Goal: Task Accomplishment & Management: Manage account settings

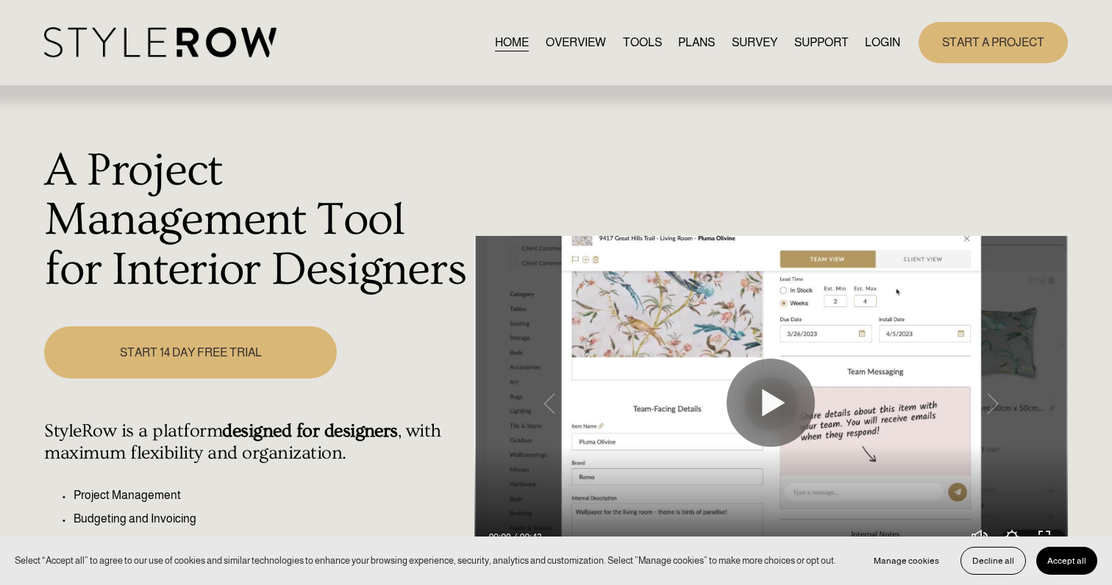
click at [880, 46] on link "LOGIN" at bounding box center [882, 42] width 35 height 20
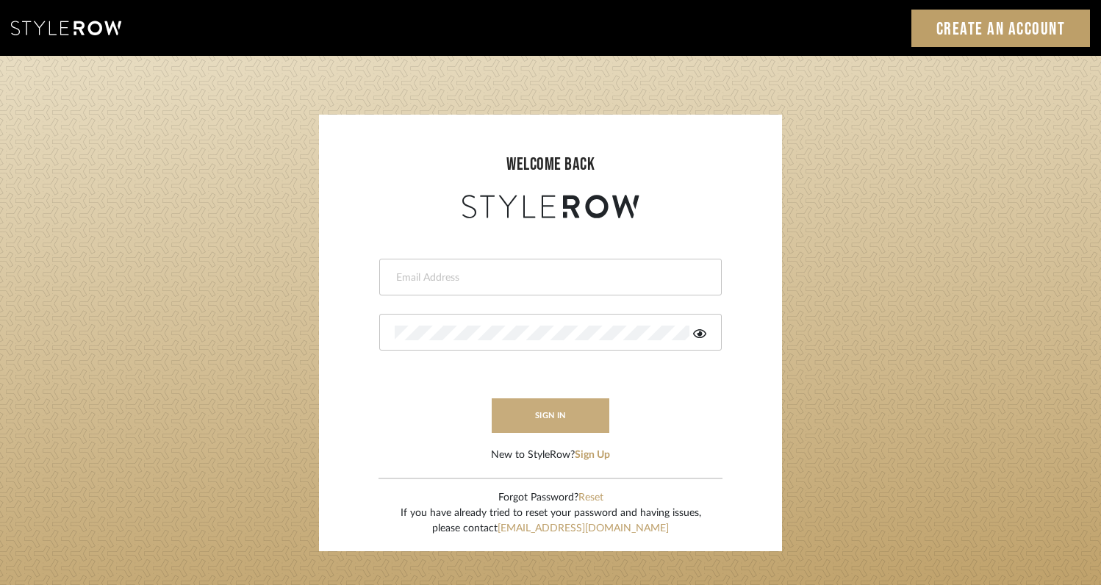
type input "rayeinteriordesign@gmail.com"
click at [578, 417] on button "sign in" at bounding box center [551, 415] width 118 height 35
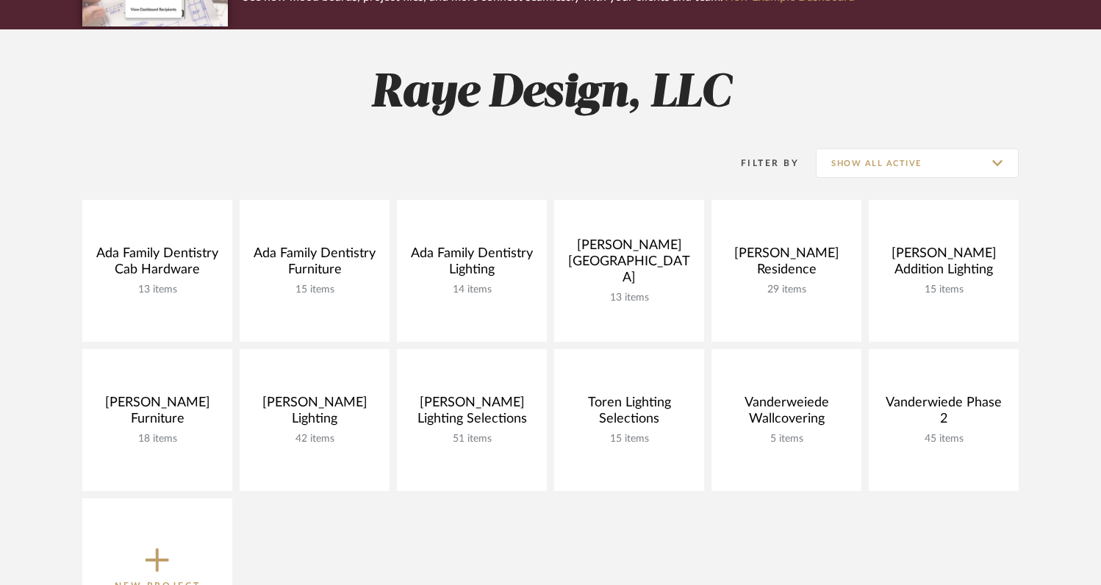
scroll to position [187, 0]
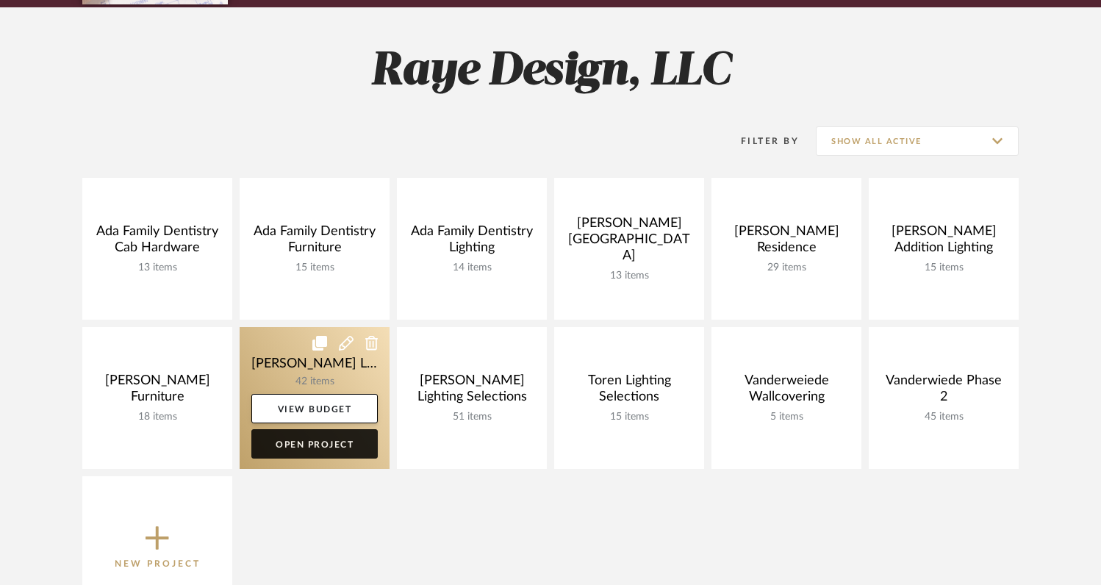
click at [324, 445] on link "Open Project" at bounding box center [314, 443] width 126 height 29
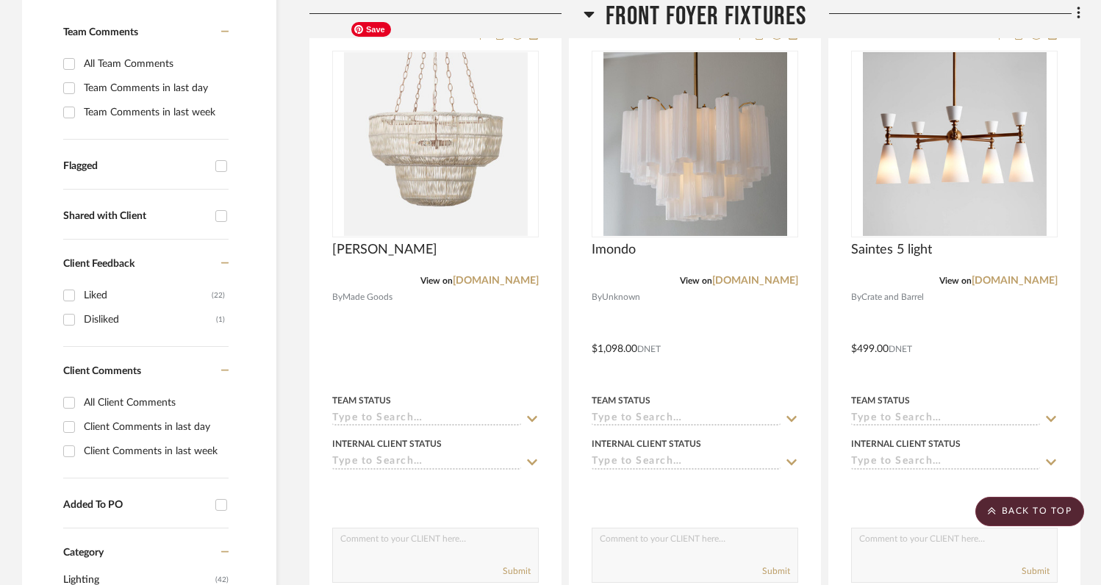
scroll to position [362, 0]
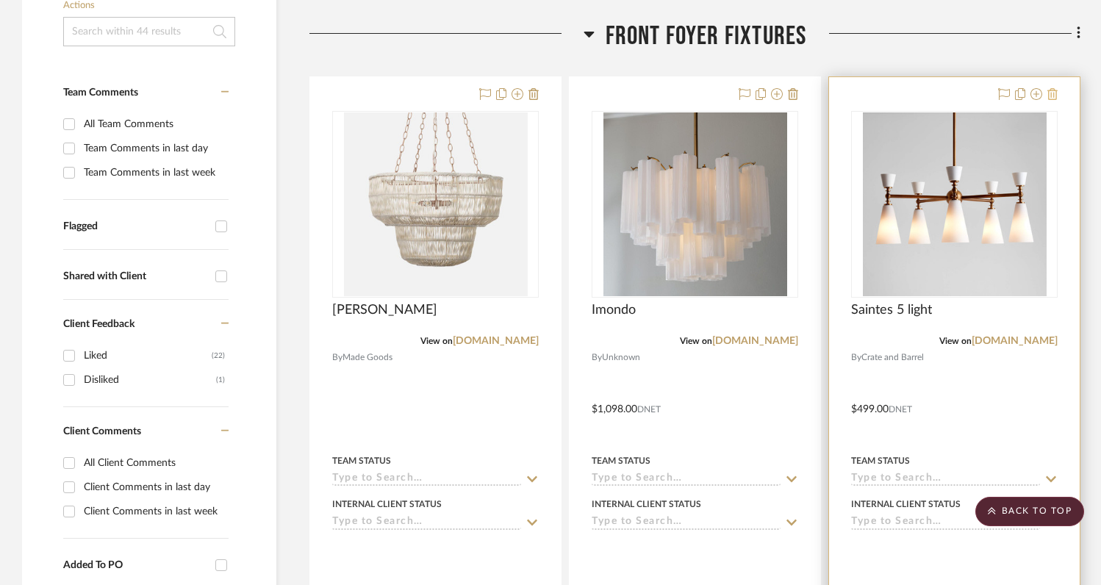
click at [1053, 88] on icon at bounding box center [1053, 94] width 10 height 12
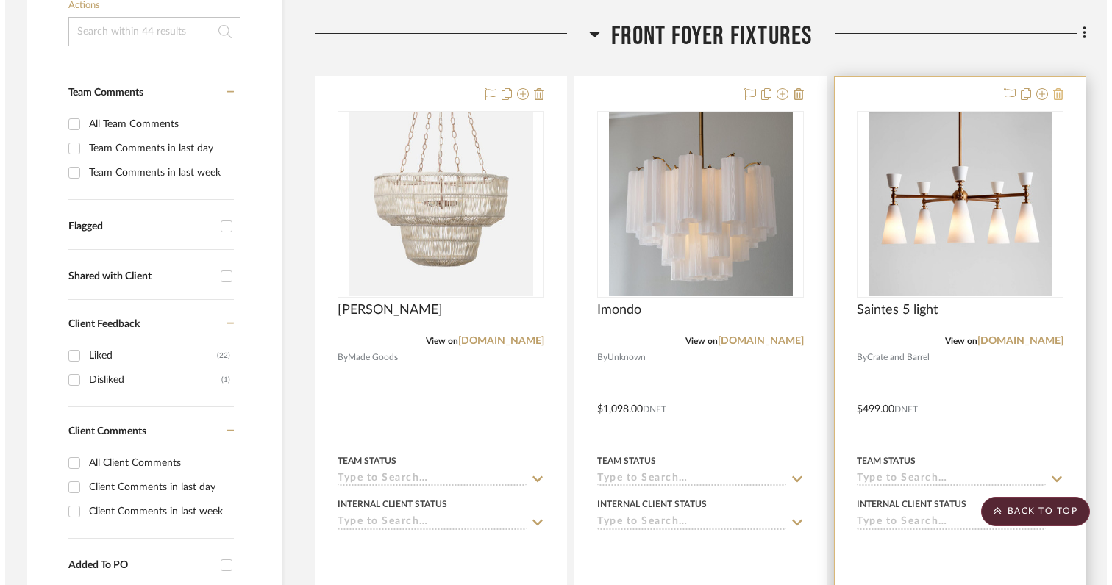
scroll to position [0, 0]
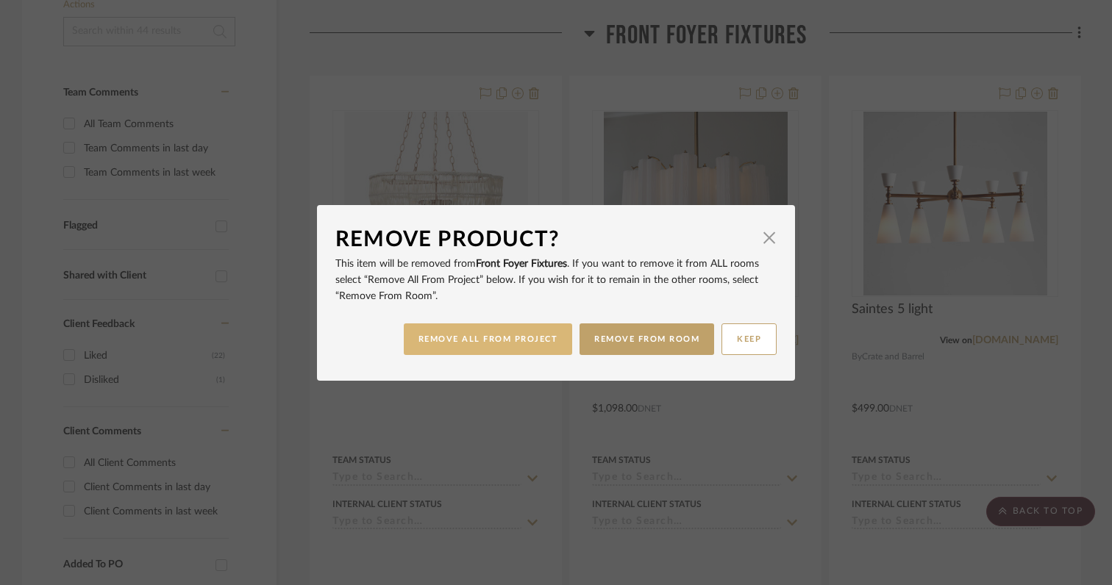
click at [534, 340] on button "REMOVE ALL FROM PROJECT" at bounding box center [488, 339] width 169 height 32
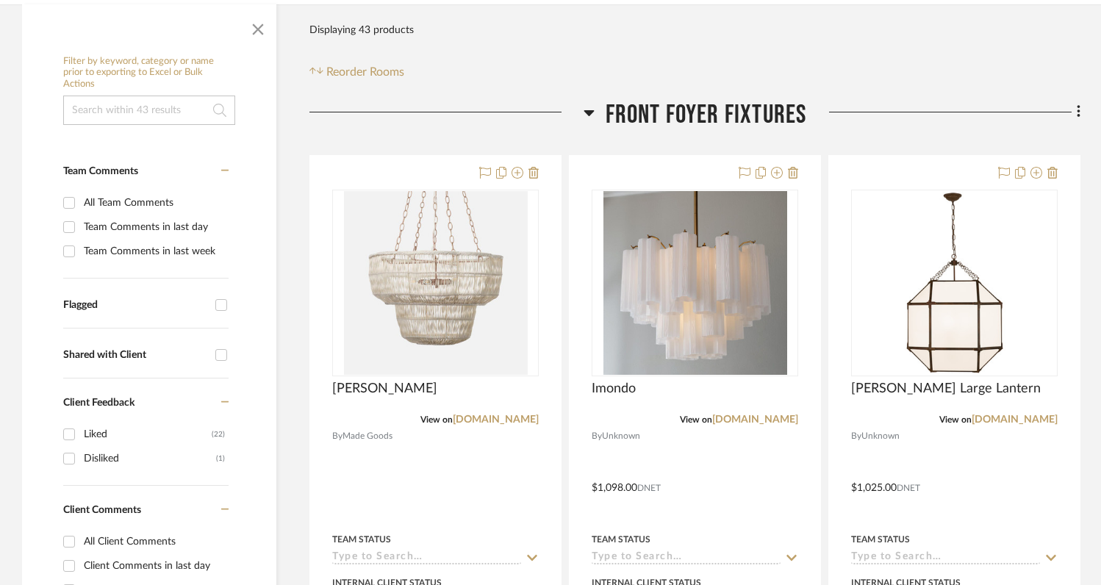
scroll to position [296, 0]
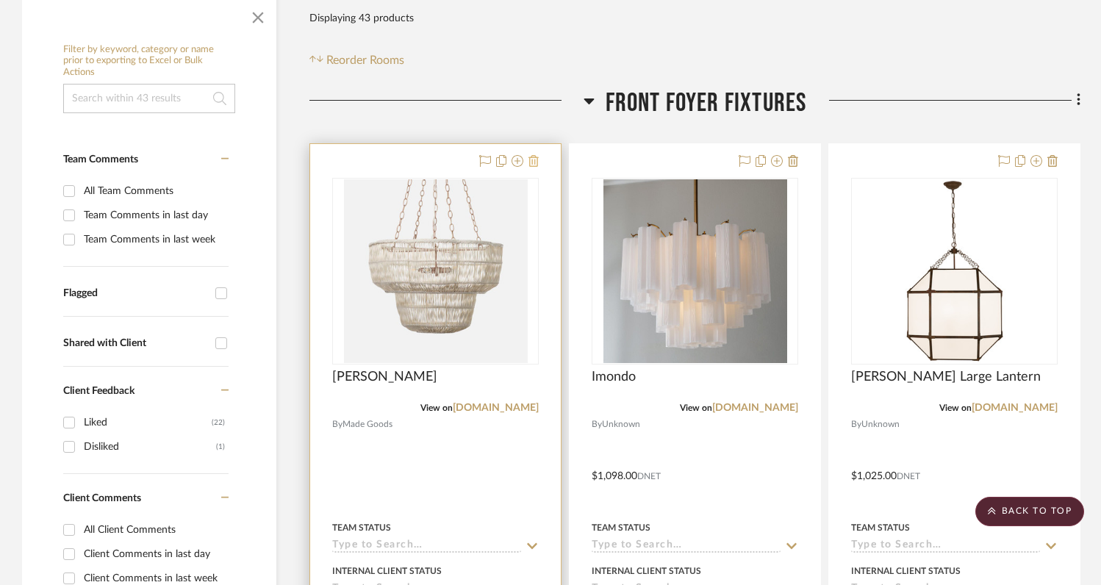
click at [533, 155] on icon at bounding box center [534, 161] width 10 height 12
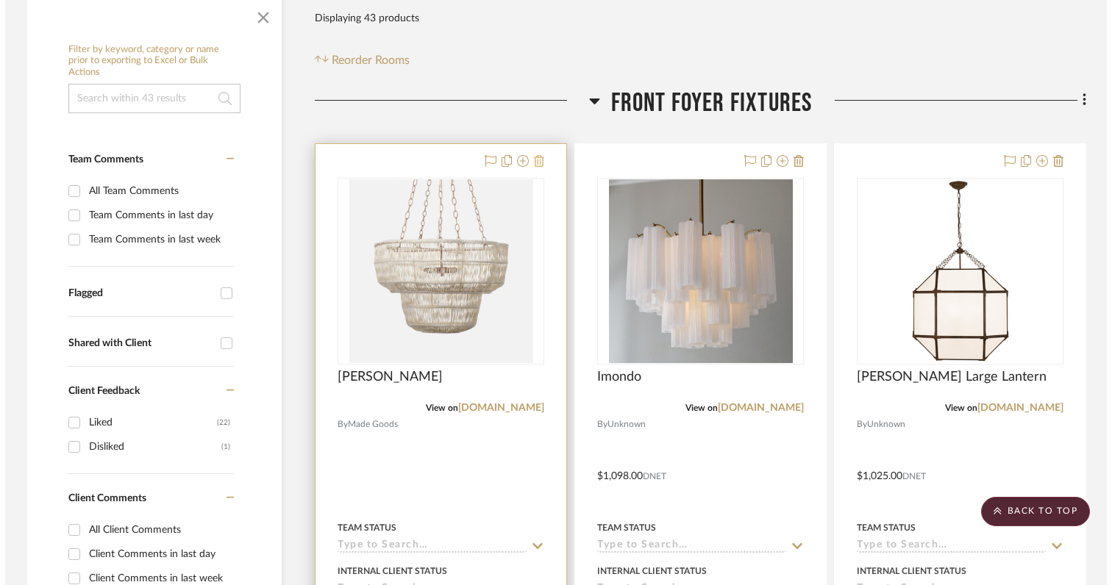
scroll to position [0, 0]
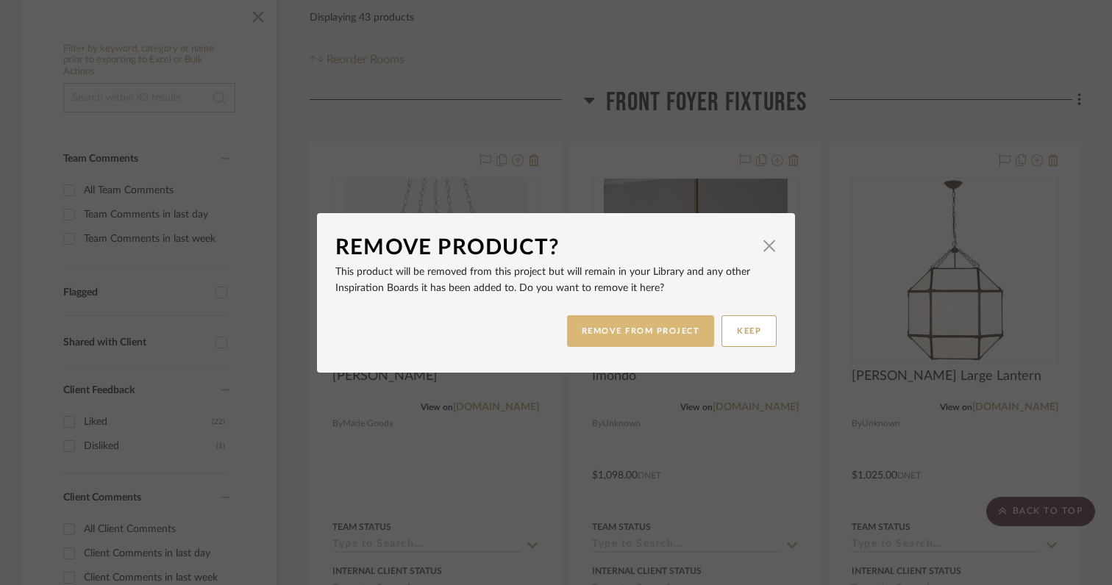
click at [604, 327] on button "REMOVE FROM PROJECT" at bounding box center [641, 331] width 148 height 32
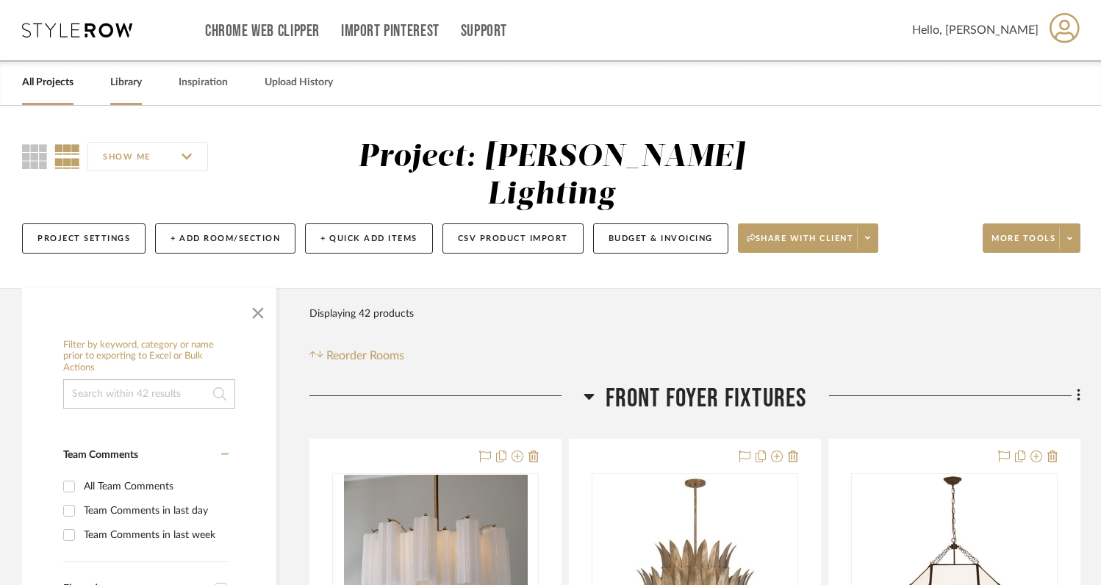
click at [132, 79] on link "Library" at bounding box center [126, 83] width 32 height 20
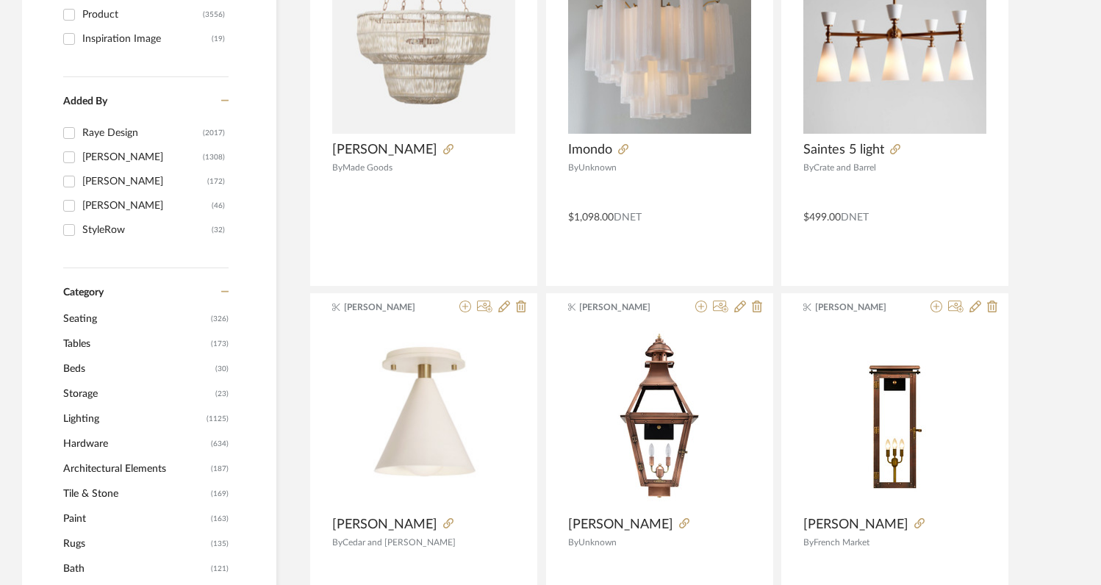
click at [93, 420] on span "Lighting" at bounding box center [133, 419] width 140 height 25
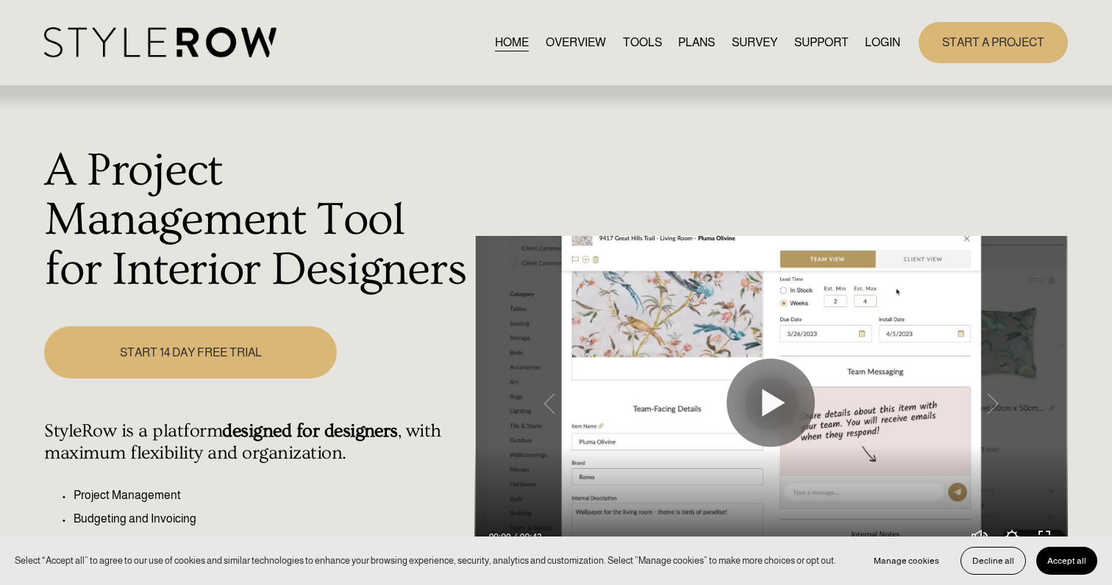
click at [832, 40] on link "LOGIN" at bounding box center [882, 42] width 35 height 20
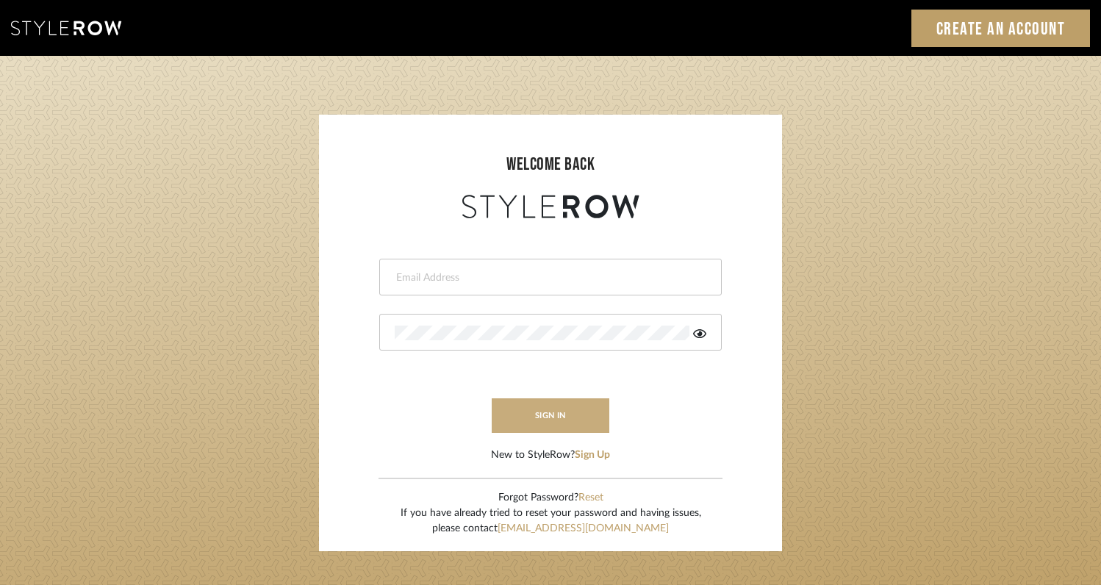
type input "[EMAIL_ADDRESS][DOMAIN_NAME]"
click at [559, 415] on button "sign in" at bounding box center [551, 415] width 118 height 35
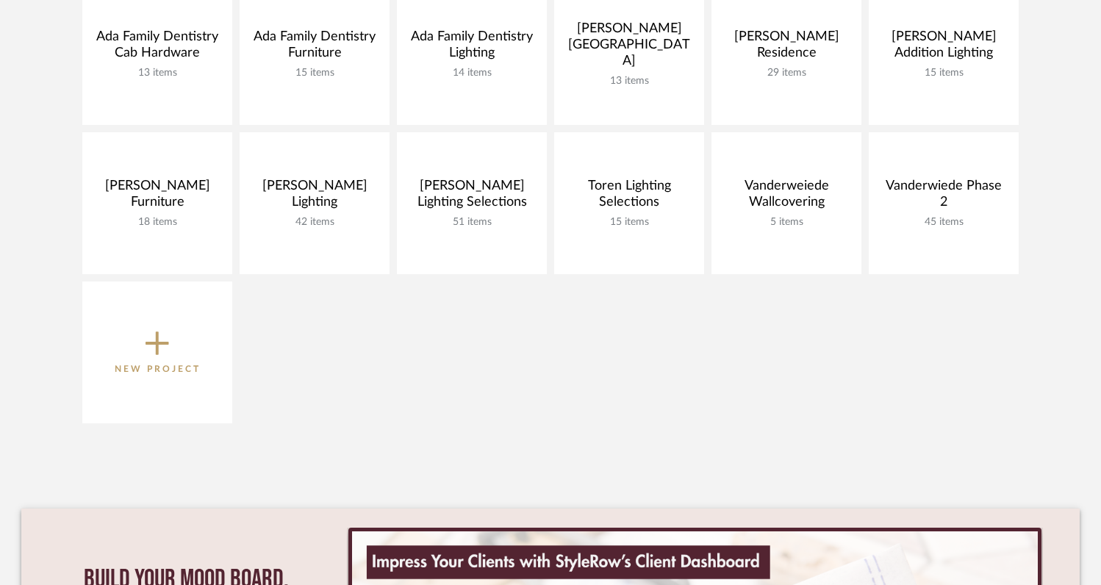
scroll to position [474, 0]
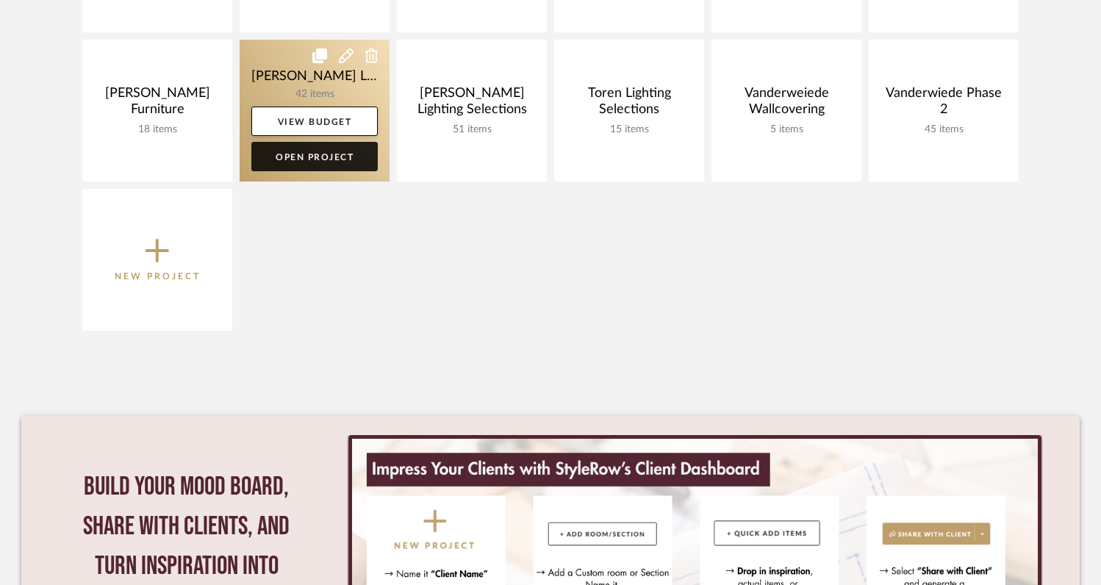
click at [332, 162] on link "Open Project" at bounding box center [314, 156] width 126 height 29
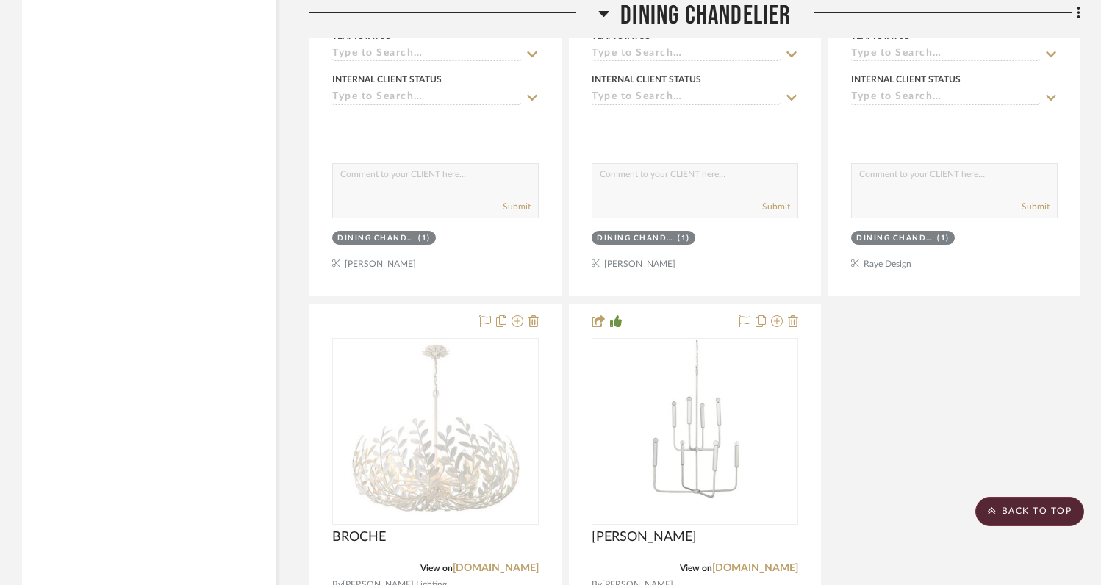
scroll to position [8063, 0]
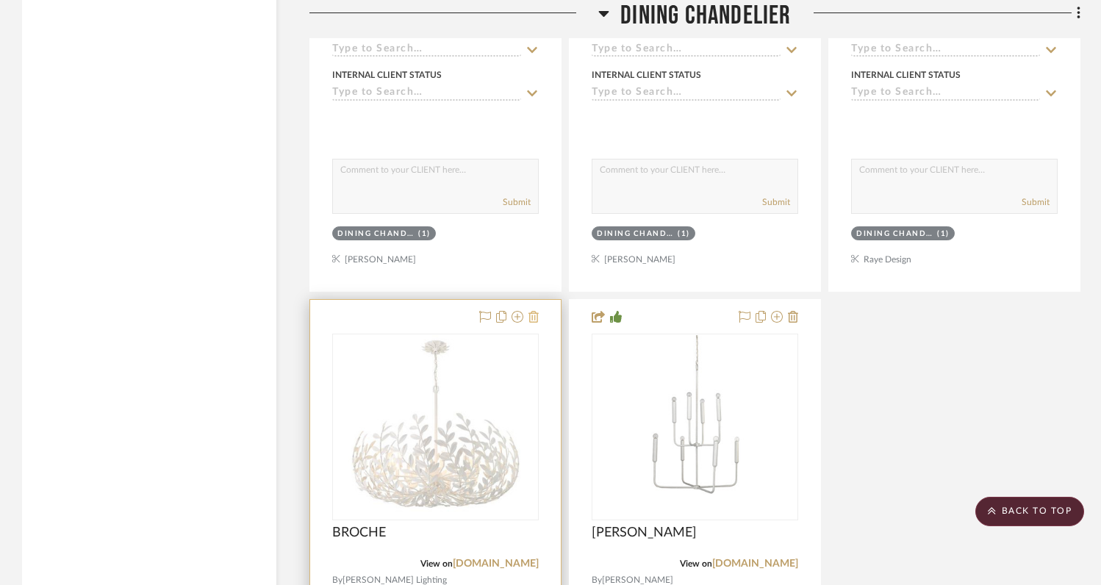
click at [536, 311] on icon at bounding box center [534, 317] width 10 height 12
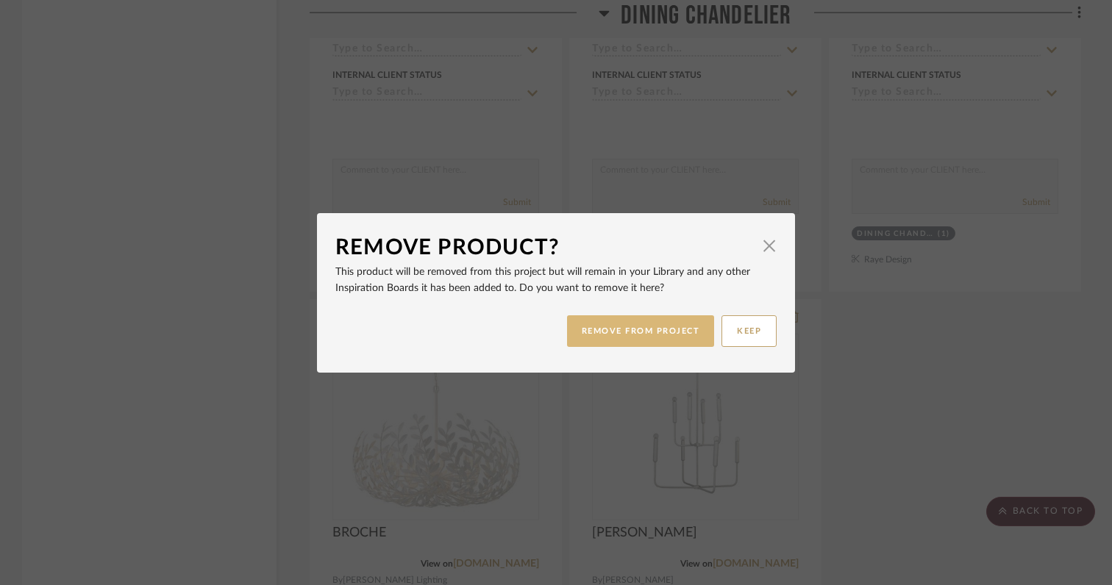
click at [598, 337] on button "REMOVE FROM PROJECT" at bounding box center [641, 331] width 148 height 32
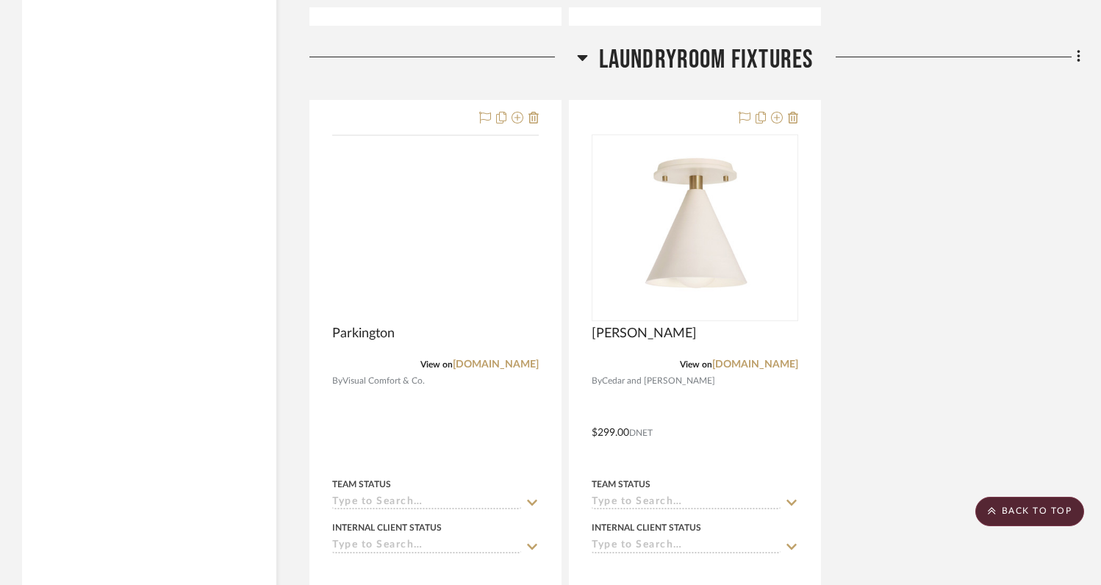
scroll to position [13174, 0]
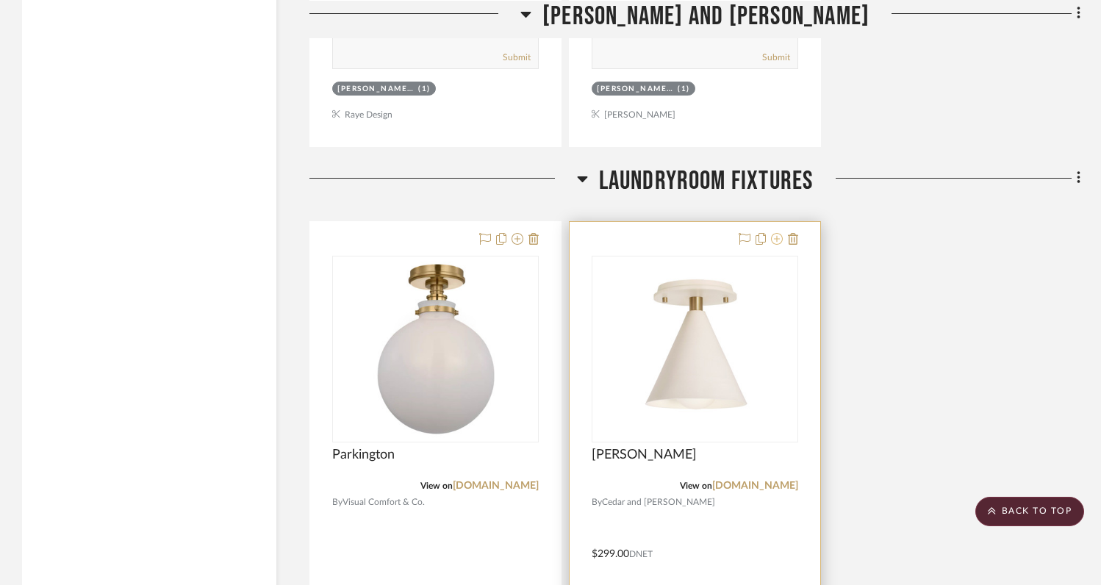
click at [778, 233] on icon at bounding box center [777, 239] width 12 height 12
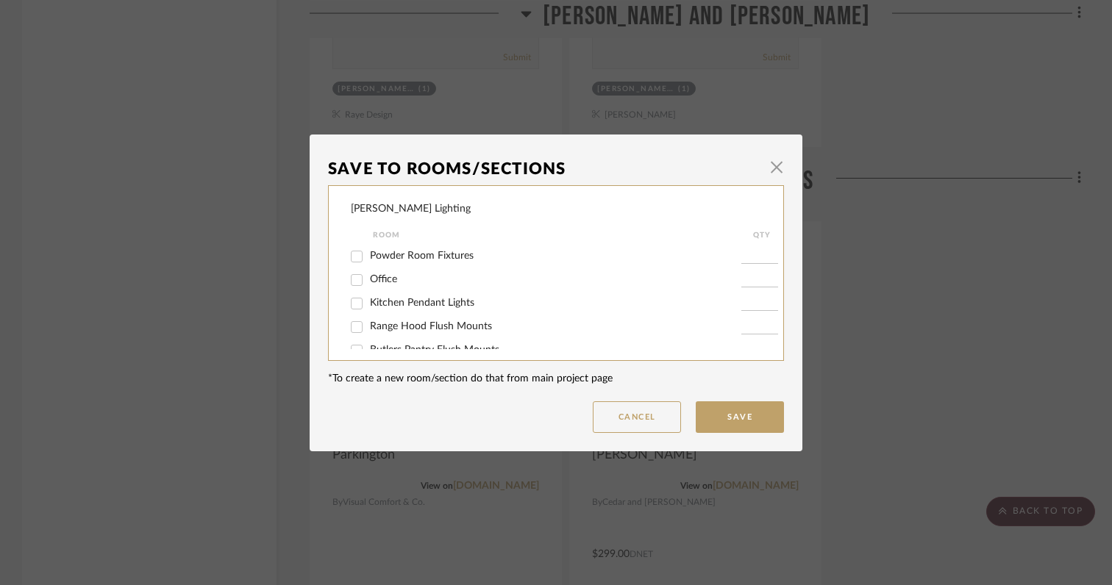
scroll to position [149, 0]
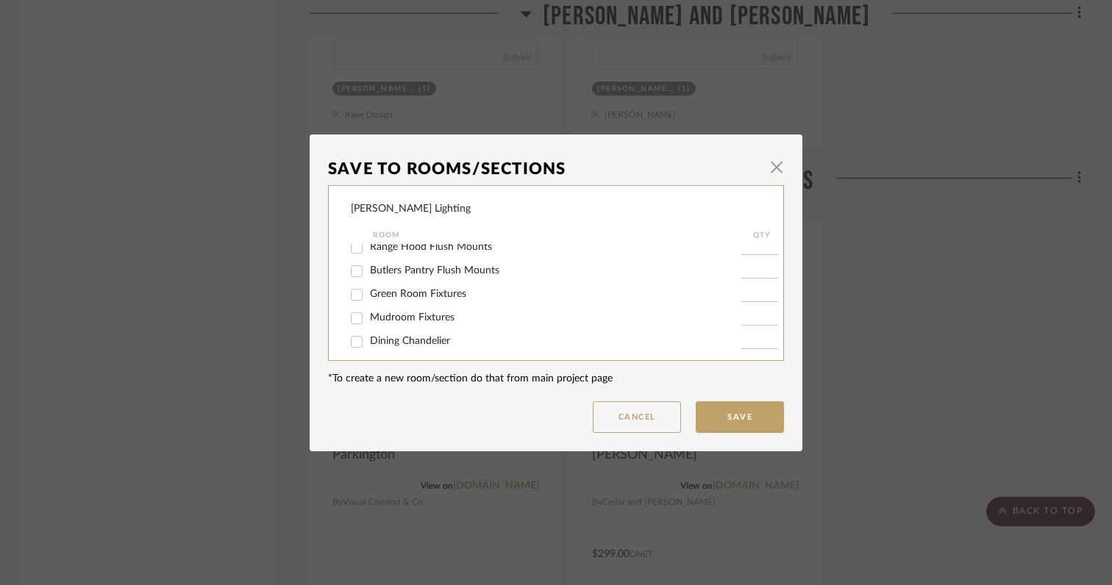
click at [353, 321] on input "Mudroom Fixtures" at bounding box center [357, 319] width 24 height 24
checkbox input "true"
type input "1"
click at [351, 255] on input "Laundryroom Fixtures" at bounding box center [357, 249] width 24 height 24
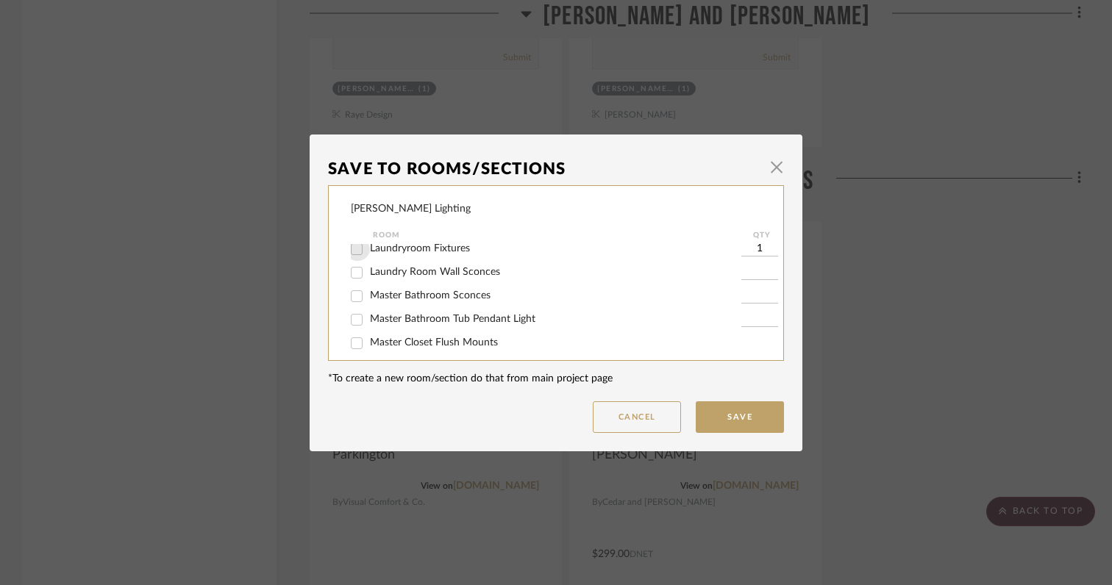
checkbox input "false"
click at [728, 415] on button "Save" at bounding box center [739, 417] width 88 height 32
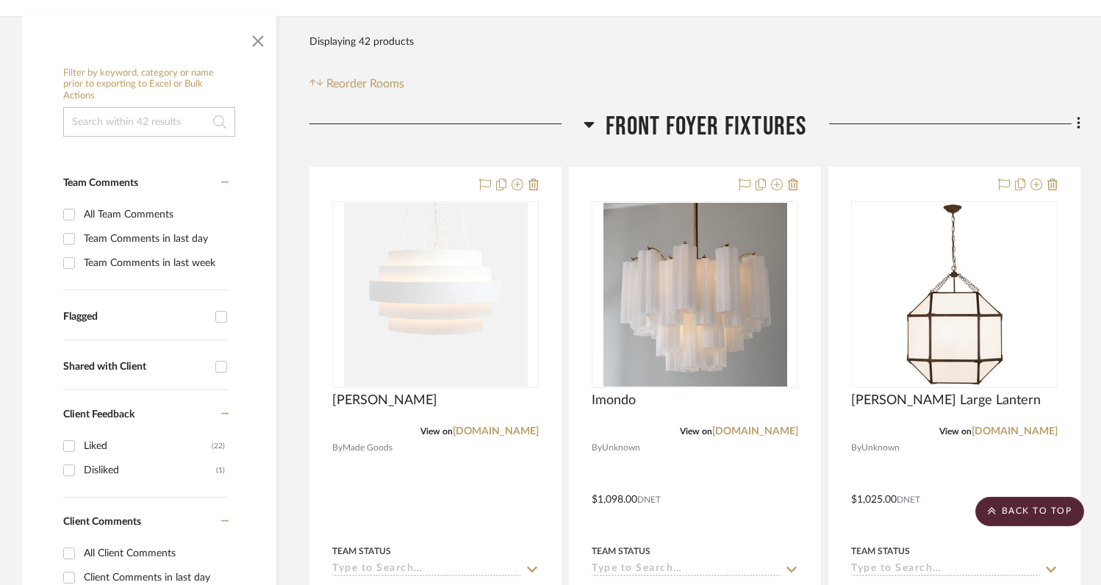
scroll to position [0, 0]
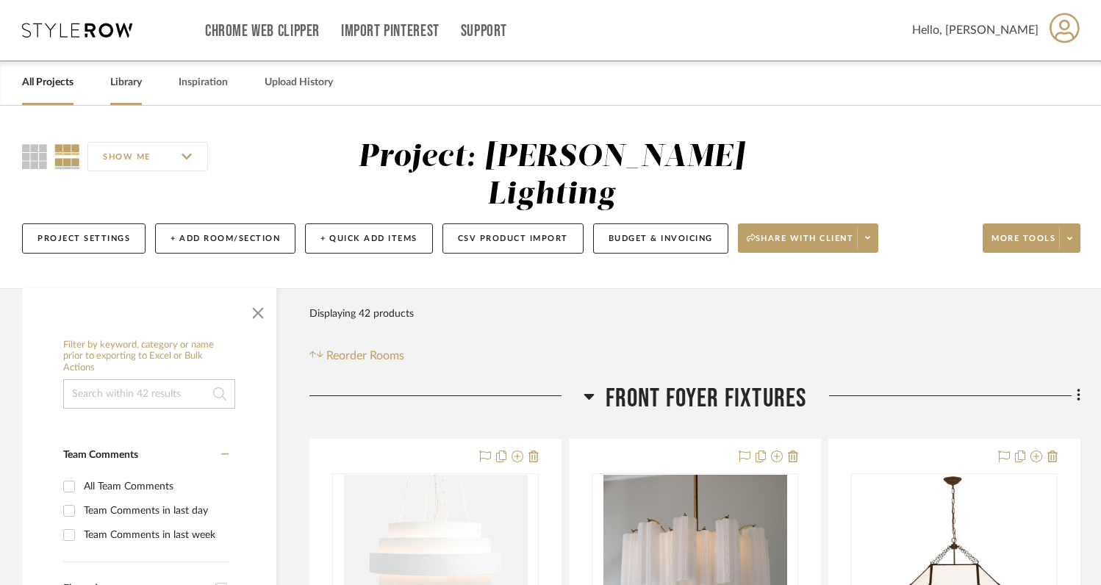
click at [132, 81] on link "Library" at bounding box center [126, 83] width 32 height 20
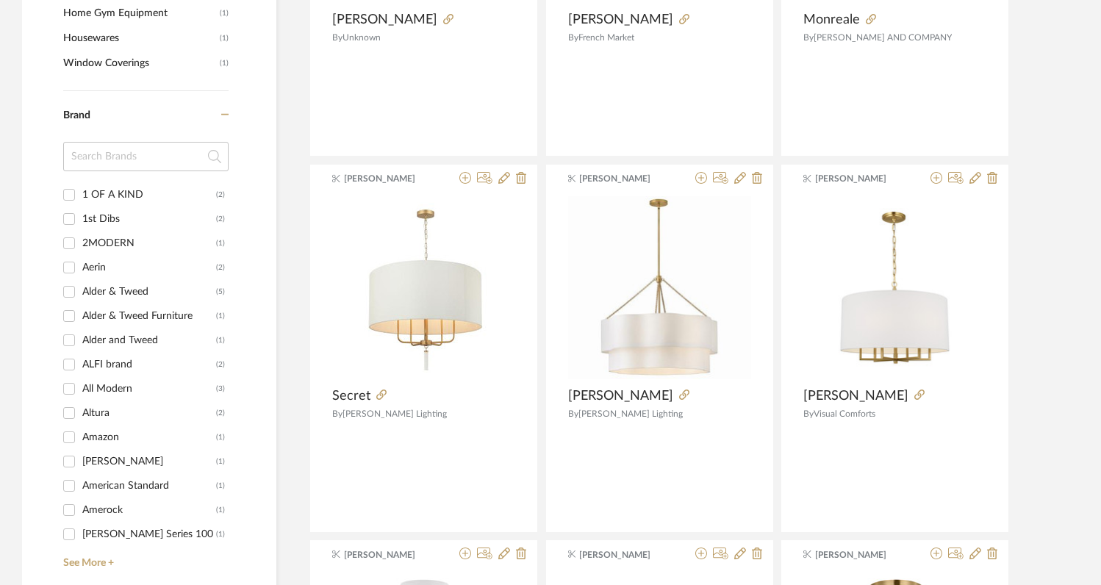
scroll to position [1260, 0]
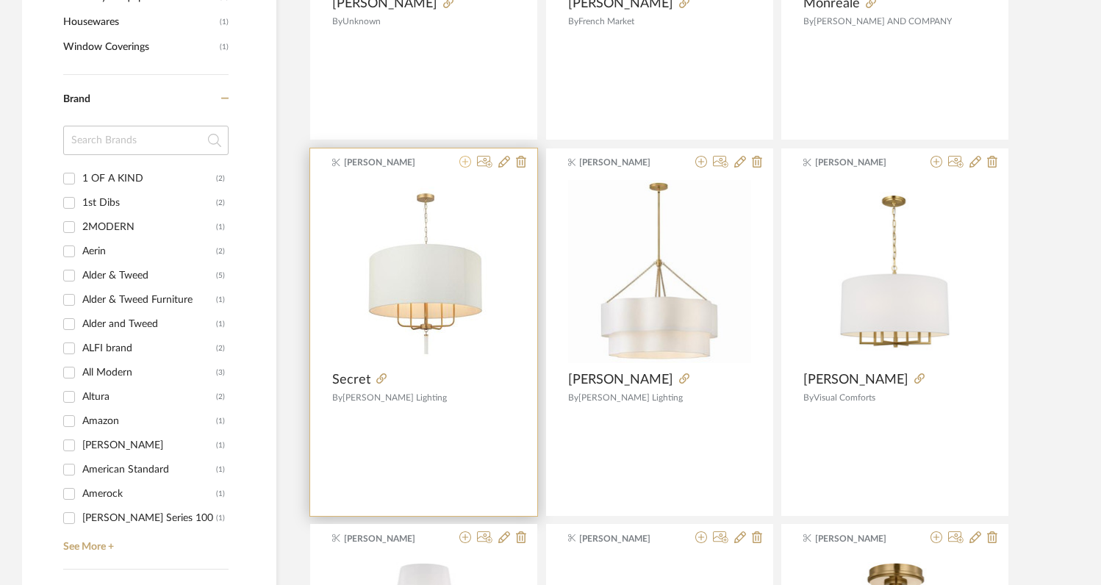
click at [467, 165] on icon at bounding box center [465, 162] width 12 height 12
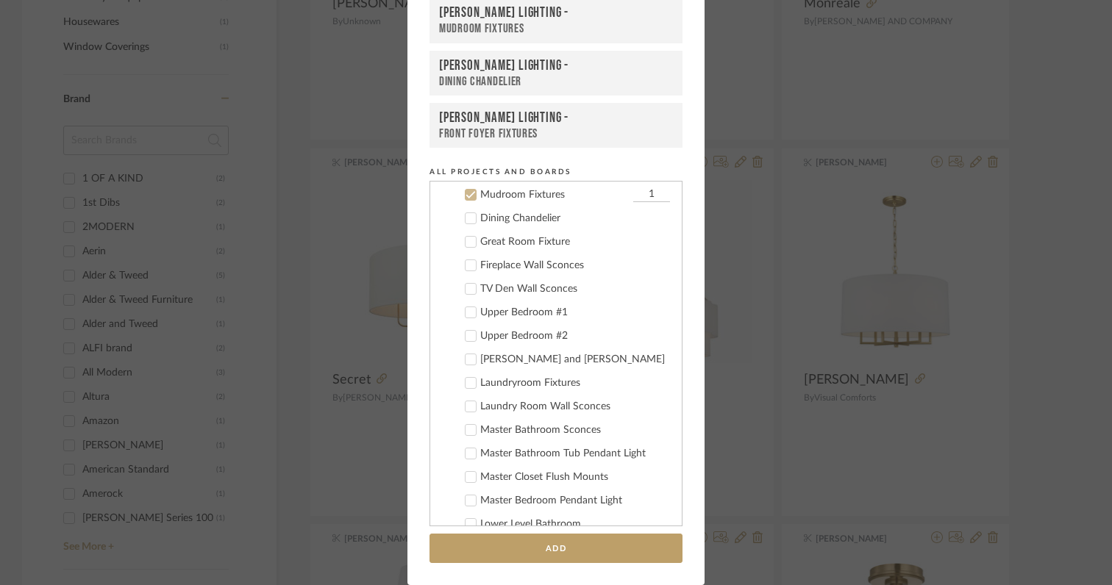
scroll to position [518, 0]
click at [568, 550] on button "Add" at bounding box center [555, 549] width 253 height 30
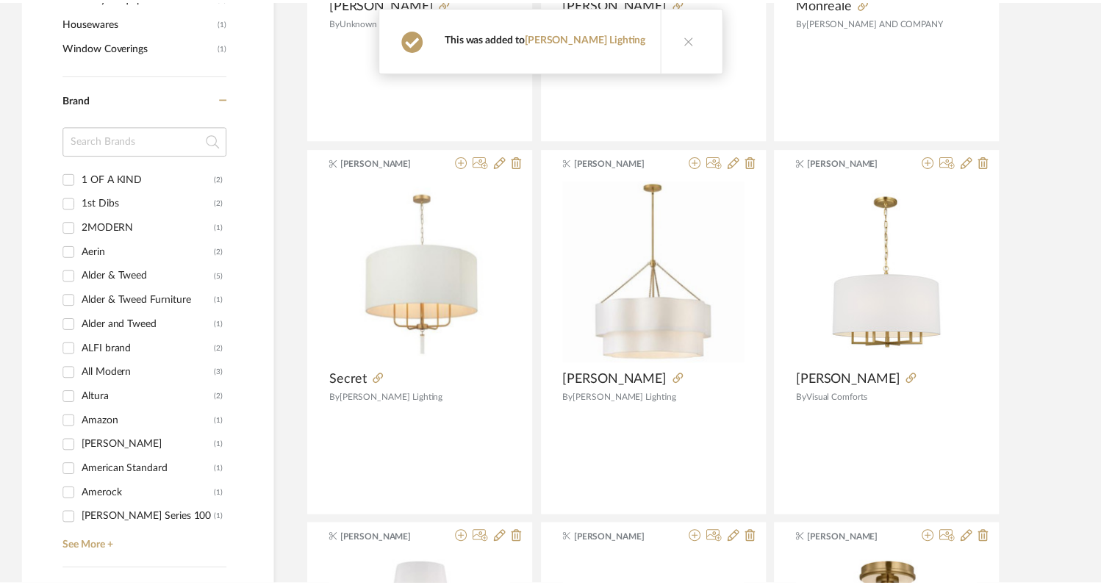
scroll to position [1260, 0]
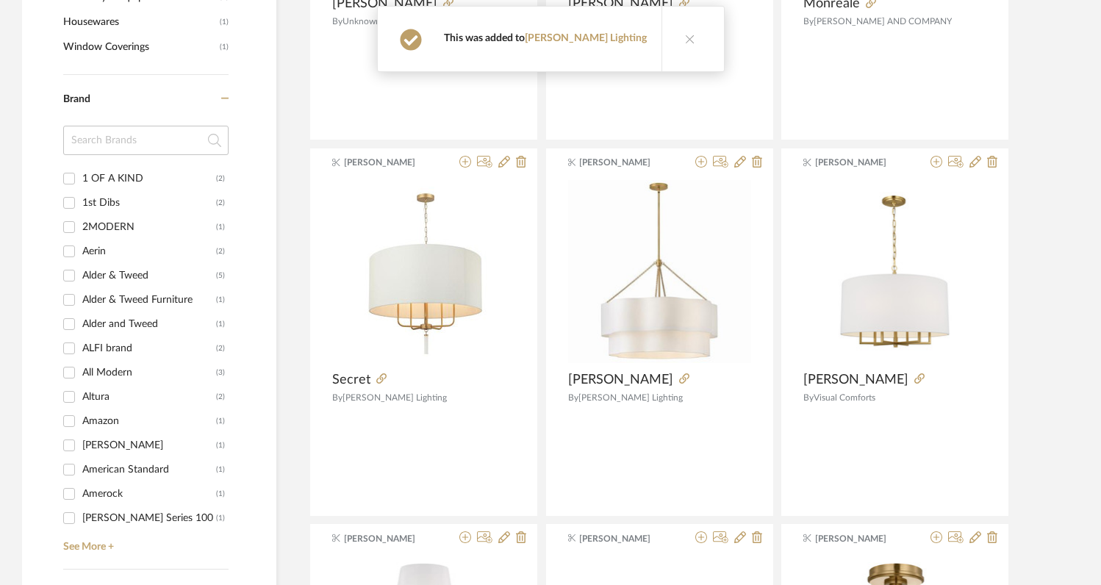
click at [670, 38] on button at bounding box center [690, 39] width 57 height 65
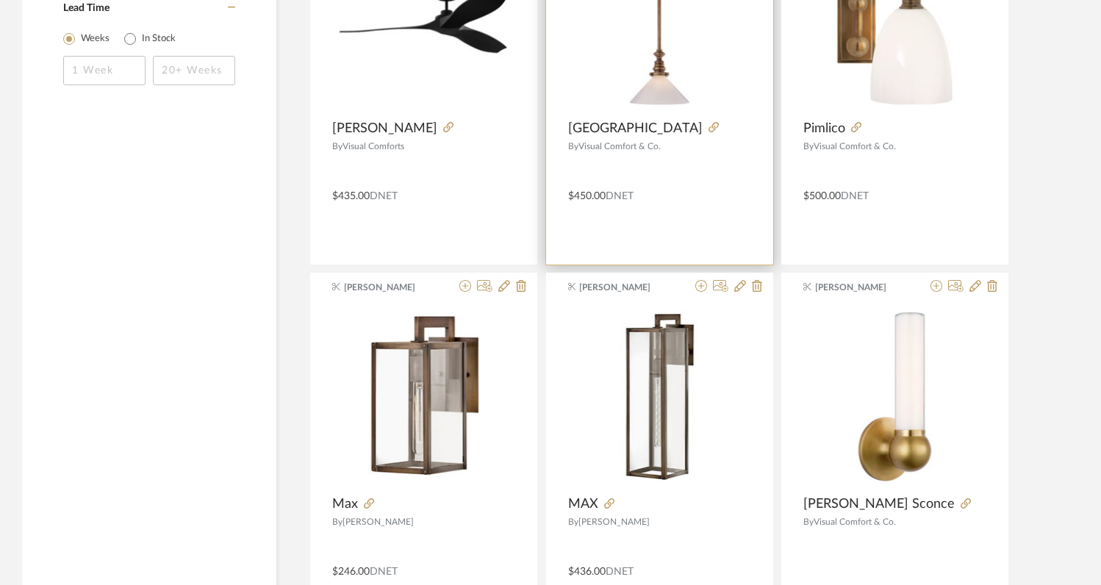
scroll to position [2273, 0]
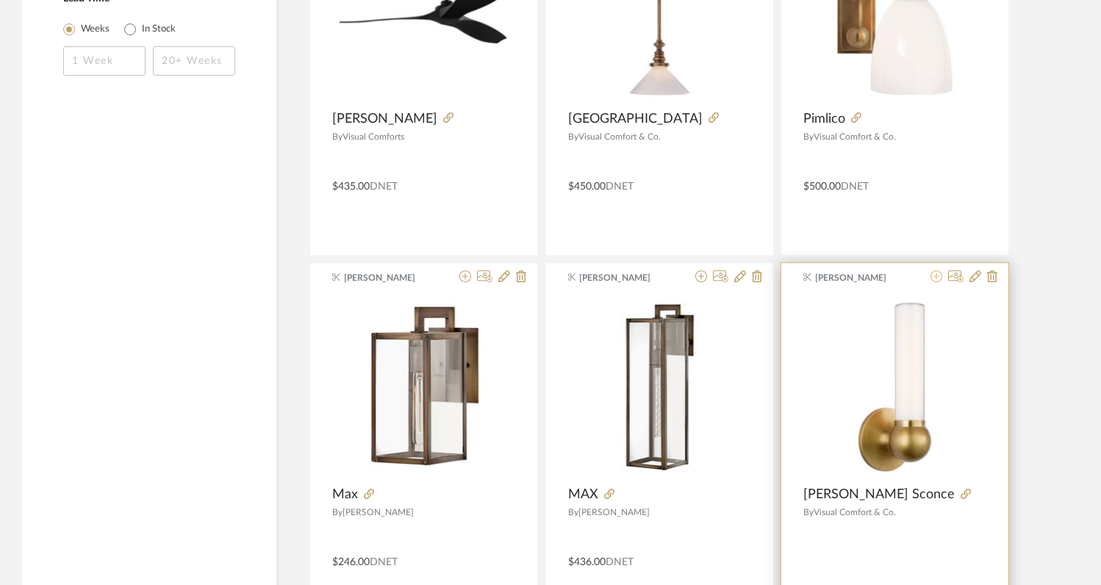
click at [935, 280] on icon at bounding box center [937, 277] width 12 height 12
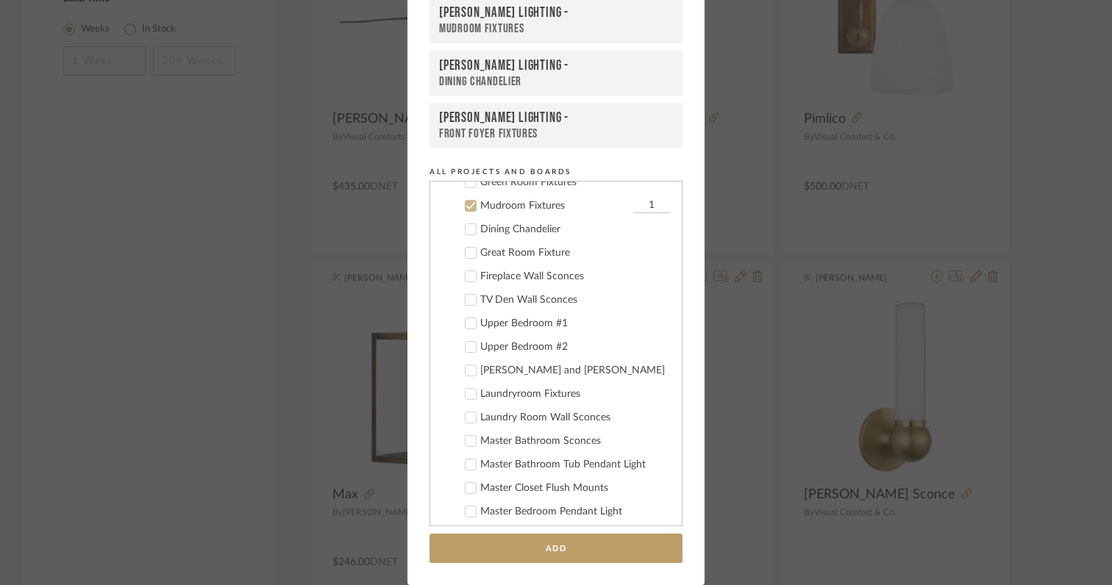
scroll to position [518, 0]
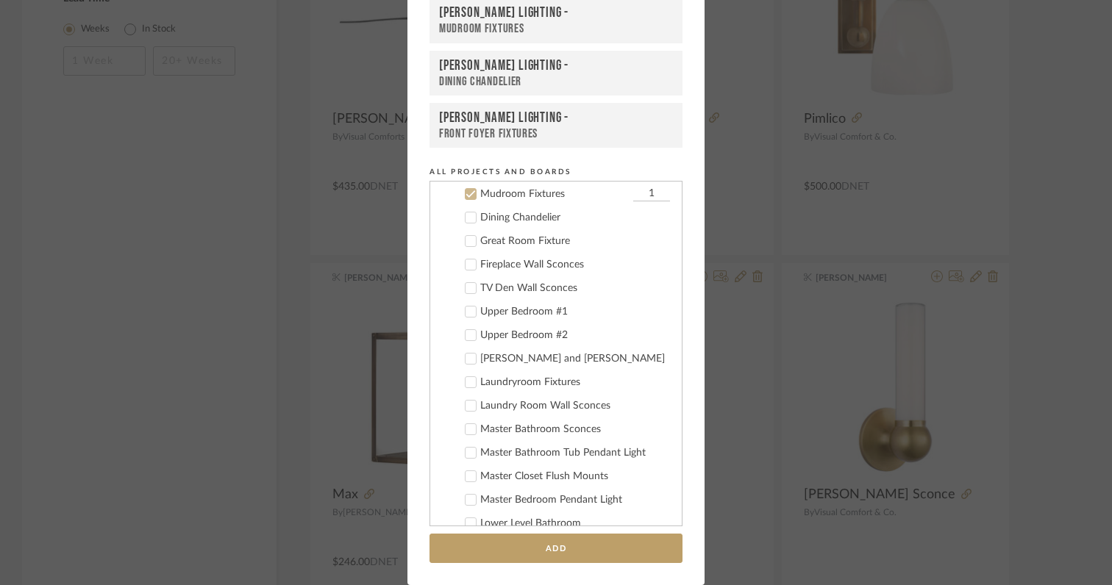
click at [468, 193] on icon at bounding box center [470, 194] width 10 height 10
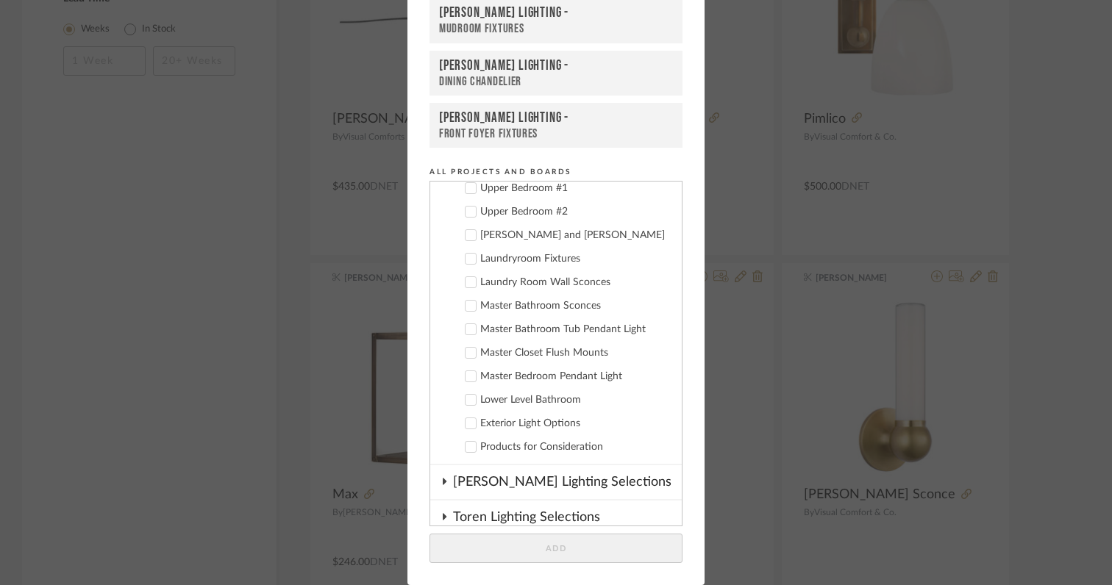
scroll to position [643, 0]
click at [465, 402] on icon at bounding box center [470, 398] width 10 height 10
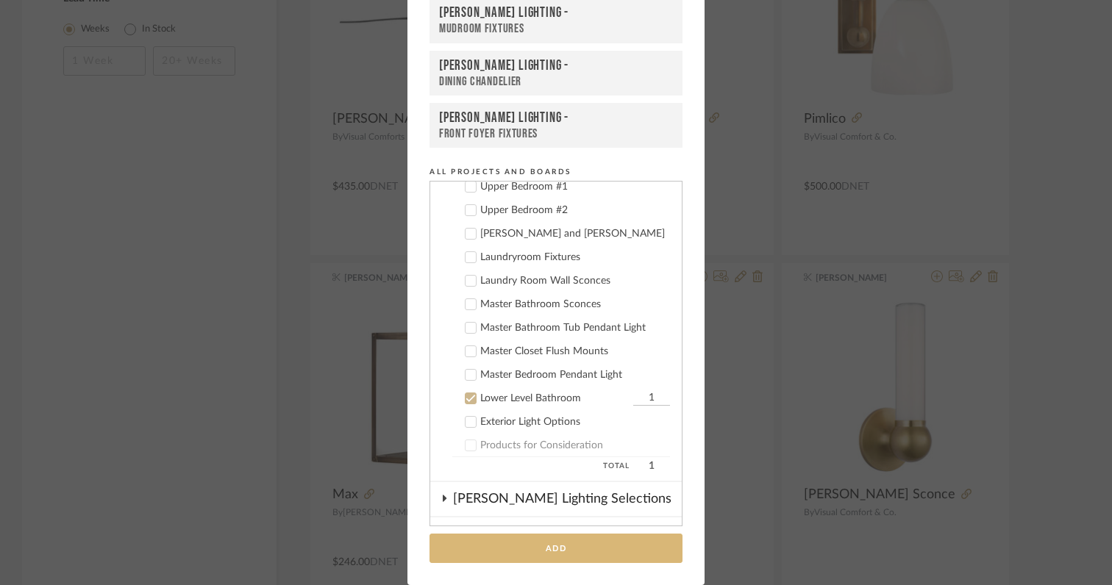
click at [516, 546] on button "Add" at bounding box center [555, 549] width 253 height 30
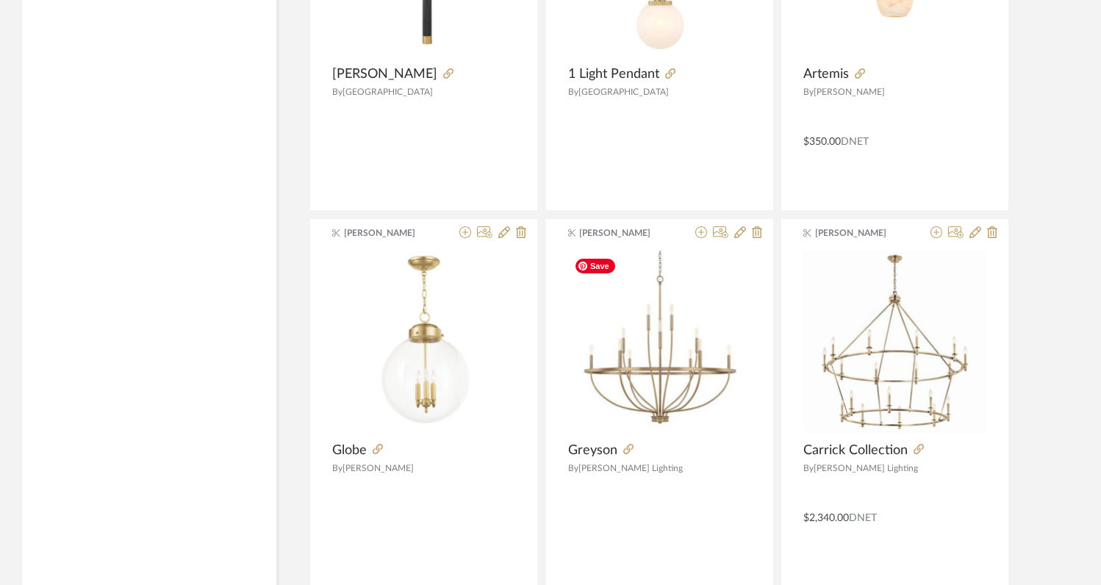
scroll to position [3603, 0]
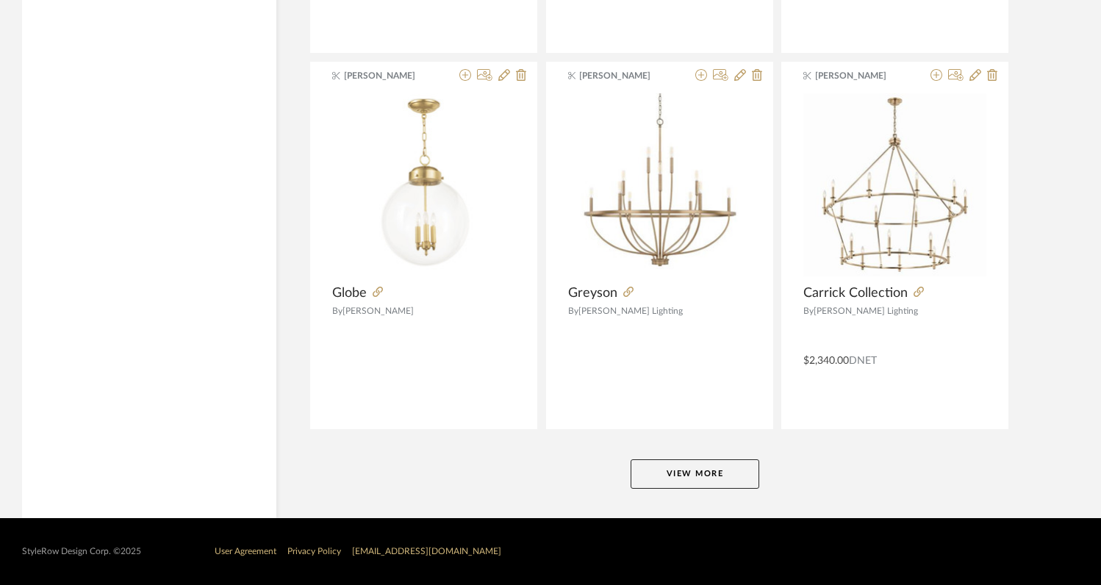
click at [685, 473] on button "View More" at bounding box center [695, 473] width 129 height 29
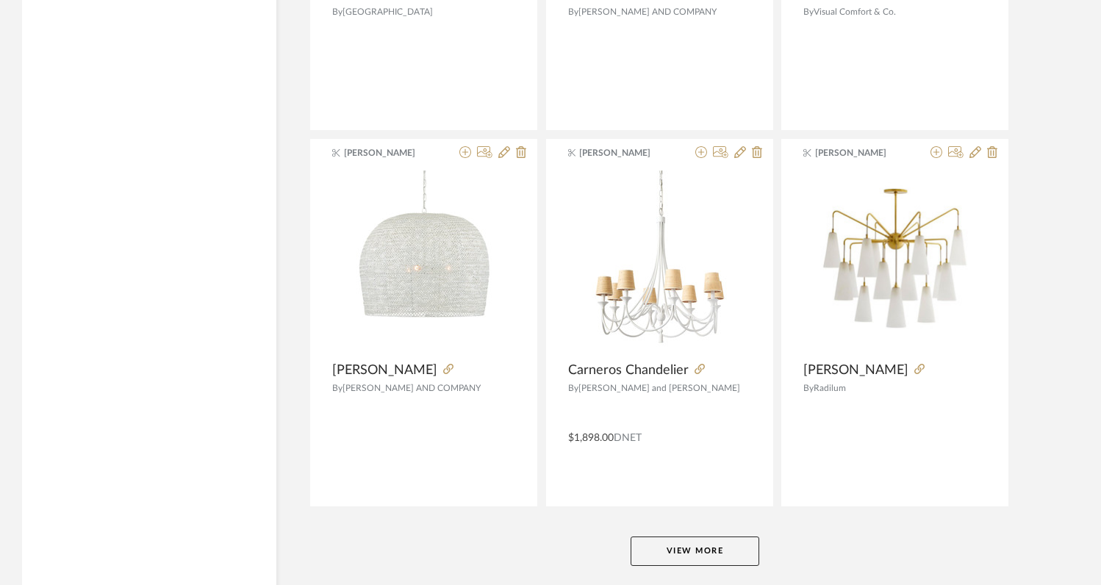
scroll to position [7363, 0]
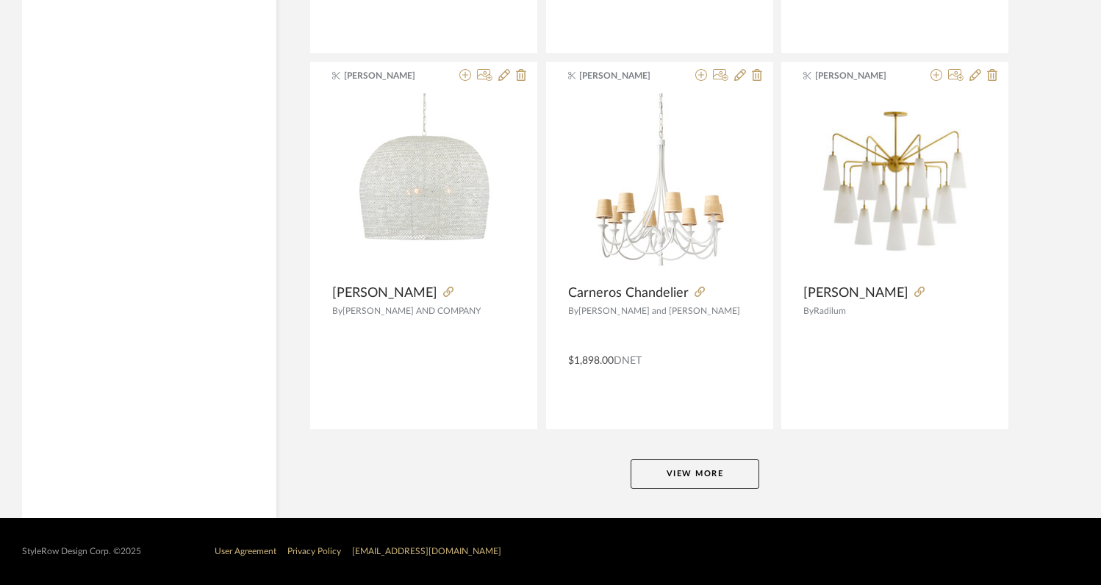
click at [685, 469] on button "View More" at bounding box center [695, 473] width 129 height 29
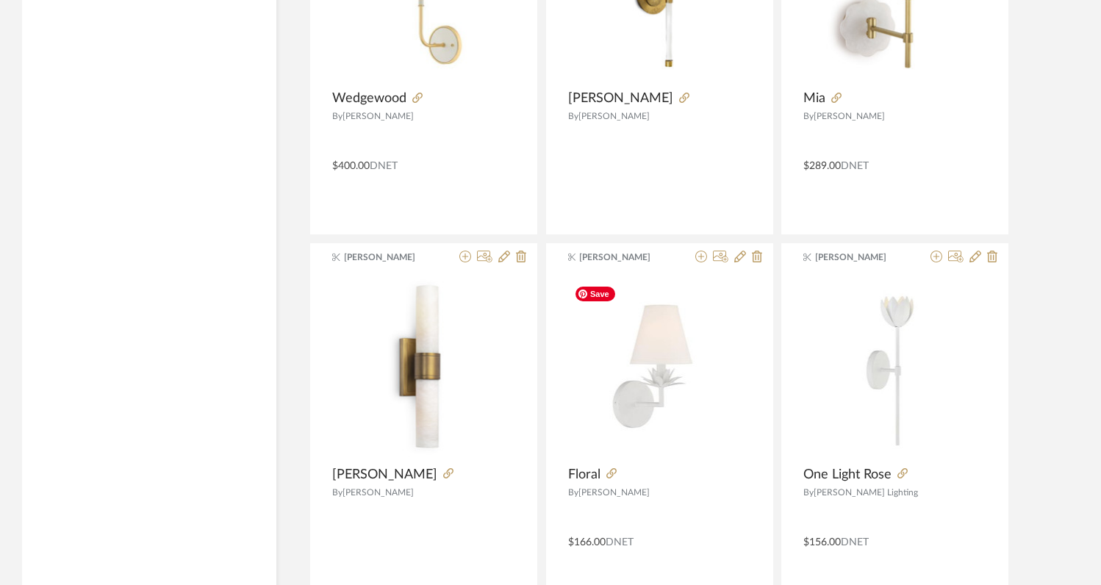
scroll to position [8691, 0]
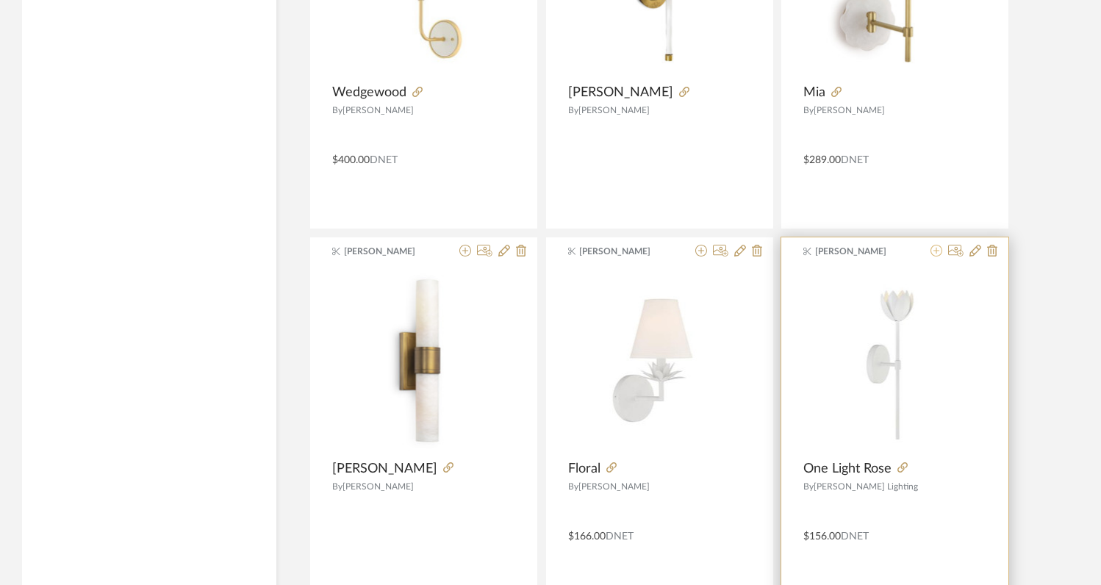
click at [937, 251] on icon at bounding box center [937, 251] width 12 height 12
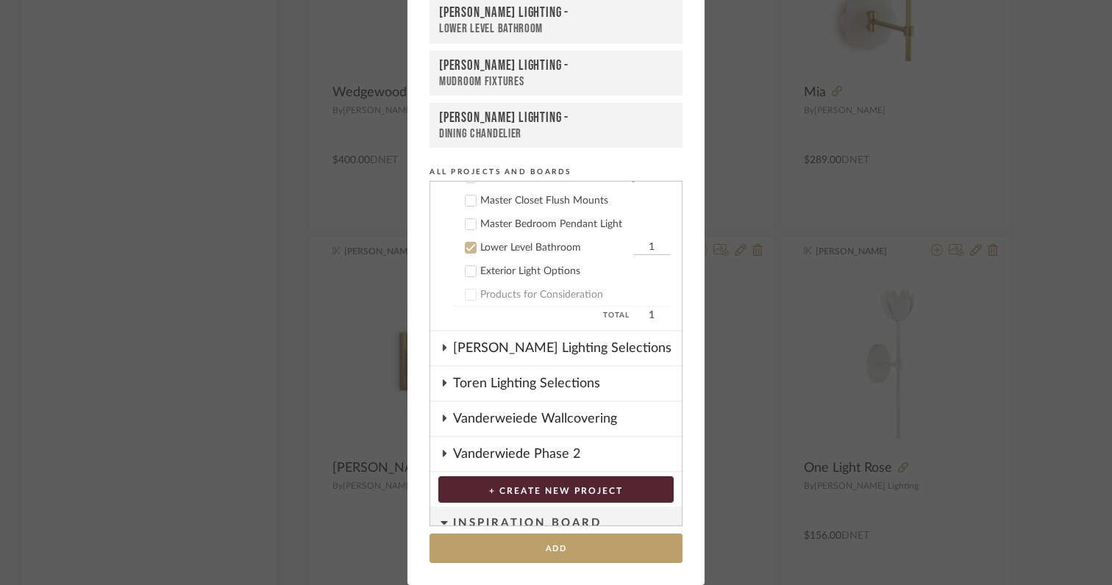
scroll to position [790, 0]
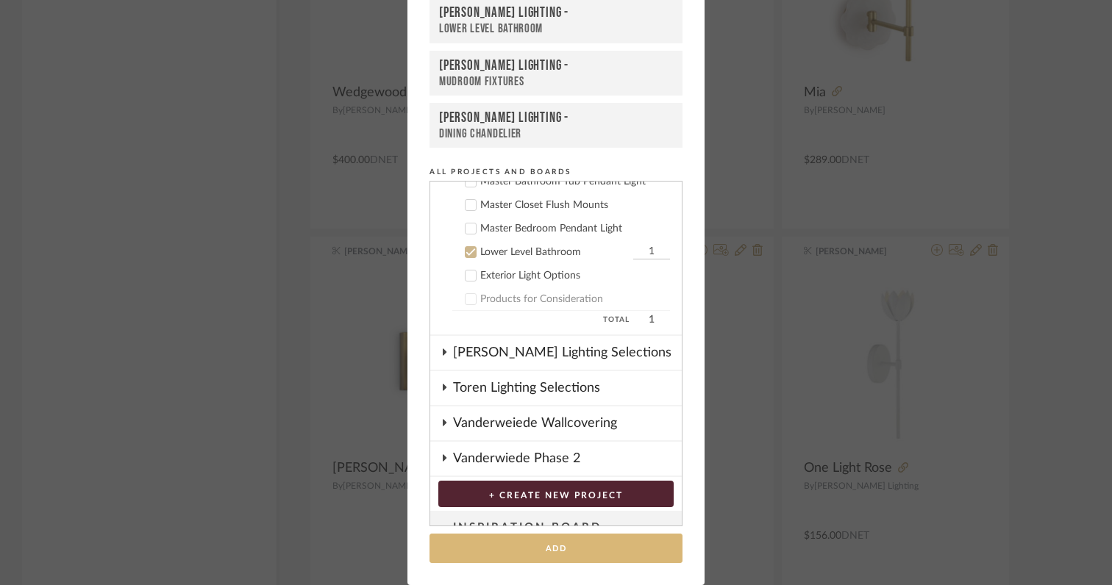
click at [533, 545] on button "Add" at bounding box center [555, 549] width 253 height 30
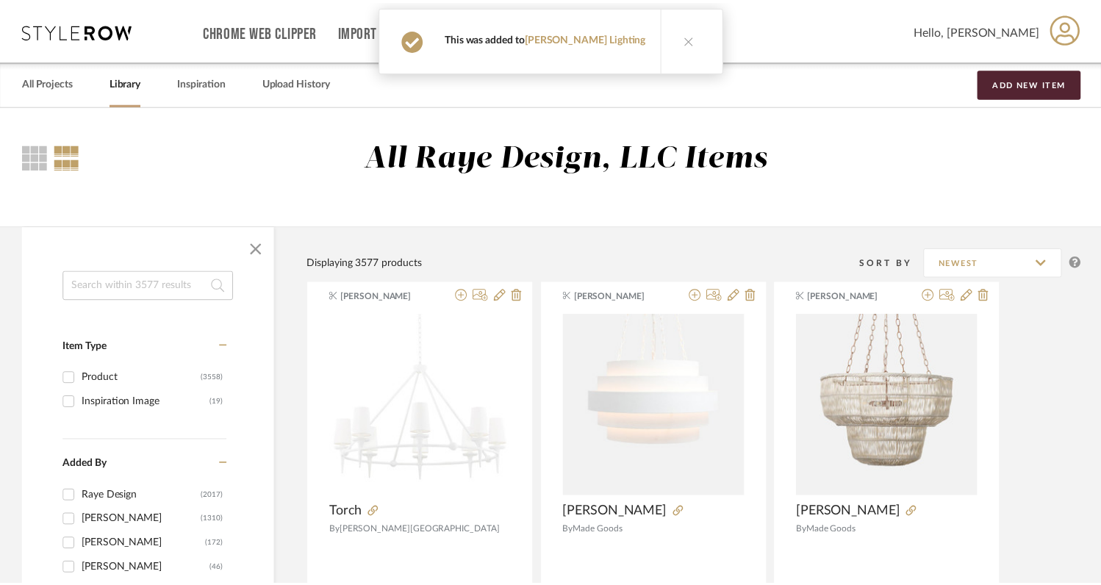
scroll to position [8691, 0]
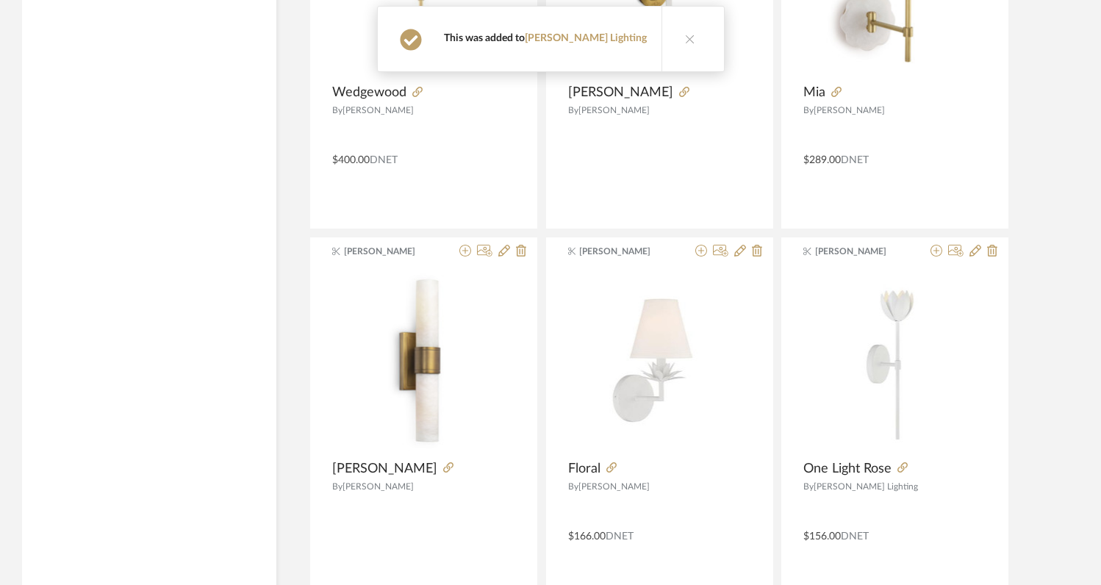
click at [662, 44] on button at bounding box center [690, 39] width 57 height 65
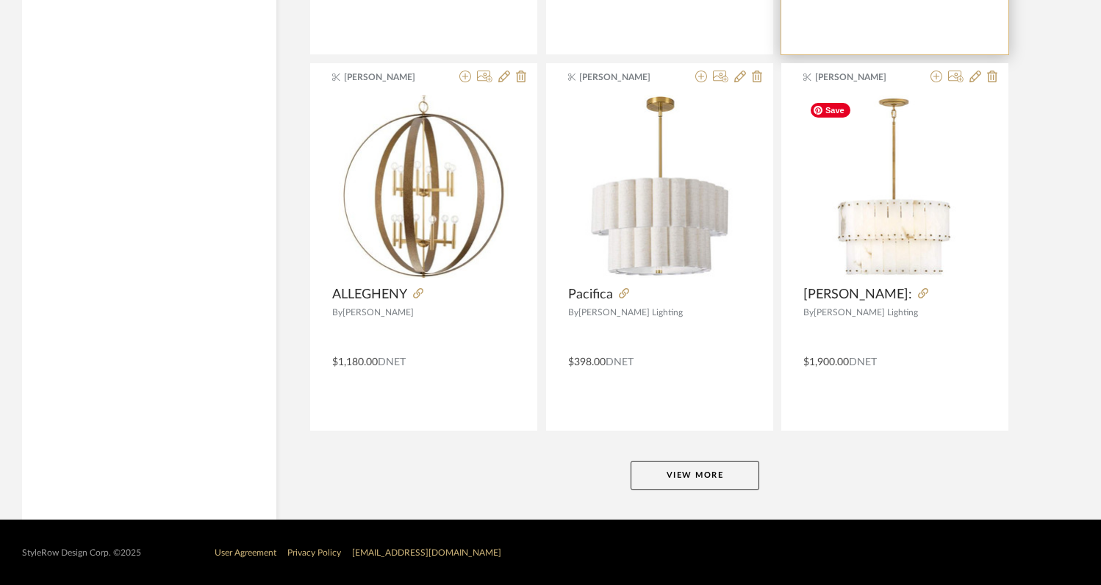
scroll to position [11123, 0]
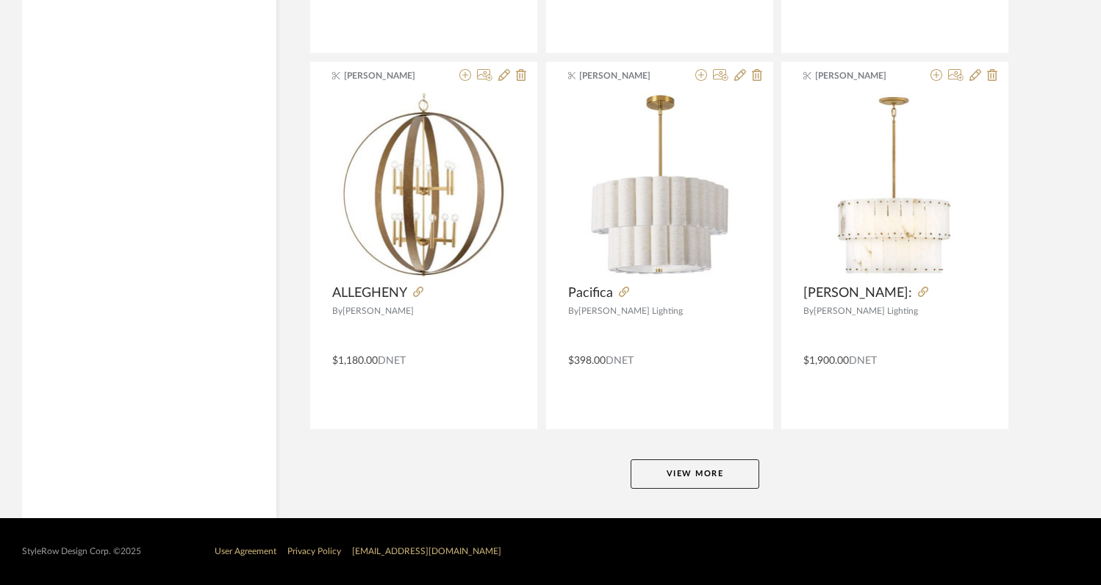
click at [711, 474] on button "View More" at bounding box center [695, 473] width 129 height 29
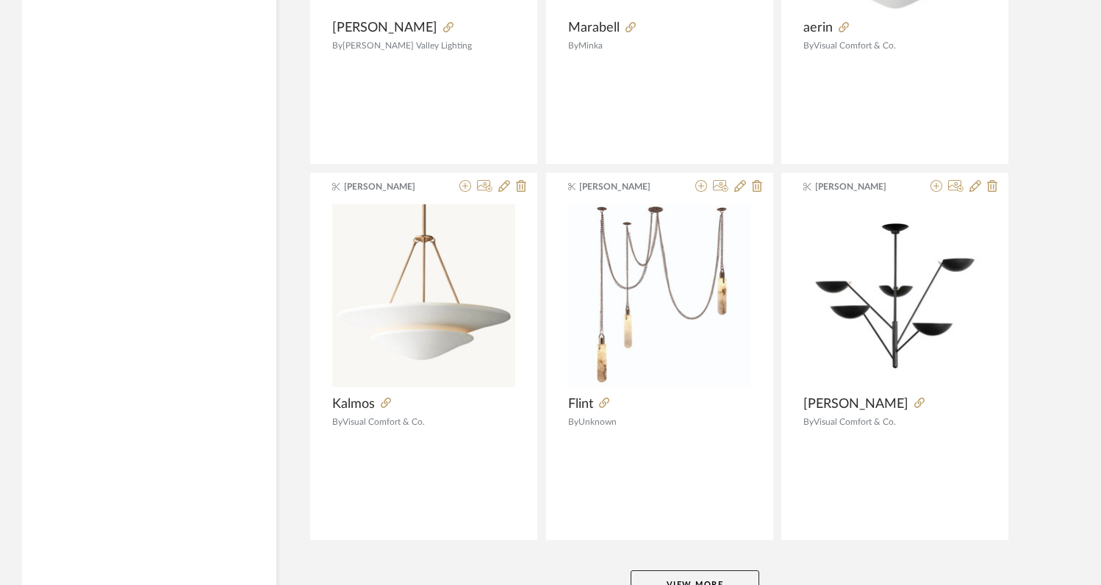
scroll to position [14883, 0]
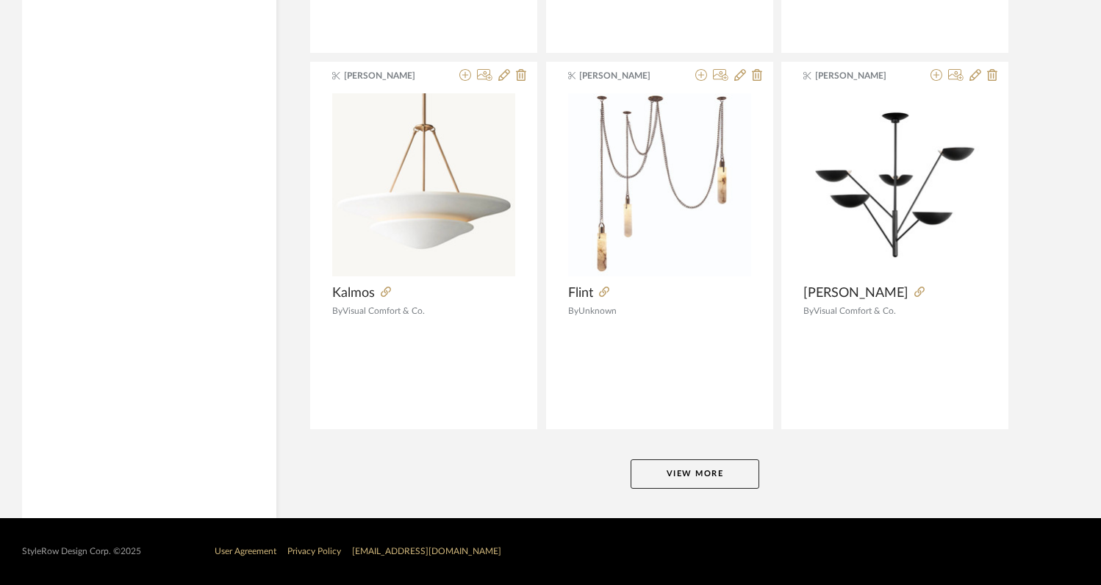
click at [711, 474] on button "View More" at bounding box center [695, 473] width 129 height 29
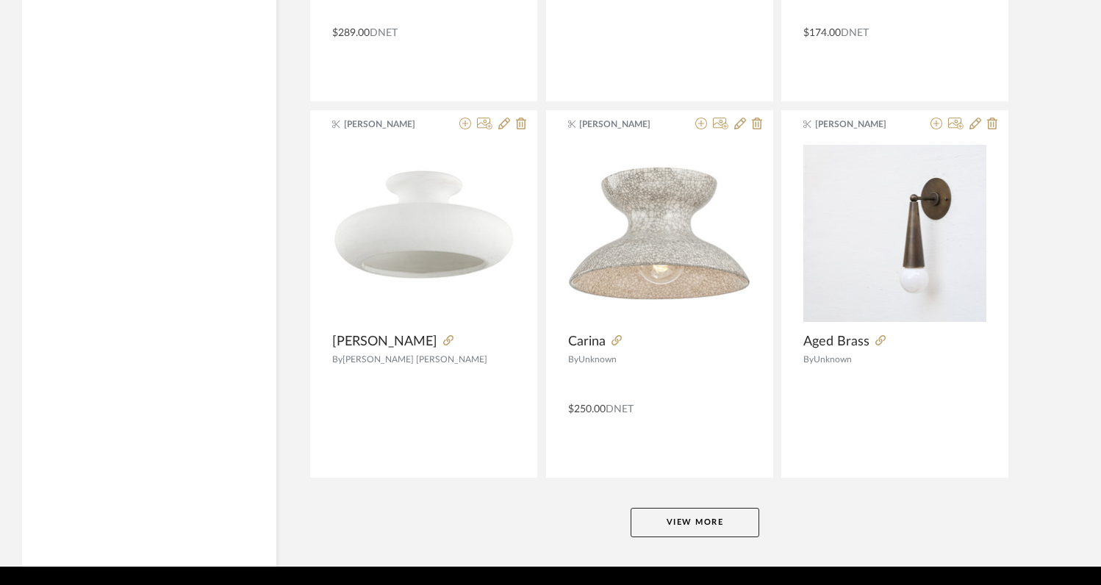
scroll to position [18644, 0]
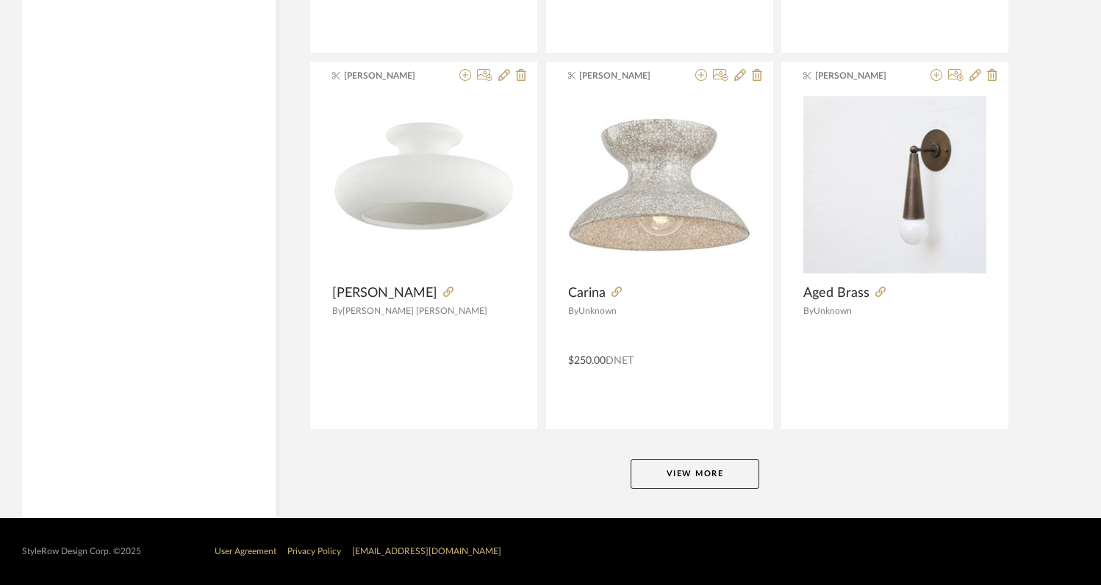
click at [708, 474] on button "View More" at bounding box center [695, 473] width 129 height 29
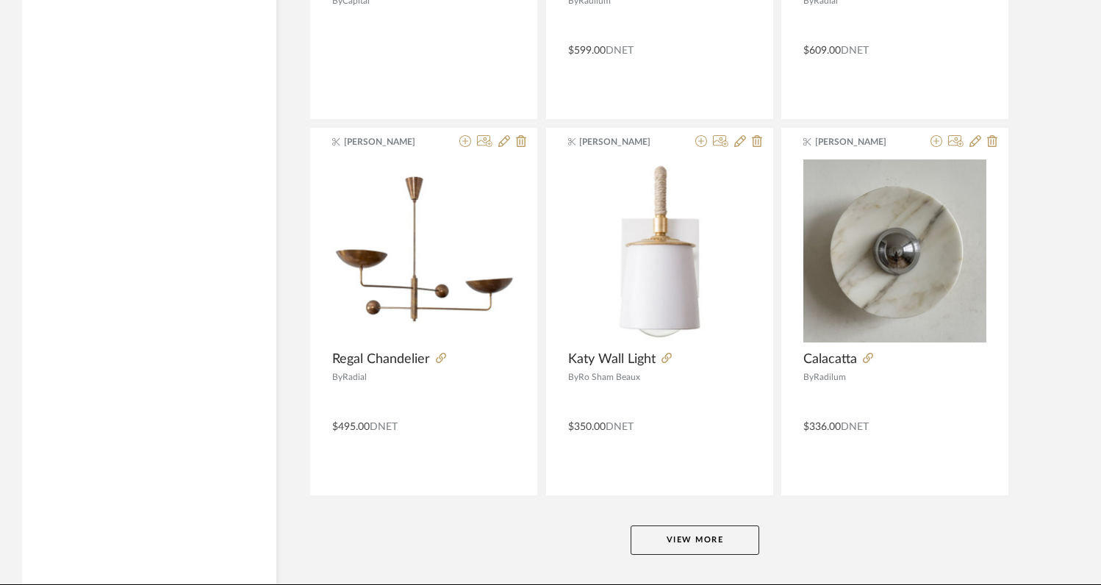
scroll to position [22404, 0]
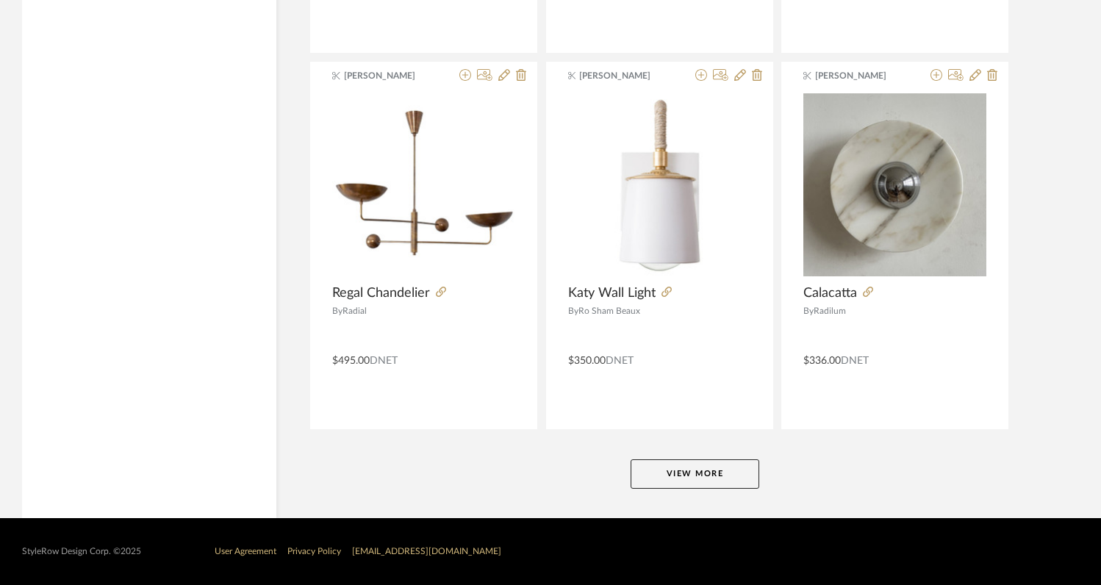
click at [706, 467] on button "View More" at bounding box center [695, 473] width 129 height 29
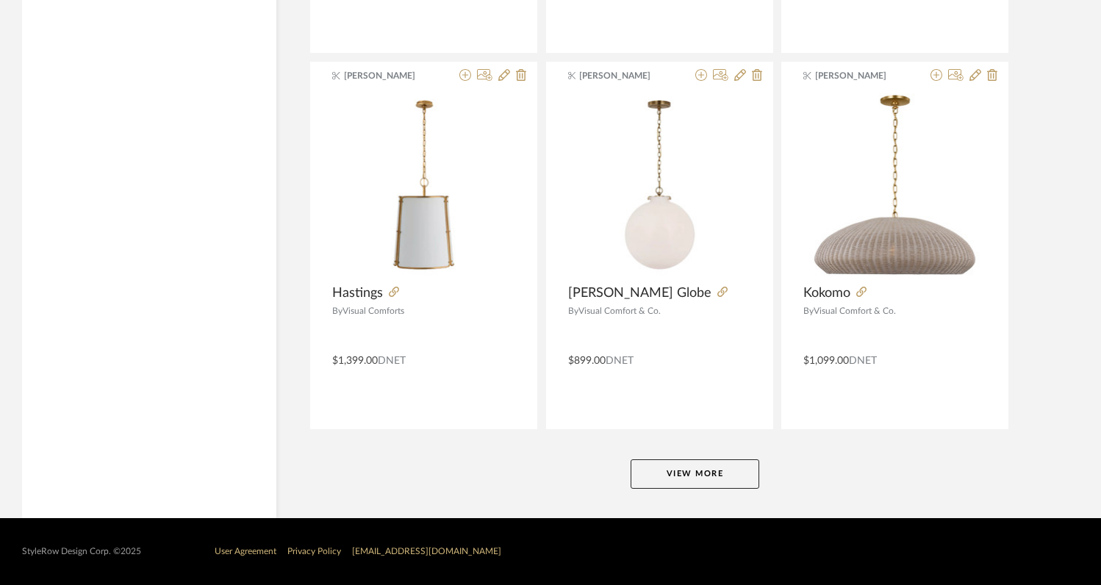
click at [706, 474] on button "View More" at bounding box center [695, 473] width 129 height 29
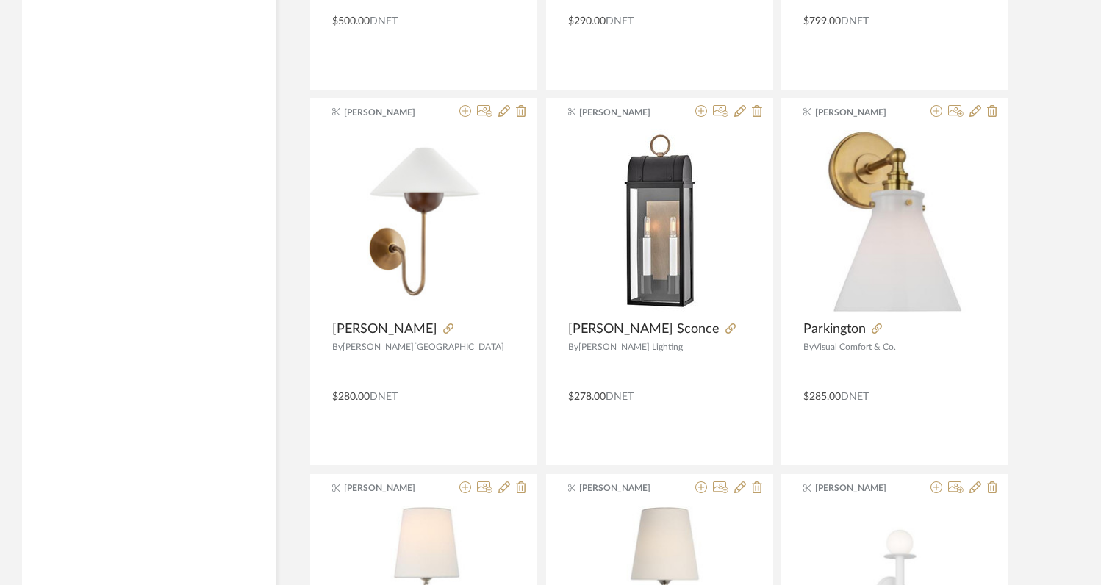
scroll to position [27975, 0]
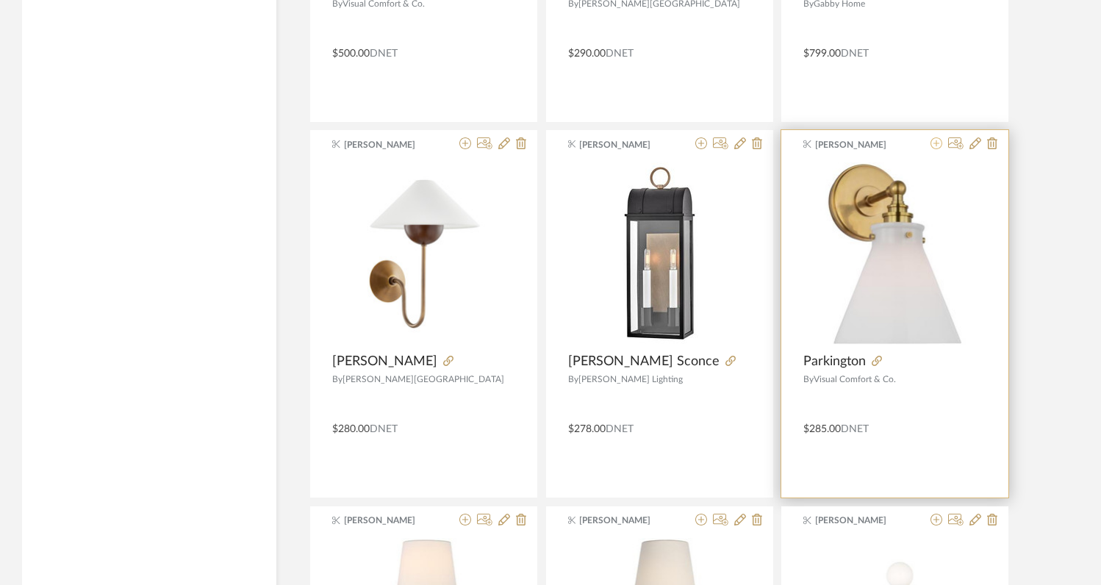
click at [937, 143] on icon at bounding box center [937, 143] width 12 height 12
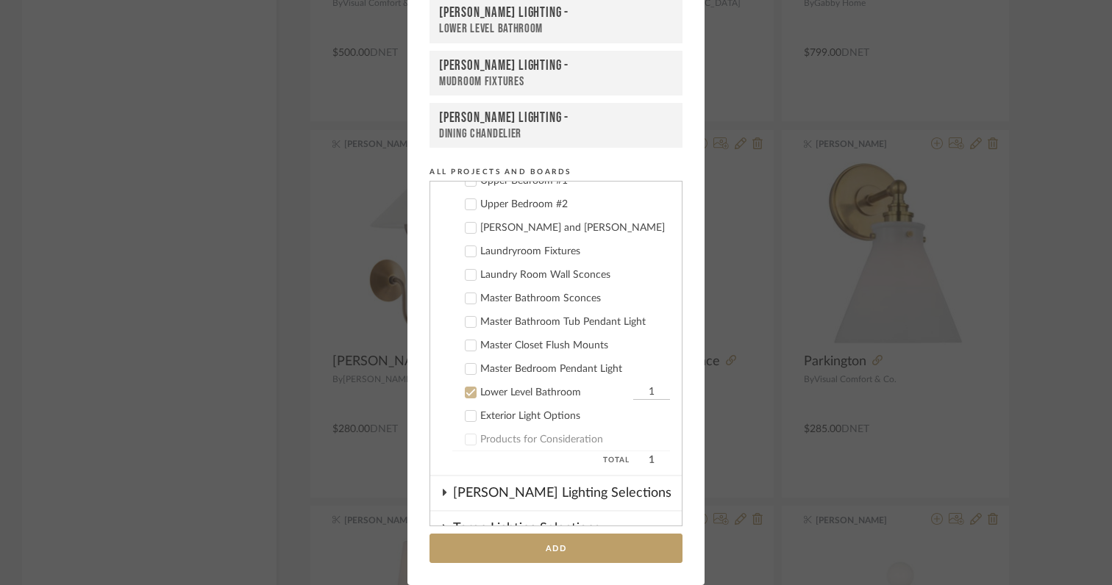
scroll to position [615, 0]
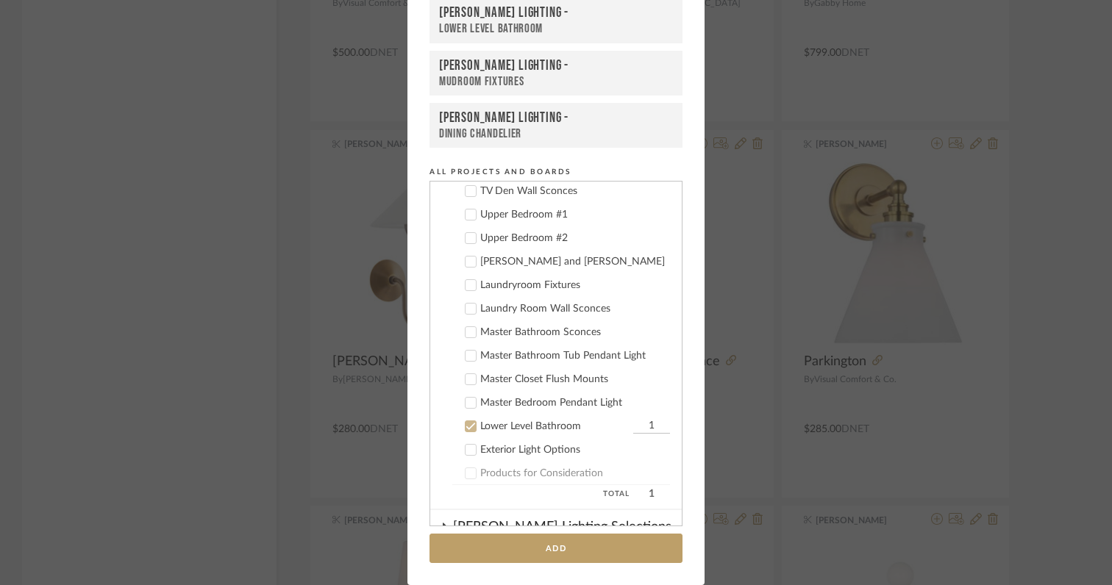
click at [465, 425] on icon at bounding box center [470, 426] width 10 height 10
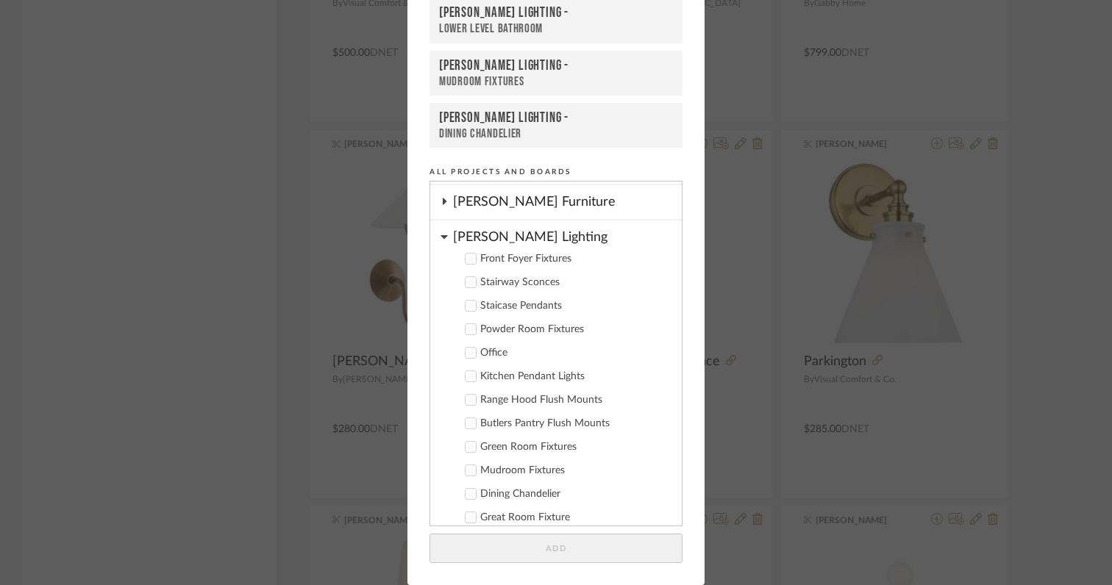
scroll to position [271, 0]
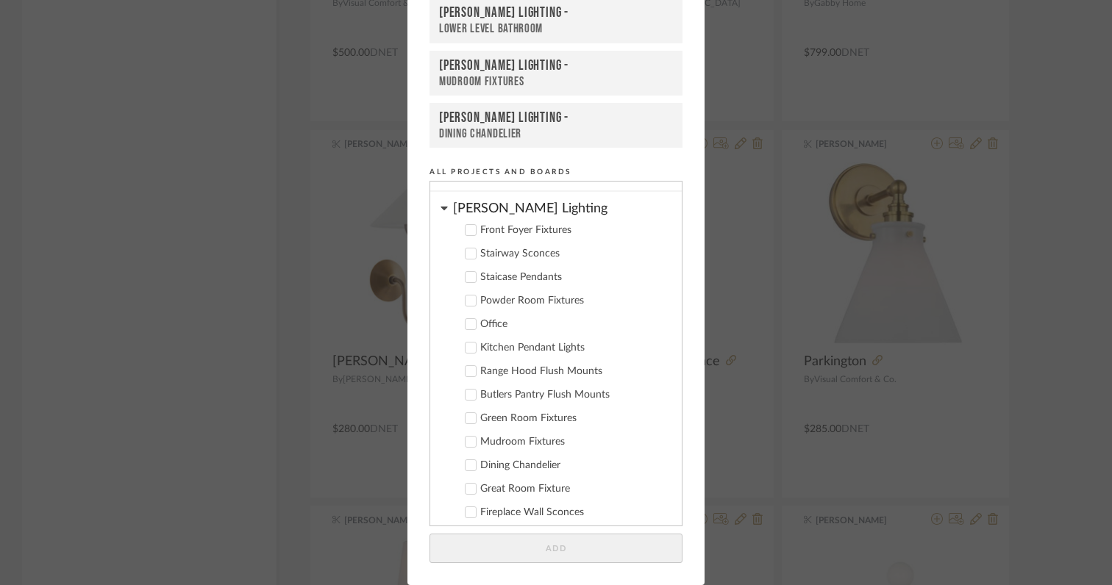
click at [467, 397] on icon at bounding box center [470, 395] width 10 height 10
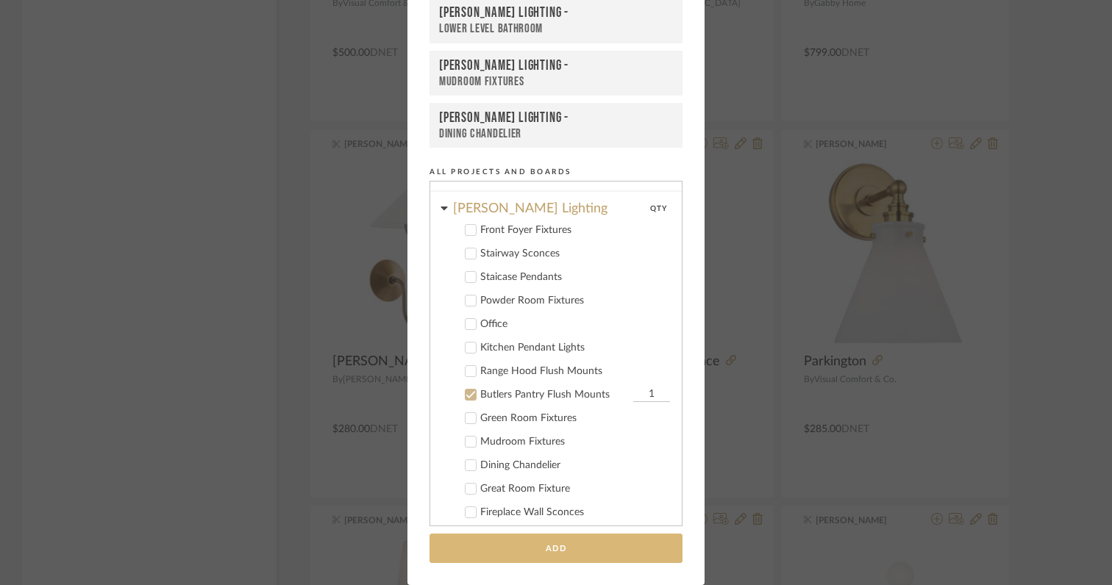
click at [522, 553] on button "Add" at bounding box center [555, 549] width 253 height 30
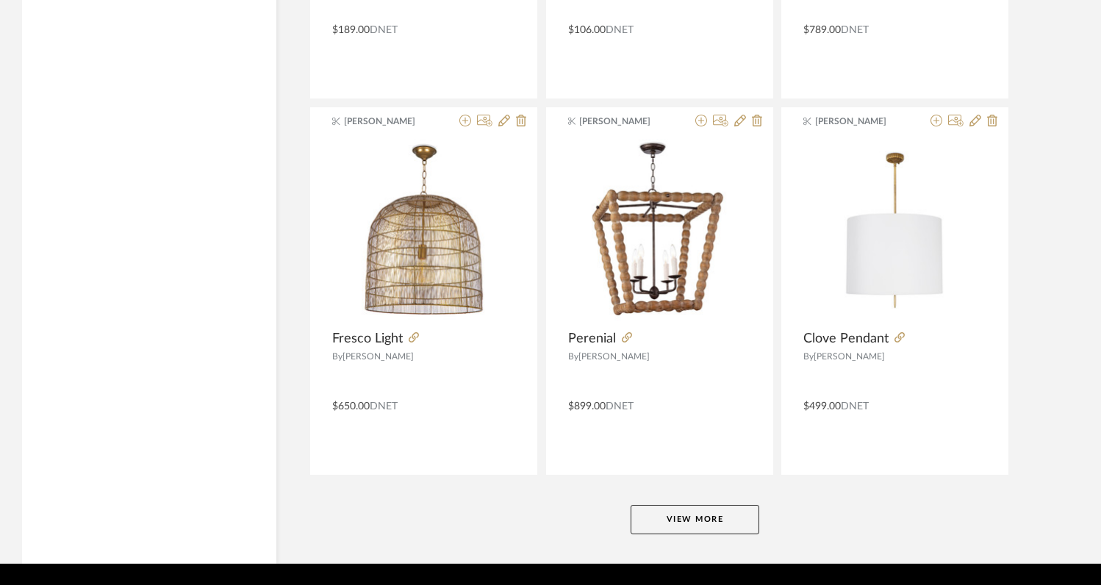
scroll to position [29924, 0]
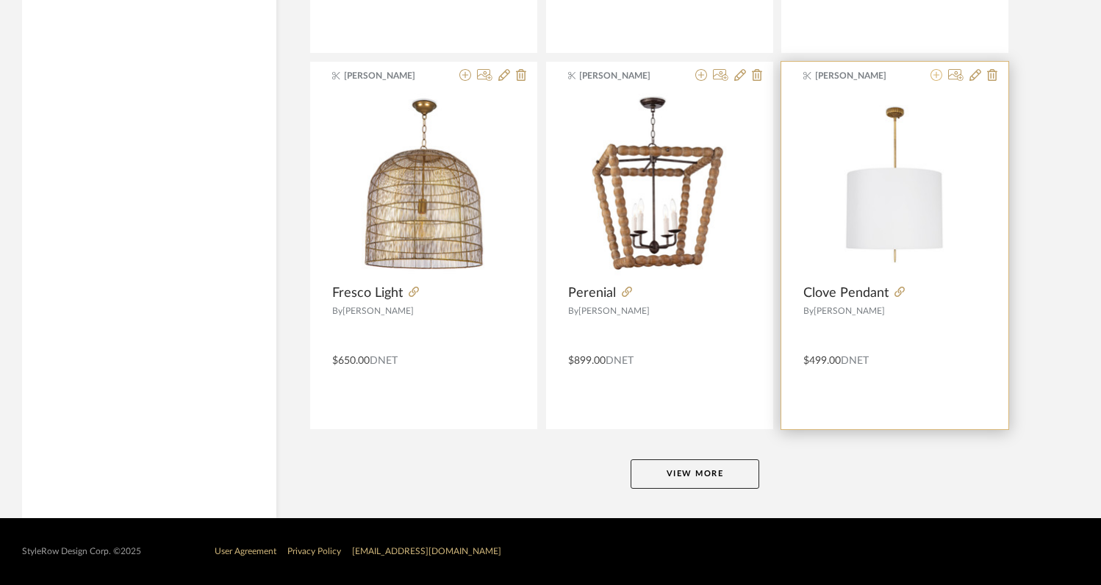
click at [934, 78] on icon at bounding box center [937, 75] width 12 height 12
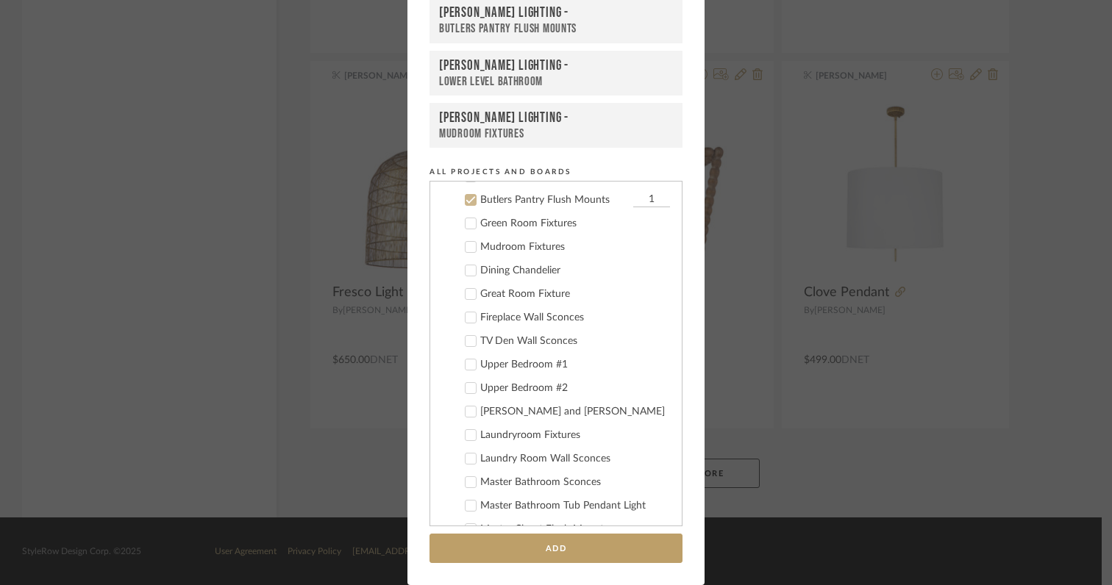
scroll to position [471, 0]
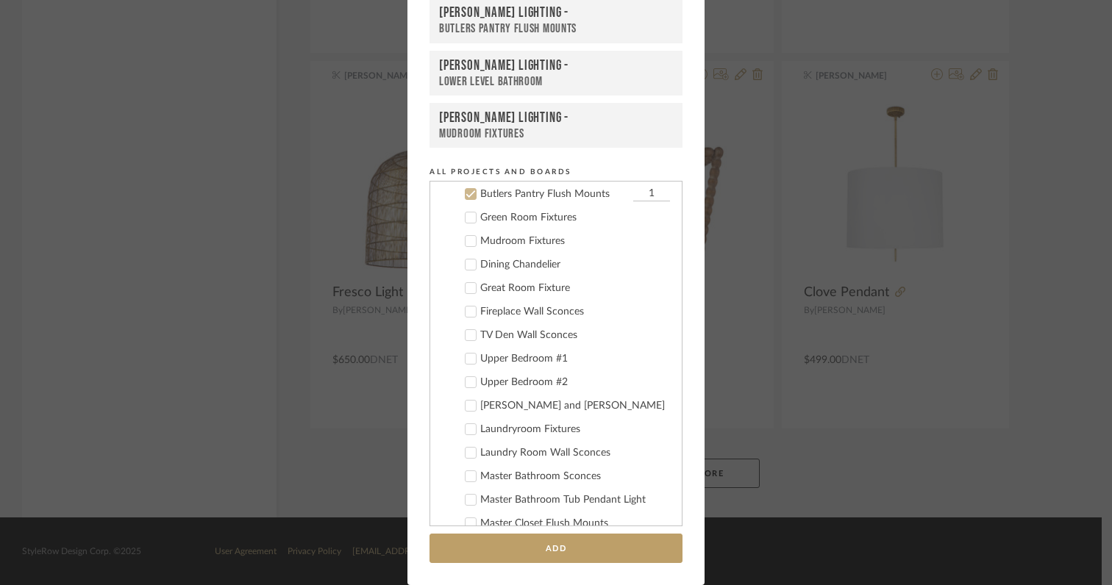
click at [466, 197] on icon at bounding box center [470, 194] width 10 height 10
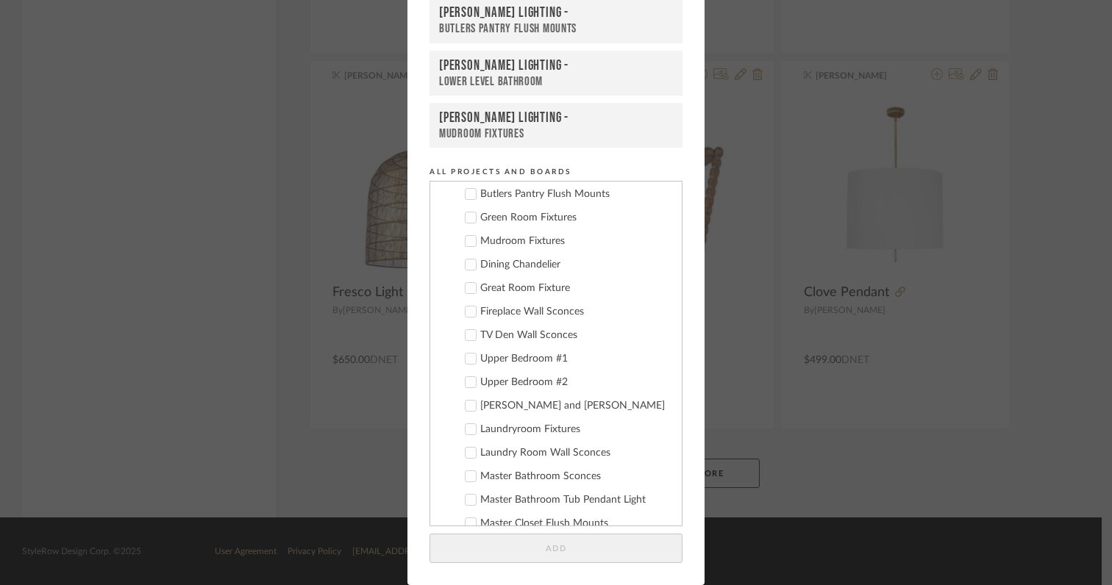
click at [466, 240] on icon at bounding box center [471, 241] width 10 height 7
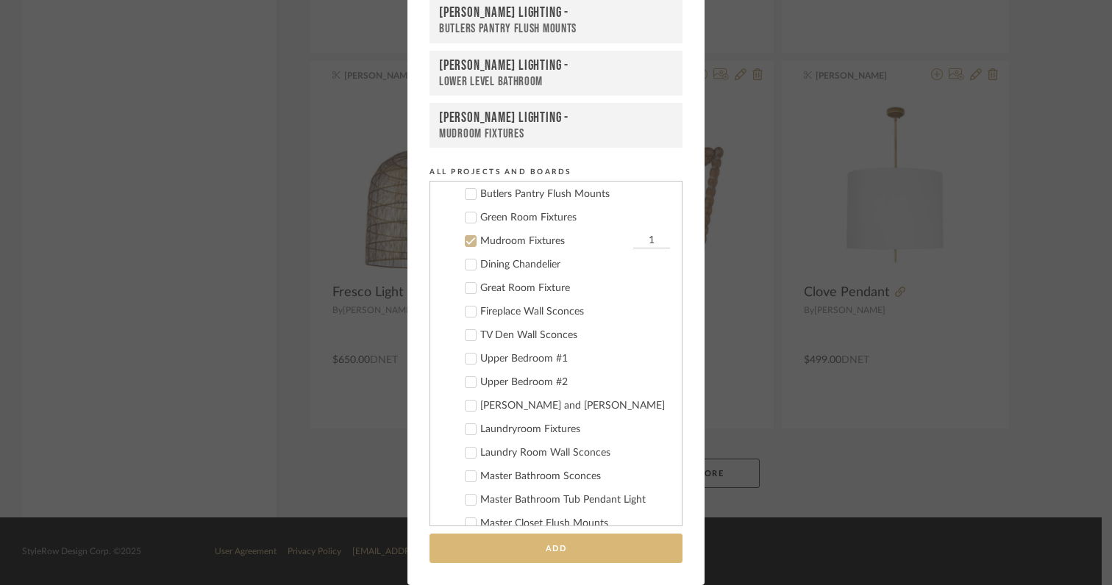
click at [556, 556] on button "Add" at bounding box center [555, 549] width 253 height 30
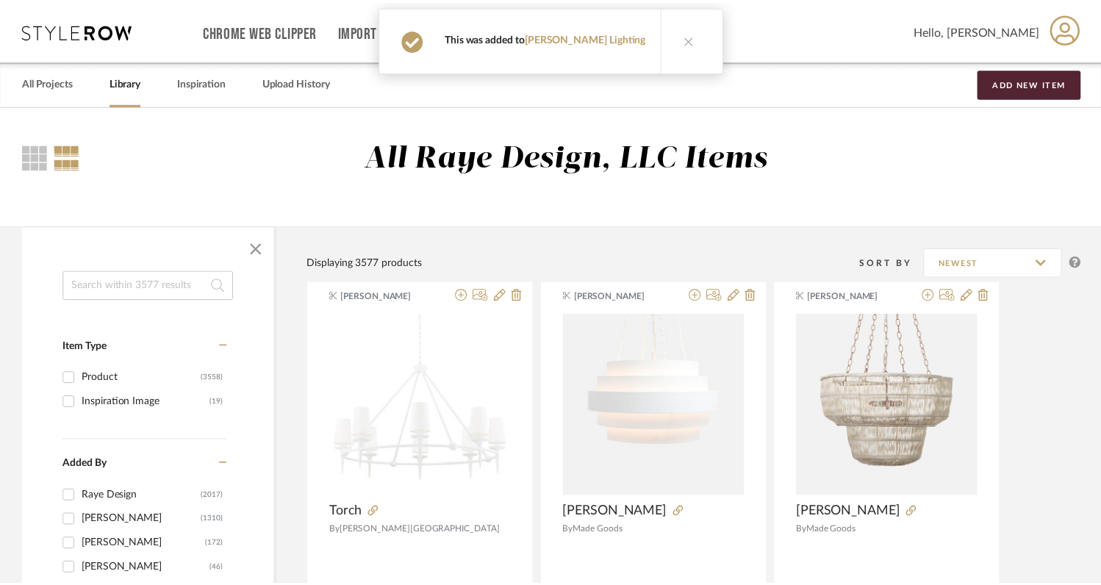
scroll to position [29924, 0]
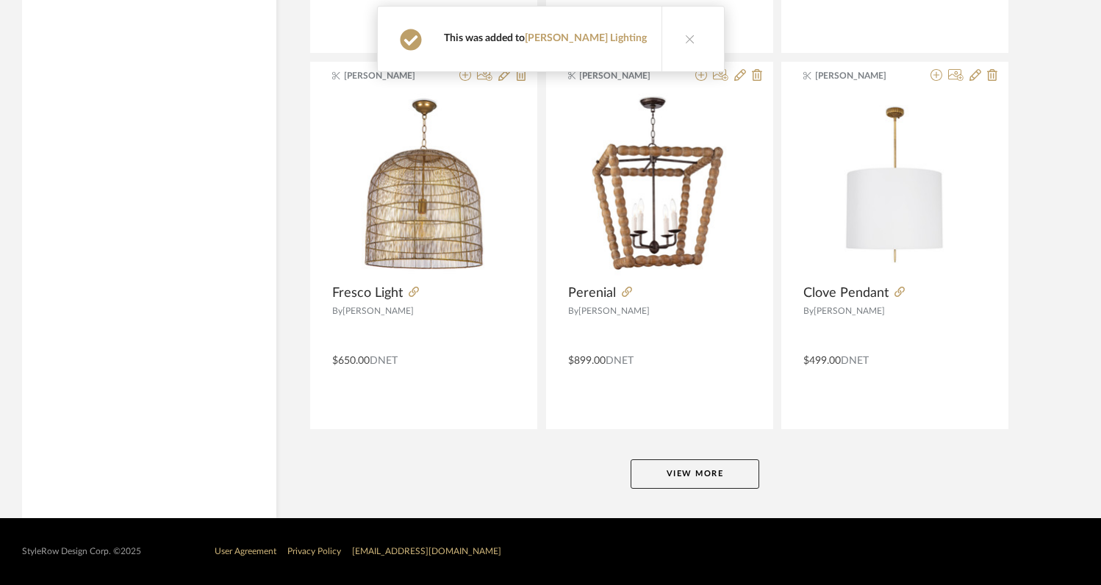
click at [679, 471] on button "View More" at bounding box center [695, 473] width 129 height 29
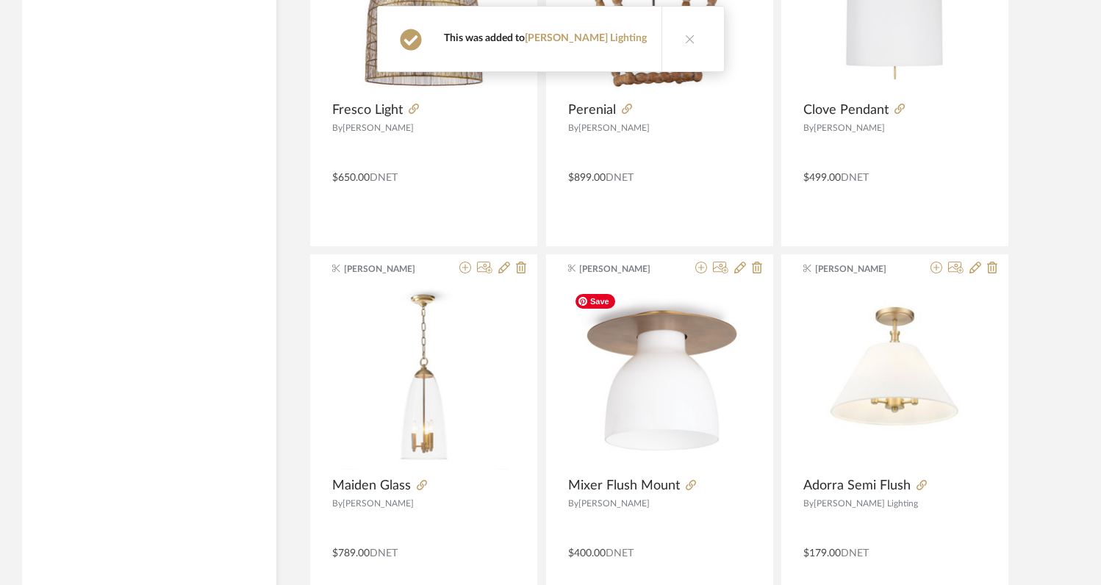
scroll to position [30114, 0]
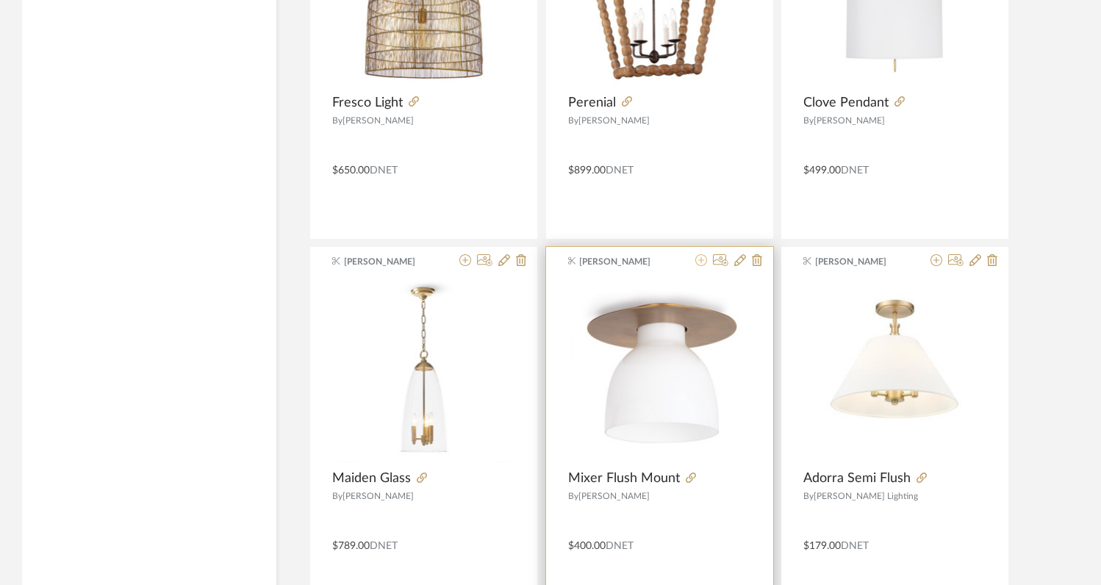
click at [699, 262] on icon at bounding box center [701, 260] width 12 height 12
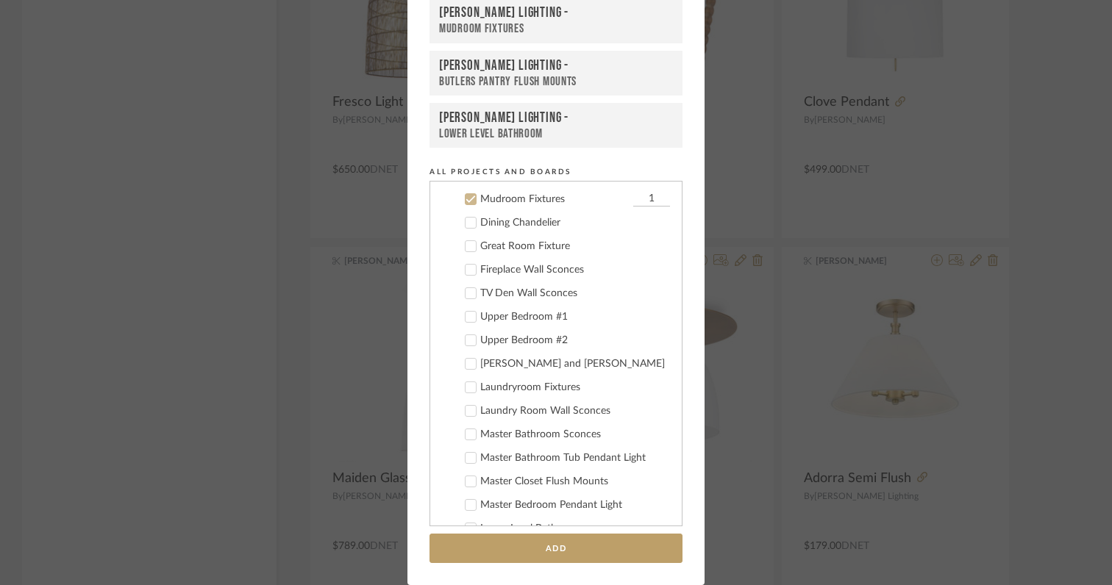
scroll to position [518, 0]
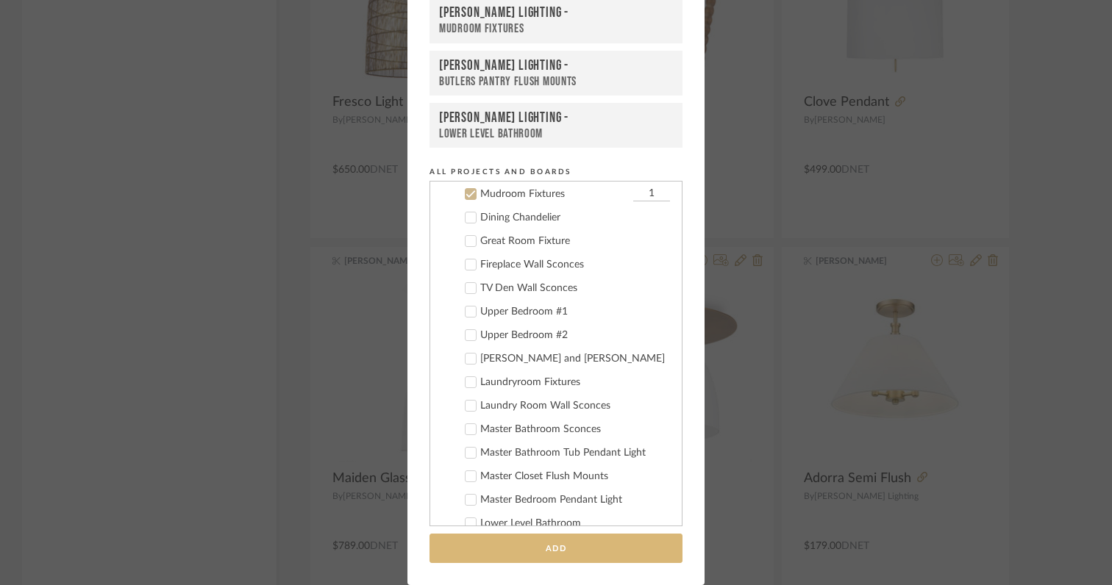
click at [570, 549] on button "Add" at bounding box center [555, 549] width 253 height 30
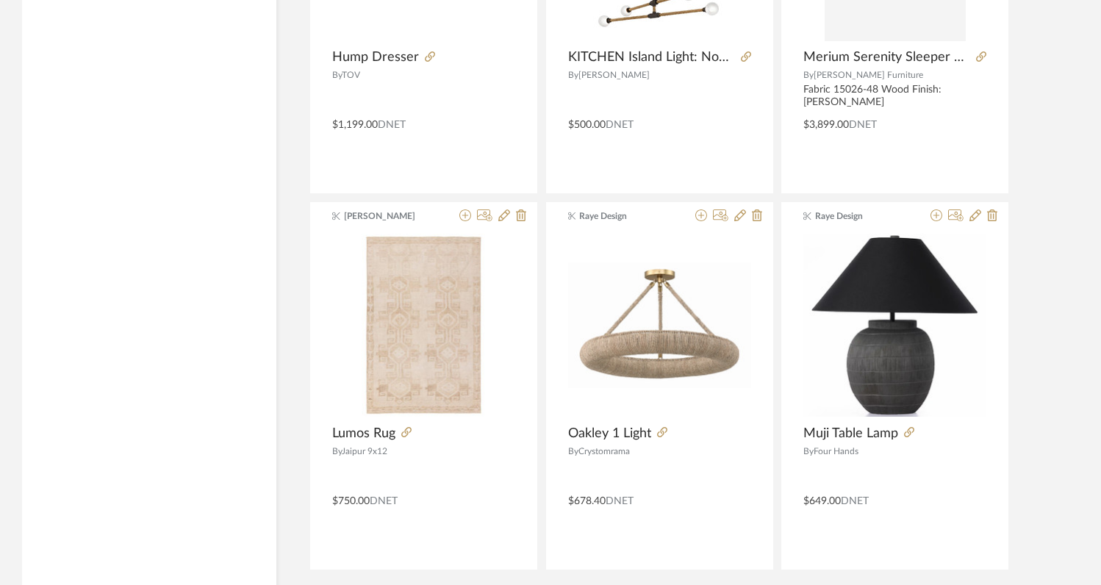
scroll to position [33684, 0]
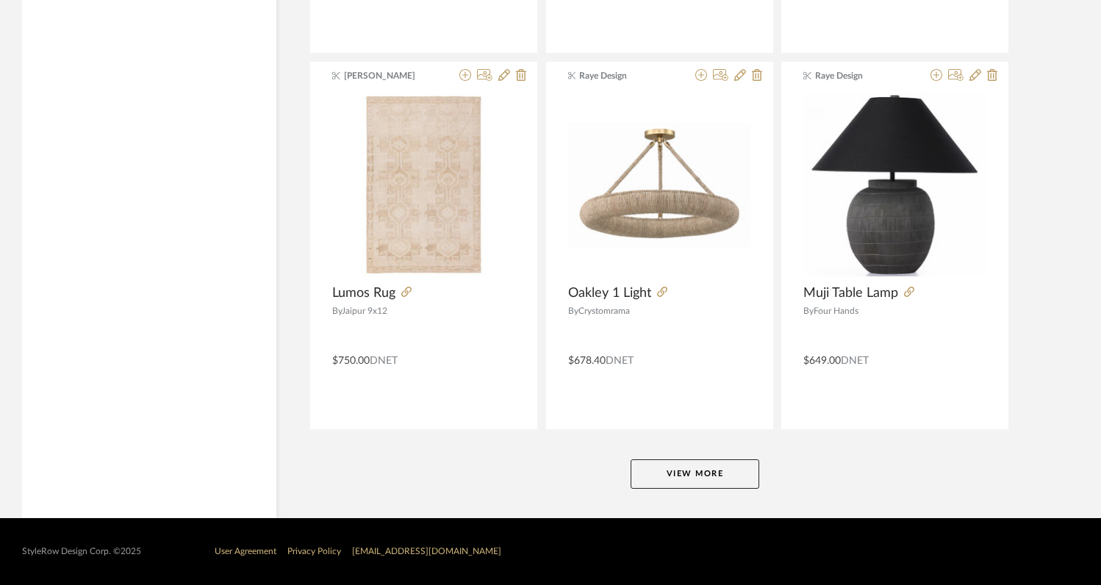
click at [665, 479] on button "View More" at bounding box center [695, 473] width 129 height 29
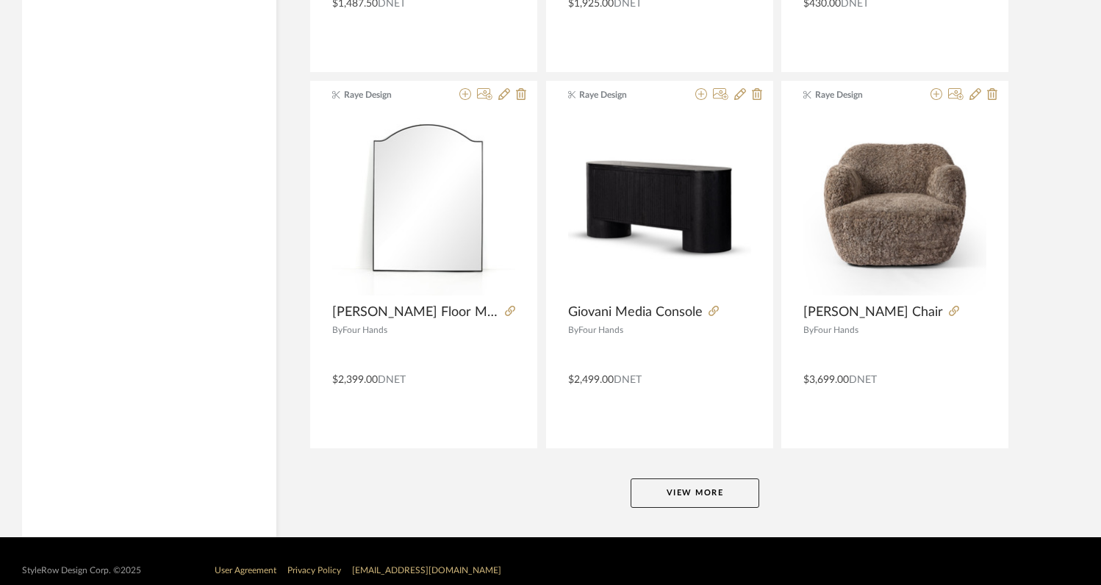
scroll to position [37444, 0]
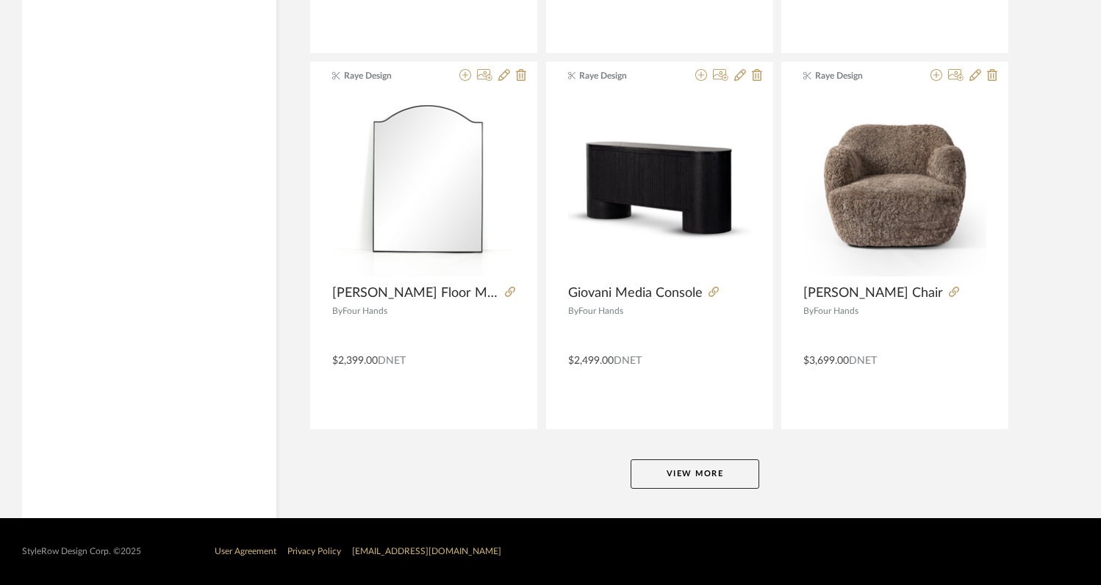
click at [670, 476] on button "View More" at bounding box center [695, 473] width 129 height 29
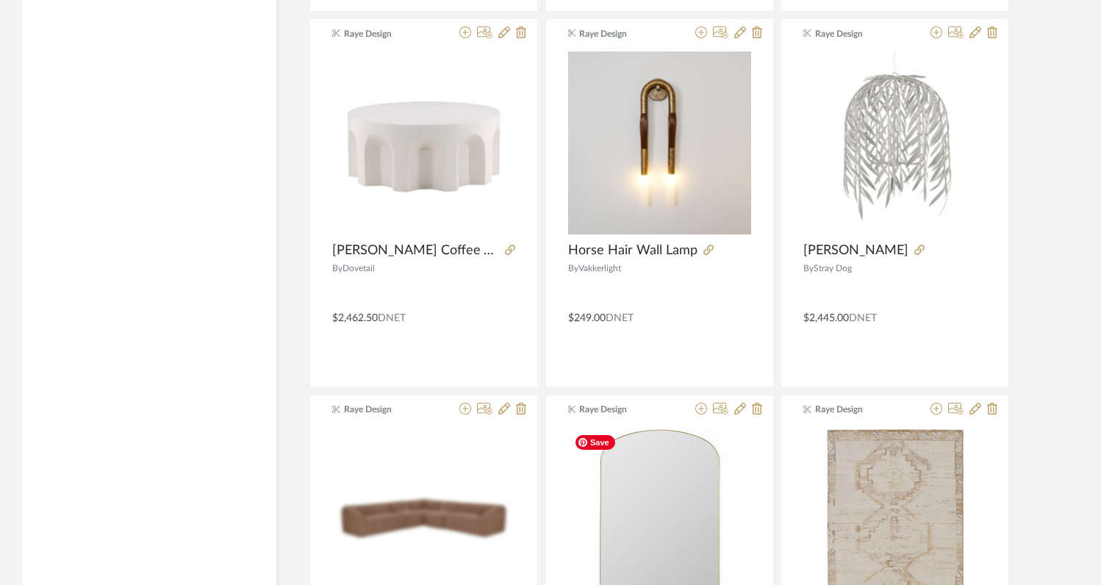
scroll to position [37855, 0]
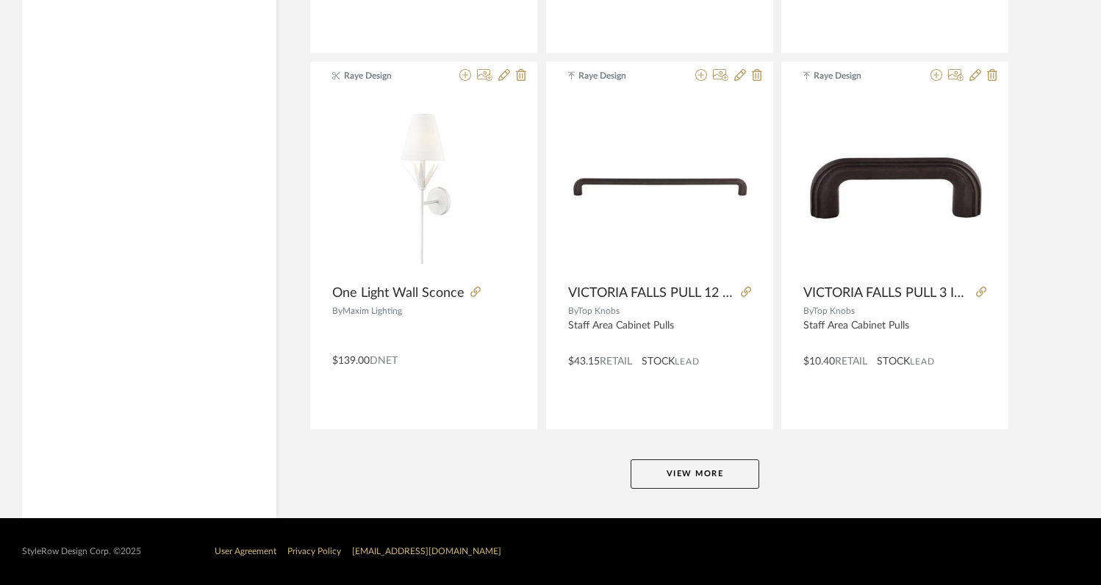
click at [670, 478] on button "View More" at bounding box center [695, 473] width 129 height 29
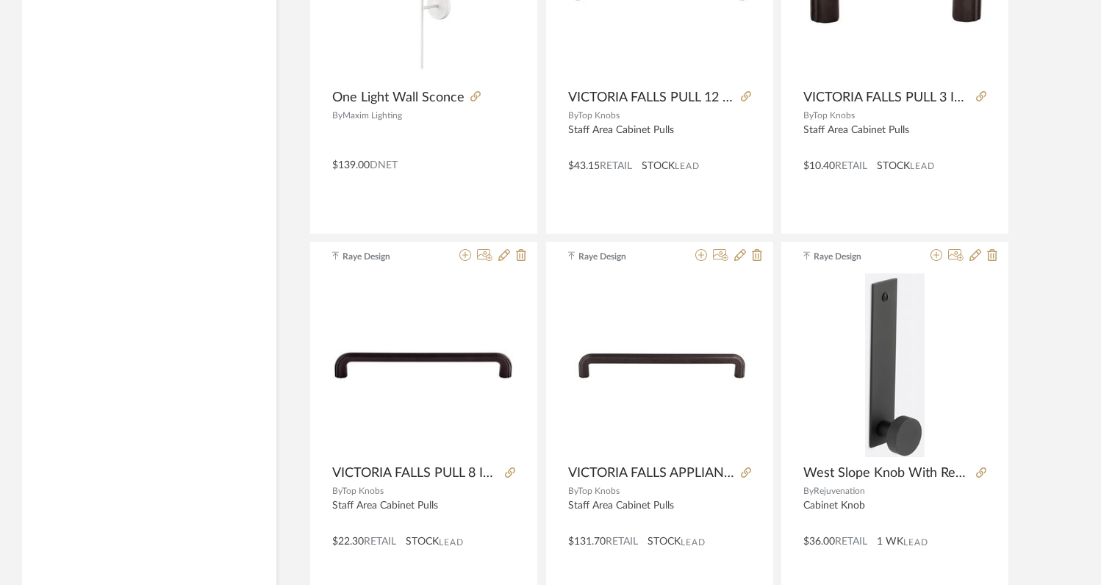
scroll to position [41431, 0]
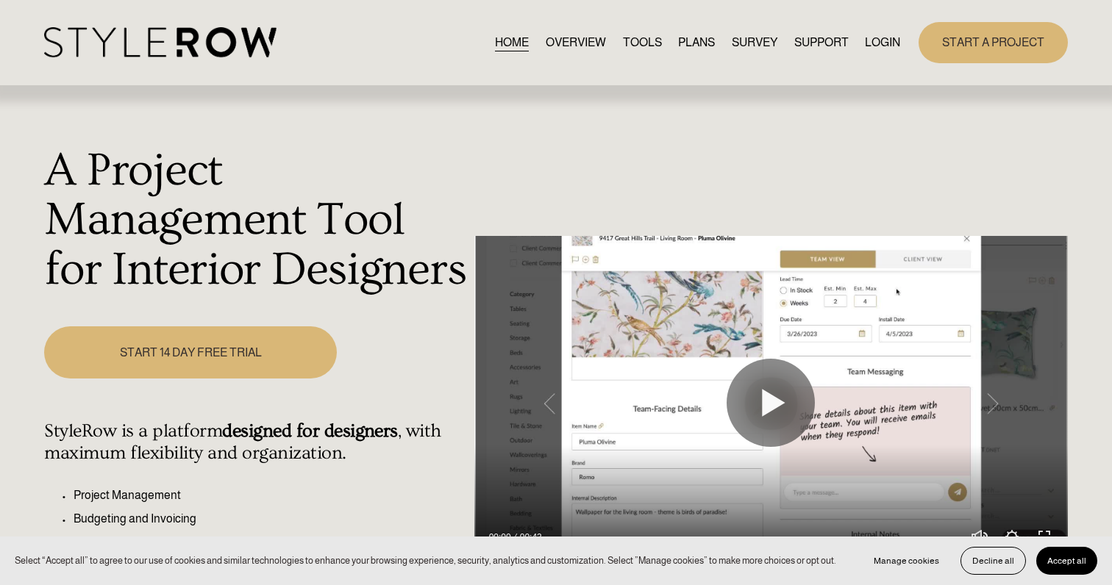
click at [880, 41] on link "LOGIN" at bounding box center [882, 42] width 35 height 20
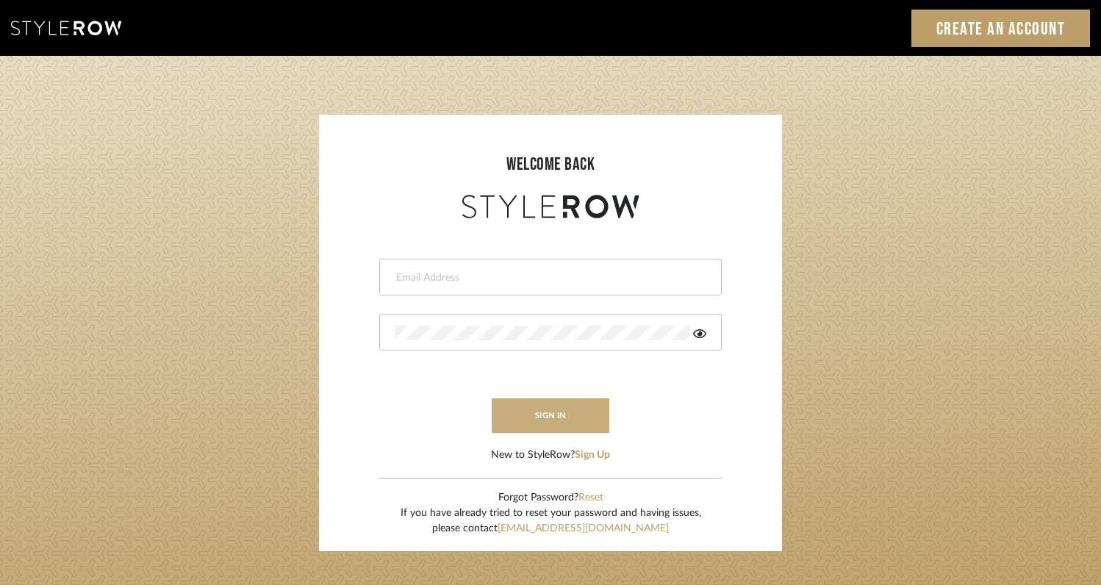
type input "[EMAIL_ADDRESS][DOMAIN_NAME]"
click at [588, 416] on button "sign in" at bounding box center [551, 415] width 118 height 35
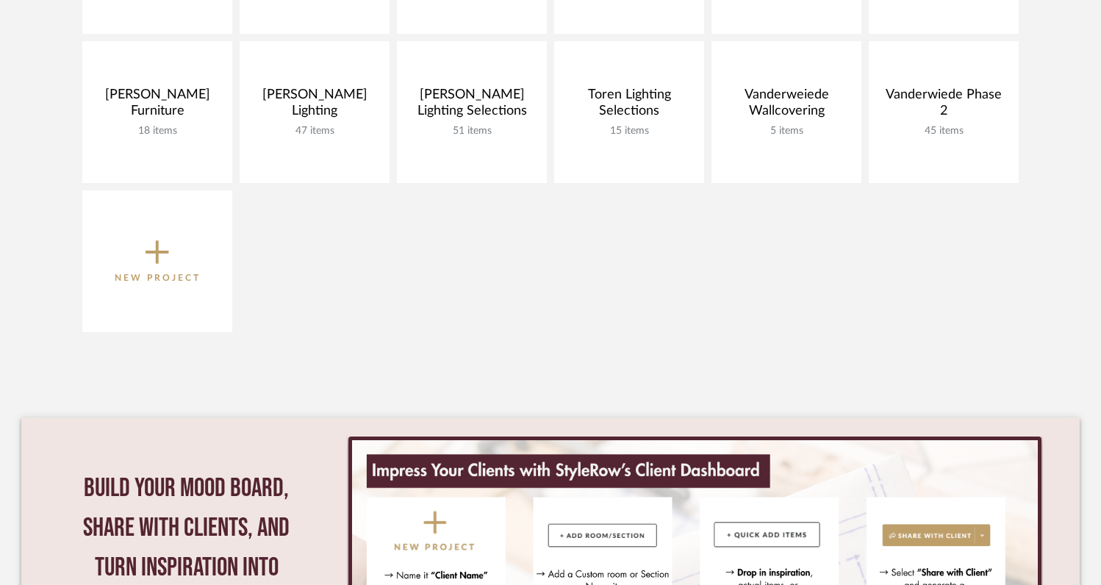
scroll to position [449, 0]
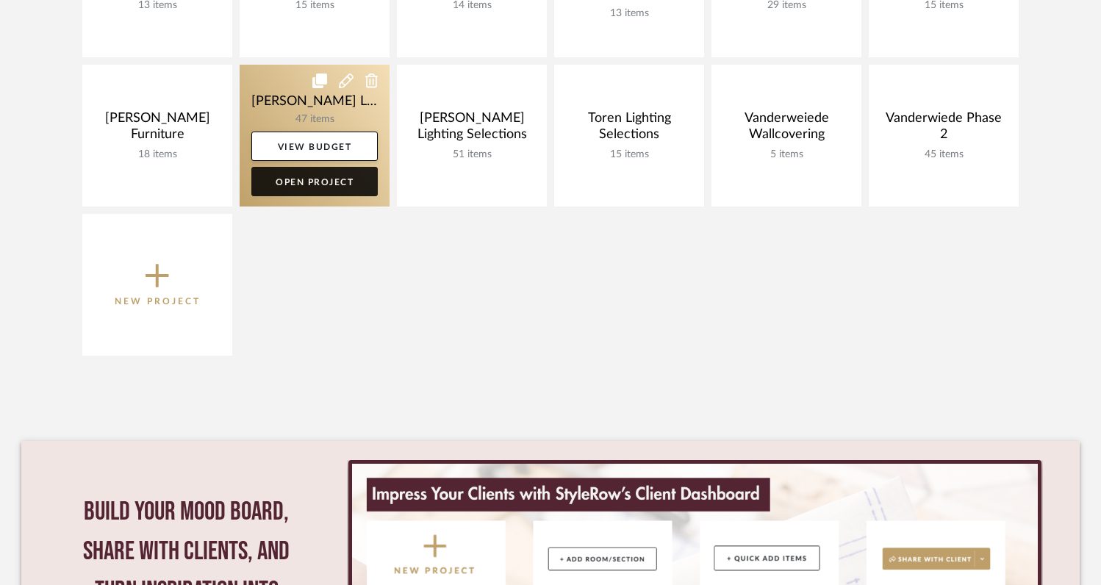
click at [307, 183] on link "Open Project" at bounding box center [314, 181] width 126 height 29
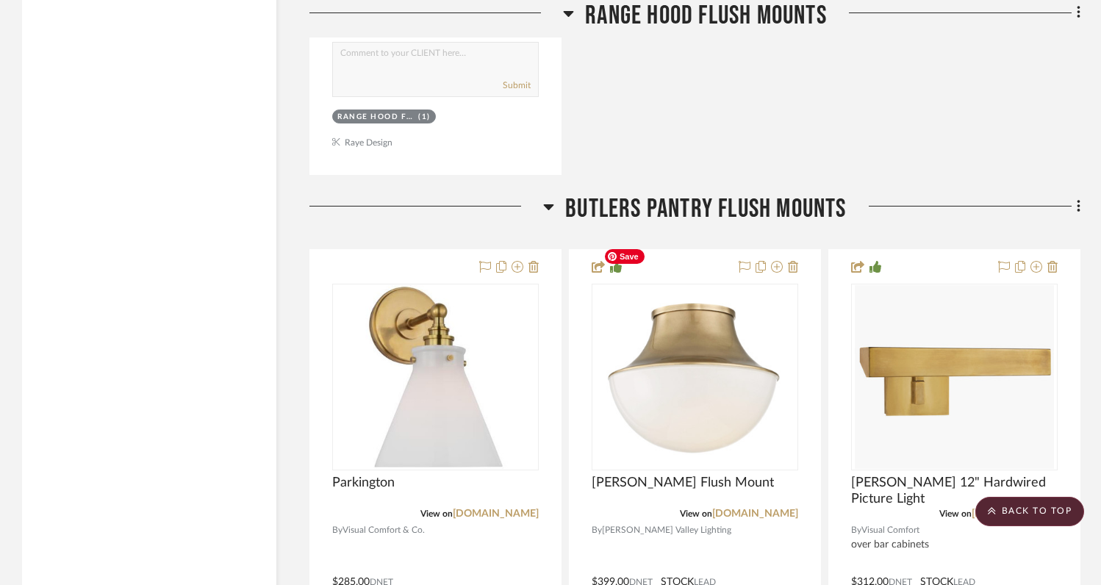
scroll to position [5938, 0]
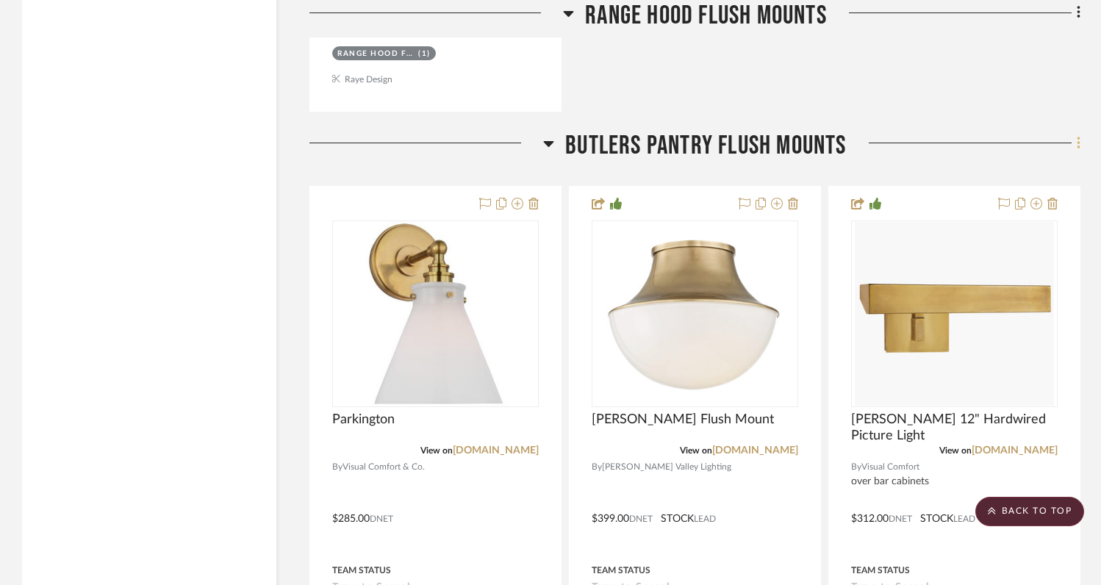
click at [1079, 135] on icon at bounding box center [1079, 143] width 4 height 16
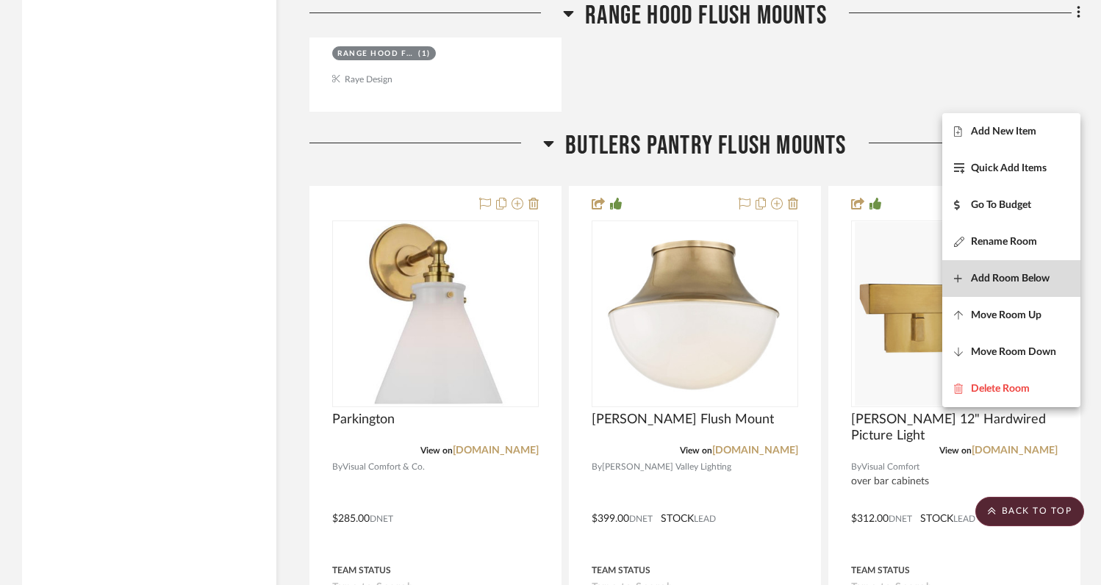
click at [986, 280] on span "Add Room Below" at bounding box center [1010, 278] width 79 height 12
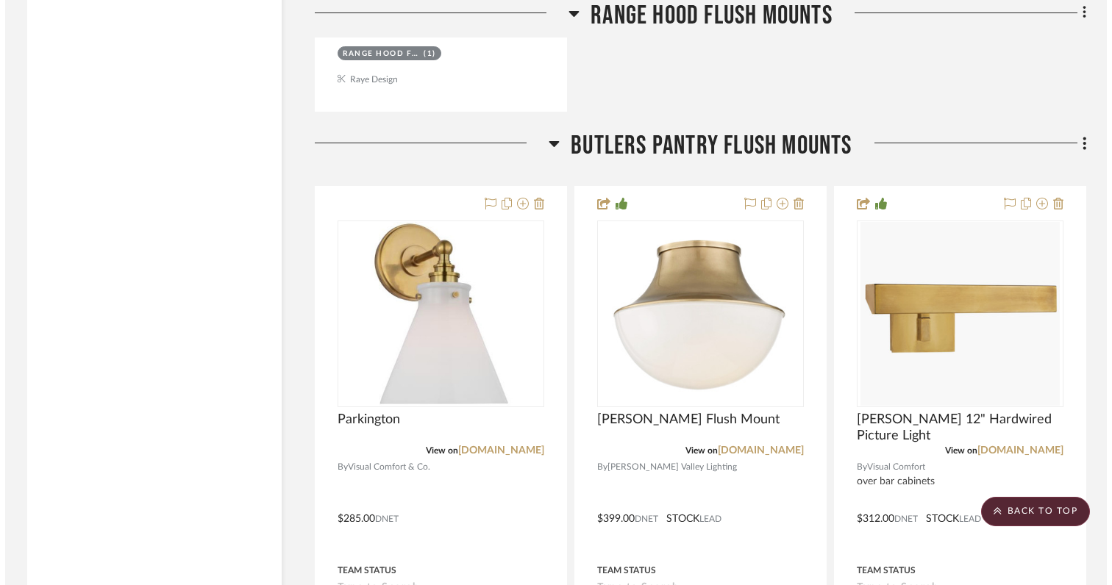
scroll to position [0, 0]
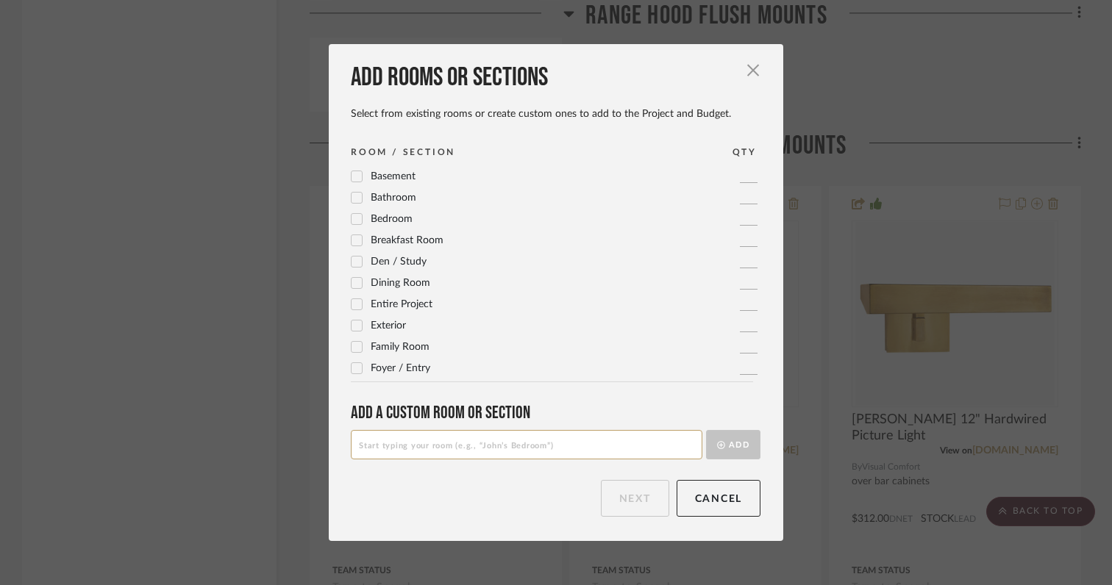
click at [497, 443] on input at bounding box center [526, 444] width 351 height 29
type input "Butlers Sconce Flanking Window"
click at [727, 446] on button "Add" at bounding box center [733, 444] width 54 height 29
click at [629, 501] on button "Next" at bounding box center [635, 498] width 68 height 37
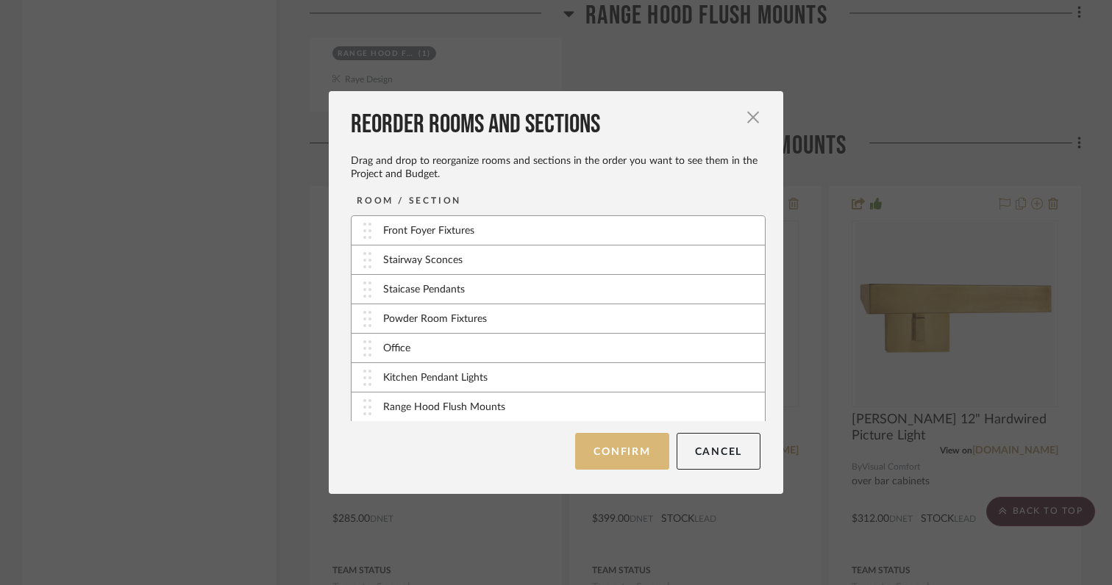
click at [614, 457] on button "Confirm" at bounding box center [621, 451] width 93 height 37
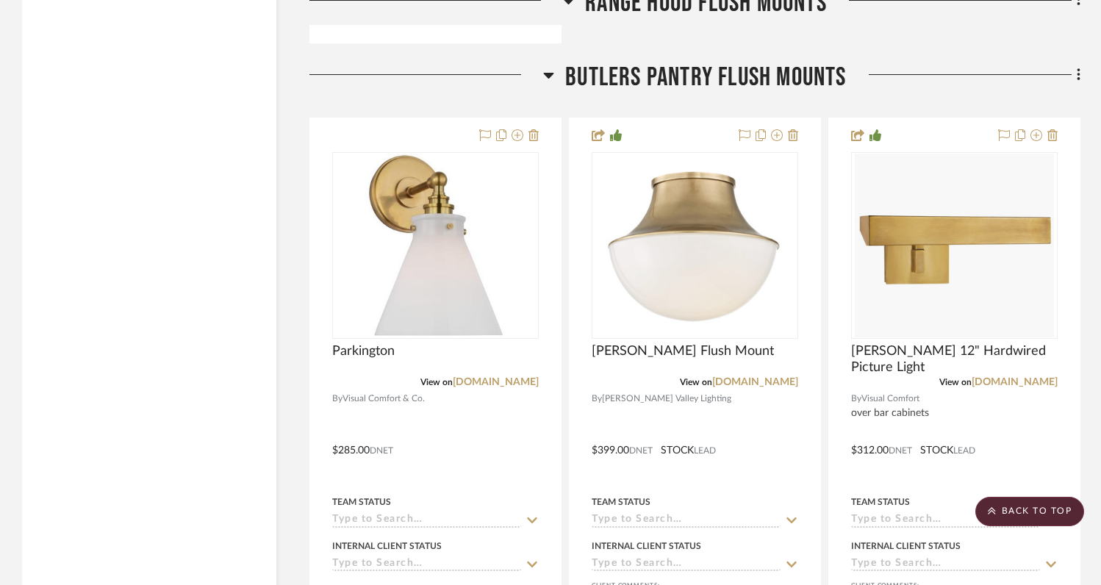
scroll to position [6011, 0]
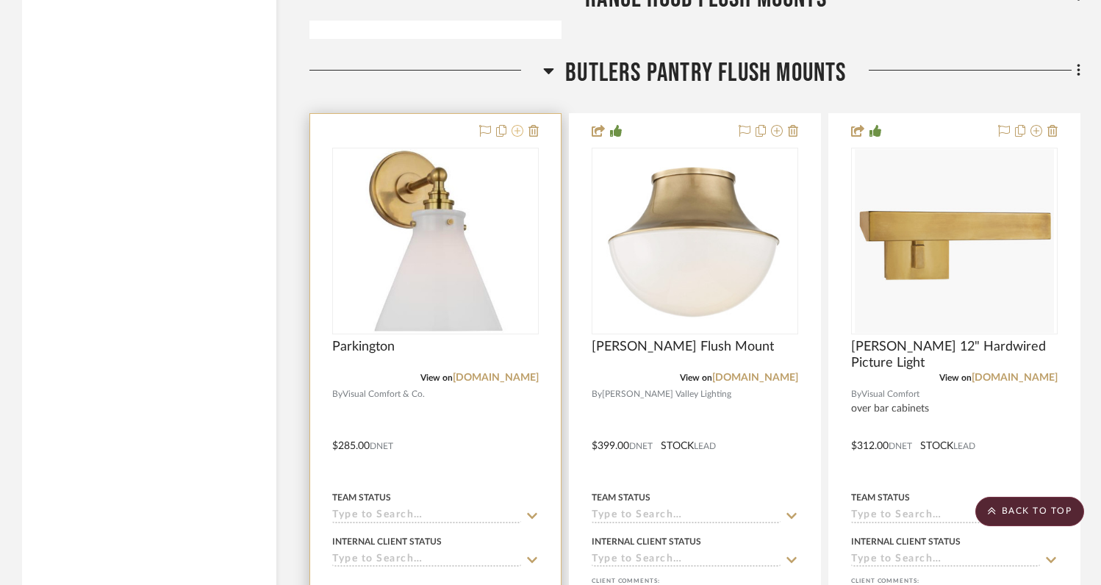
click at [520, 125] on icon at bounding box center [518, 131] width 12 height 12
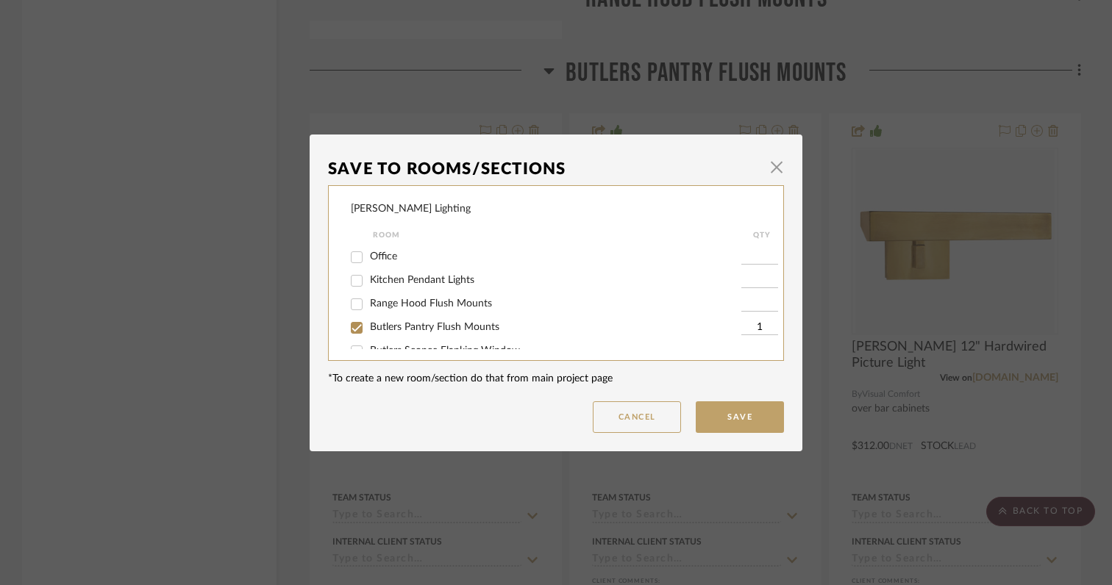
scroll to position [112, 0]
click at [353, 336] on input "Butlers Sconce Flanking Window" at bounding box center [357, 333] width 24 height 24
checkbox input "true"
type input "1"
click at [353, 312] on input "Butlers Pantry Flush Mounts" at bounding box center [357, 309] width 24 height 24
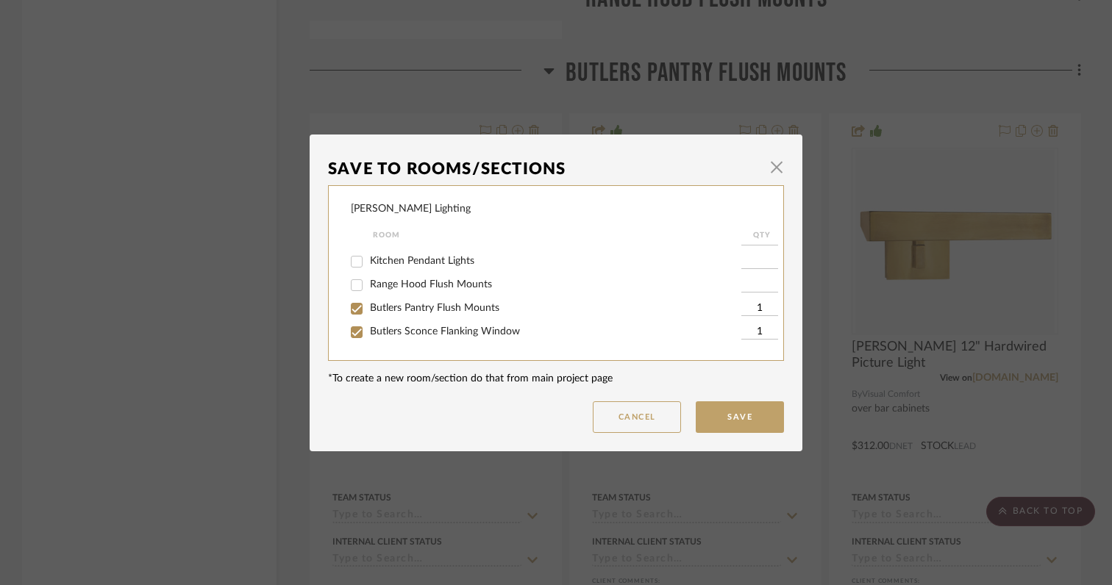
checkbox input "false"
click at [744, 429] on button "Save" at bounding box center [739, 417] width 88 height 32
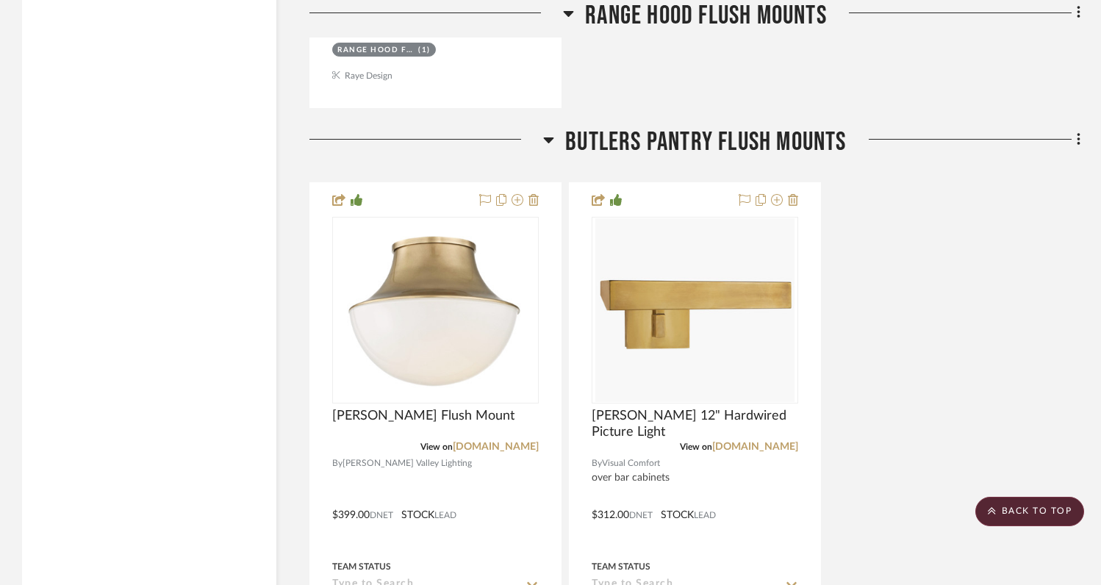
scroll to position [5932, 0]
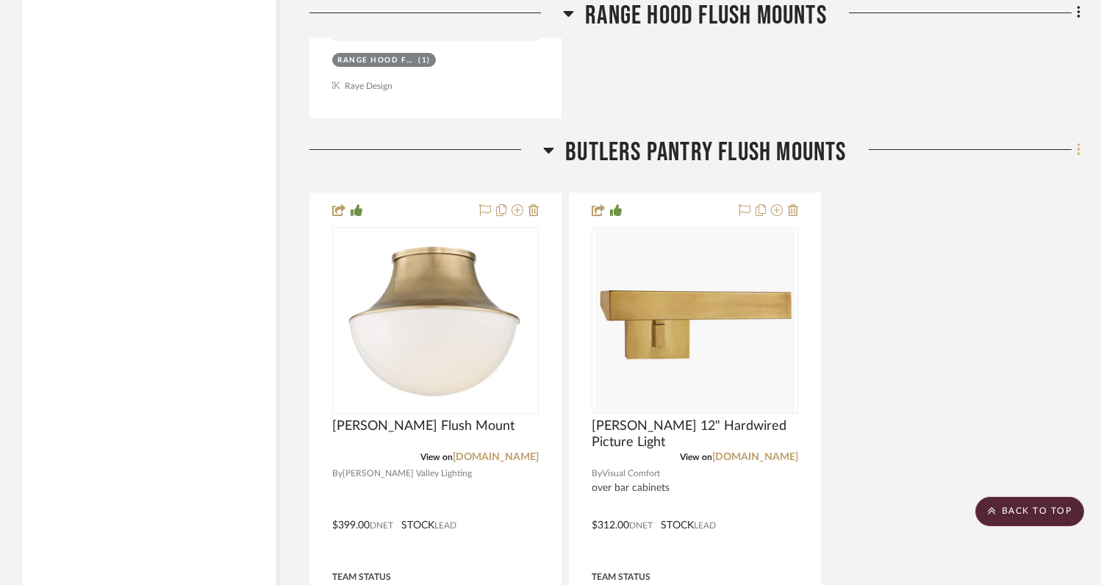
click at [1078, 143] on icon at bounding box center [1078, 149] width 3 height 12
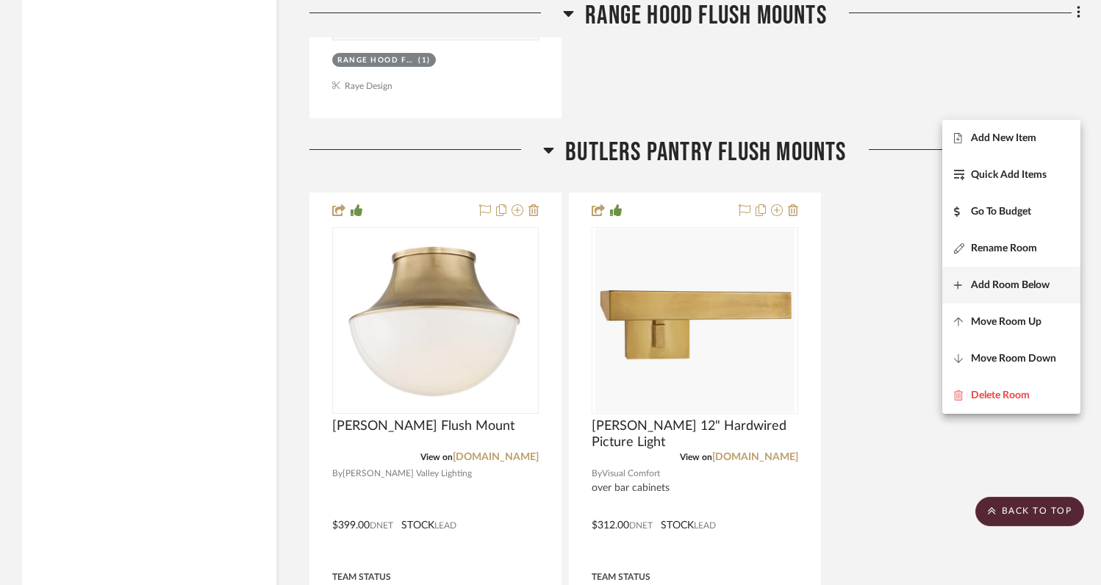
click at [983, 286] on span "Add Room Below" at bounding box center [1010, 285] width 79 height 12
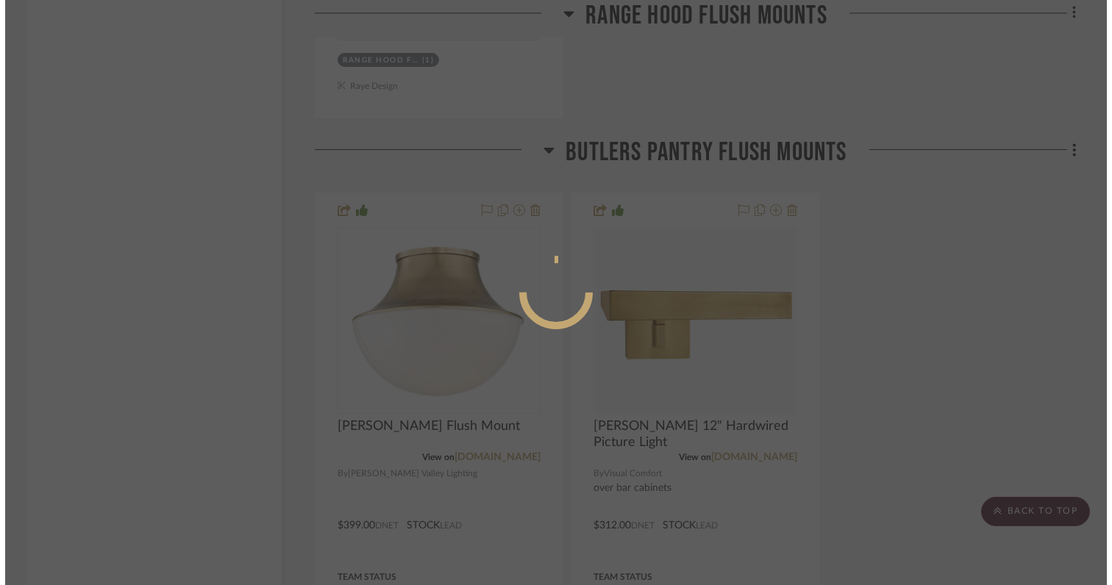
scroll to position [0, 0]
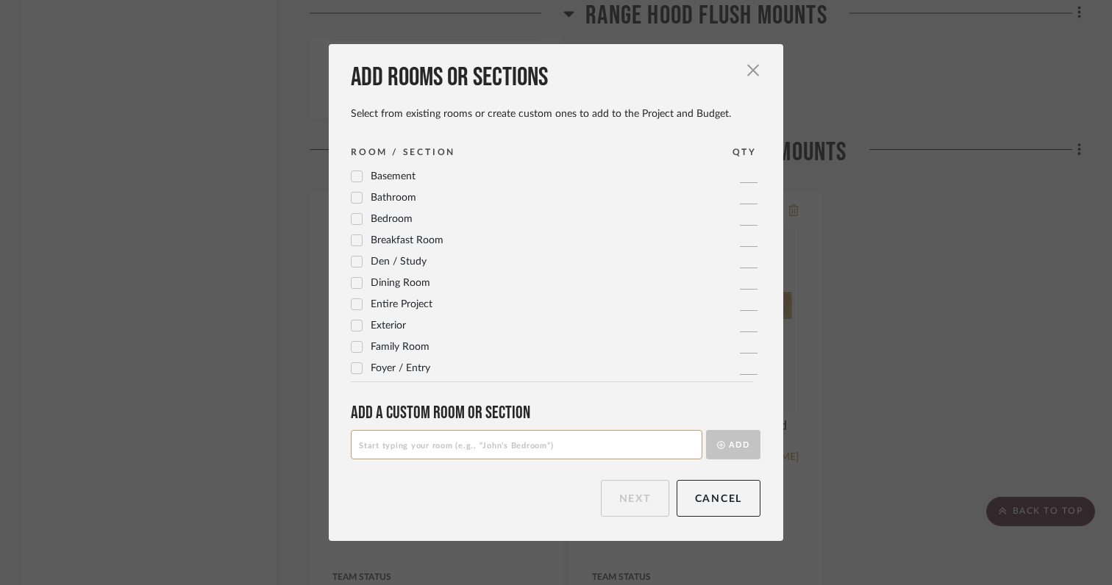
click at [604, 445] on input at bounding box center [526, 444] width 351 height 29
type input "Butlers Message Center Picture Light"
click at [730, 449] on button "Add" at bounding box center [733, 444] width 54 height 29
click at [654, 493] on button "Next" at bounding box center [635, 498] width 68 height 37
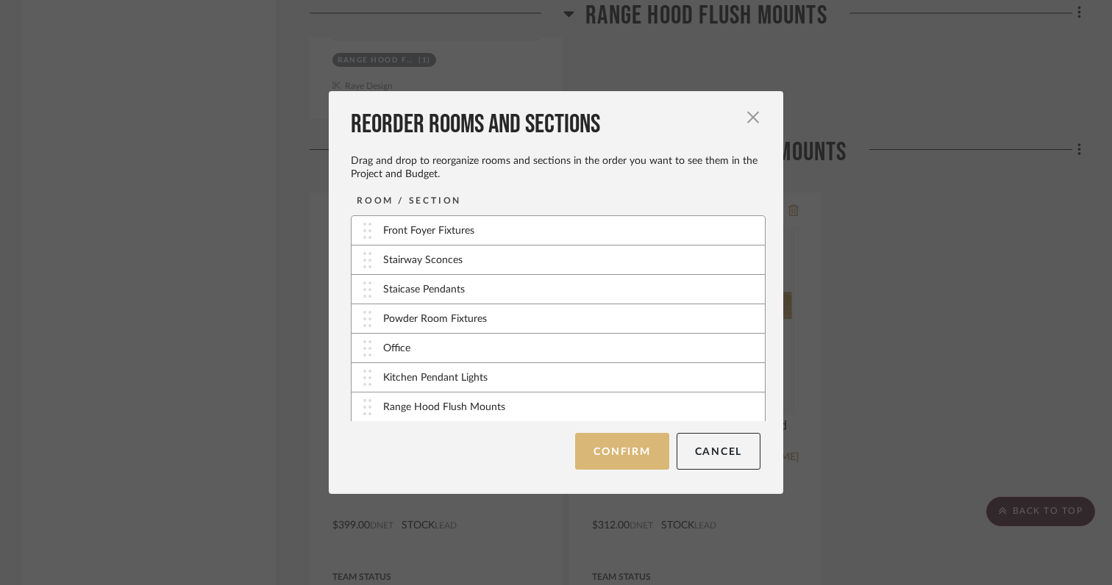
click at [623, 451] on button "Confirm" at bounding box center [621, 451] width 93 height 37
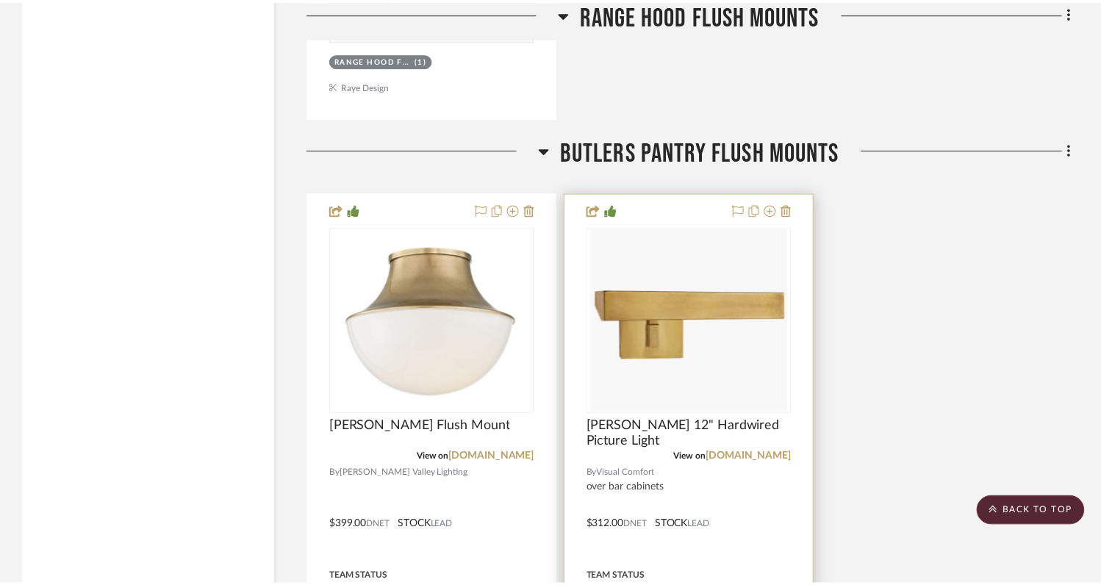
scroll to position [5932, 0]
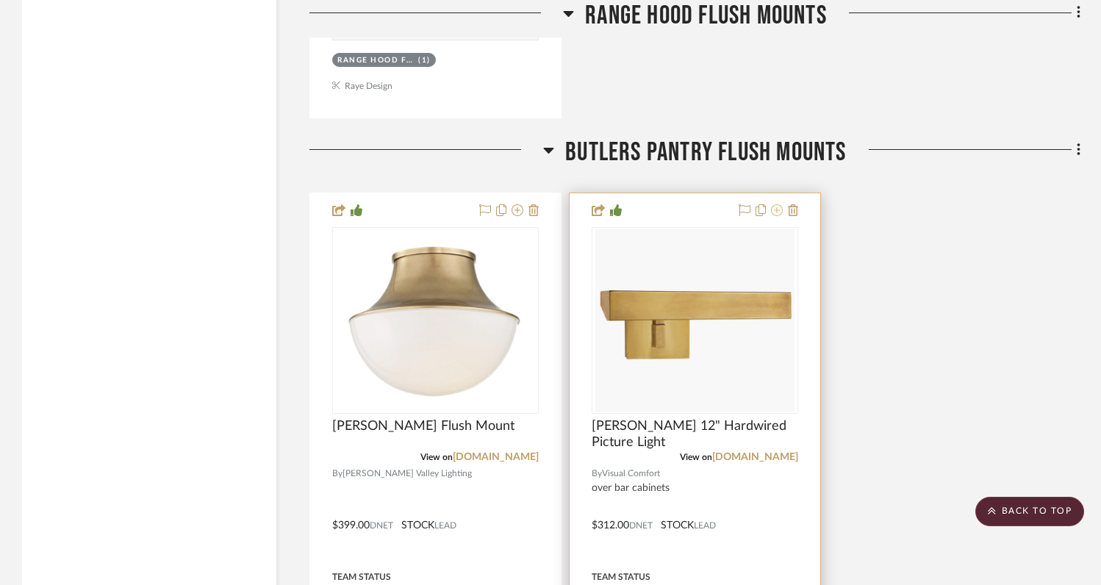
click at [780, 204] on icon at bounding box center [777, 210] width 12 height 12
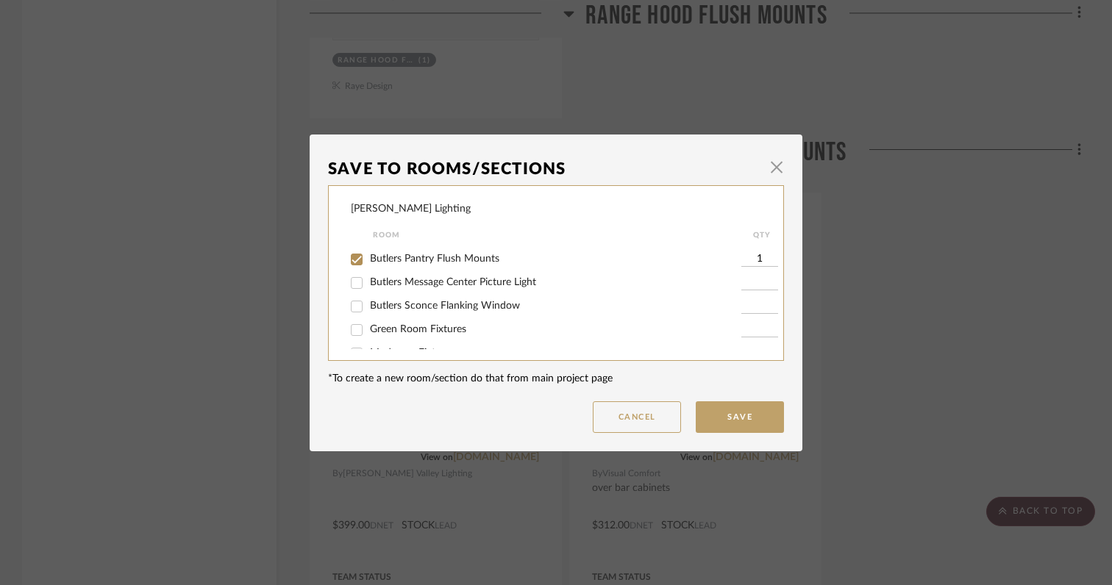
scroll to position [156, 0]
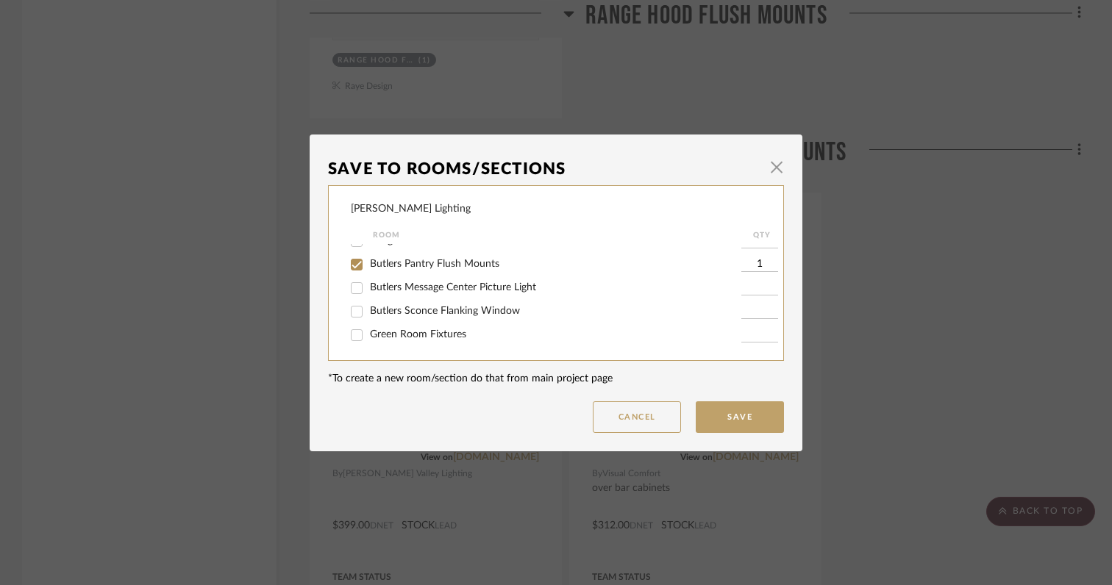
click at [353, 294] on input "Butlers Message Center Picture Light" at bounding box center [357, 288] width 24 height 24
checkbox input "true"
type input "1"
click at [352, 265] on input "Butlers Pantry Flush Mounts" at bounding box center [357, 265] width 24 height 24
checkbox input "false"
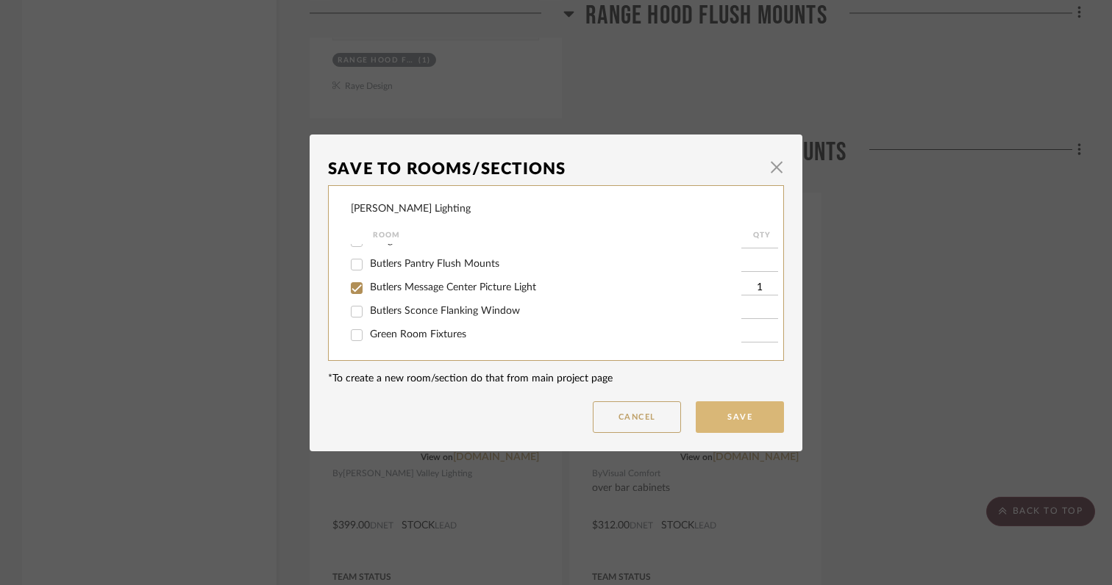
click at [719, 415] on button "Save" at bounding box center [739, 417] width 88 height 32
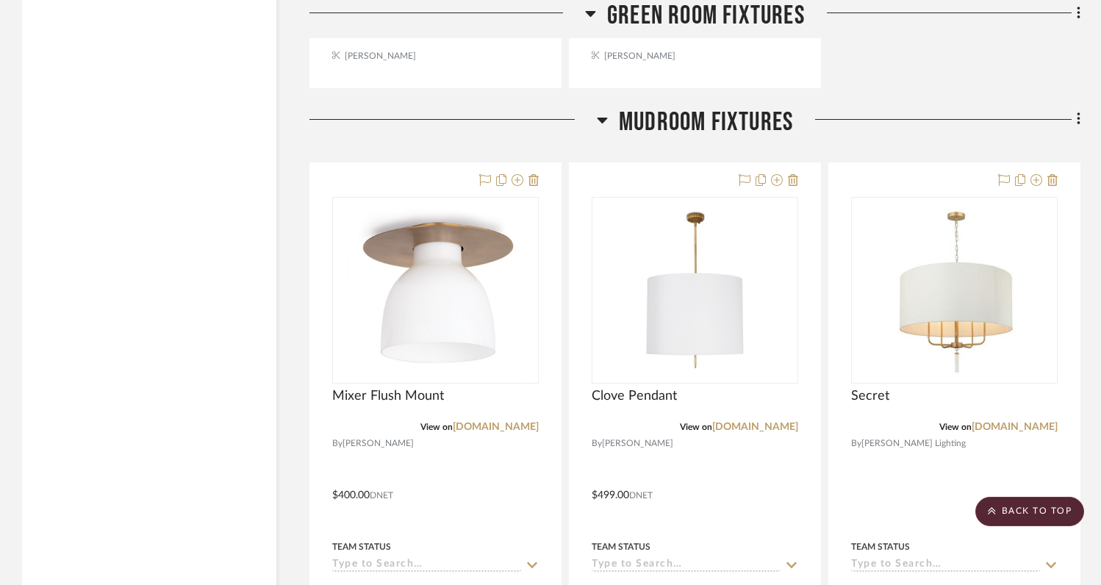
scroll to position [8835, 0]
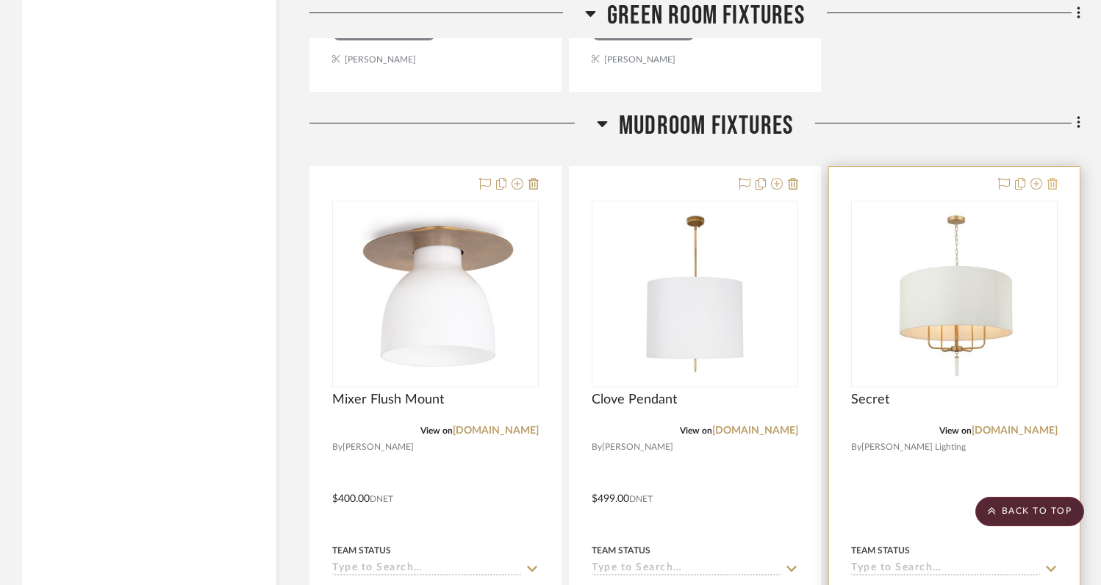
click at [1053, 178] on icon at bounding box center [1053, 184] width 10 height 12
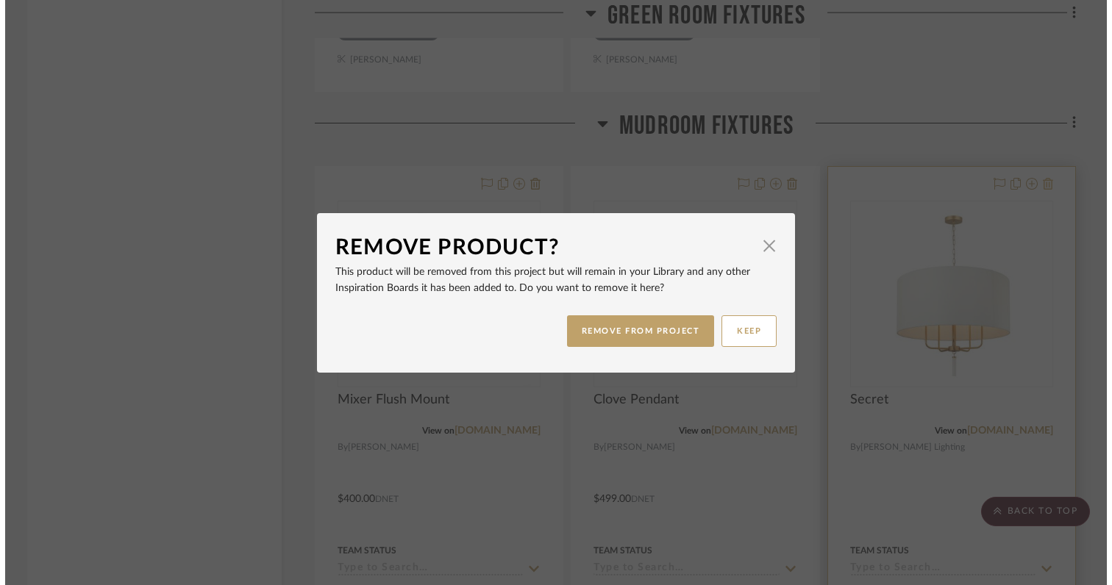
scroll to position [0, 0]
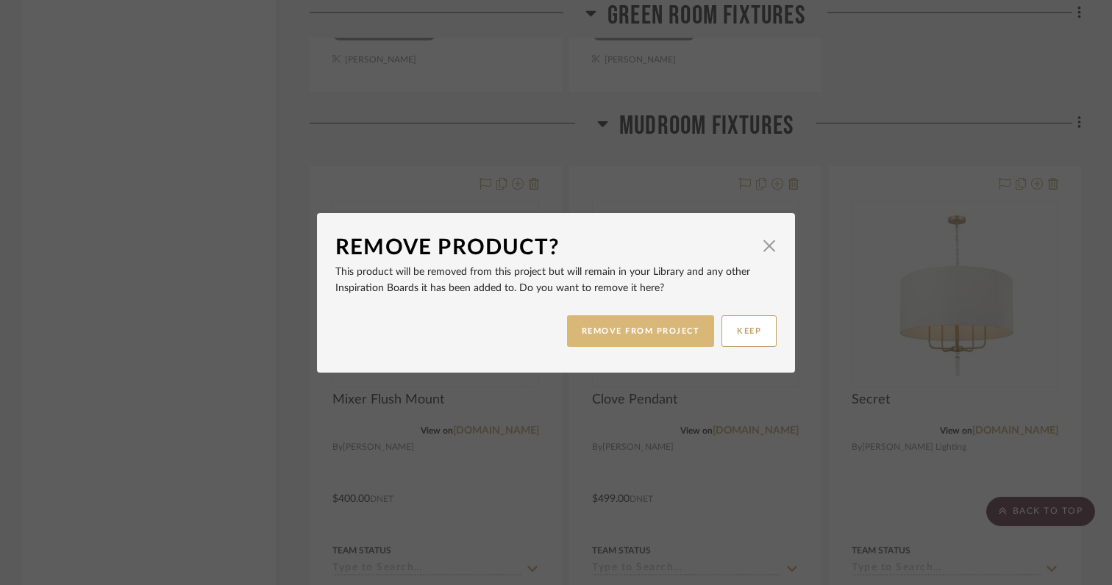
click at [670, 331] on button "REMOVE FROM PROJECT" at bounding box center [641, 331] width 148 height 32
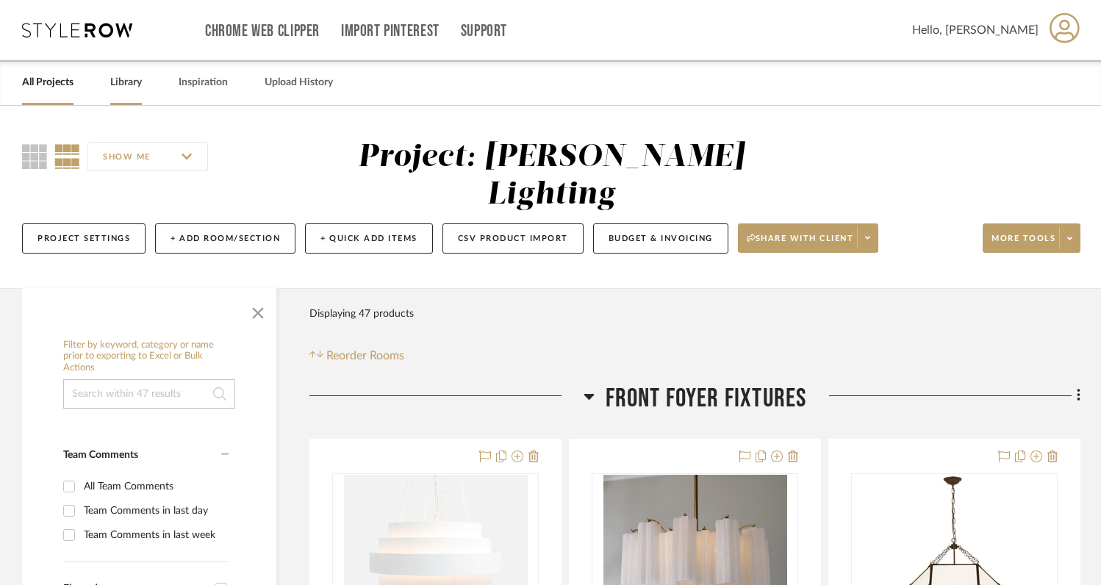
click at [122, 83] on link "Library" at bounding box center [126, 83] width 32 height 20
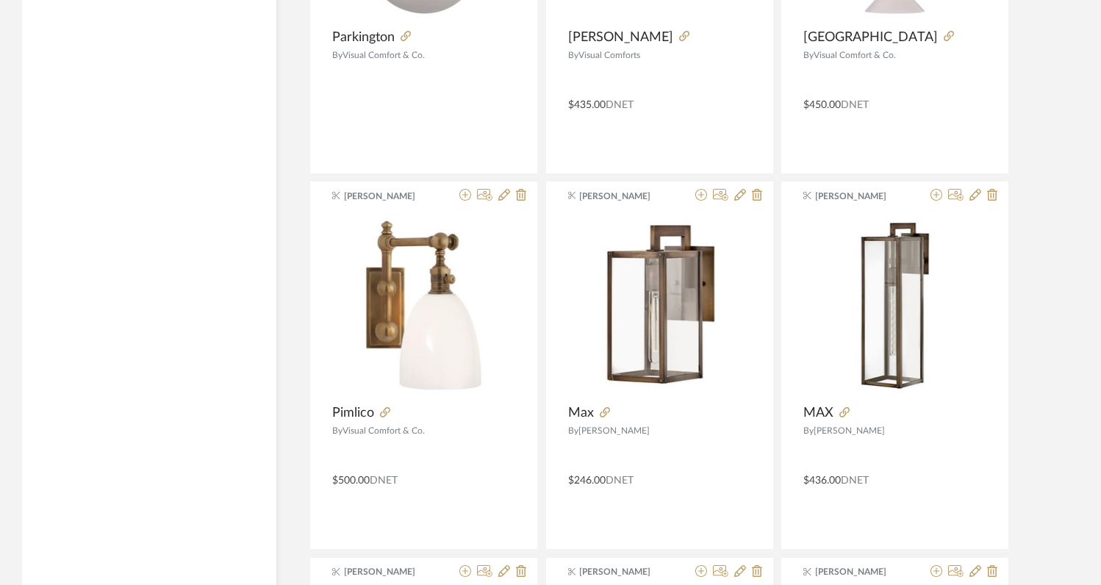
scroll to position [2364, 0]
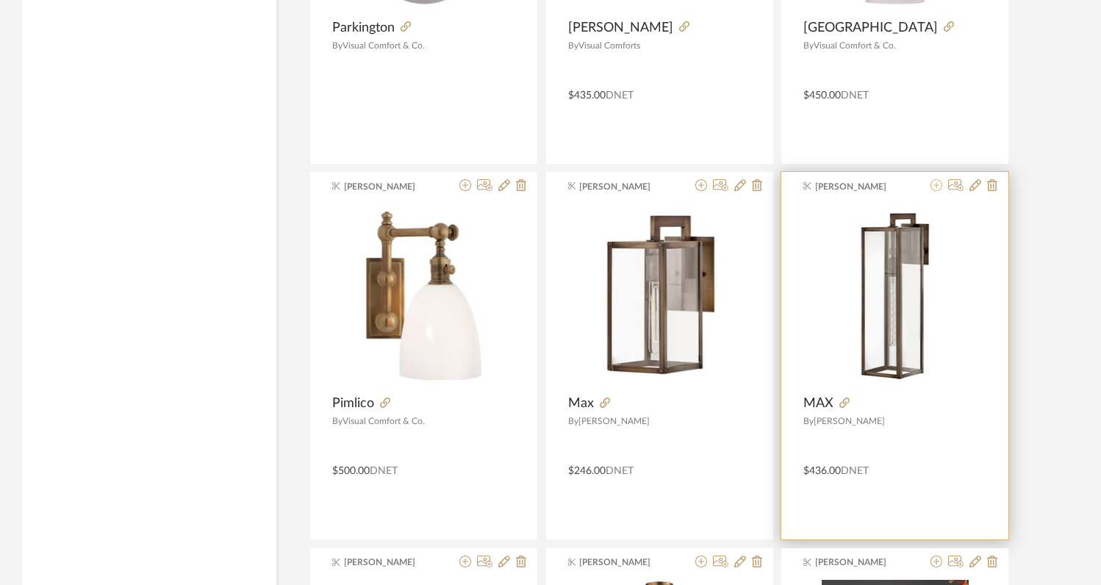
click at [939, 188] on icon at bounding box center [937, 185] width 12 height 12
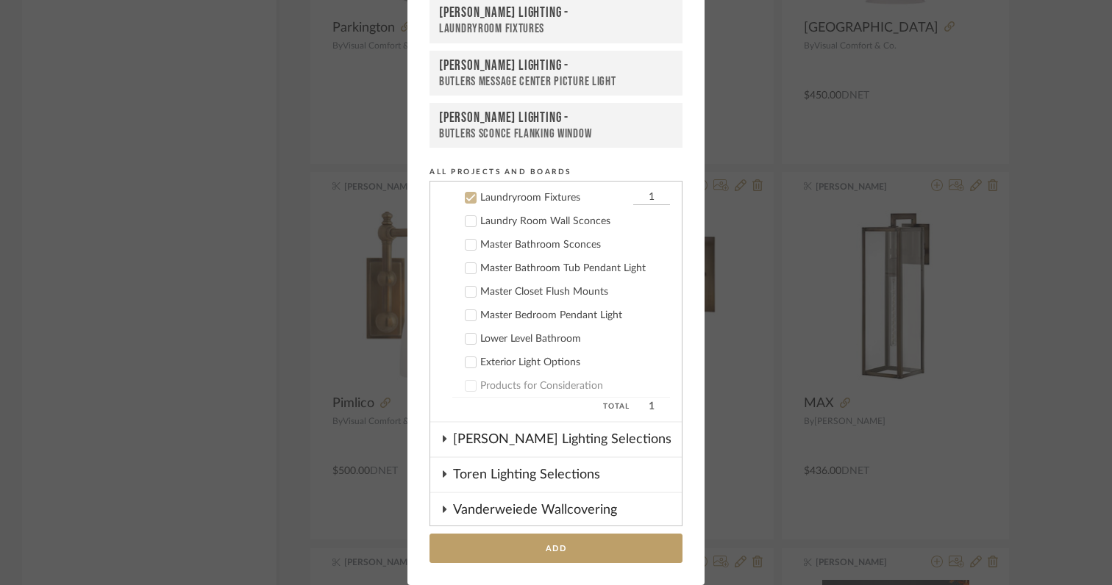
scroll to position [754, 0]
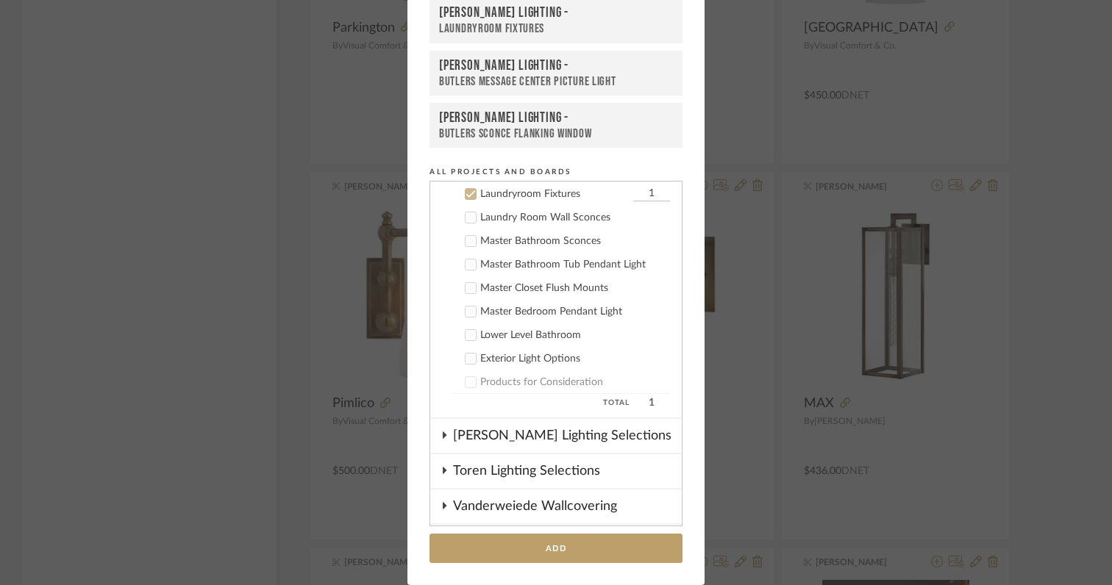
click at [468, 194] on icon at bounding box center [470, 194] width 10 height 10
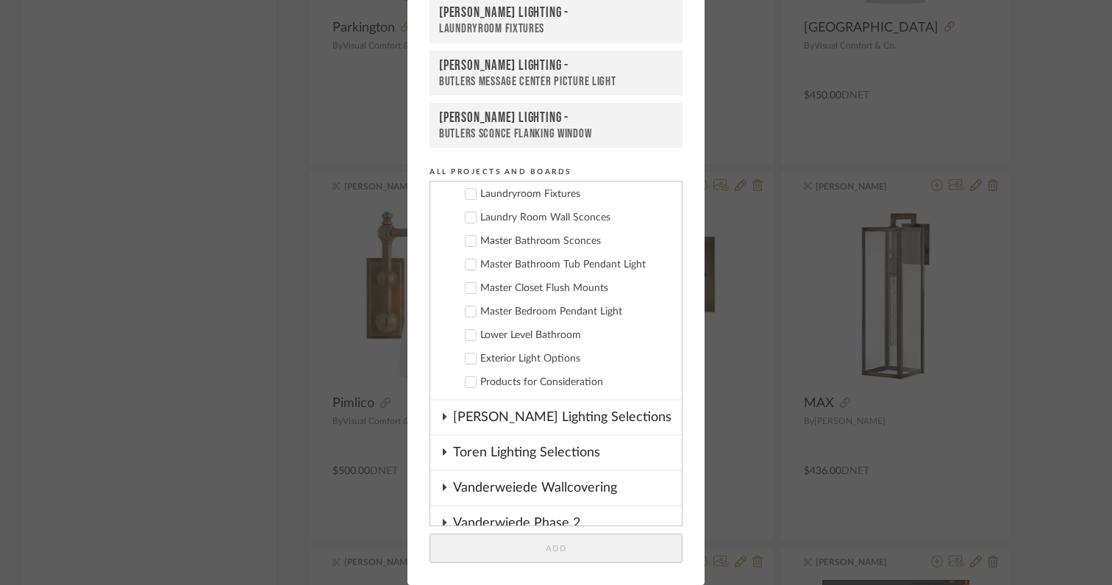
click at [470, 360] on div at bounding box center [471, 359] width 12 height 12
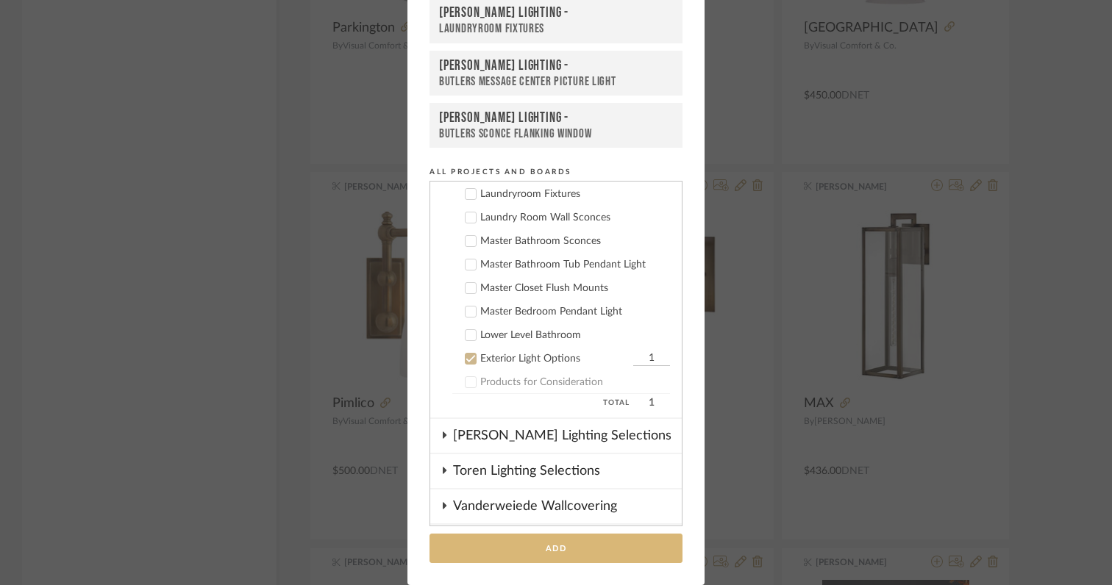
click at [543, 550] on button "Add" at bounding box center [555, 549] width 253 height 30
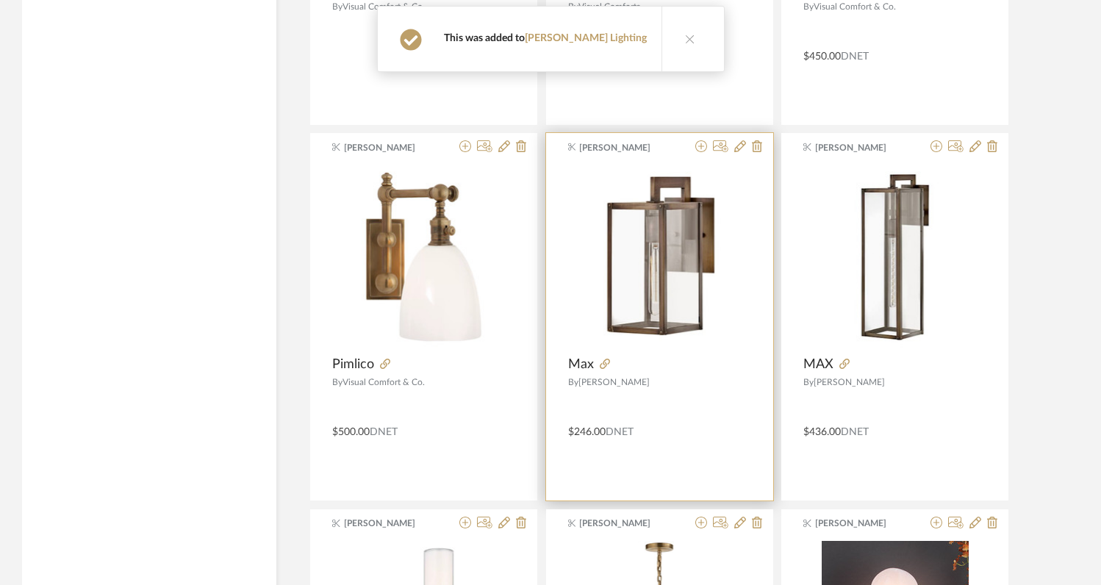
scroll to position [2404, 0]
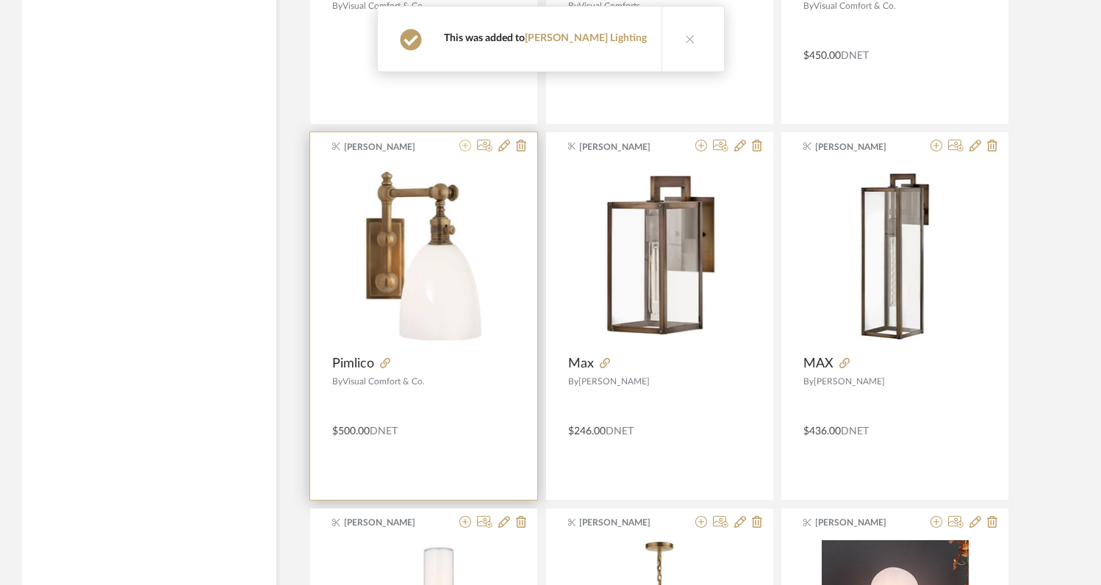
click at [465, 146] on icon at bounding box center [465, 146] width 12 height 12
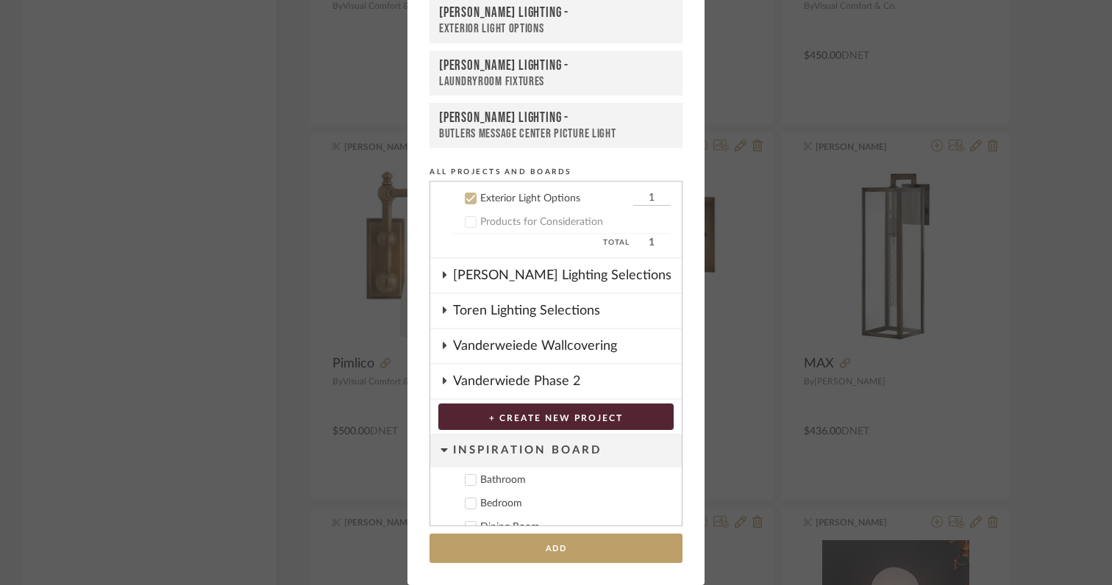
scroll to position [918, 0]
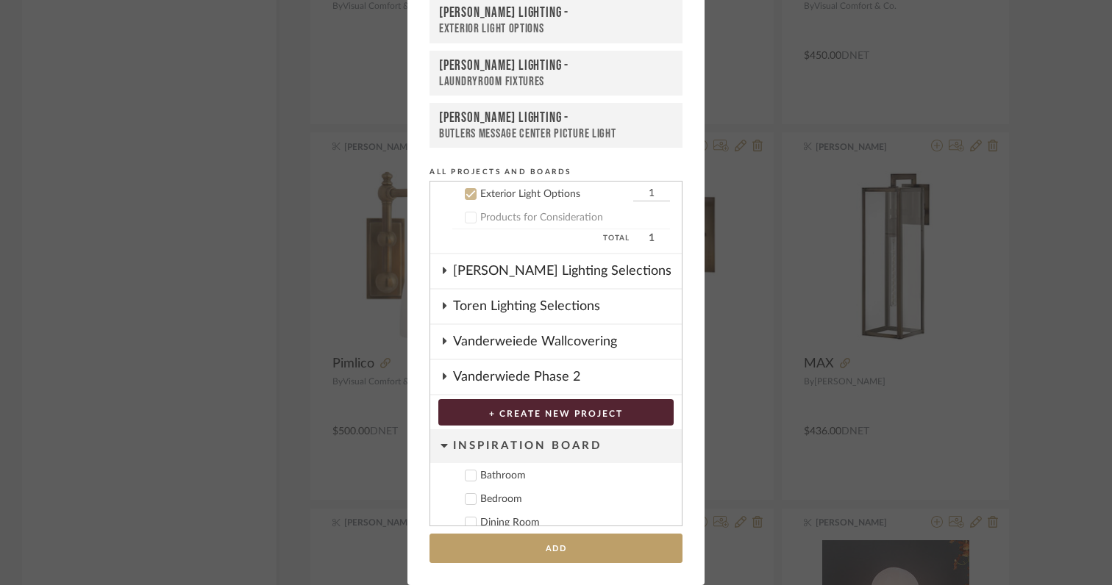
click at [466, 194] on icon at bounding box center [471, 194] width 10 height 7
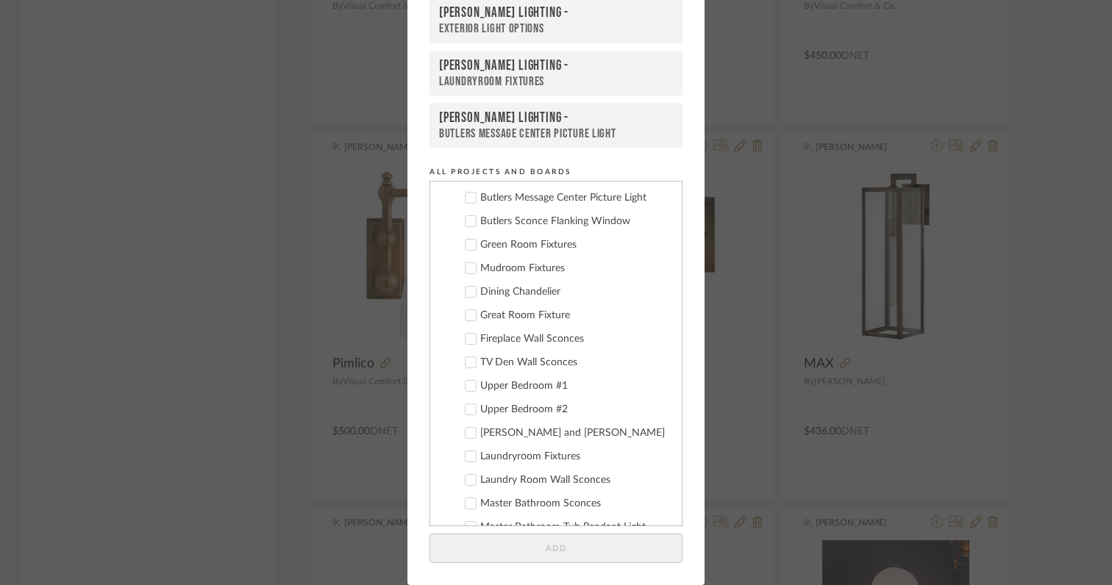
scroll to position [468, 0]
click at [467, 245] on icon at bounding box center [470, 245] width 10 height 10
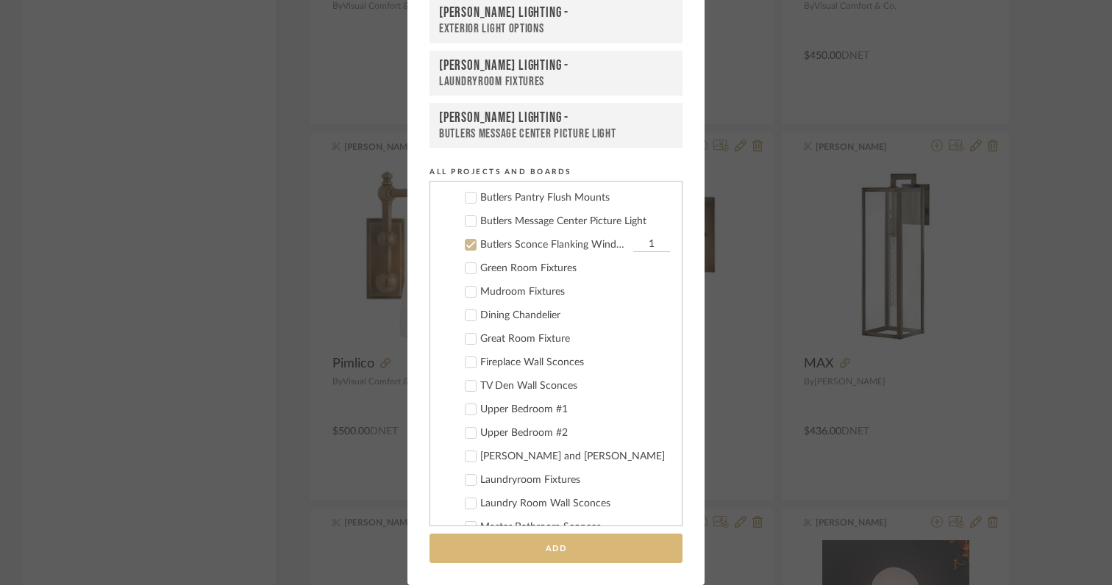
click at [523, 550] on button "Add" at bounding box center [555, 549] width 253 height 30
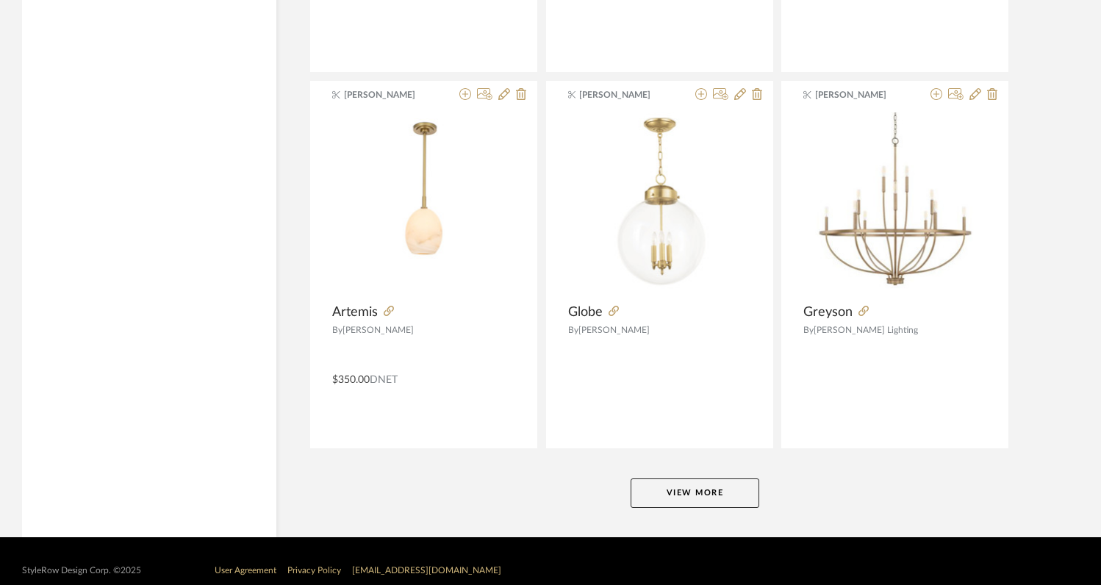
scroll to position [3603, 0]
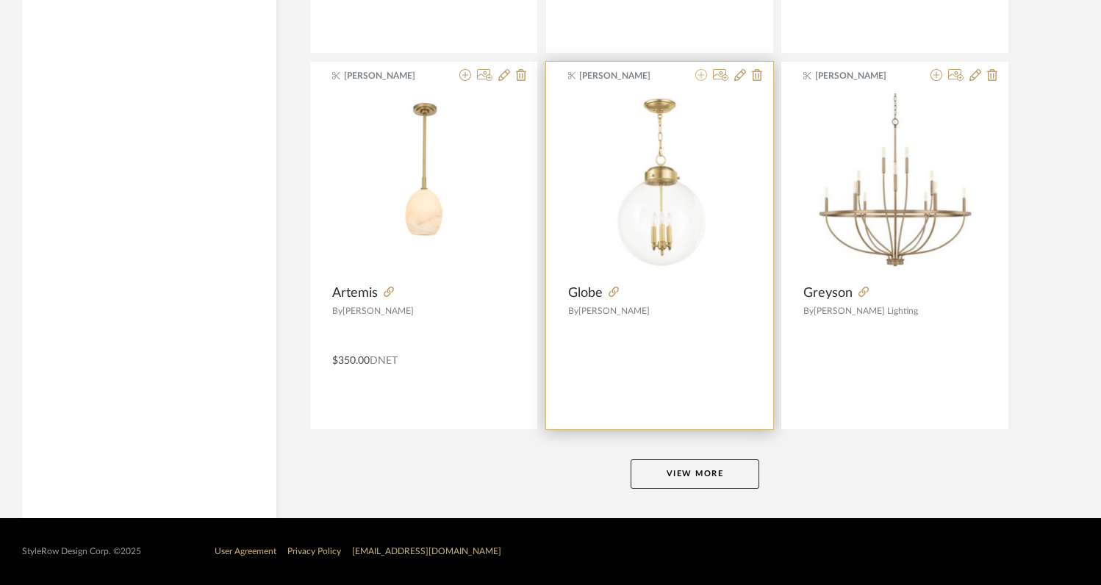
click at [702, 78] on icon at bounding box center [701, 75] width 12 height 12
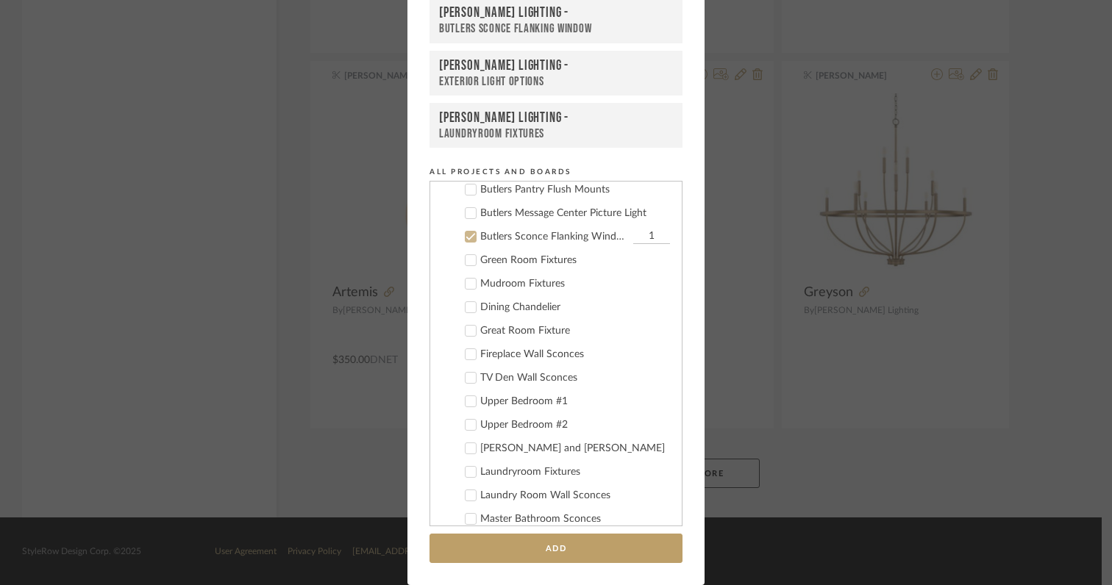
scroll to position [518, 0]
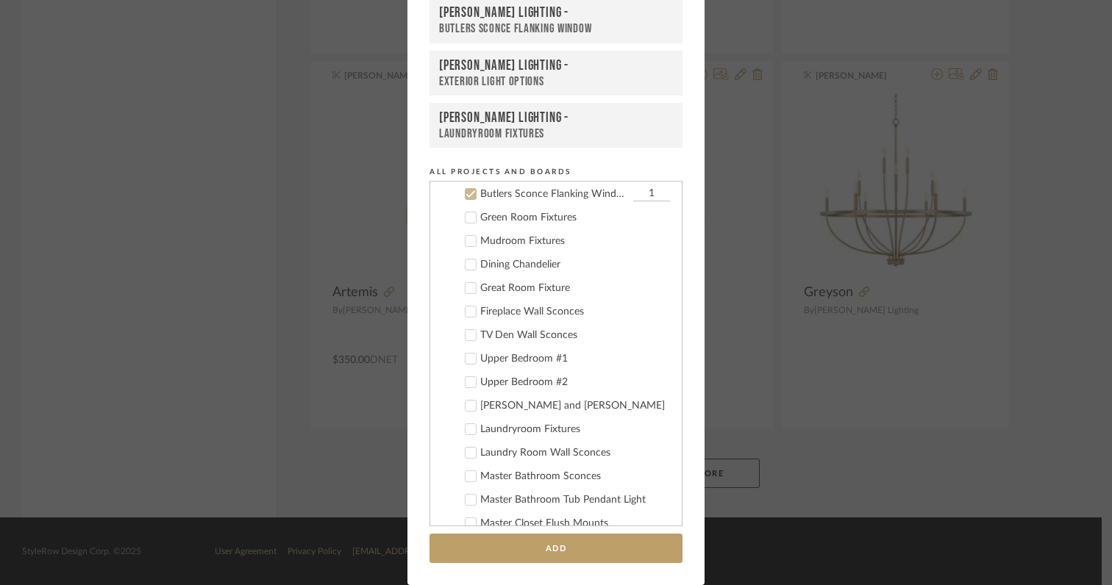
click at [466, 196] on icon at bounding box center [470, 194] width 10 height 10
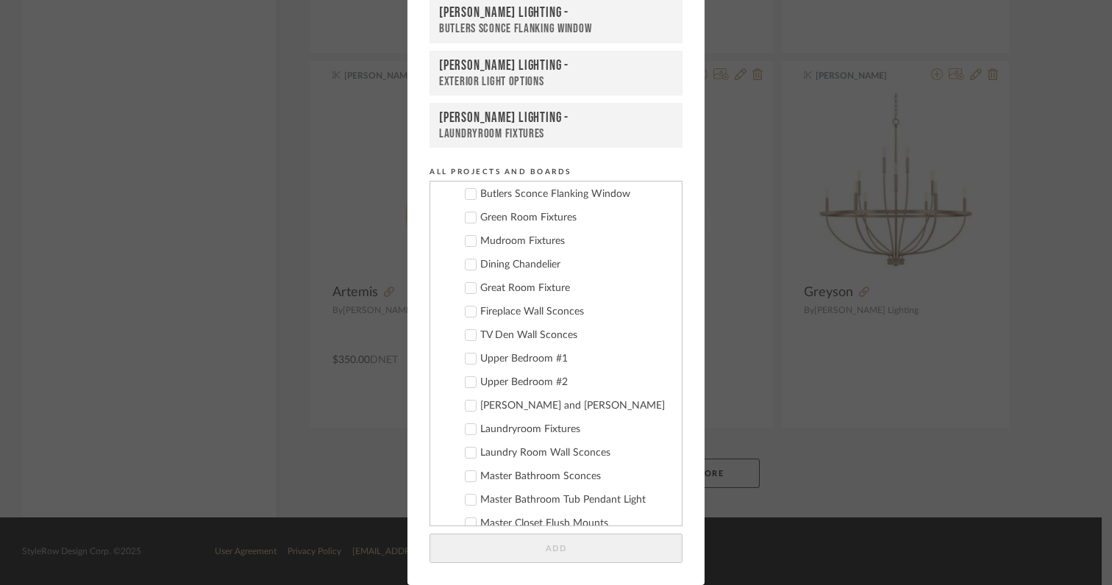
scroll to position [0, 0]
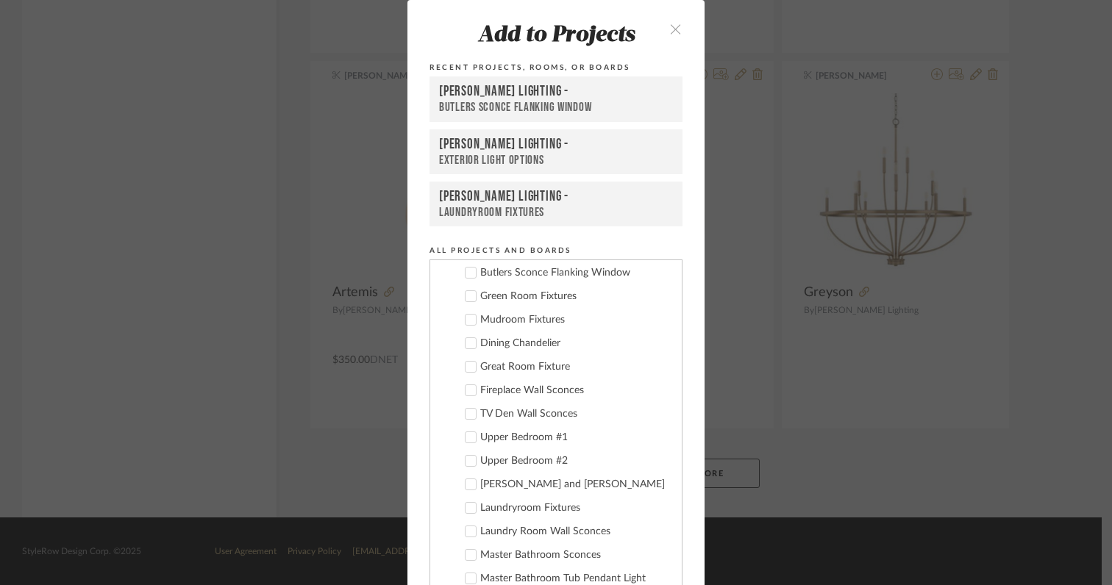
click at [669, 26] on icon "close" at bounding box center [675, 29] width 12 height 12
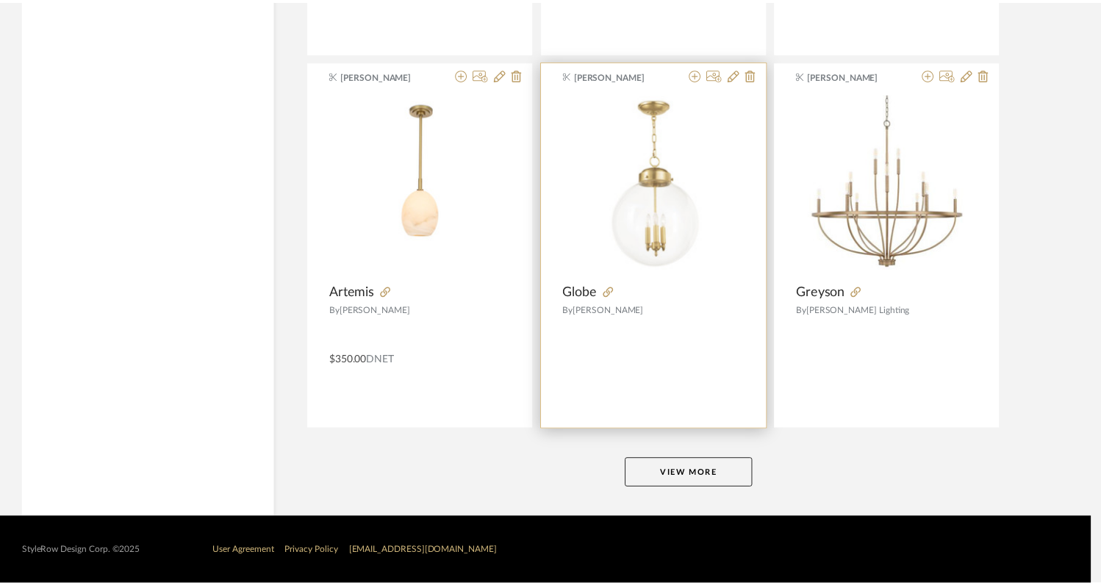
scroll to position [3603, 0]
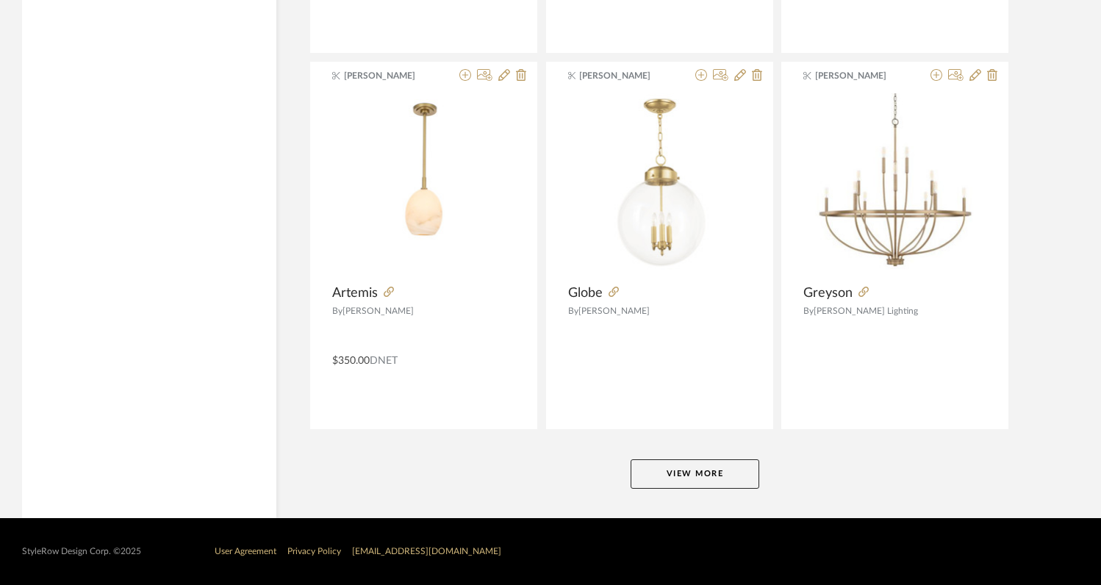
click at [678, 470] on button "View More" at bounding box center [695, 473] width 129 height 29
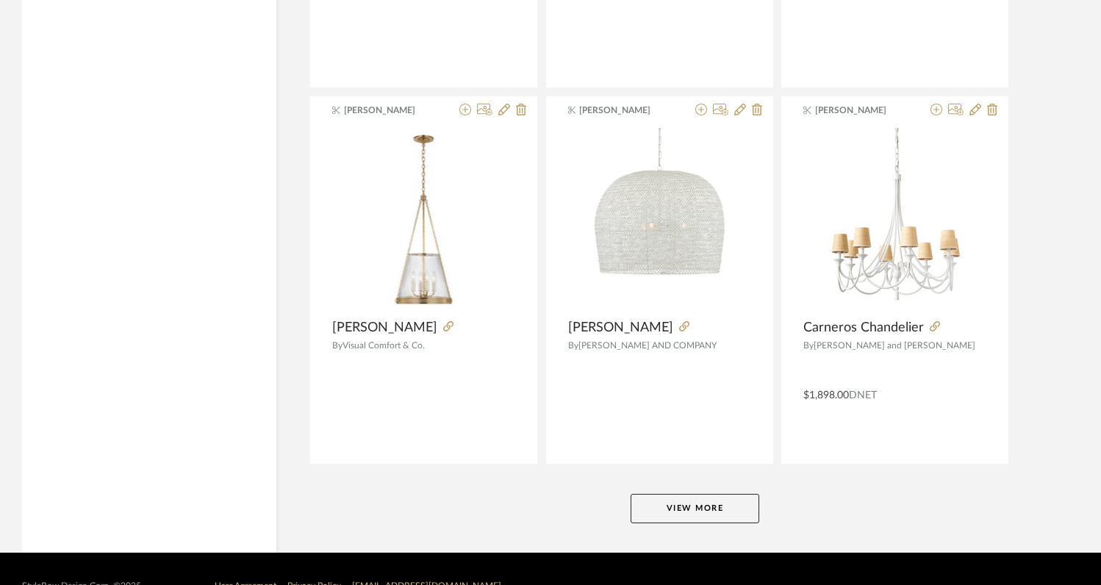
scroll to position [7330, 0]
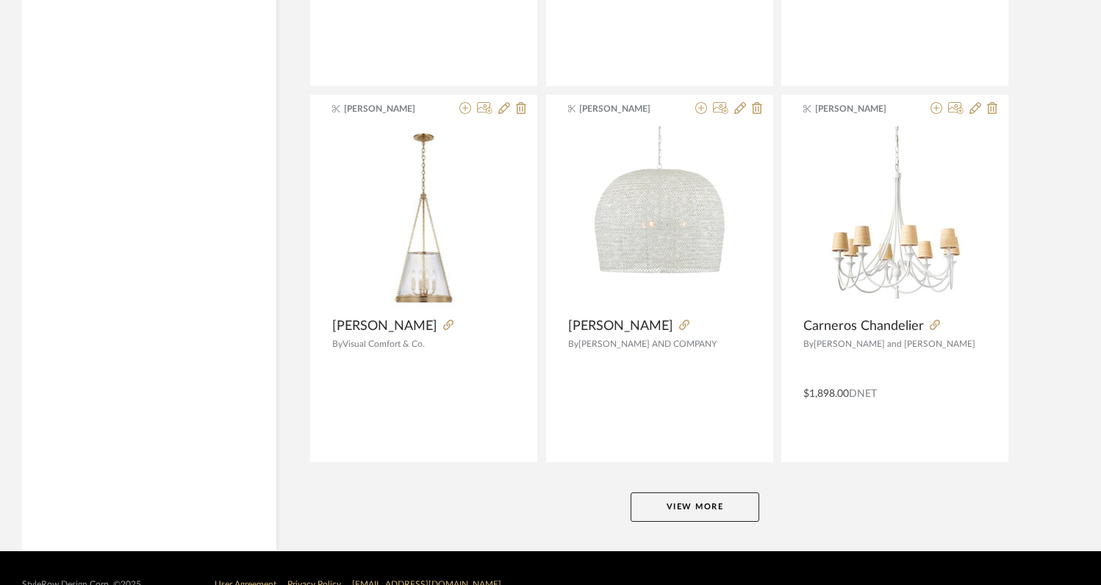
click at [681, 508] on button "View More" at bounding box center [695, 507] width 129 height 29
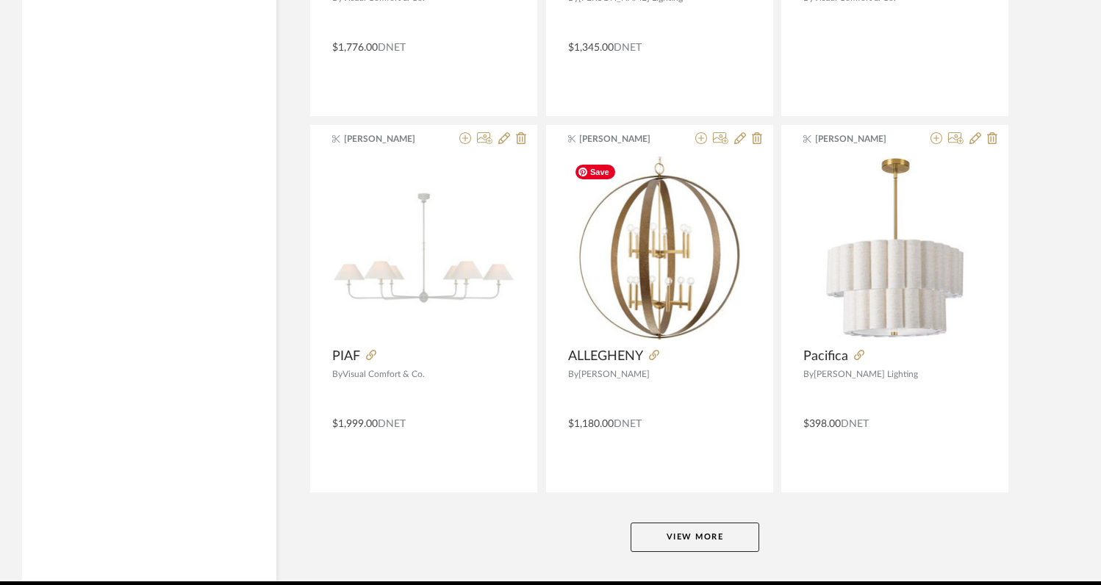
scroll to position [11118, 0]
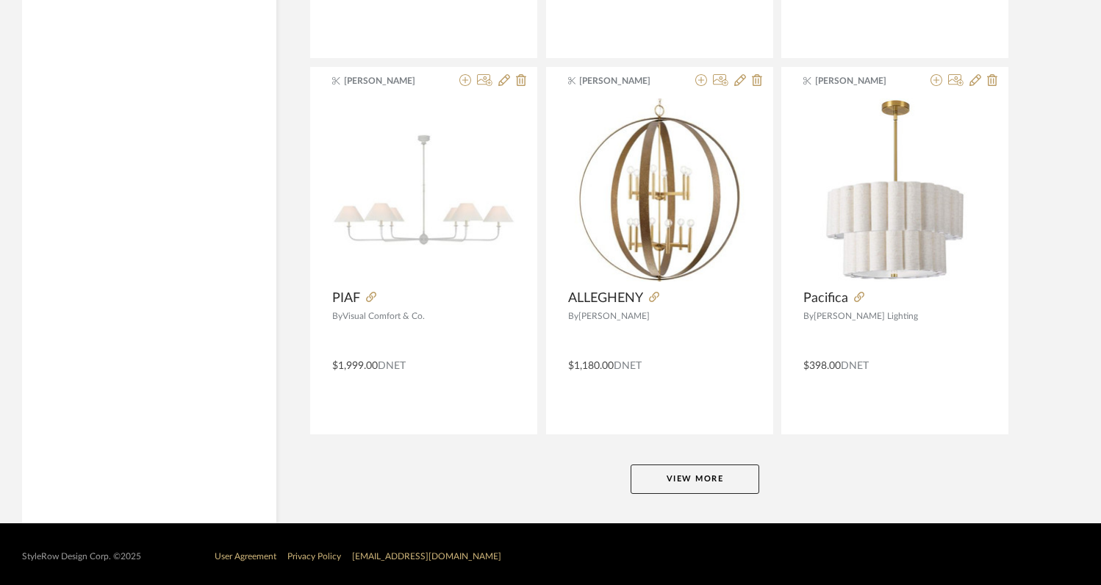
click at [690, 466] on button "View More" at bounding box center [695, 479] width 129 height 29
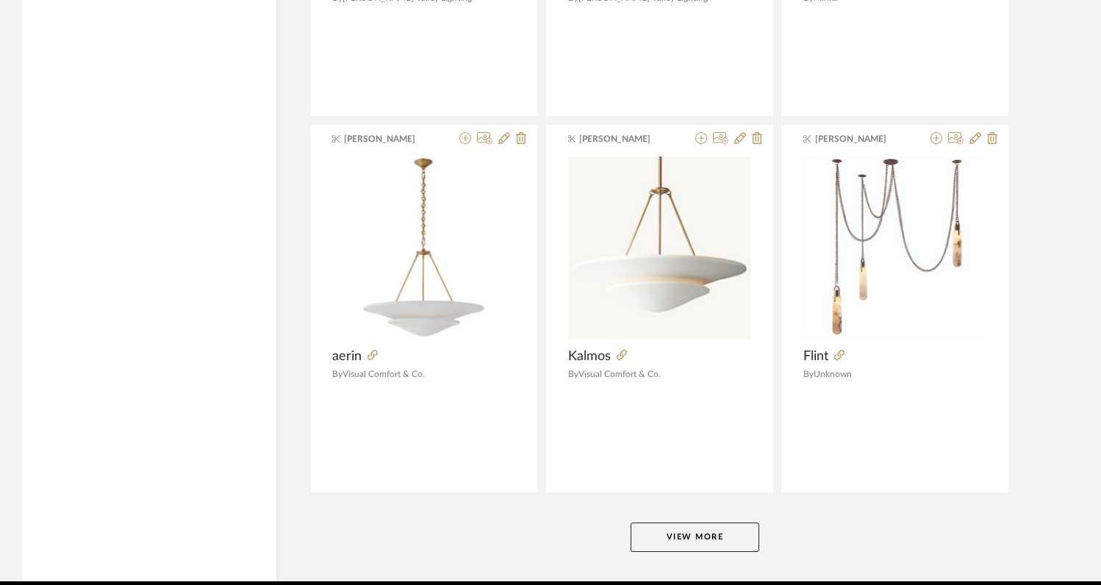
scroll to position [14827, 0]
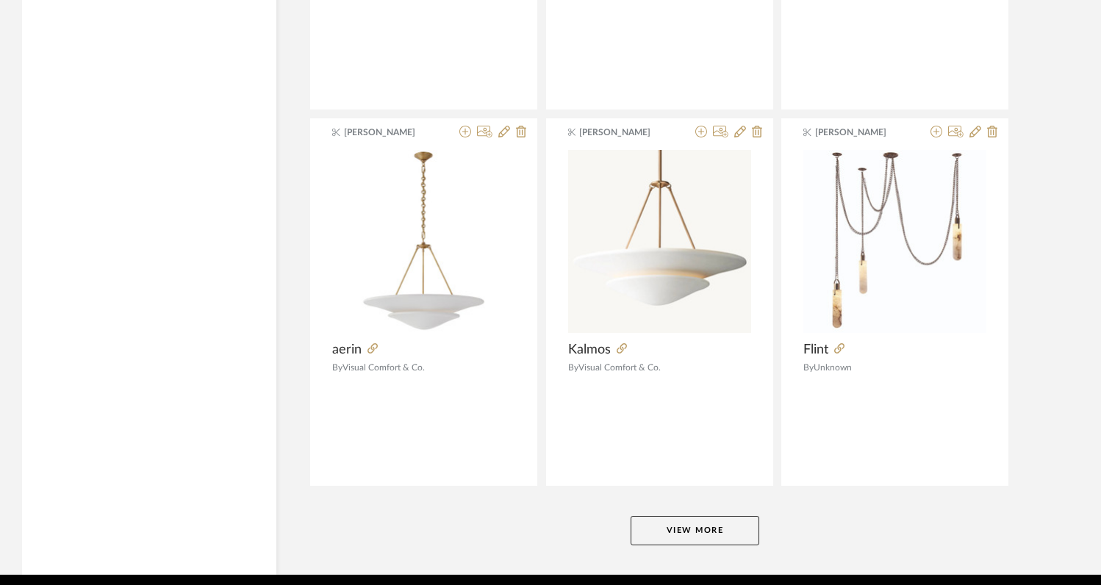
click at [681, 529] on button "View More" at bounding box center [695, 530] width 129 height 29
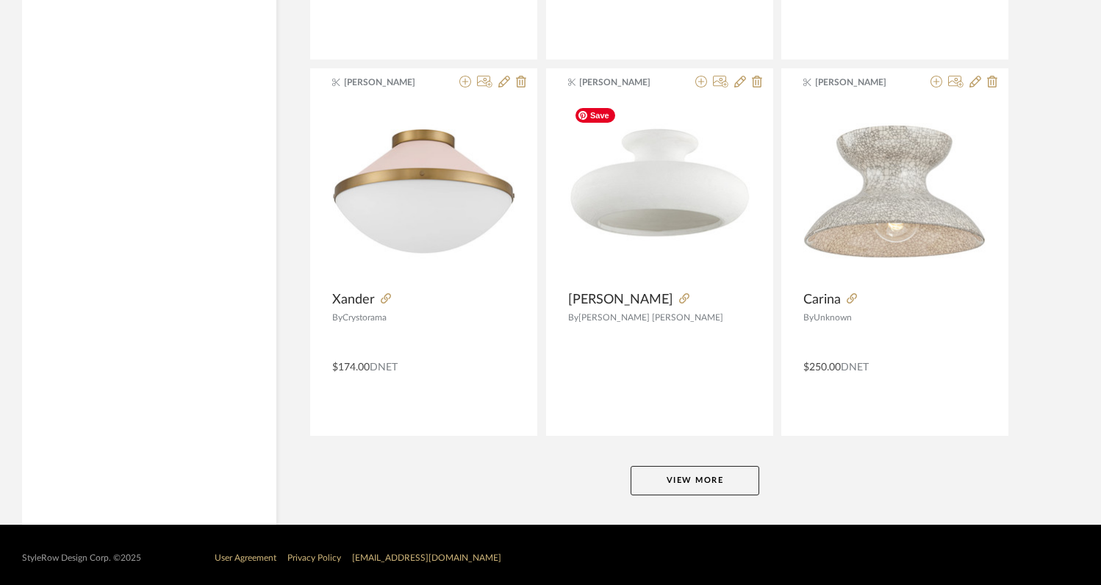
scroll to position [18644, 0]
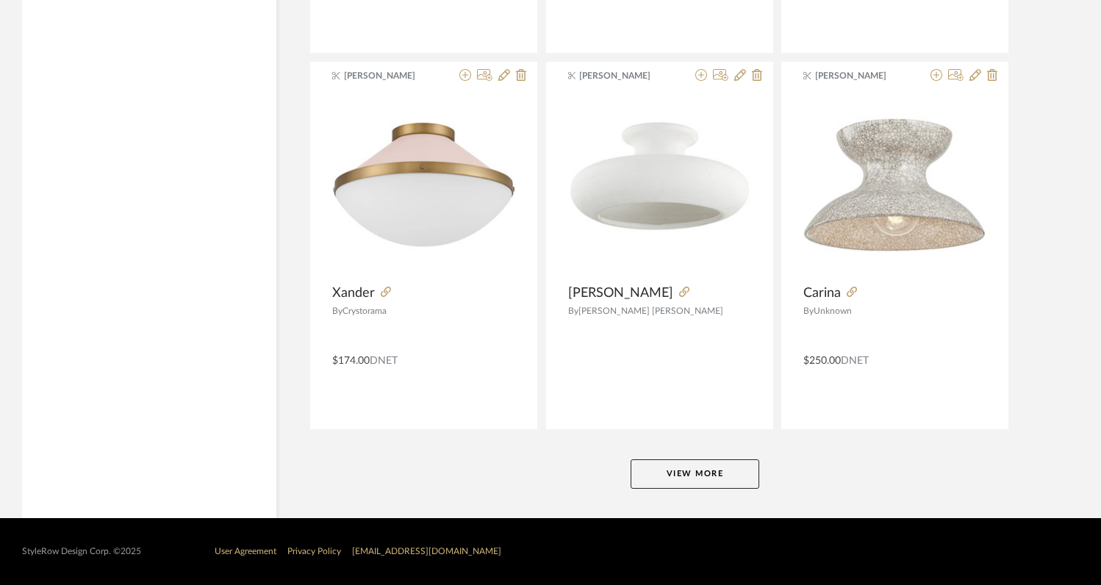
click at [664, 469] on button "View More" at bounding box center [695, 473] width 129 height 29
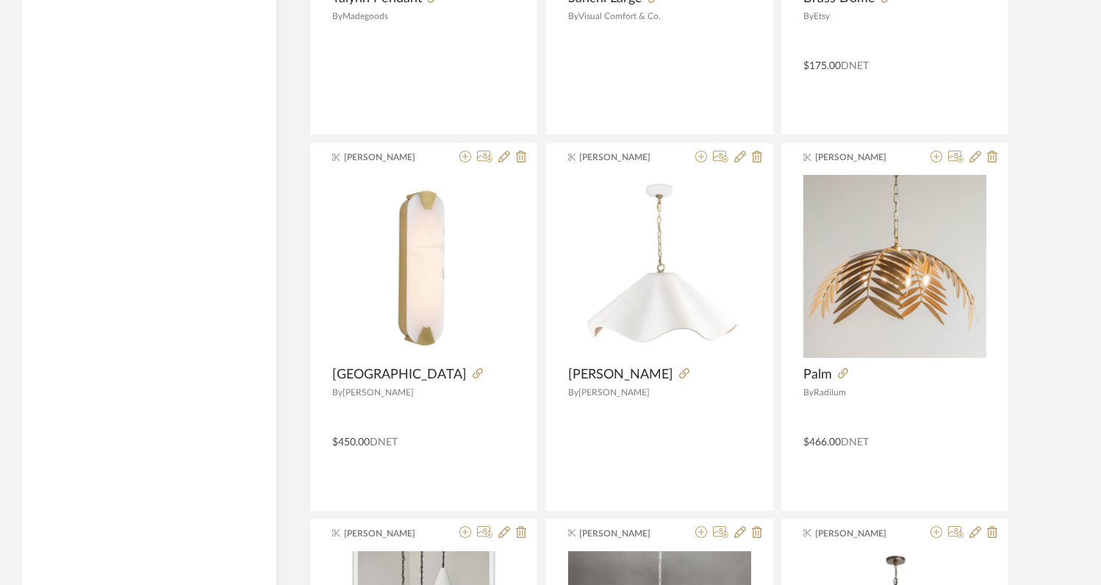
scroll to position [20831, 0]
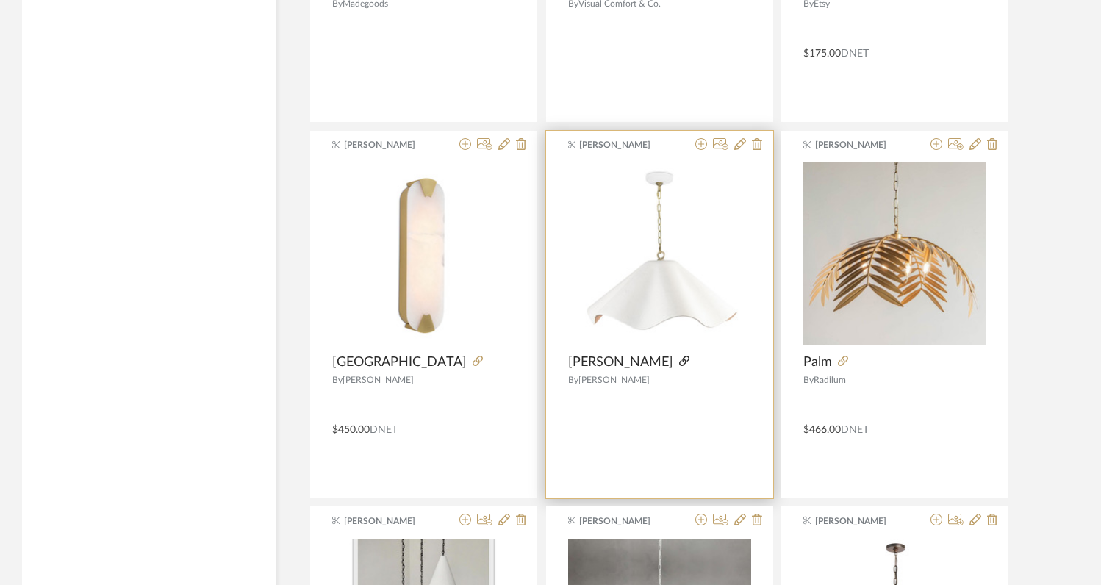
click at [679, 361] on icon at bounding box center [684, 361] width 10 height 10
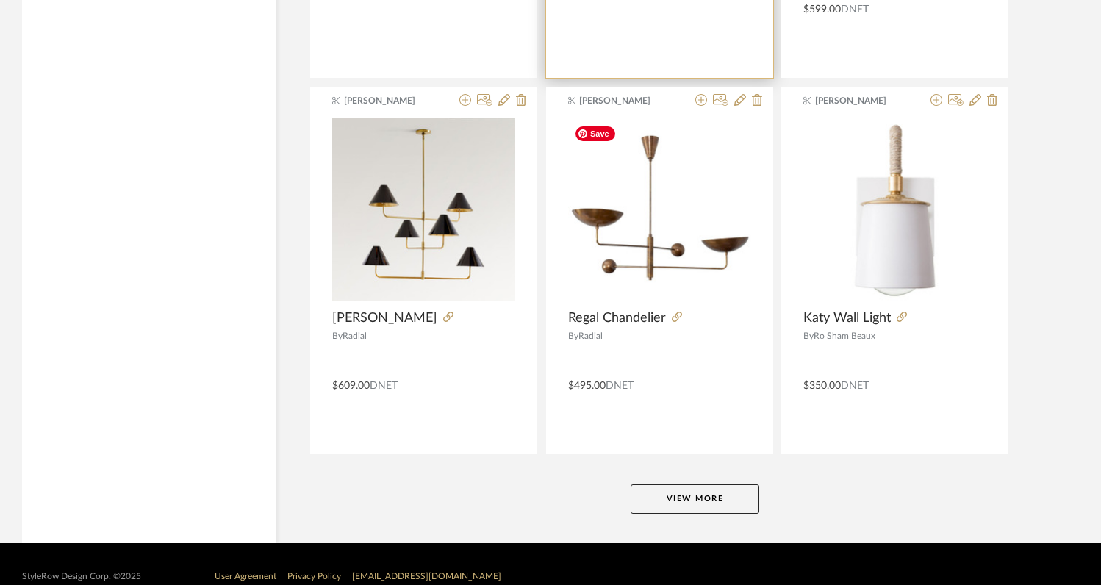
scroll to position [22381, 0]
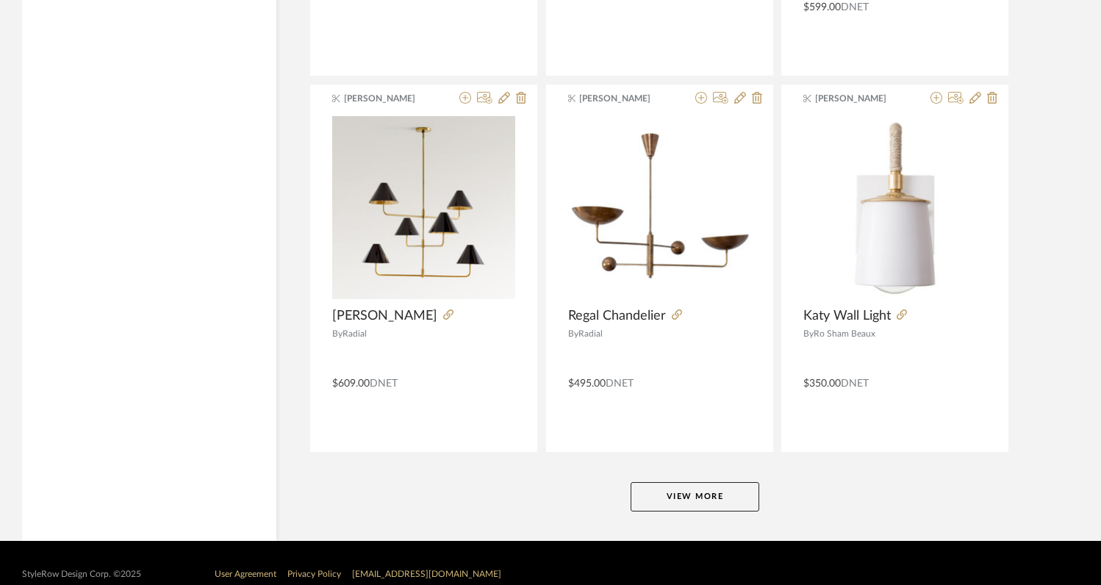
click at [702, 500] on button "View More" at bounding box center [695, 496] width 129 height 29
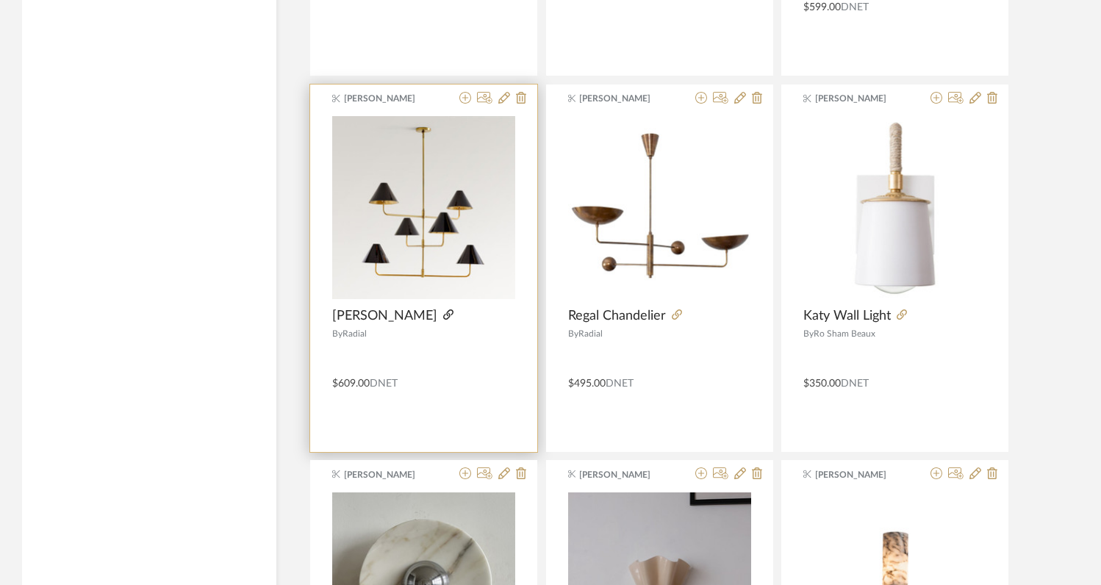
click at [443, 315] on icon at bounding box center [448, 314] width 10 height 10
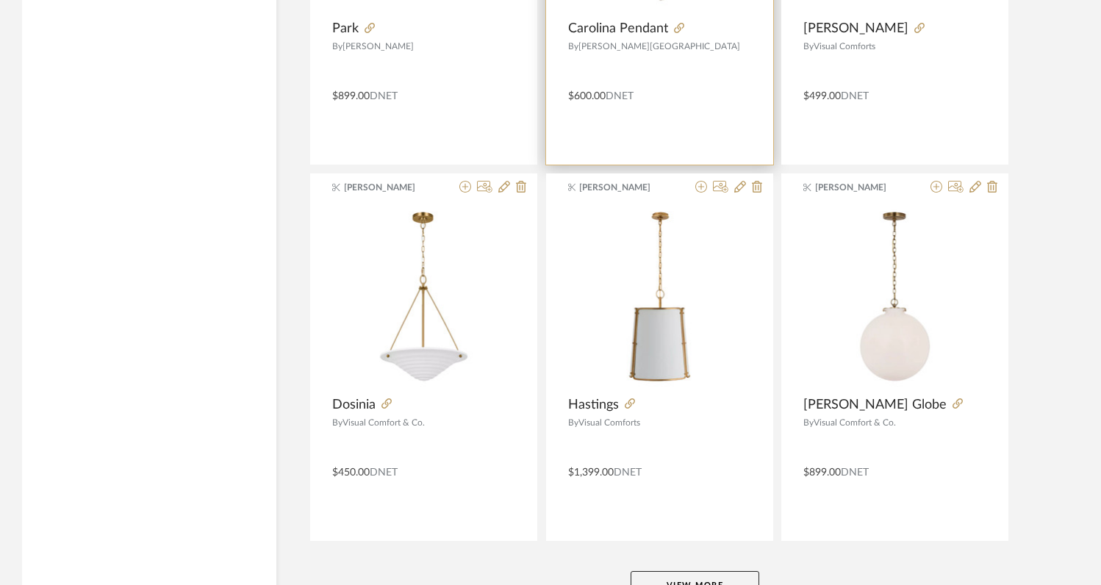
scroll to position [26164, 0]
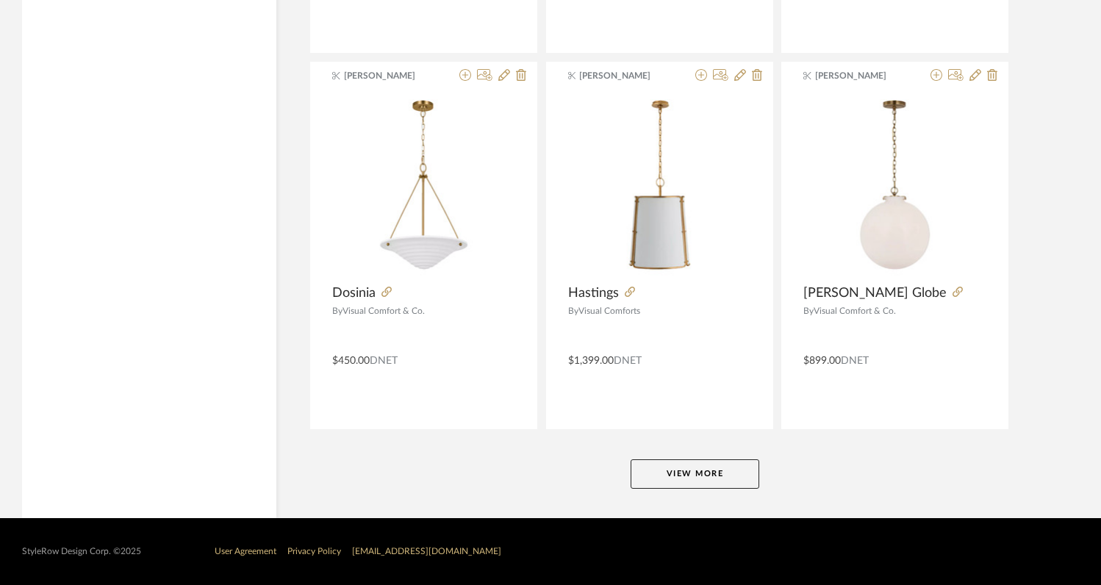
click at [665, 475] on button "View More" at bounding box center [695, 473] width 129 height 29
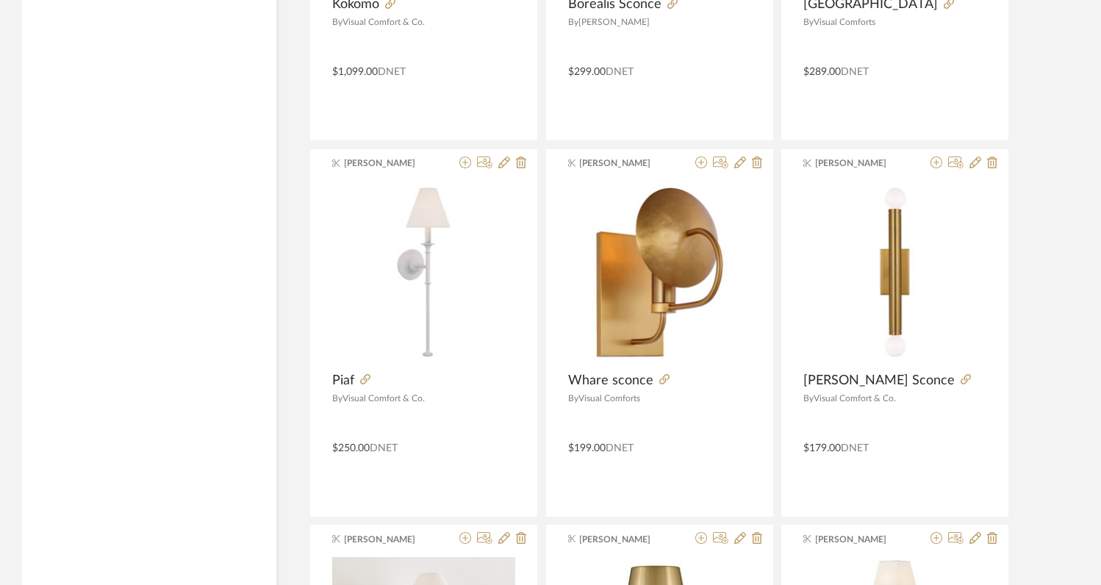
scroll to position [26859, 0]
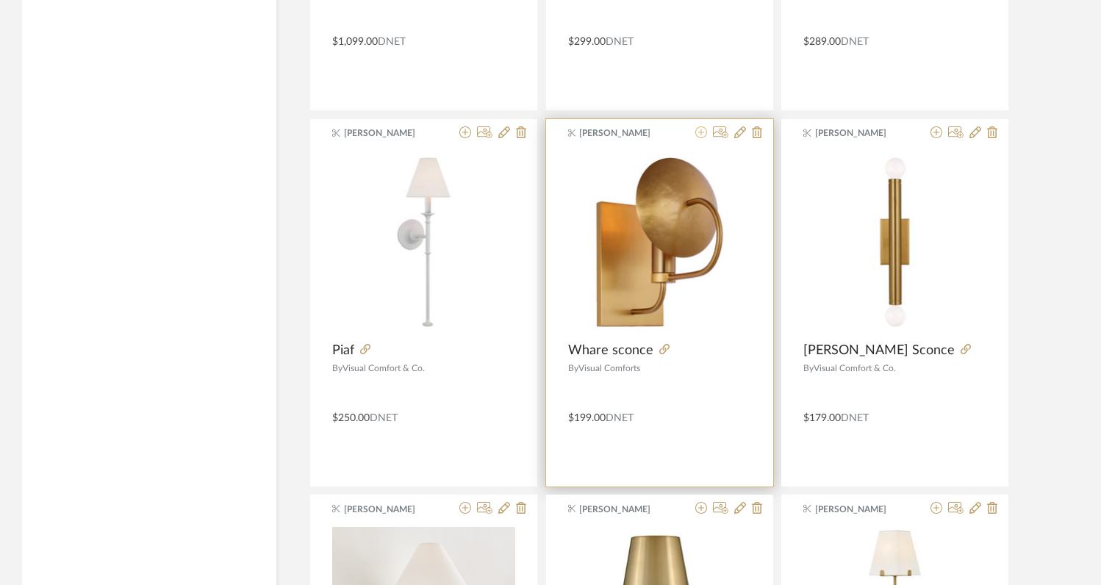
click at [701, 135] on icon at bounding box center [701, 132] width 12 height 12
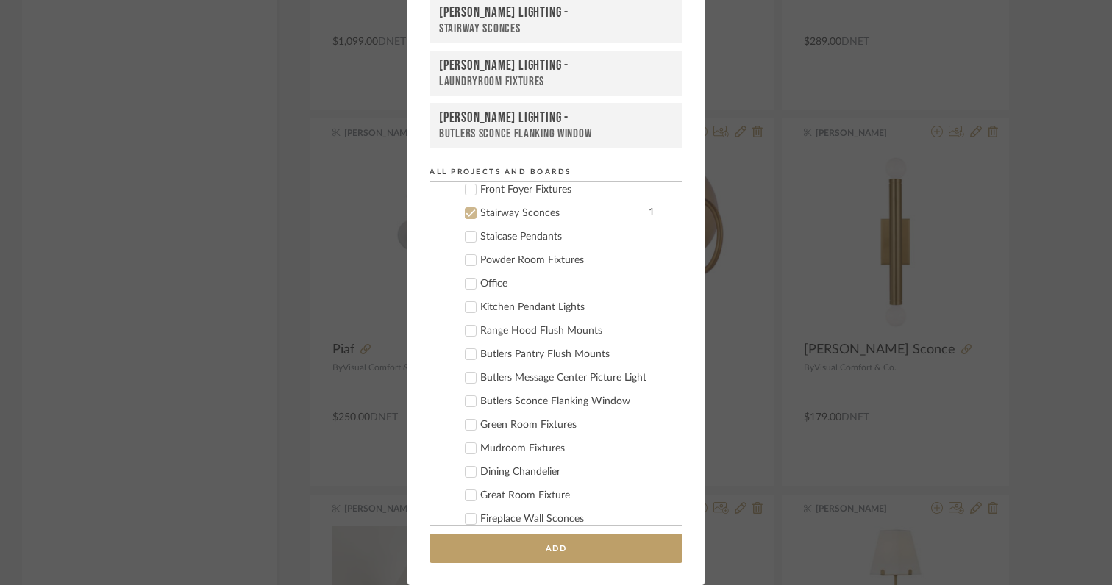
scroll to position [330, 0]
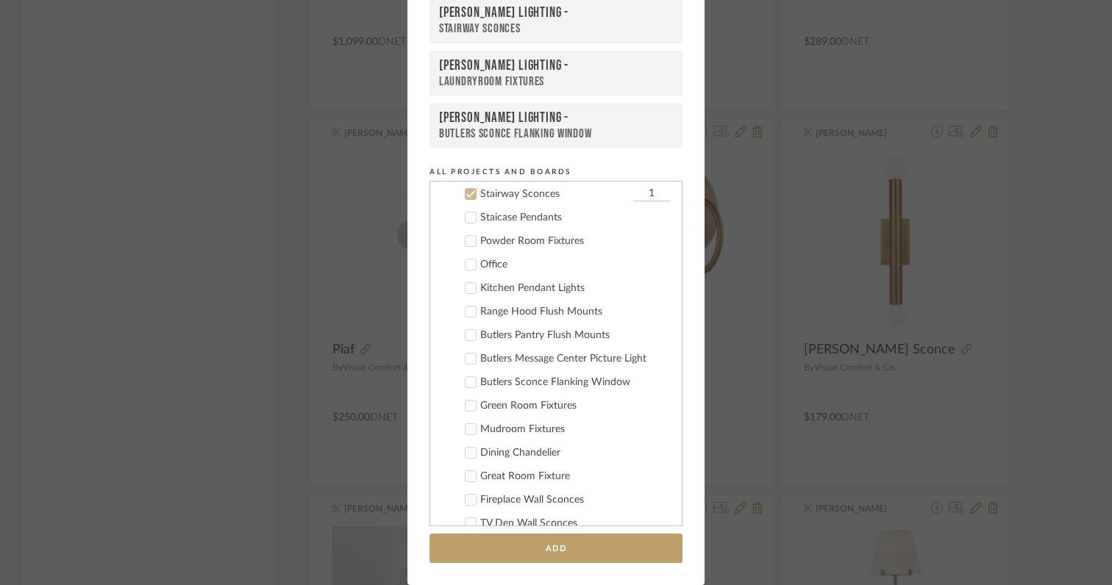
click at [467, 196] on icon at bounding box center [470, 194] width 10 height 10
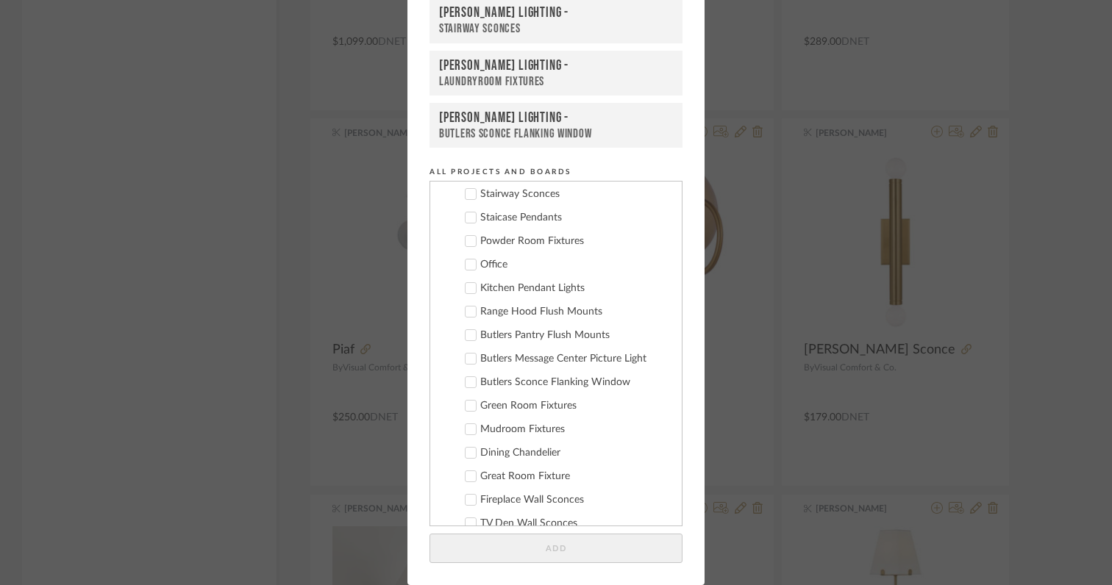
click at [465, 386] on icon at bounding box center [470, 382] width 10 height 10
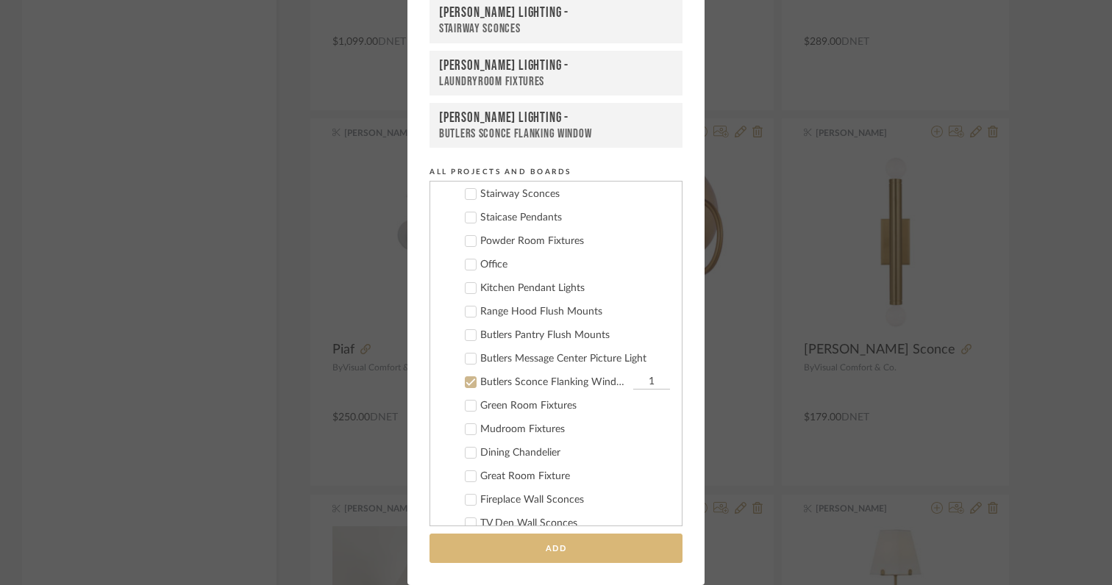
click at [491, 546] on button "Add" at bounding box center [555, 549] width 253 height 30
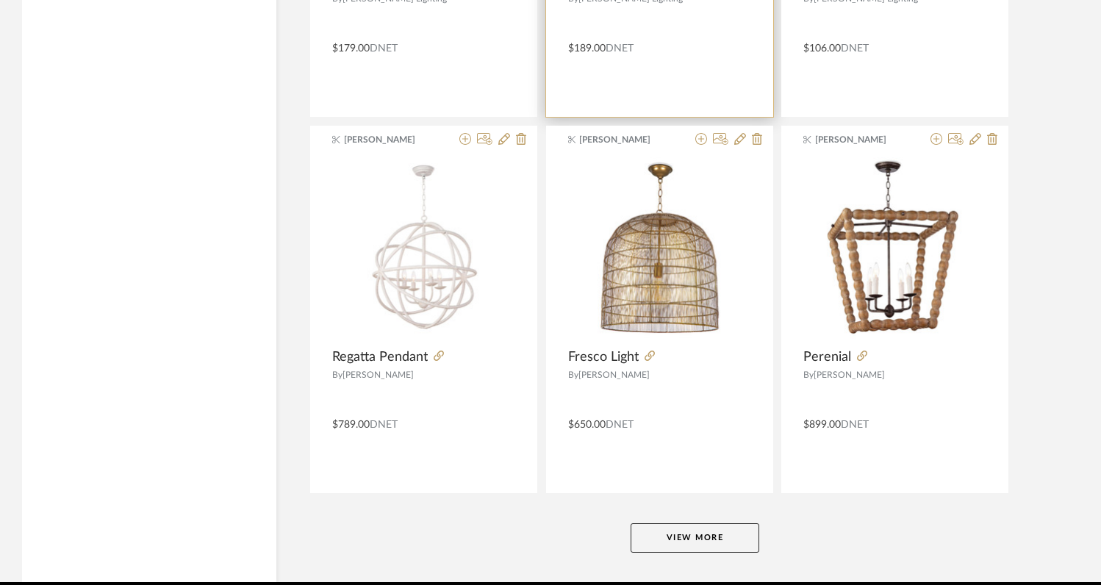
scroll to position [29924, 0]
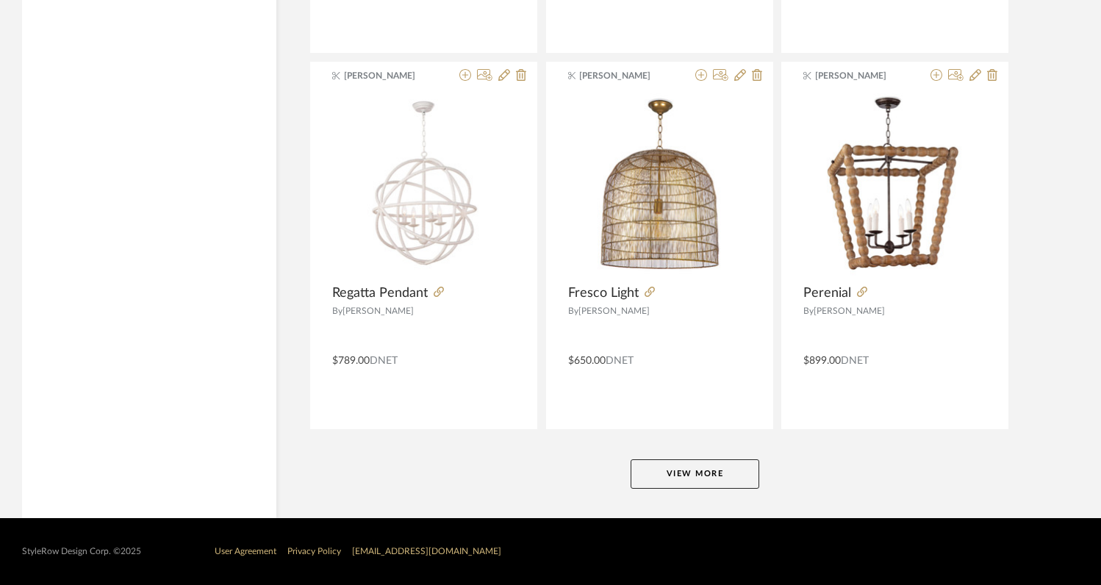
click at [690, 476] on button "View More" at bounding box center [695, 473] width 129 height 29
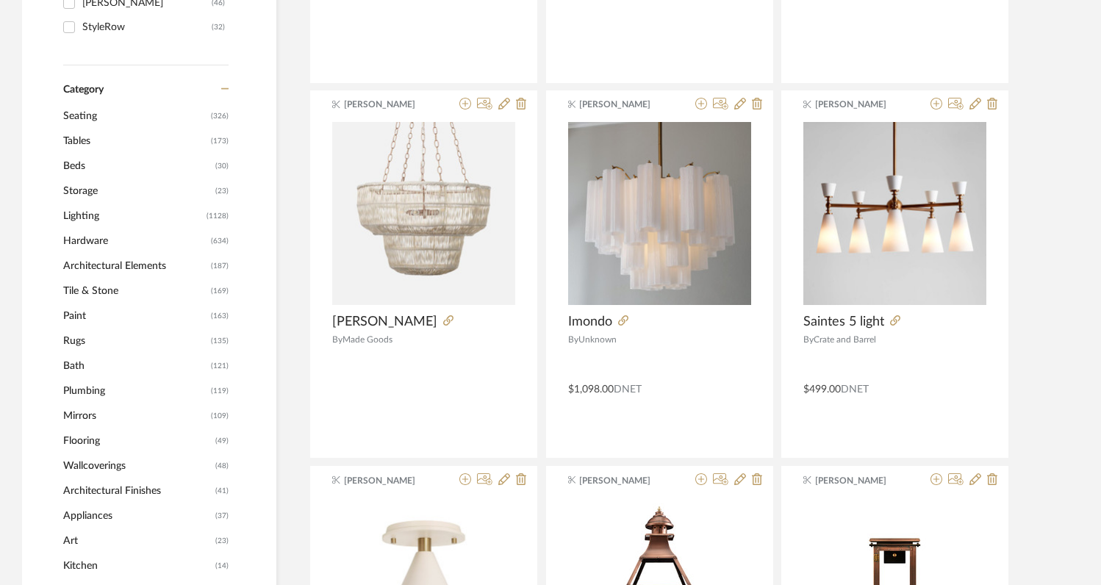
scroll to position [0, 0]
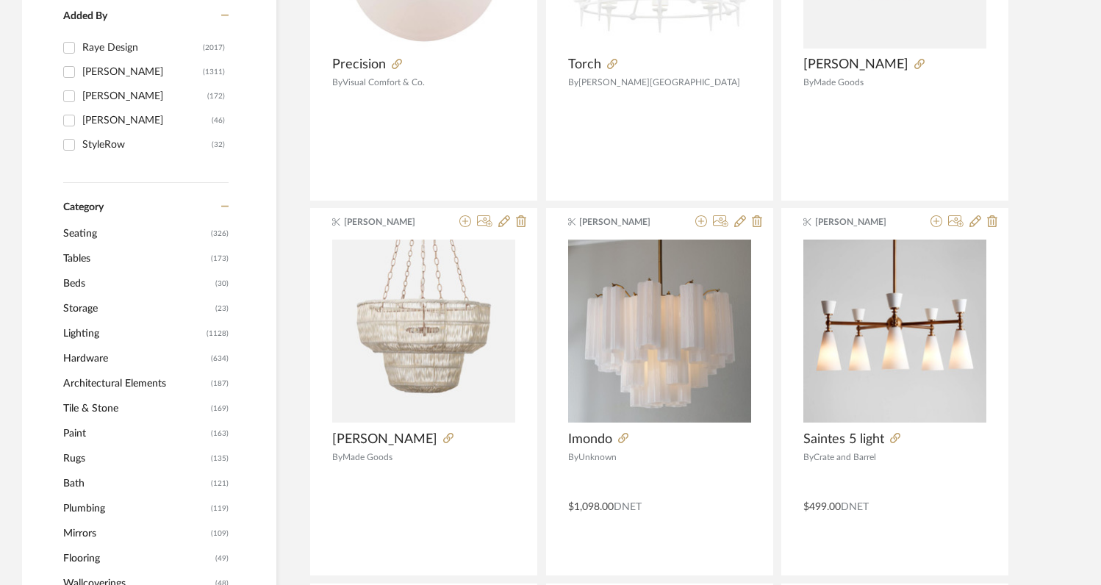
click at [96, 336] on span "Lighting" at bounding box center [133, 333] width 140 height 25
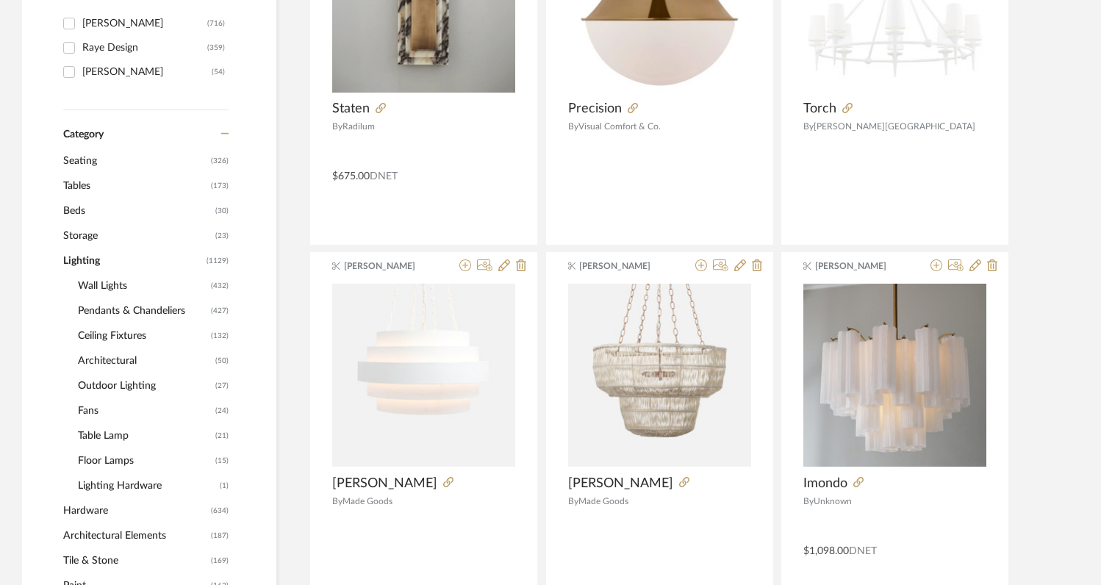
scroll to position [468, 0]
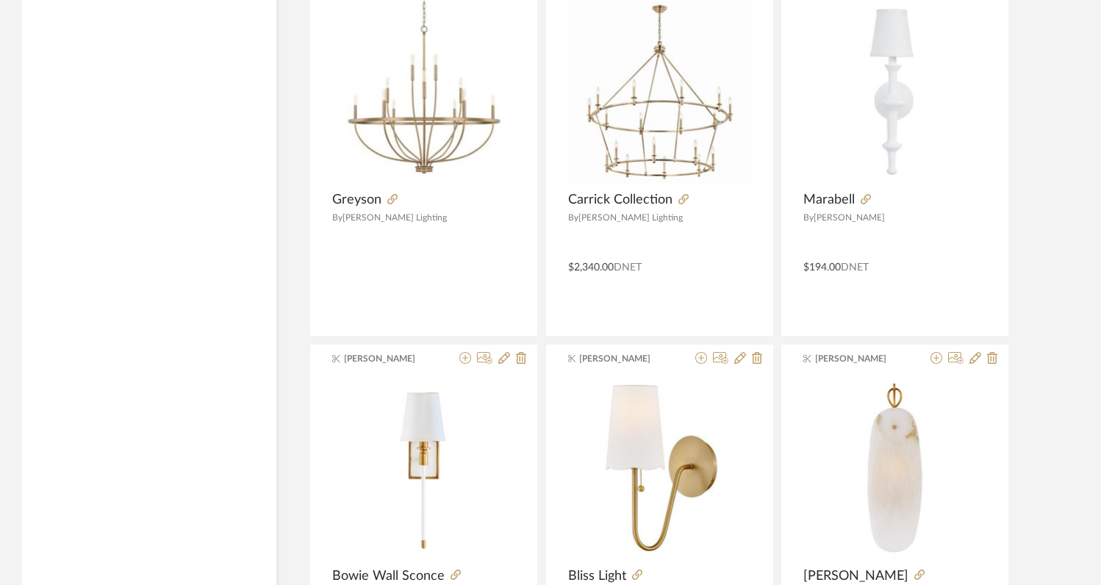
scroll to position [4389, 0]
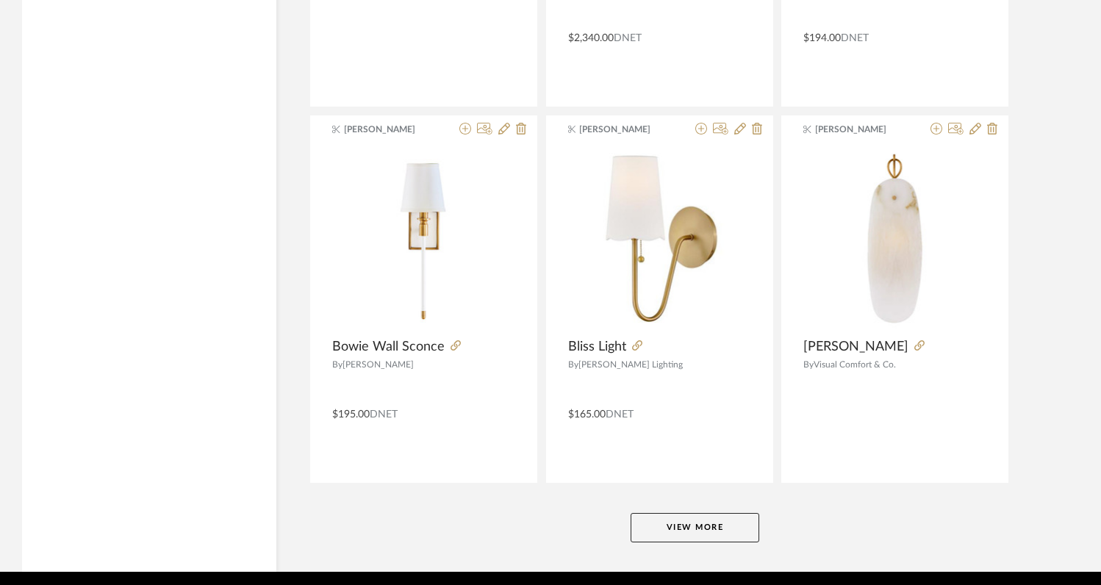
click at [676, 539] on button "View More" at bounding box center [695, 527] width 129 height 29
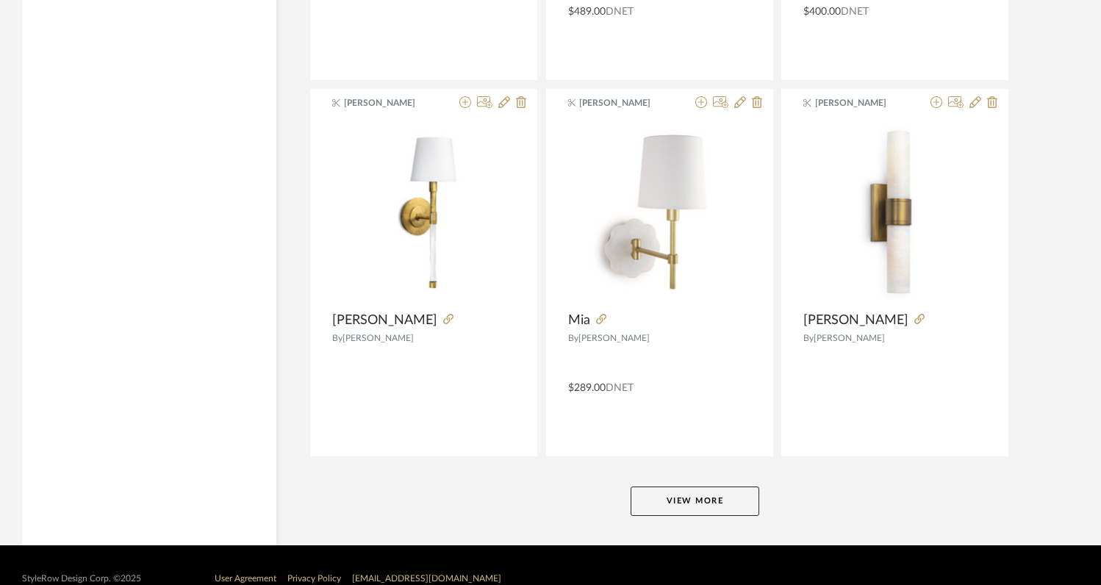
scroll to position [8950, 0]
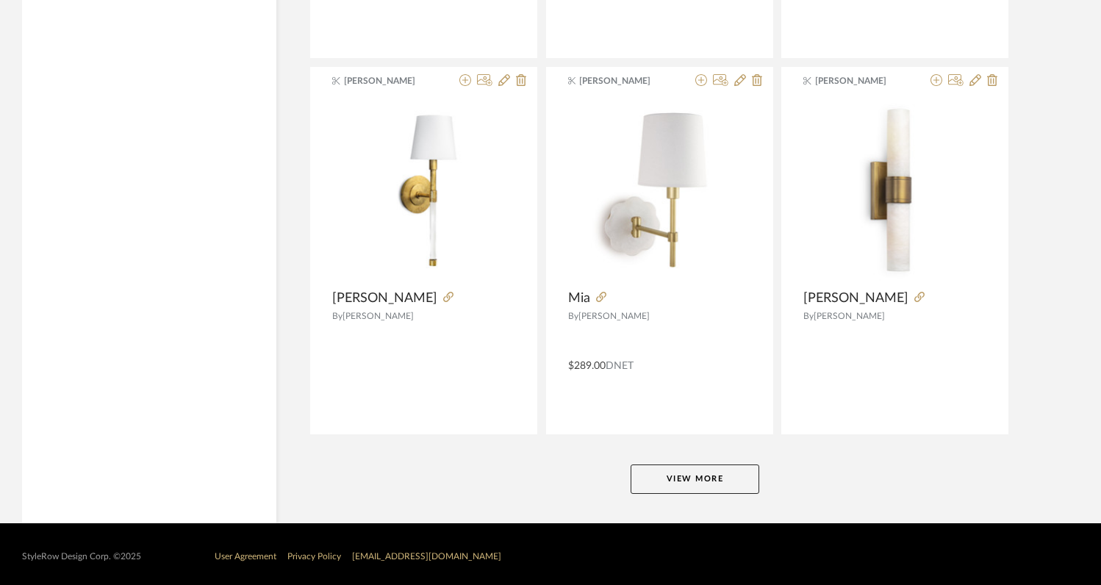
click at [693, 478] on button "View More" at bounding box center [695, 479] width 129 height 29
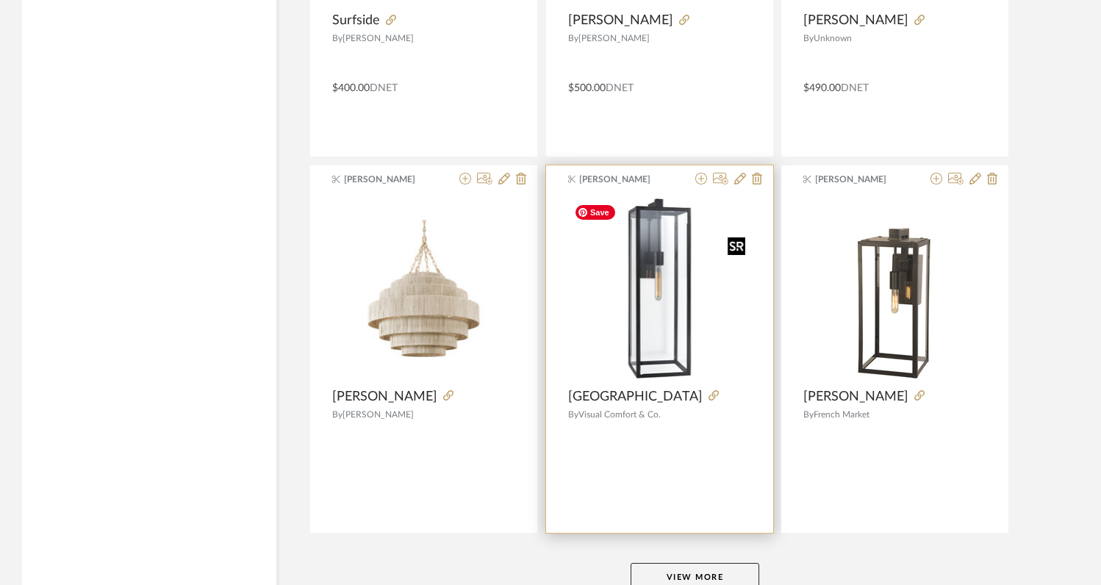
scroll to position [13467, 0]
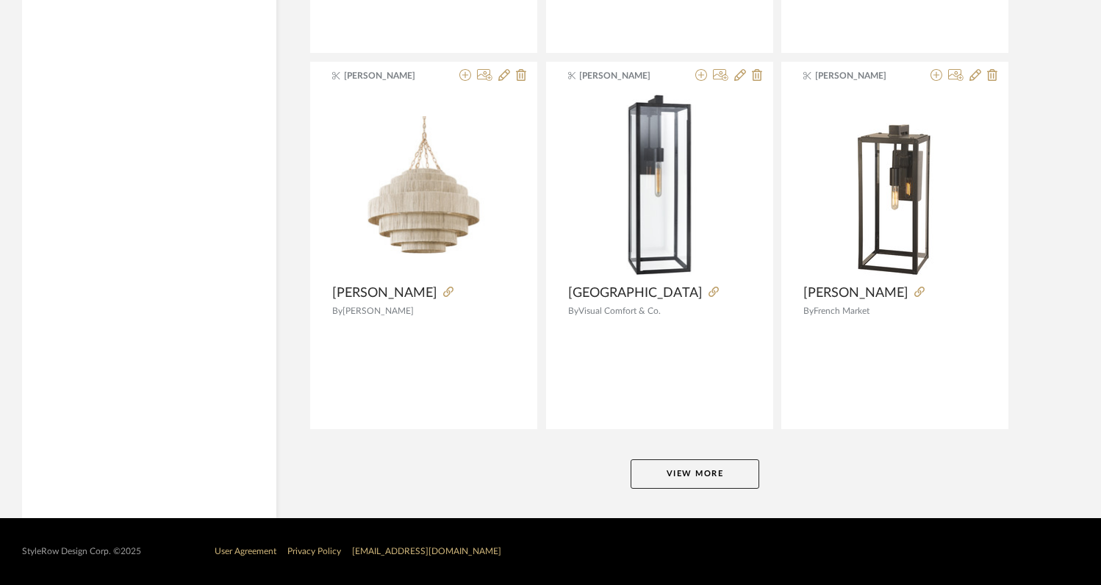
click at [695, 476] on button "View More" at bounding box center [695, 473] width 129 height 29
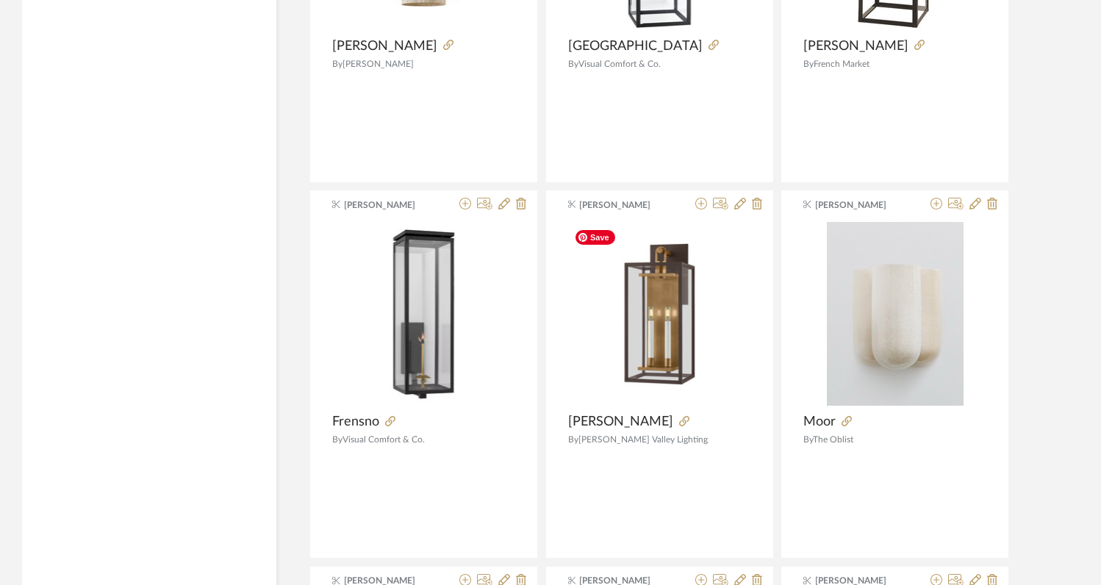
scroll to position [13716, 0]
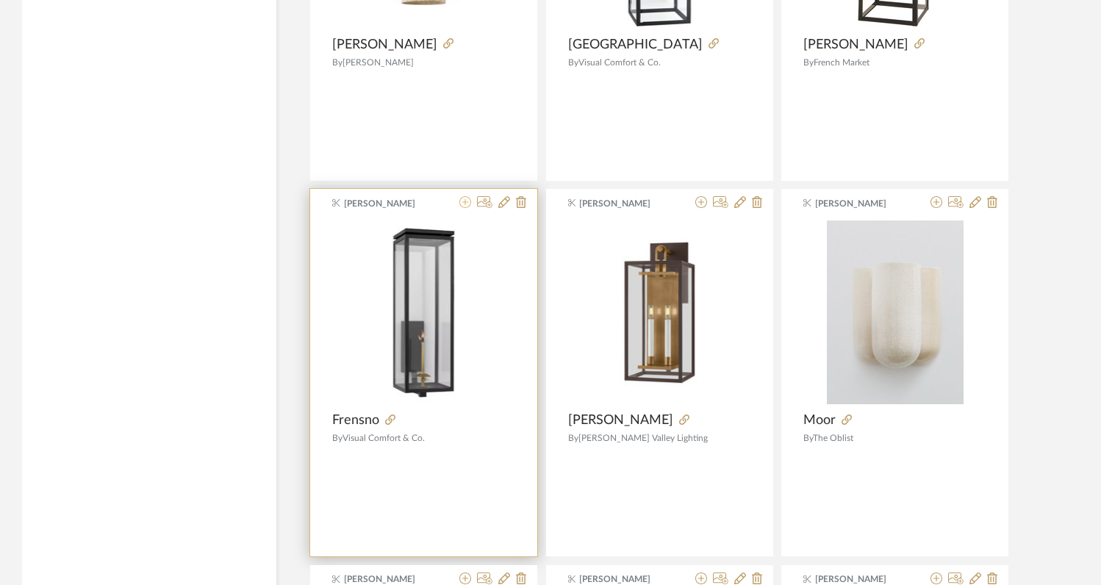
click at [465, 207] on icon at bounding box center [465, 202] width 12 height 12
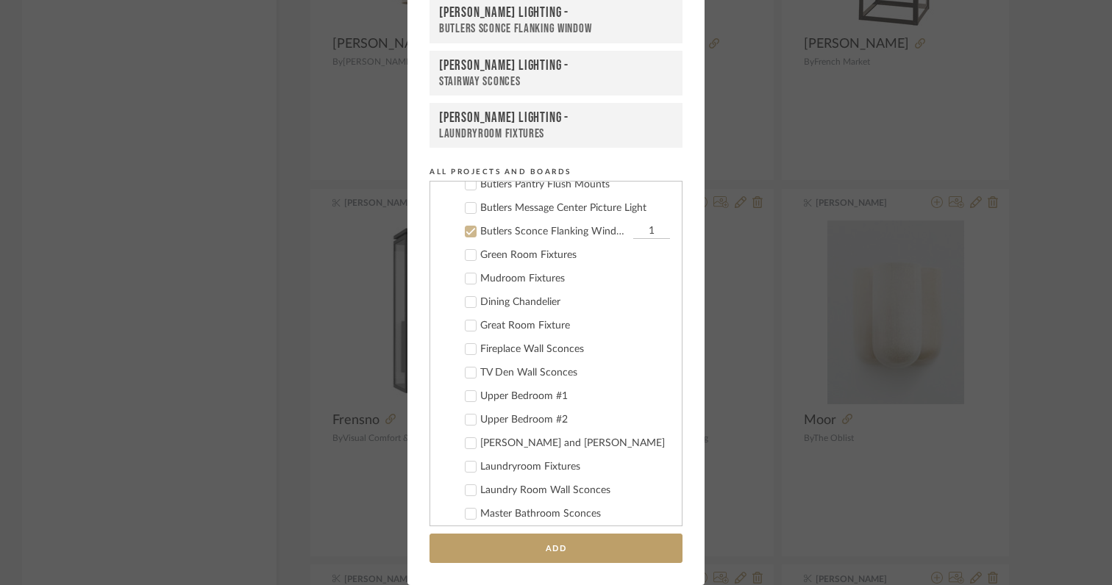
scroll to position [518, 0]
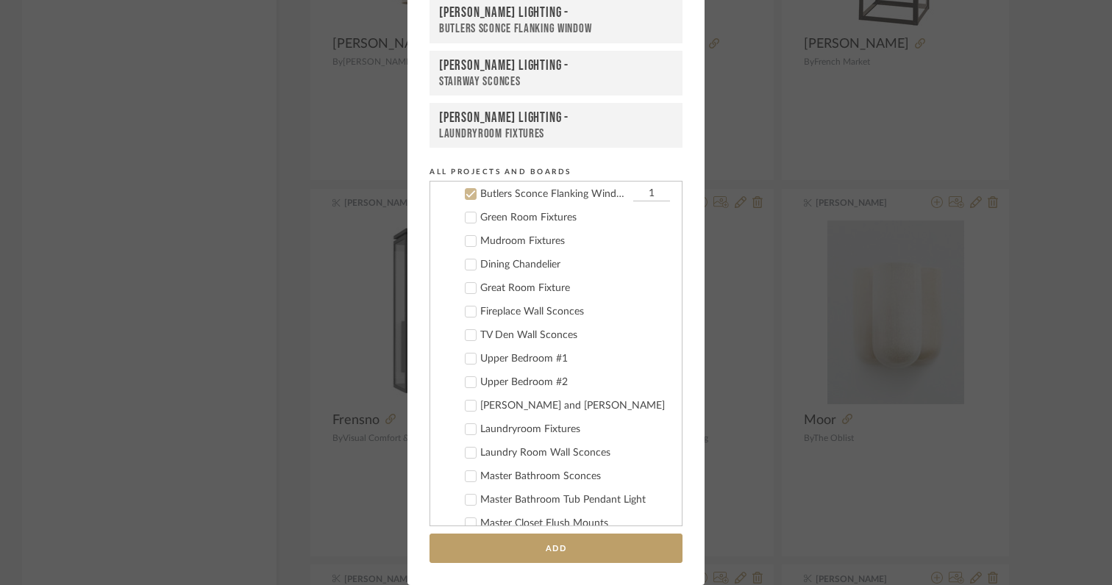
click at [467, 197] on icon at bounding box center [470, 194] width 10 height 10
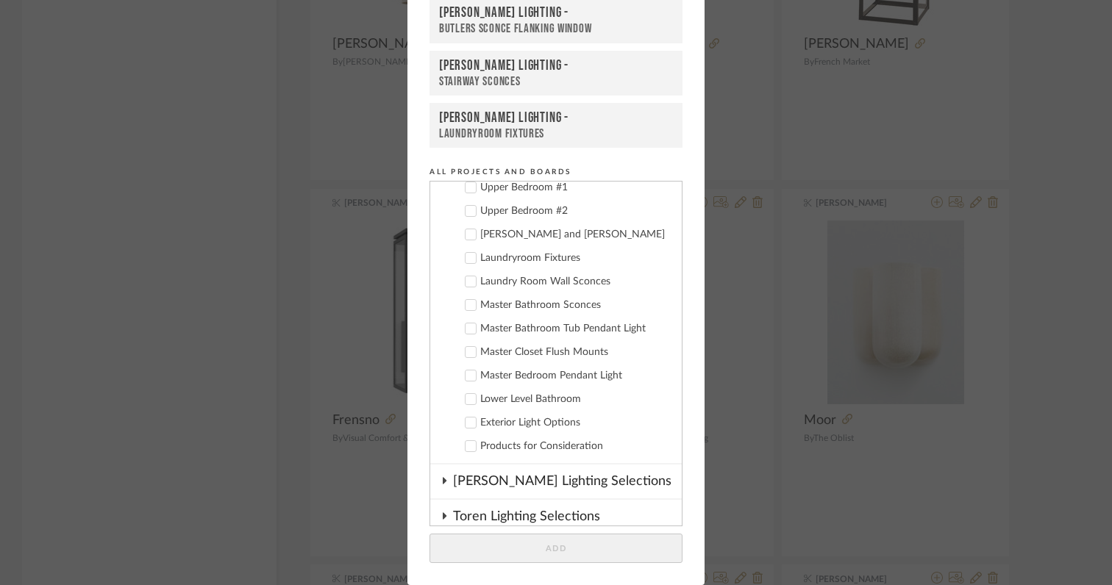
scroll to position [690, 0]
click at [468, 426] on icon at bounding box center [470, 422] width 10 height 10
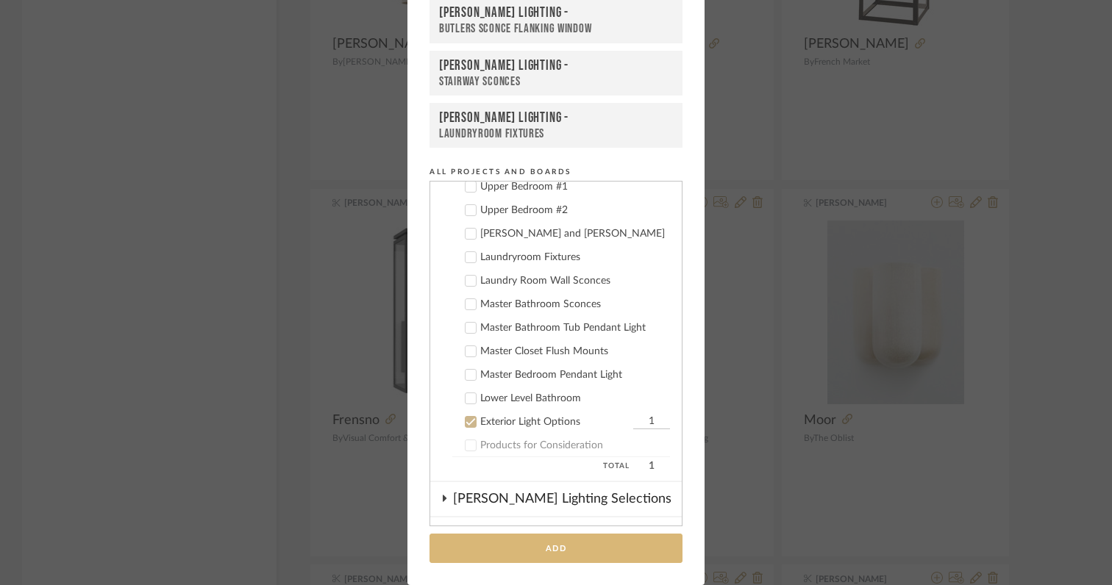
click at [523, 553] on button "Add" at bounding box center [555, 549] width 253 height 30
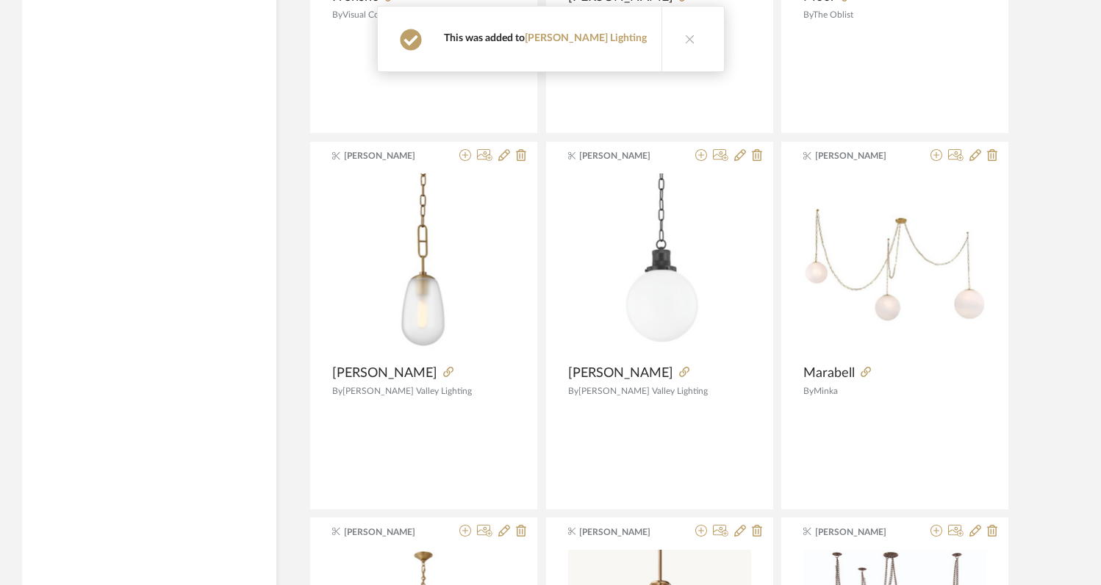
scroll to position [14178, 0]
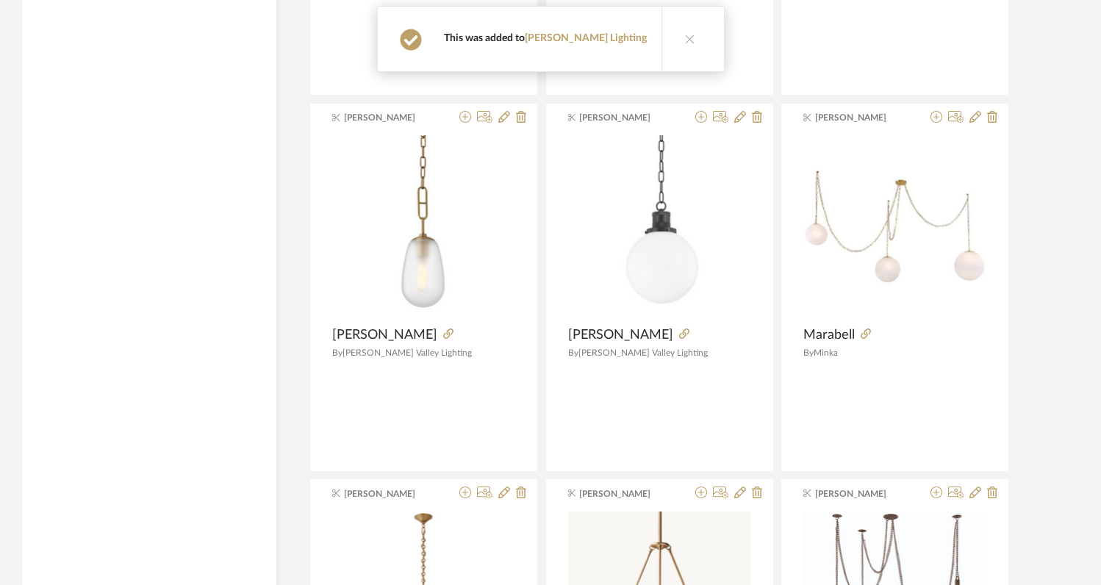
click at [685, 42] on icon at bounding box center [690, 39] width 10 height 10
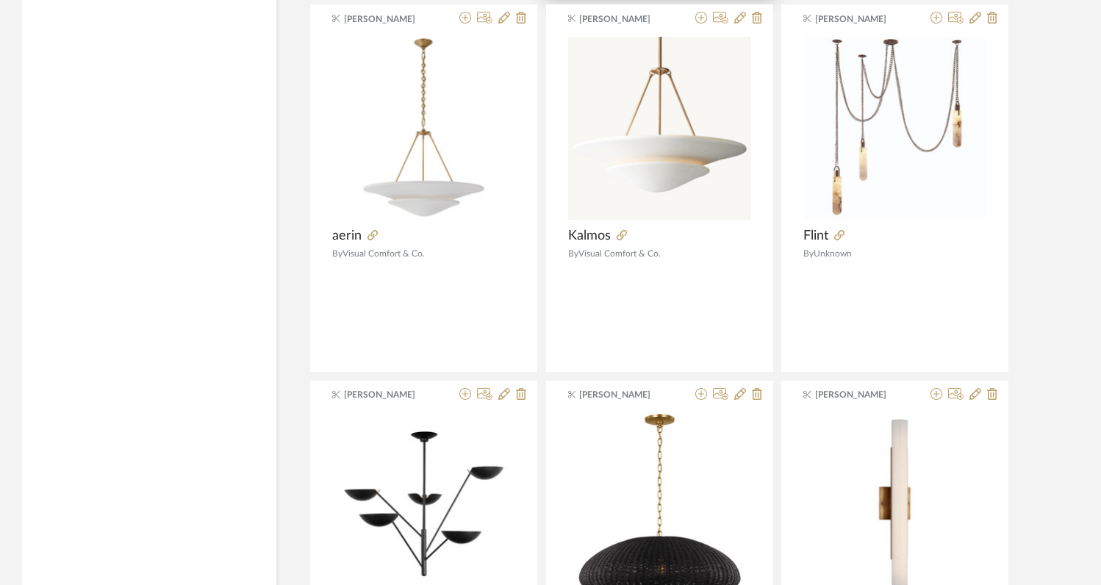
scroll to position [14651, 0]
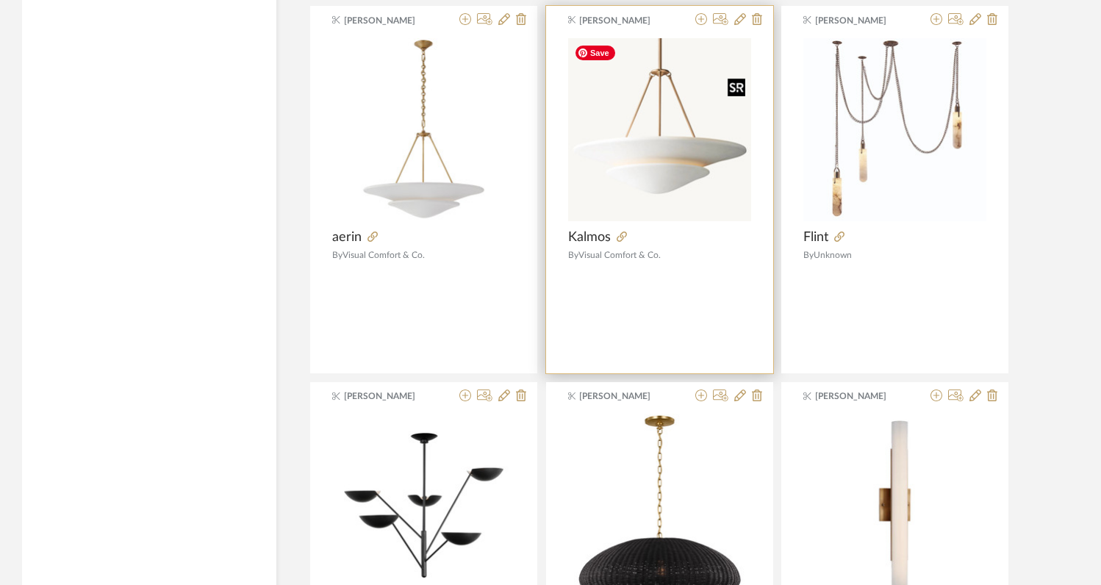
click at [639, 176] on img "0" at bounding box center [659, 129] width 183 height 183
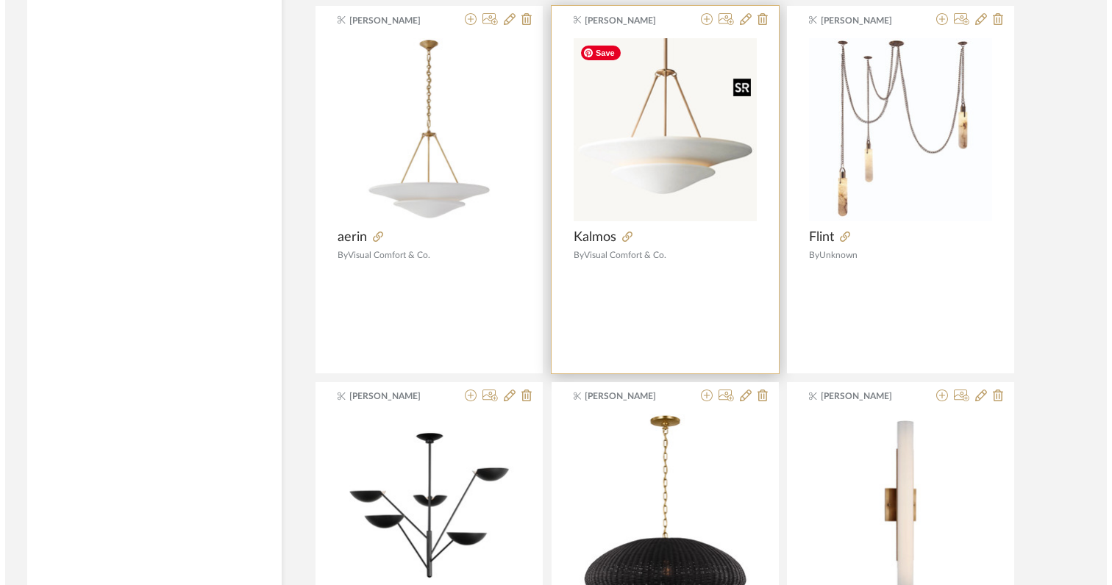
scroll to position [0, 0]
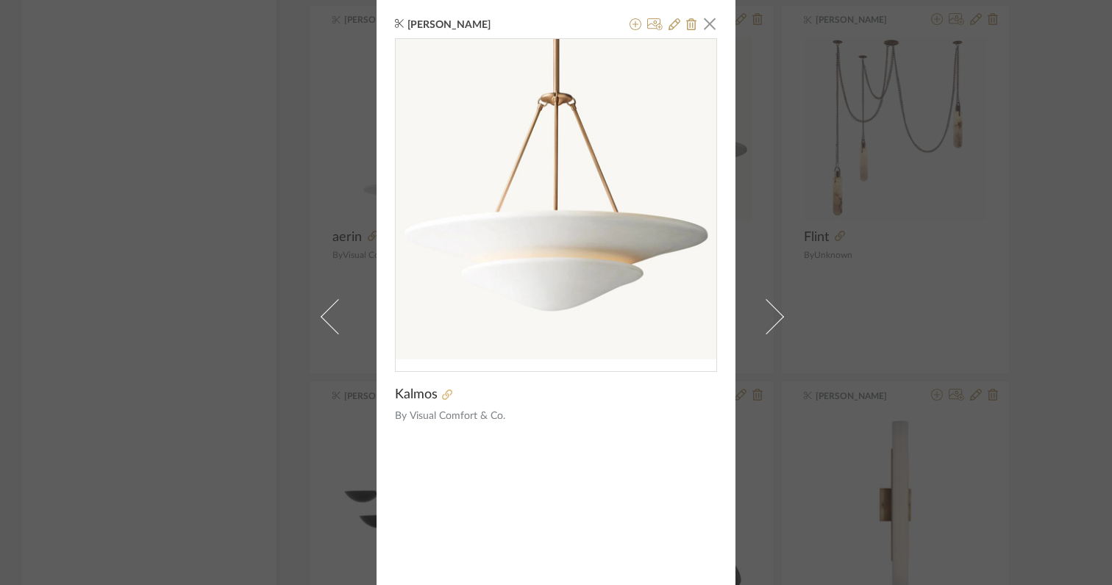
click at [442, 398] on icon at bounding box center [447, 395] width 10 height 10
click at [704, 26] on span "button" at bounding box center [709, 23] width 29 height 29
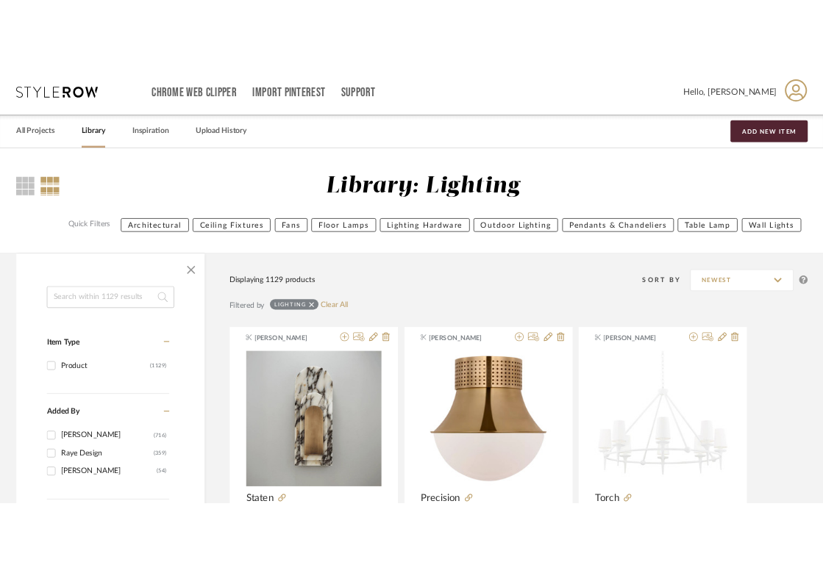
scroll to position [14651, 0]
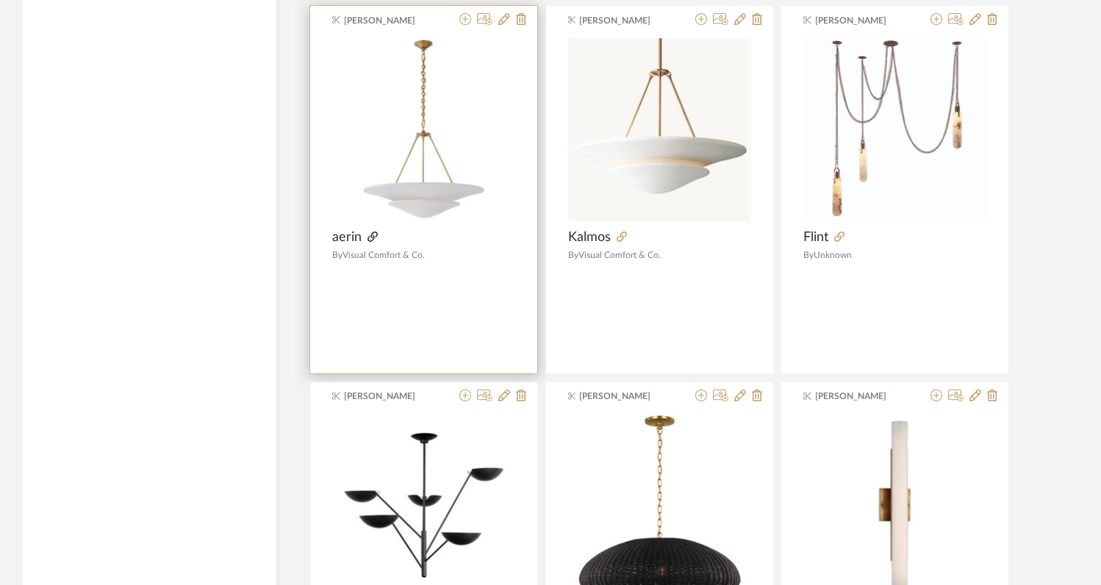
click at [368, 235] on icon at bounding box center [373, 237] width 10 height 10
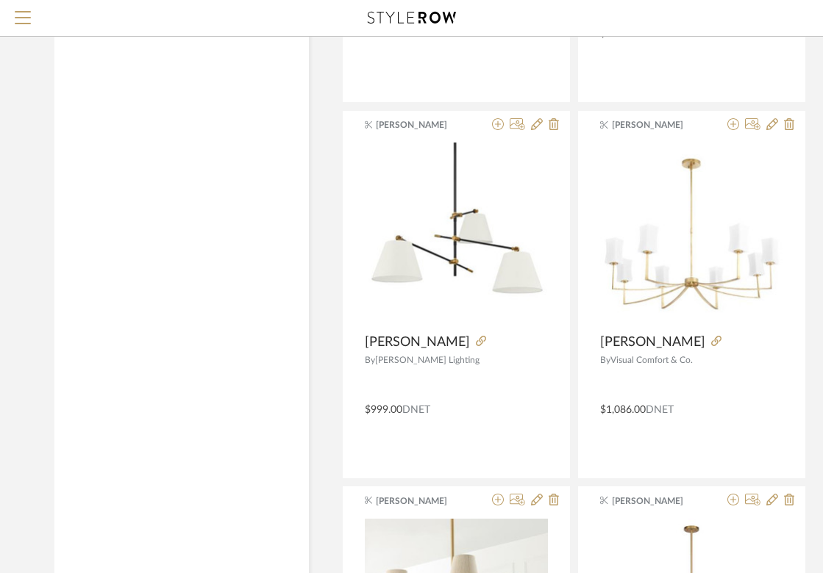
scroll to position [15619, 0]
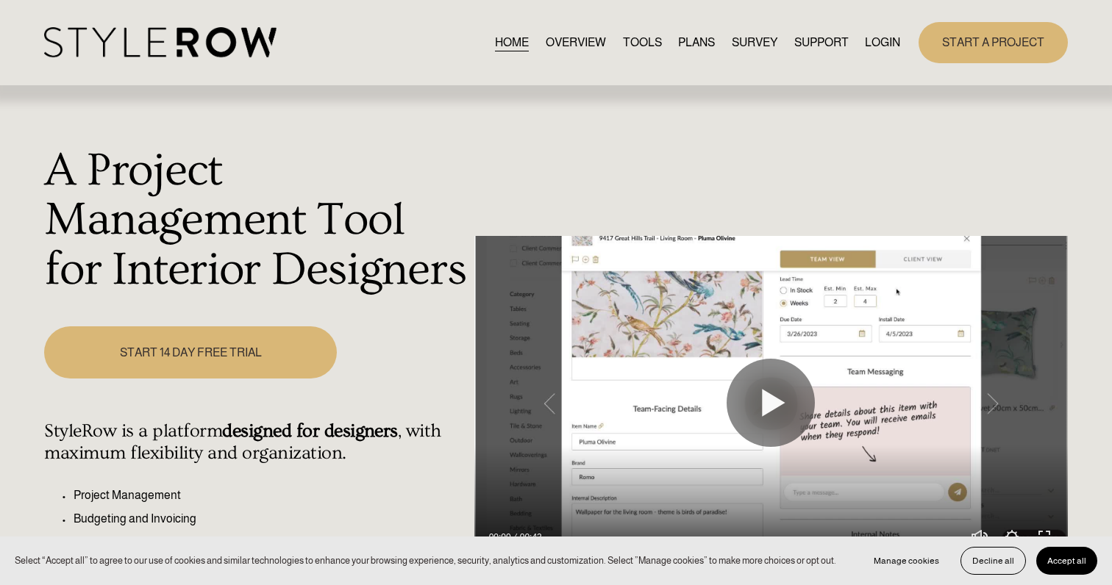
click at [832, 42] on link "LOGIN" at bounding box center [882, 42] width 35 height 20
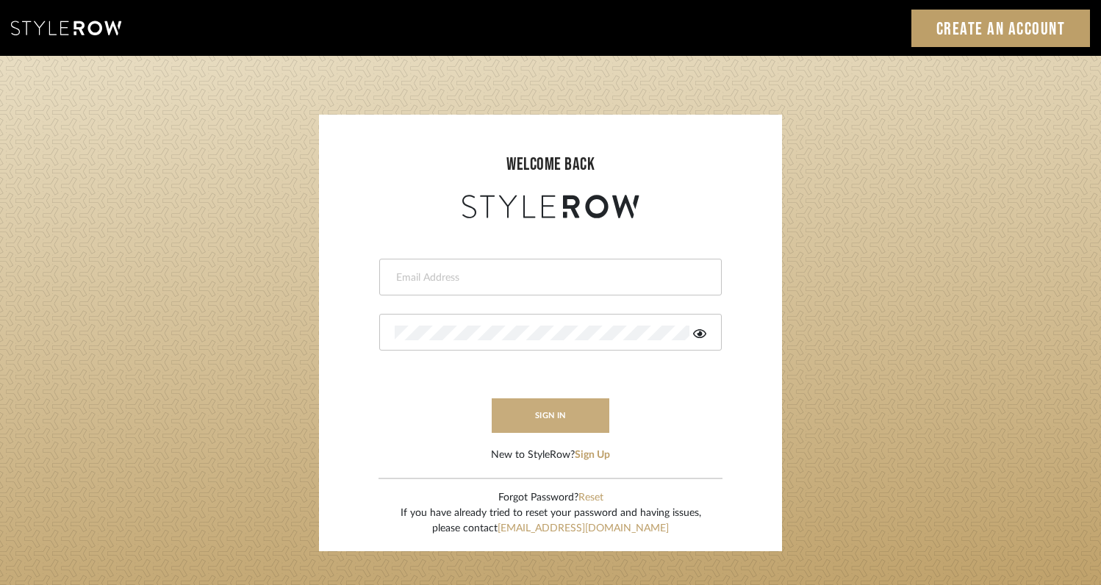
type input "[EMAIL_ADDRESS][DOMAIN_NAME]"
click at [574, 418] on button "sign in" at bounding box center [551, 415] width 118 height 35
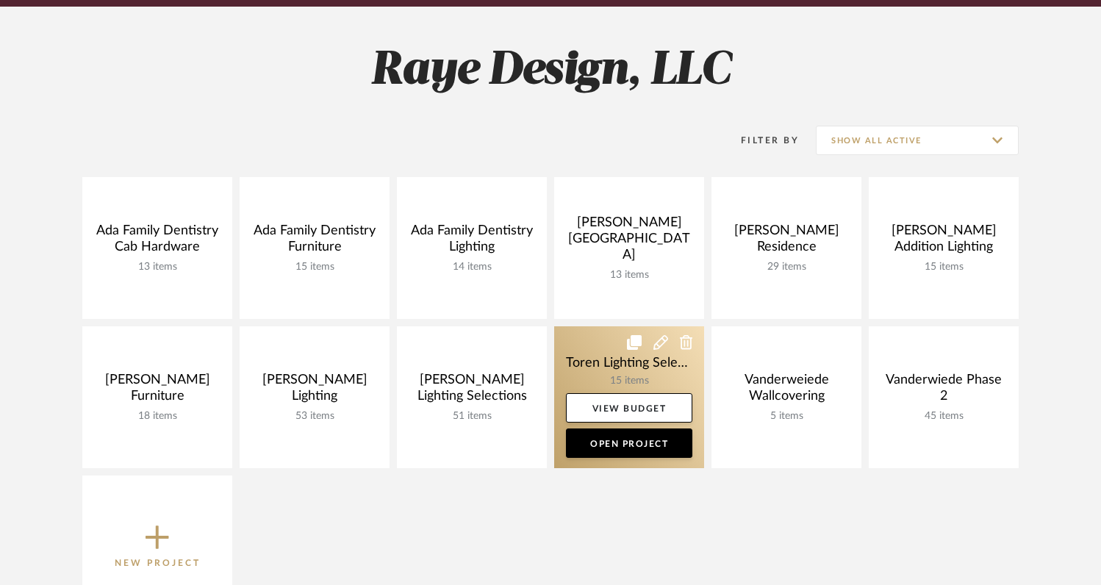
scroll to position [188, 0]
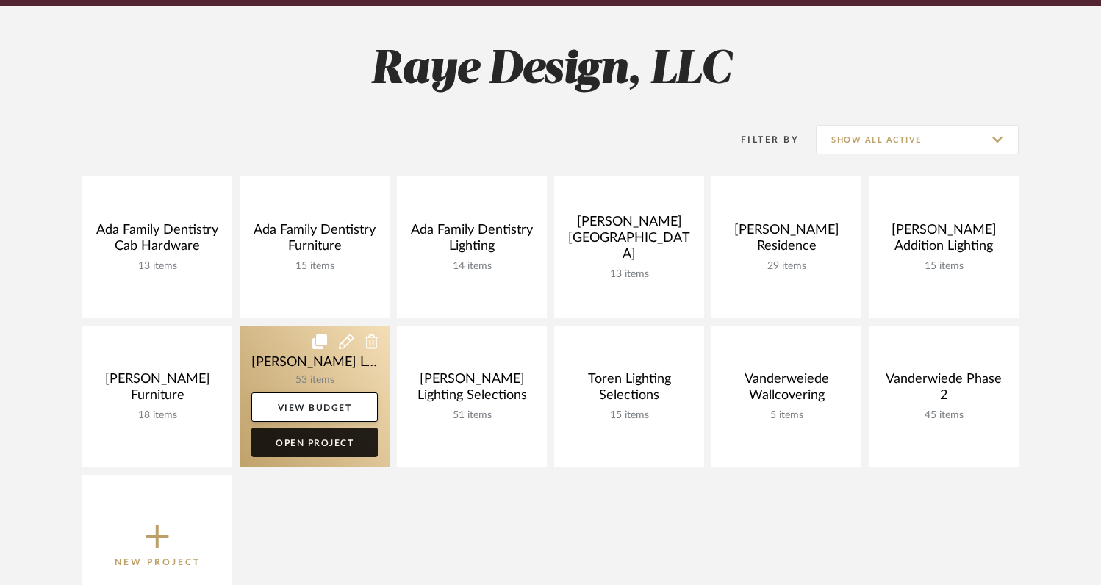
click at [349, 443] on link "Open Project" at bounding box center [314, 442] width 126 height 29
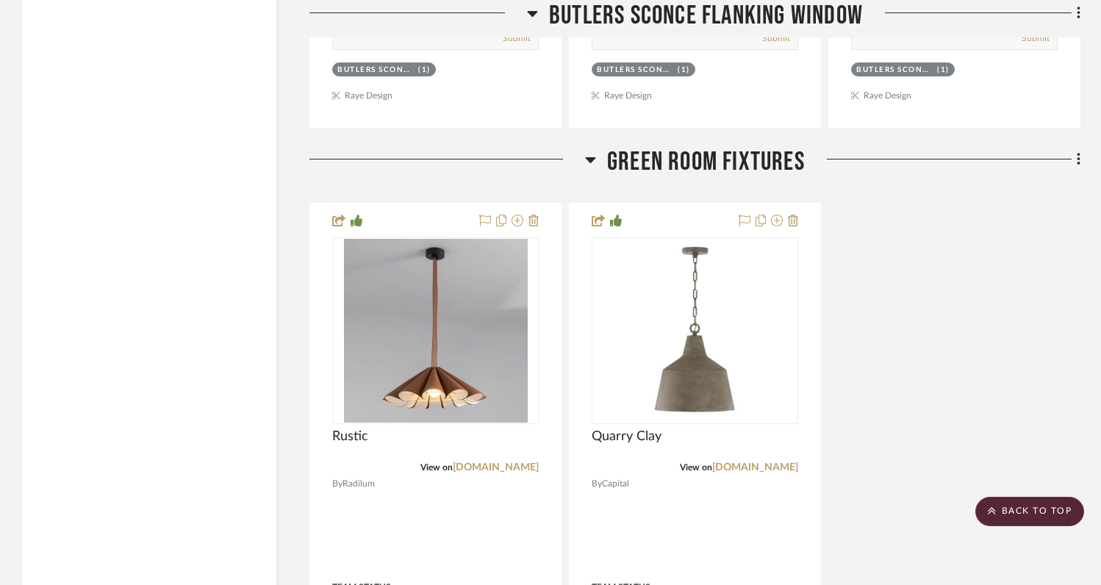
scroll to position [8574, 0]
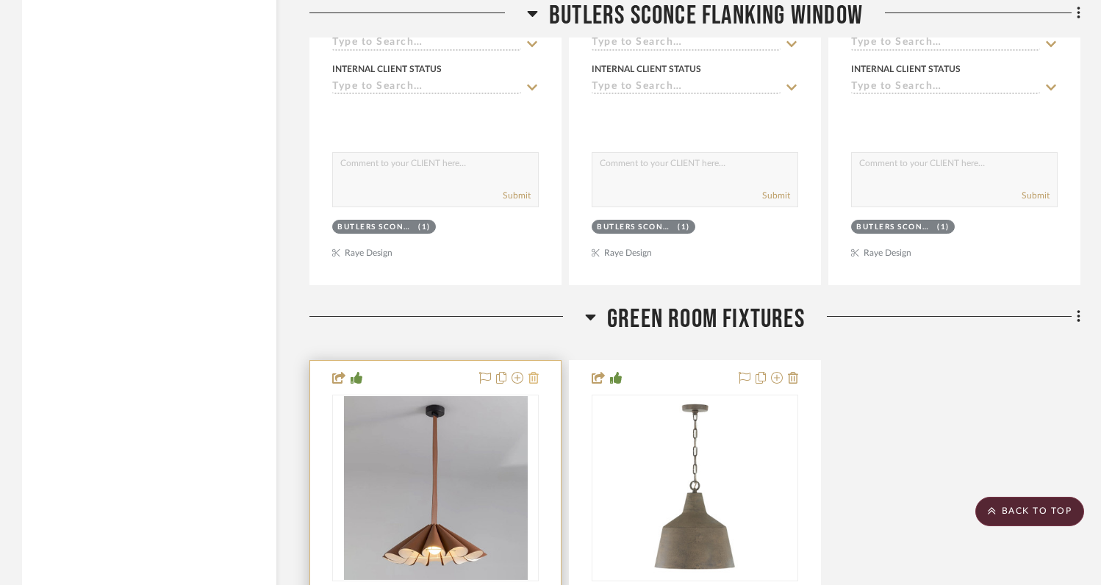
click at [536, 372] on icon at bounding box center [534, 378] width 10 height 12
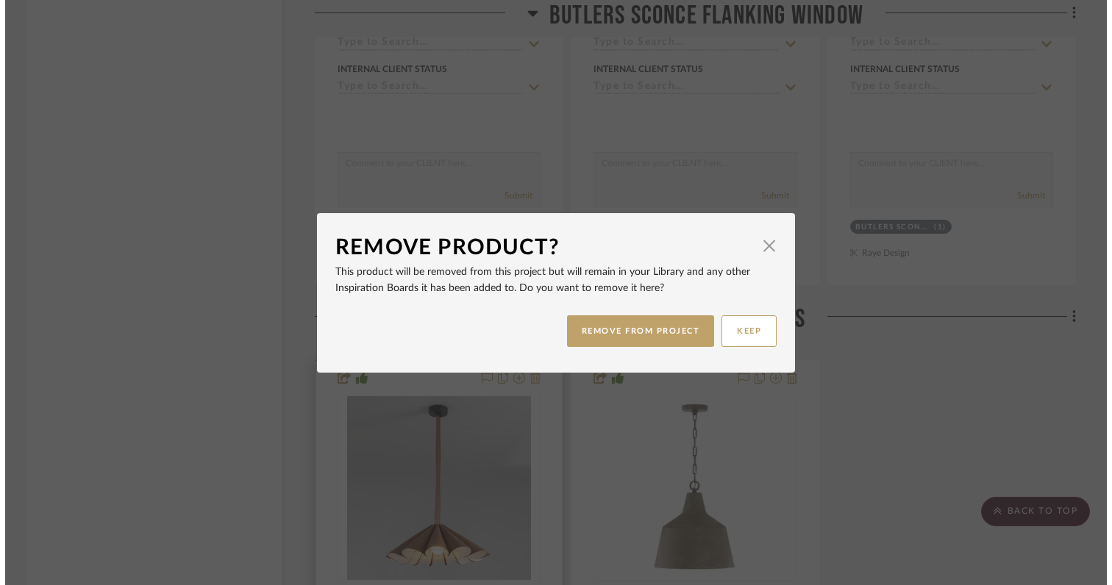
scroll to position [0, 0]
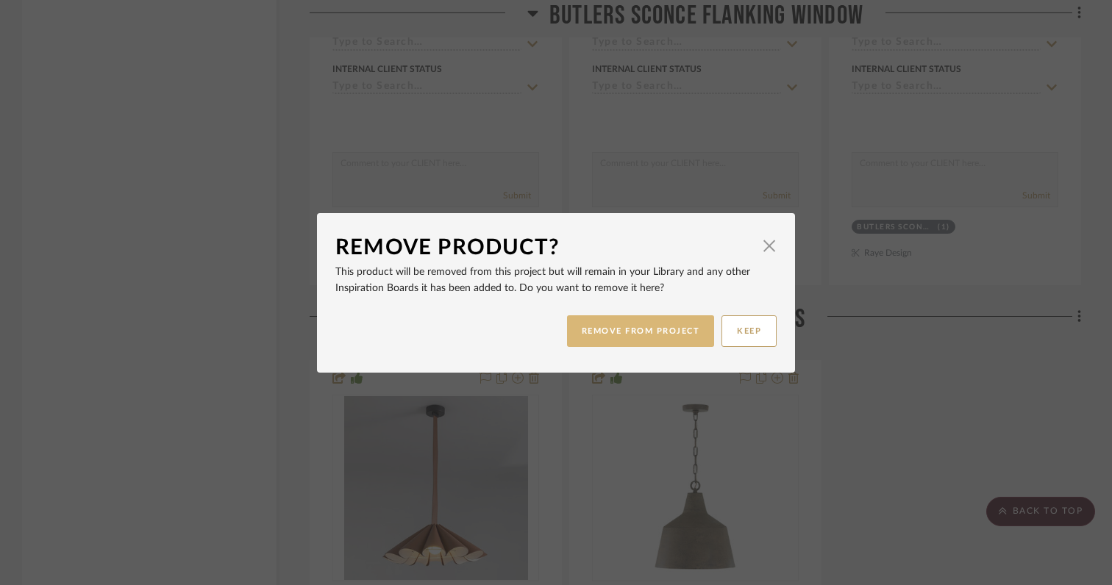
click at [580, 329] on button "REMOVE FROM PROJECT" at bounding box center [641, 331] width 148 height 32
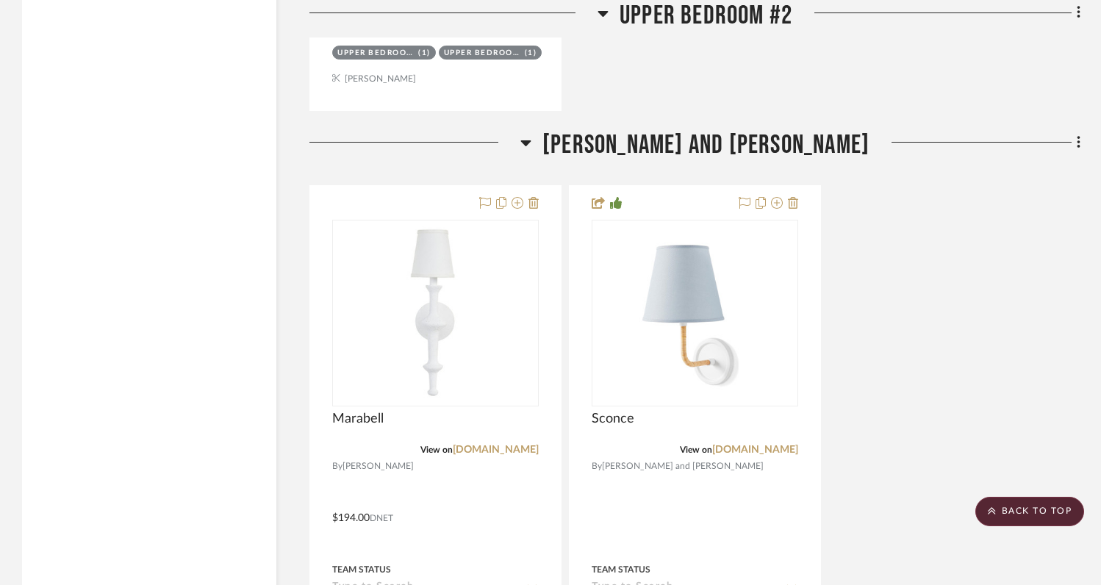
scroll to position [15171, 0]
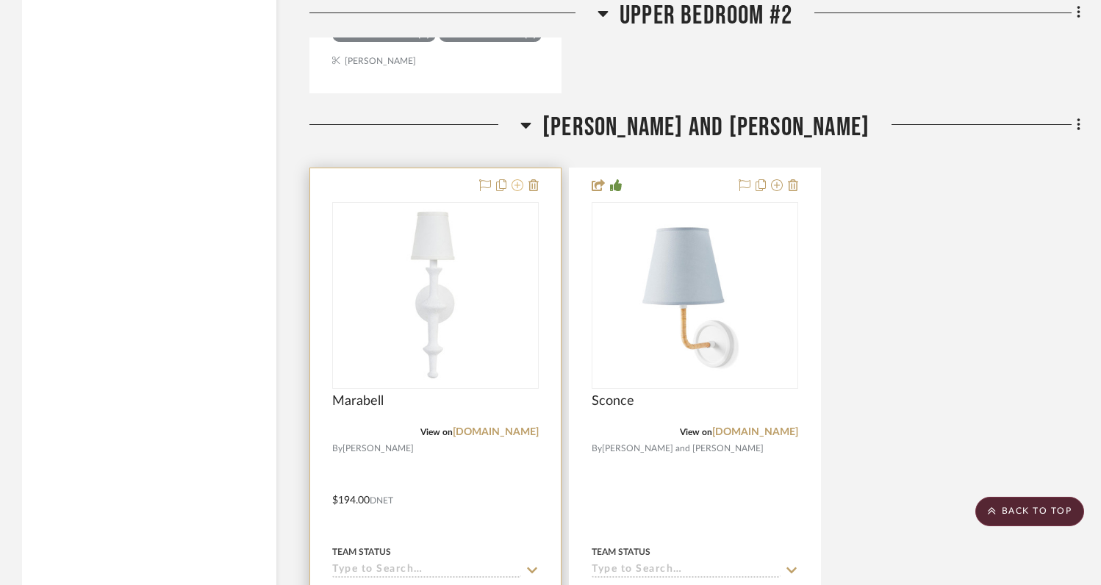
click at [518, 179] on icon at bounding box center [518, 185] width 12 height 12
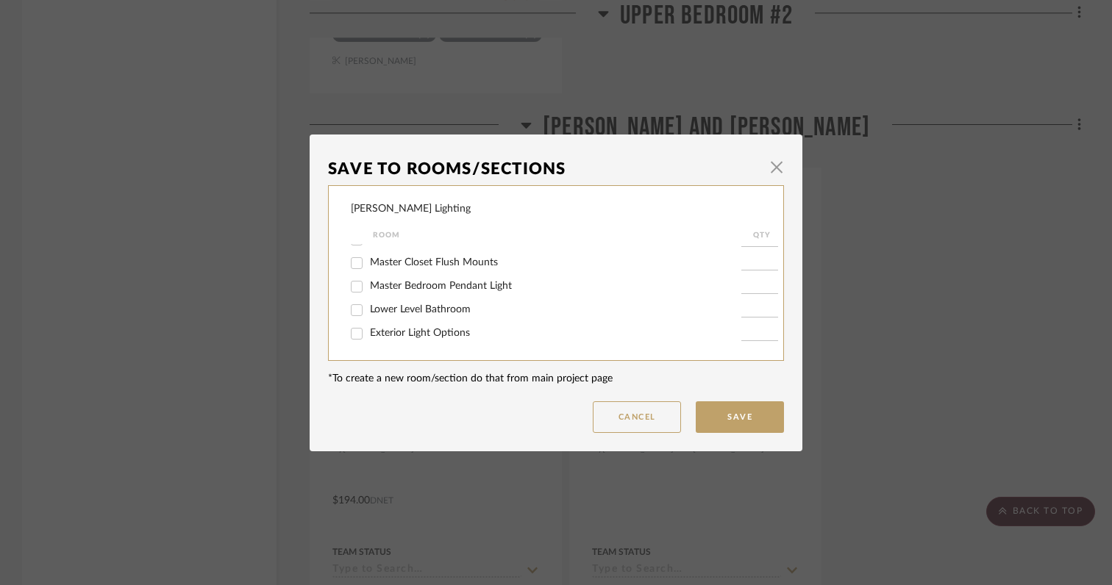
scroll to position [552, 0]
click at [355, 311] on input "Lower Level Bathroom" at bounding box center [357, 310] width 24 height 24
checkbox input "true"
type input "1"
click at [718, 417] on button "Save" at bounding box center [739, 417] width 88 height 32
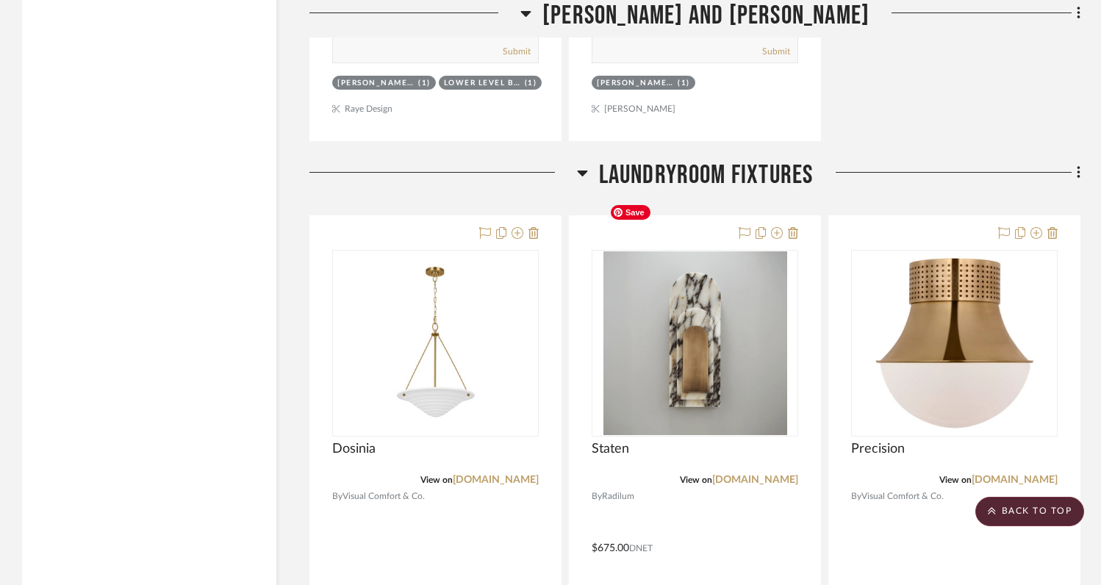
scroll to position [15852, 0]
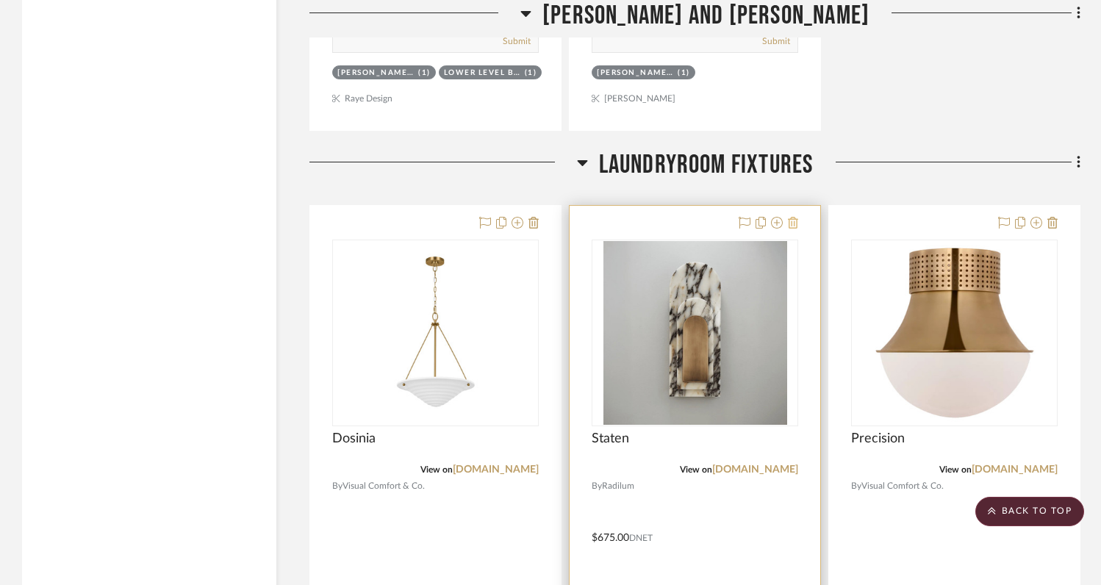
click at [792, 217] on icon at bounding box center [793, 223] width 10 height 12
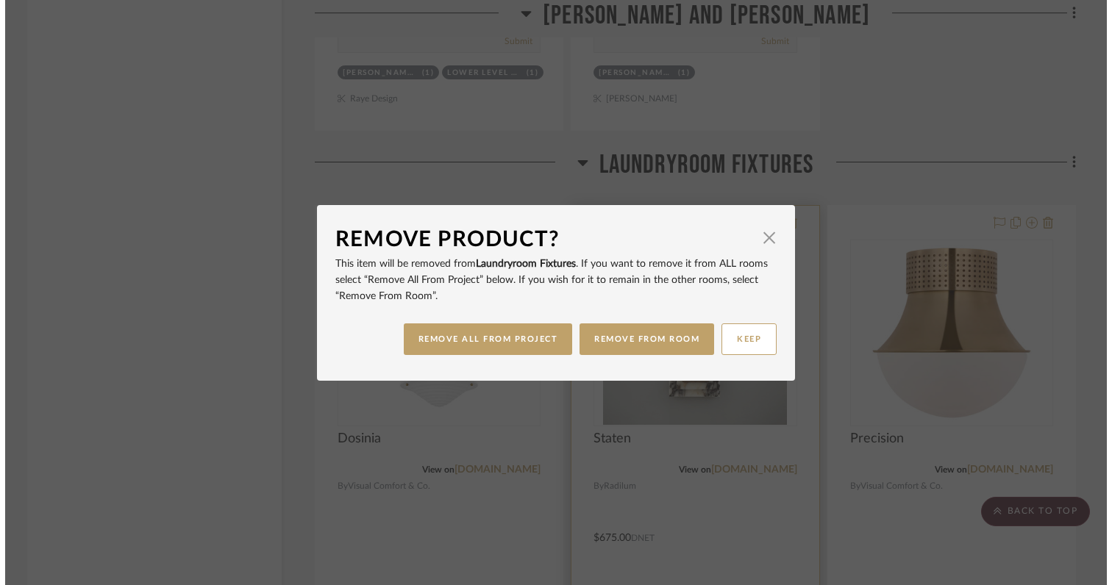
scroll to position [0, 0]
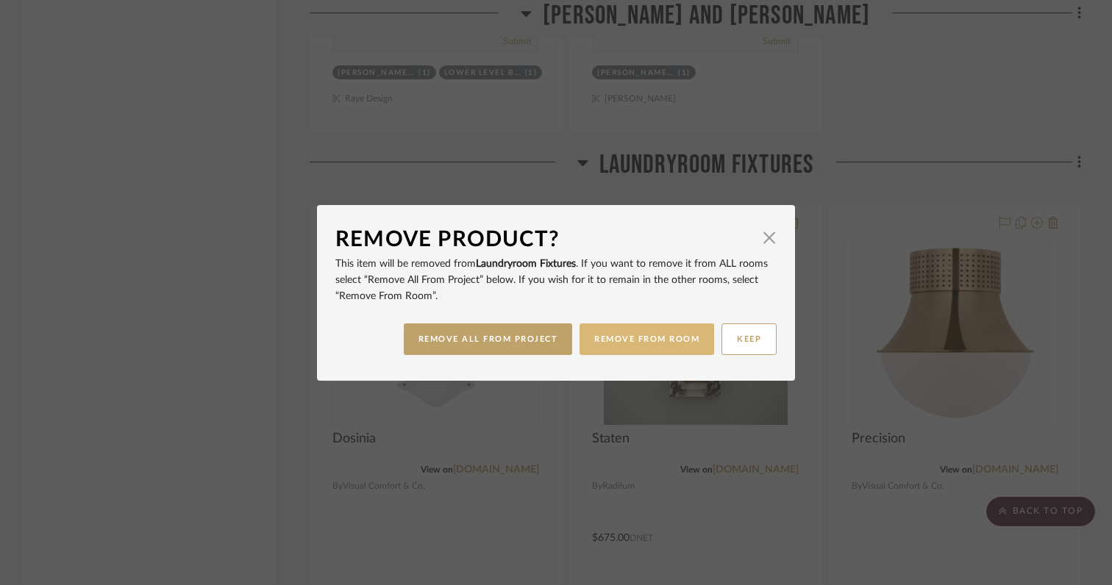
click at [632, 345] on button "REMOVE FROM ROOM" at bounding box center [646, 339] width 135 height 32
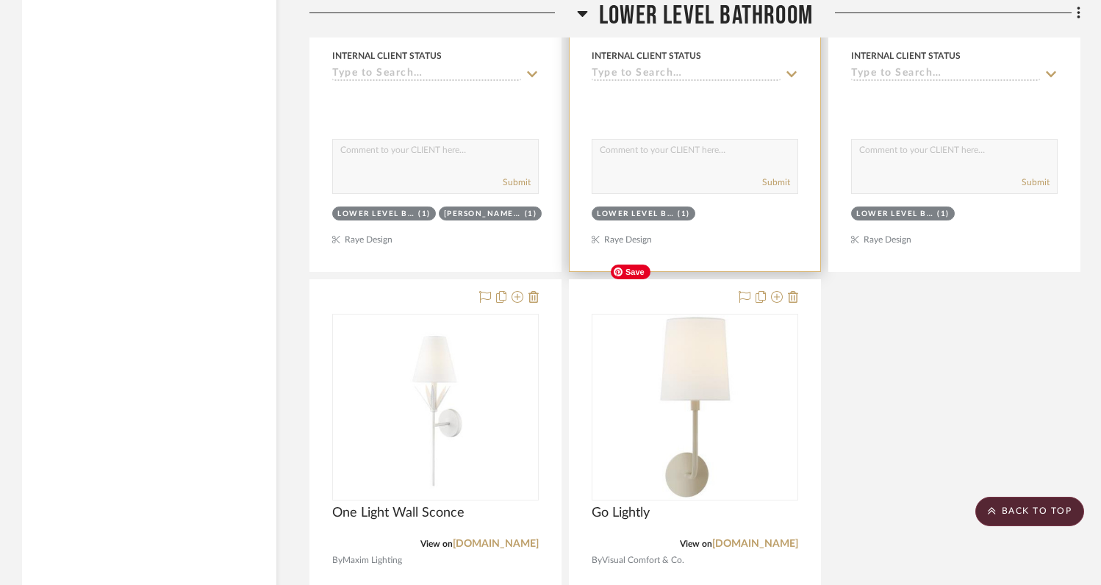
scroll to position [20756, 0]
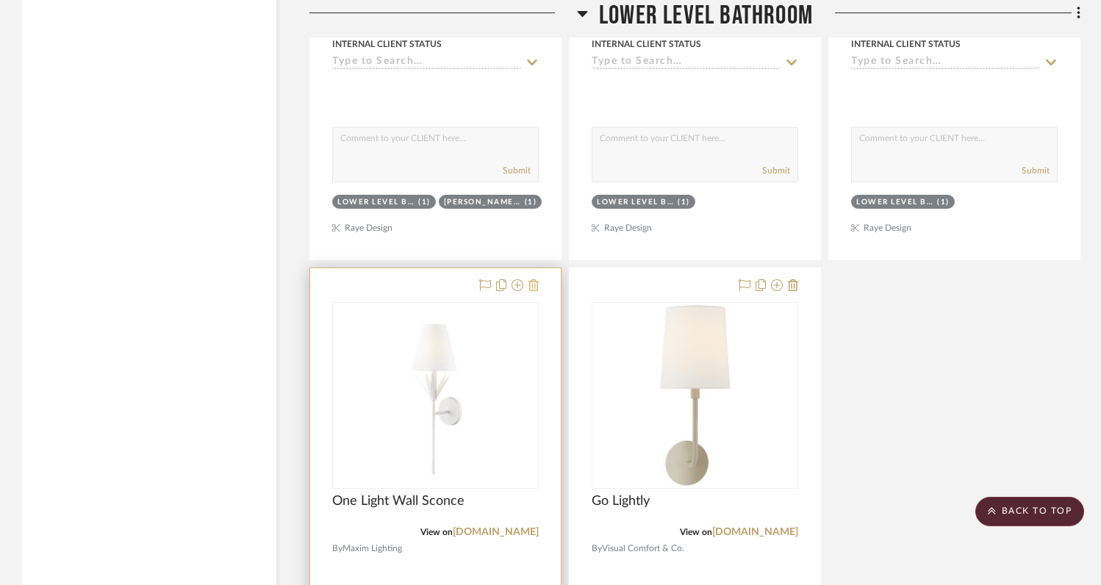
click at [533, 279] on icon at bounding box center [534, 285] width 10 height 12
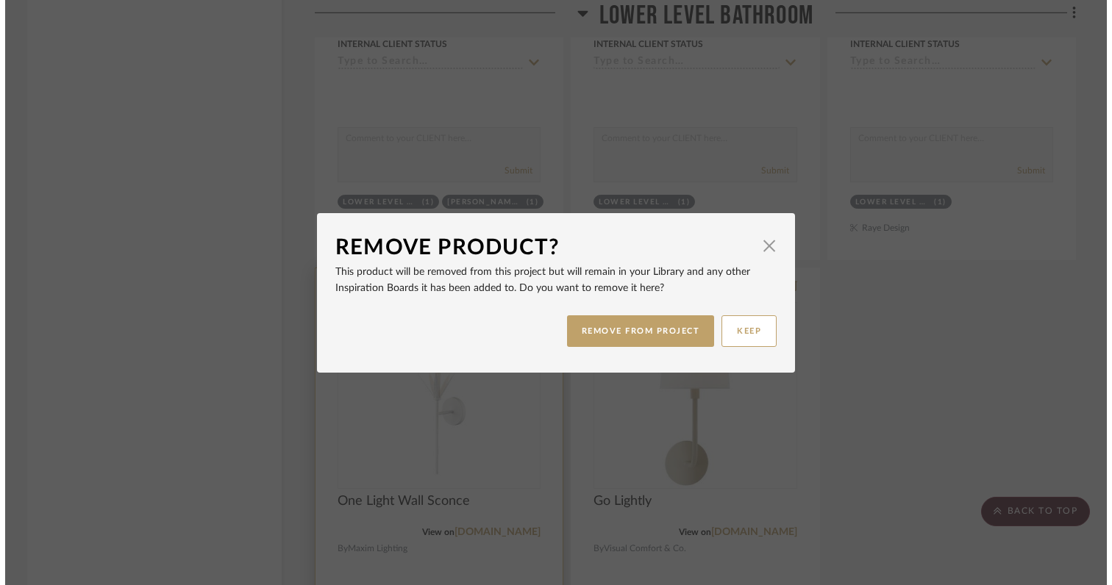
scroll to position [0, 0]
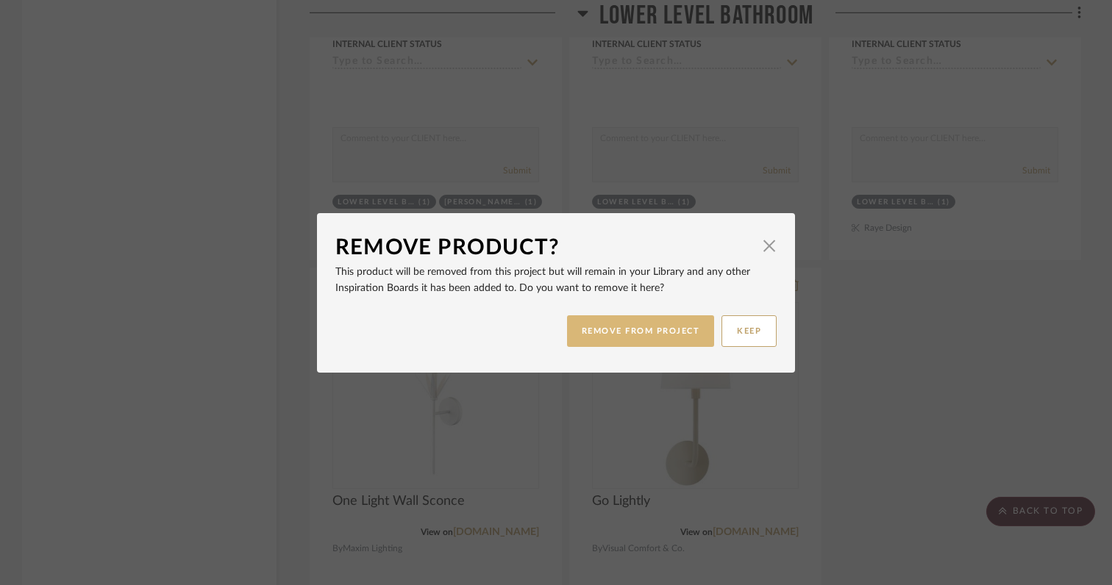
click at [582, 329] on button "REMOVE FROM PROJECT" at bounding box center [641, 331] width 148 height 32
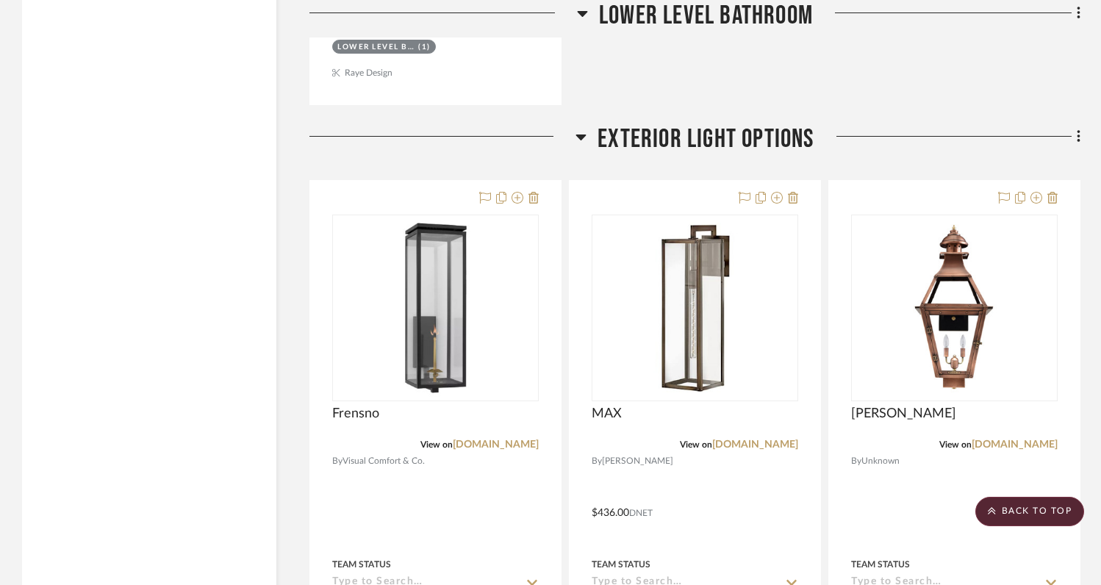
scroll to position [21572, 0]
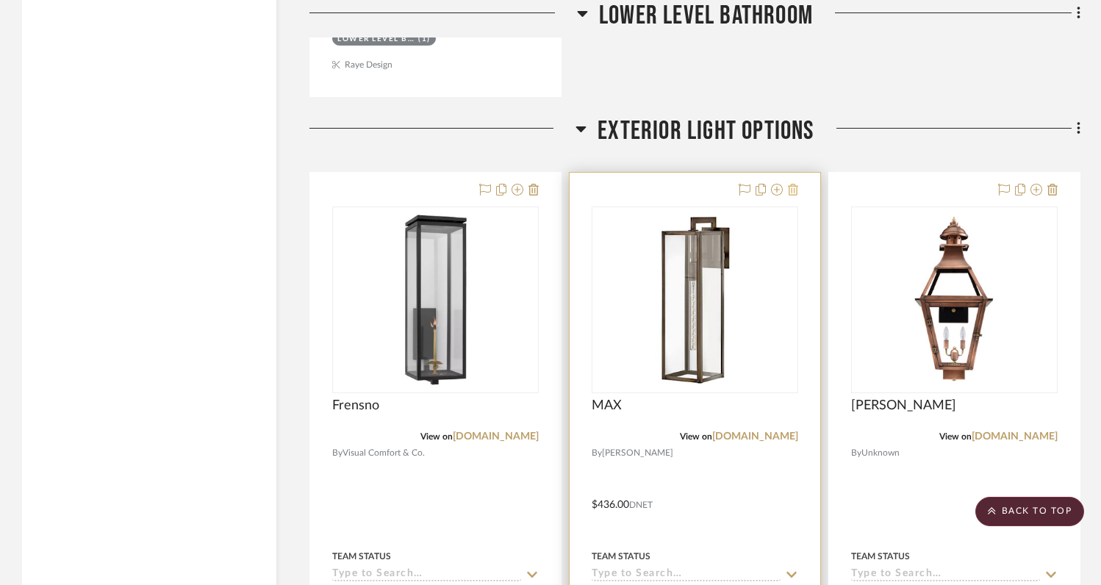
click at [795, 184] on icon at bounding box center [793, 190] width 10 height 12
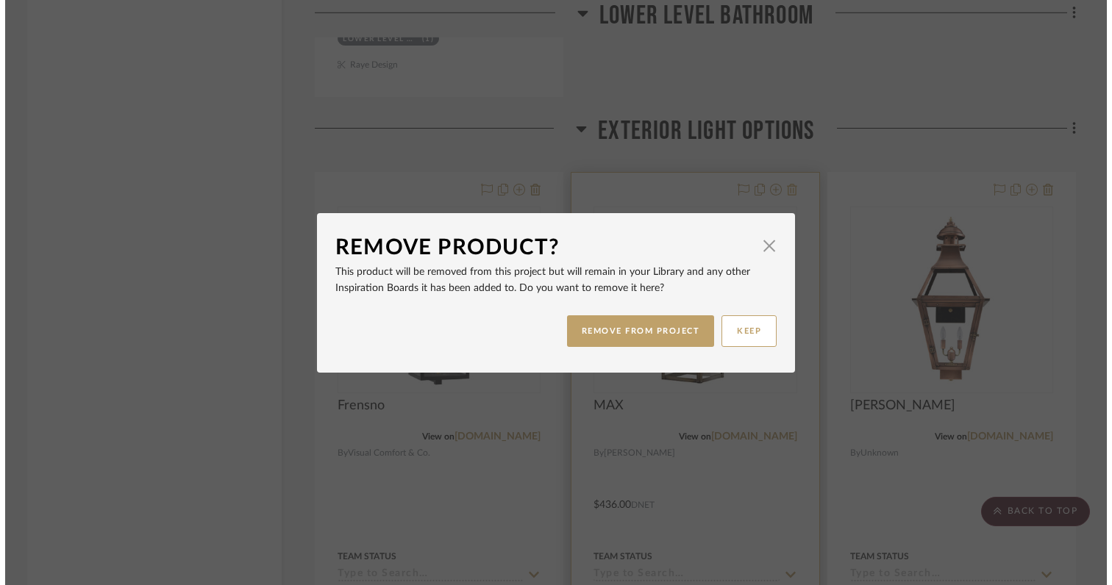
scroll to position [0, 0]
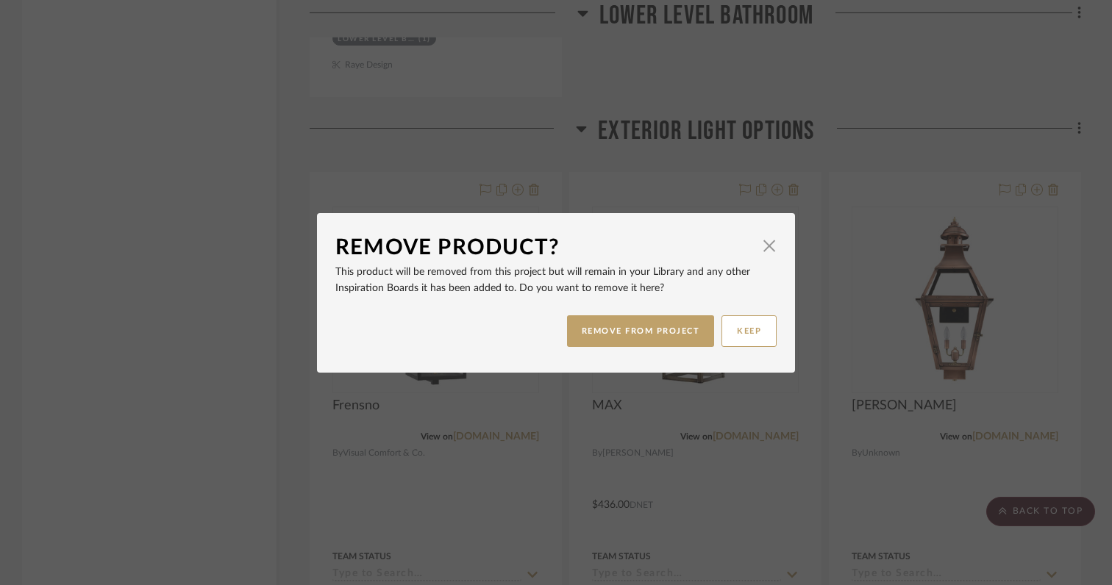
click at [826, 99] on div "Remove Product? × This product will be removed from this project but will remai…" at bounding box center [556, 292] width 1112 height 585
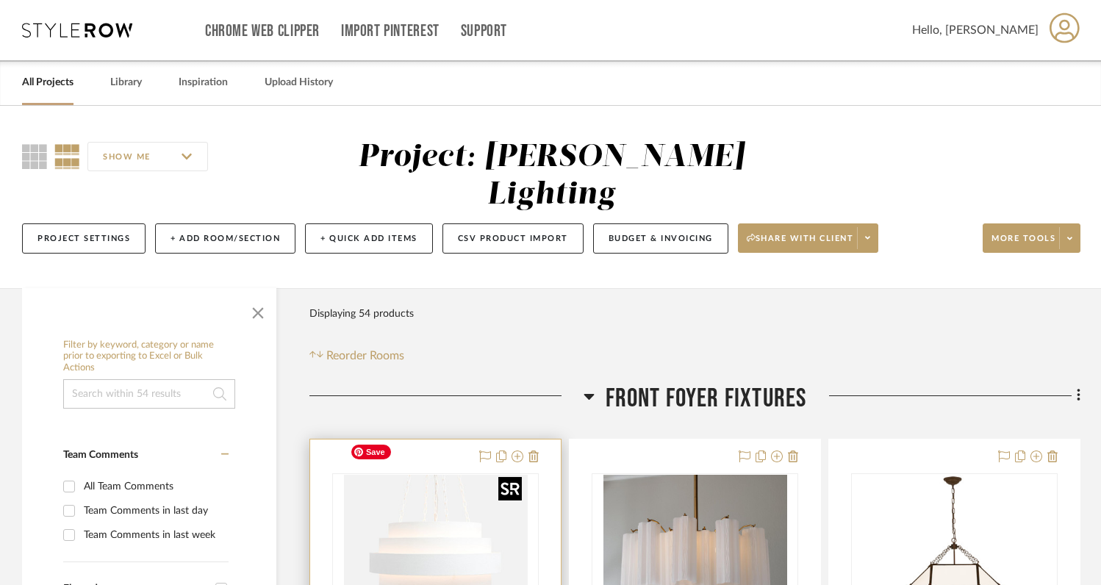
click at [475, 515] on img "0" at bounding box center [436, 567] width 184 height 184
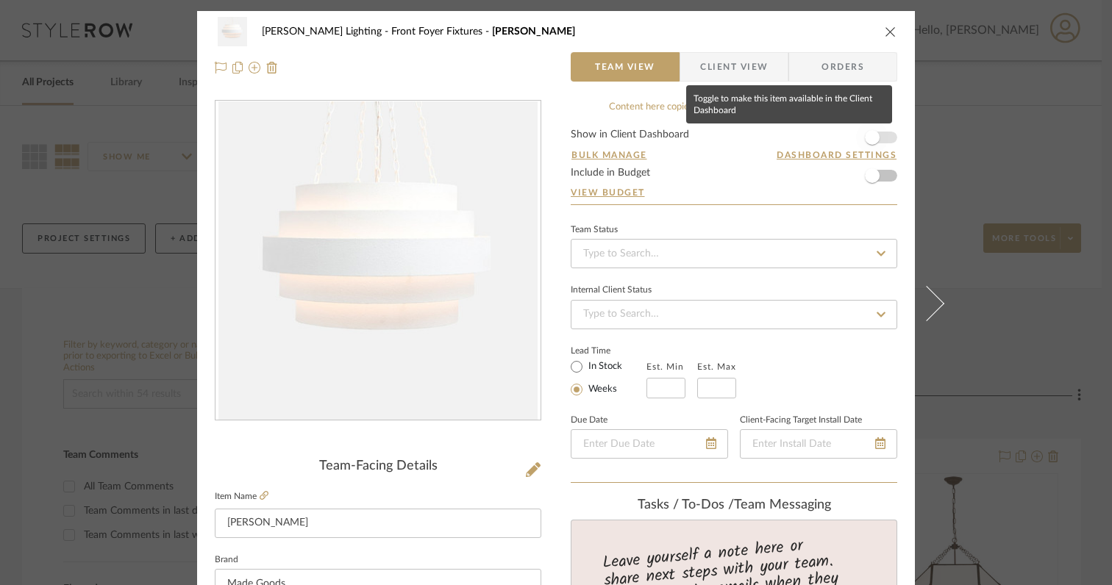
click at [865, 139] on span "button" at bounding box center [872, 137] width 15 height 15
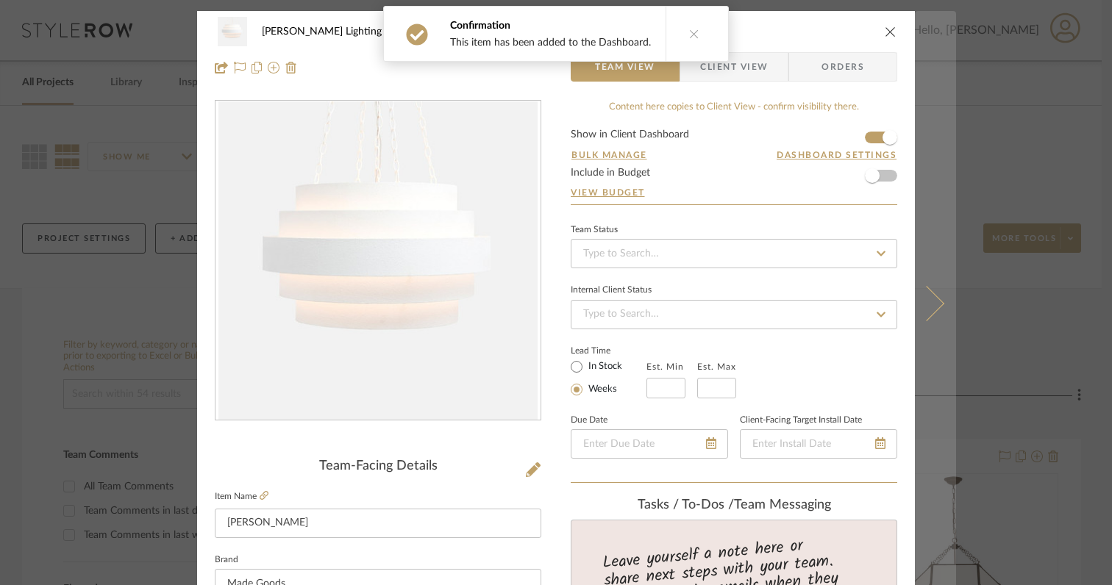
click at [931, 311] on button at bounding box center [934, 303] width 41 height 585
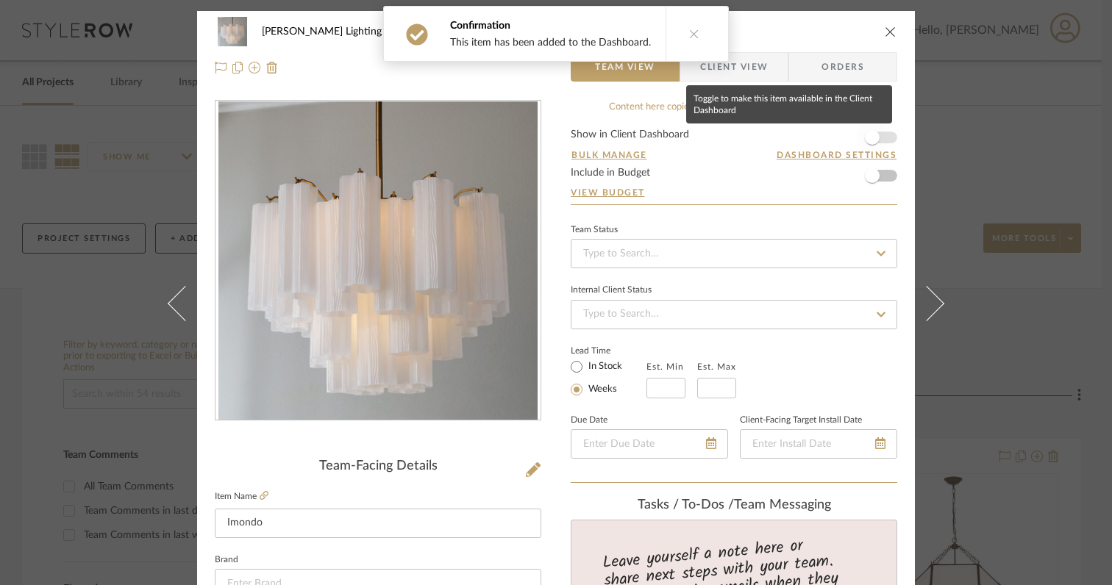
click at [873, 139] on span "button" at bounding box center [872, 137] width 15 height 15
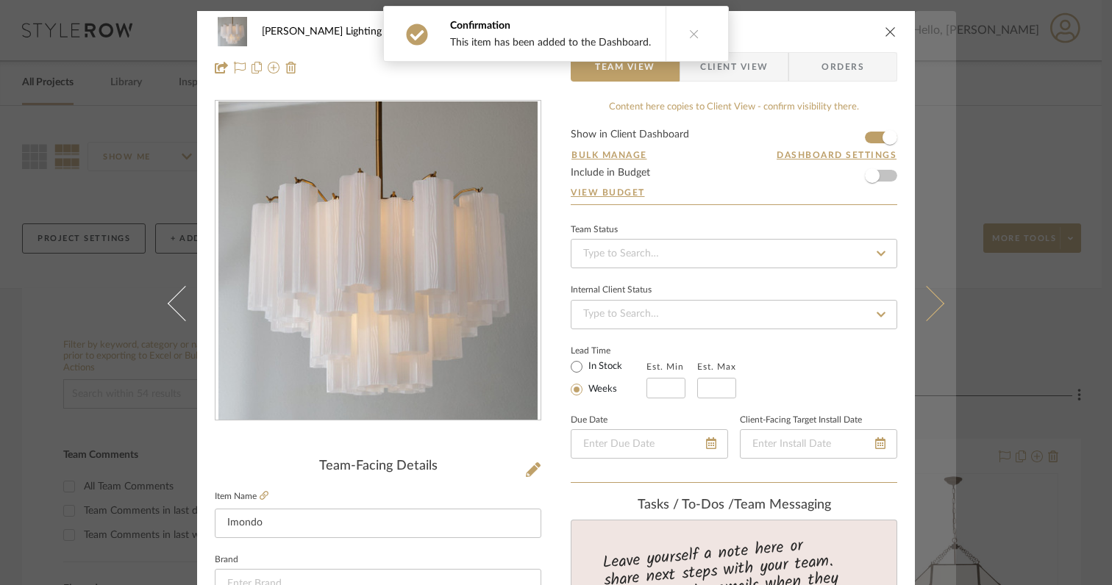
click at [923, 312] on icon at bounding box center [926, 303] width 35 height 35
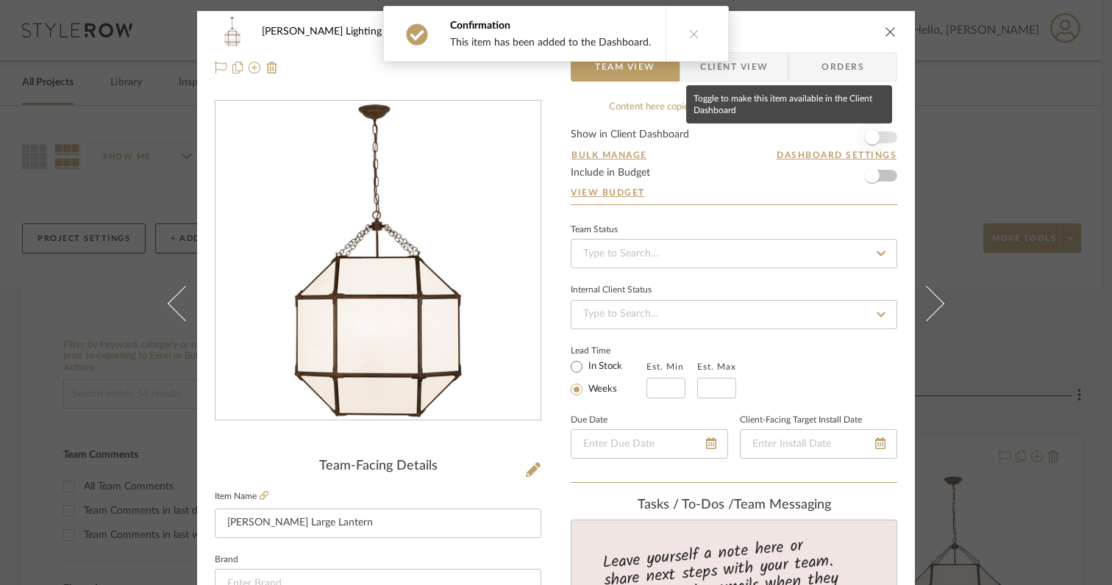
click at [867, 142] on span "button" at bounding box center [872, 137] width 15 height 15
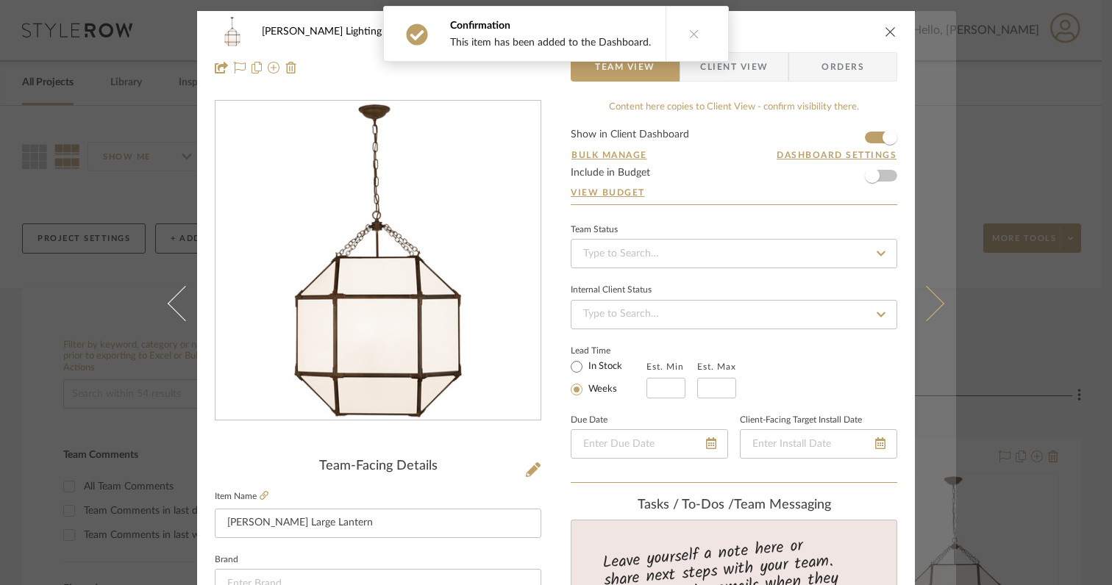
click at [926, 311] on icon at bounding box center [926, 303] width 35 height 35
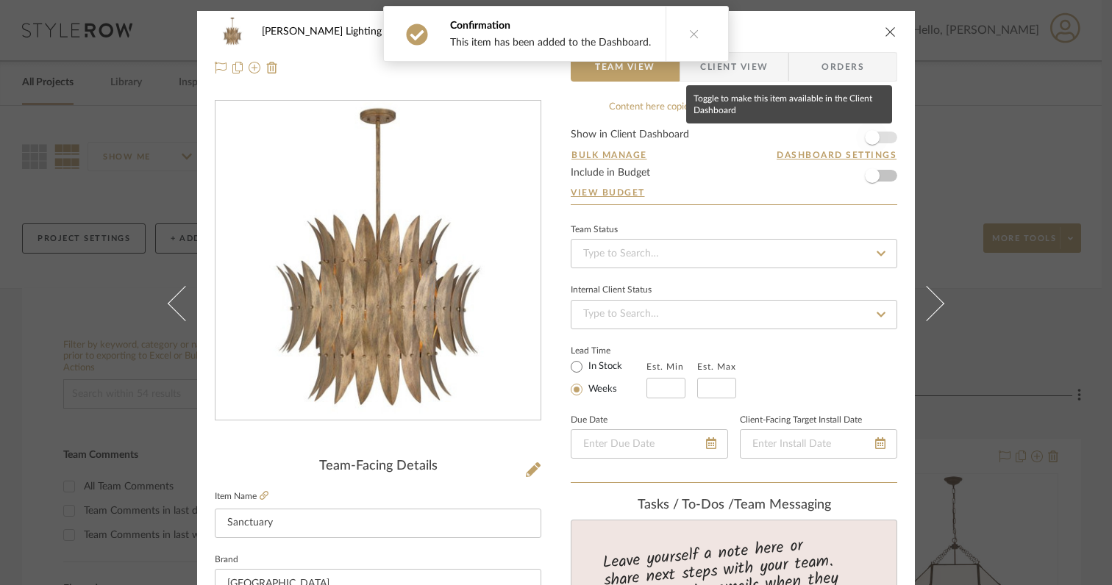
click at [867, 146] on span "button" at bounding box center [872, 137] width 32 height 32
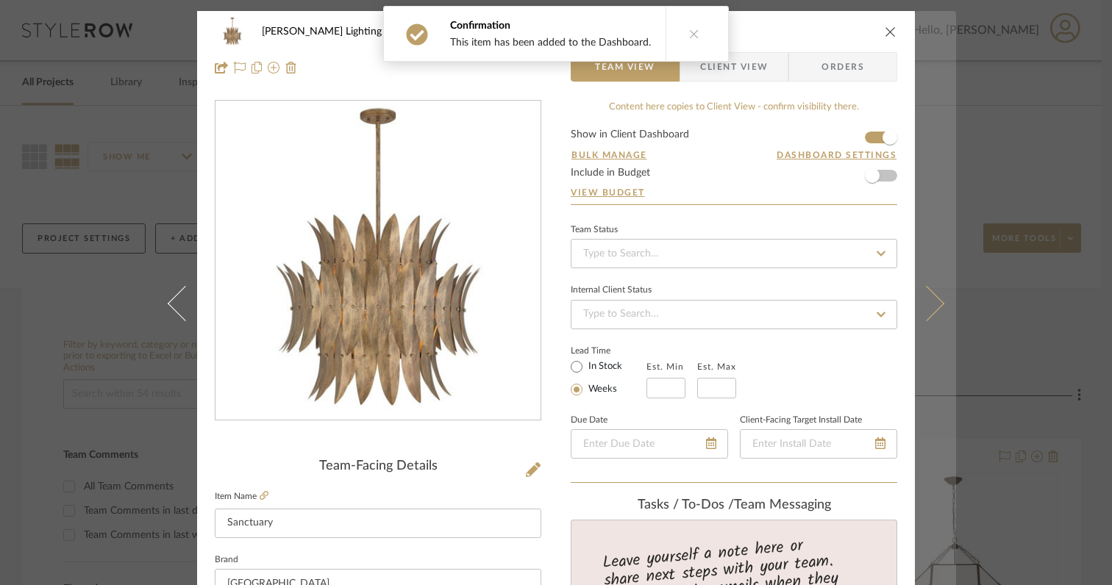
click at [928, 309] on icon at bounding box center [926, 303] width 35 height 35
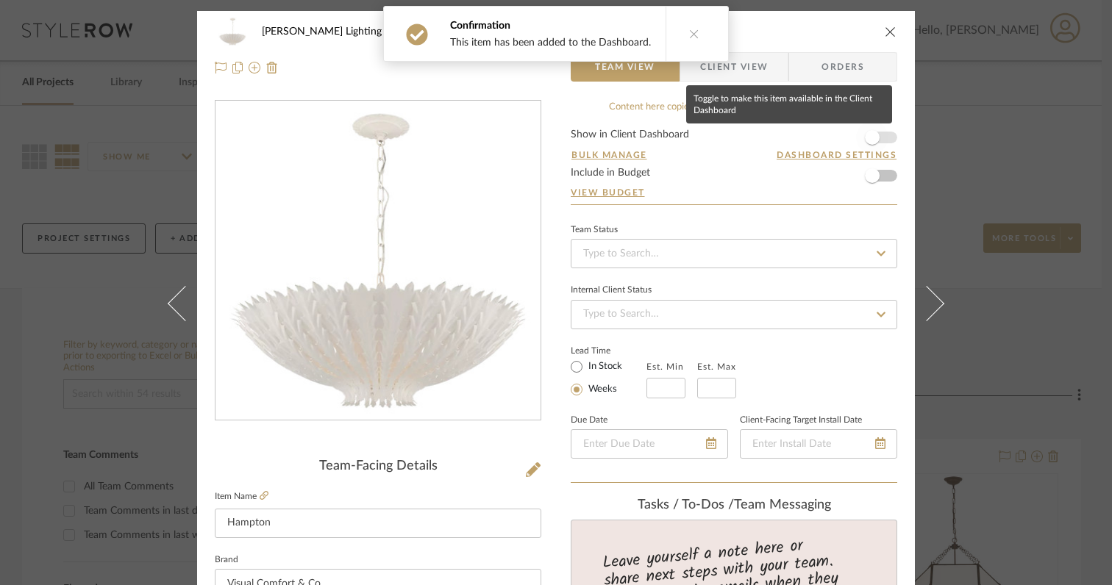
click at [865, 143] on span "button" at bounding box center [872, 137] width 15 height 15
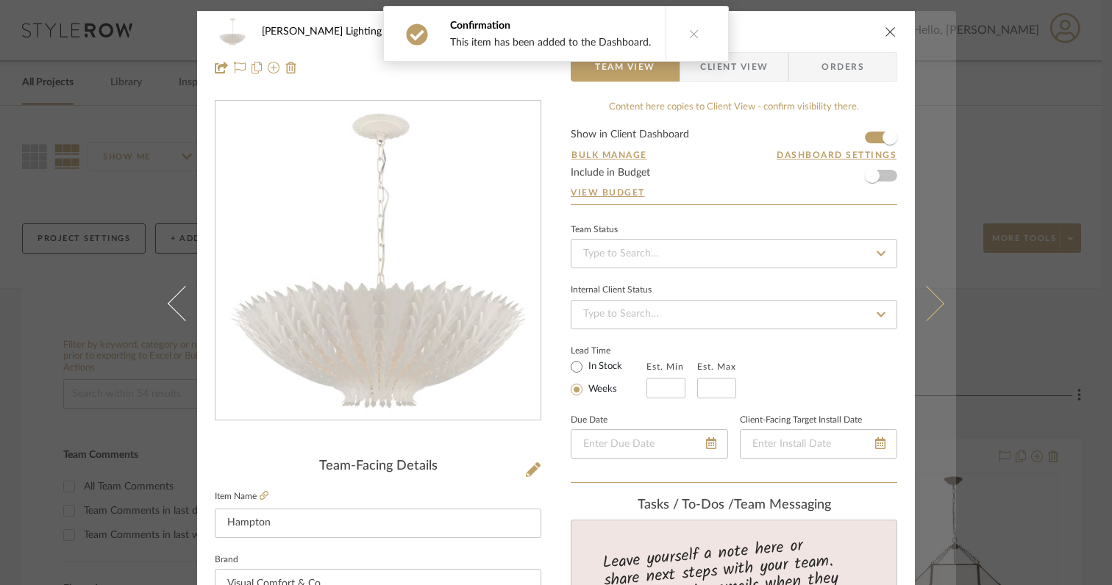
click at [928, 313] on icon at bounding box center [926, 303] width 35 height 35
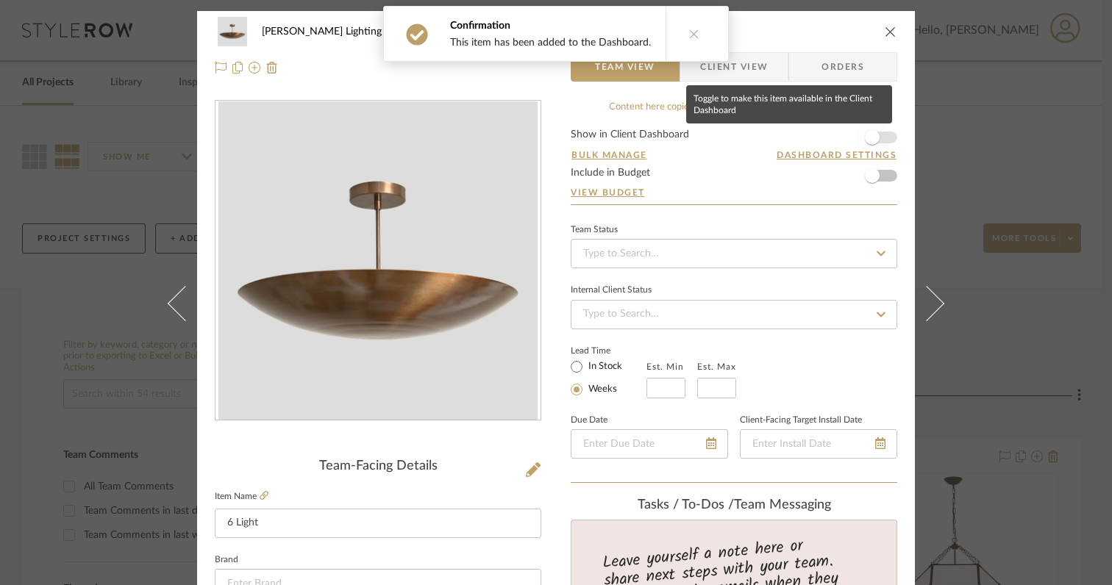
click at [870, 140] on span "button" at bounding box center [872, 137] width 15 height 15
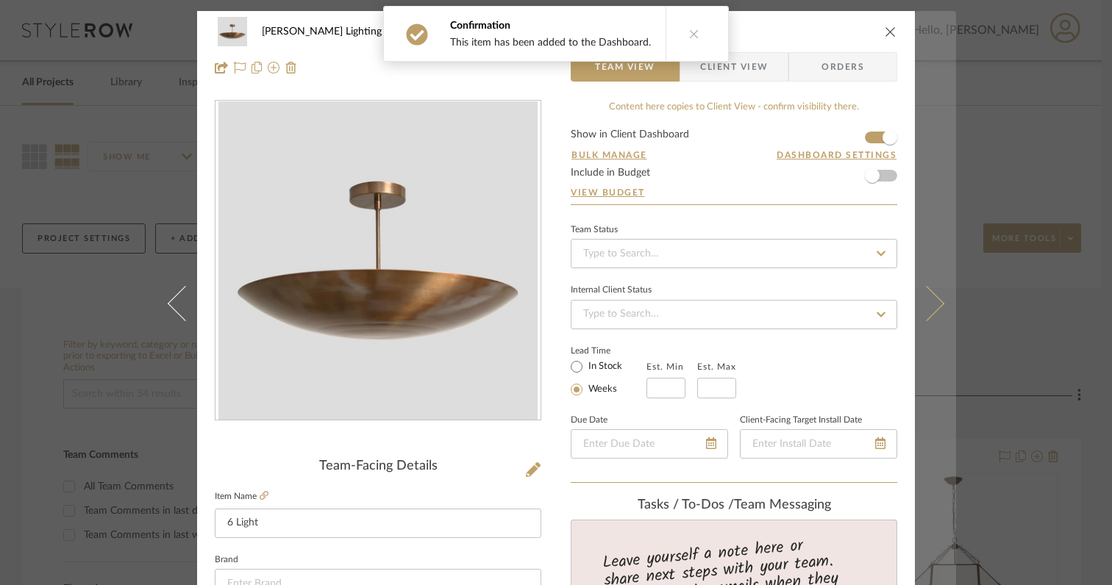
click at [927, 310] on icon at bounding box center [926, 303] width 35 height 35
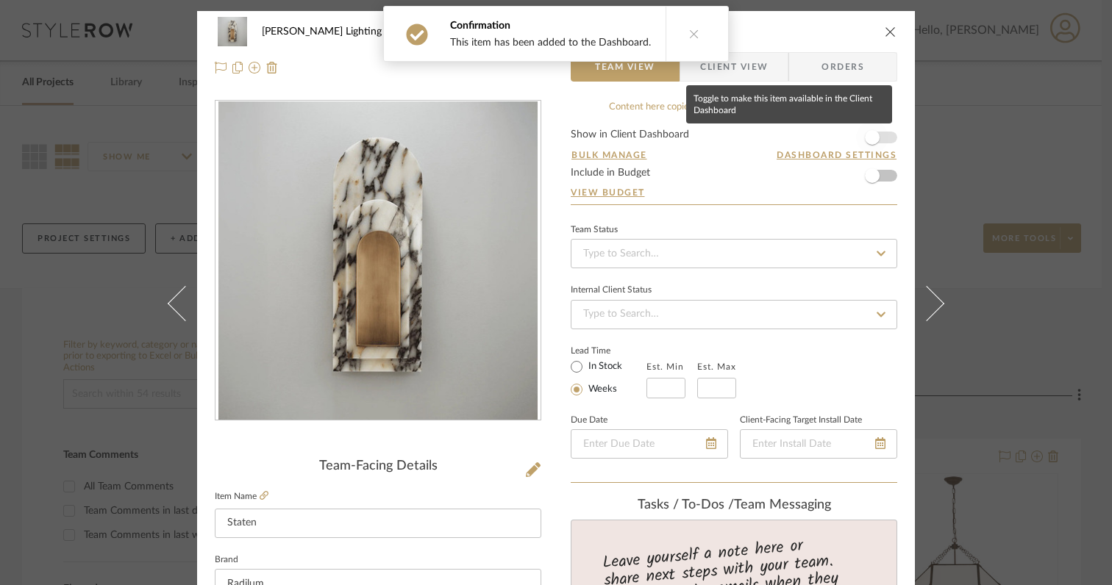
click at [865, 140] on span "button" at bounding box center [872, 137] width 15 height 15
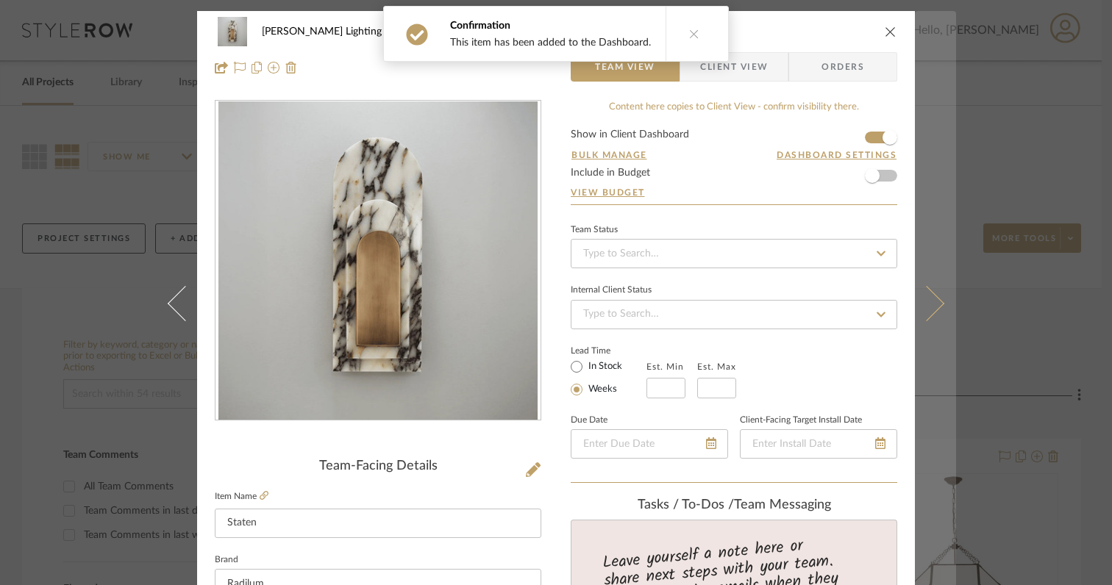
click at [930, 310] on icon at bounding box center [926, 303] width 35 height 35
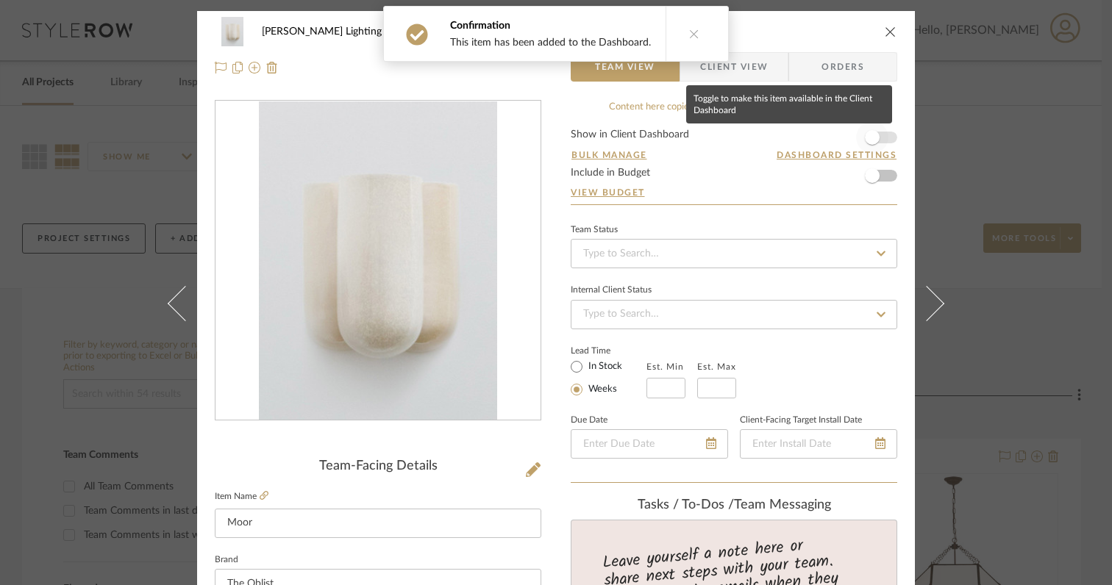
click at [870, 146] on span "button" at bounding box center [872, 137] width 32 height 32
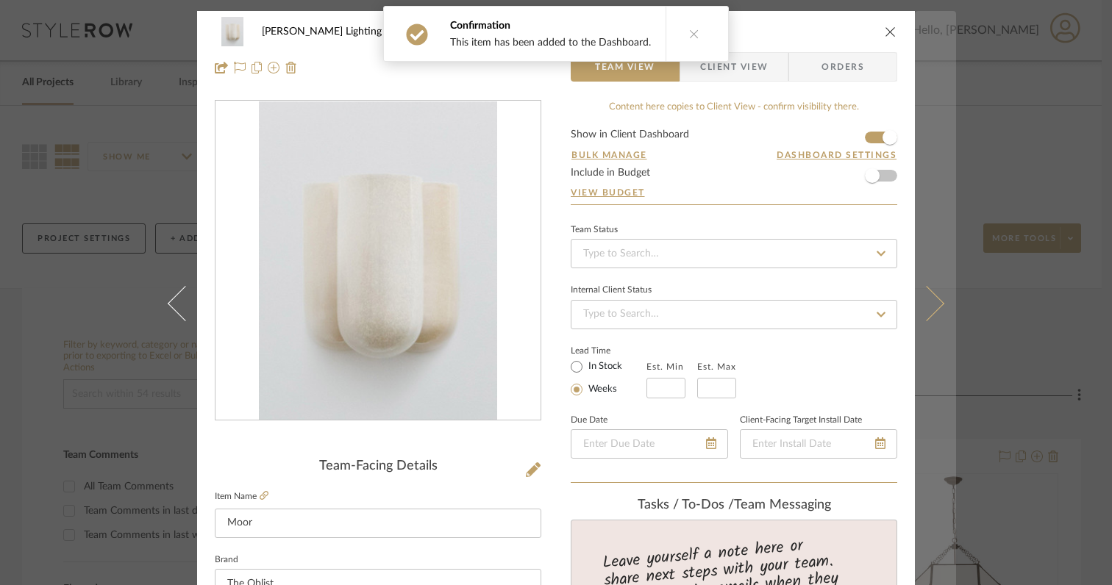
click at [931, 309] on icon at bounding box center [926, 303] width 35 height 35
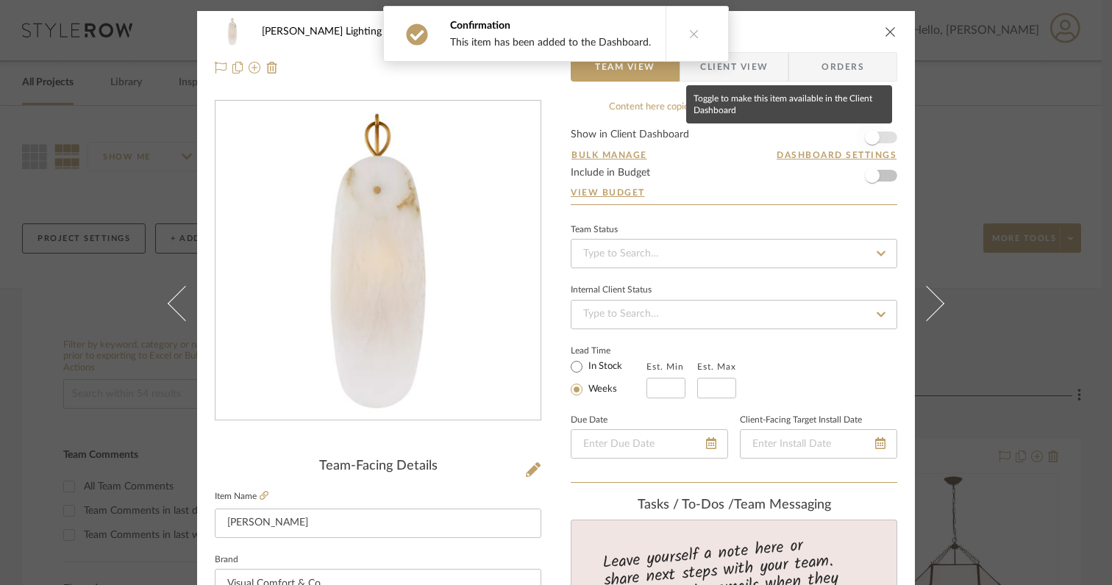
click at [867, 129] on span "button" at bounding box center [872, 137] width 32 height 32
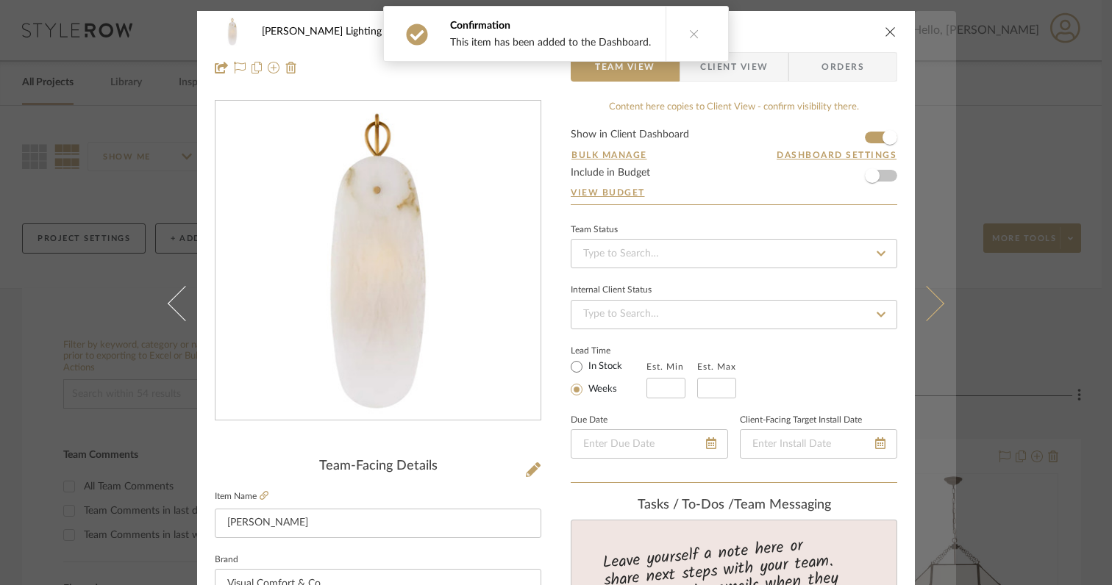
click at [928, 316] on button at bounding box center [934, 303] width 41 height 585
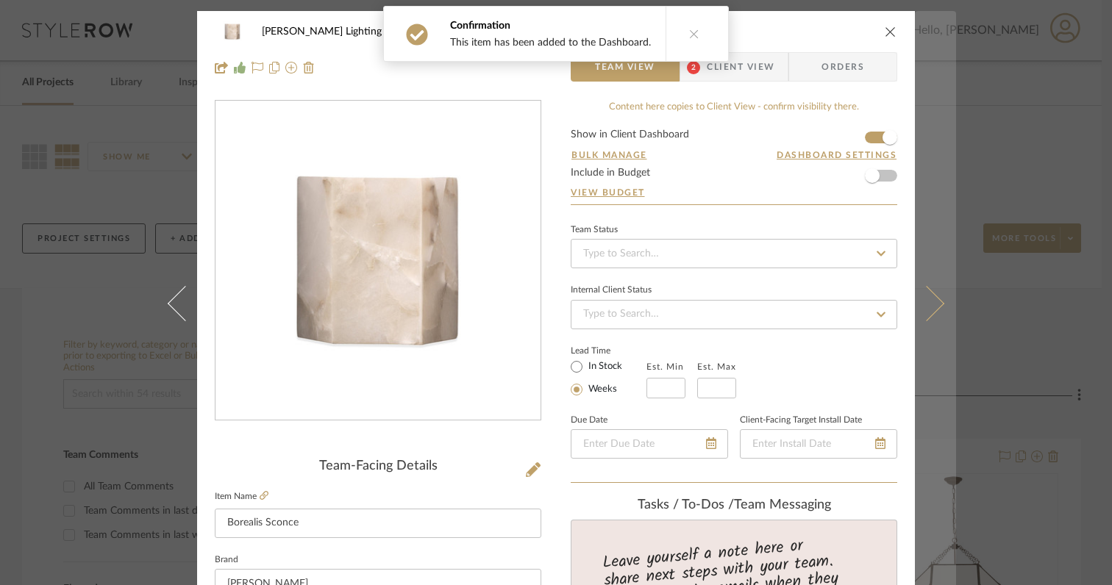
click at [932, 300] on icon at bounding box center [926, 303] width 35 height 35
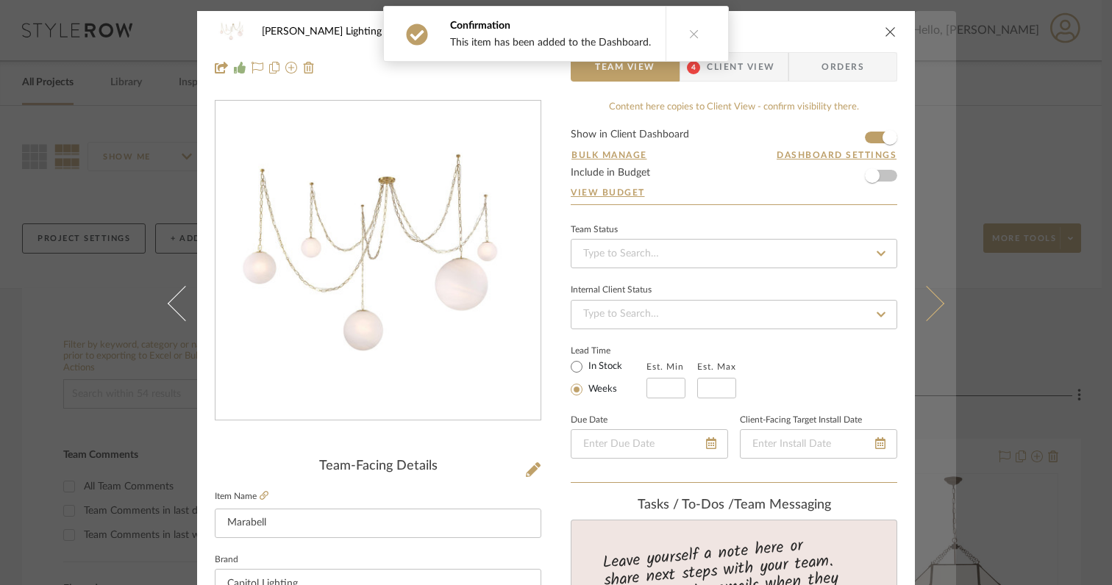
click at [930, 307] on icon at bounding box center [926, 303] width 35 height 35
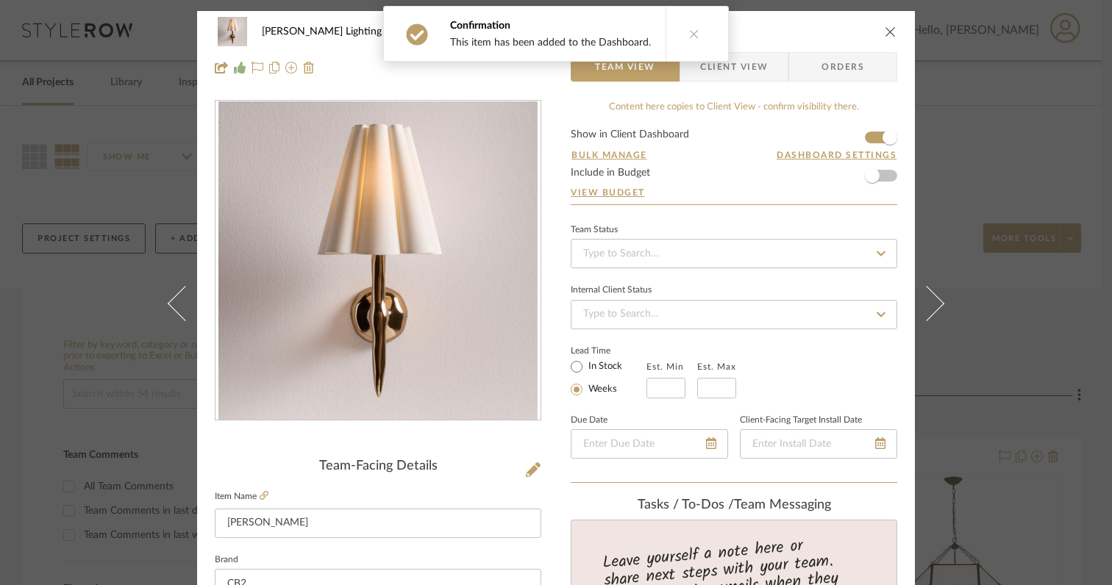
click at [930, 307] on icon at bounding box center [926, 303] width 35 height 35
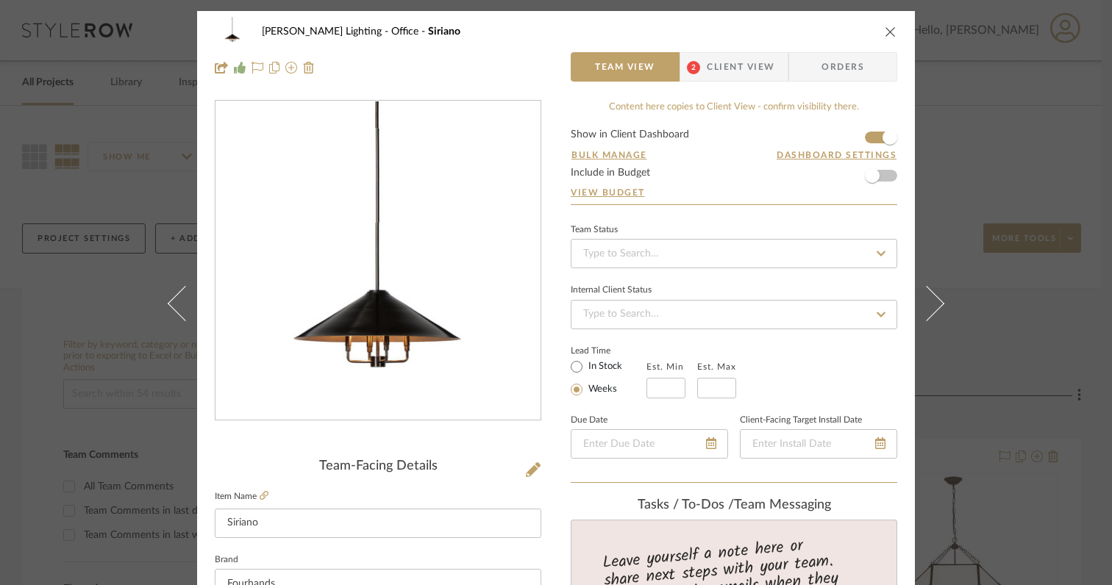
click at [930, 307] on icon at bounding box center [926, 303] width 35 height 35
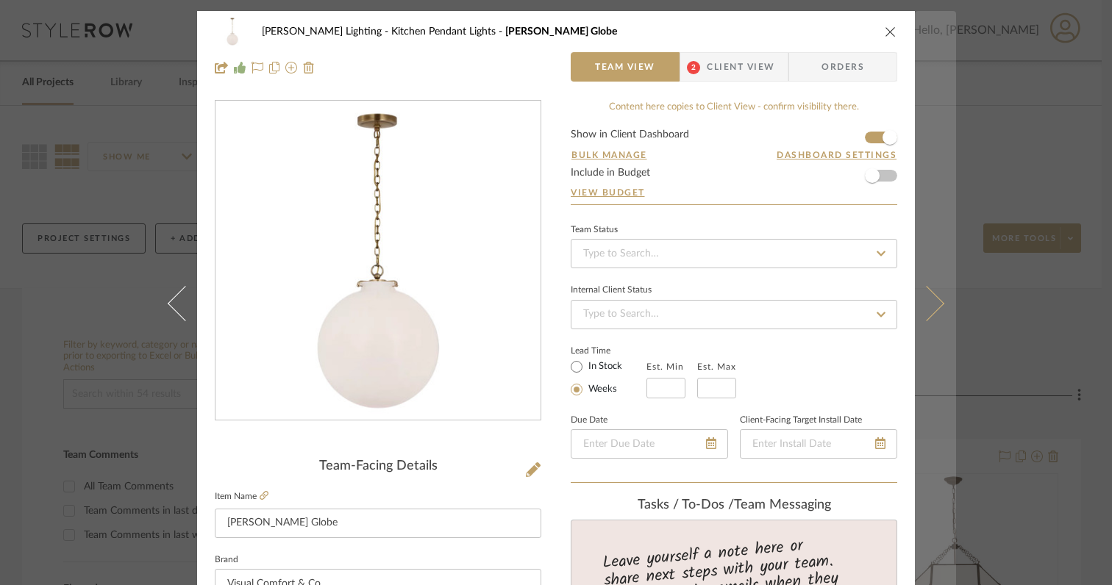
click at [939, 304] on button at bounding box center [934, 303] width 41 height 585
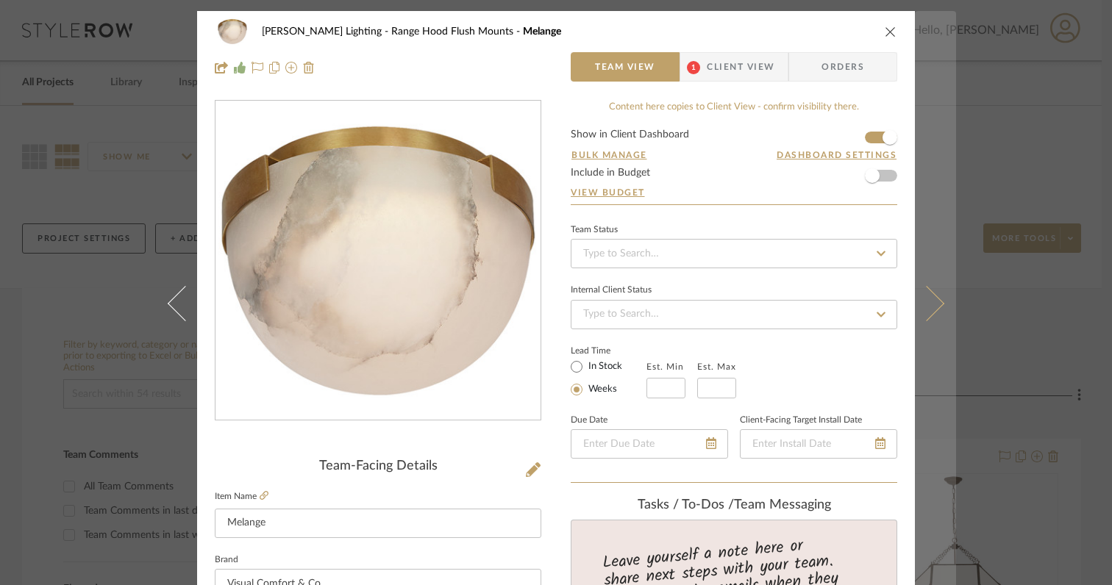
click at [928, 312] on icon at bounding box center [926, 303] width 35 height 35
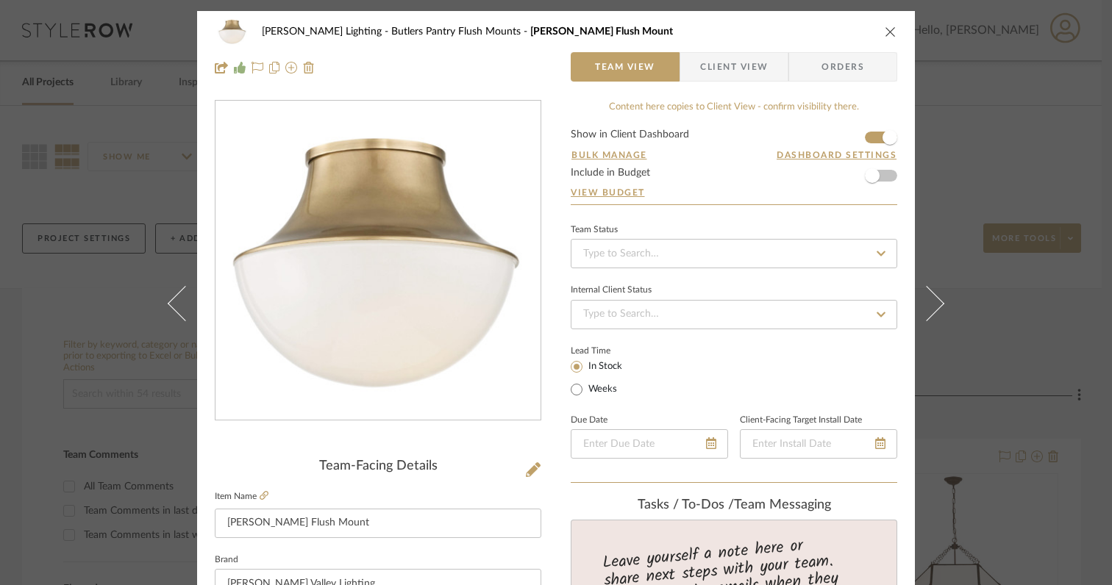
click at [928, 312] on icon at bounding box center [926, 303] width 35 height 35
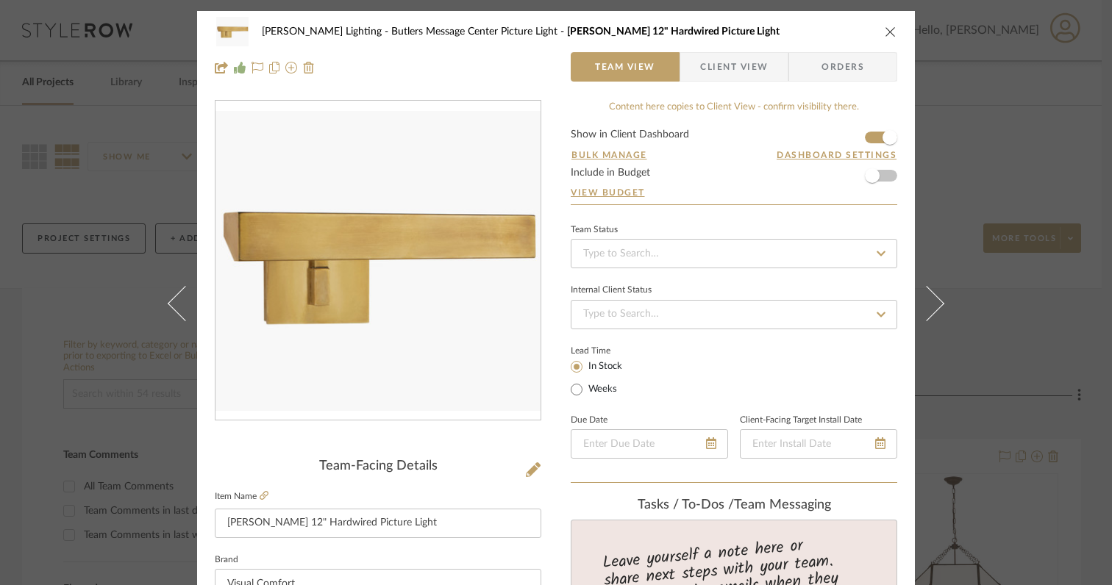
click at [928, 312] on icon at bounding box center [926, 303] width 35 height 35
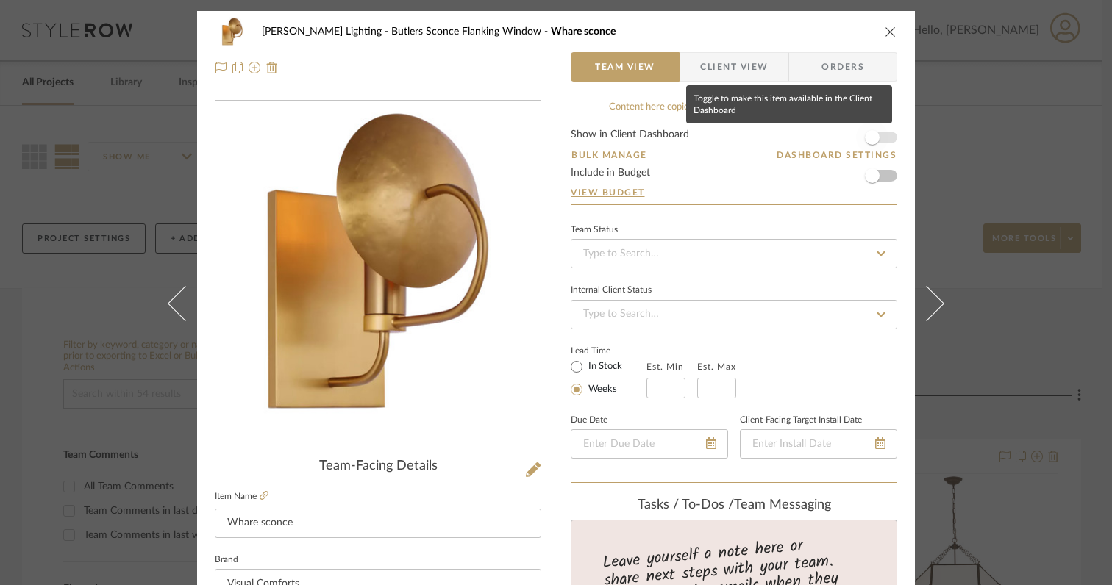
click at [873, 139] on span "button" at bounding box center [872, 137] width 15 height 15
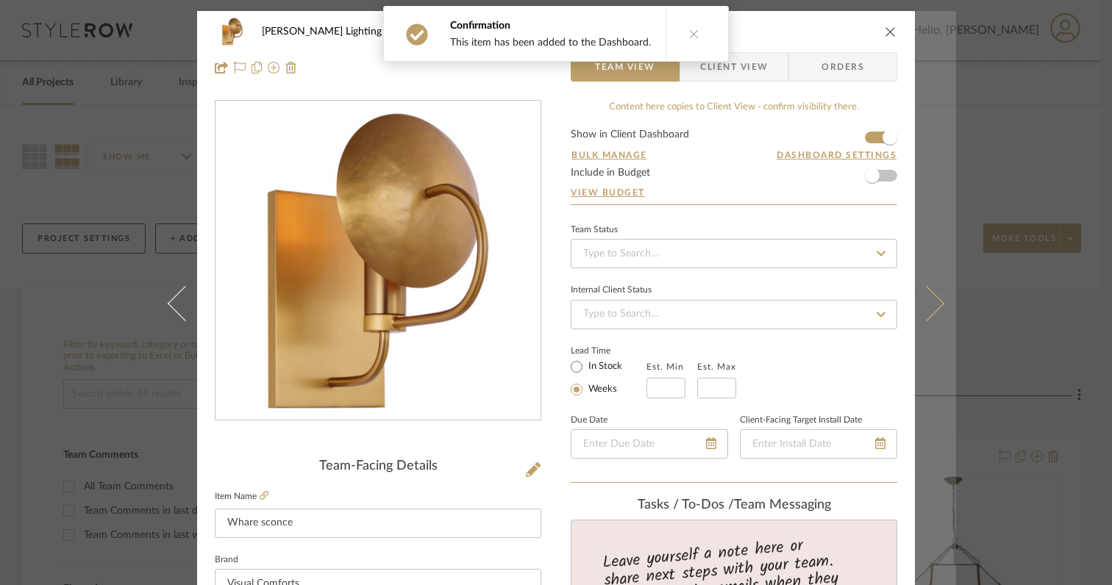
click at [929, 308] on icon at bounding box center [926, 303] width 35 height 35
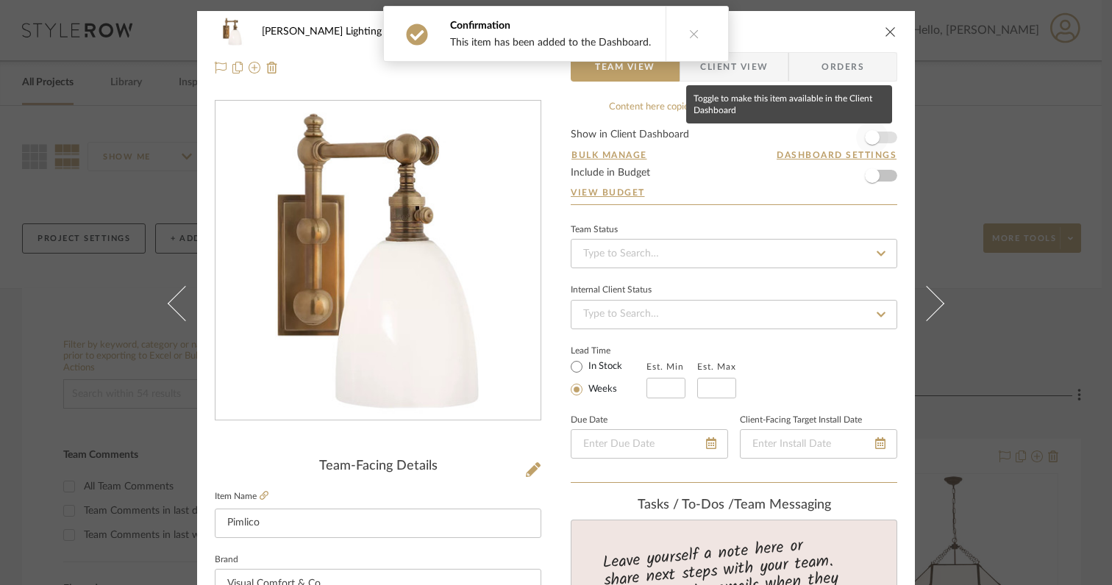
click at [866, 142] on span "button" at bounding box center [872, 137] width 15 height 15
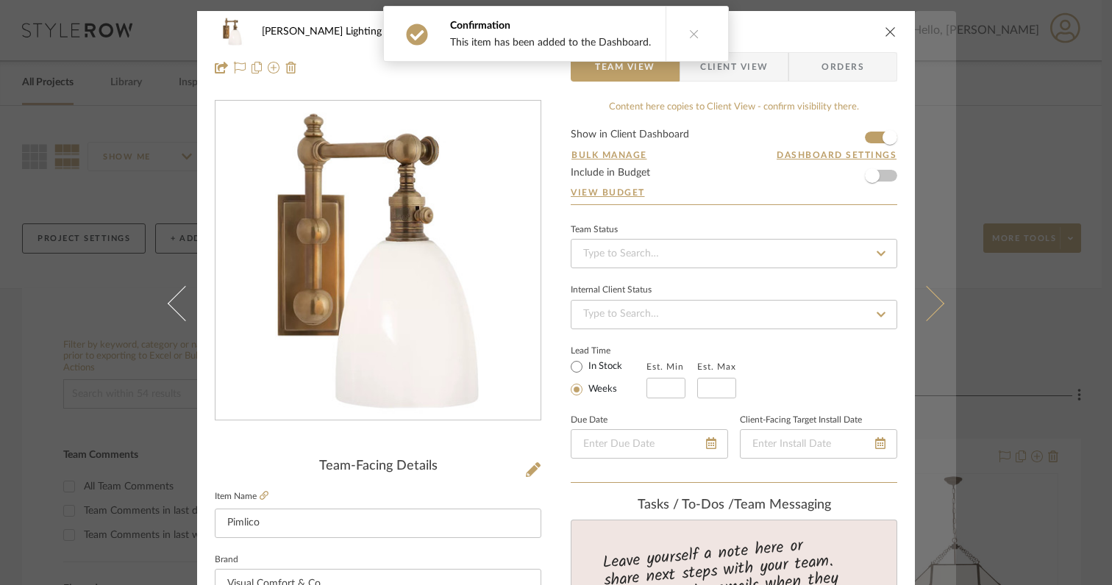
click at [930, 305] on icon at bounding box center [926, 303] width 35 height 35
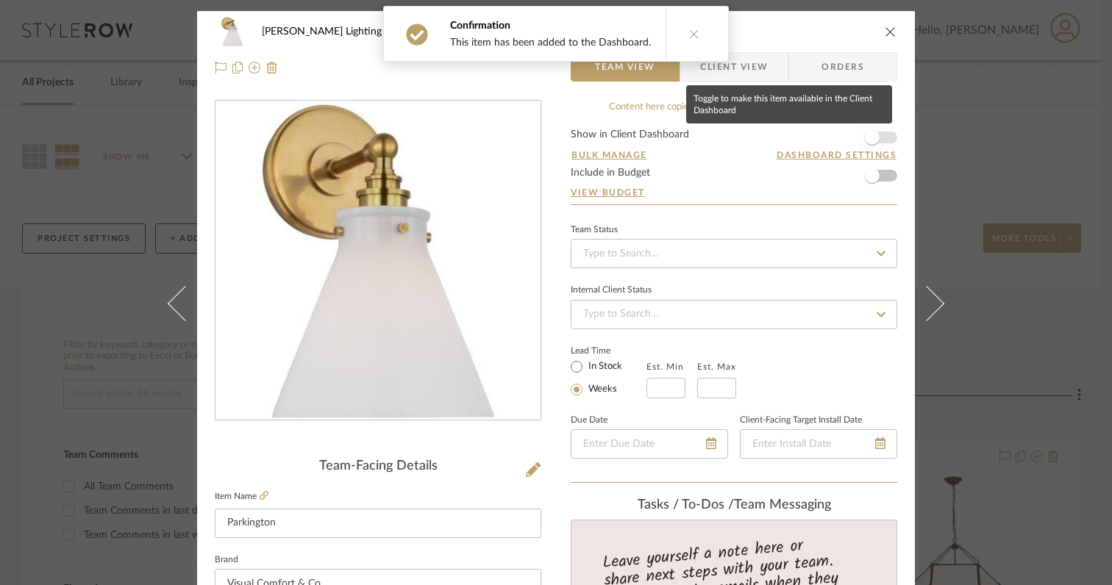
click at [870, 140] on span "button" at bounding box center [872, 137] width 15 height 15
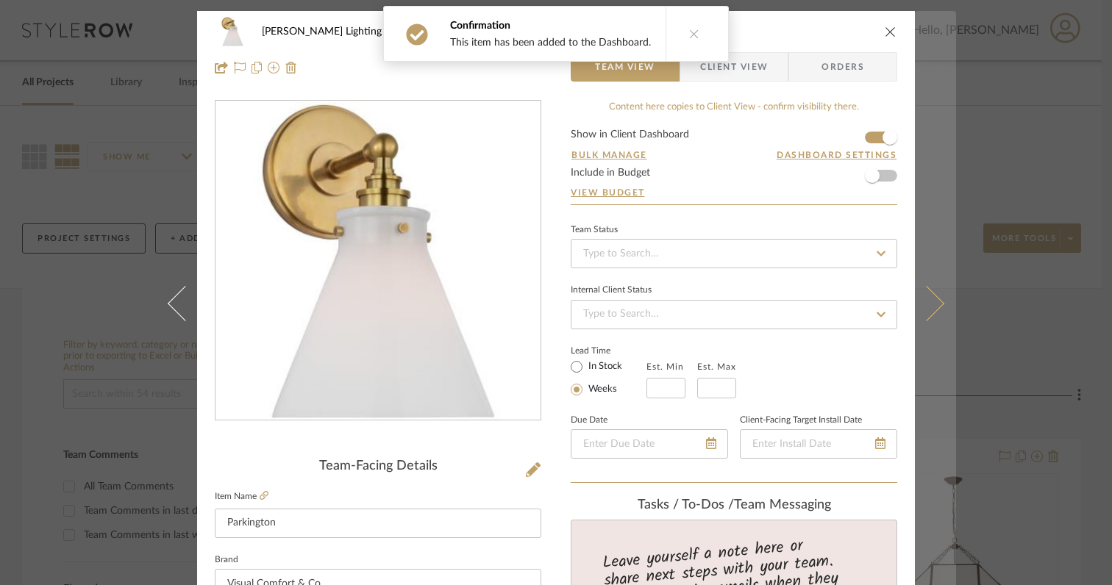
click at [928, 315] on button at bounding box center [934, 303] width 41 height 585
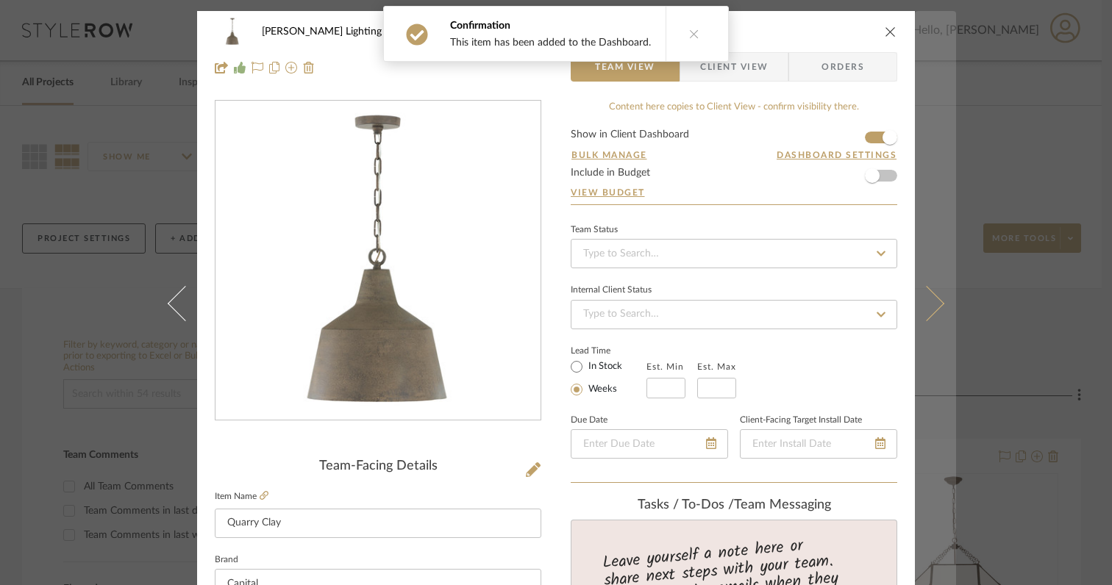
click at [927, 314] on icon at bounding box center [926, 303] width 35 height 35
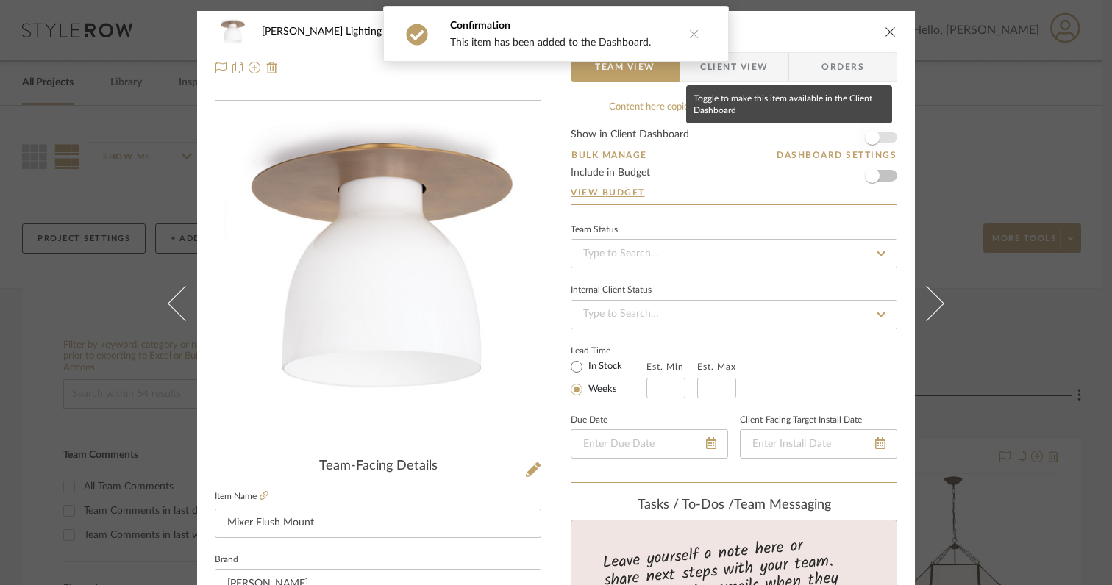
click at [870, 143] on span "button" at bounding box center [872, 137] width 15 height 15
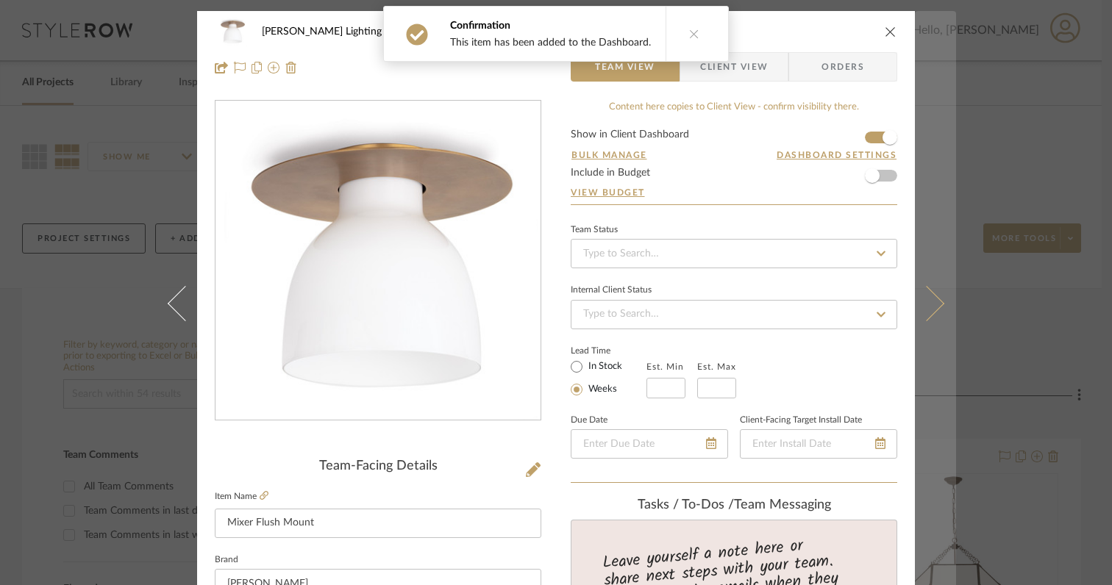
click at [931, 315] on button at bounding box center [934, 303] width 41 height 585
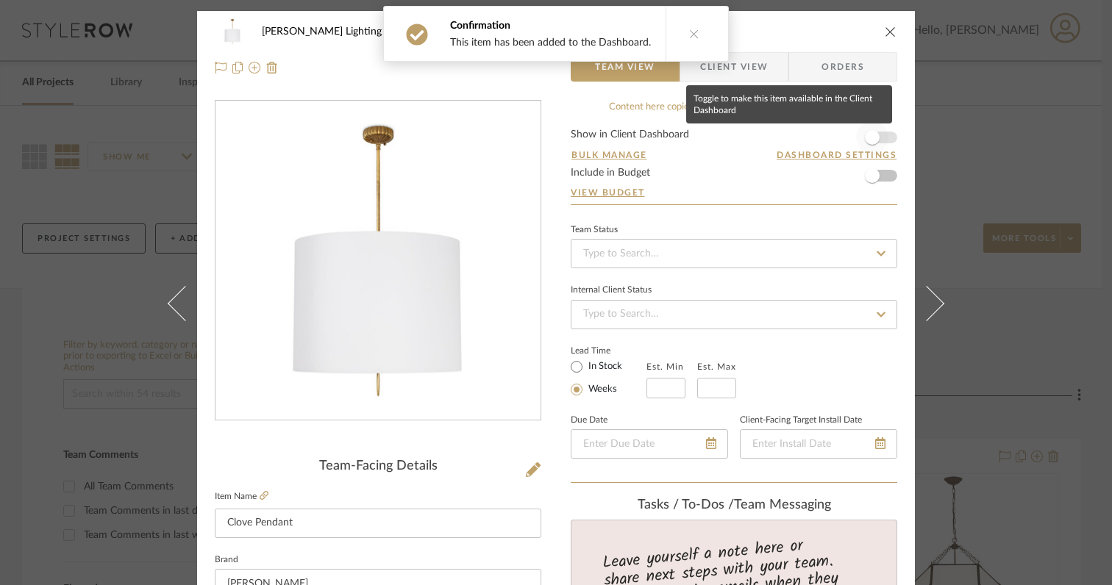
click at [873, 144] on span "button" at bounding box center [872, 137] width 32 height 32
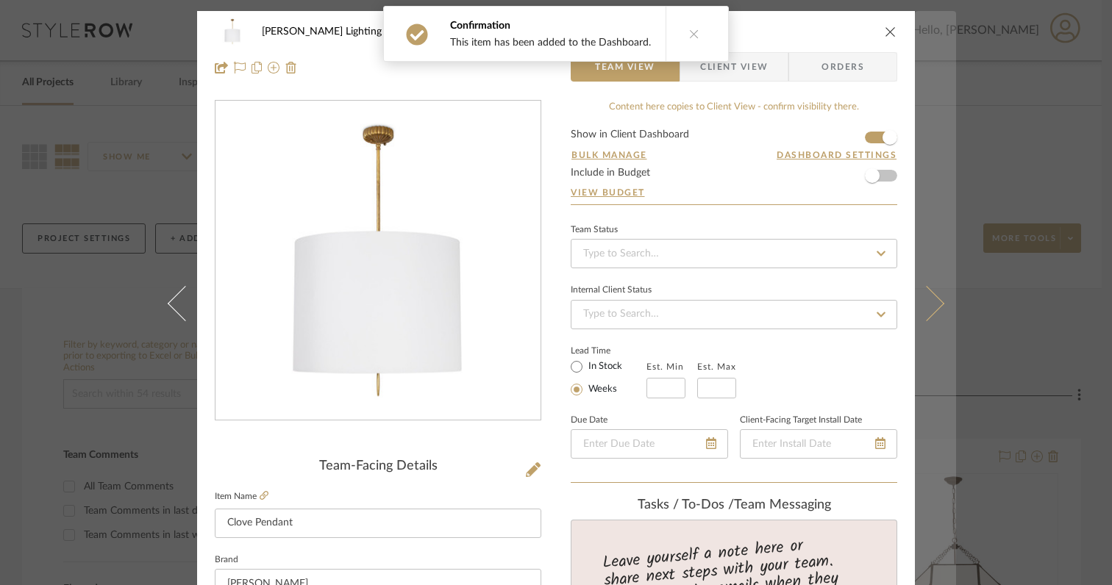
click at [926, 318] on button at bounding box center [934, 303] width 41 height 585
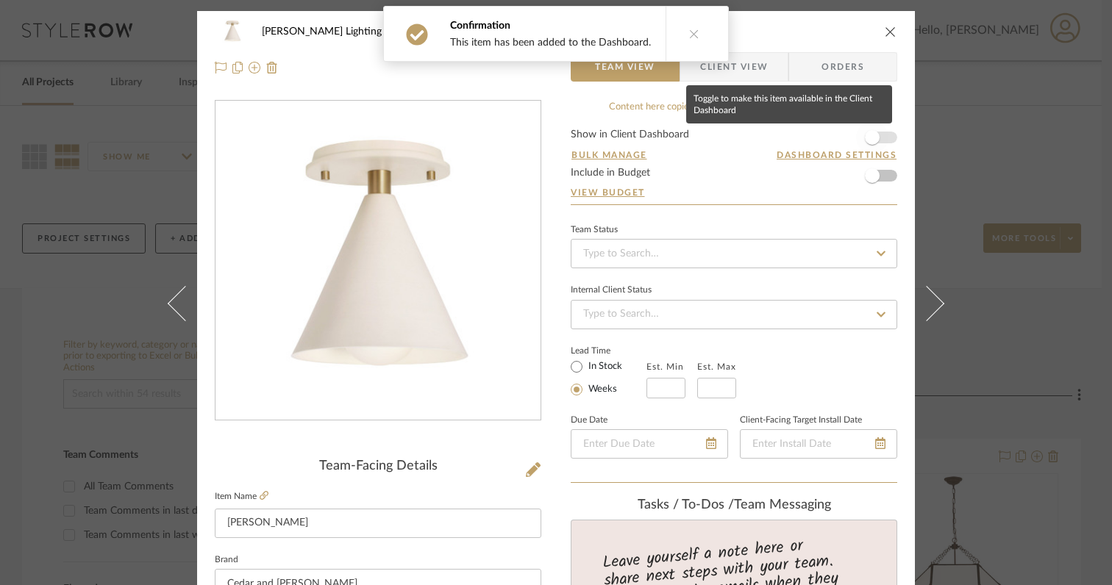
click at [870, 142] on span "button" at bounding box center [872, 137] width 15 height 15
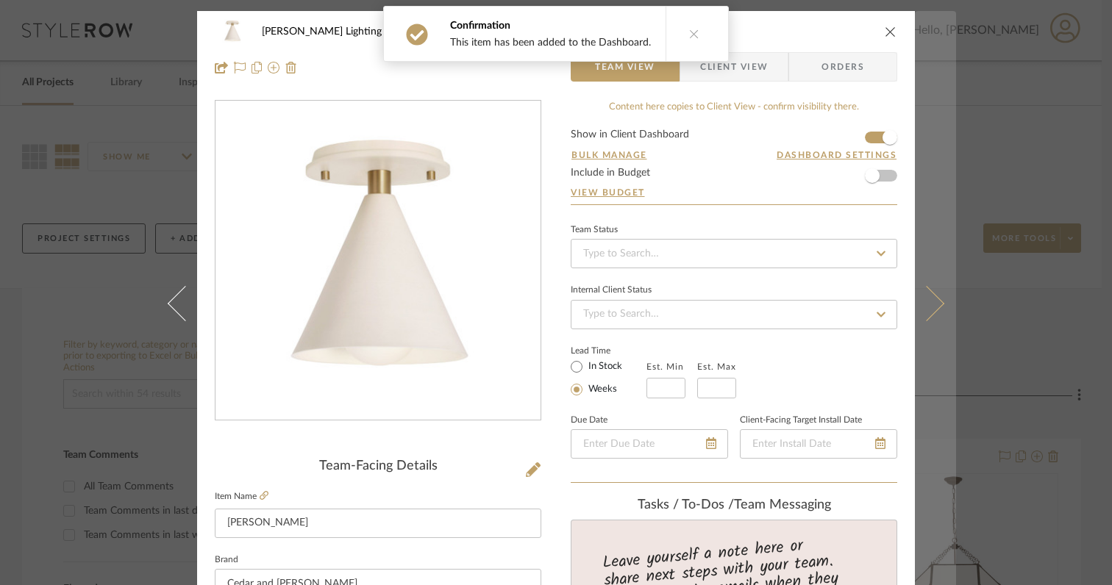
click at [926, 314] on icon at bounding box center [926, 303] width 35 height 35
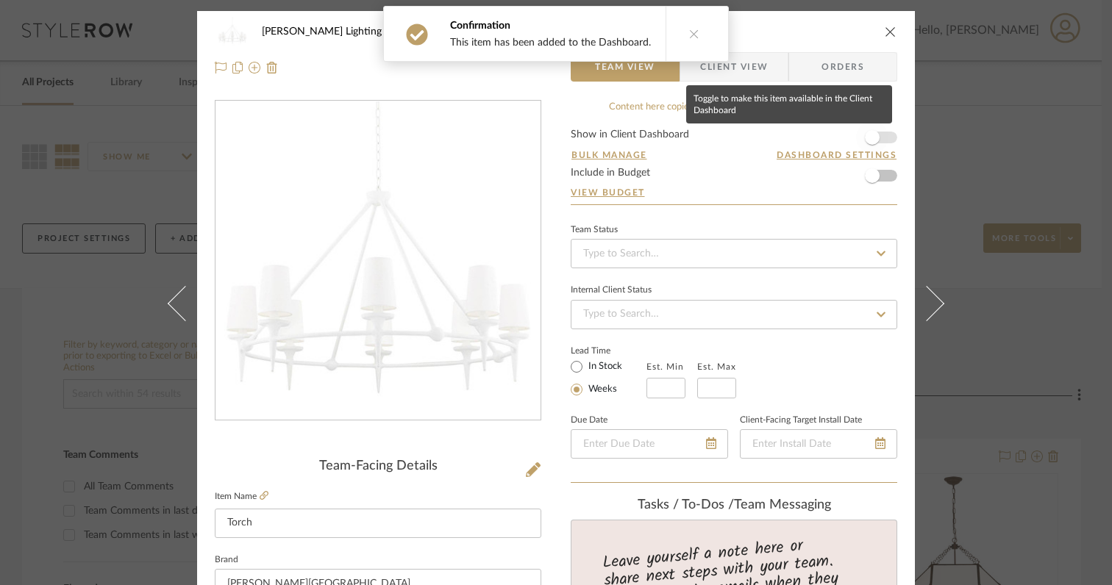
click at [870, 135] on span "button" at bounding box center [872, 137] width 15 height 15
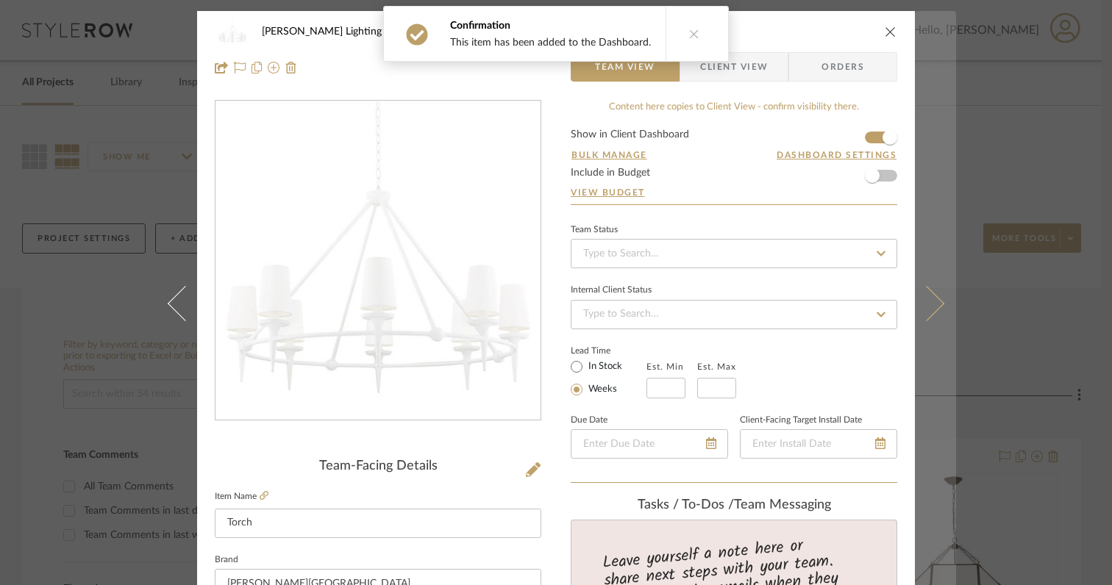
click at [932, 305] on icon at bounding box center [926, 303] width 35 height 35
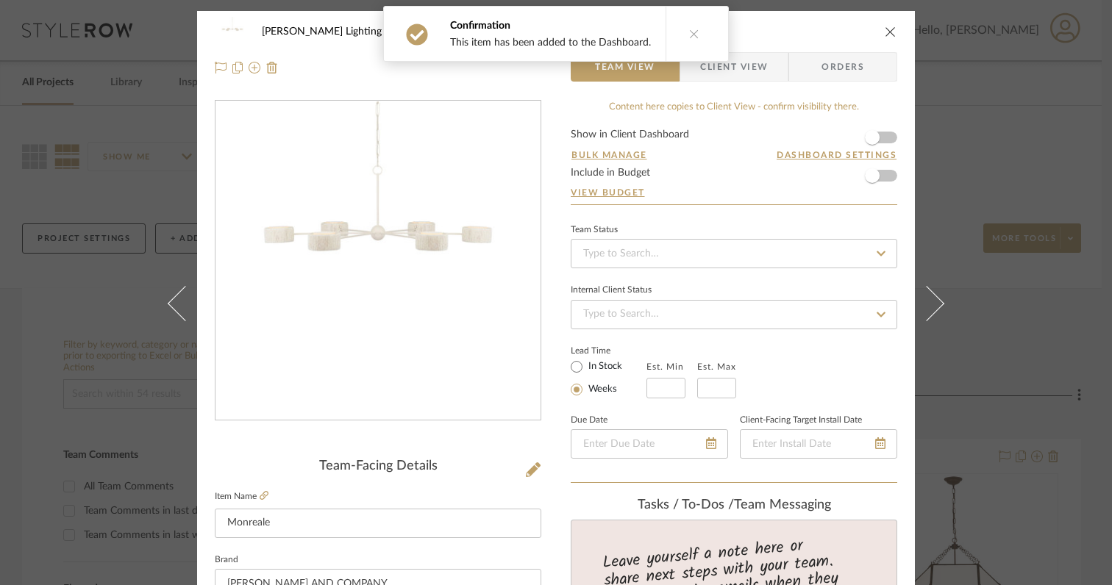
click at [887, 31] on icon "close" at bounding box center [890, 32] width 12 height 12
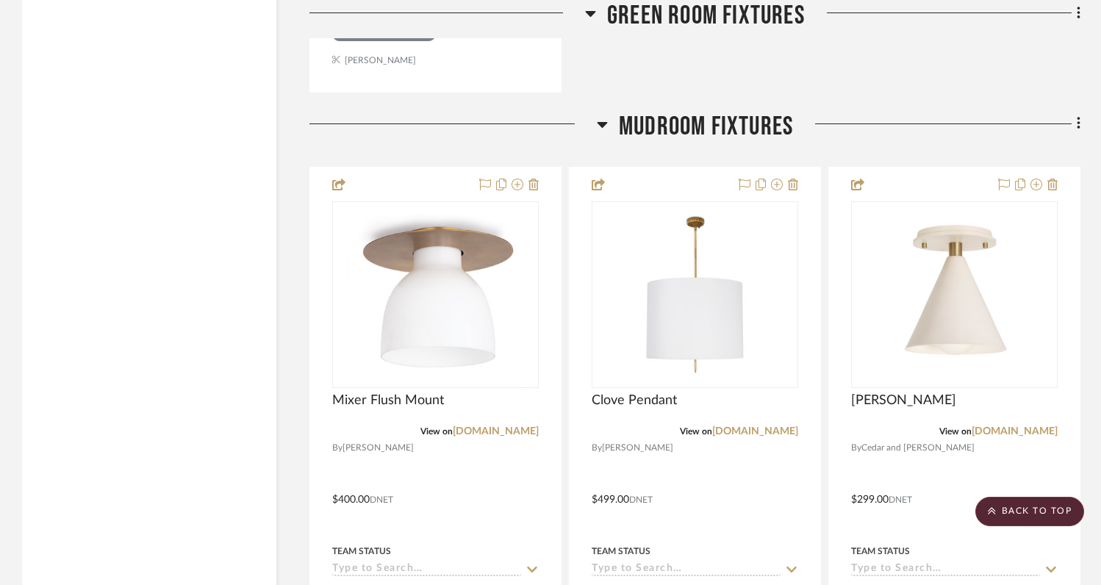
scroll to position [9488, 0]
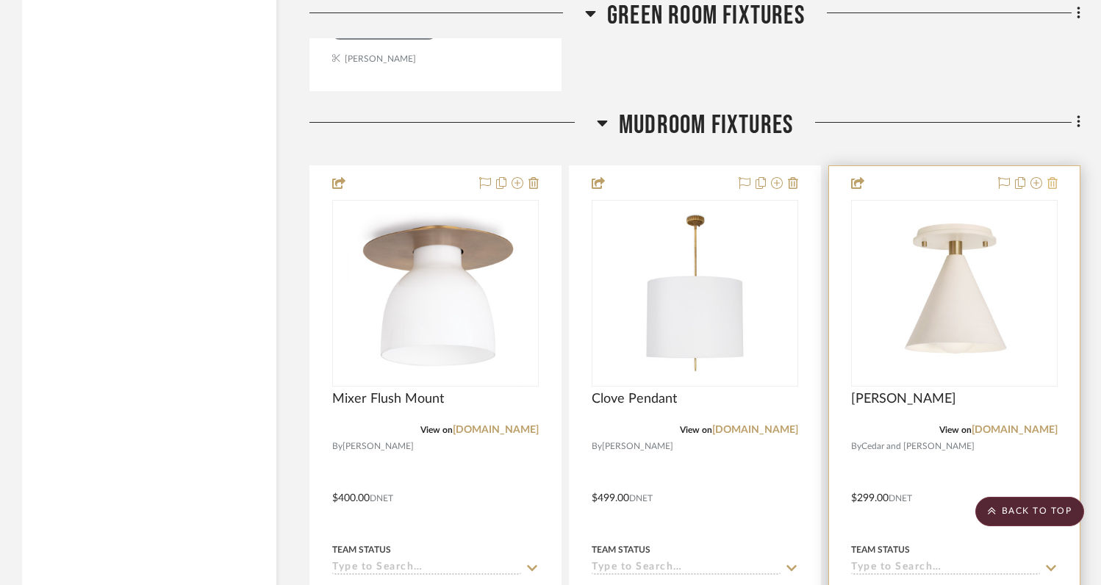
click at [1053, 177] on icon at bounding box center [1053, 183] width 10 height 12
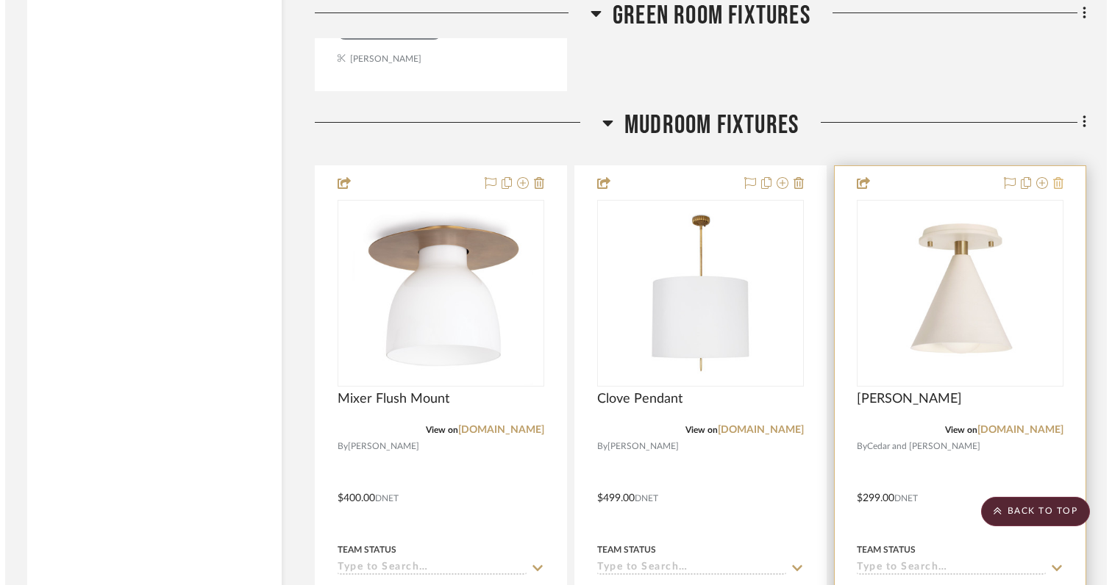
scroll to position [0, 0]
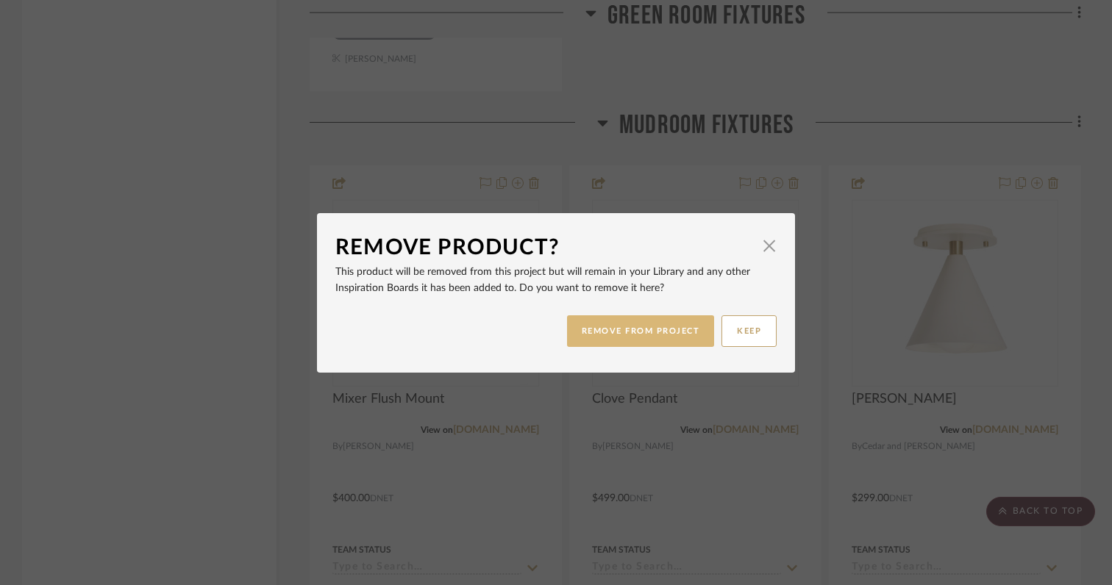
click at [652, 328] on button "REMOVE FROM PROJECT" at bounding box center [641, 331] width 148 height 32
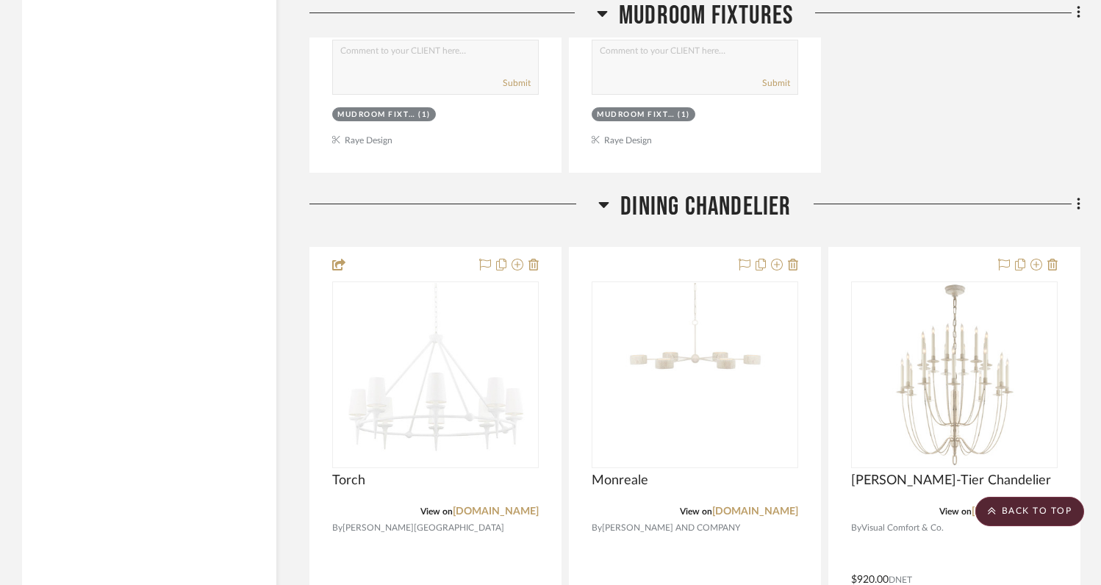
scroll to position [10130, 0]
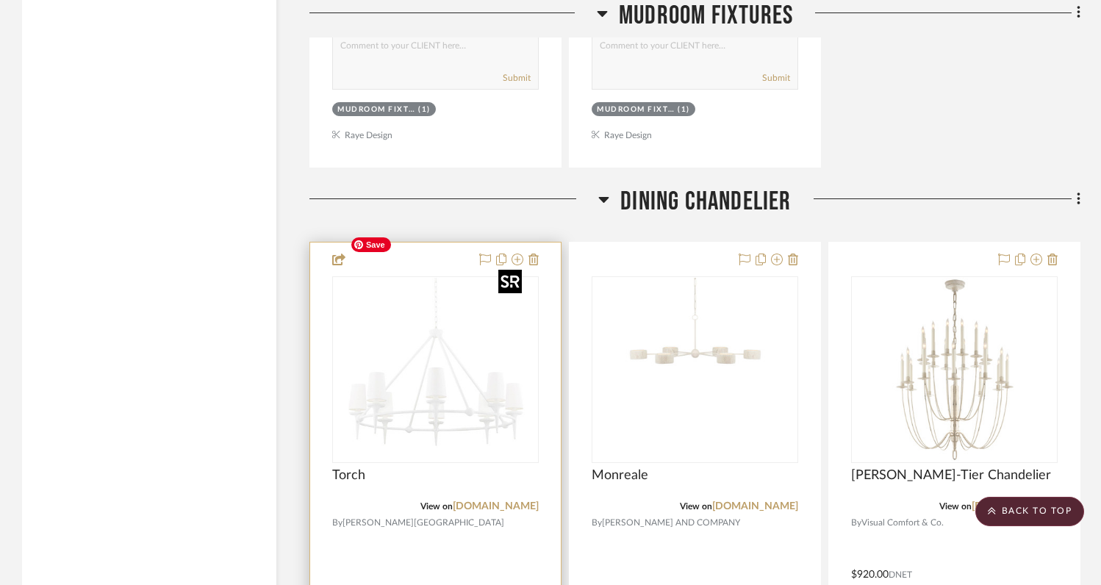
click at [0, 0] on img at bounding box center [0, 0] width 0 height 0
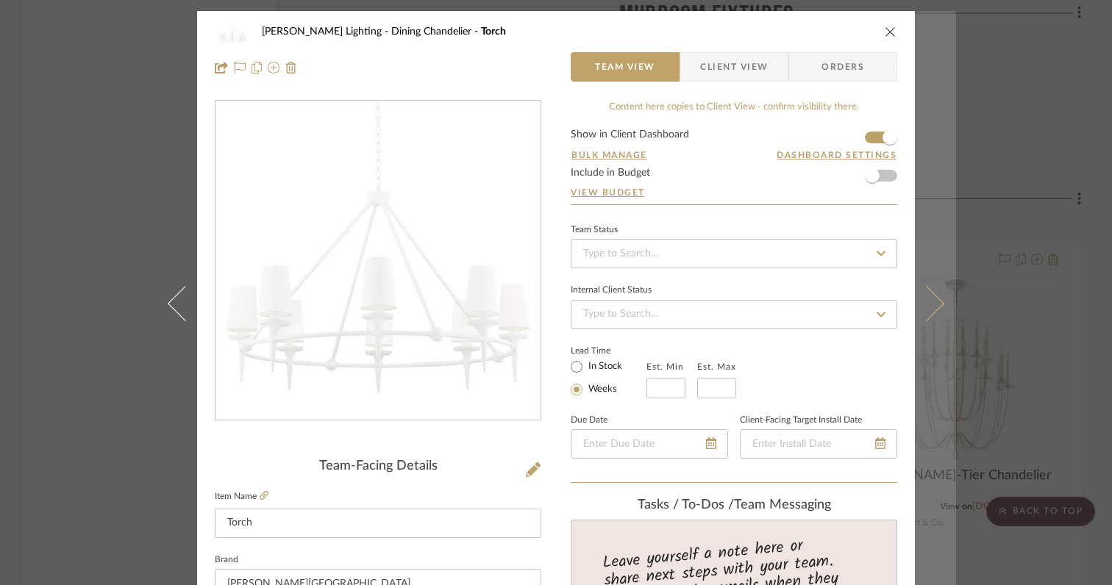
click at [931, 308] on icon at bounding box center [926, 303] width 35 height 35
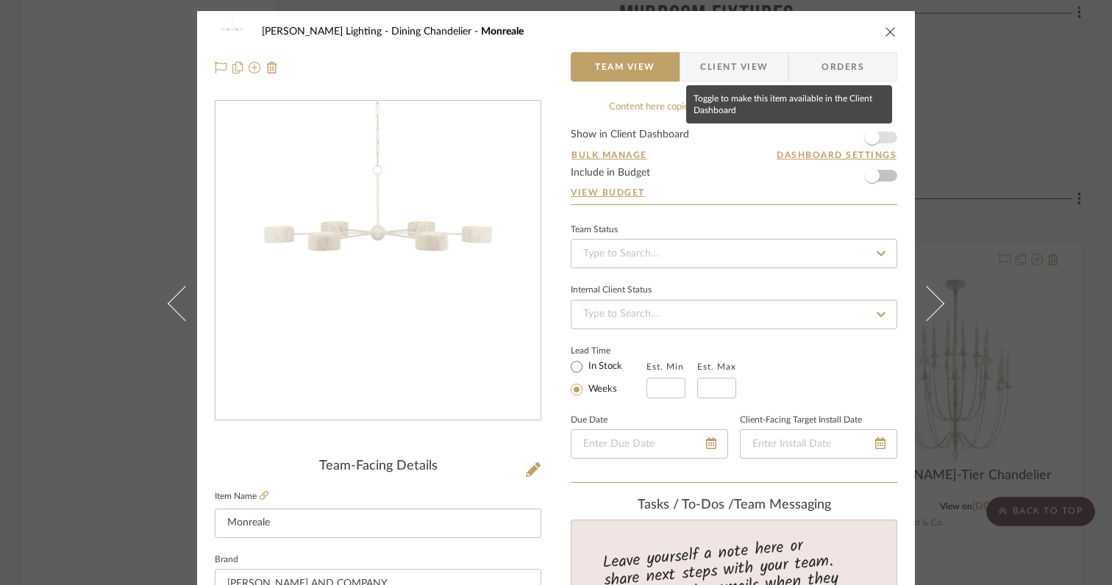
click at [867, 144] on span "button" at bounding box center [872, 137] width 15 height 15
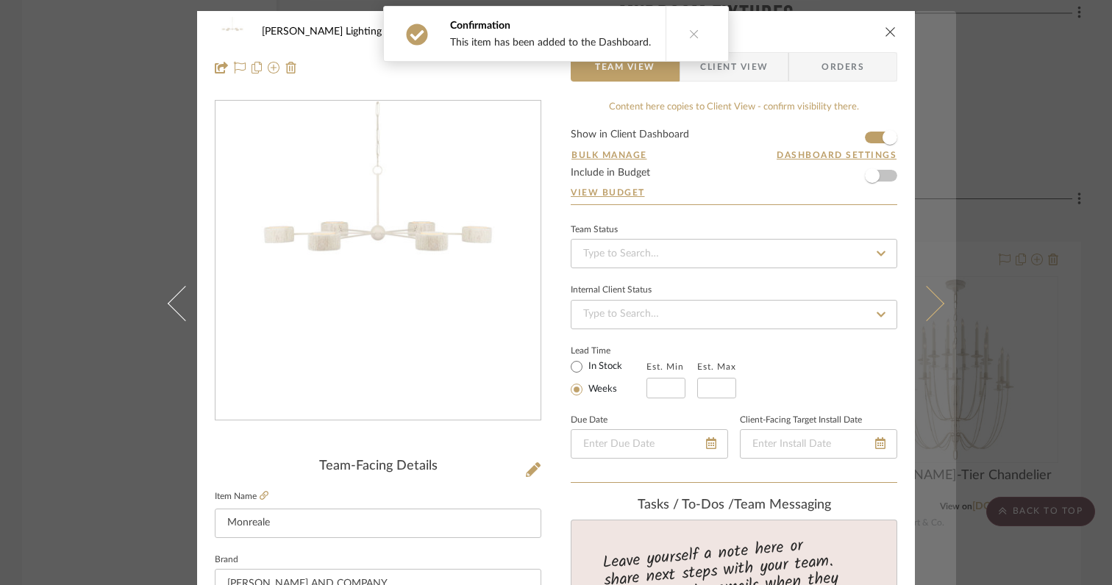
click at [927, 312] on icon at bounding box center [926, 303] width 35 height 35
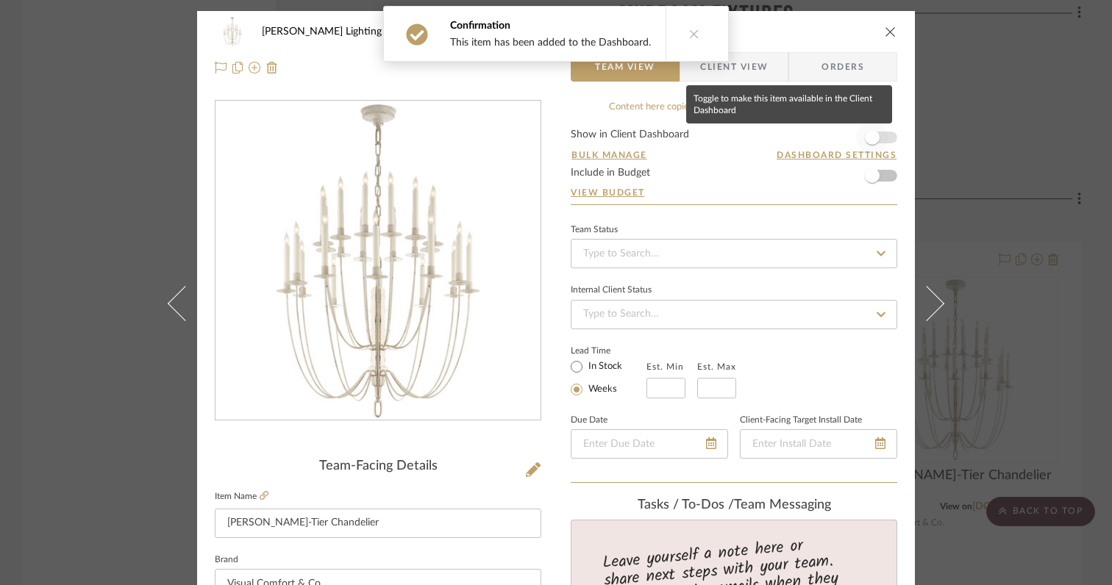
click at [867, 138] on span "button" at bounding box center [872, 137] width 15 height 15
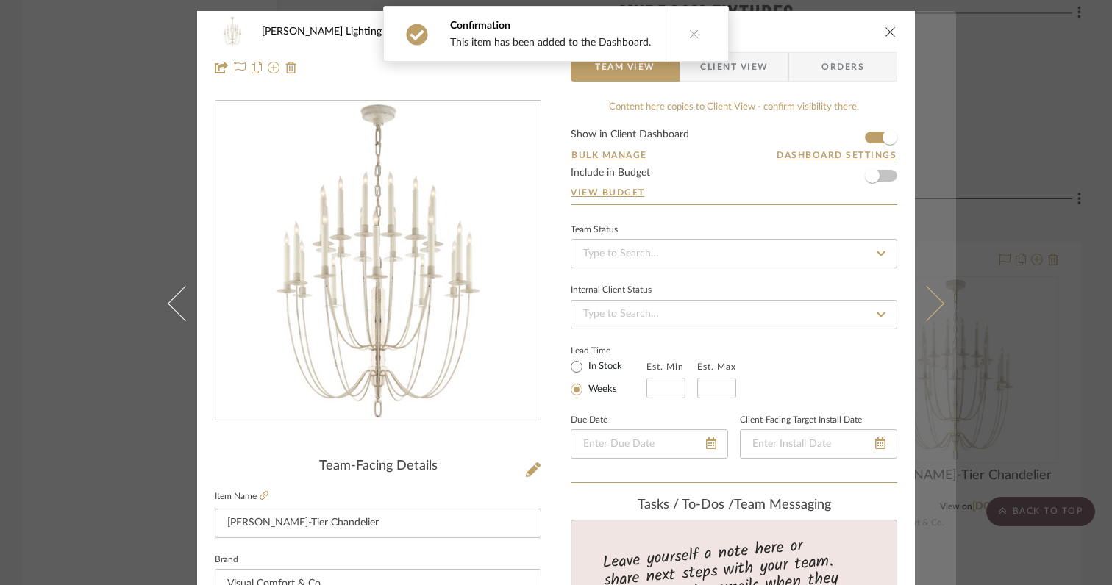
click at [926, 311] on icon at bounding box center [926, 303] width 35 height 35
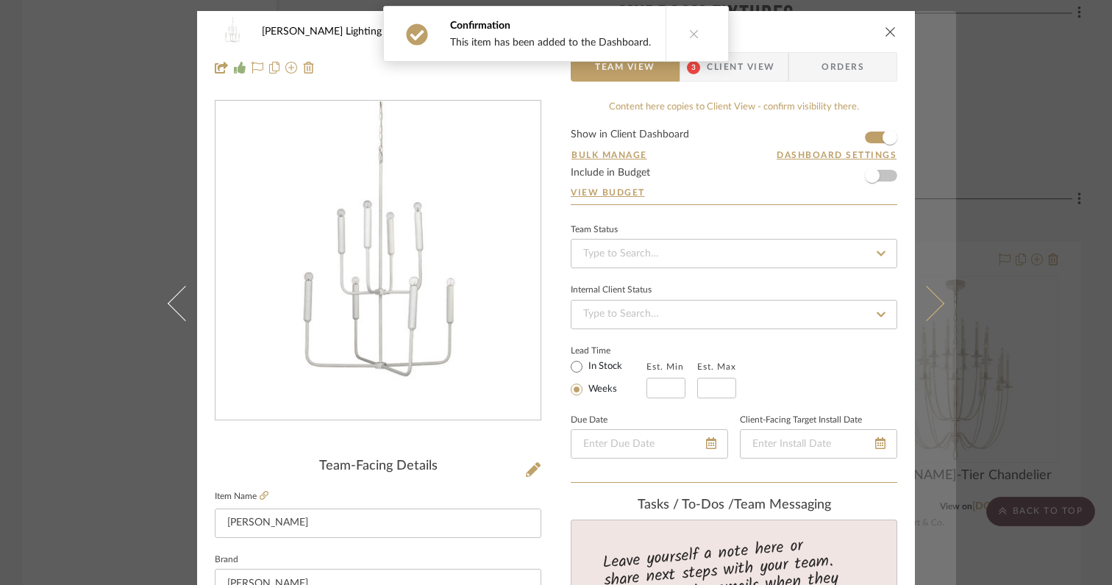
click at [928, 306] on icon at bounding box center [926, 303] width 35 height 35
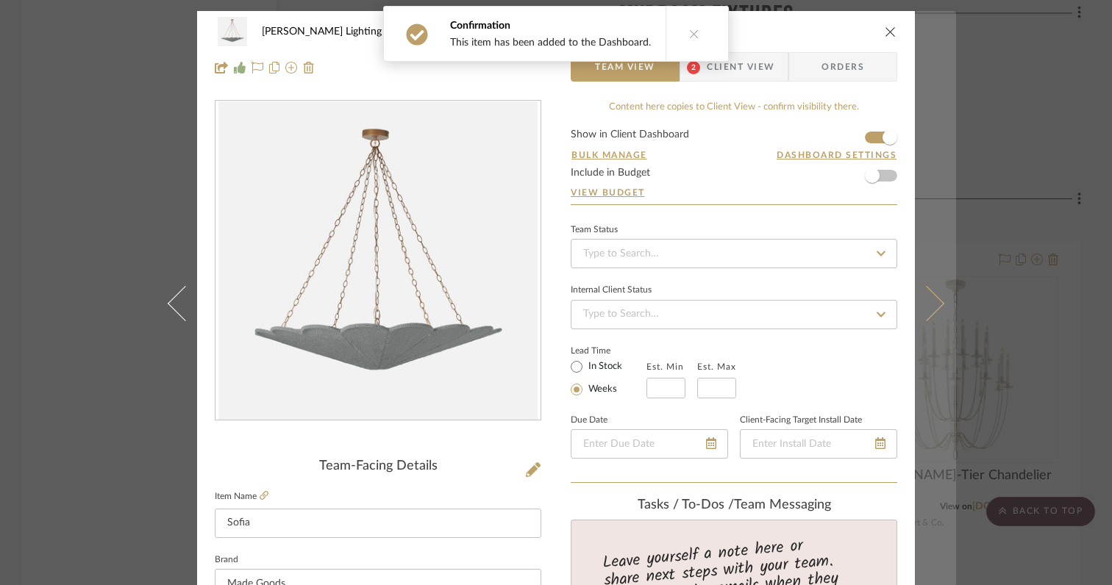
click at [926, 301] on icon at bounding box center [926, 303] width 35 height 35
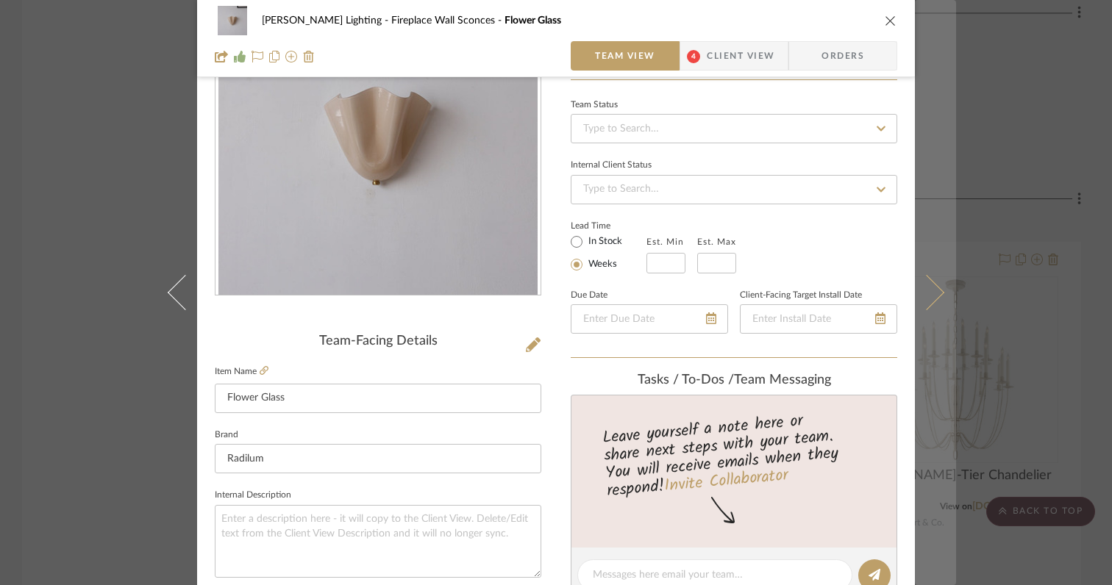
click at [926, 298] on icon at bounding box center [926, 292] width 35 height 35
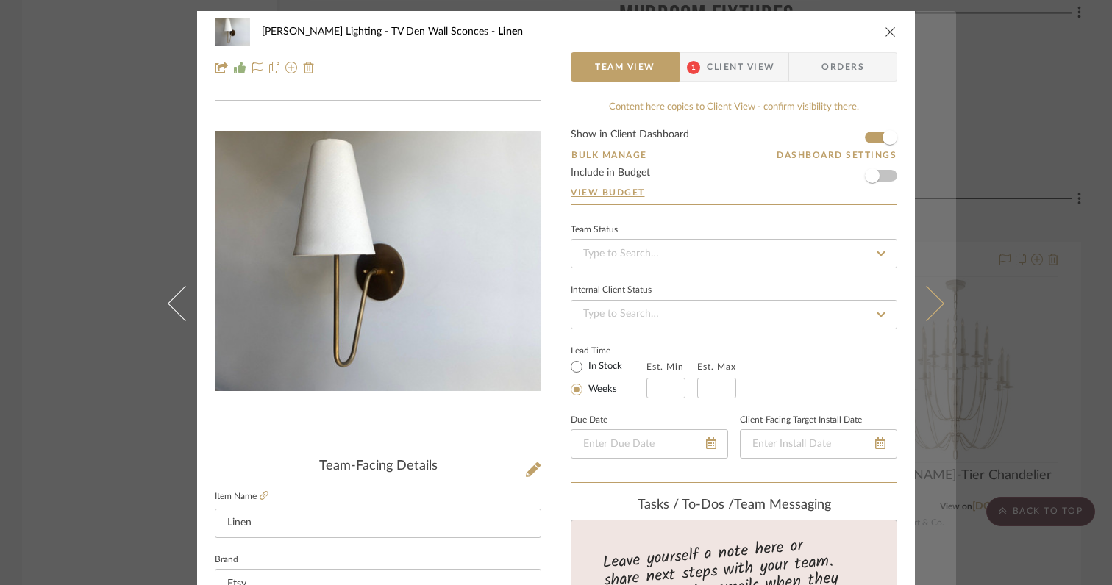
click at [927, 309] on icon at bounding box center [926, 303] width 35 height 35
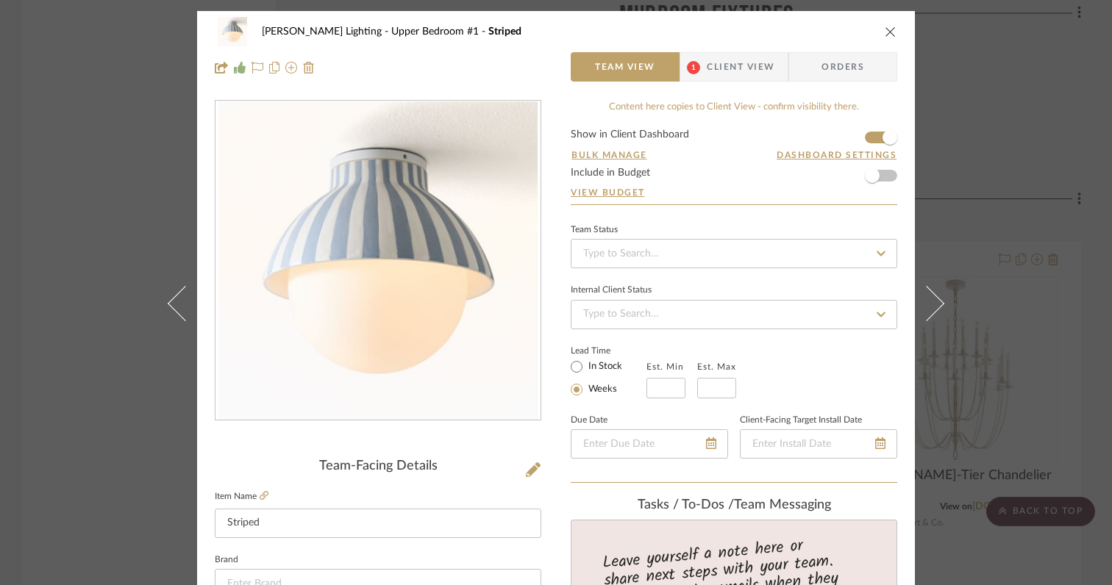
click at [927, 309] on icon at bounding box center [926, 303] width 35 height 35
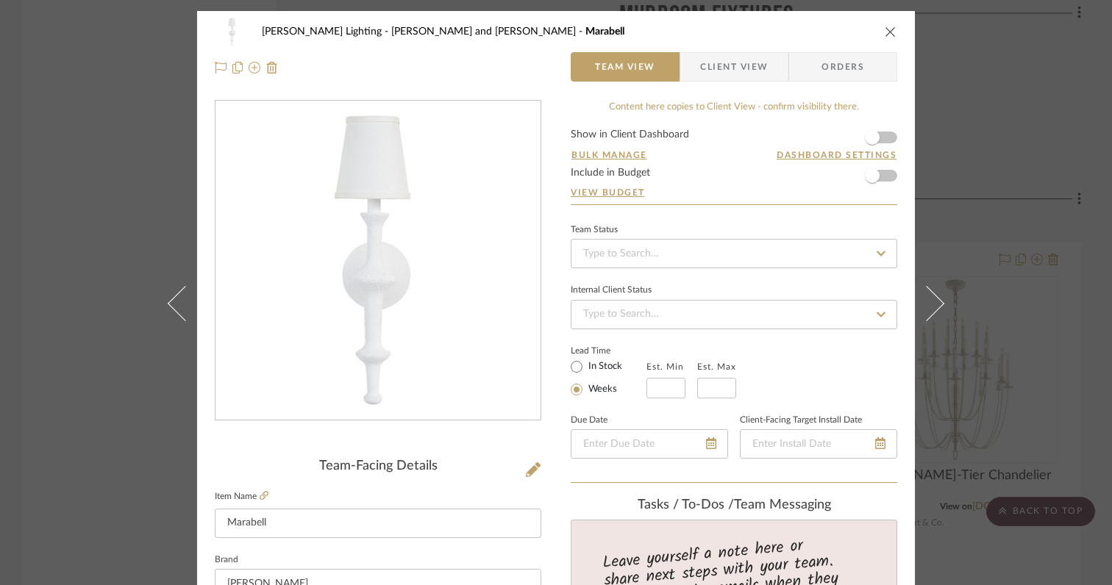
click at [927, 309] on icon at bounding box center [926, 303] width 35 height 35
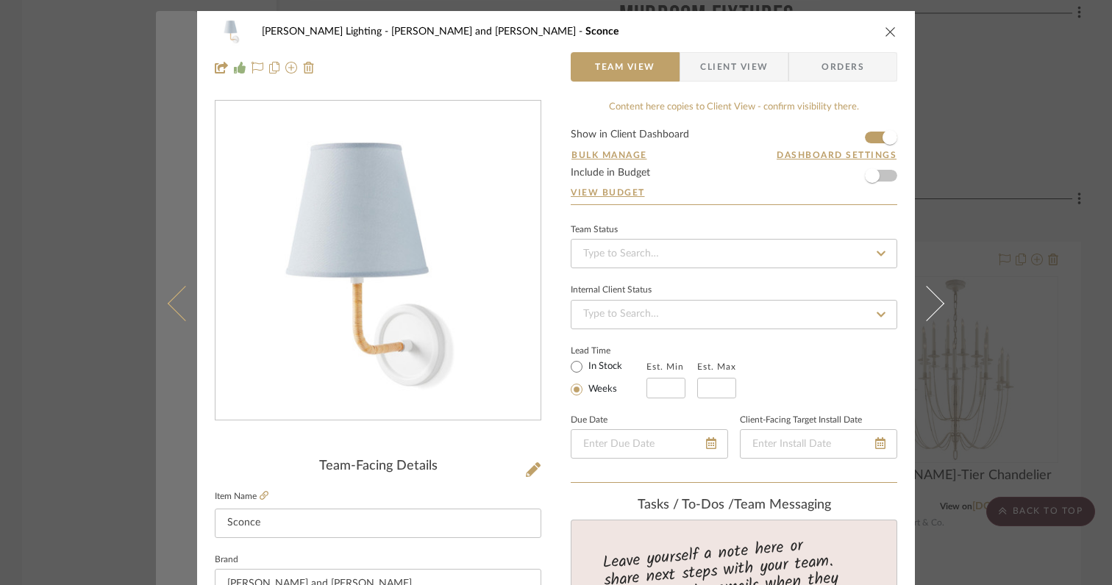
click at [173, 316] on button at bounding box center [176, 303] width 41 height 585
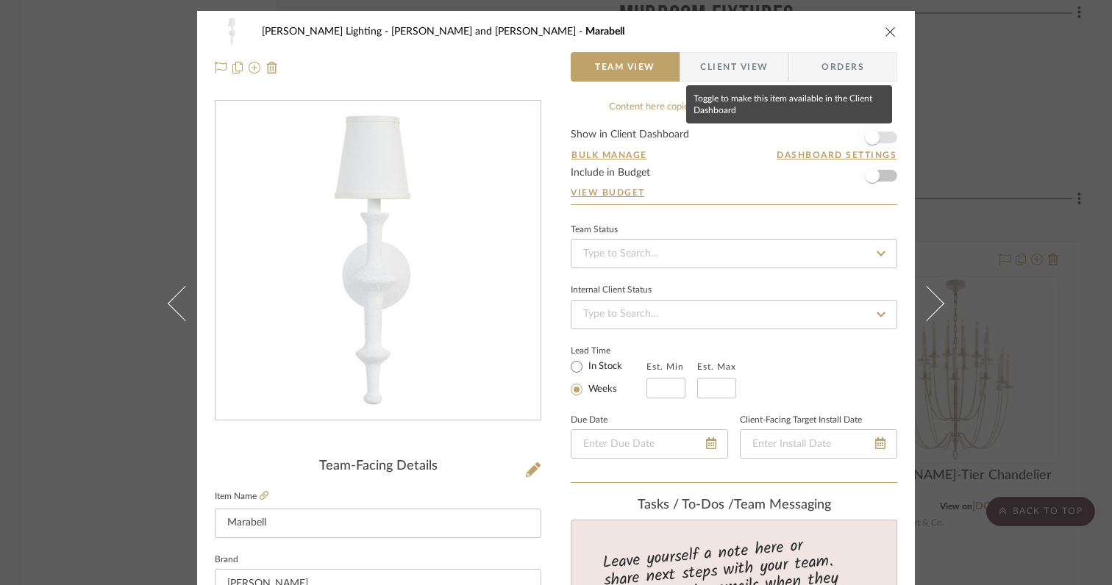
click at [872, 142] on span "button" at bounding box center [872, 137] width 15 height 15
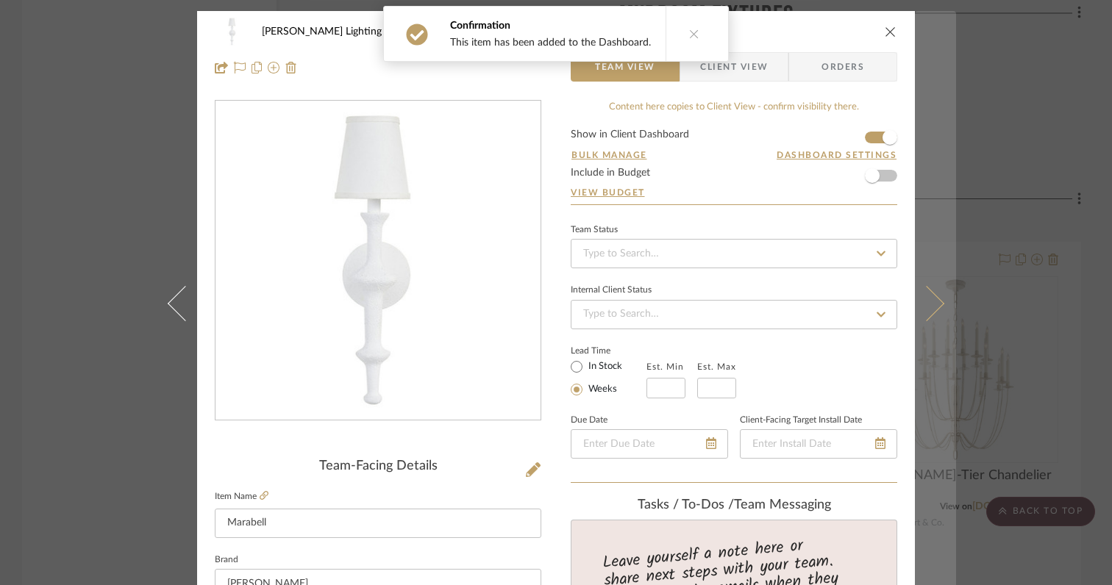
click at [930, 317] on button at bounding box center [934, 303] width 41 height 585
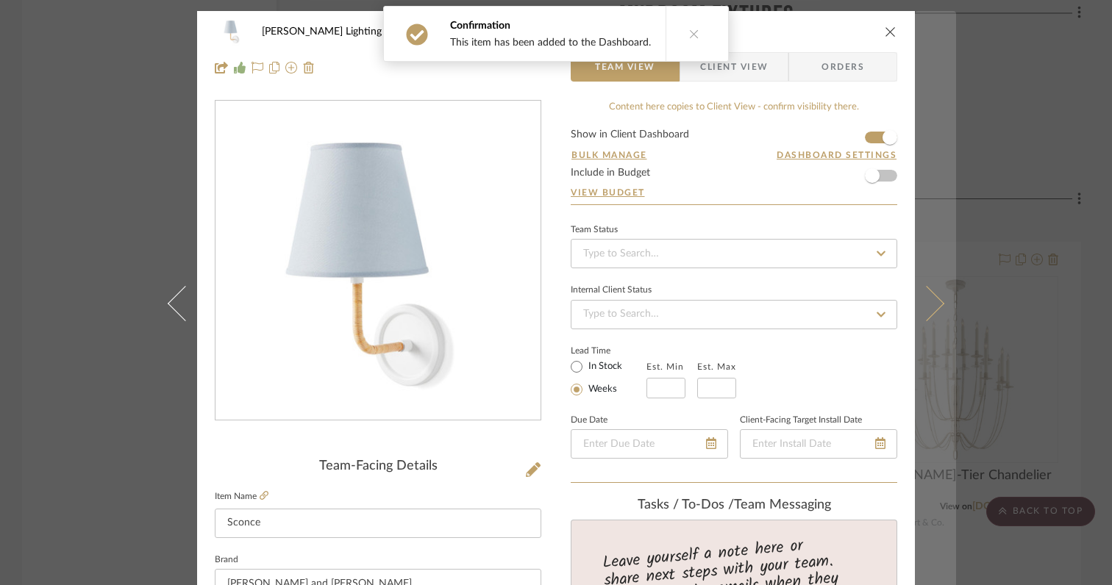
click at [928, 313] on button at bounding box center [934, 303] width 41 height 585
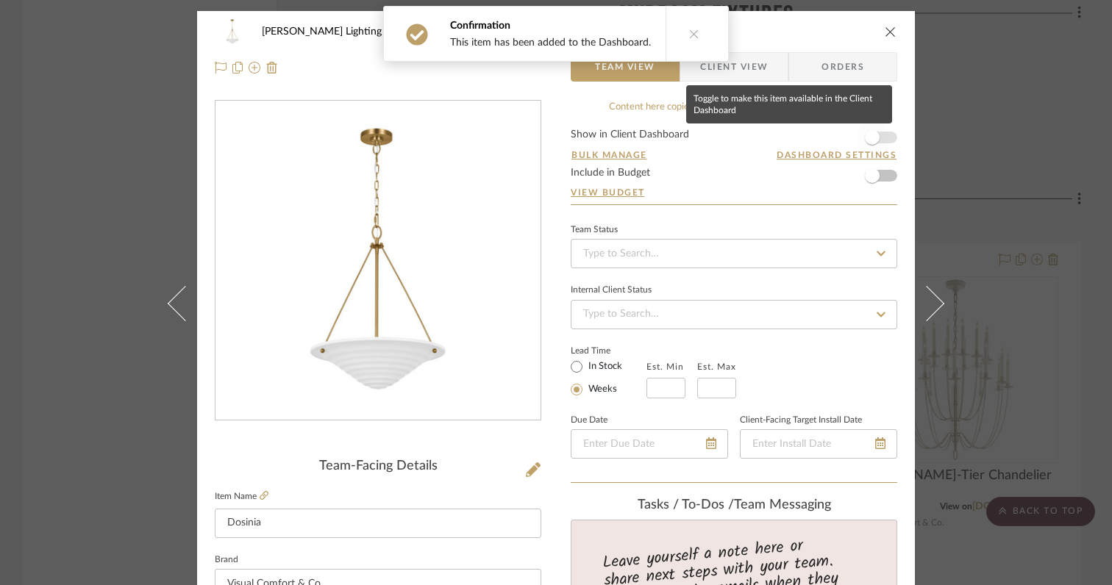
click at [872, 140] on span "button" at bounding box center [872, 137] width 15 height 15
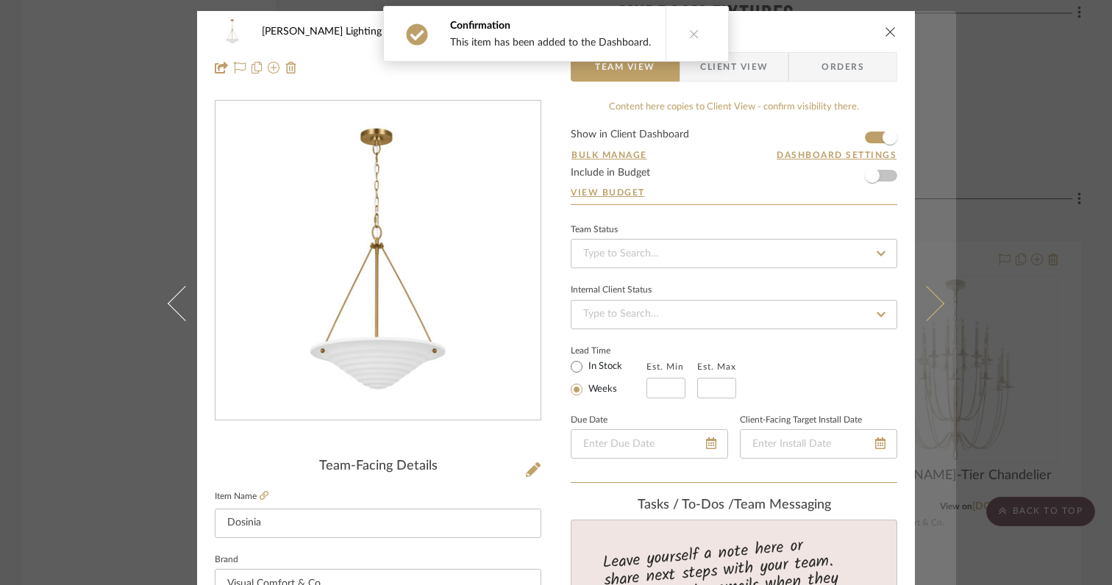
click at [932, 311] on button at bounding box center [934, 303] width 41 height 585
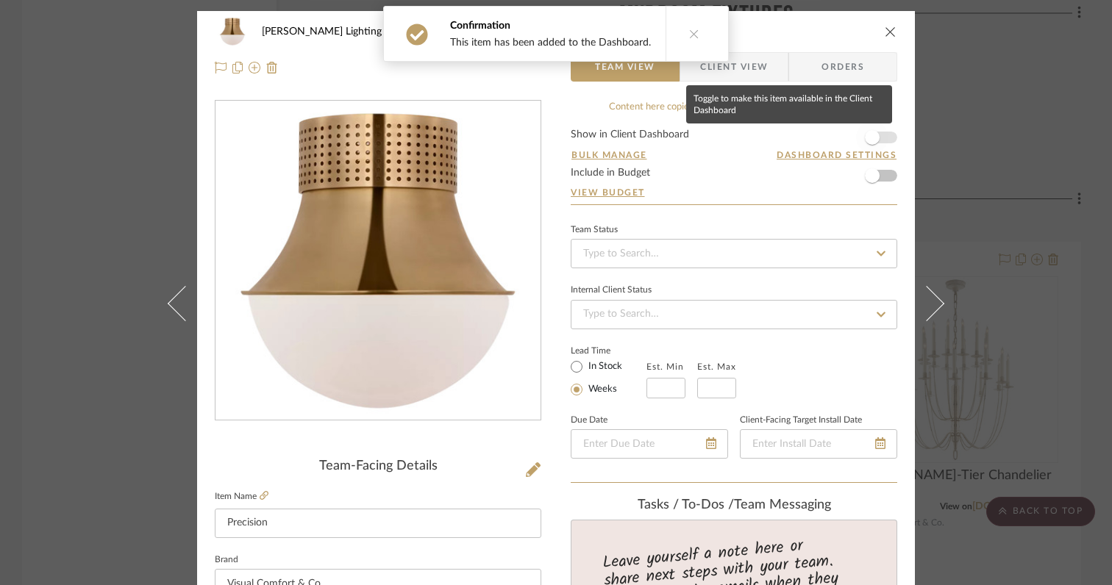
click at [866, 137] on span "button" at bounding box center [872, 137] width 15 height 15
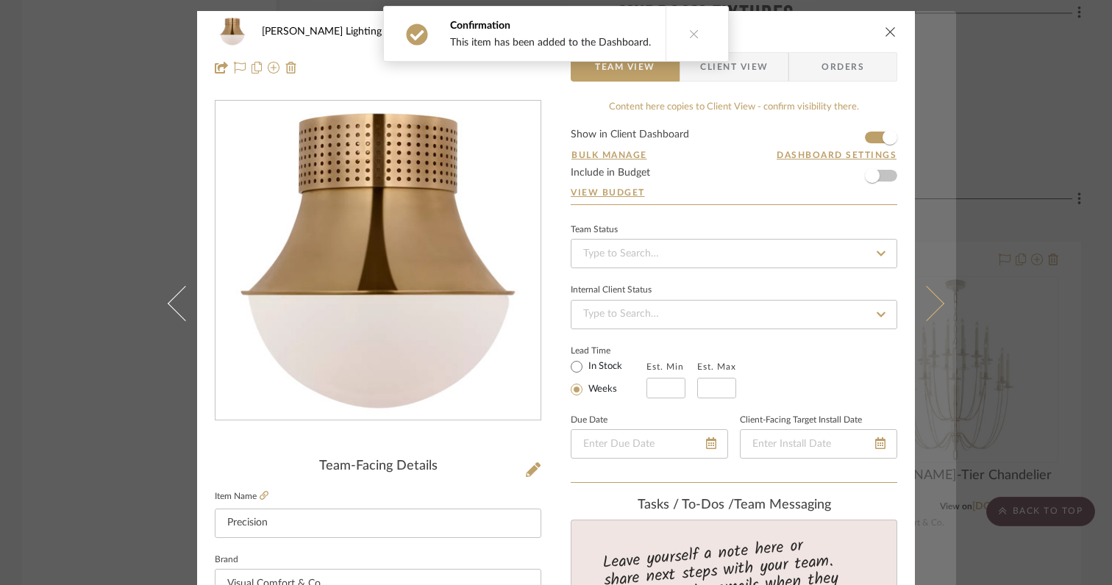
click at [928, 313] on button at bounding box center [934, 303] width 41 height 585
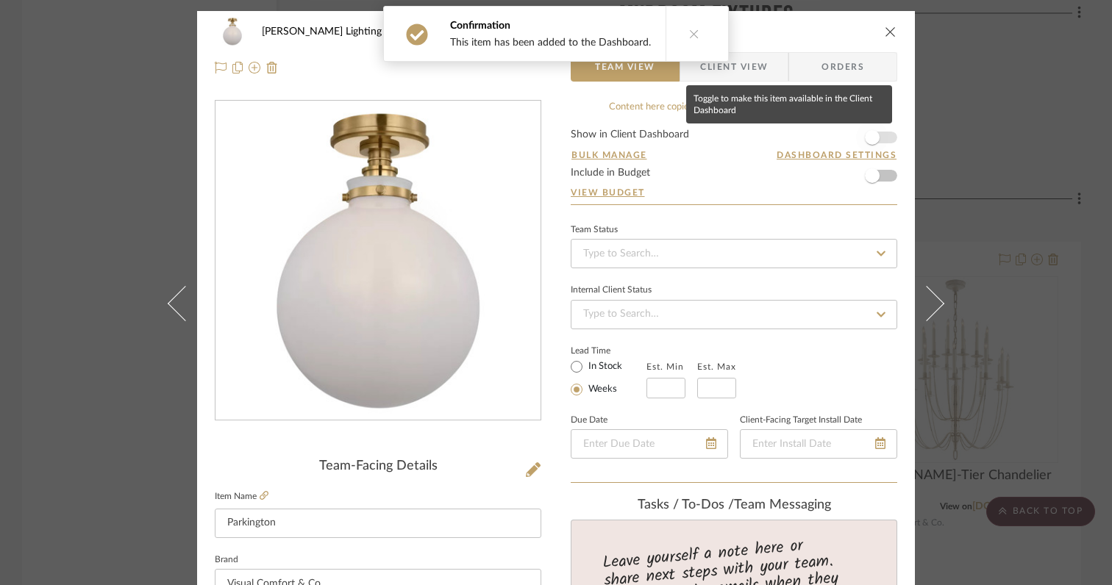
click at [870, 143] on span "button" at bounding box center [872, 137] width 15 height 15
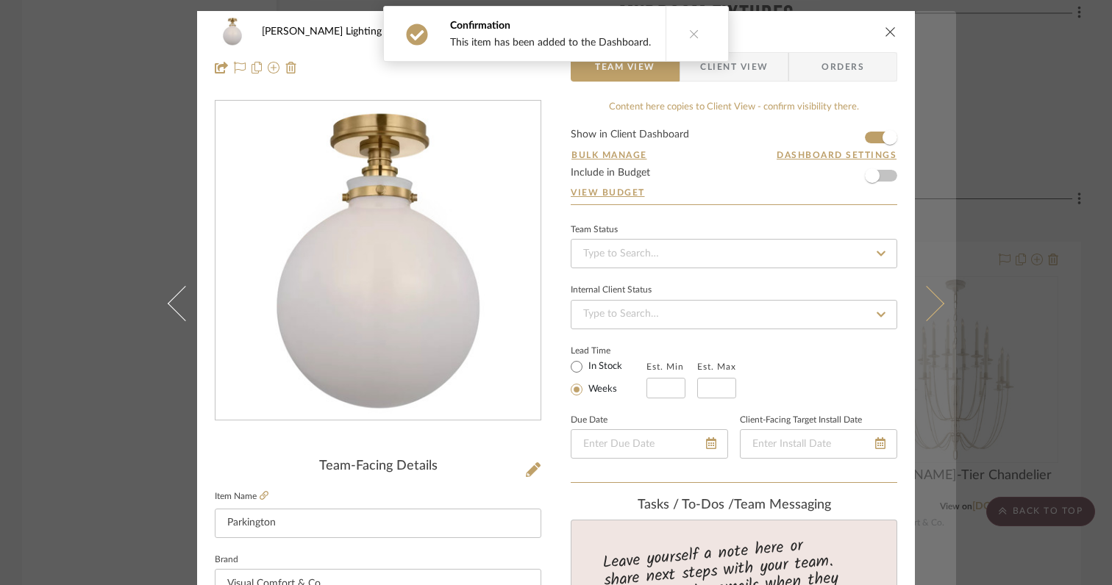
click at [931, 311] on button at bounding box center [934, 303] width 41 height 585
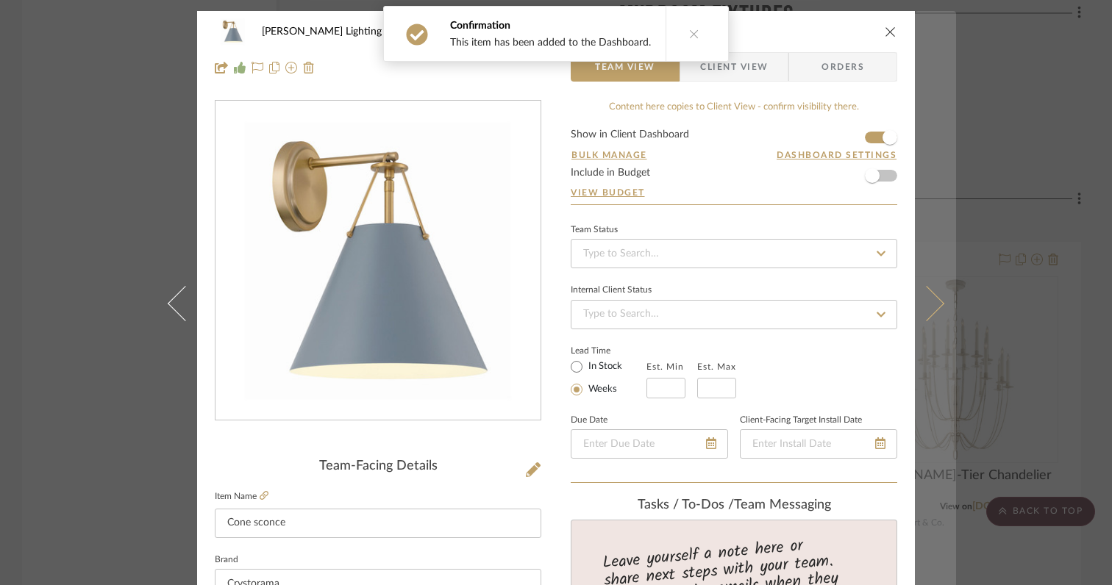
click at [928, 308] on icon at bounding box center [926, 303] width 35 height 35
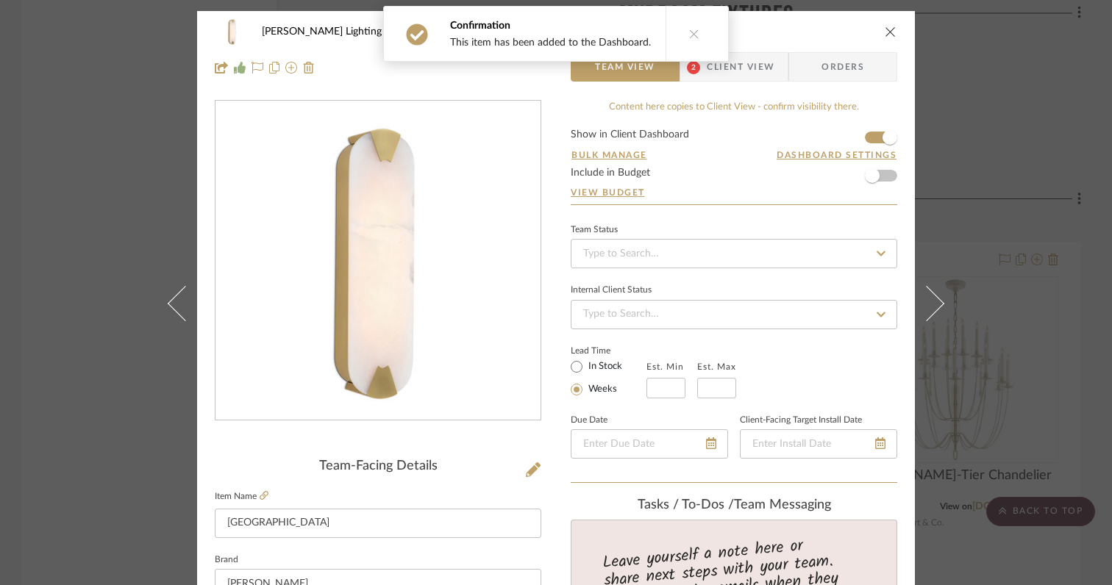
click at [928, 308] on icon at bounding box center [926, 303] width 35 height 35
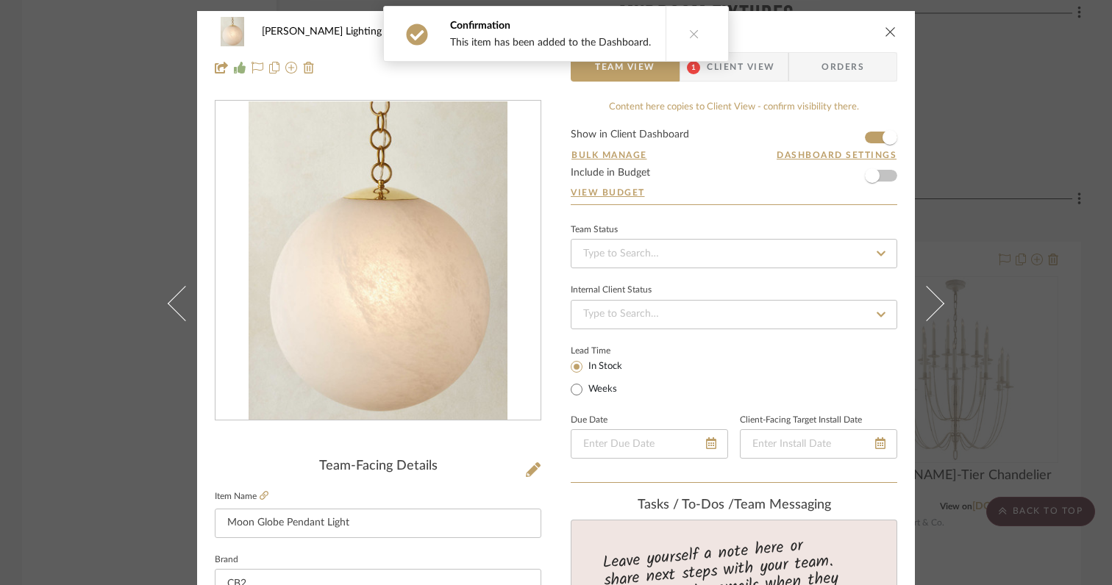
click at [928, 308] on icon at bounding box center [926, 303] width 35 height 35
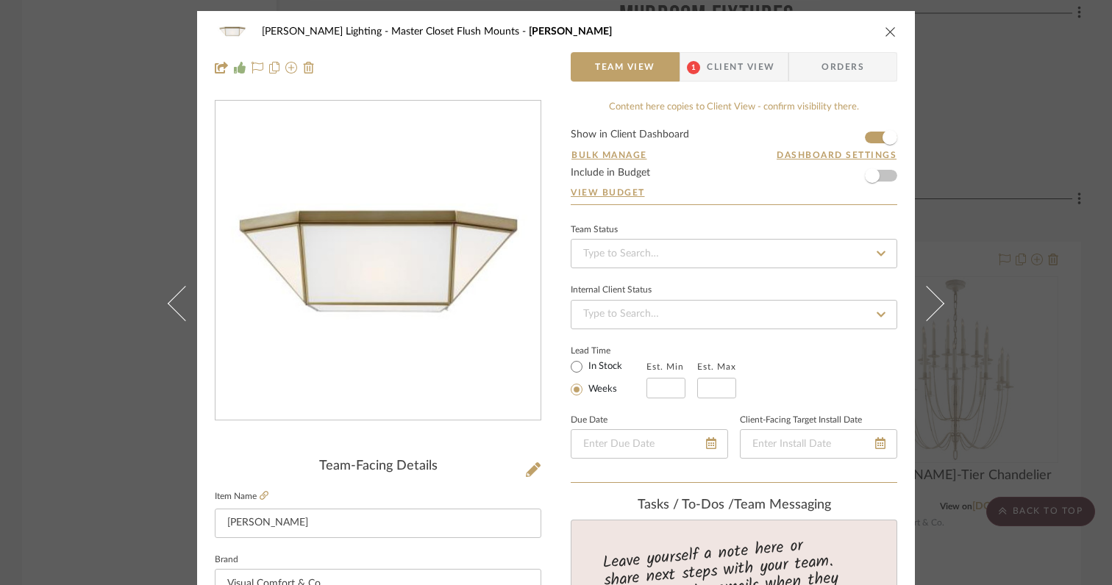
click at [928, 308] on icon at bounding box center [926, 303] width 35 height 35
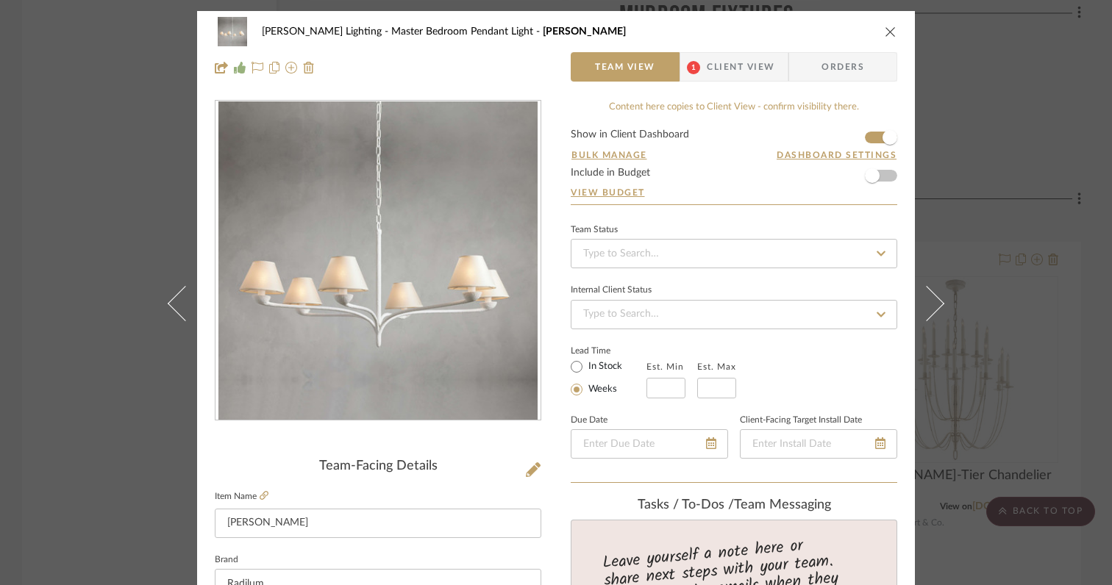
click at [928, 308] on icon at bounding box center [926, 303] width 35 height 35
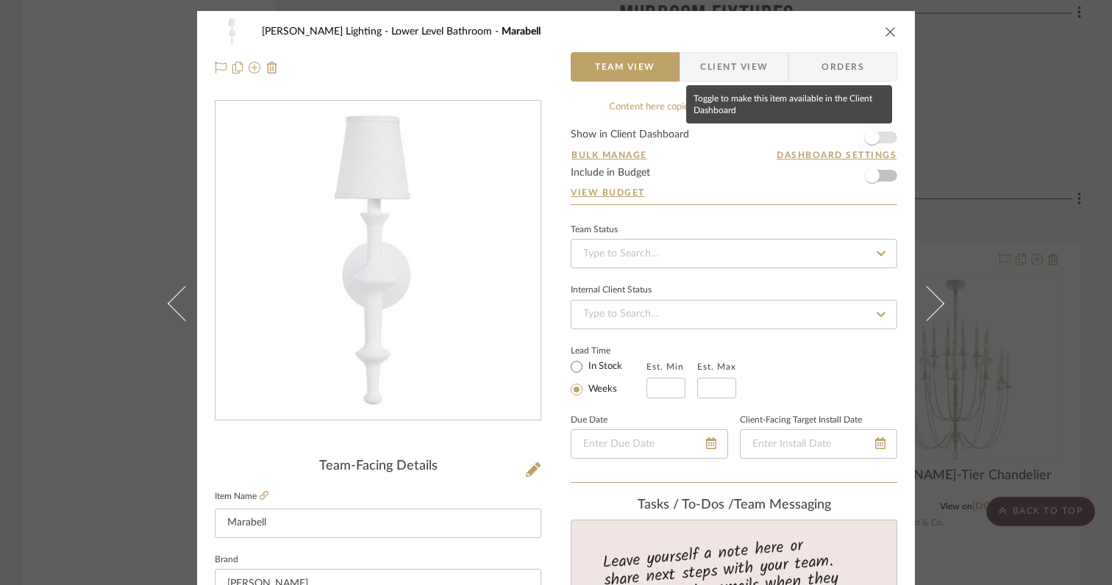
click at [870, 143] on span "button" at bounding box center [872, 137] width 15 height 15
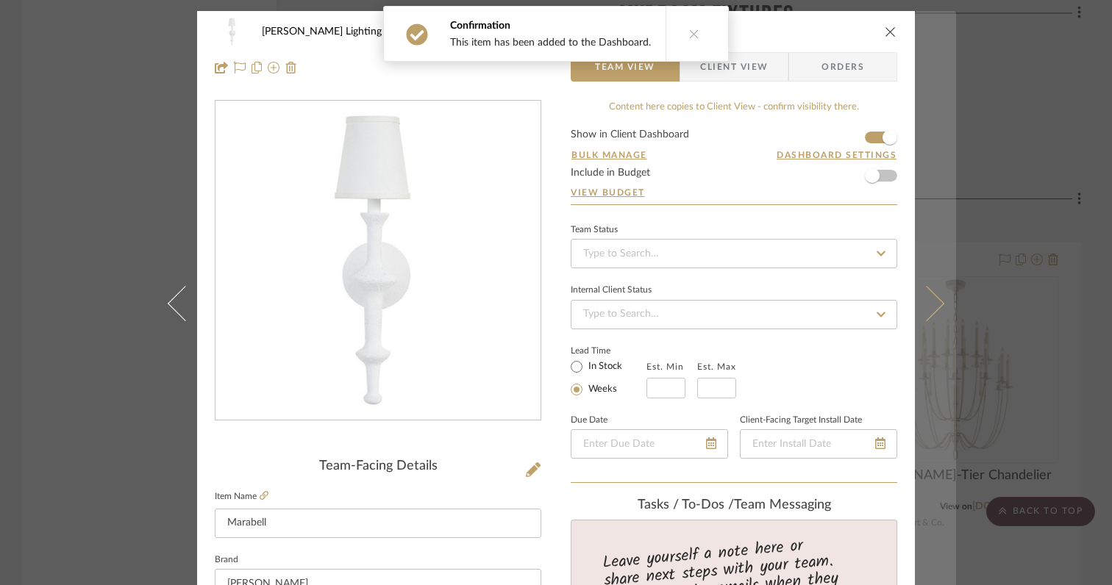
click at [930, 307] on icon at bounding box center [926, 303] width 35 height 35
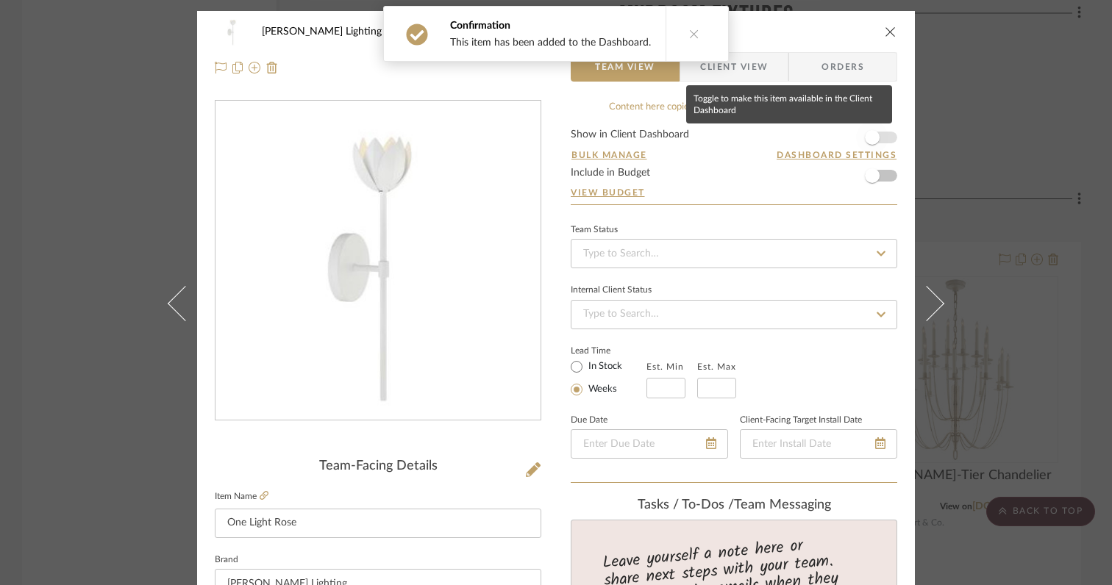
click at [871, 143] on span "button" at bounding box center [872, 137] width 32 height 32
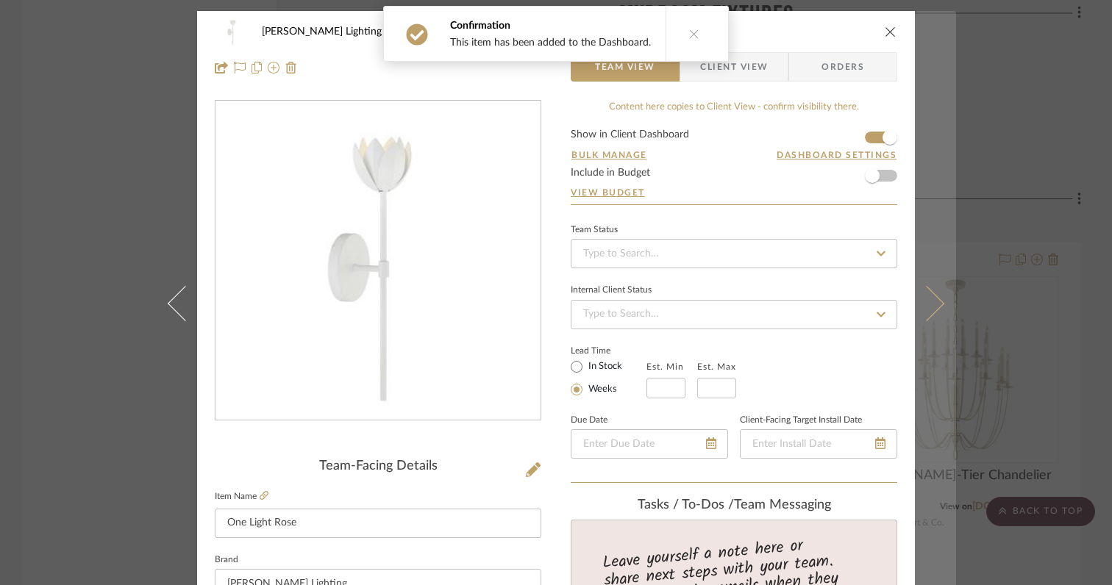
click at [925, 309] on icon at bounding box center [926, 303] width 35 height 35
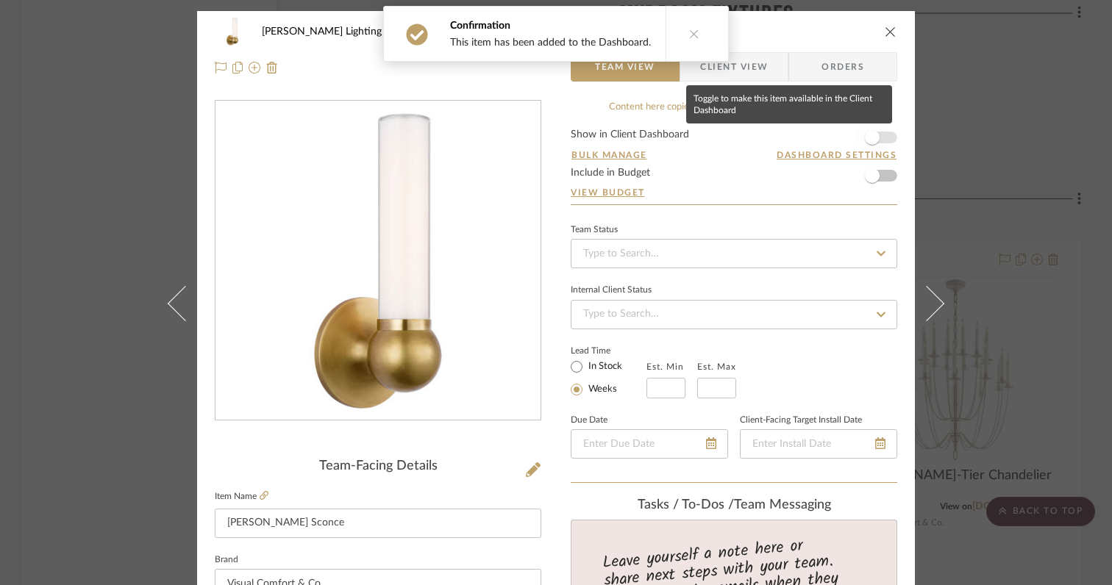
click at [867, 143] on span "button" at bounding box center [872, 137] width 15 height 15
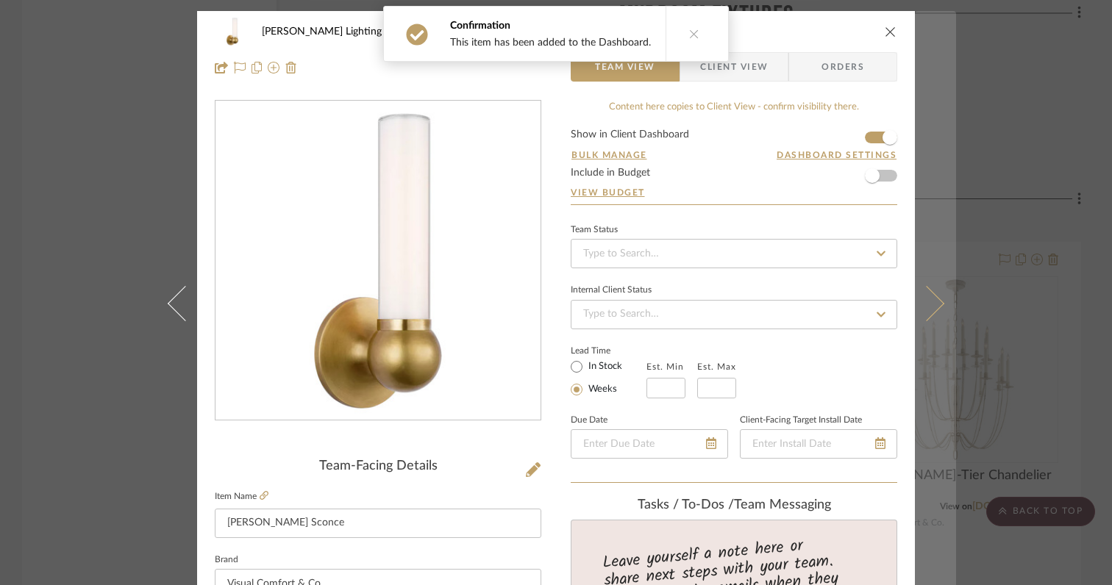
click at [923, 315] on icon at bounding box center [926, 303] width 35 height 35
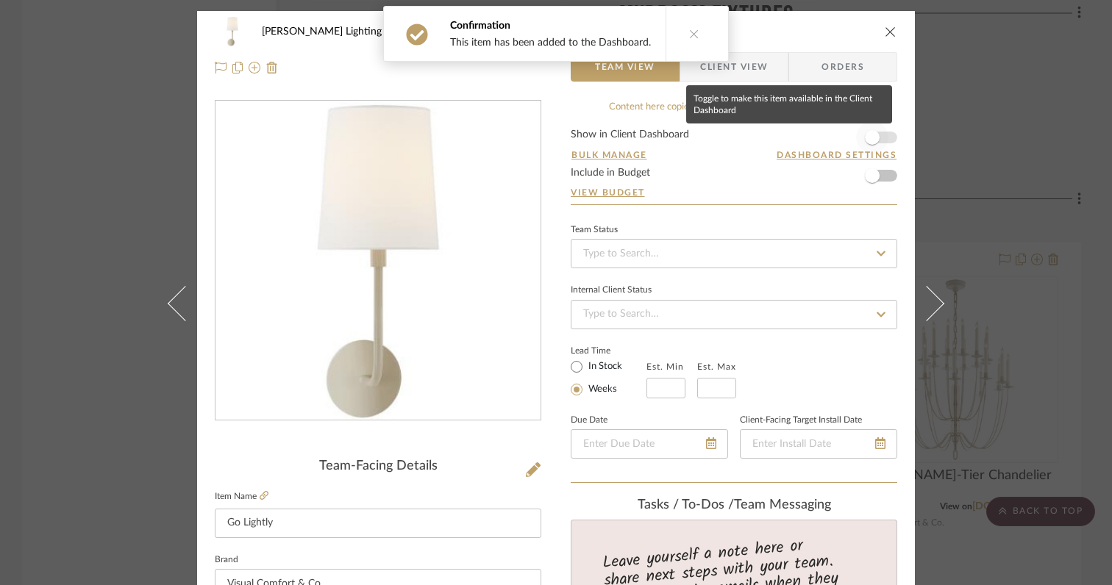
click at [869, 143] on span "button" at bounding box center [872, 137] width 15 height 15
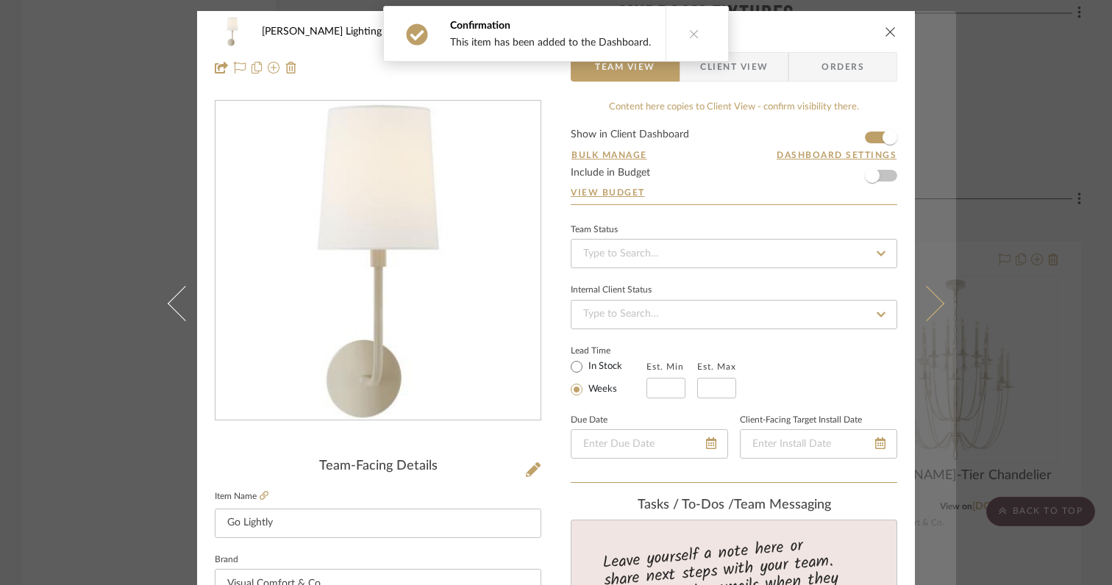
click at [928, 309] on icon at bounding box center [926, 303] width 35 height 35
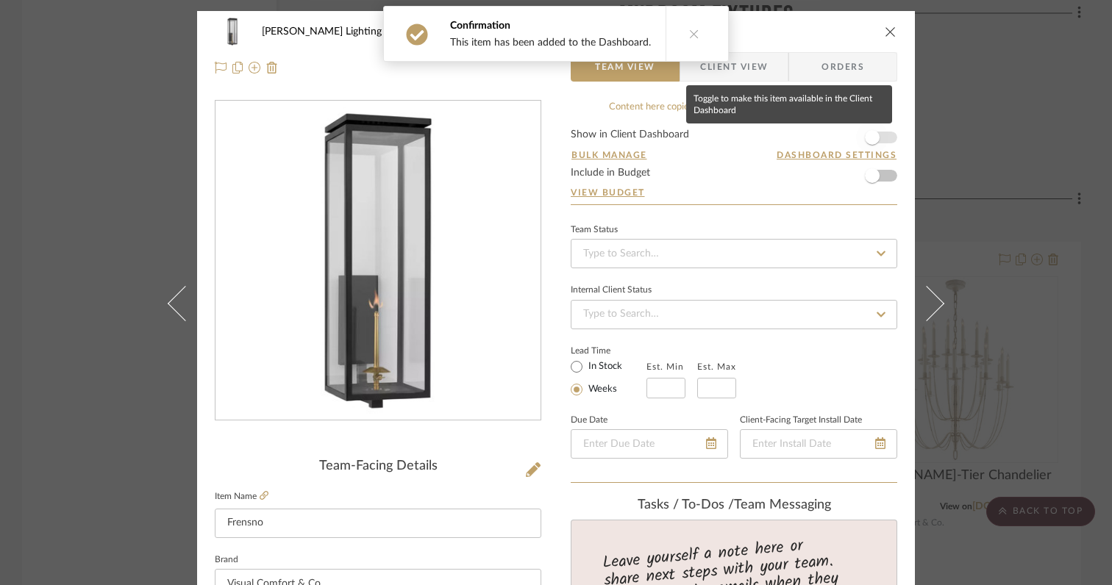
click at [871, 143] on span "button" at bounding box center [872, 137] width 15 height 15
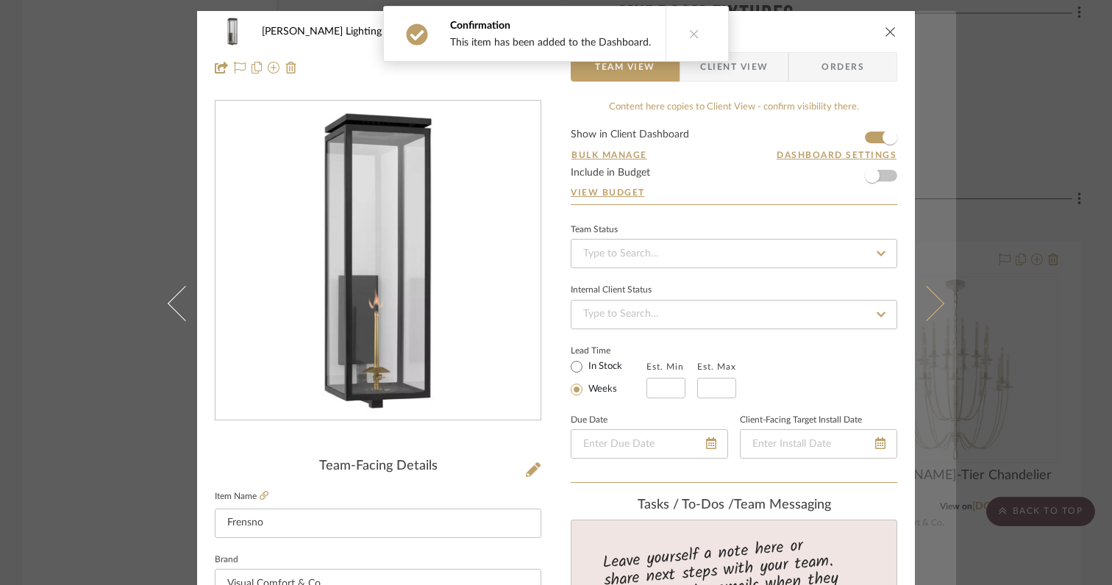
click at [928, 307] on icon at bounding box center [926, 303] width 35 height 35
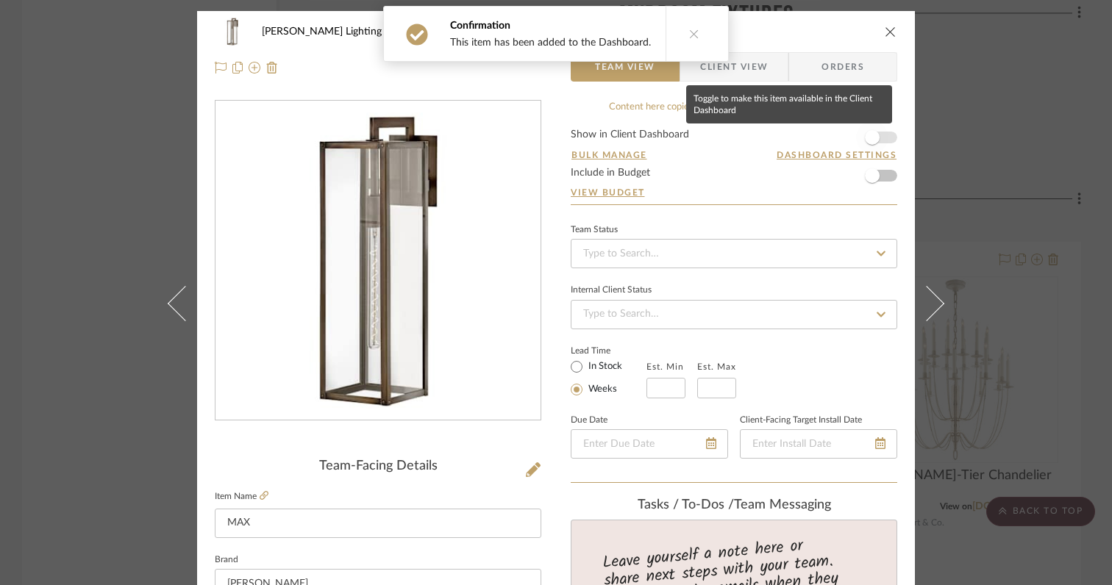
click at [867, 138] on span "button" at bounding box center [872, 137] width 15 height 15
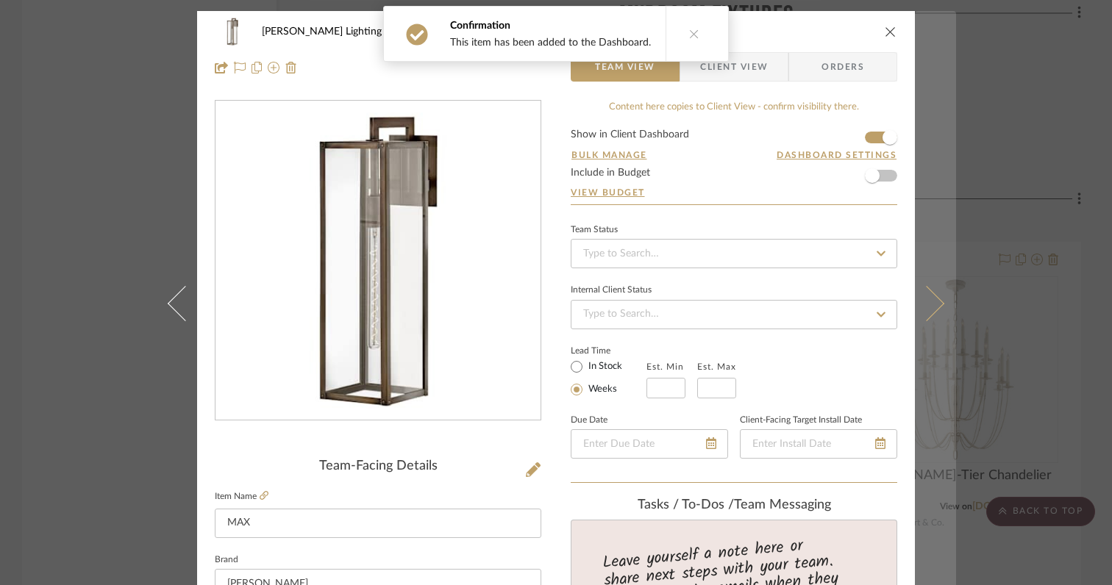
click at [927, 313] on icon at bounding box center [926, 303] width 35 height 35
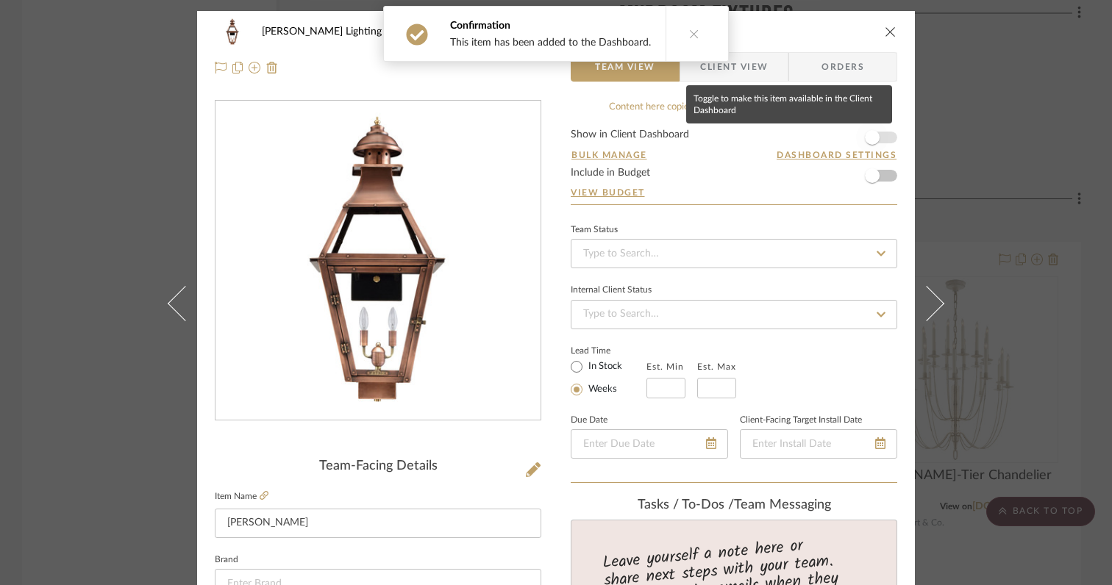
click at [871, 140] on span "button" at bounding box center [872, 137] width 15 height 15
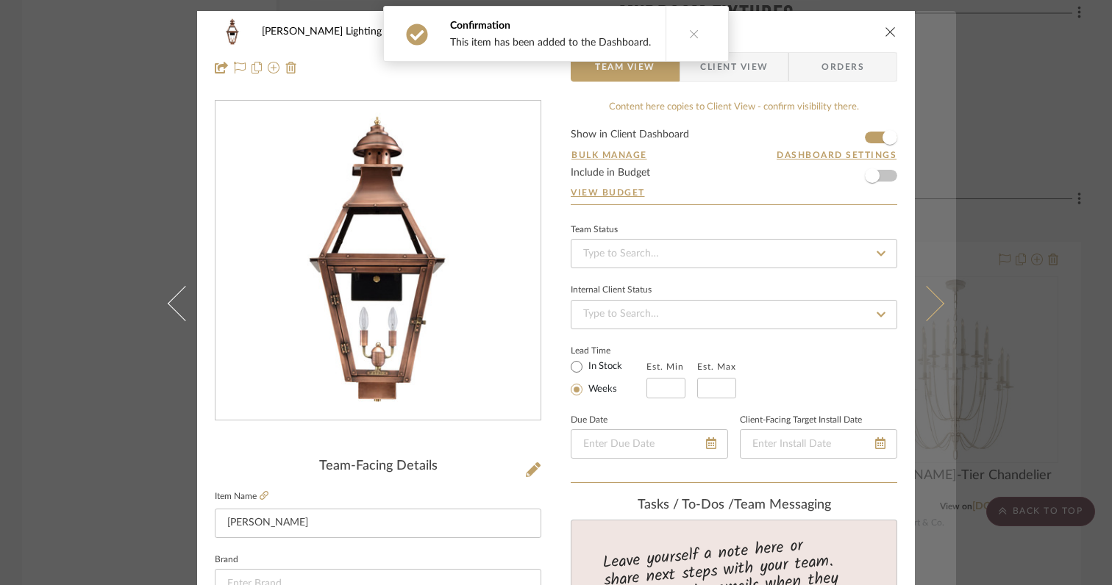
click at [930, 304] on icon at bounding box center [926, 303] width 35 height 35
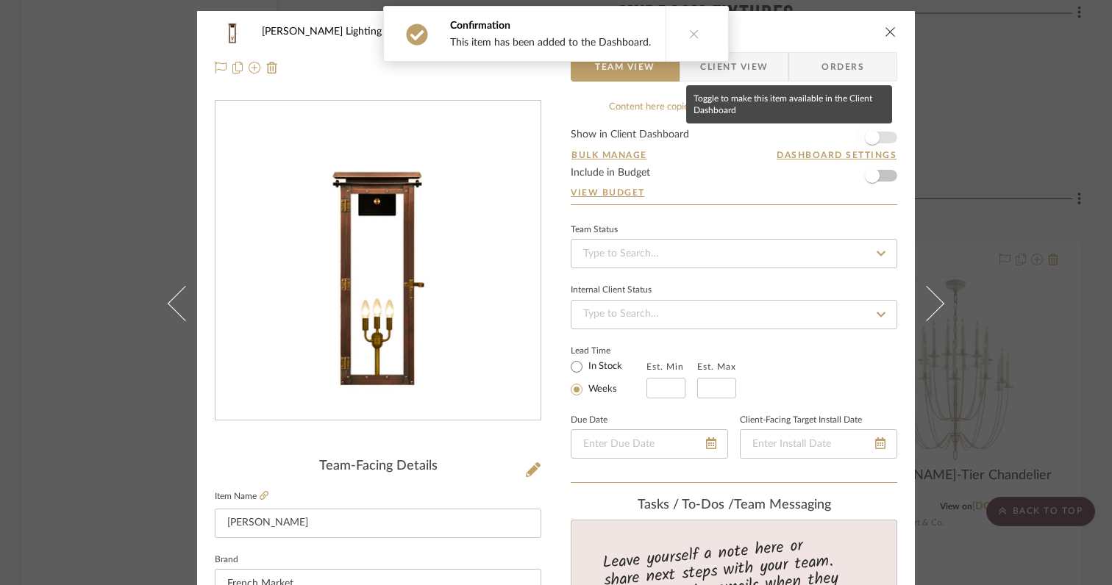
click at [866, 144] on span "button" at bounding box center [872, 137] width 15 height 15
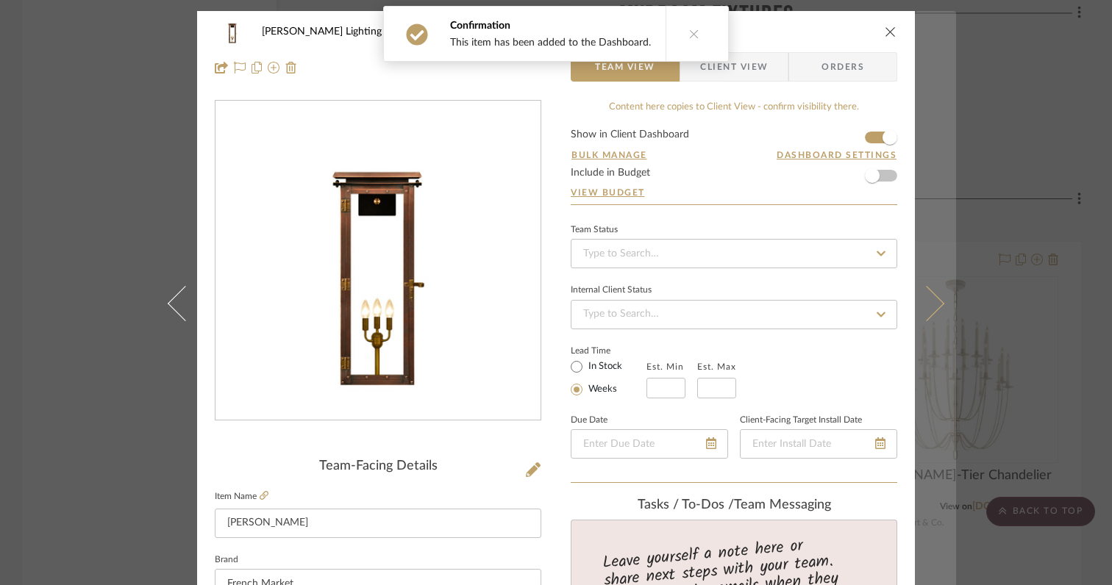
click at [933, 309] on button at bounding box center [934, 303] width 41 height 585
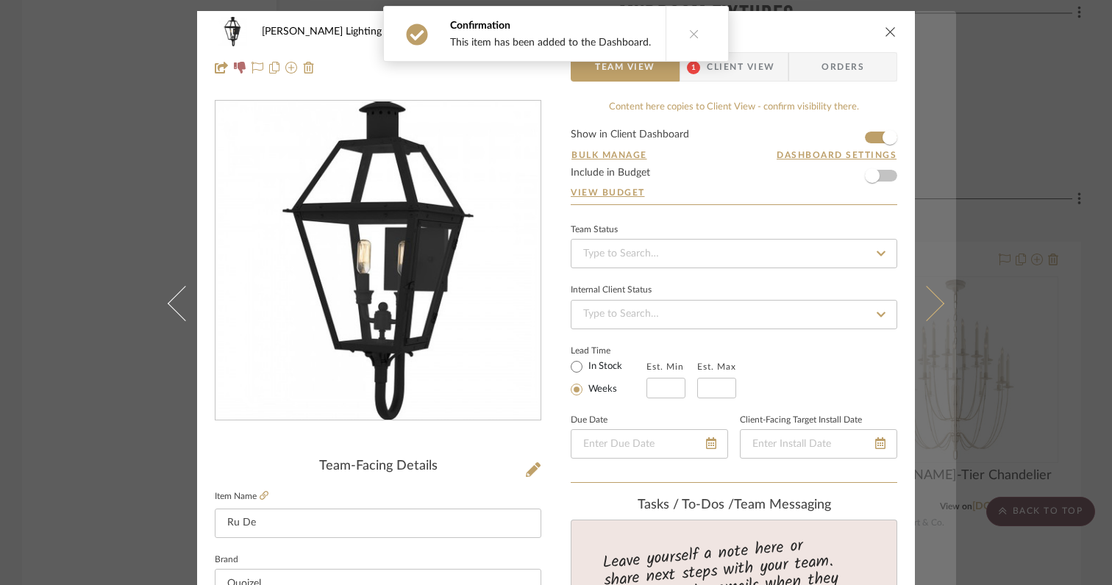
click at [928, 321] on button at bounding box center [934, 303] width 41 height 585
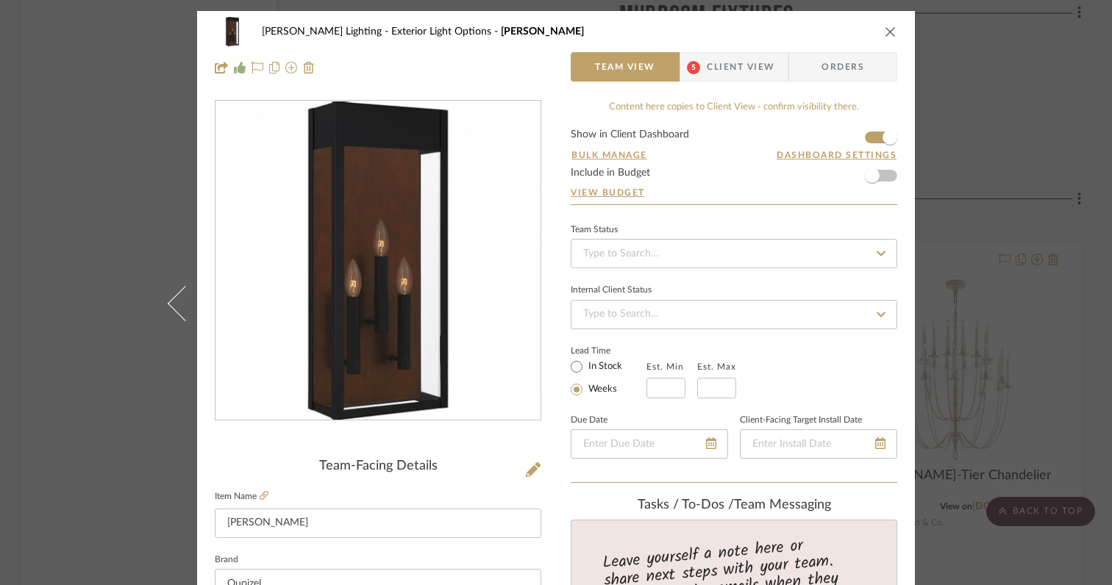
click at [884, 30] on icon "close" at bounding box center [890, 32] width 12 height 12
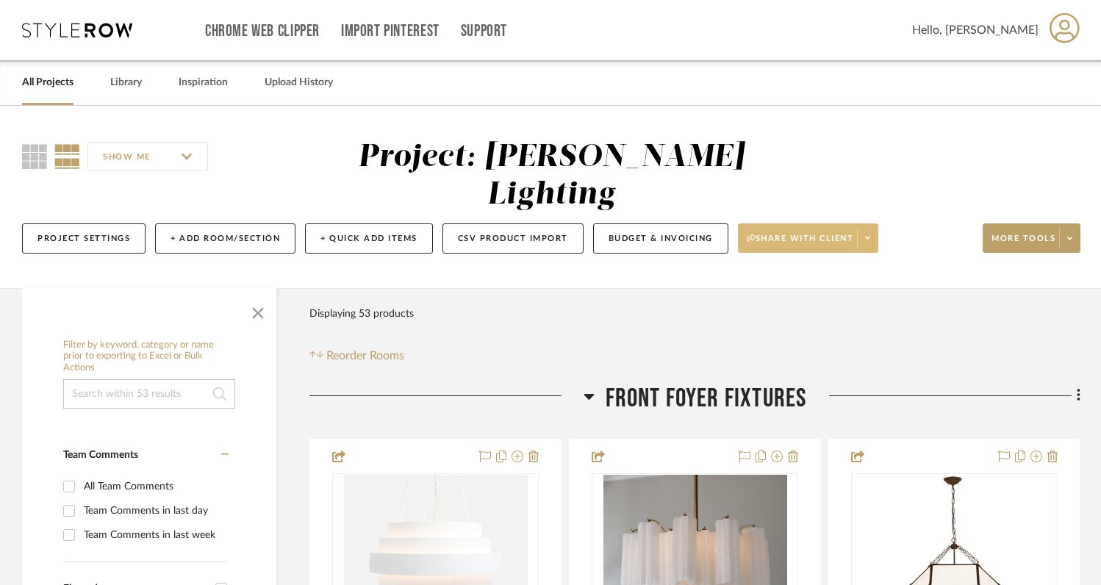
click at [873, 227] on span at bounding box center [867, 238] width 21 height 22
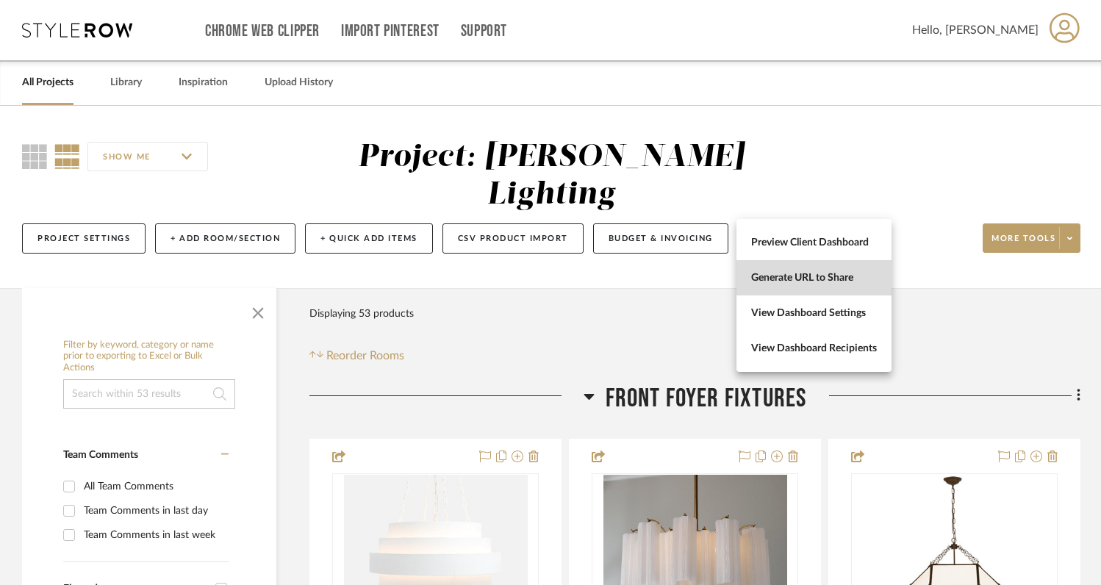
click at [828, 278] on span "Generate URL to Share" at bounding box center [814, 278] width 126 height 12
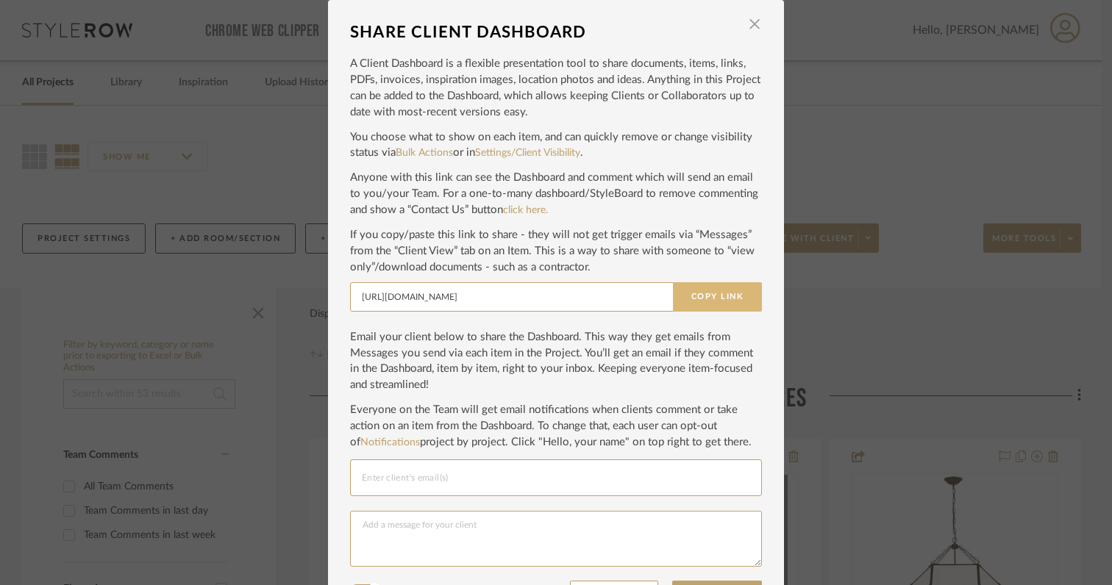
click at [706, 292] on button "Copy Link" at bounding box center [717, 296] width 89 height 29
click at [756, 22] on span "button" at bounding box center [754, 24] width 29 height 29
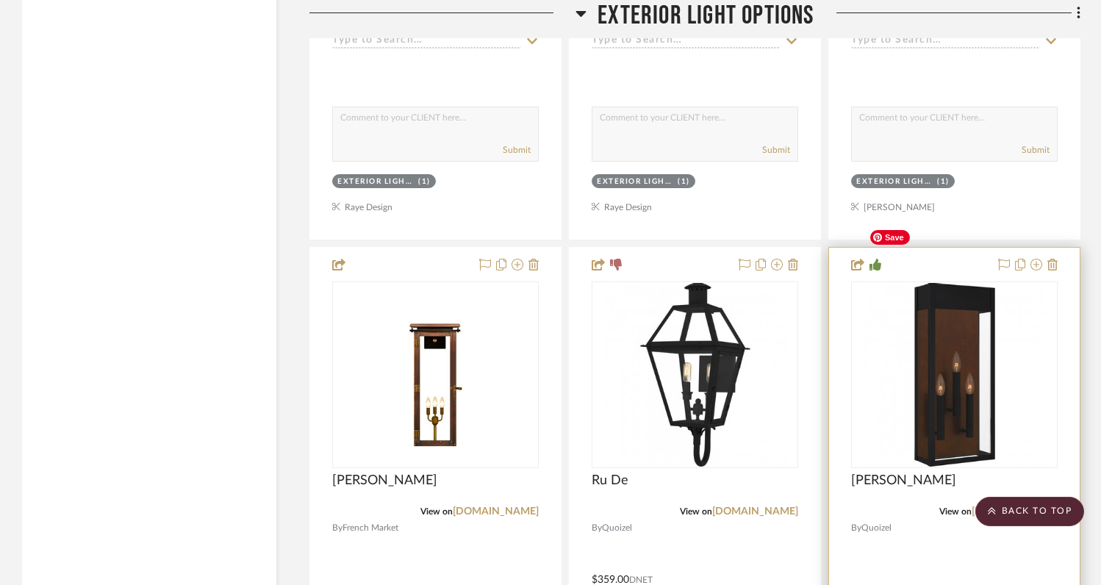
scroll to position [22106, 0]
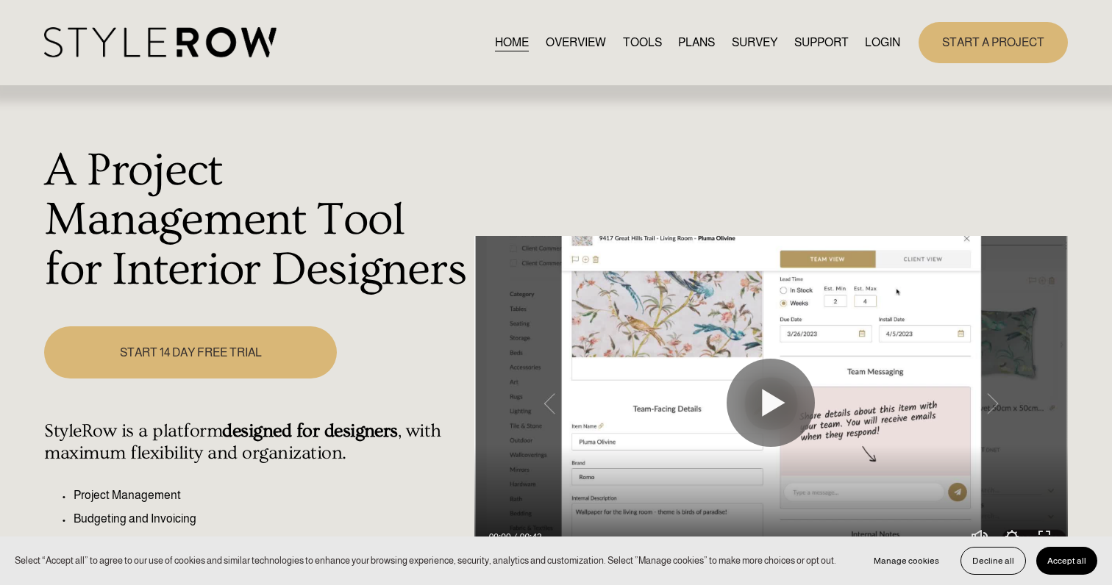
click at [868, 41] on link "LOGIN" at bounding box center [882, 42] width 35 height 20
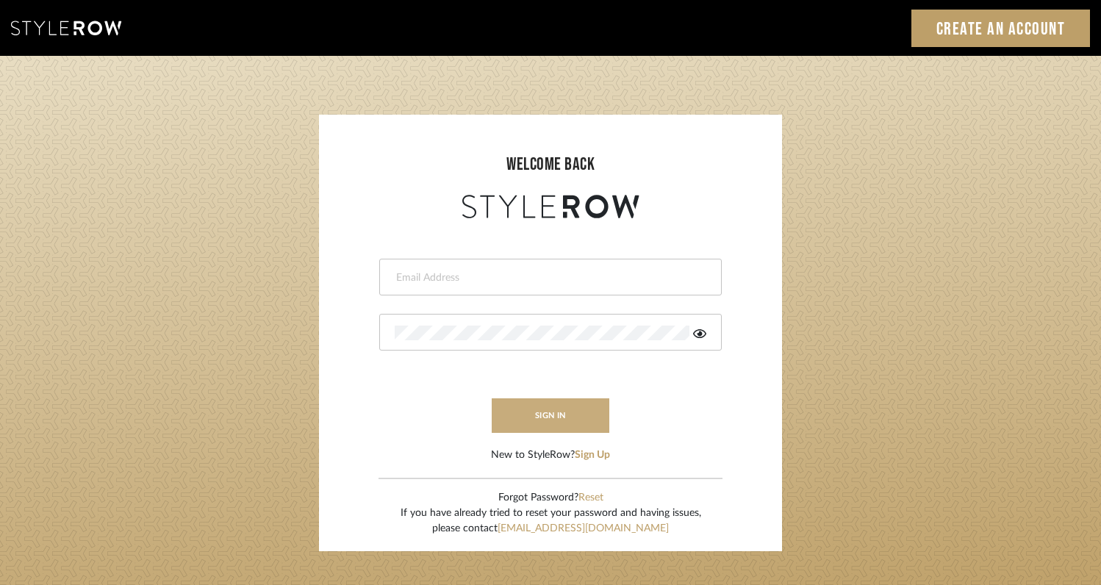
type input "[EMAIL_ADDRESS][DOMAIN_NAME]"
click at [555, 417] on button "sign in" at bounding box center [551, 415] width 118 height 35
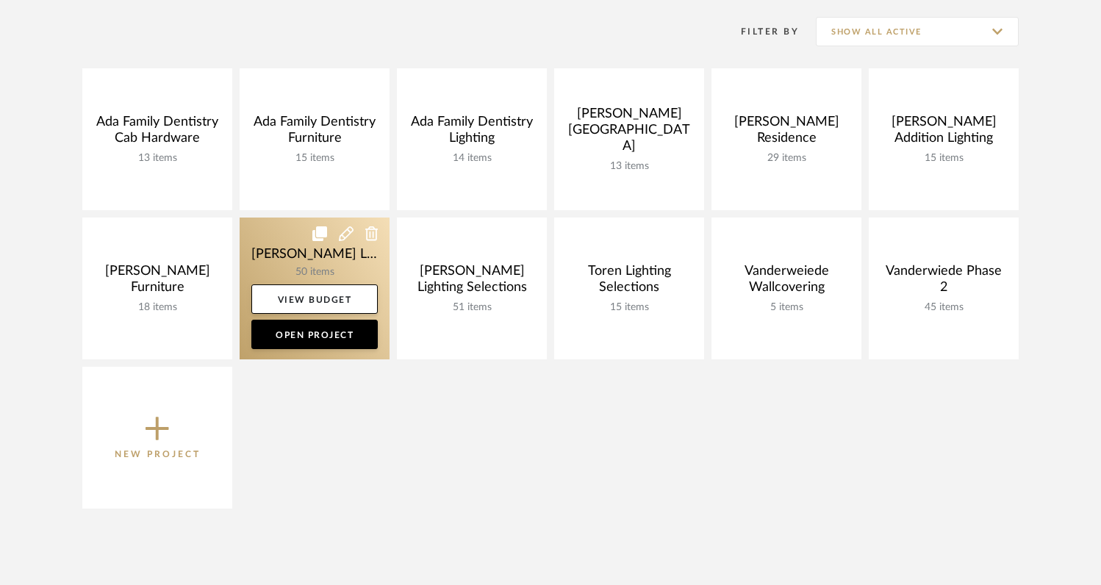
scroll to position [325, 0]
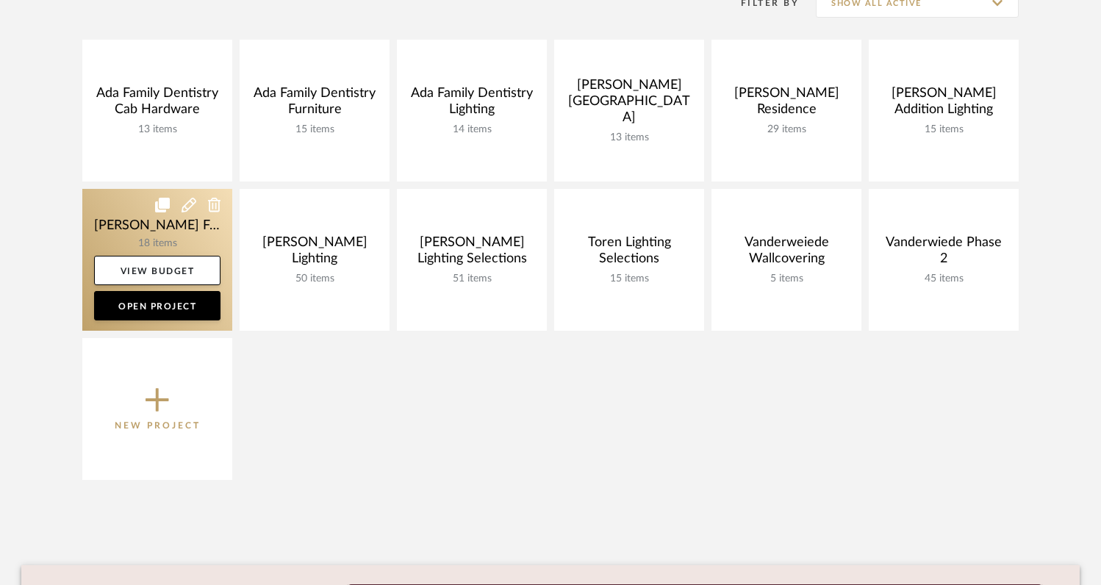
click at [210, 210] on icon at bounding box center [214, 205] width 13 height 15
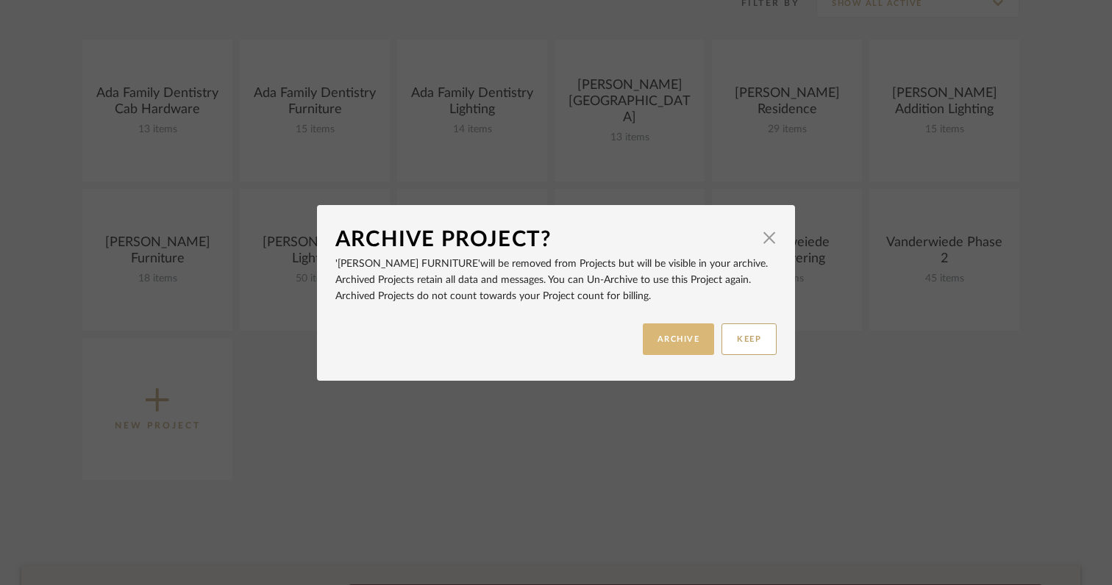
click at [675, 334] on button "ARCHIVE" at bounding box center [678, 339] width 72 height 32
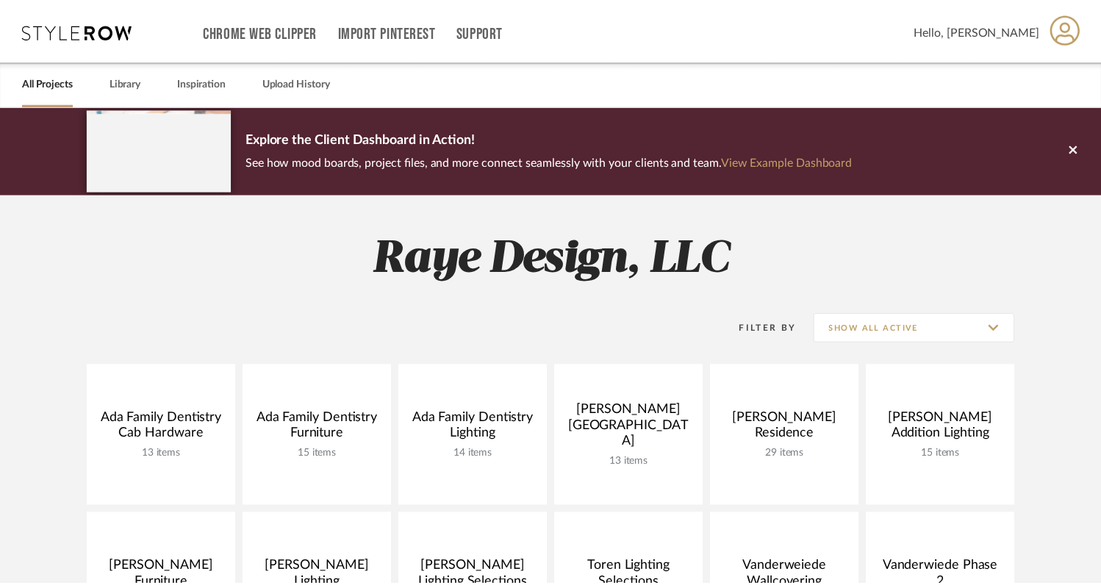
scroll to position [325, 0]
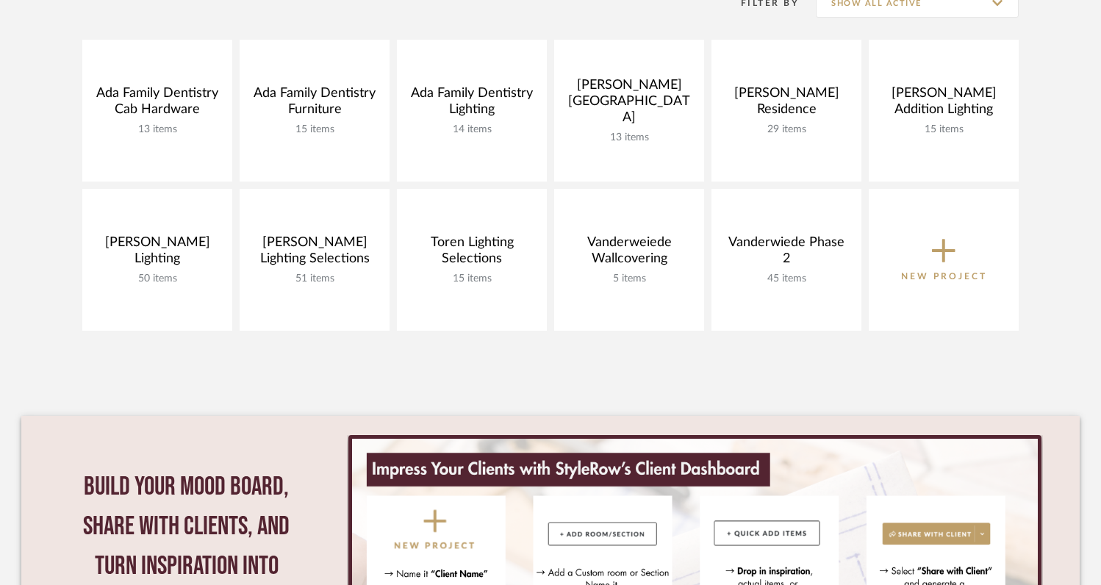
click at [929, 276] on p "New Project" at bounding box center [944, 276] width 86 height 15
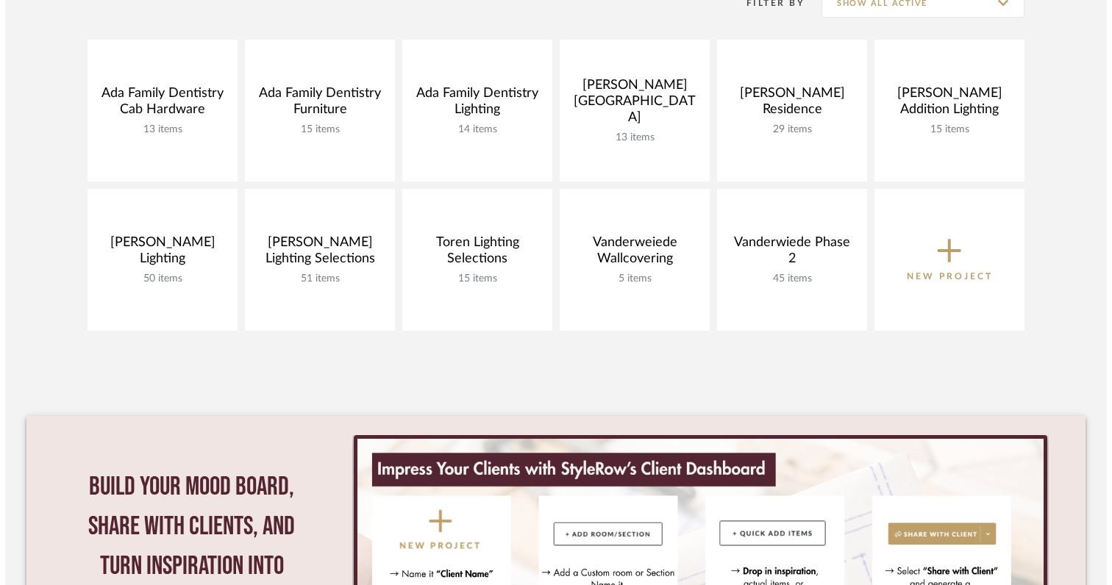
scroll to position [0, 0]
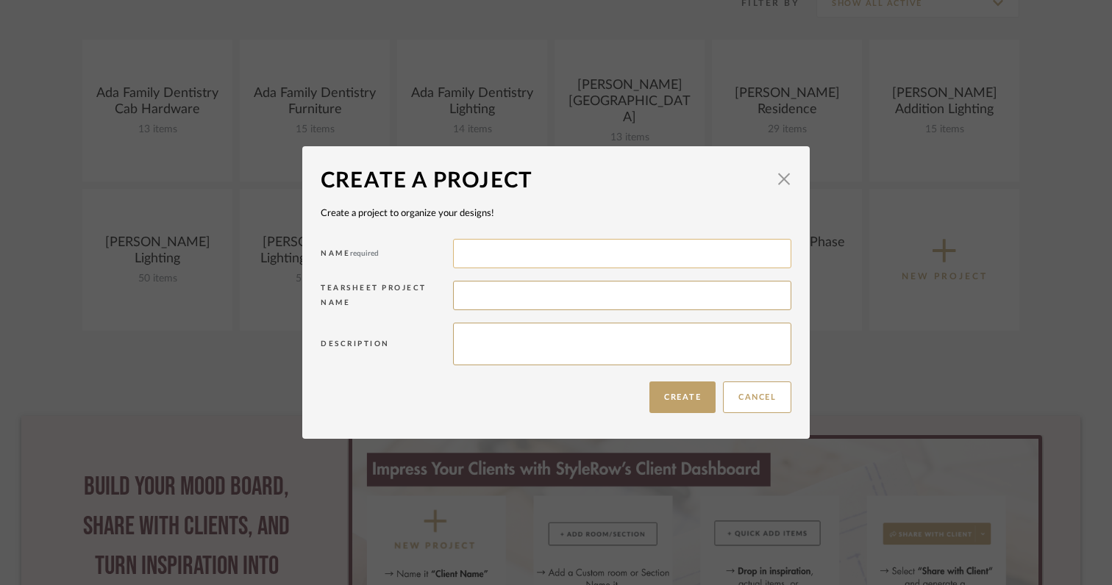
click at [530, 265] on input at bounding box center [622, 253] width 338 height 29
type input "[PERSON_NAME] Honey Creek"
click at [671, 395] on button "Create" at bounding box center [682, 398] width 66 height 32
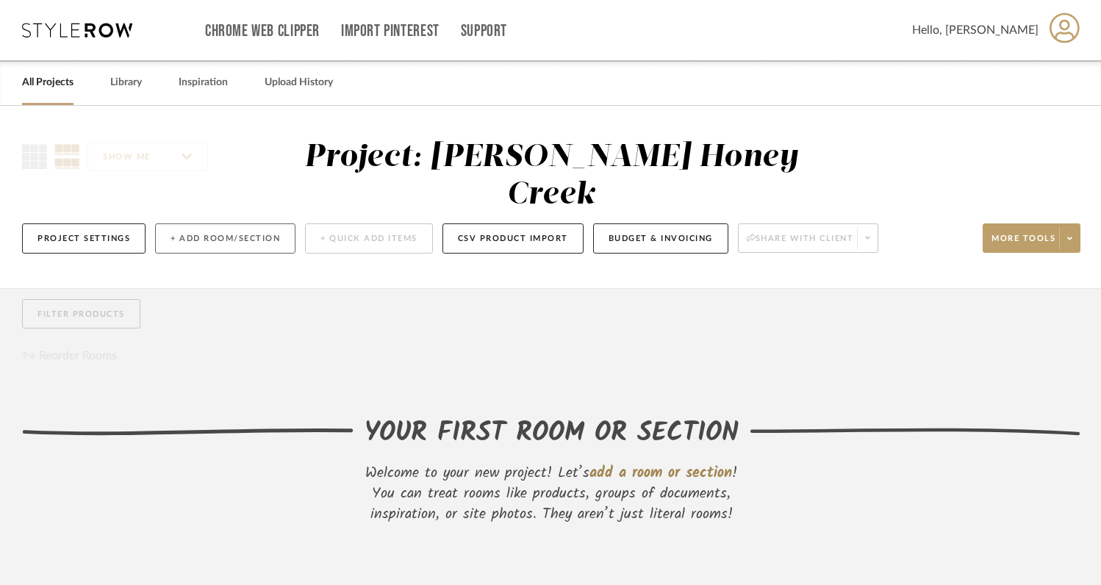
click at [262, 236] on button "+ Add Room/Section" at bounding box center [225, 238] width 140 height 30
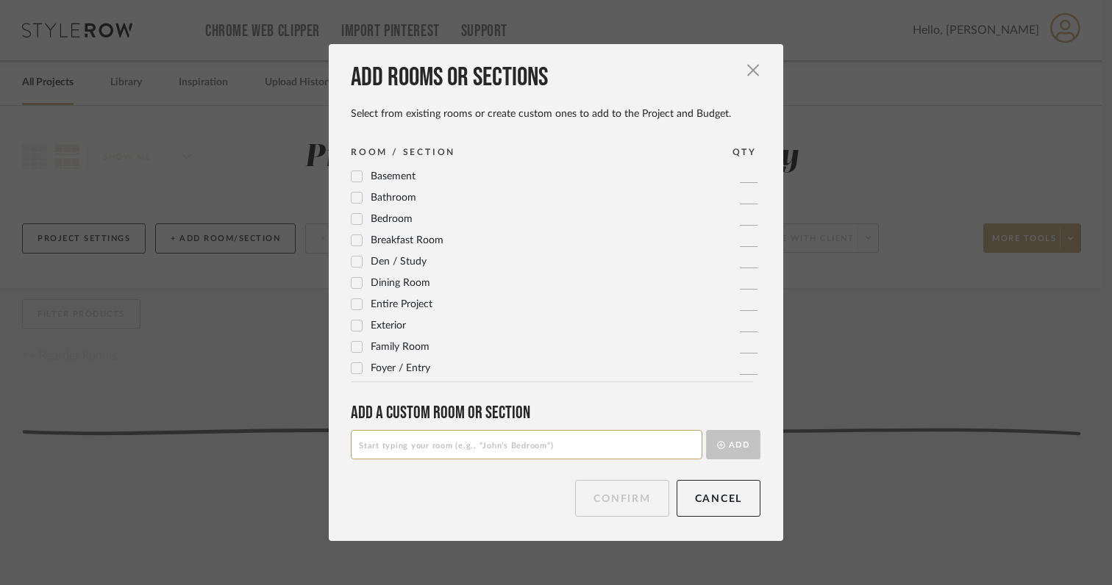
click at [423, 445] on input at bounding box center [526, 444] width 351 height 29
click at [504, 448] on input "Replacement Master Bathroom Vanoty Lights" at bounding box center [526, 444] width 351 height 29
type input "Replacement Master Bathroom Vanity Lights"
click at [748, 440] on button "Add" at bounding box center [733, 444] width 54 height 29
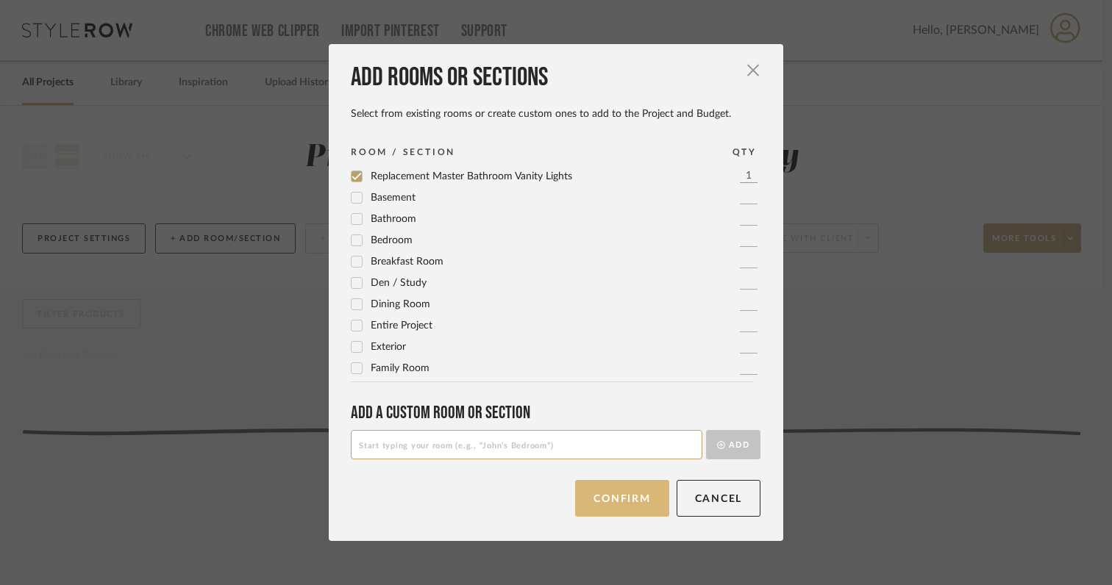
click at [595, 504] on button "Confirm" at bounding box center [621, 498] width 93 height 37
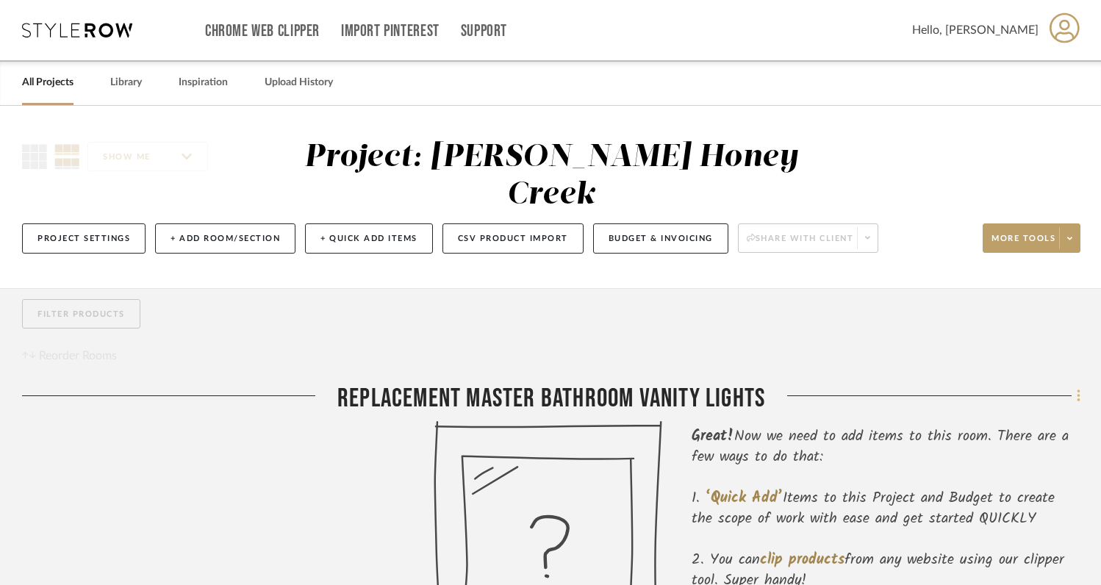
click at [1077, 397] on icon at bounding box center [1078, 396] width 3 height 12
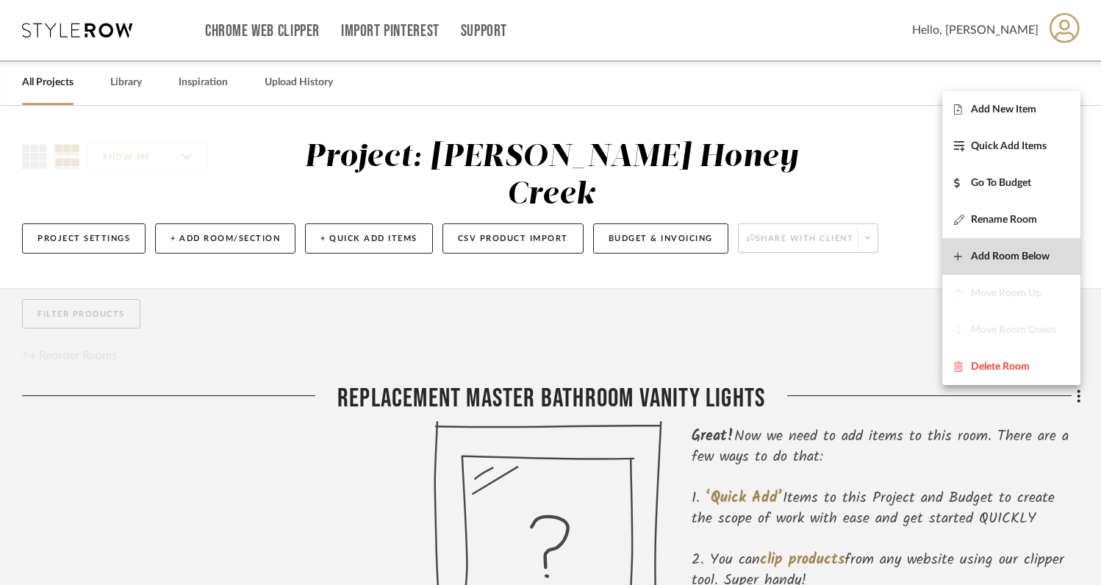
click at [996, 253] on span "Add Room Below" at bounding box center [1010, 257] width 79 height 12
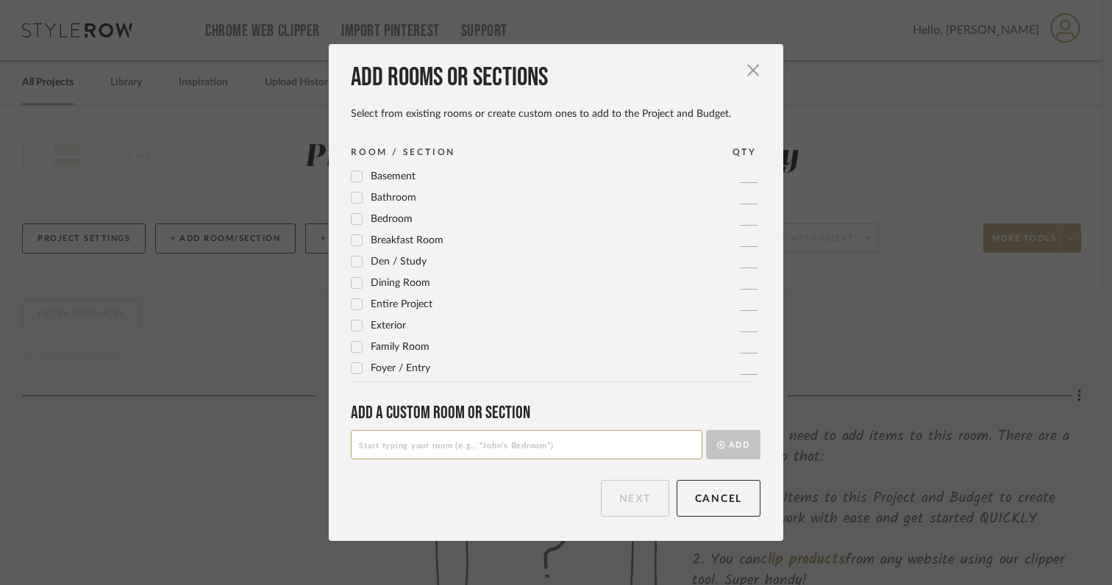
click at [626, 447] on input at bounding box center [526, 444] width 351 height 29
type input "Replacement Master [PERSON_NAME]"
click at [729, 448] on button "Add" at bounding box center [733, 444] width 54 height 29
click at [628, 504] on button "Next" at bounding box center [635, 498] width 68 height 37
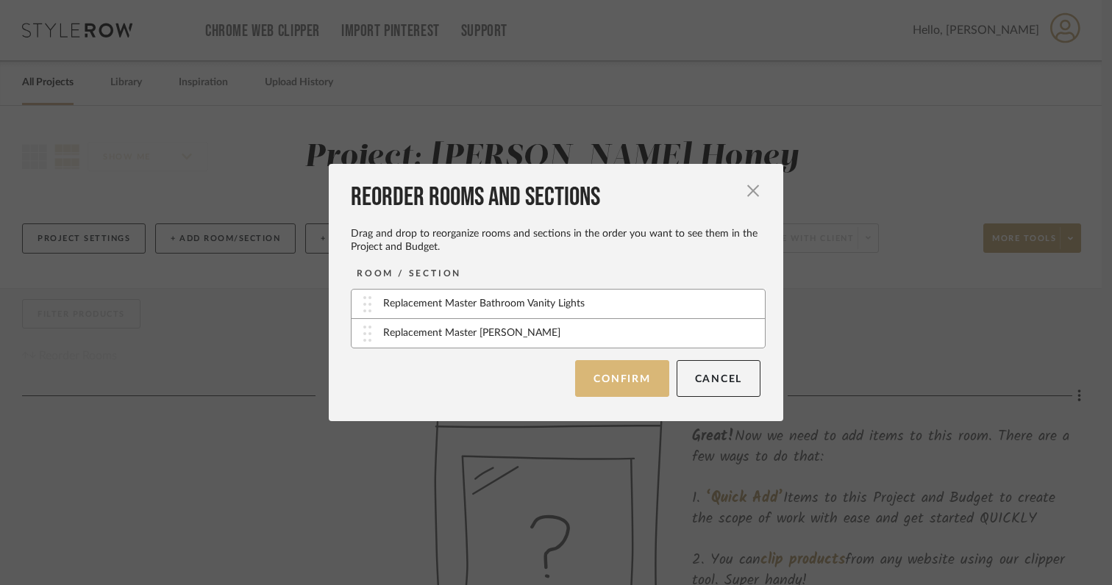
click at [611, 379] on button "Confirm" at bounding box center [621, 378] width 93 height 37
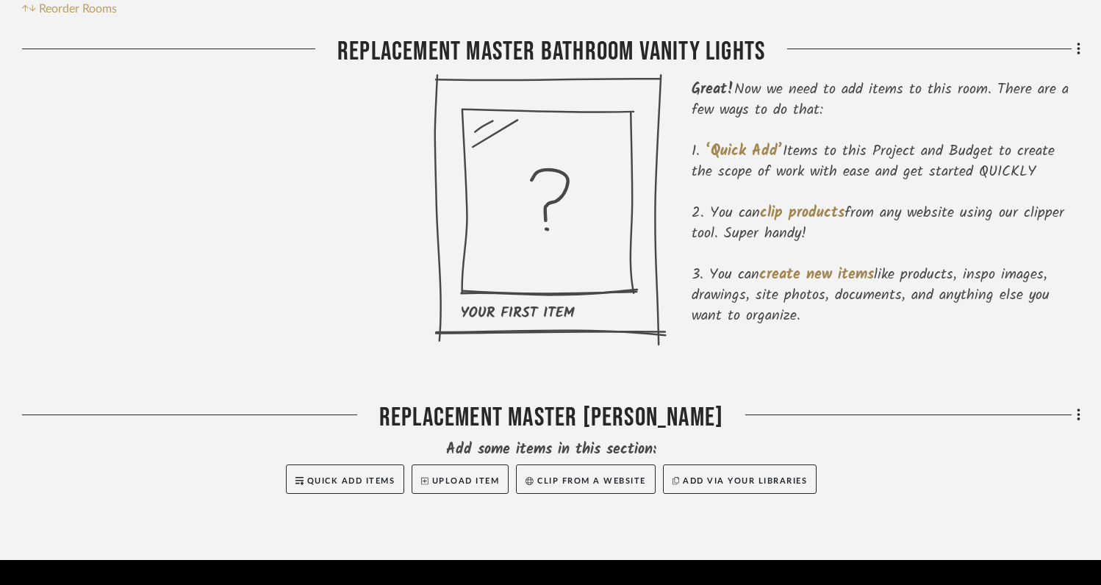
scroll to position [346, 0]
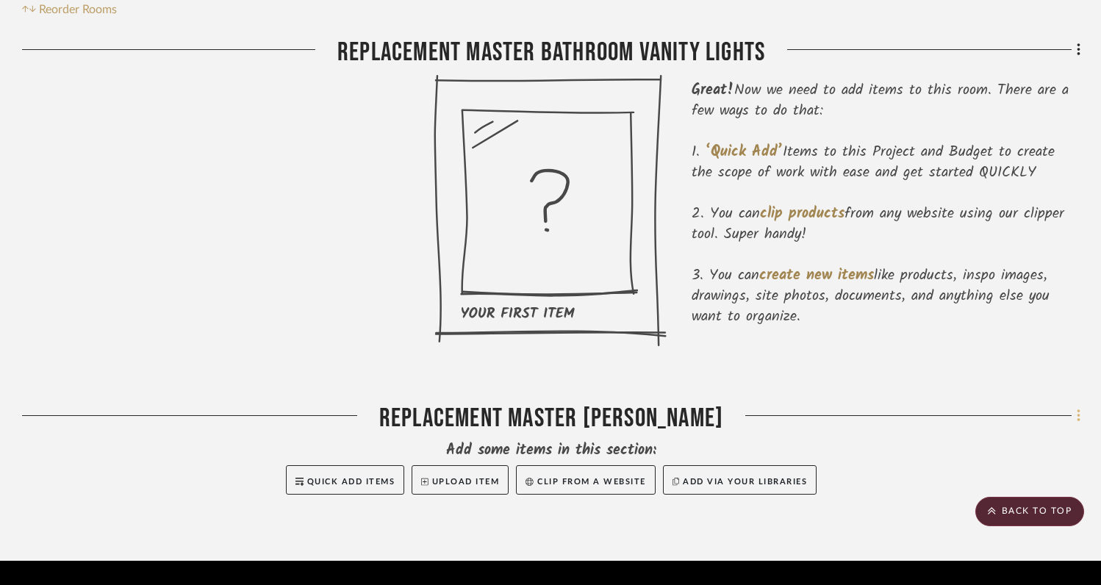
click at [1080, 420] on icon at bounding box center [1079, 416] width 4 height 16
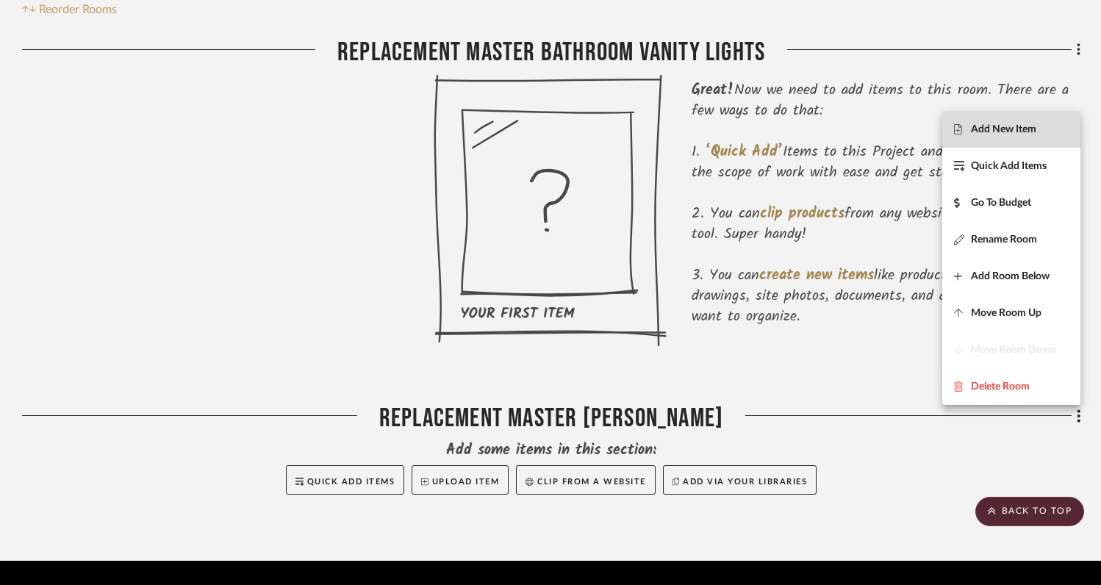
click at [986, 133] on span "Add New Item" at bounding box center [1003, 130] width 65 height 12
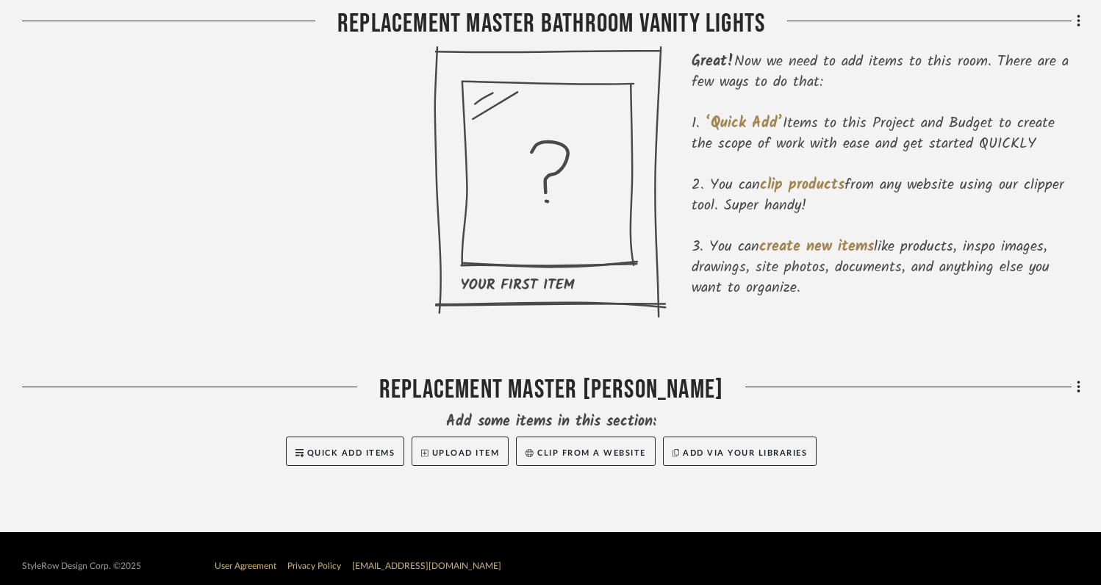
scroll to position [390, 0]
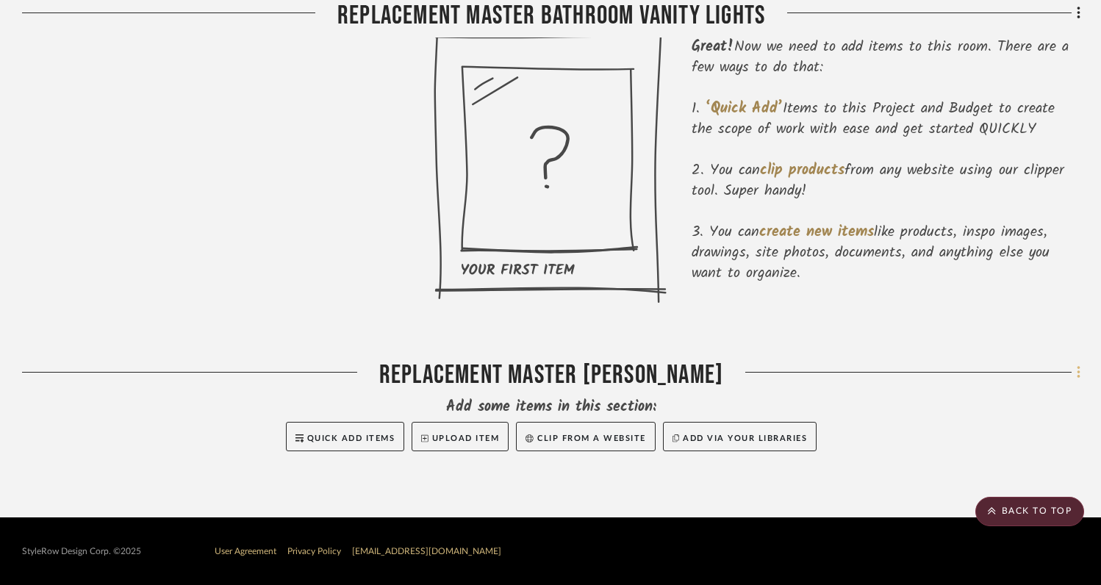
click at [1078, 370] on icon at bounding box center [1079, 373] width 4 height 16
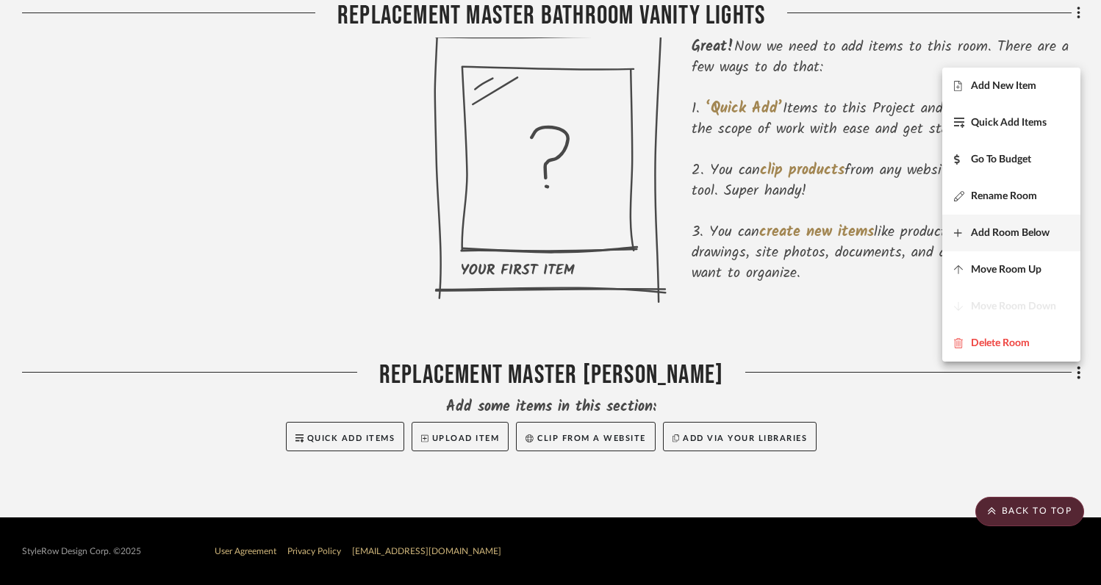
click at [992, 232] on span "Add Room Below" at bounding box center [1010, 232] width 79 height 12
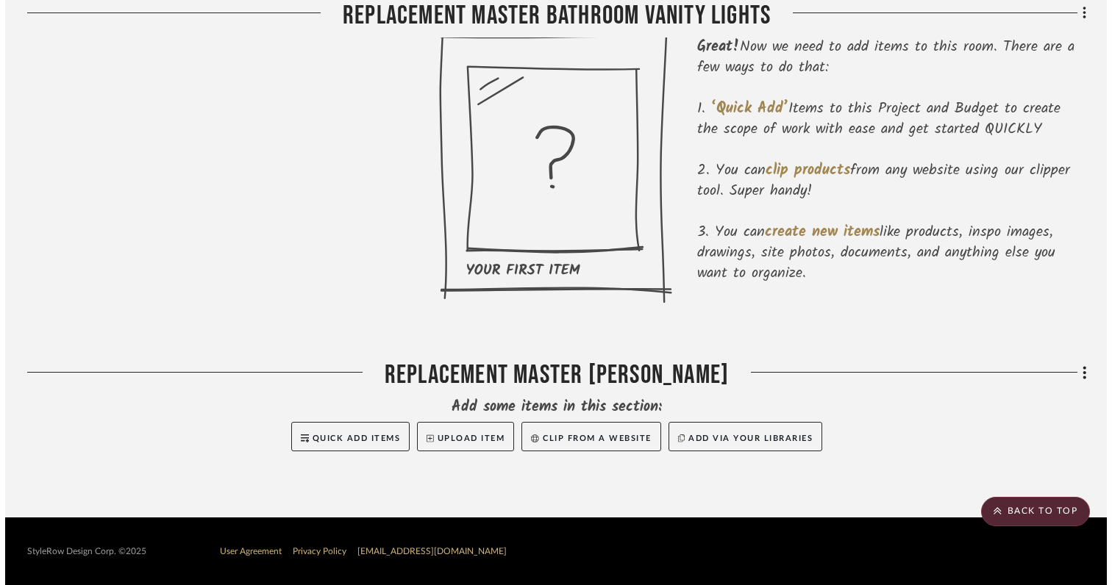
scroll to position [0, 0]
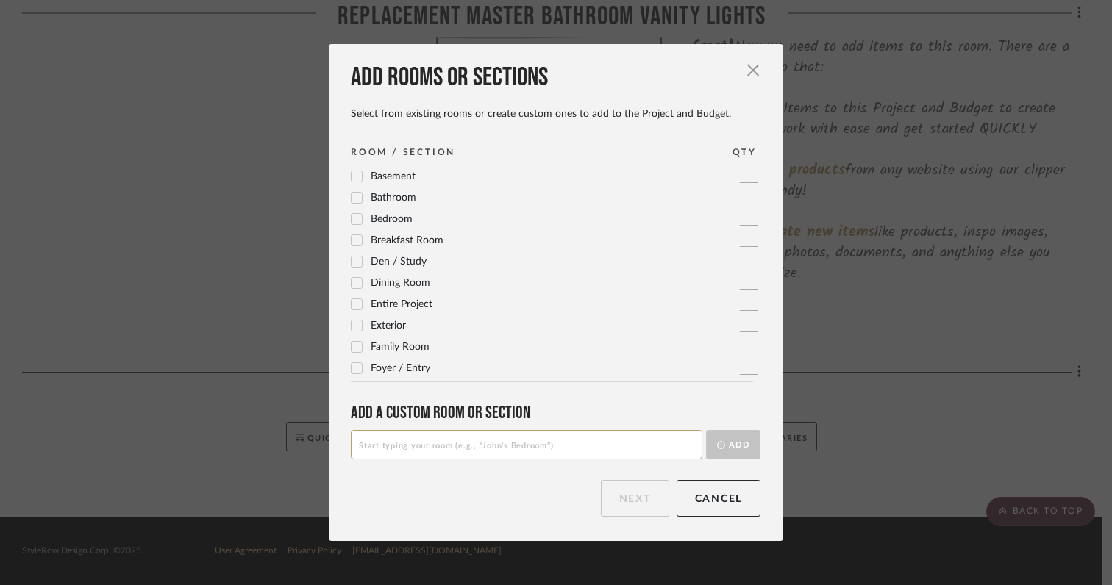
click at [545, 444] on input at bounding box center [526, 444] width 351 height 29
type input "Master Bedroom Chandelier"
click at [722, 445] on button "Add" at bounding box center [733, 444] width 54 height 29
click at [652, 492] on button "Next" at bounding box center [635, 498] width 68 height 37
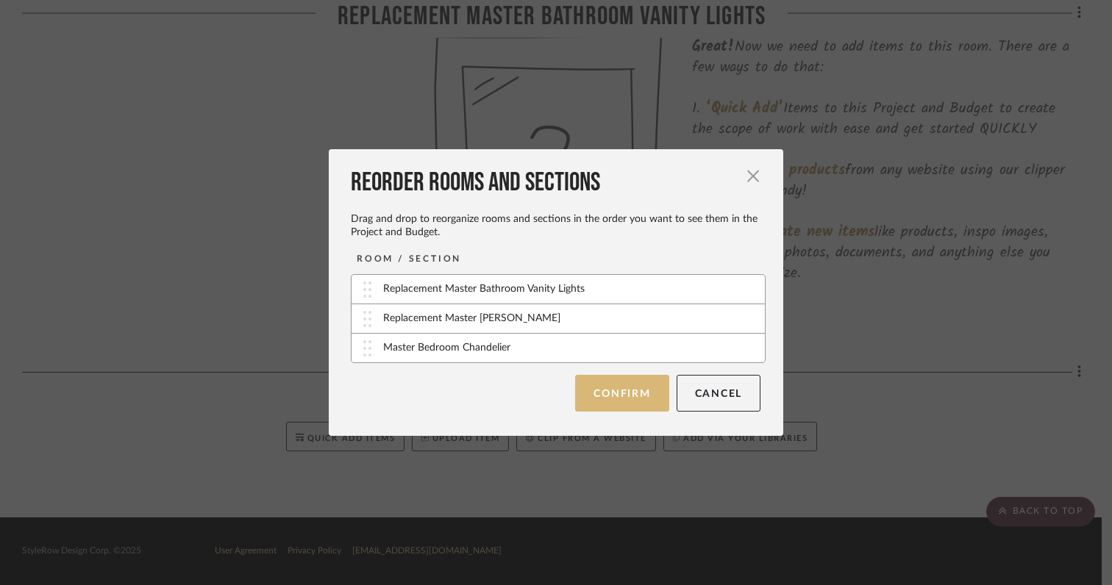
click at [618, 404] on button "Confirm" at bounding box center [621, 393] width 93 height 37
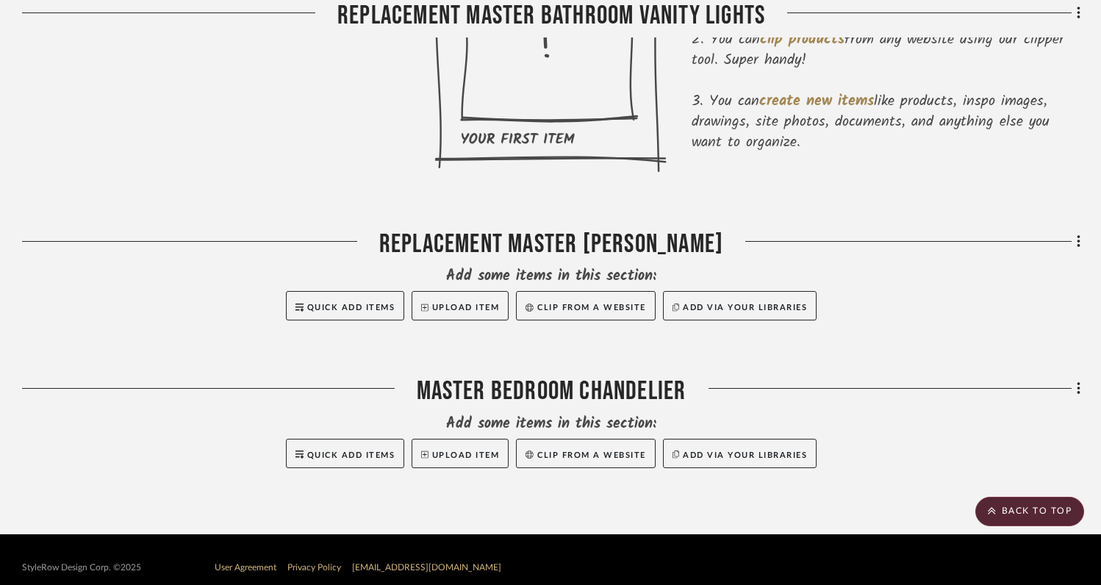
scroll to position [523, 0]
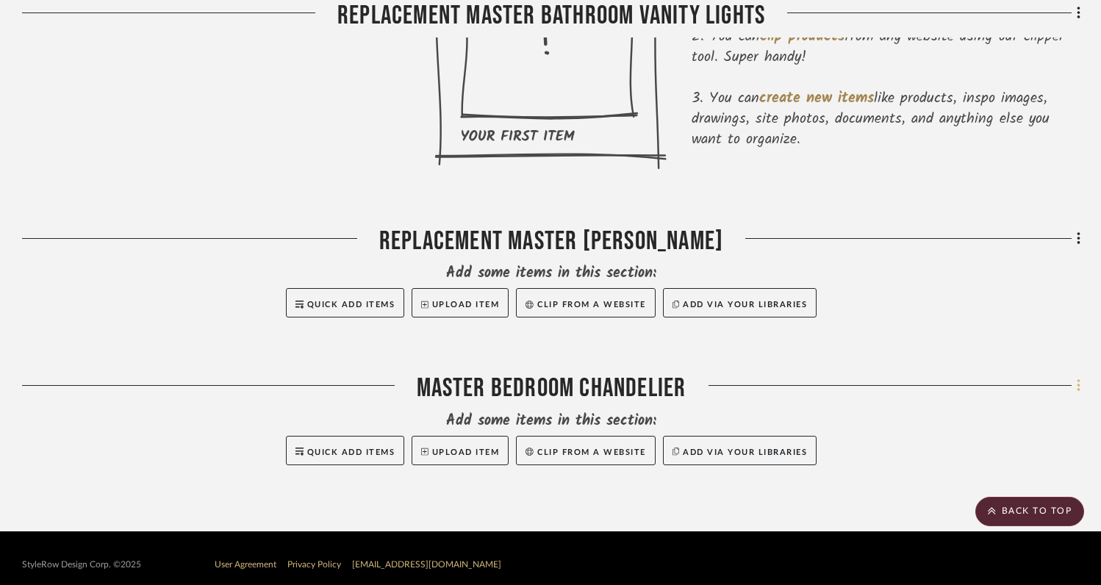
click at [1078, 389] on icon at bounding box center [1079, 386] width 4 height 16
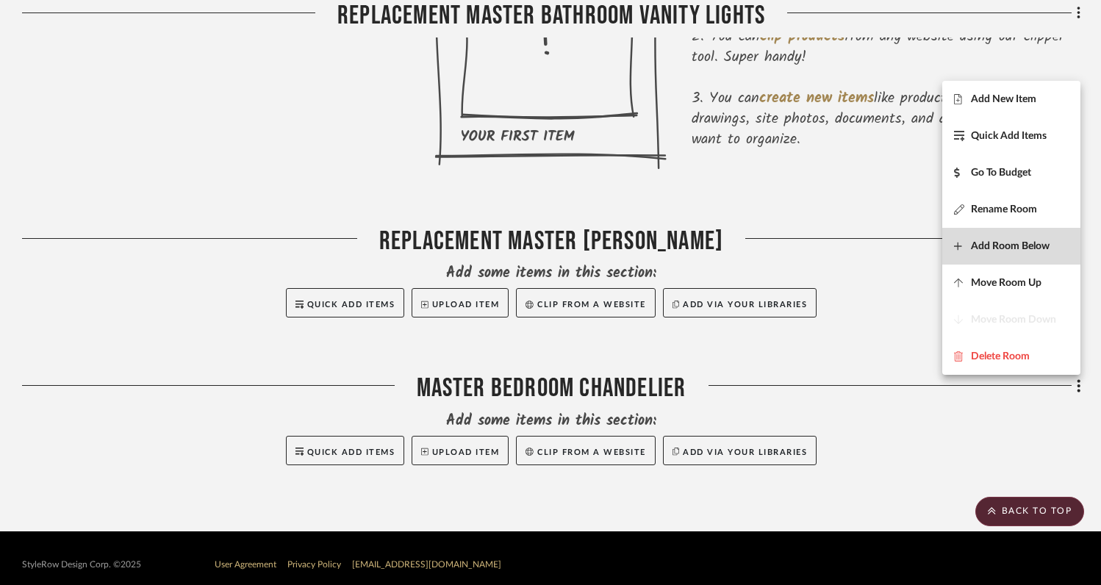
click at [987, 245] on span "Add Room Below" at bounding box center [1010, 246] width 79 height 12
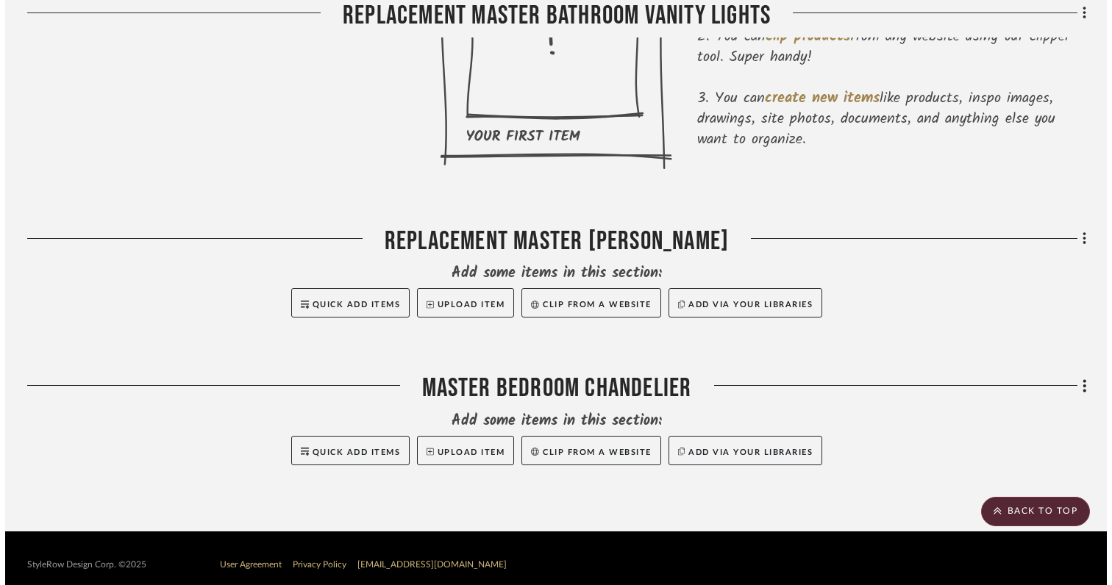
scroll to position [0, 0]
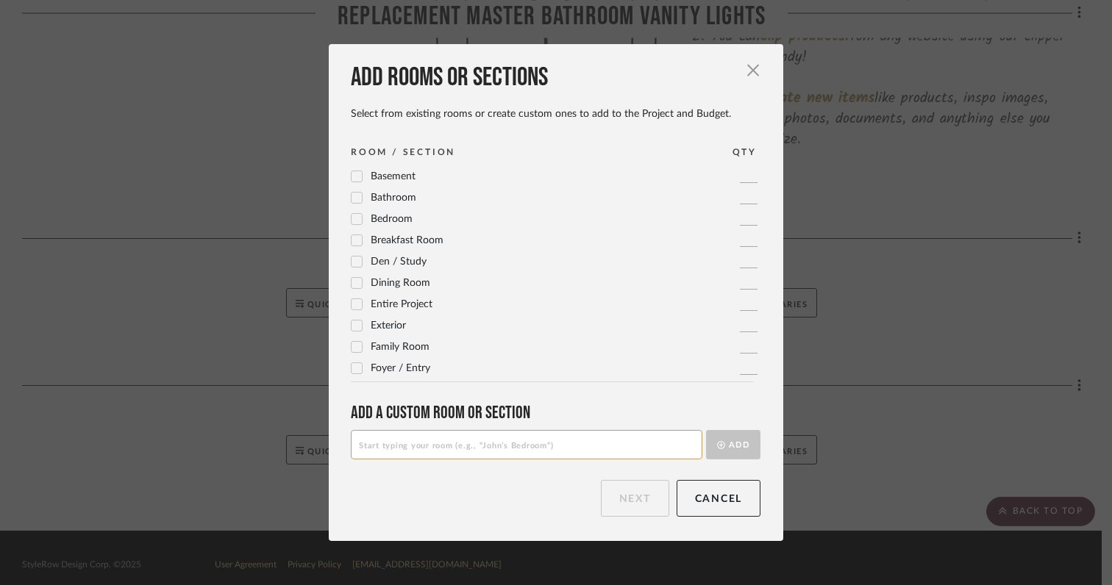
click at [586, 447] on input at bounding box center [526, 444] width 351 height 29
type input "Master Bedroom Sconce Lights"
click at [733, 443] on button "Add" at bounding box center [733, 444] width 54 height 29
click at [631, 507] on button "Next" at bounding box center [635, 498] width 68 height 37
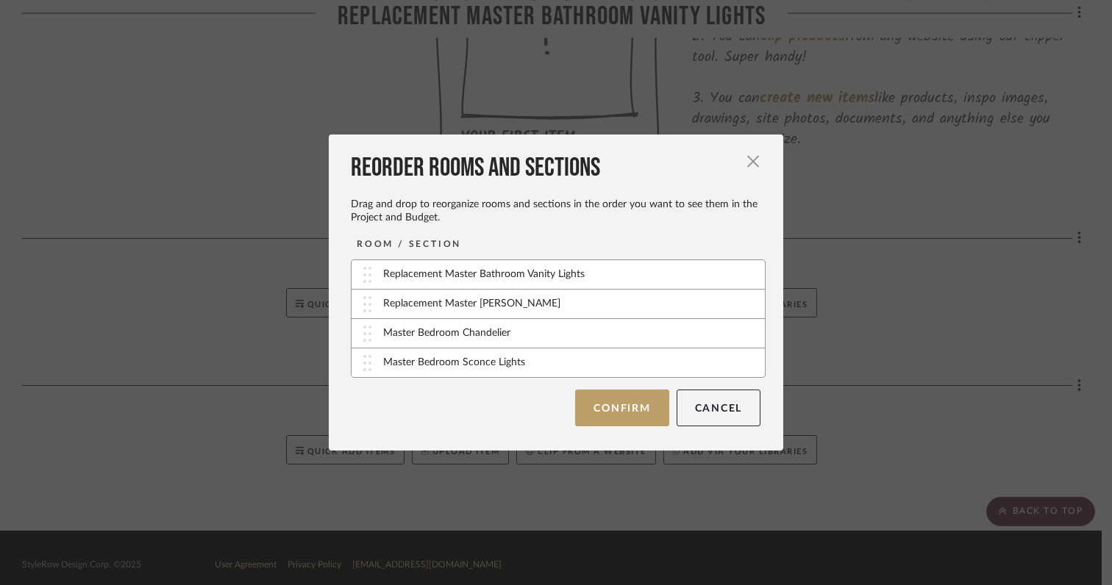
click at [623, 382] on div "ROOM / SECTION Replacement Master Bathroom Vanity Lights Replacement Master Tub…" at bounding box center [561, 331] width 420 height 189
click at [623, 407] on button "Confirm" at bounding box center [621, 408] width 93 height 37
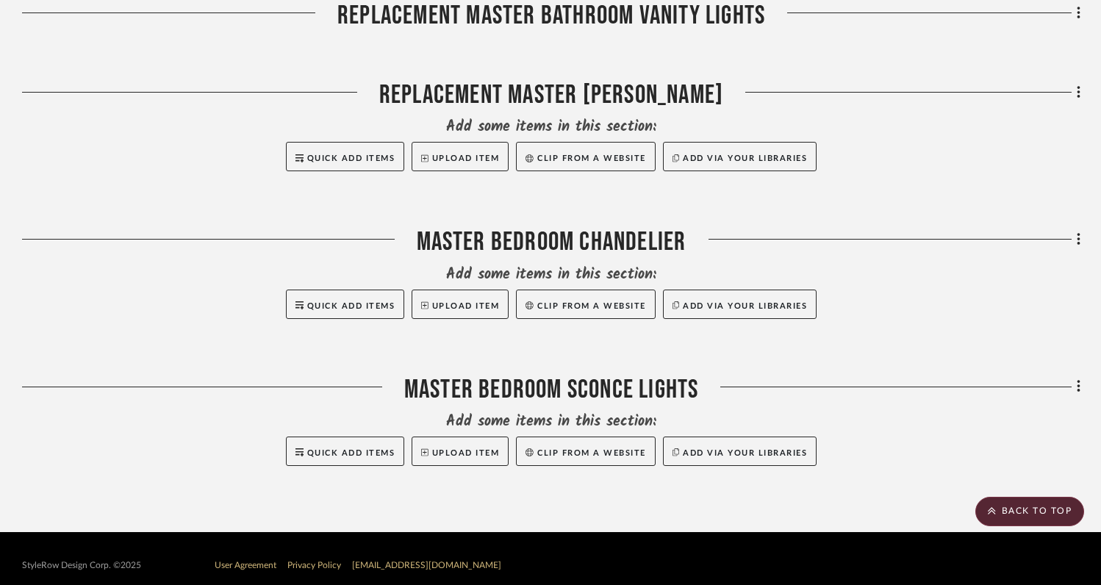
scroll to position [668, 0]
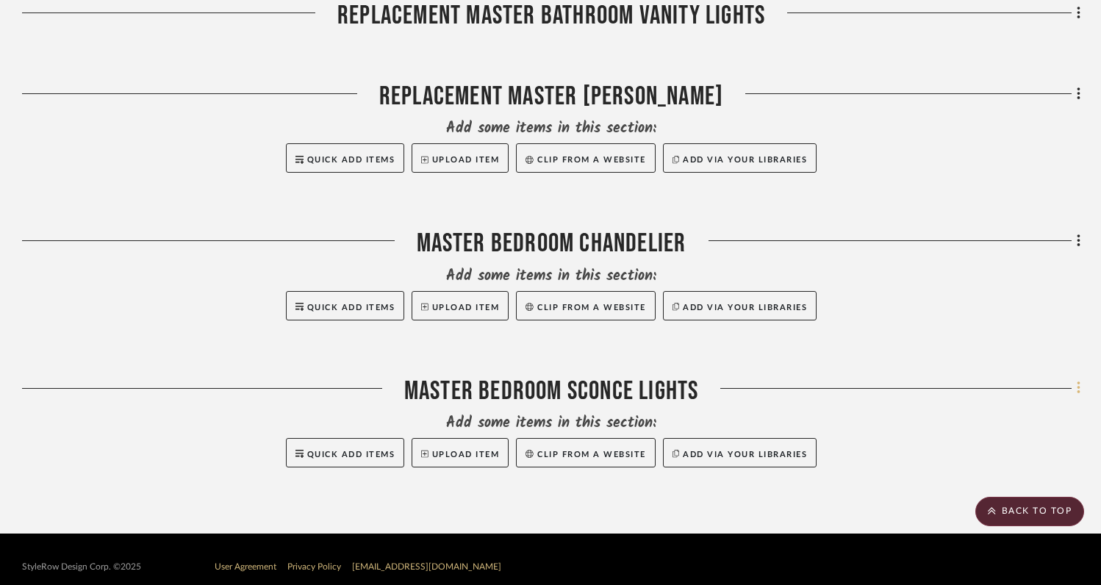
click at [1078, 390] on icon at bounding box center [1078, 388] width 3 height 12
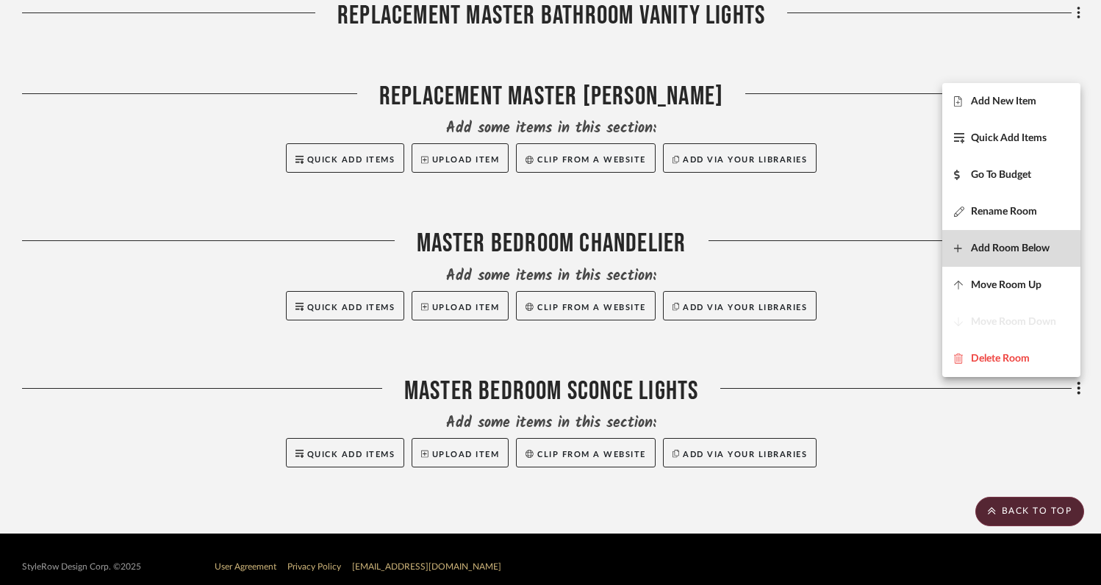
click at [994, 251] on span "Add Room Below" at bounding box center [1010, 249] width 79 height 12
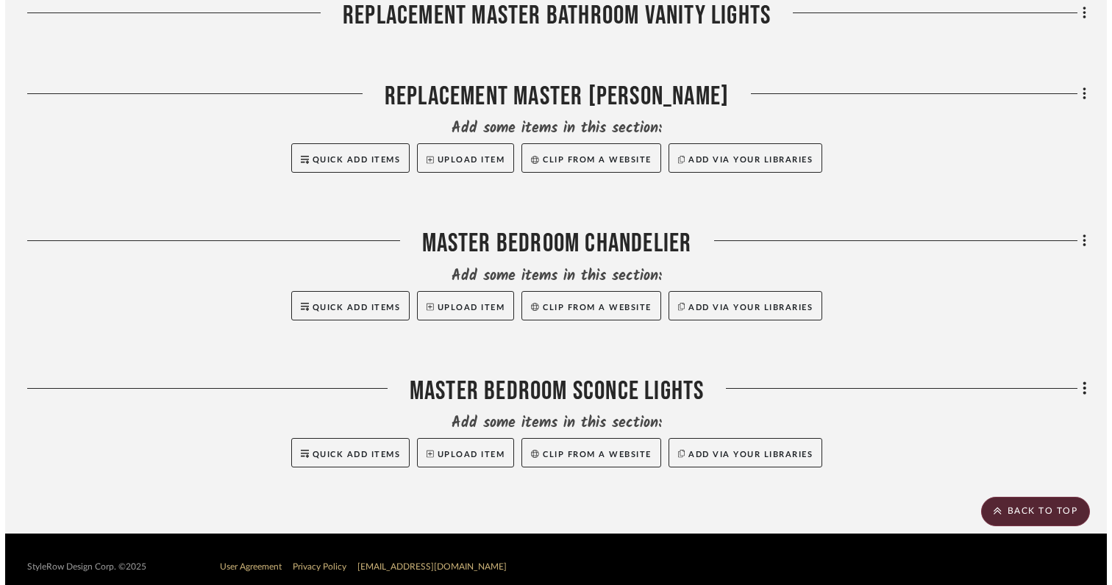
scroll to position [0, 0]
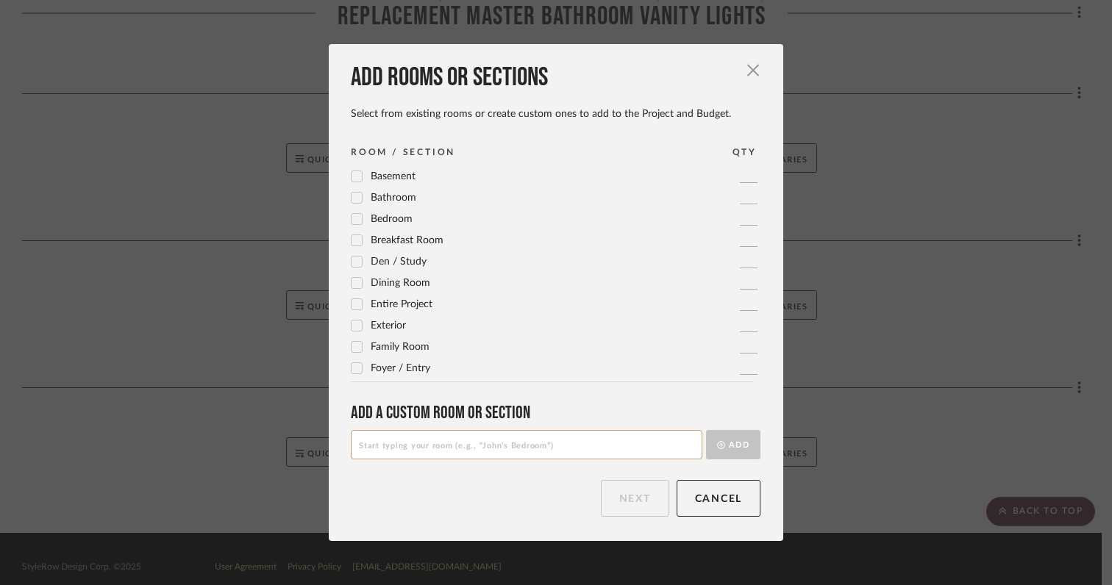
click at [565, 453] on input at bounding box center [526, 444] width 351 height 29
type input "Guest Bedroom Center [GEOGRAPHIC_DATA]"
click at [726, 441] on button "Add" at bounding box center [733, 444] width 54 height 29
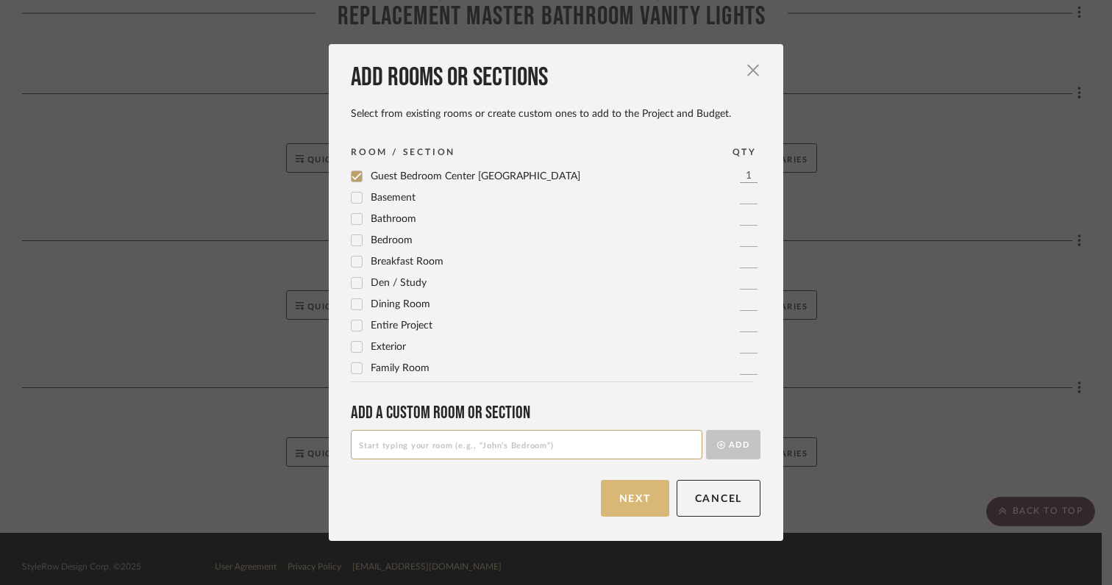
click at [604, 495] on button "Next" at bounding box center [635, 498] width 68 height 37
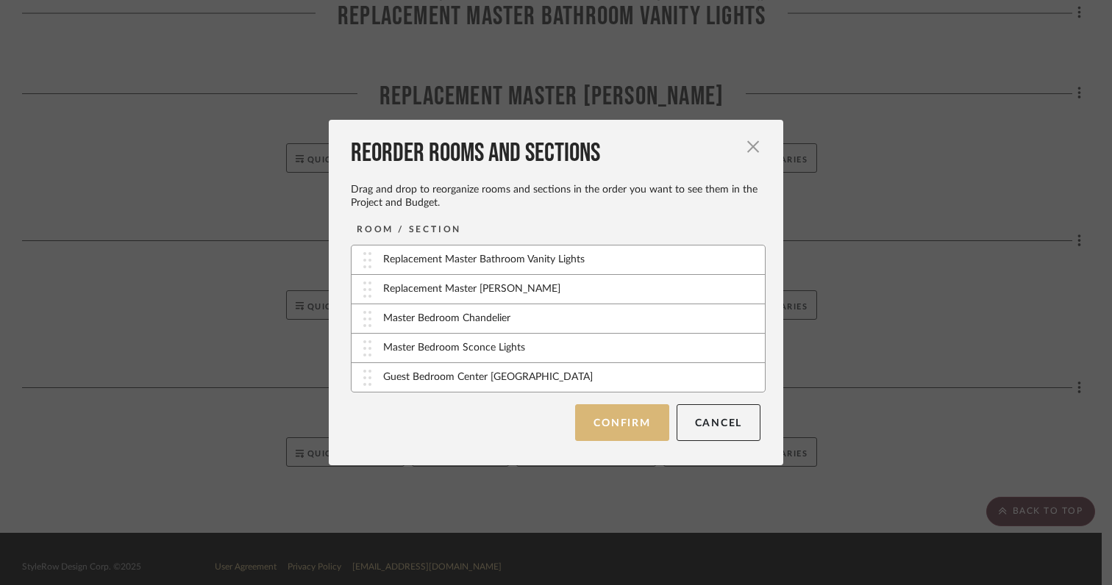
click at [606, 426] on button "Confirm" at bounding box center [621, 422] width 93 height 37
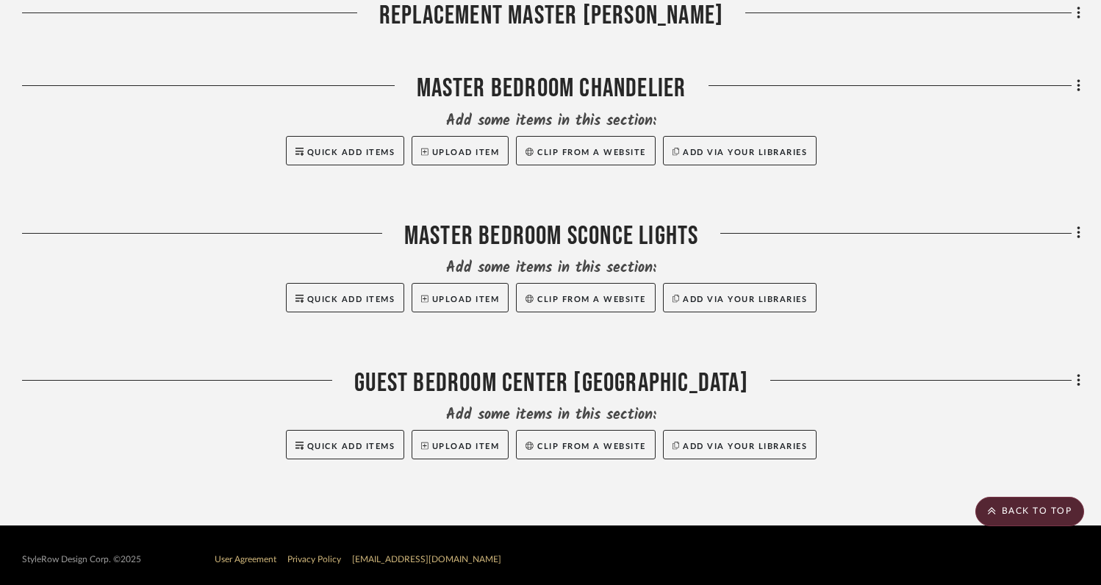
scroll to position [831, 0]
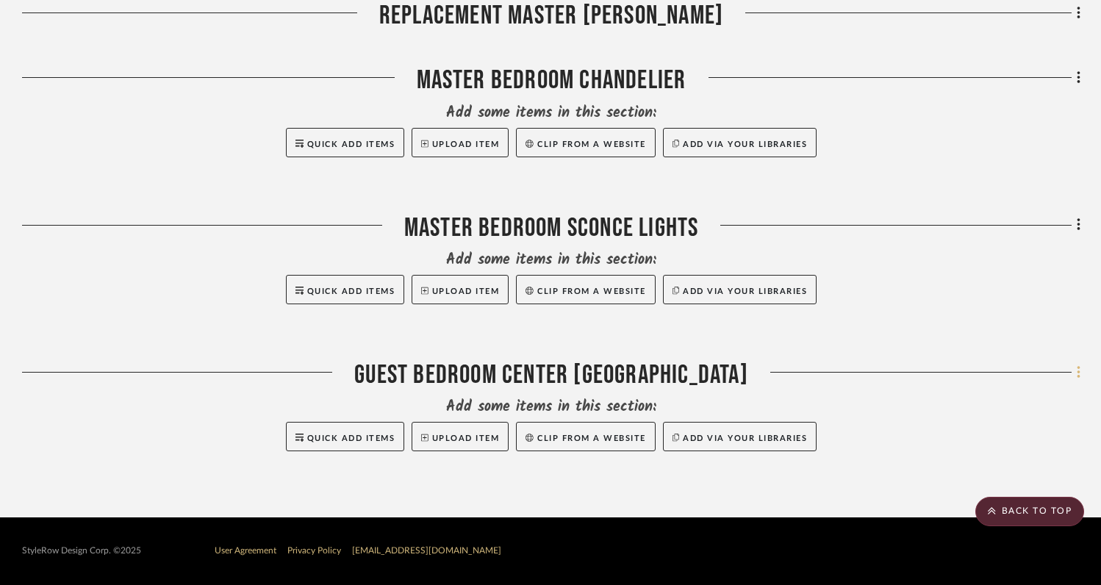
click at [1078, 375] on icon at bounding box center [1079, 373] width 4 height 16
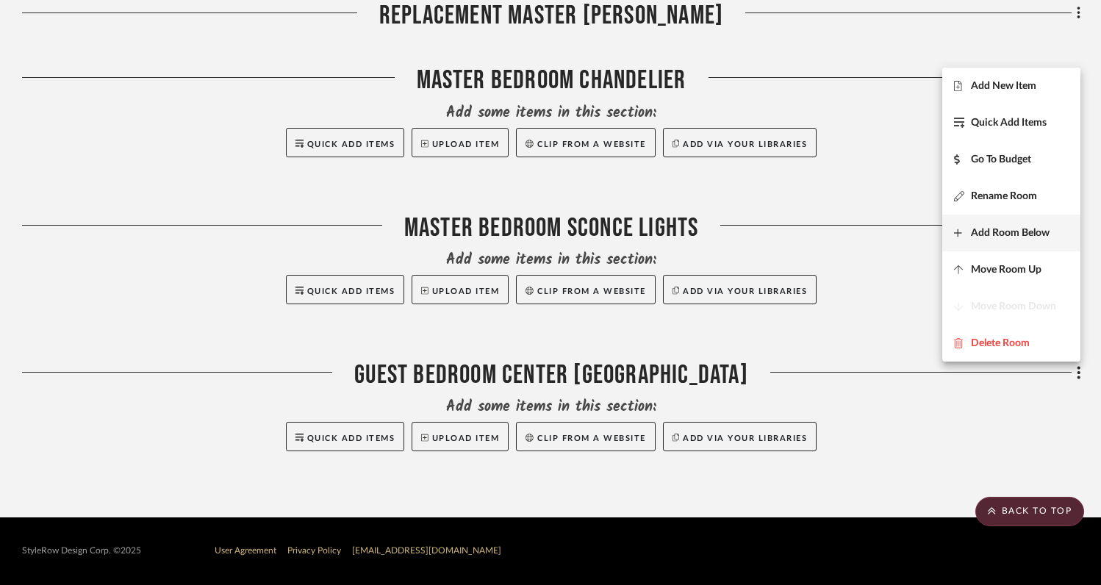
click at [1002, 239] on button "Add Room Below" at bounding box center [1011, 233] width 138 height 37
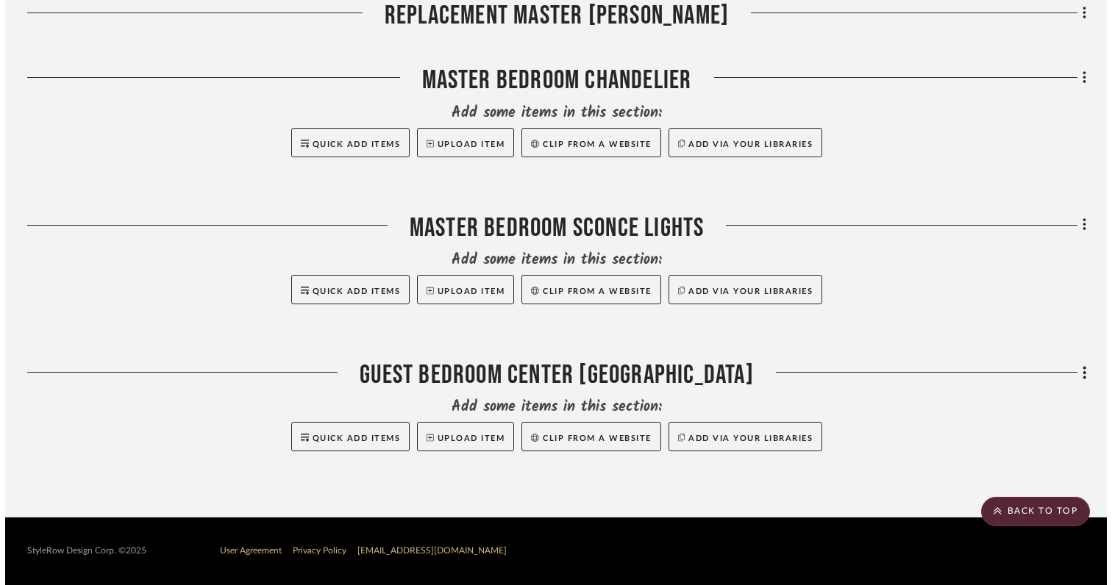
scroll to position [0, 0]
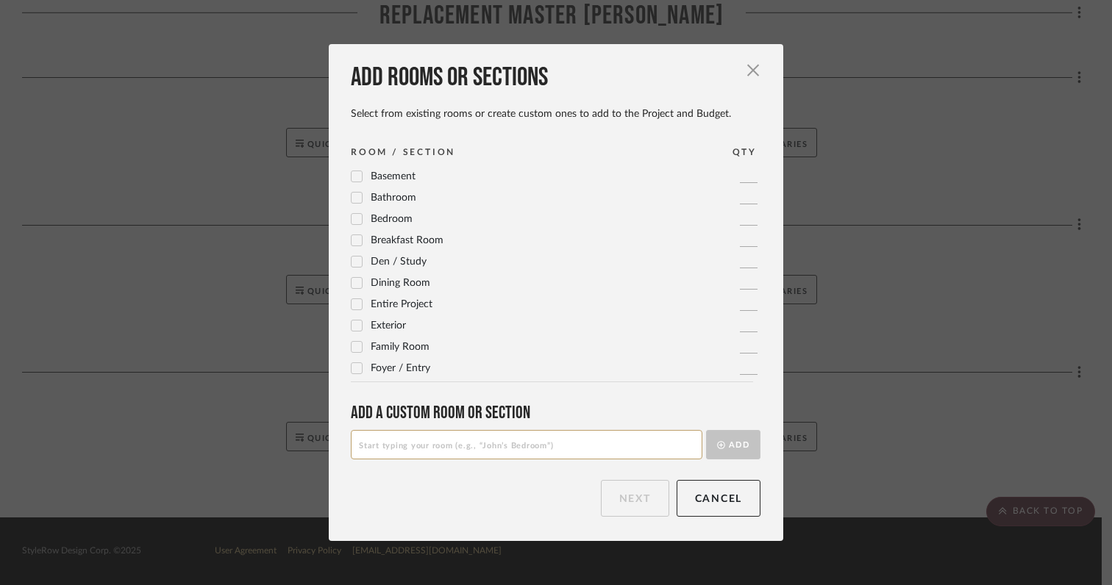
click at [584, 448] on input at bounding box center [526, 444] width 351 height 29
type input "Butlers Pantry Flush Mounts"
click at [729, 442] on button "Add" at bounding box center [733, 444] width 54 height 29
click at [623, 506] on button "Next" at bounding box center [635, 498] width 68 height 37
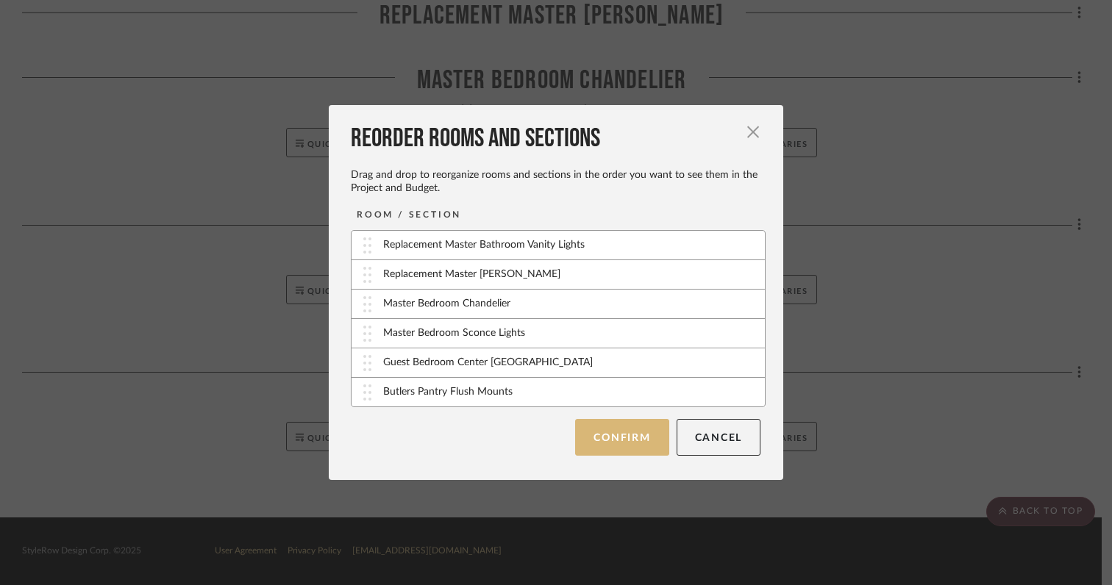
click at [615, 437] on button "Confirm" at bounding box center [621, 437] width 93 height 37
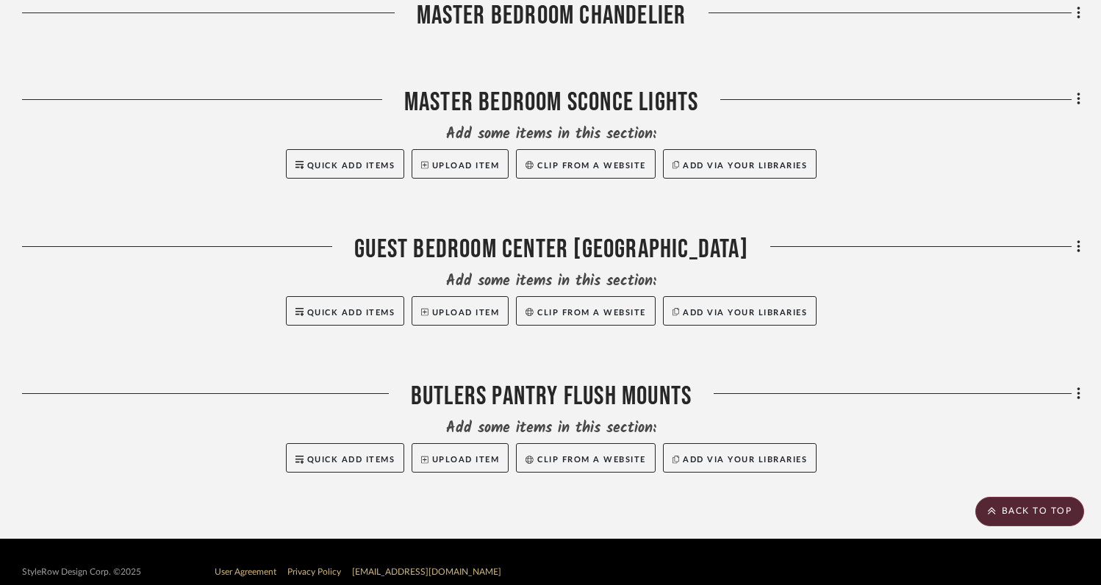
scroll to position [978, 0]
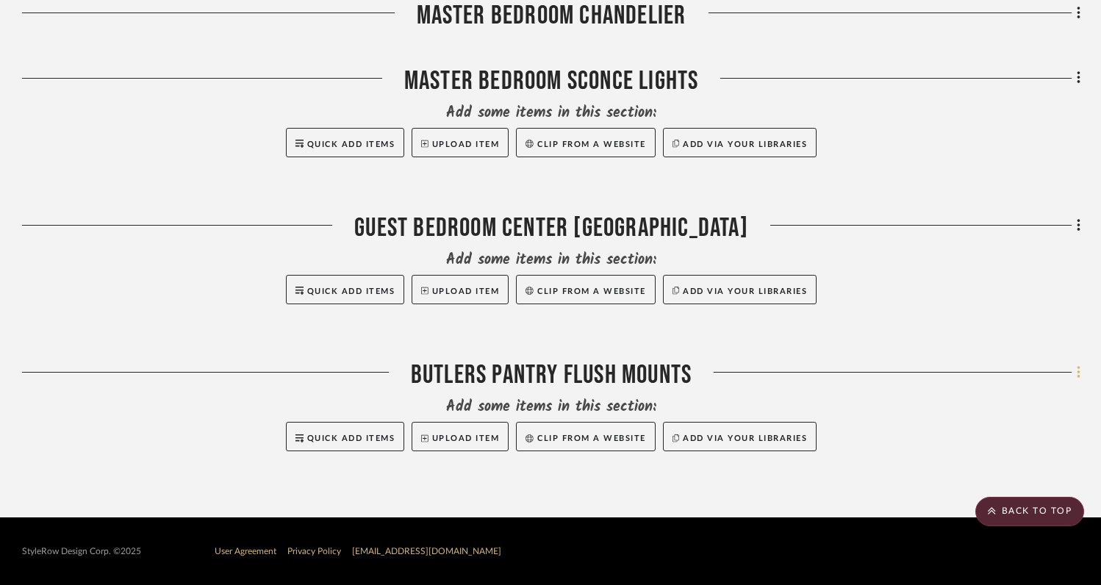
click at [1077, 376] on icon at bounding box center [1079, 373] width 4 height 16
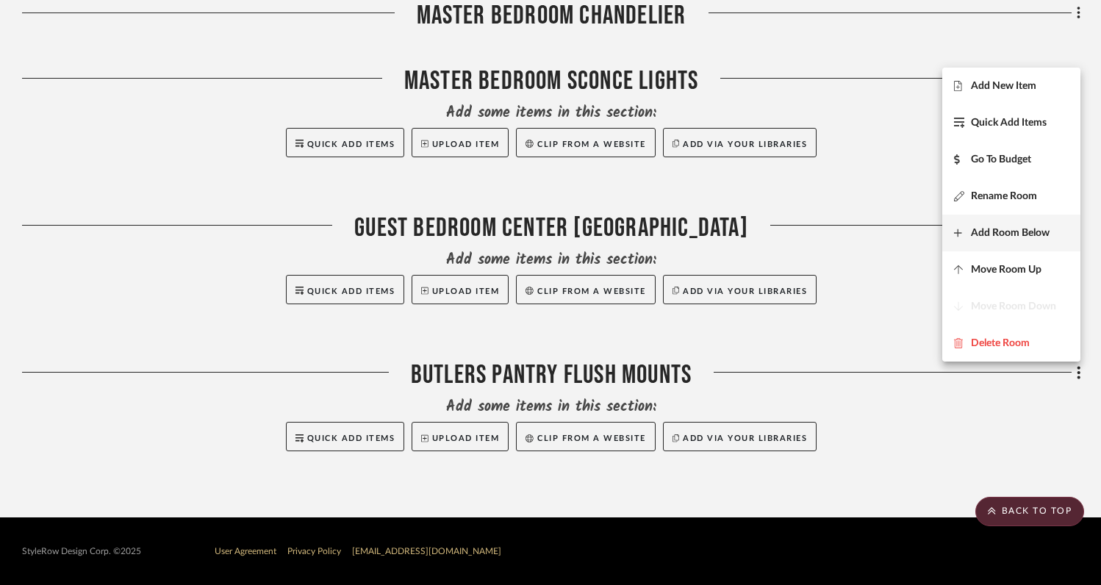
click at [980, 232] on span "Add Room Below" at bounding box center [1010, 232] width 79 height 12
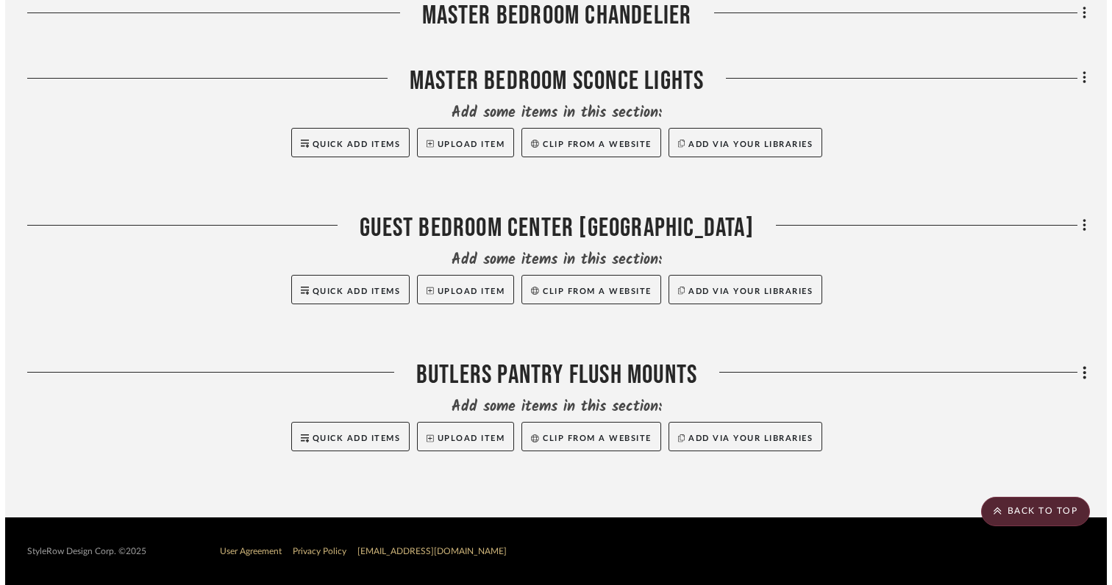
scroll to position [0, 0]
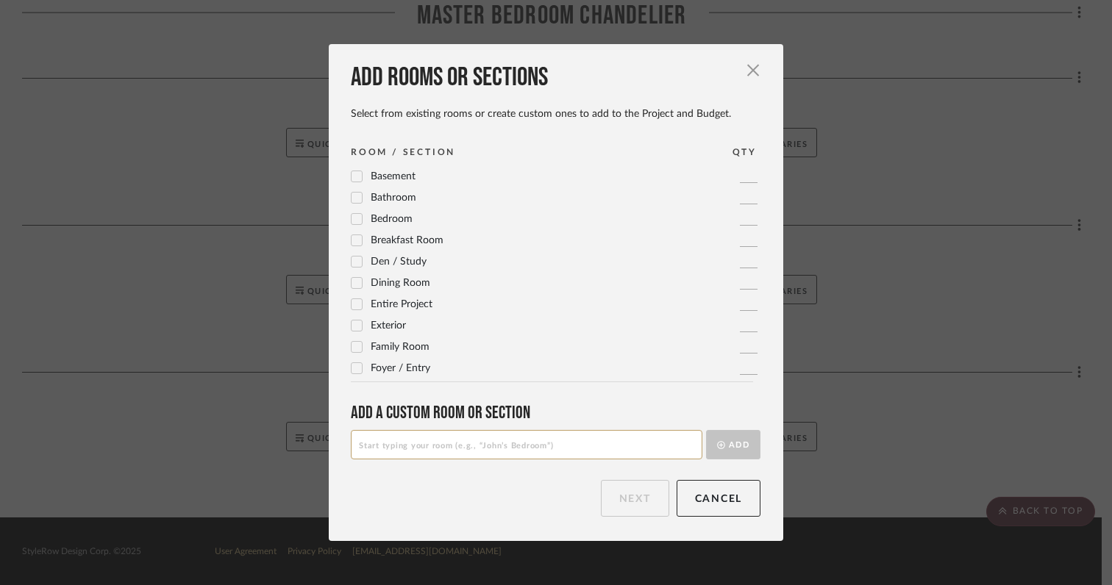
click at [529, 448] on input at bounding box center [526, 444] width 351 height 29
type input "Butlers Bar Wall Sconces"
click at [731, 444] on button "Add" at bounding box center [733, 444] width 54 height 29
click at [624, 509] on button "Next" at bounding box center [635, 498] width 68 height 37
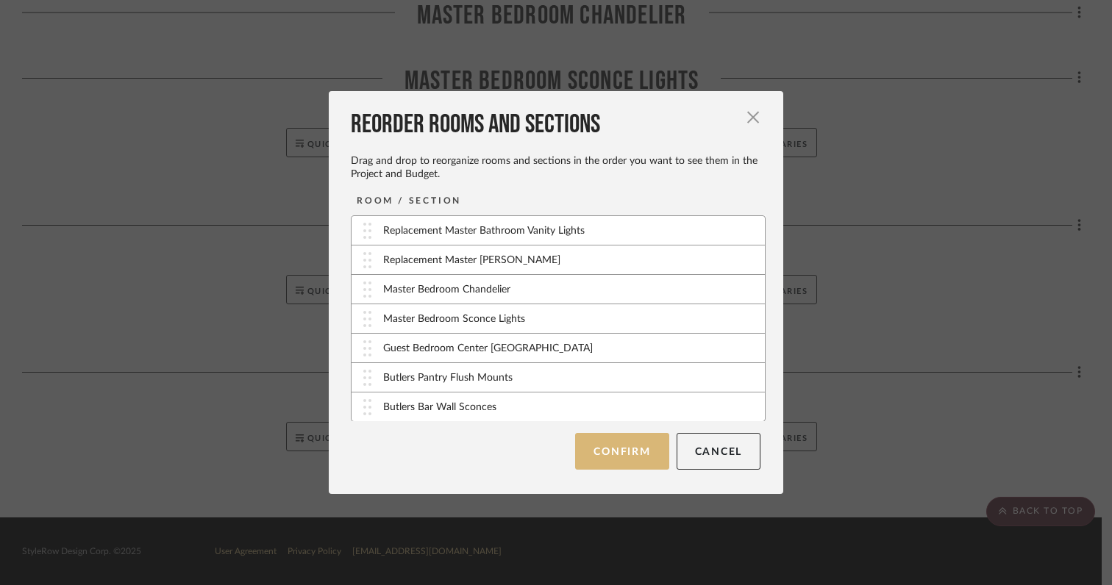
click at [620, 454] on button "Confirm" at bounding box center [621, 451] width 93 height 37
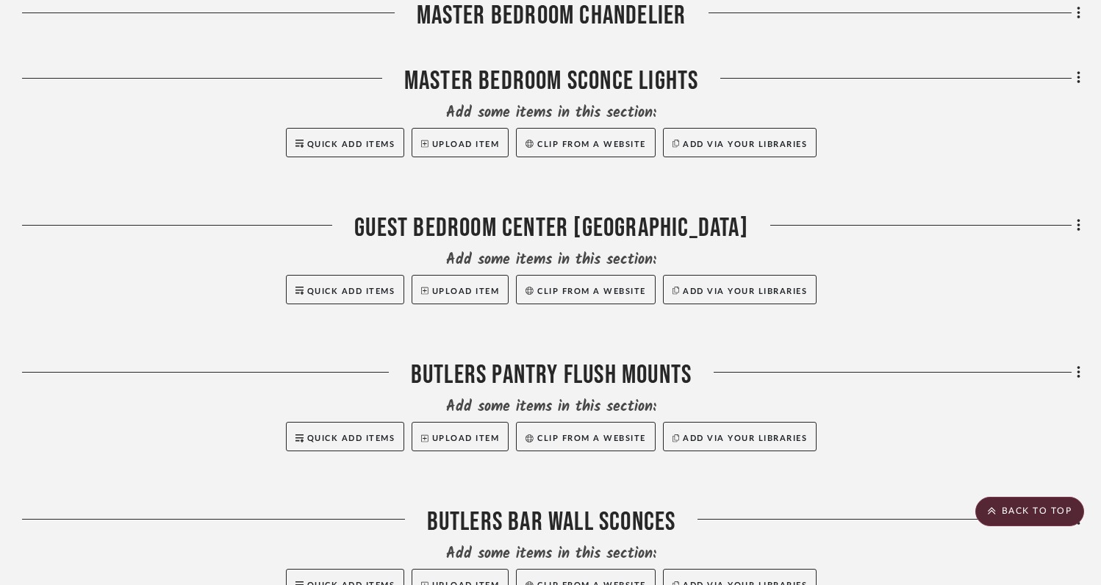
scroll to position [1125, 0]
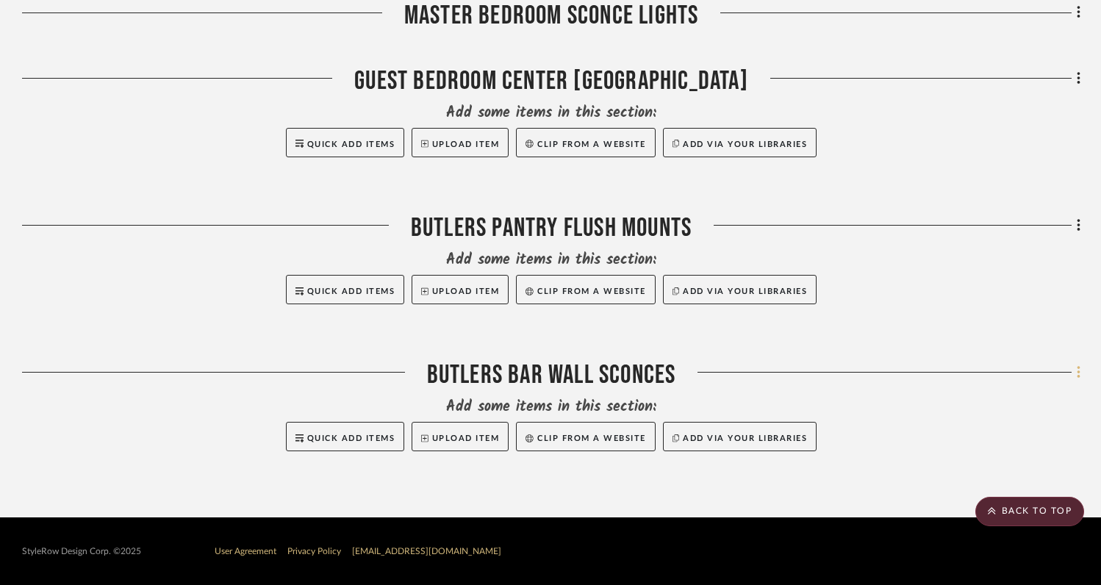
click at [1077, 376] on icon at bounding box center [1079, 373] width 4 height 16
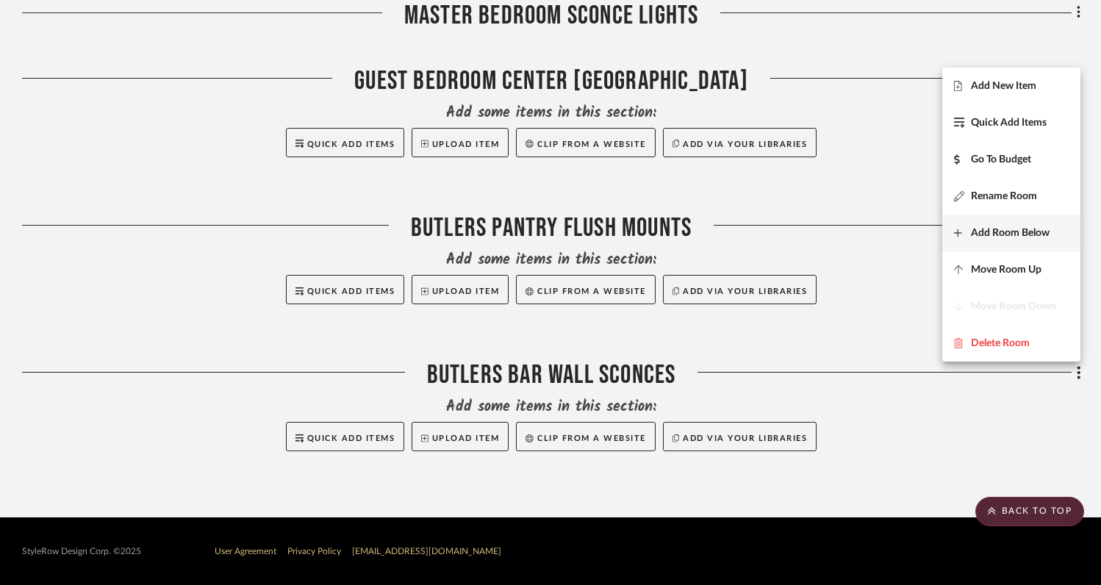
click at [984, 231] on span "Add Room Below" at bounding box center [1010, 232] width 79 height 12
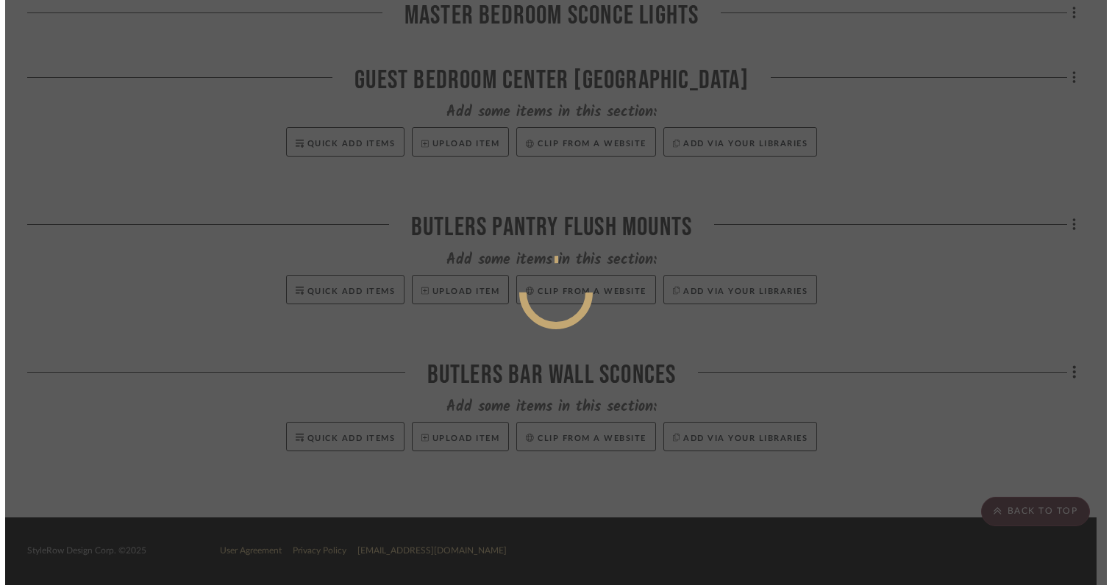
scroll to position [0, 0]
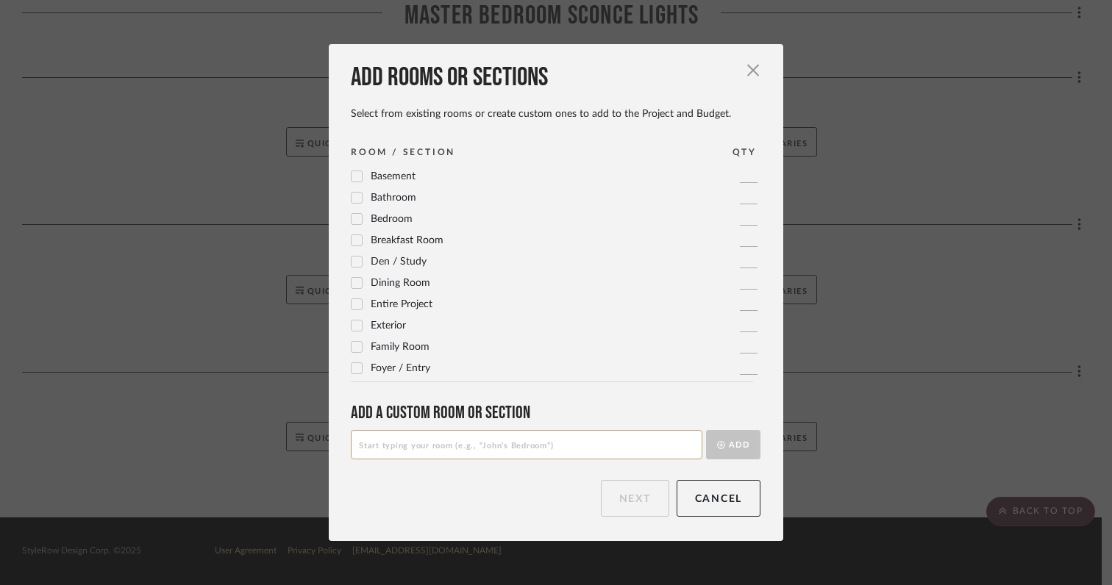
click at [521, 454] on input at bounding box center [526, 444] width 351 height 29
type input "Lower Level Bar sconce Lights"
click at [729, 448] on button "Add" at bounding box center [733, 444] width 54 height 29
click at [640, 496] on button "Next" at bounding box center [635, 498] width 68 height 37
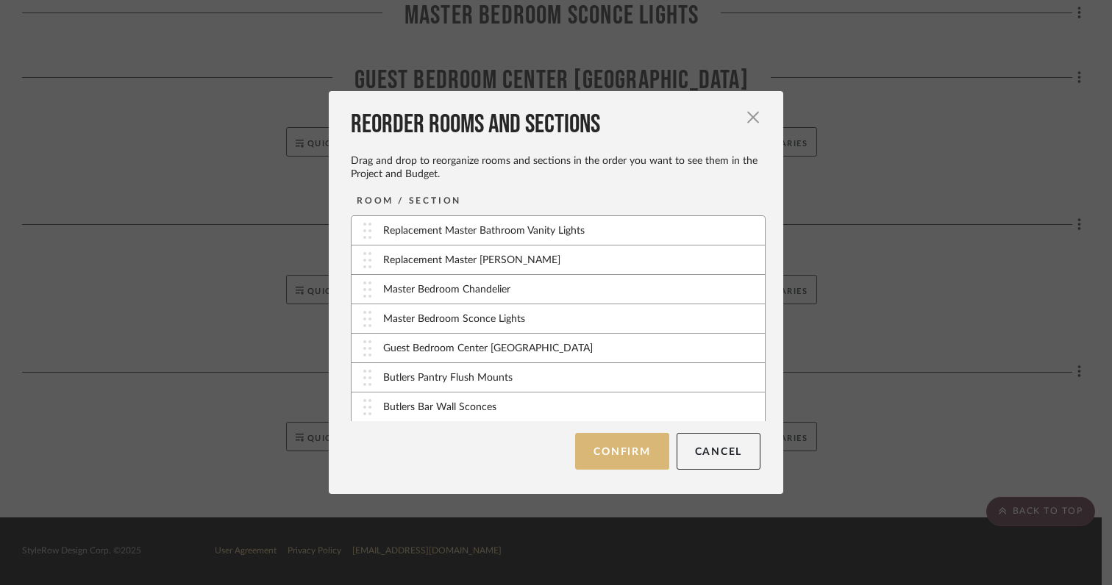
click at [621, 456] on button "Confirm" at bounding box center [621, 451] width 93 height 37
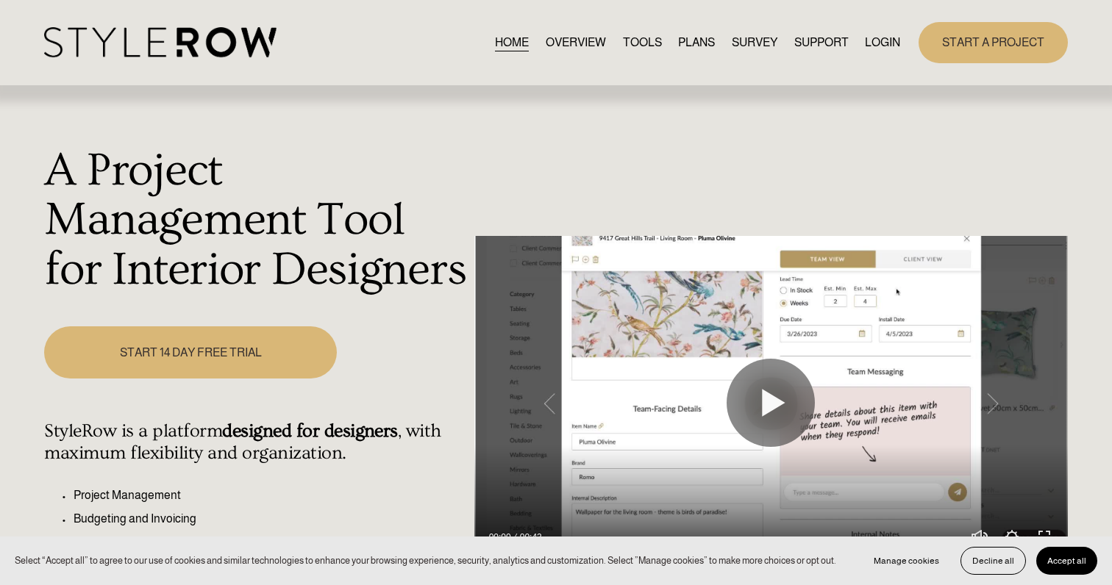
click at [870, 37] on link "LOGIN" at bounding box center [882, 42] width 35 height 20
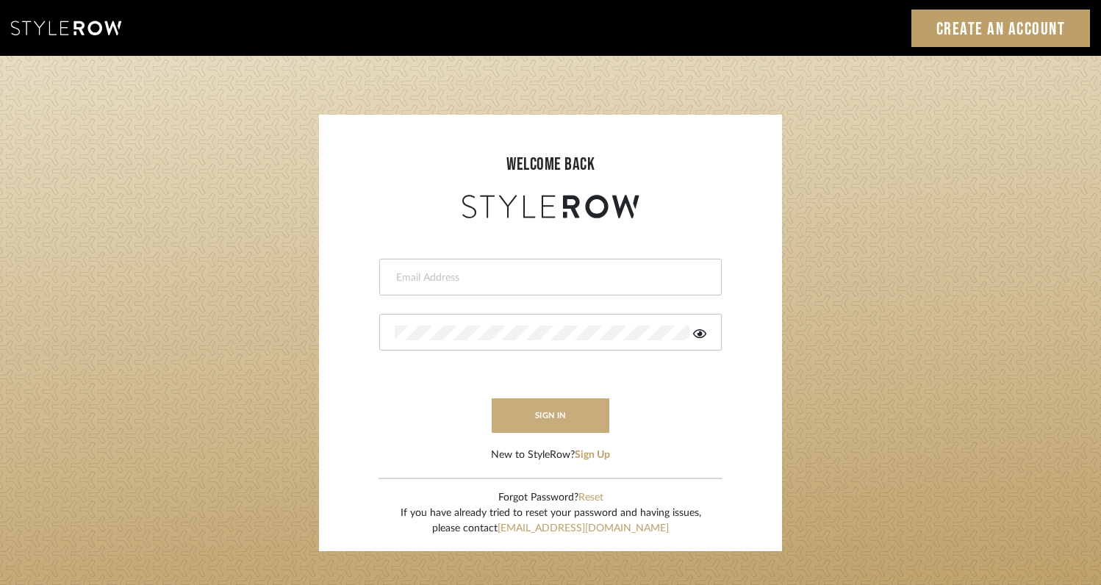
type input "[EMAIL_ADDRESS][DOMAIN_NAME]"
click at [591, 407] on button "sign in" at bounding box center [551, 415] width 118 height 35
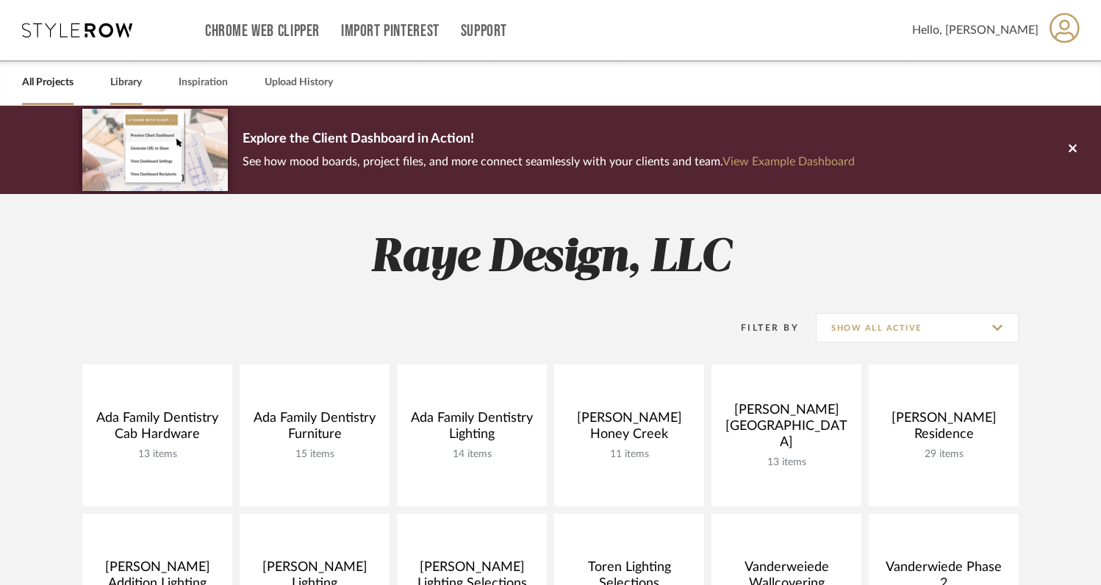
click at [129, 83] on link "Library" at bounding box center [126, 83] width 32 height 20
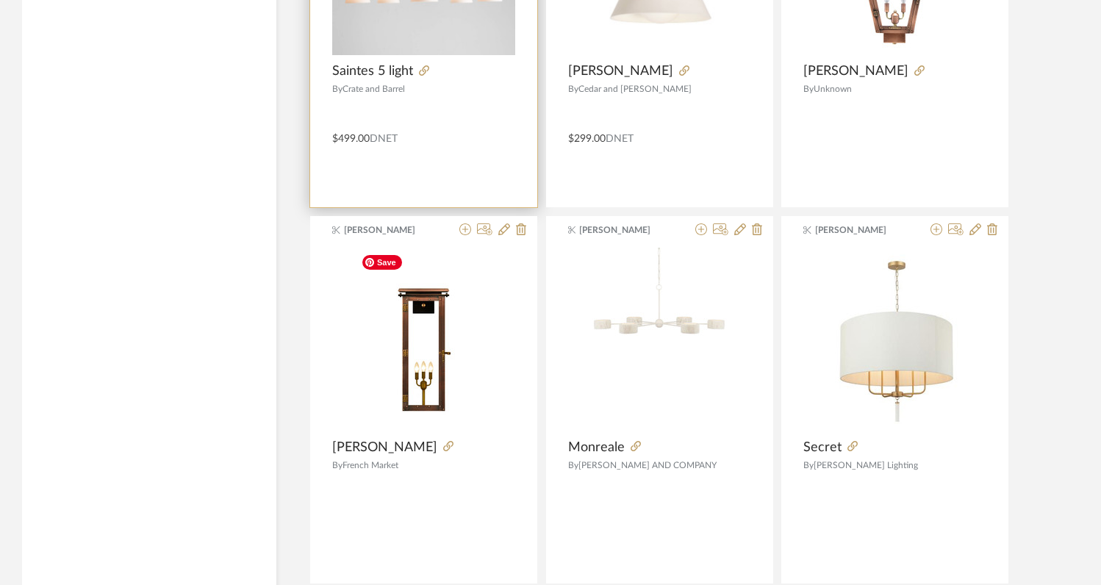
scroll to position [2768, 0]
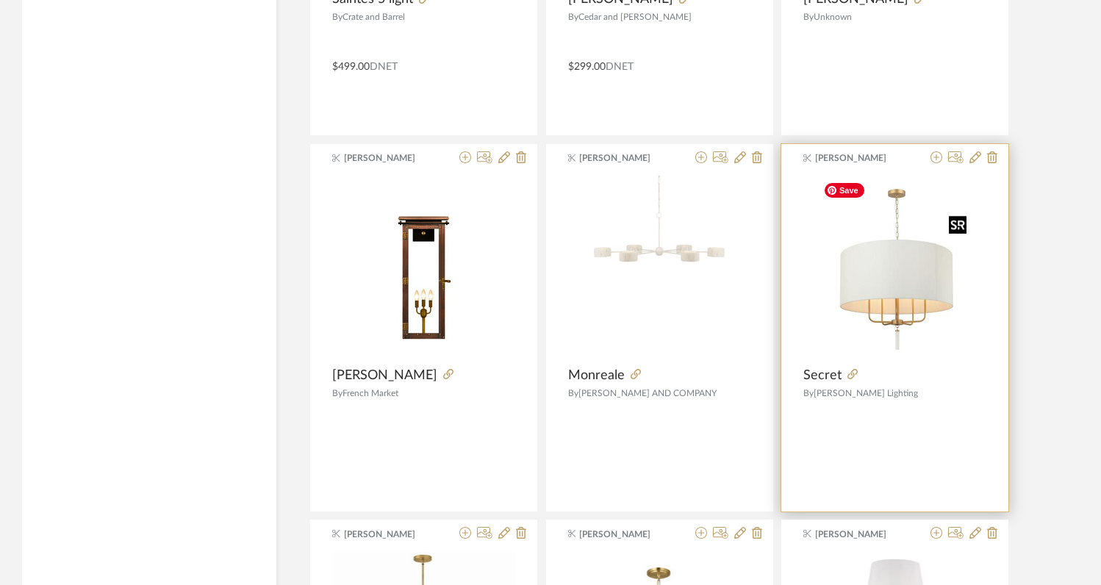
click at [886, 317] on img "0" at bounding box center [894, 268] width 155 height 184
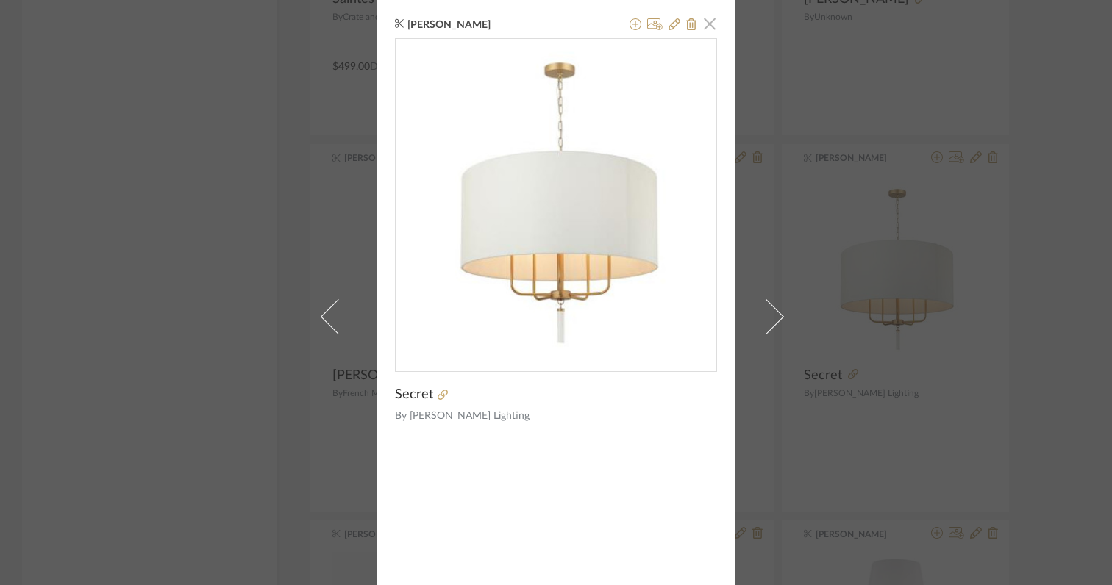
click at [710, 25] on span "button" at bounding box center [709, 23] width 29 height 29
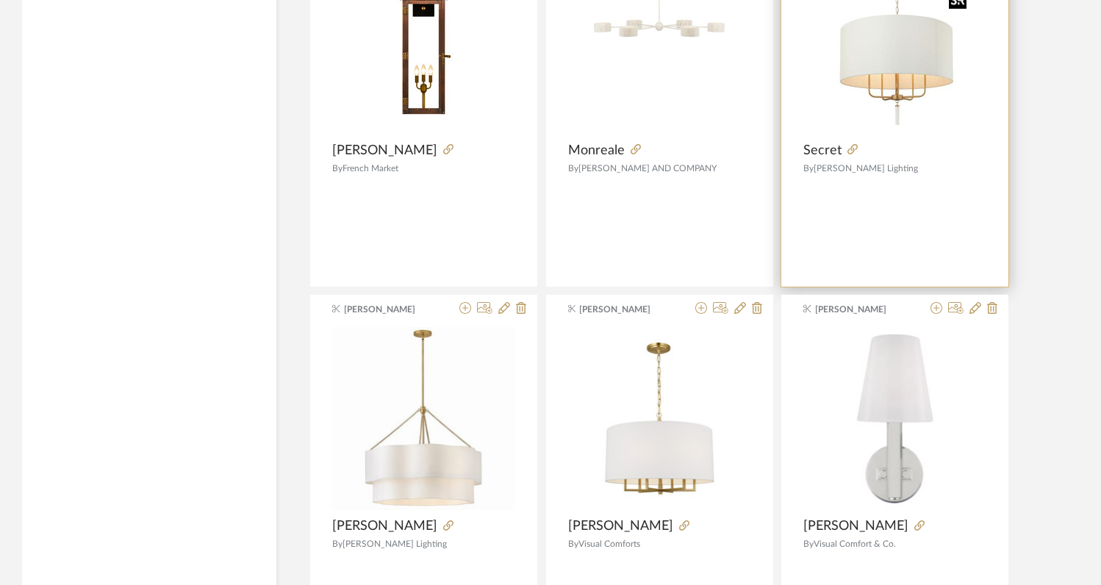
scroll to position [3032, 0]
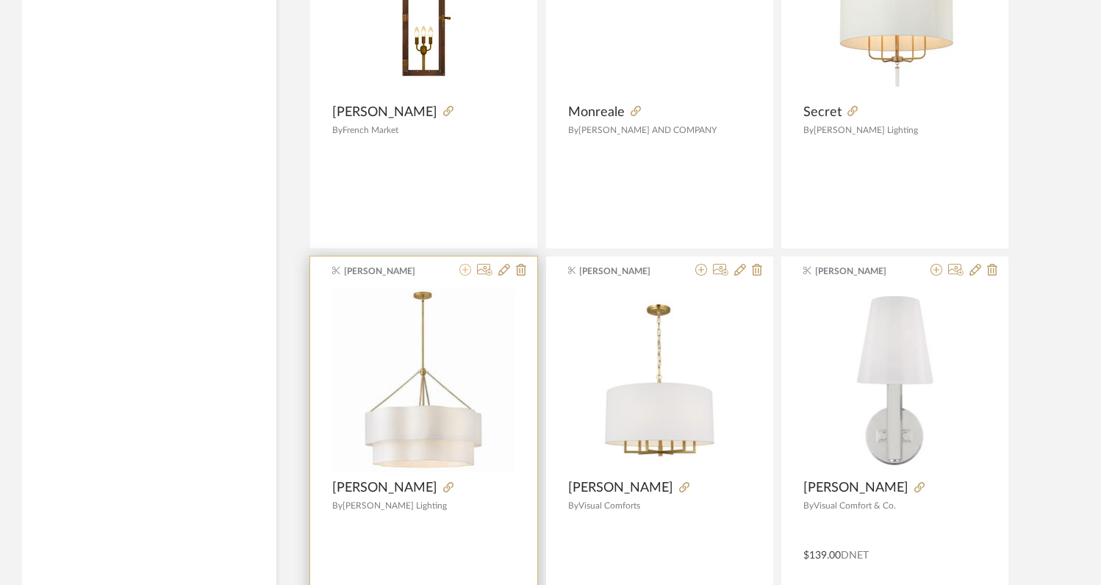
click at [464, 269] on icon at bounding box center [465, 270] width 12 height 12
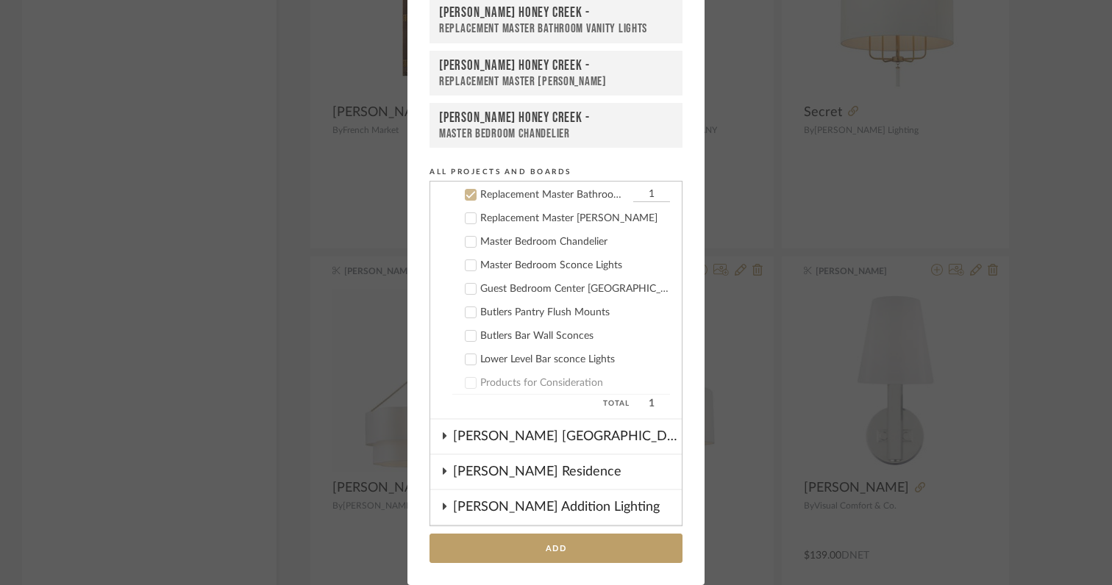
scroll to position [165, 0]
click at [468, 197] on icon at bounding box center [470, 194] width 10 height 10
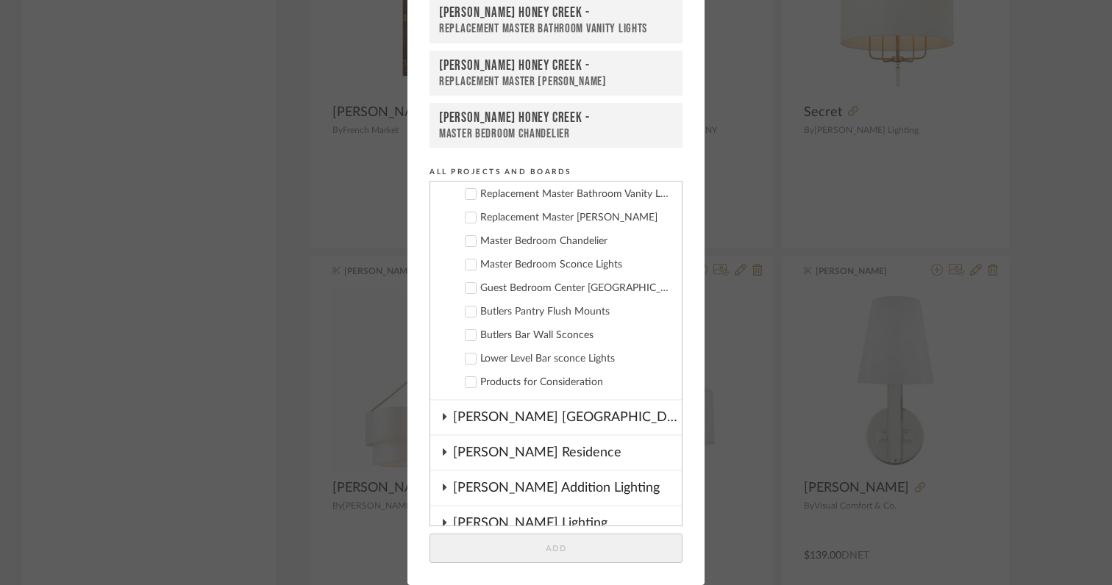
click at [465, 288] on icon at bounding box center [470, 288] width 10 height 10
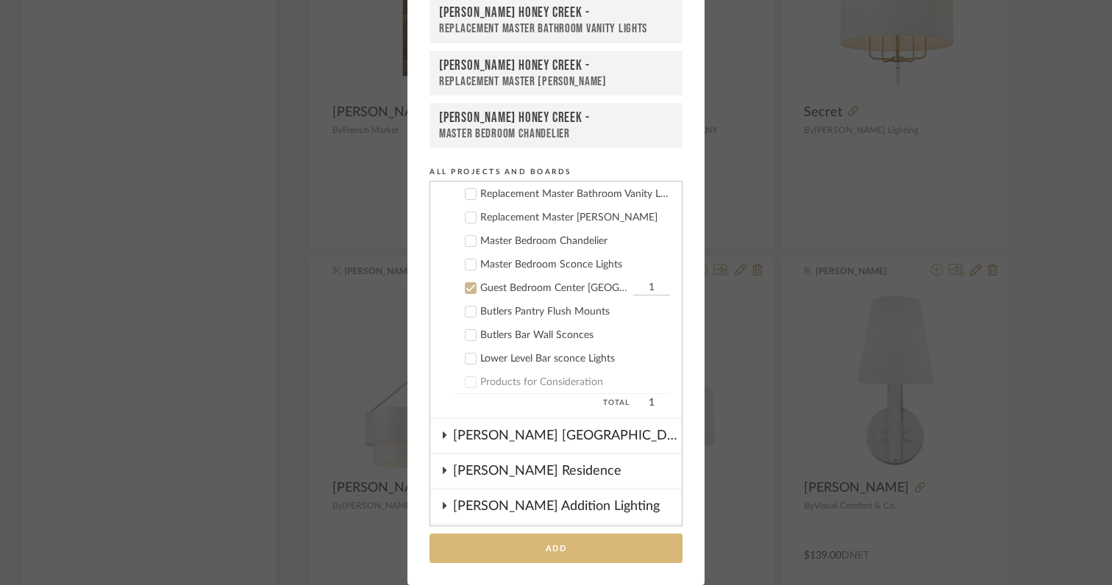
click at [562, 551] on button "Add" at bounding box center [555, 549] width 253 height 30
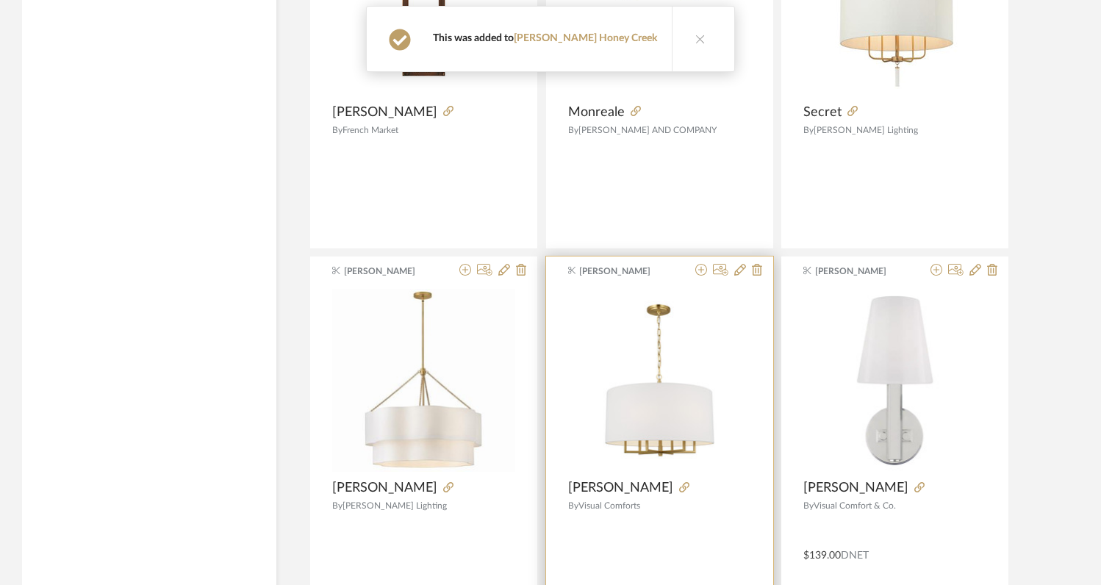
scroll to position [2997, 0]
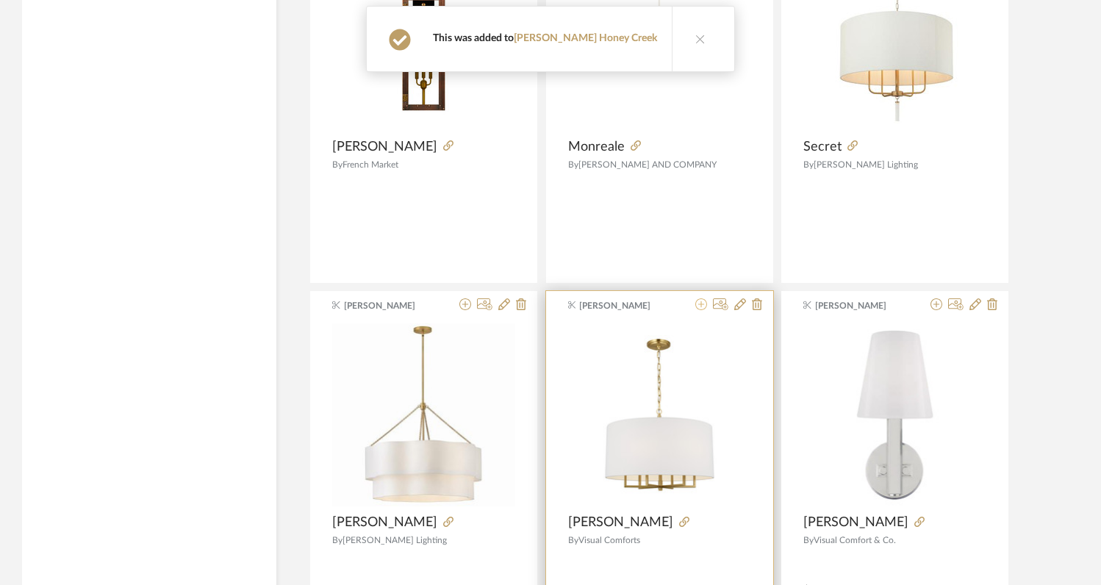
click at [699, 306] on icon at bounding box center [701, 304] width 12 height 12
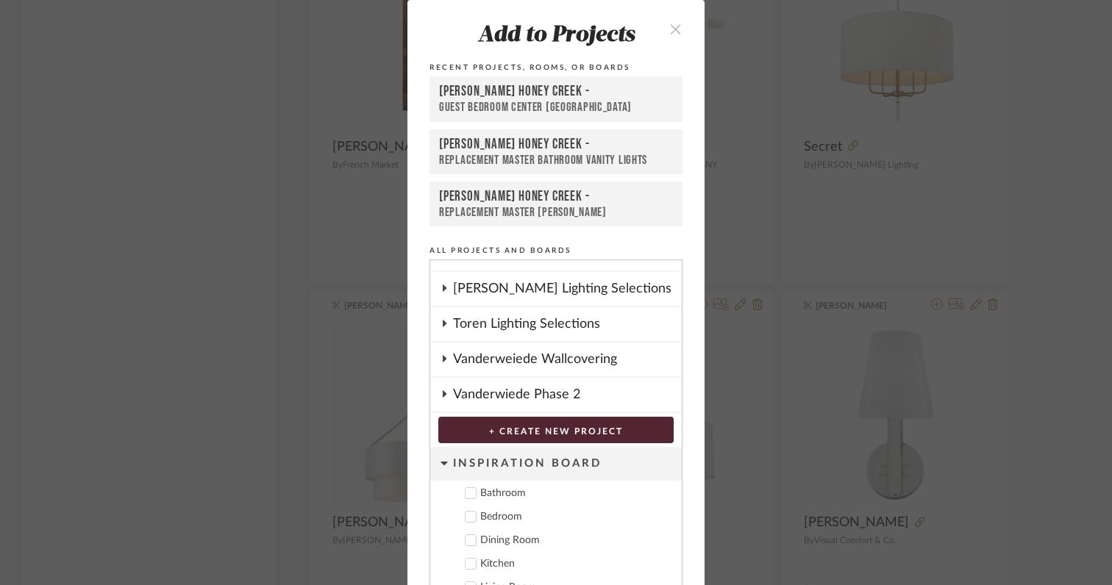
scroll to position [79, 0]
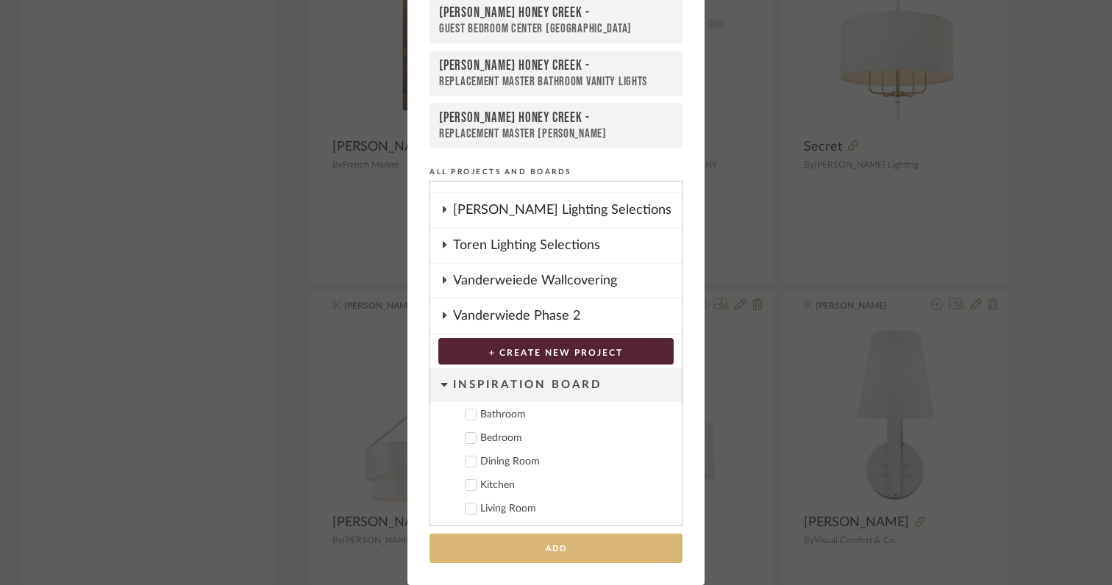
click at [570, 546] on button "Add" at bounding box center [555, 549] width 253 height 30
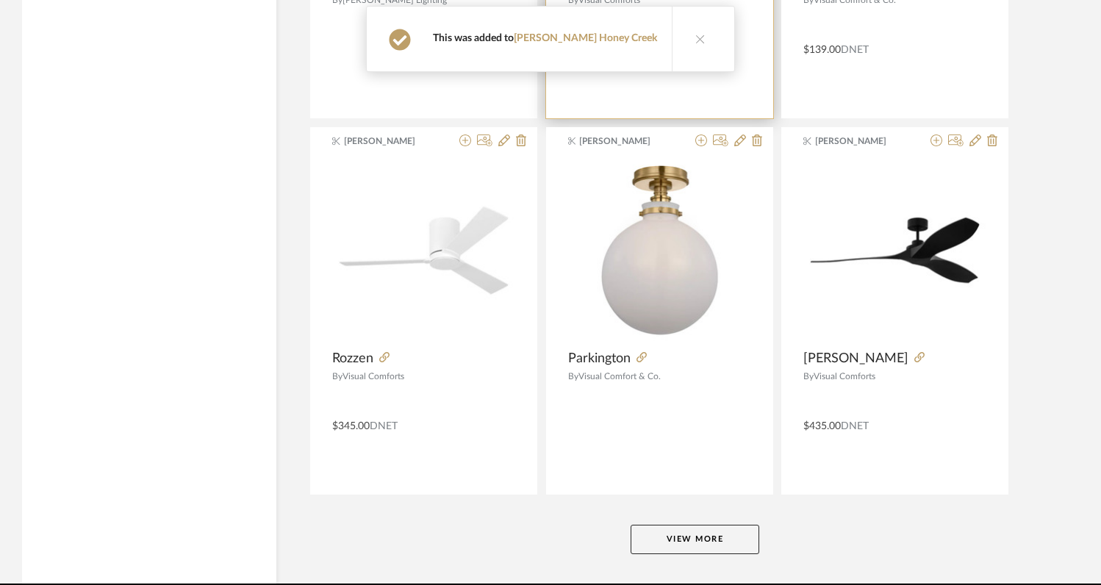
scroll to position [3594, 0]
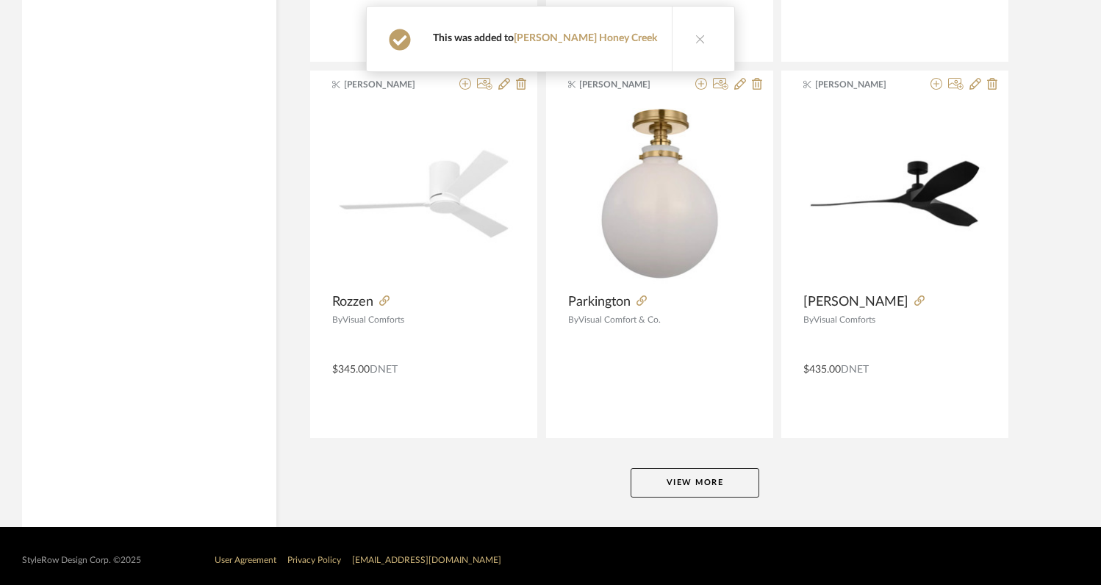
click at [681, 487] on button "View More" at bounding box center [695, 482] width 129 height 29
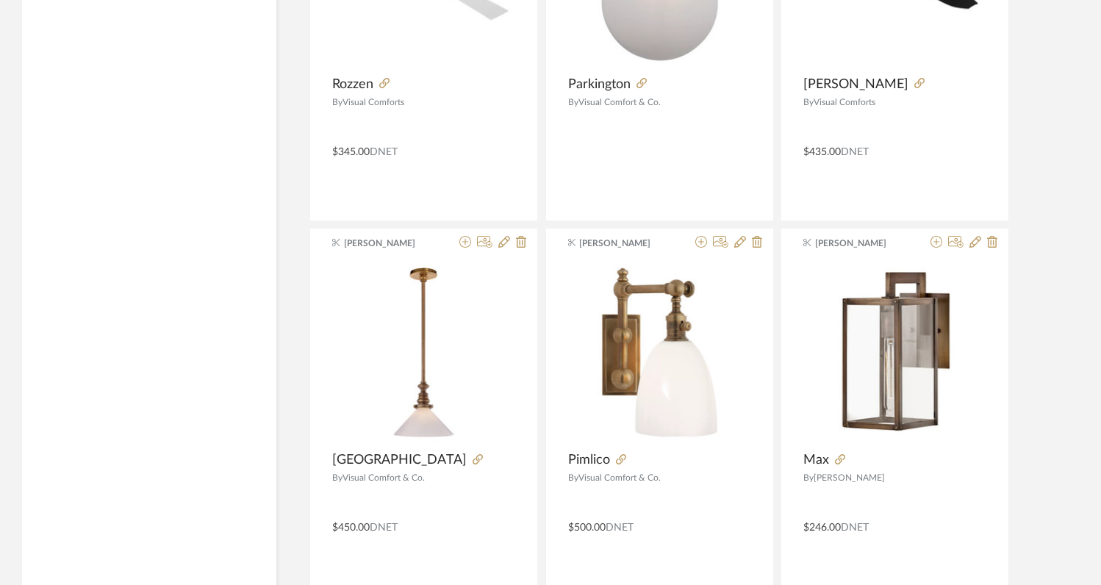
scroll to position [3821, 0]
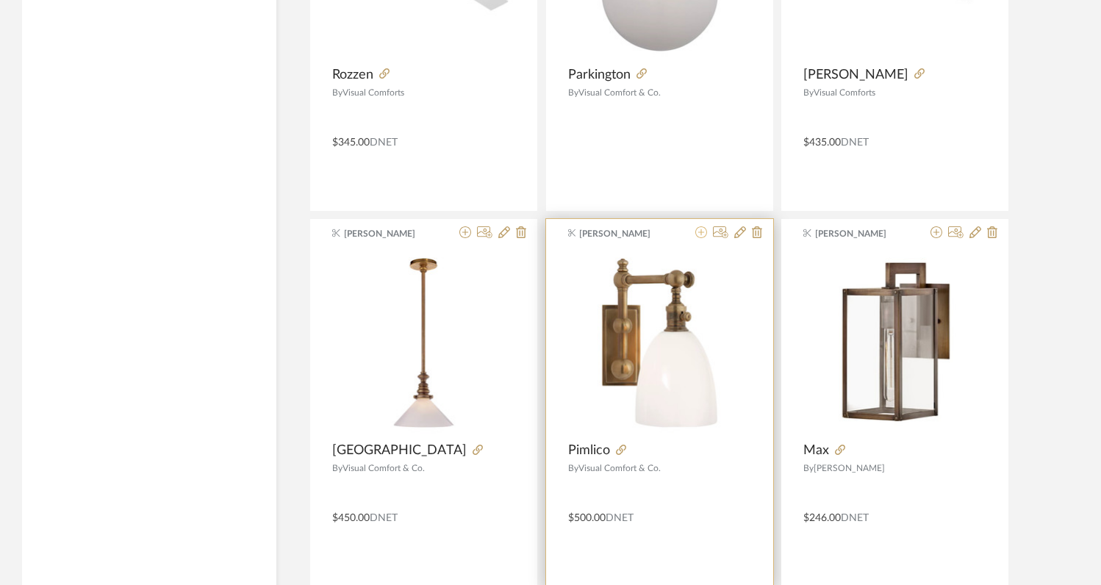
click at [698, 233] on icon at bounding box center [701, 232] width 12 height 12
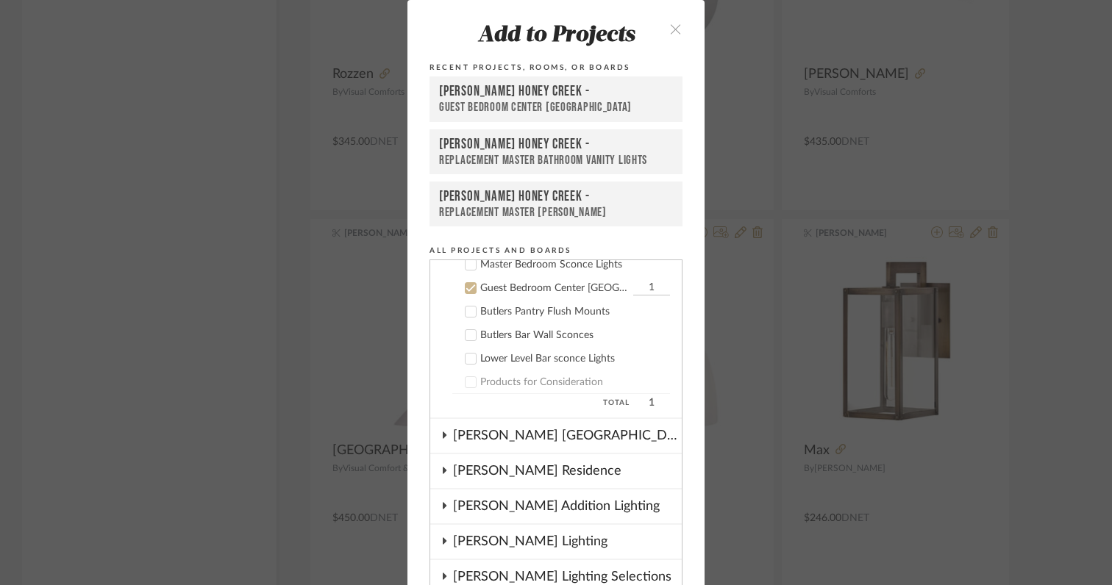
scroll to position [259, 0]
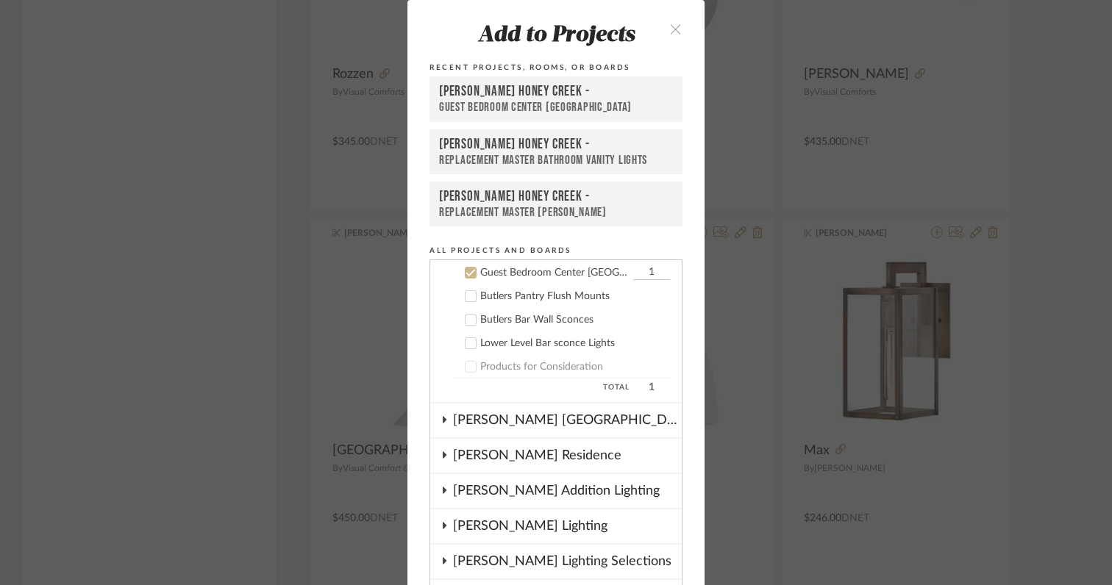
click at [466, 273] on icon at bounding box center [471, 273] width 10 height 7
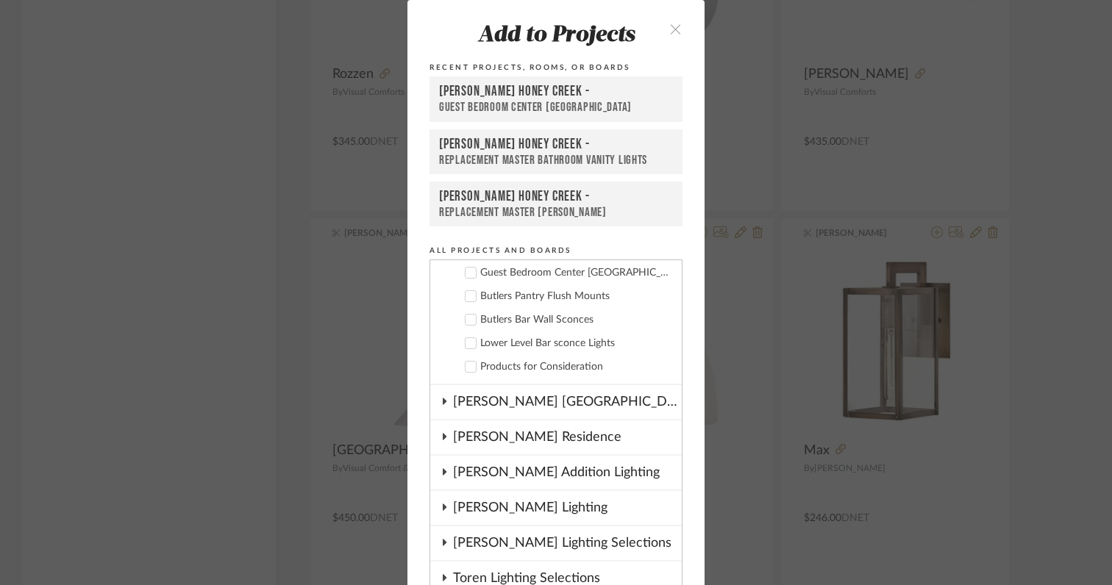
click at [468, 346] on icon at bounding box center [470, 343] width 10 height 10
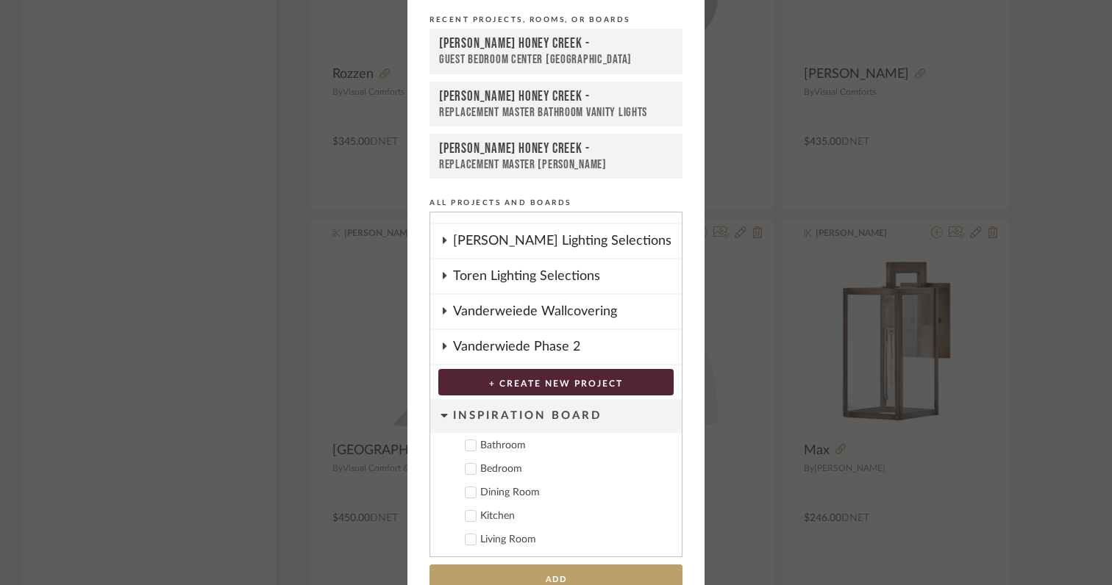
scroll to position [79, 0]
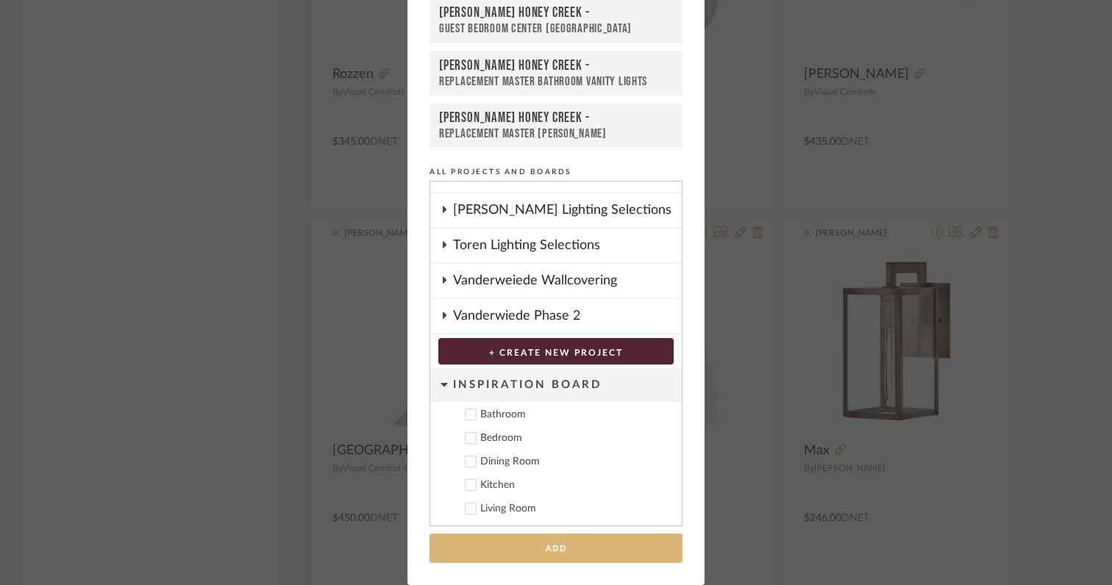
click at [581, 549] on button "Add" at bounding box center [555, 549] width 253 height 30
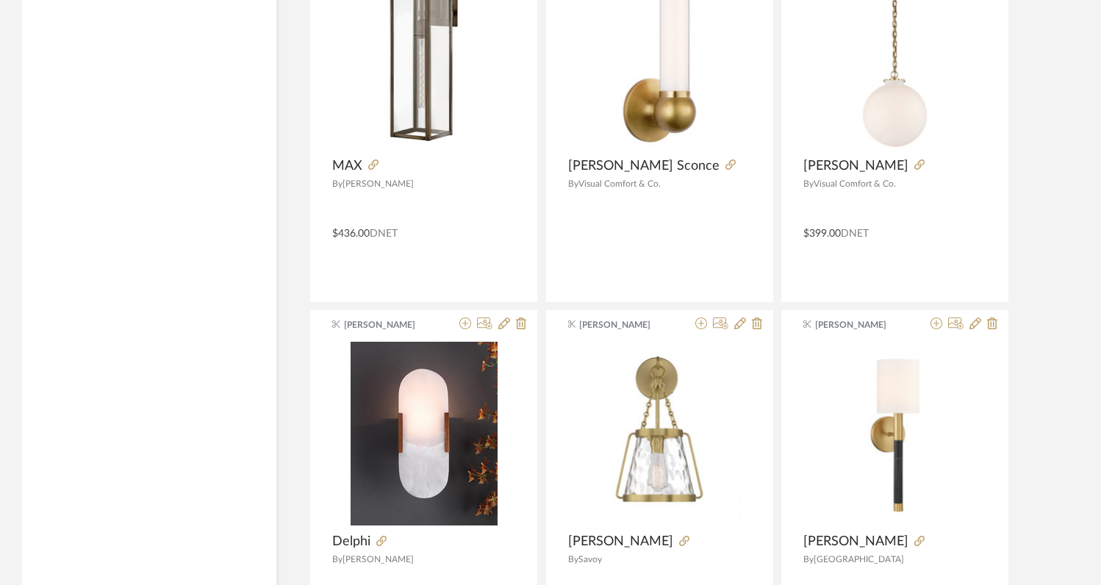
scroll to position [4484, 0]
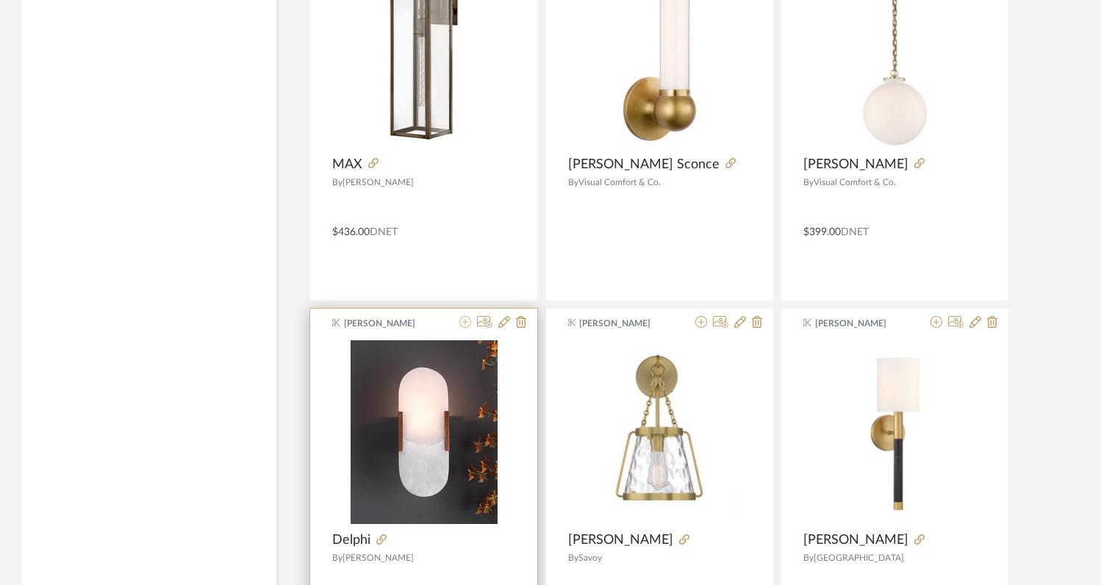
click at [467, 326] on icon at bounding box center [465, 322] width 12 height 12
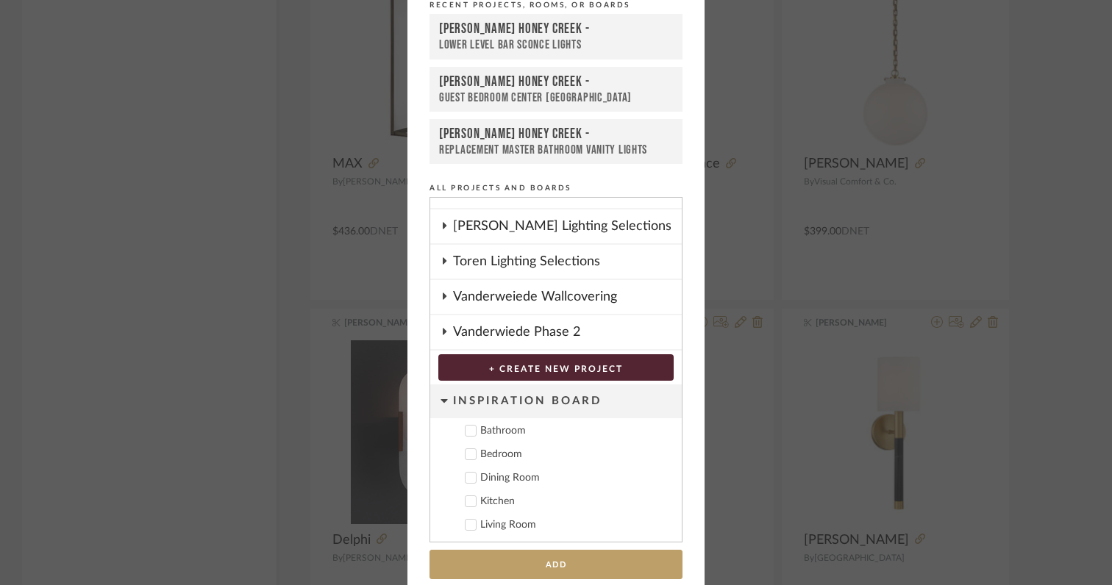
scroll to position [79, 0]
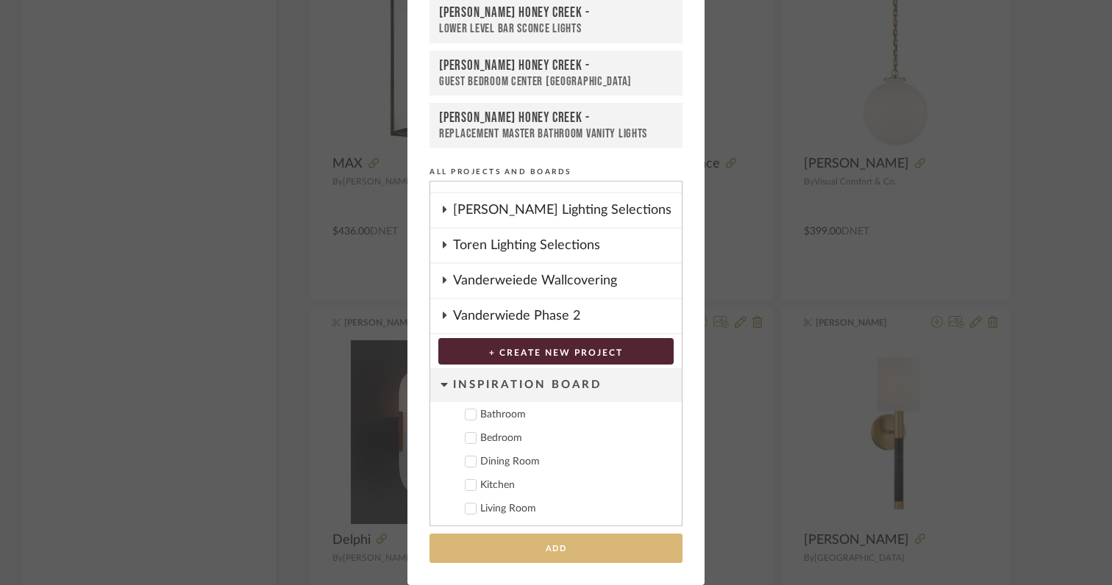
click at [582, 545] on button "Add" at bounding box center [555, 549] width 253 height 30
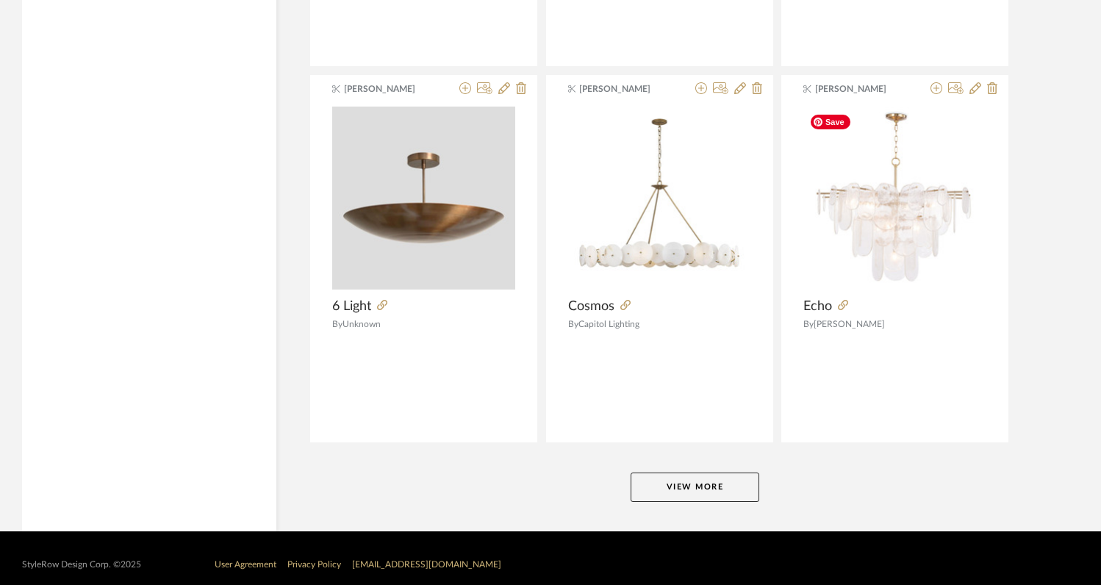
scroll to position [7363, 0]
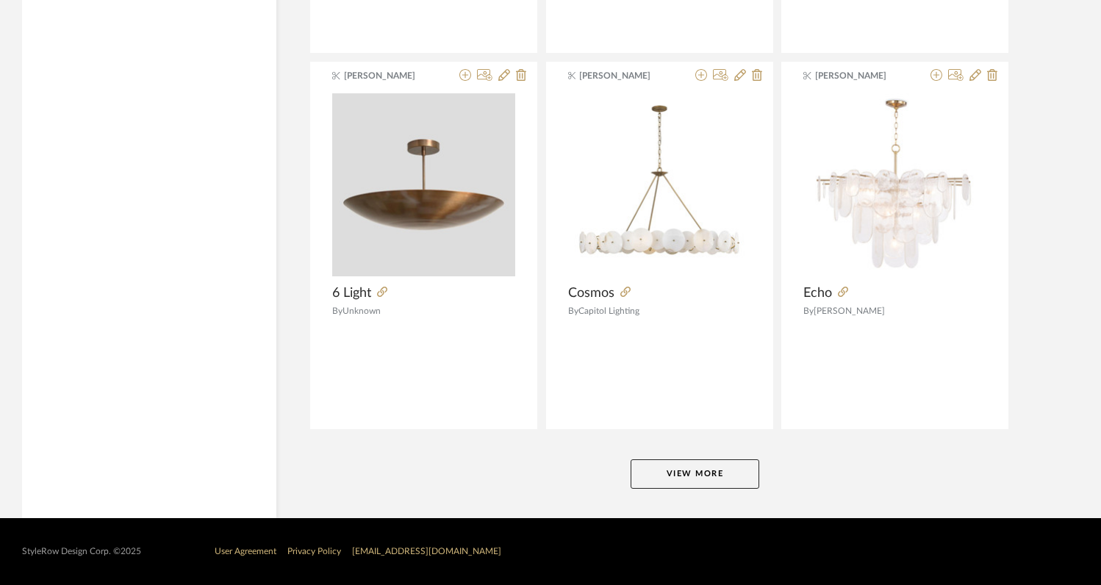
click at [684, 478] on button "View More" at bounding box center [695, 473] width 129 height 29
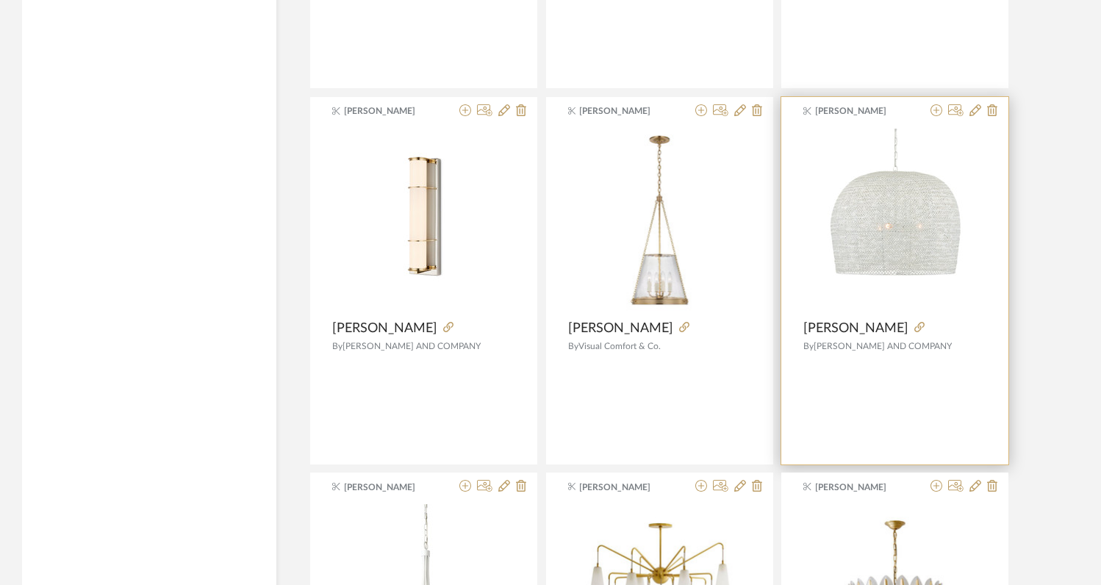
scroll to position [8830, 0]
click at [937, 115] on icon at bounding box center [937, 112] width 12 height 12
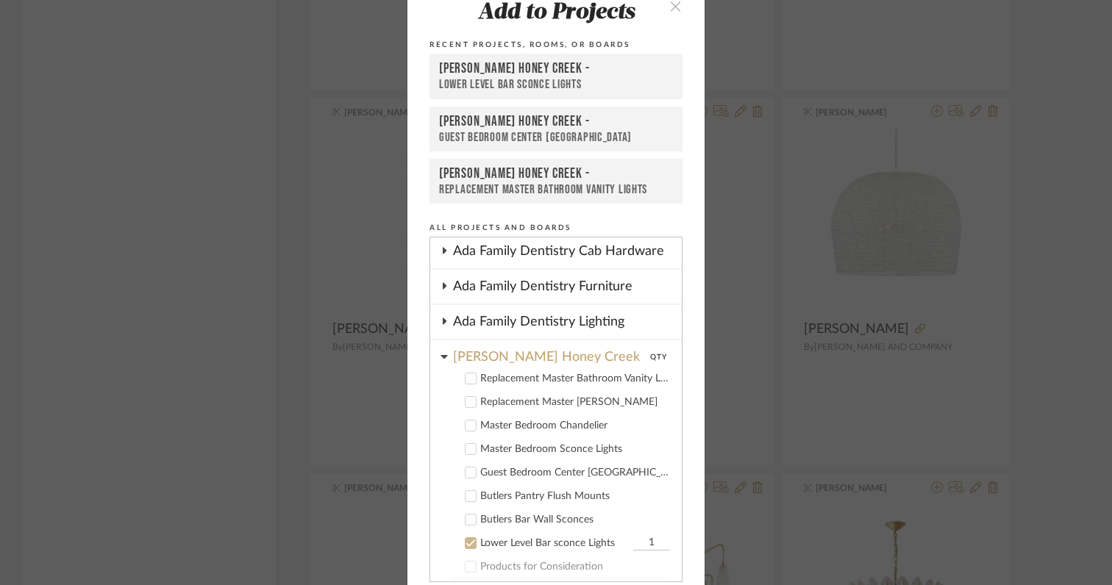
scroll to position [79, 0]
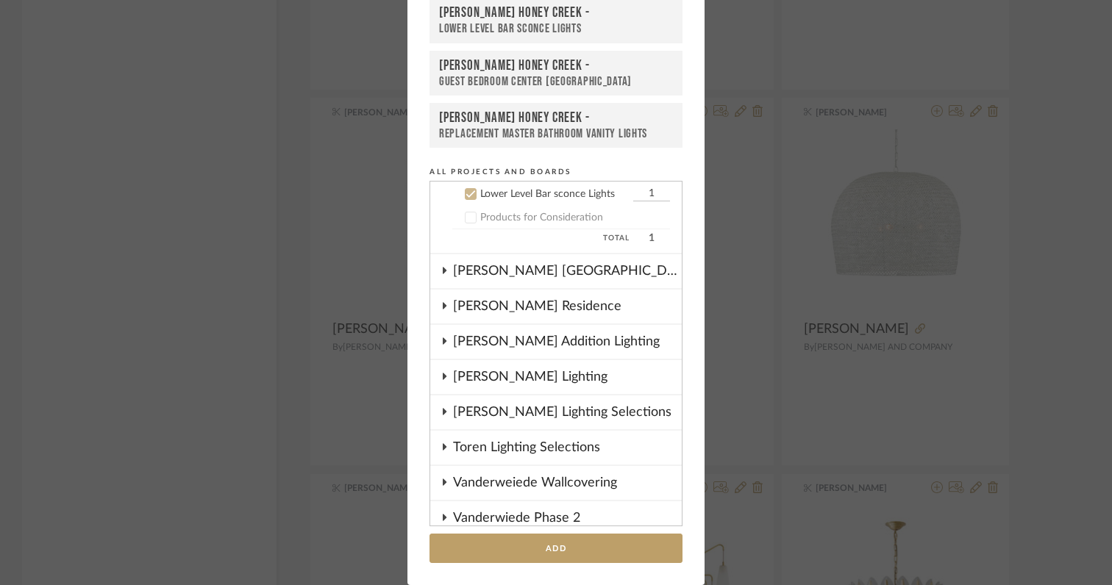
click at [466, 195] on icon at bounding box center [471, 194] width 10 height 7
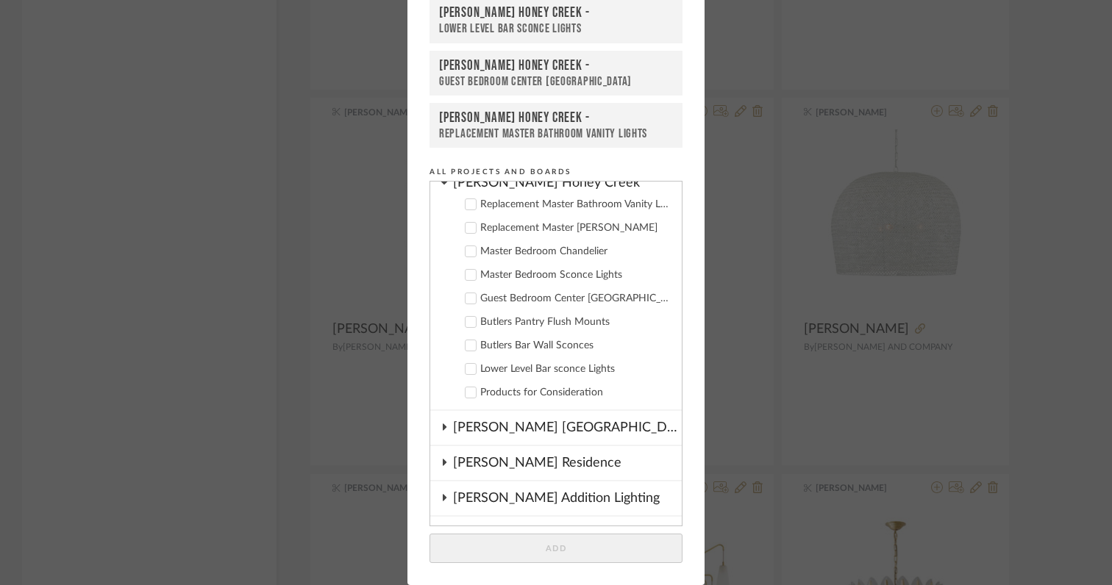
scroll to position [145, 0]
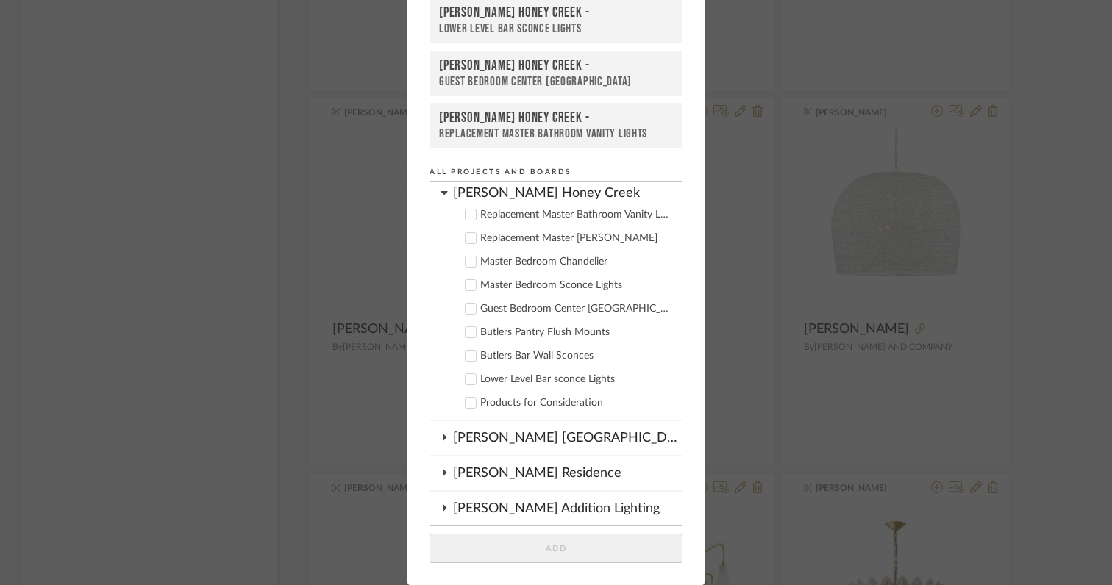
click at [468, 312] on icon at bounding box center [470, 309] width 10 height 10
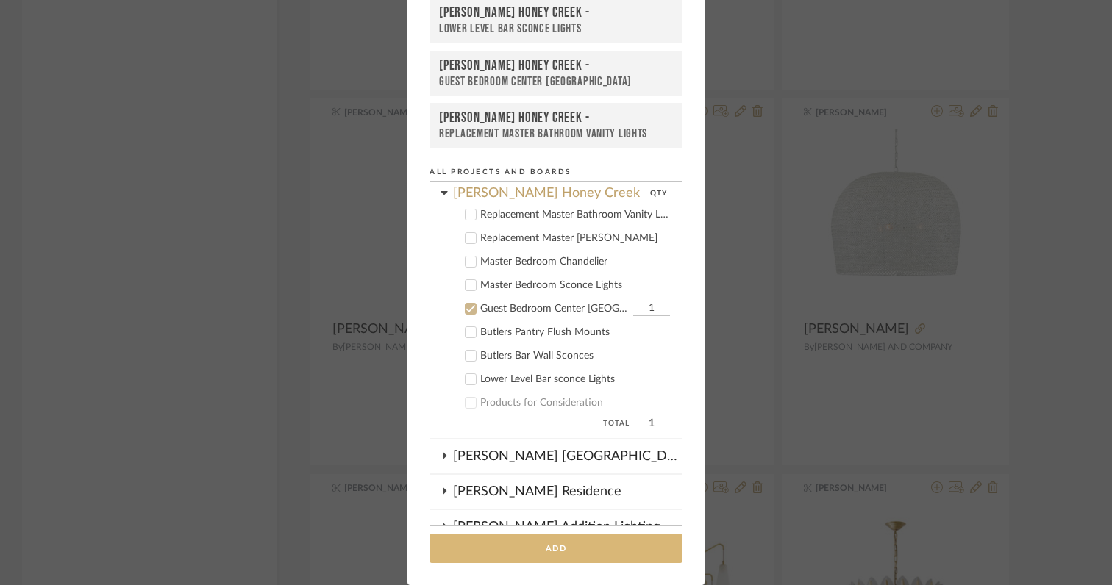
click at [558, 546] on button "Add" at bounding box center [555, 549] width 253 height 30
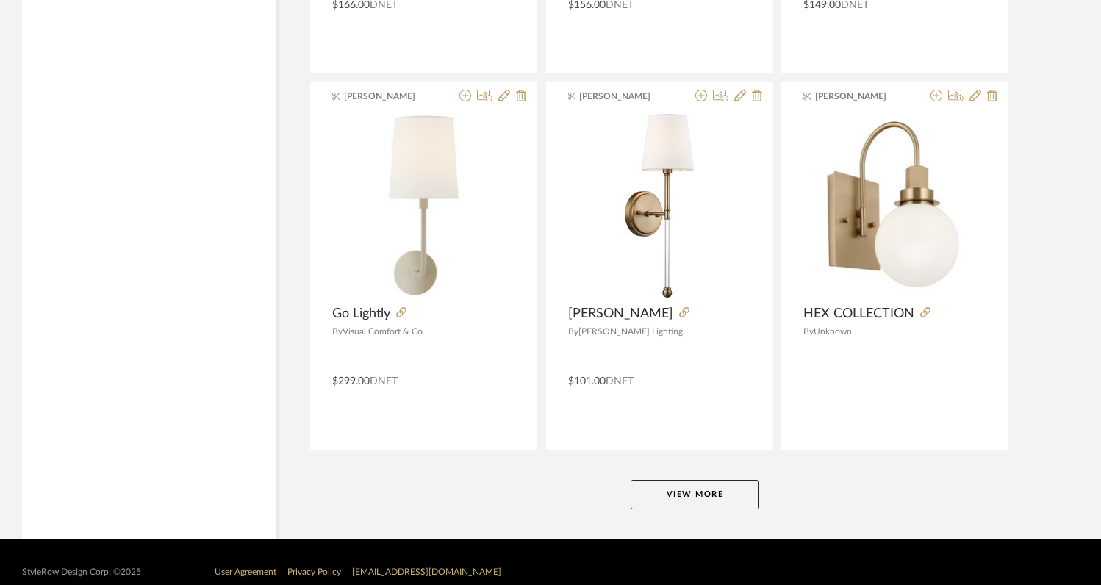
scroll to position [11123, 0]
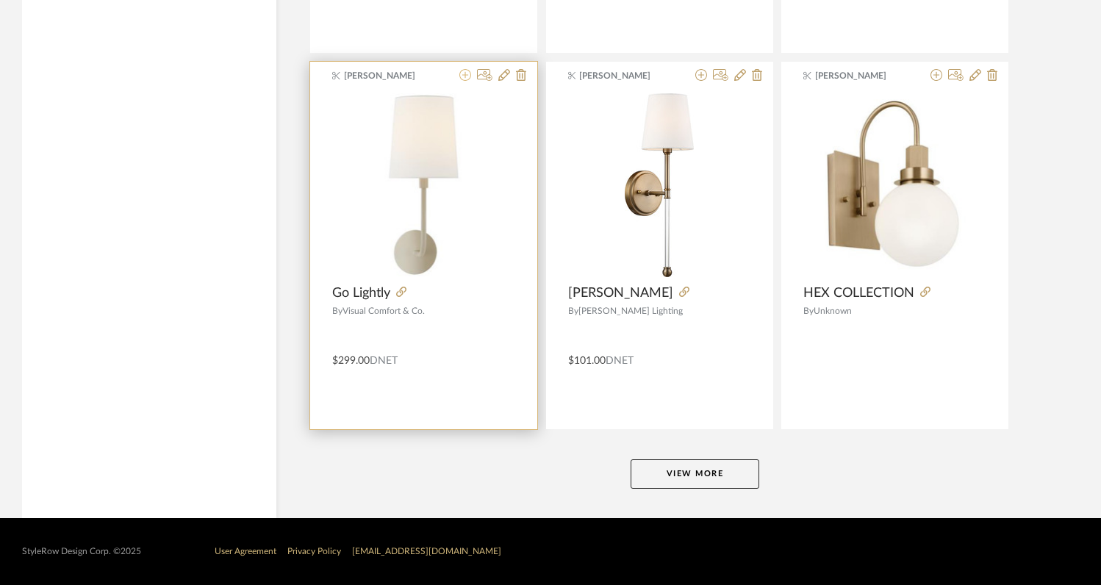
click at [465, 79] on icon at bounding box center [465, 75] width 12 height 12
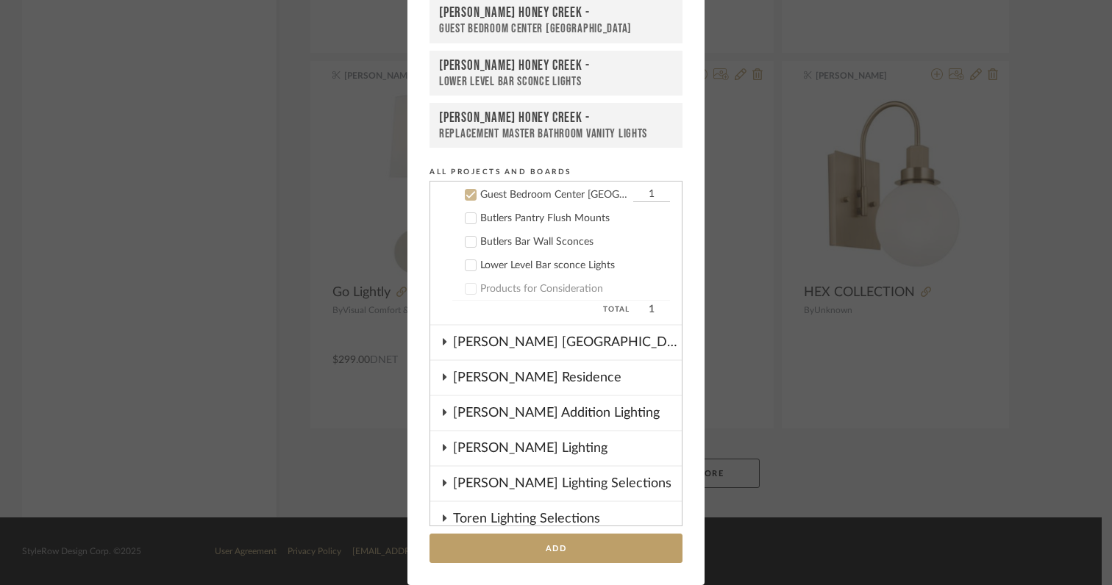
scroll to position [259, 0]
click at [466, 237] on icon at bounding box center [470, 241] width 10 height 10
click at [465, 189] on icon at bounding box center [470, 194] width 10 height 10
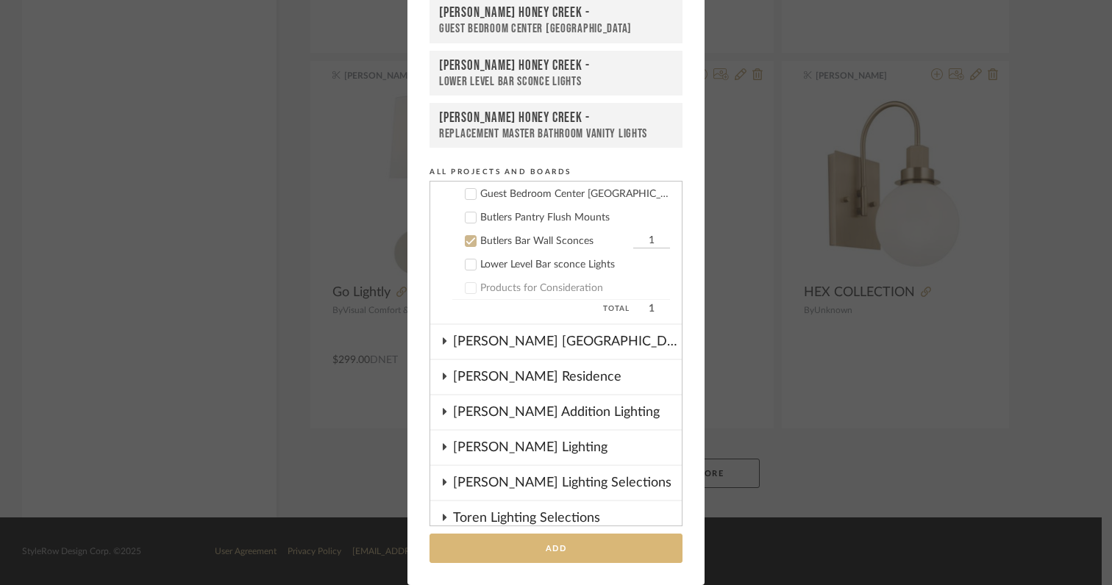
click at [554, 545] on button "Add" at bounding box center [555, 549] width 253 height 30
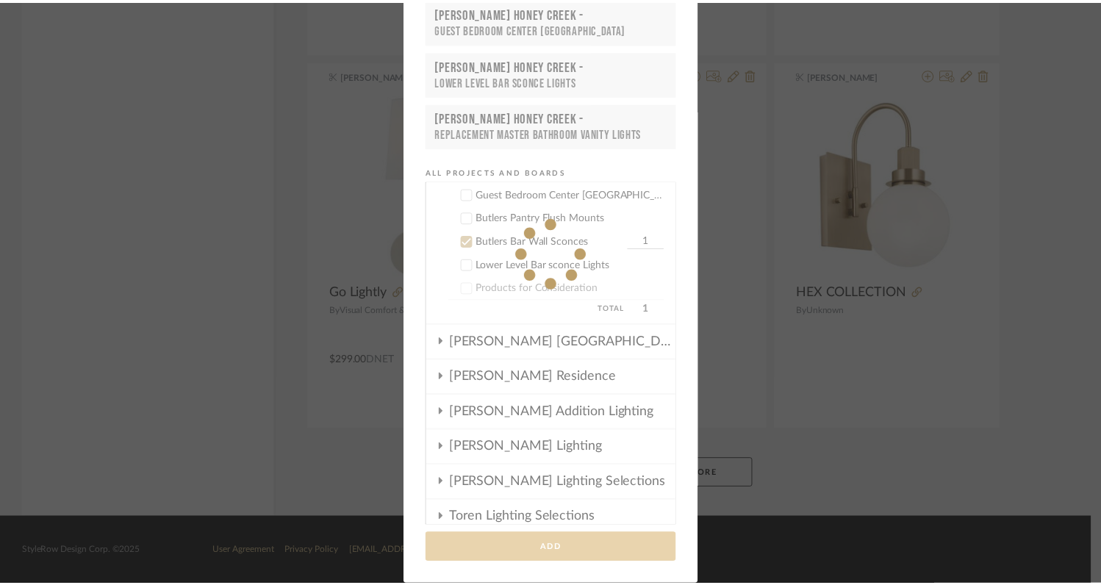
scroll to position [11123, 0]
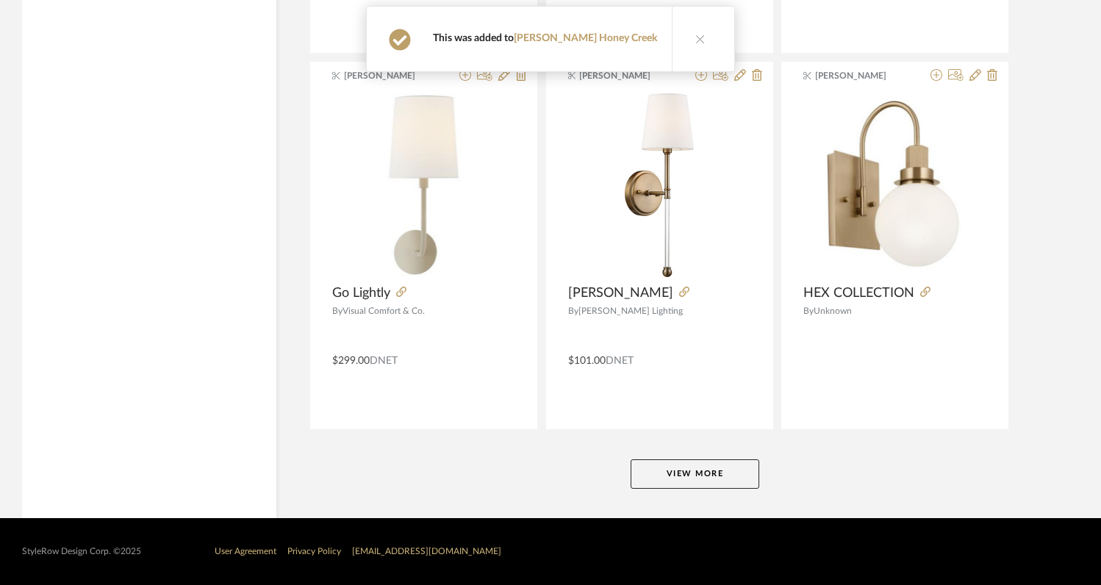
click at [665, 475] on button "View More" at bounding box center [695, 473] width 129 height 29
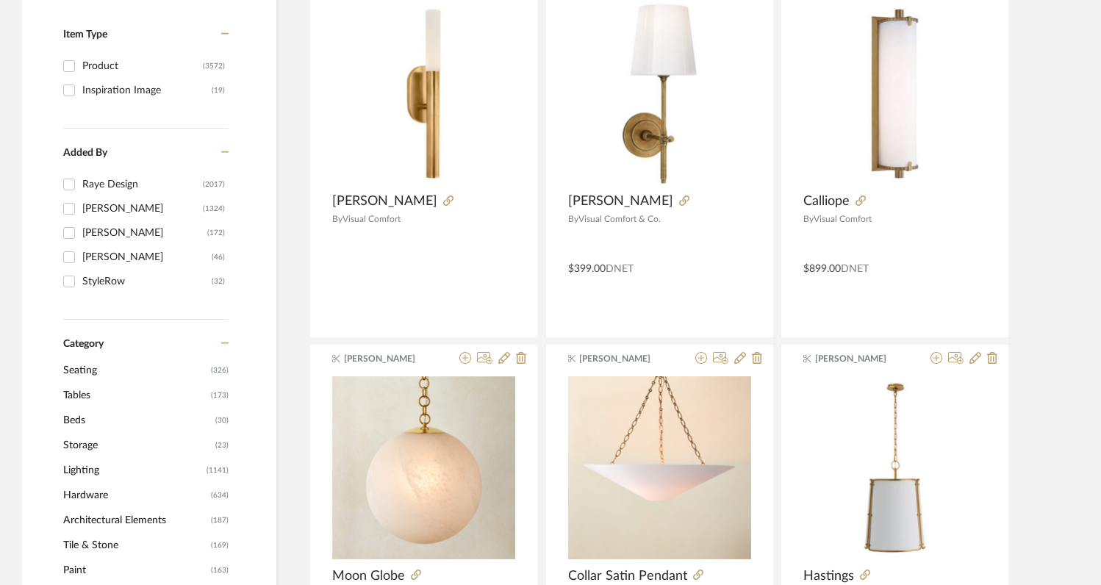
scroll to position [465, 0]
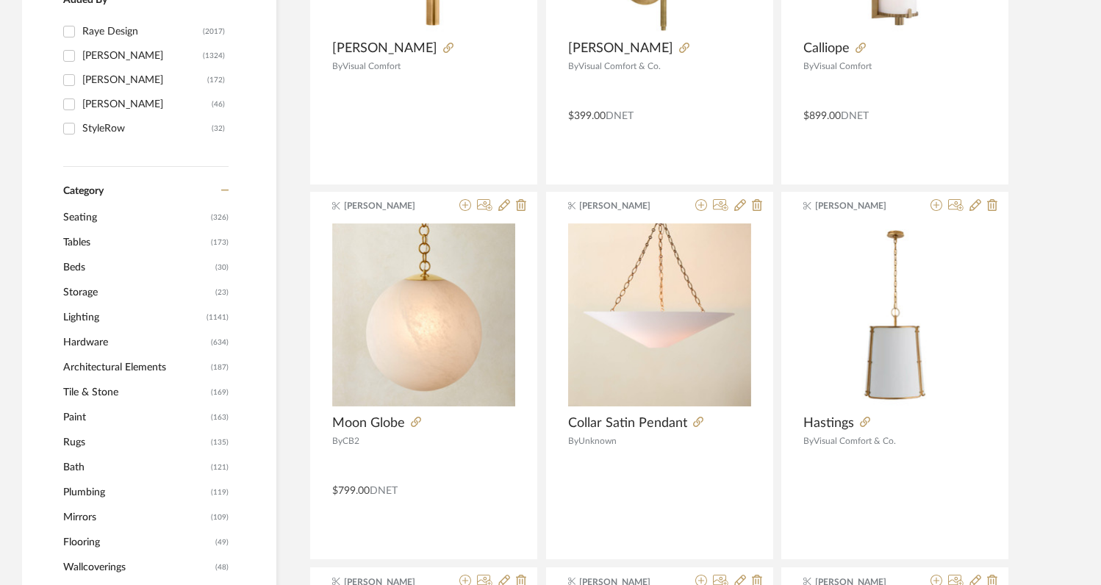
click at [71, 318] on span "Lighting" at bounding box center [133, 317] width 140 height 25
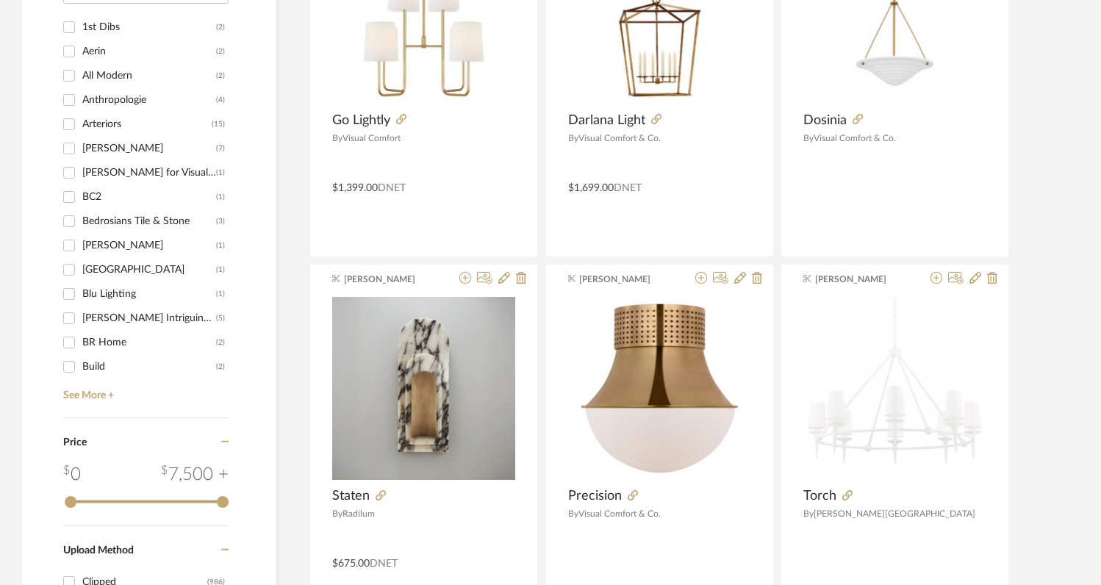
scroll to position [1609, 0]
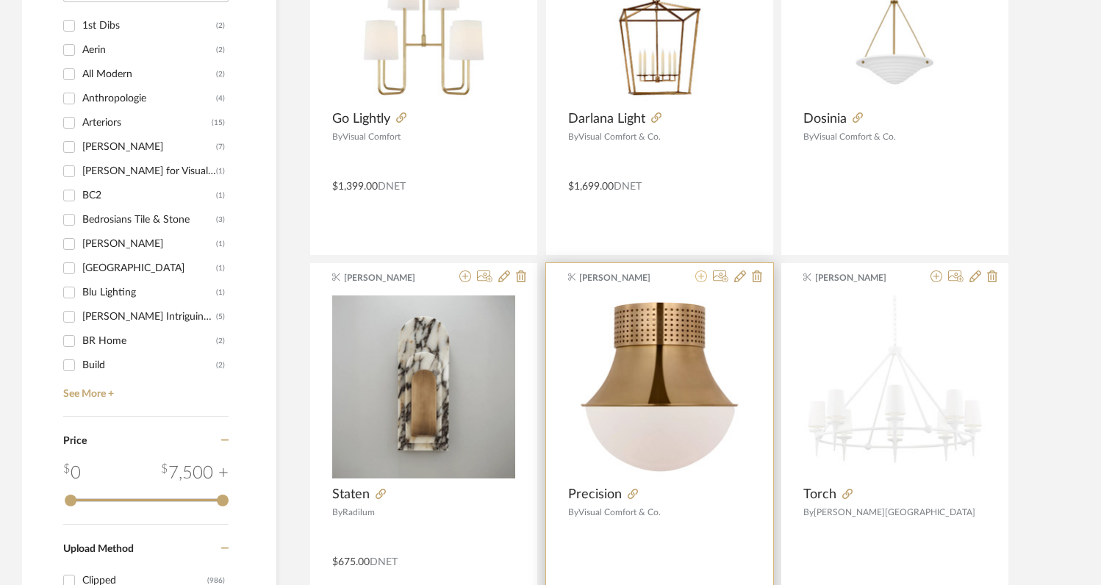
click at [698, 280] on icon at bounding box center [701, 277] width 12 height 12
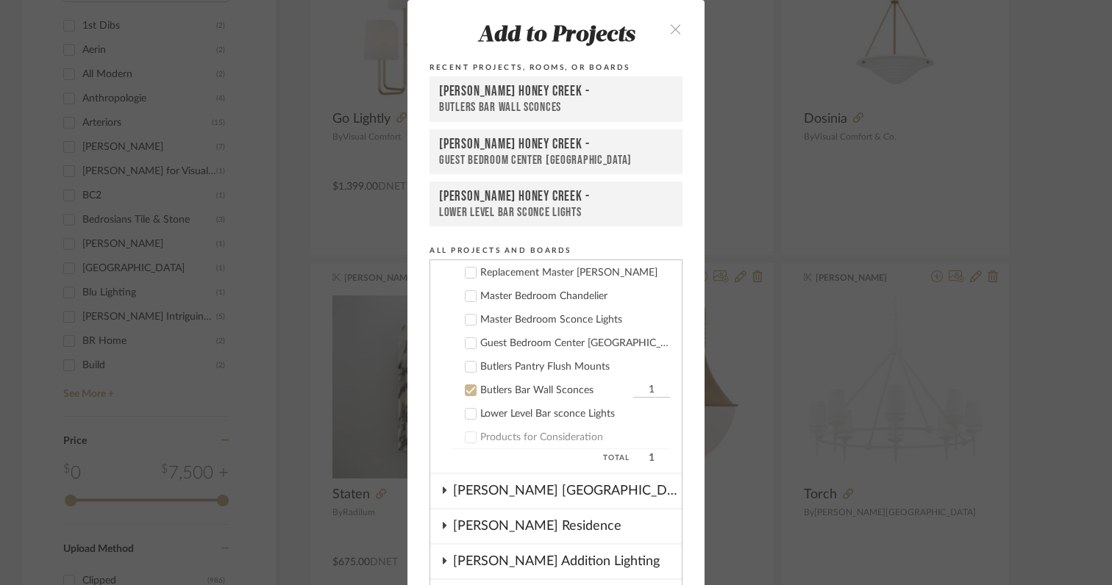
scroll to position [179, 0]
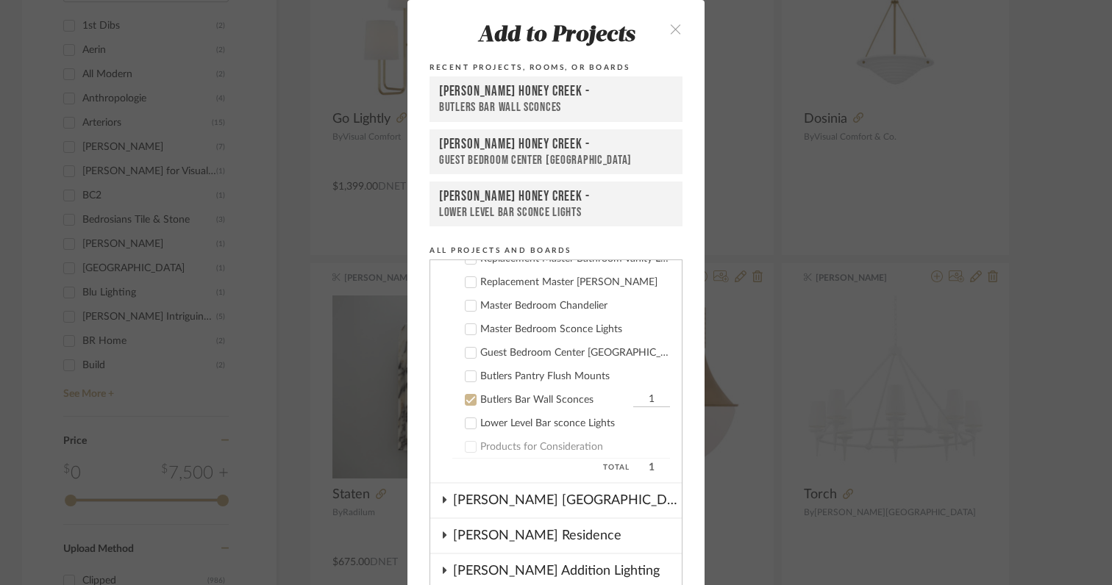
click at [465, 373] on icon at bounding box center [470, 376] width 10 height 10
click at [465, 401] on icon at bounding box center [470, 400] width 10 height 10
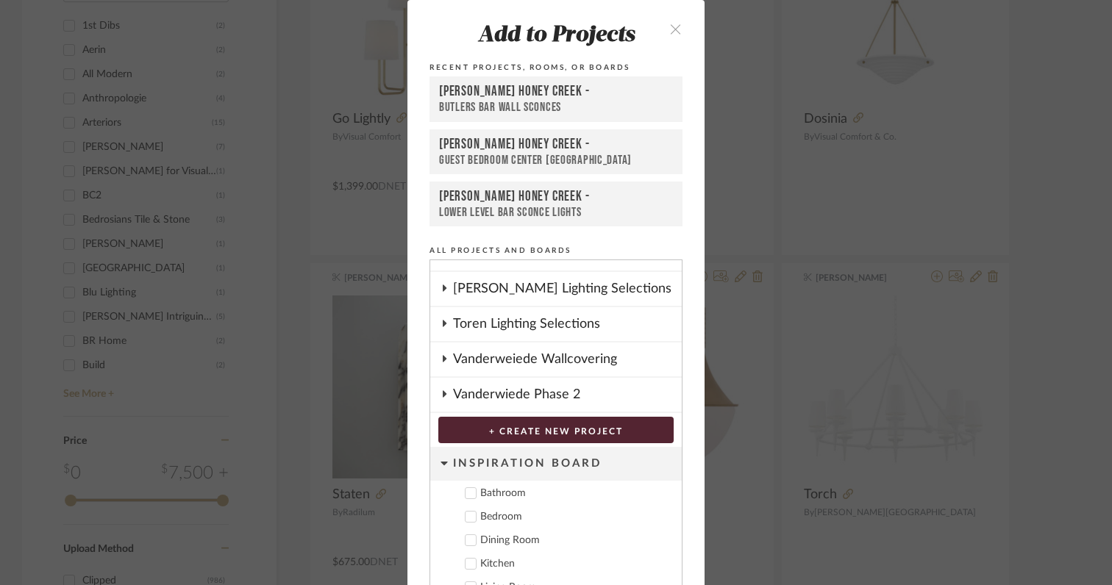
scroll to position [79, 0]
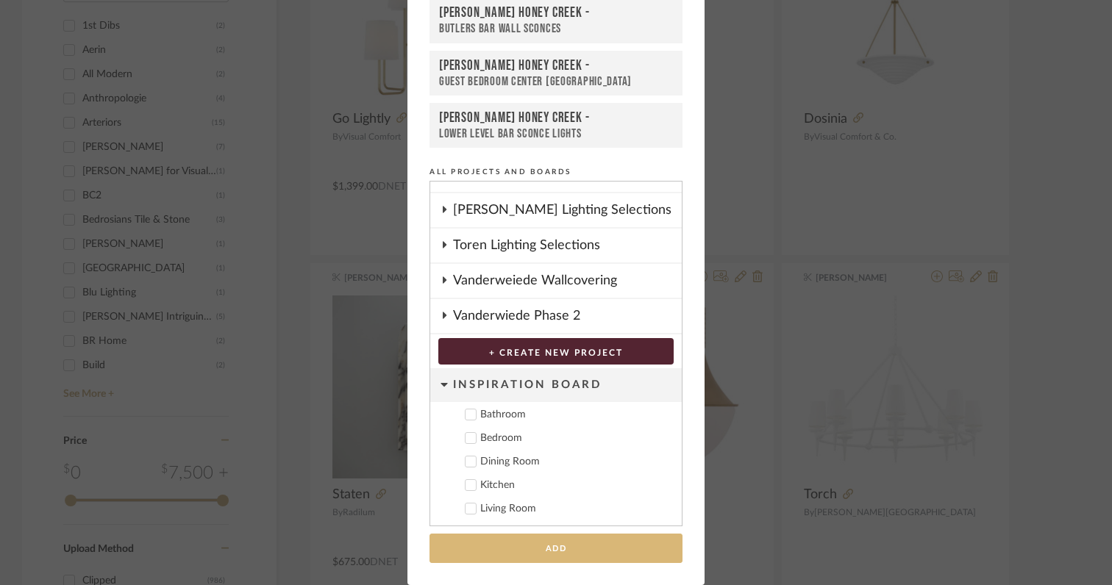
click at [567, 553] on button "Add" at bounding box center [555, 549] width 253 height 30
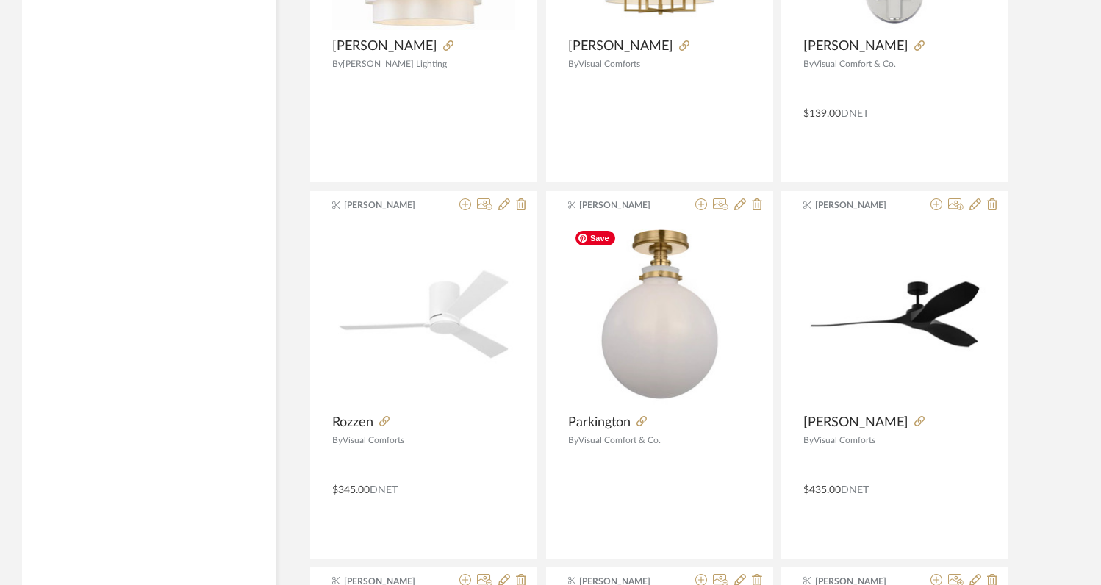
scroll to position [3570, 0]
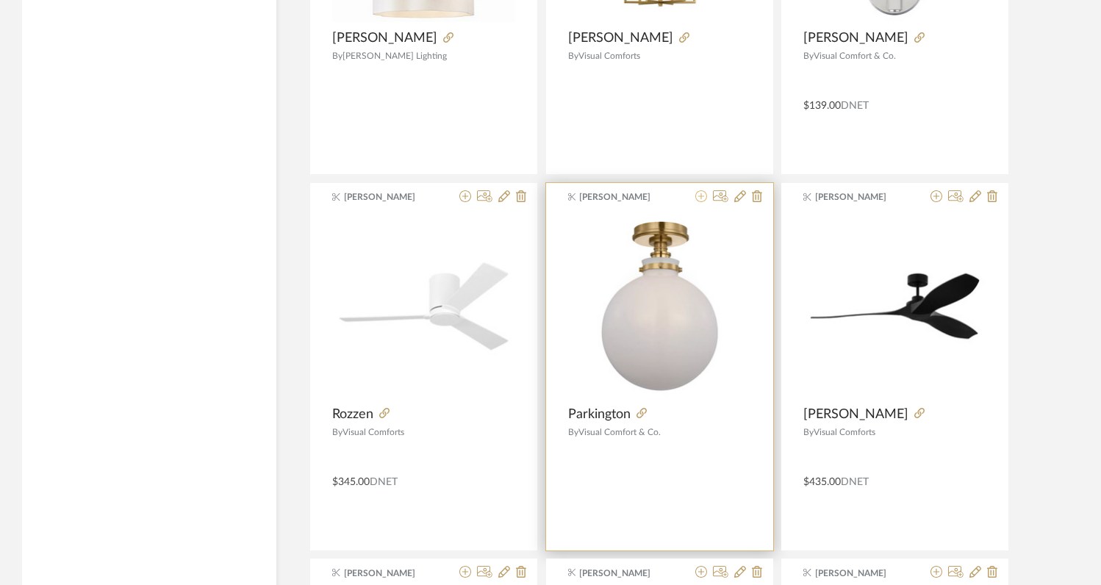
click at [700, 198] on icon at bounding box center [701, 196] width 12 height 12
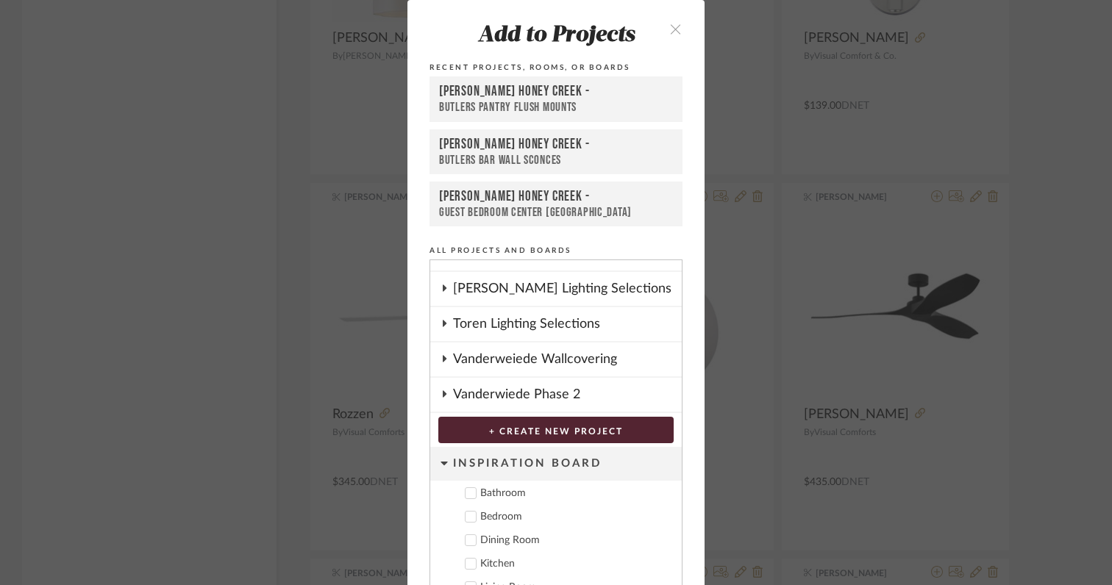
scroll to position [79, 0]
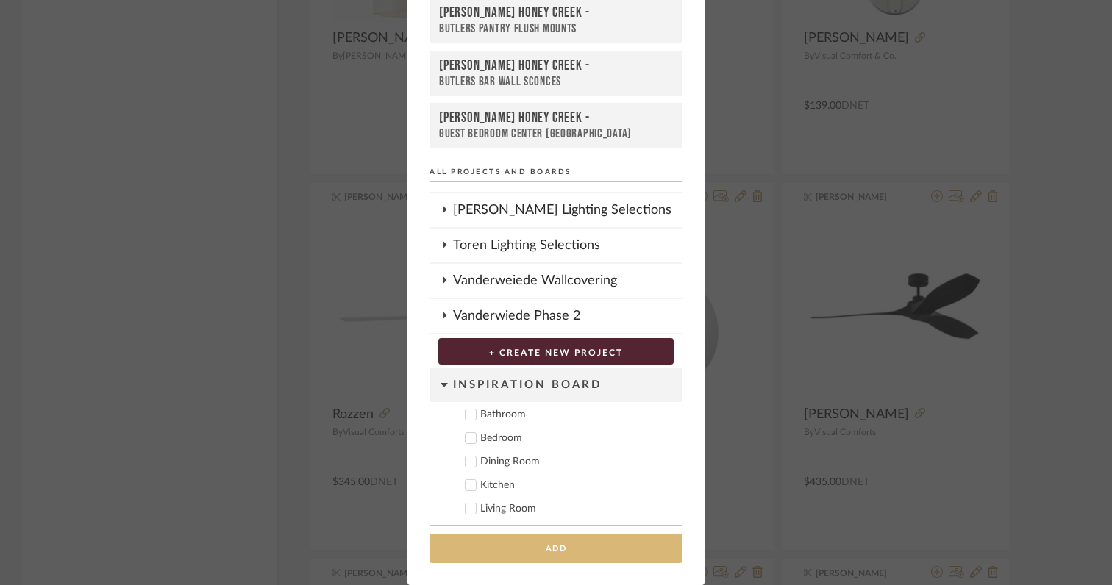
click at [599, 548] on button "Add" at bounding box center [555, 549] width 253 height 30
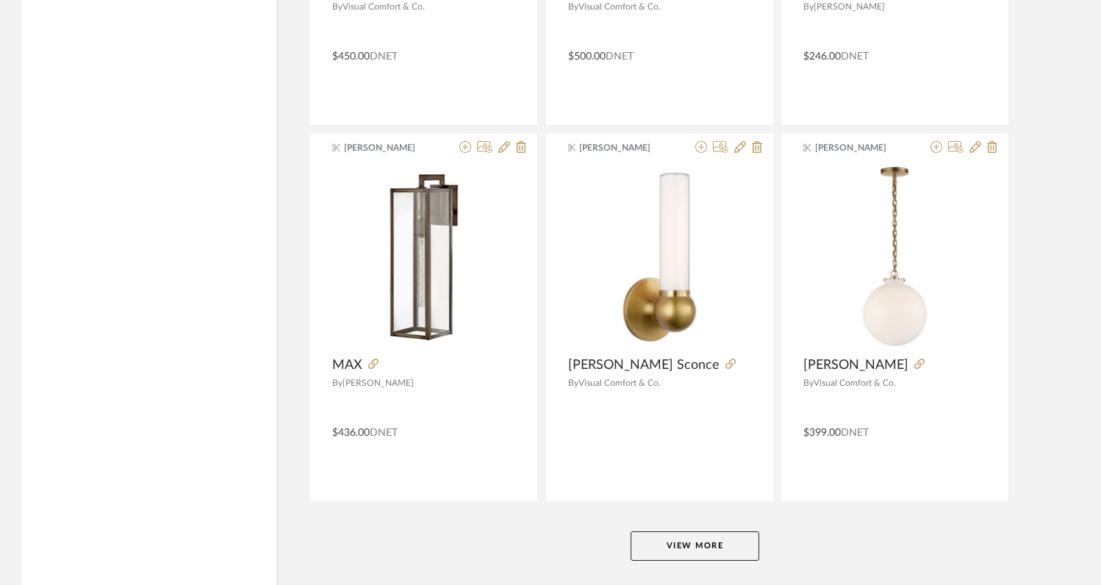
scroll to position [4381, 0]
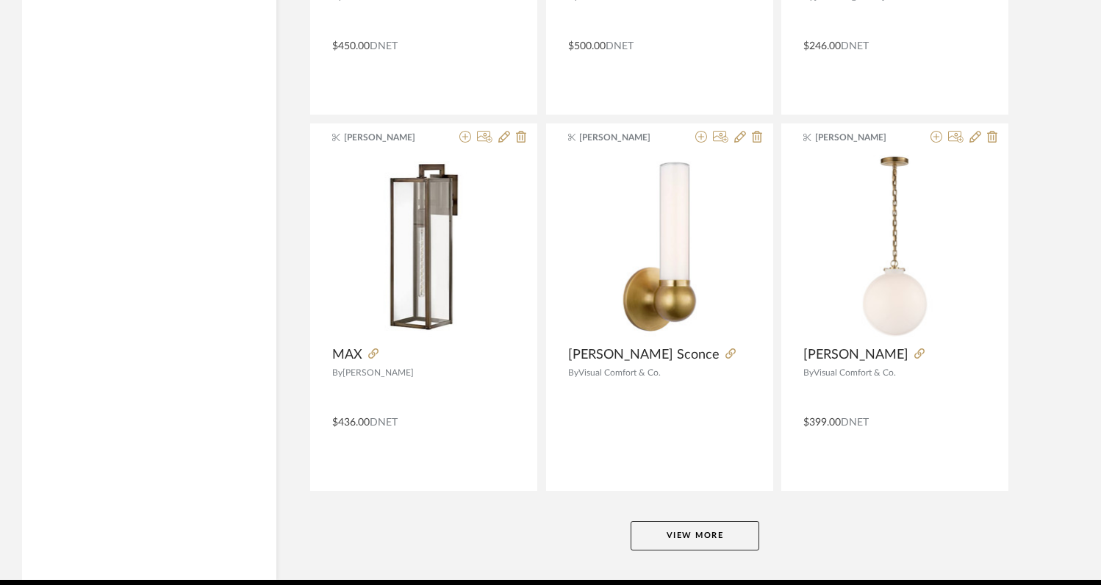
click at [691, 540] on button "View More" at bounding box center [695, 535] width 129 height 29
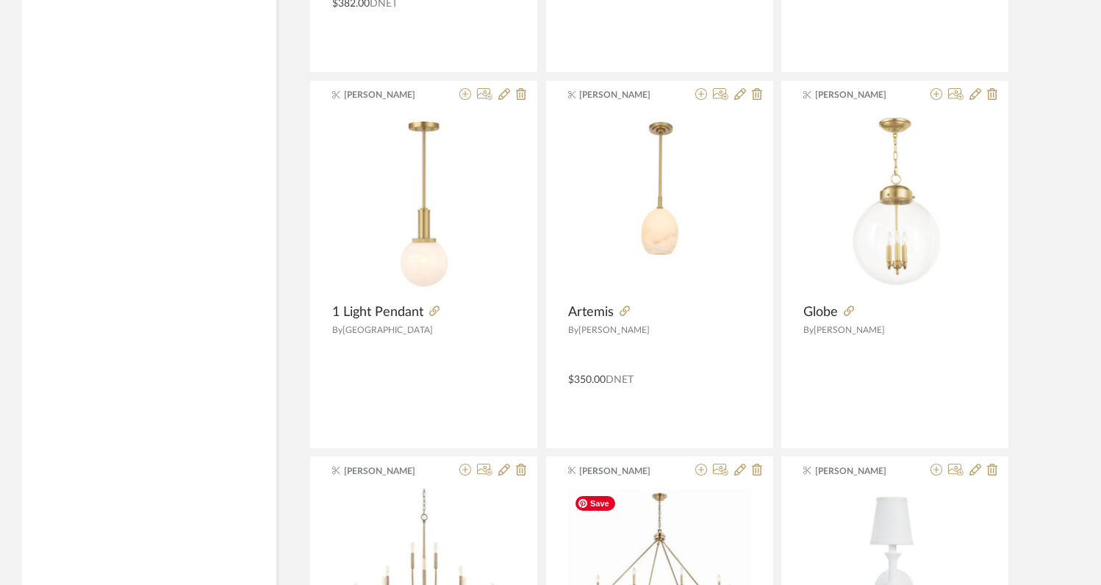
scroll to position [5139, 0]
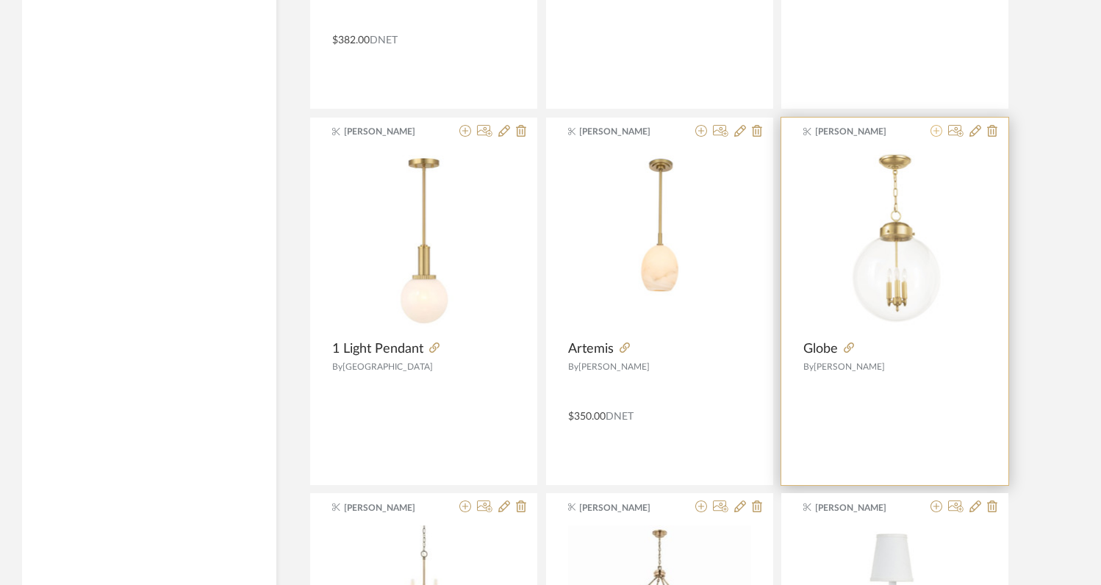
click at [935, 132] on icon at bounding box center [937, 131] width 12 height 12
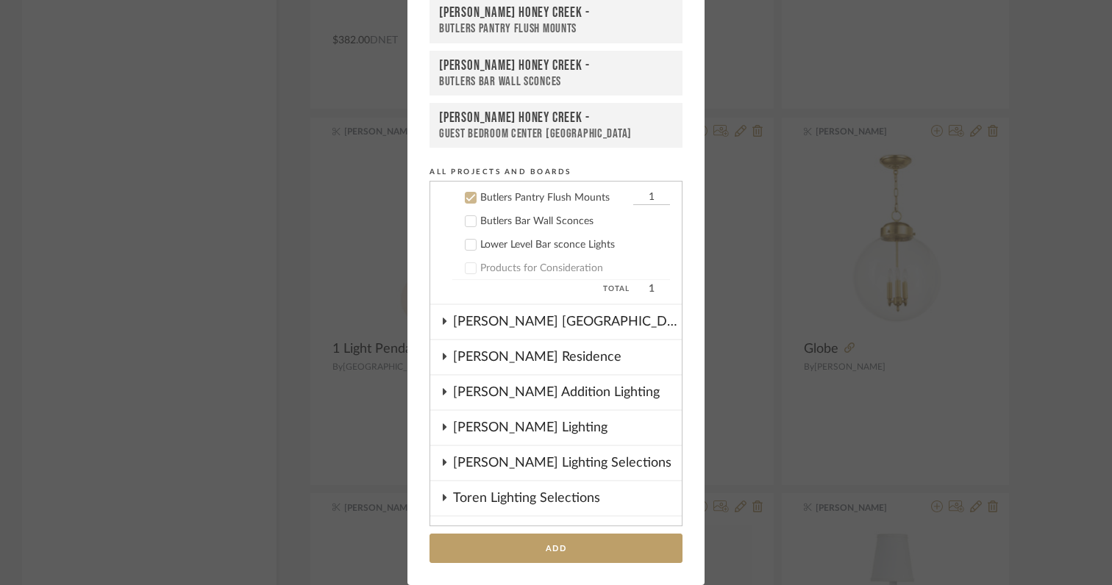
scroll to position [283, 0]
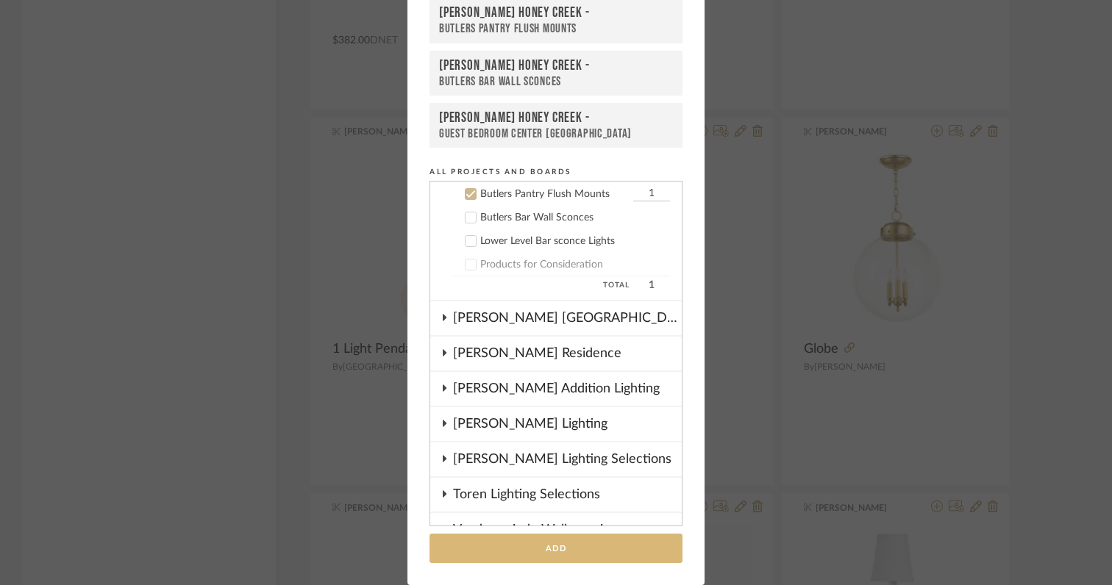
click at [590, 549] on button "Add" at bounding box center [555, 549] width 253 height 30
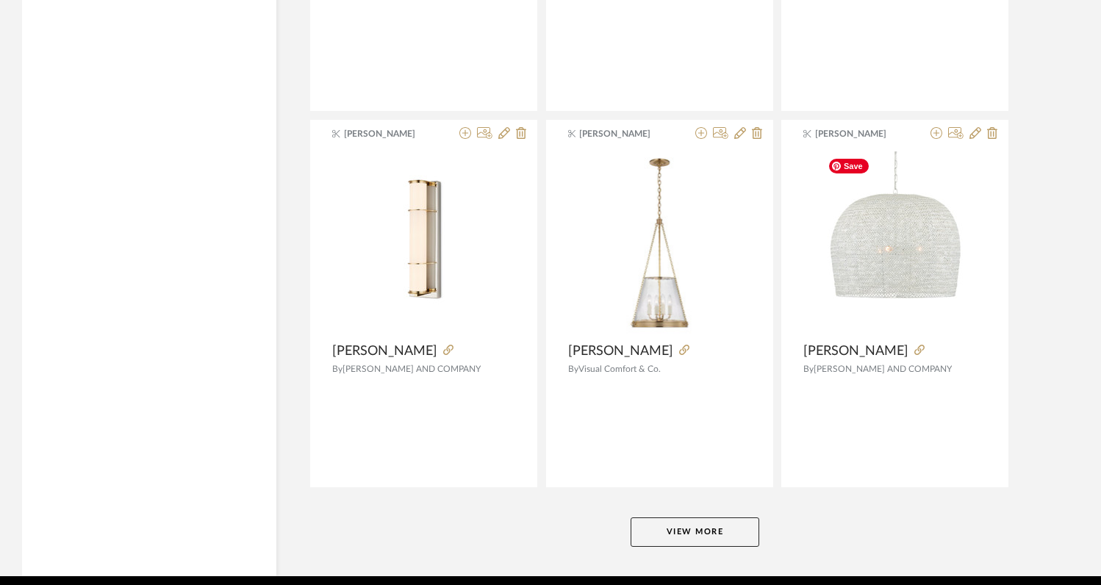
scroll to position [8955, 0]
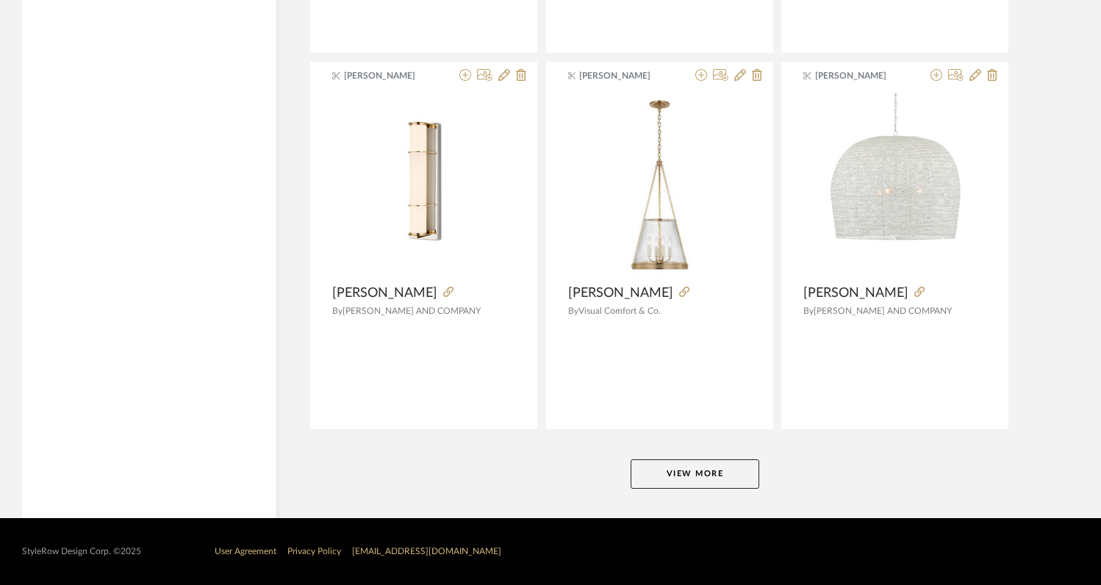
click at [708, 474] on button "View More" at bounding box center [695, 473] width 129 height 29
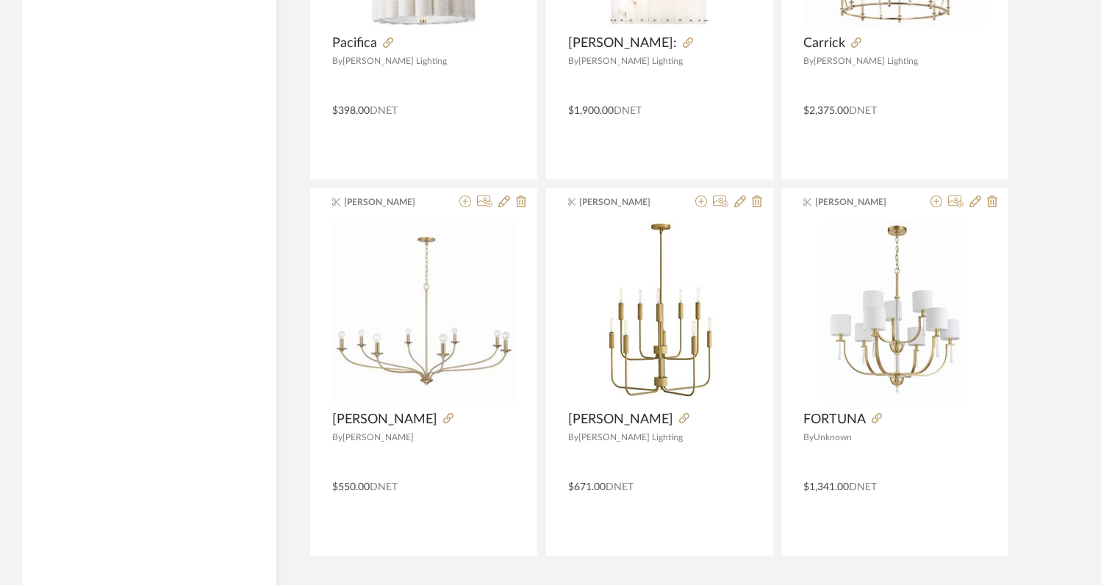
scroll to position [13467, 0]
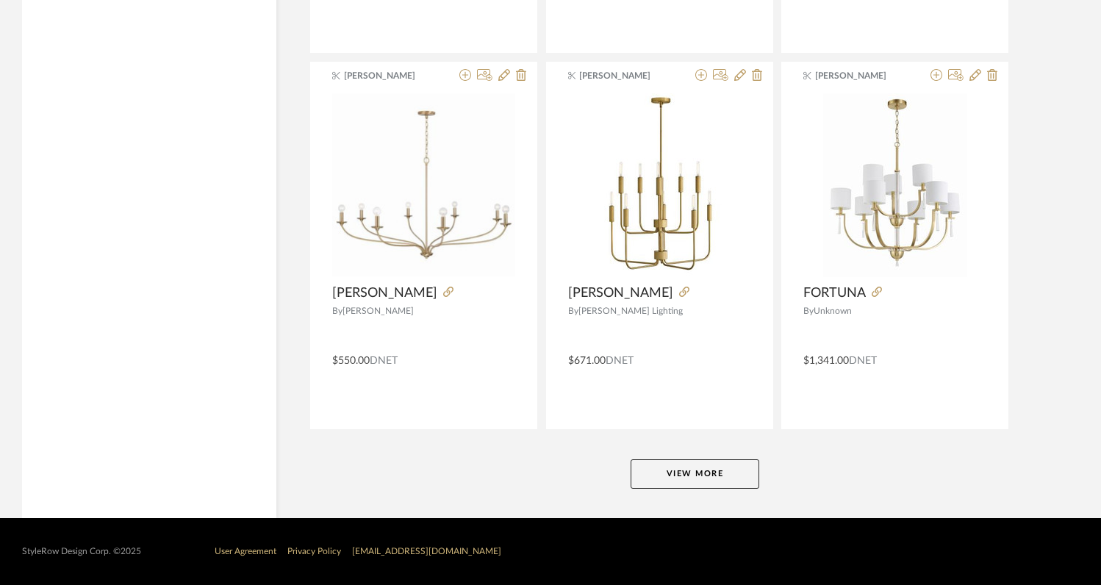
click at [686, 486] on button "View More" at bounding box center [695, 473] width 129 height 29
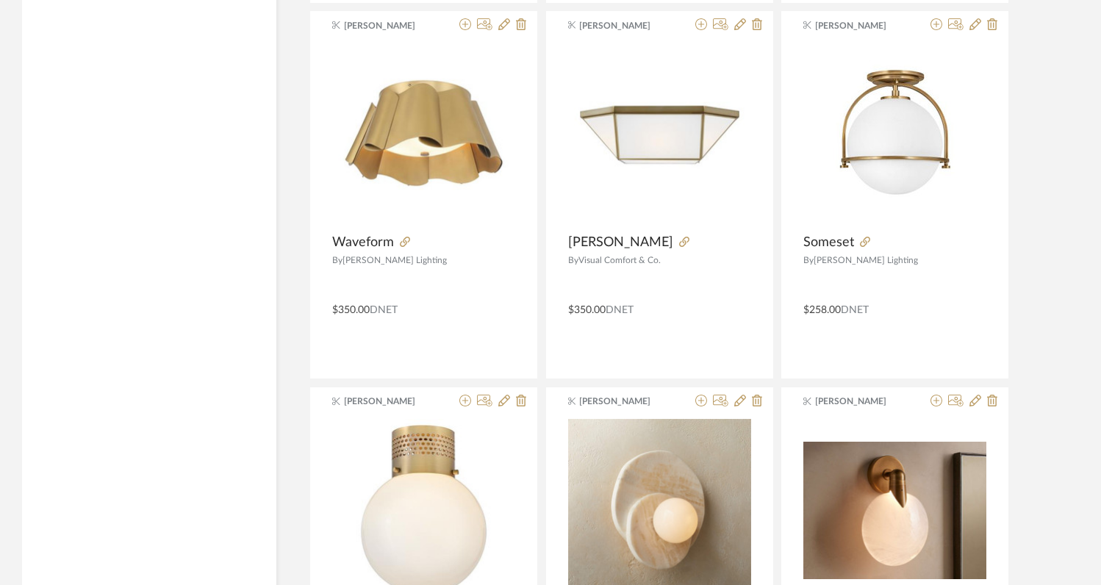
scroll to position [17767, 0]
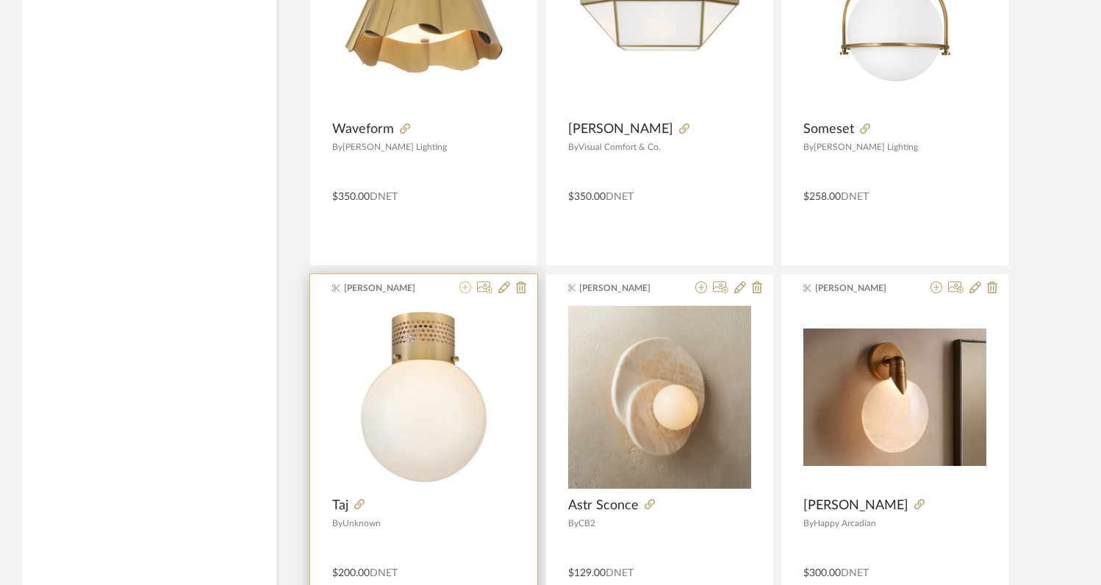
click at [466, 290] on icon at bounding box center [465, 288] width 12 height 12
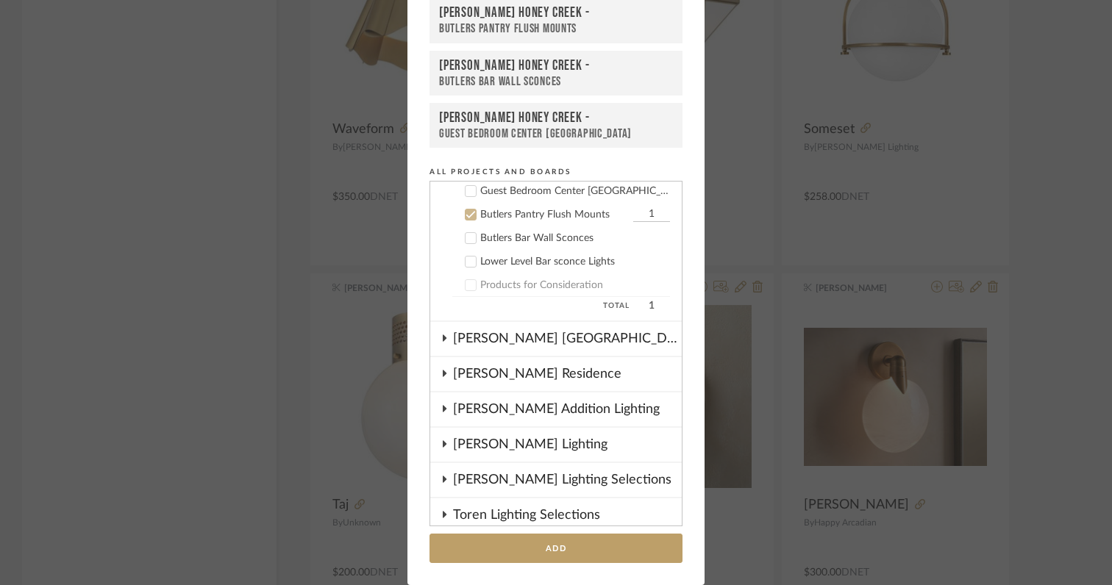
scroll to position [283, 0]
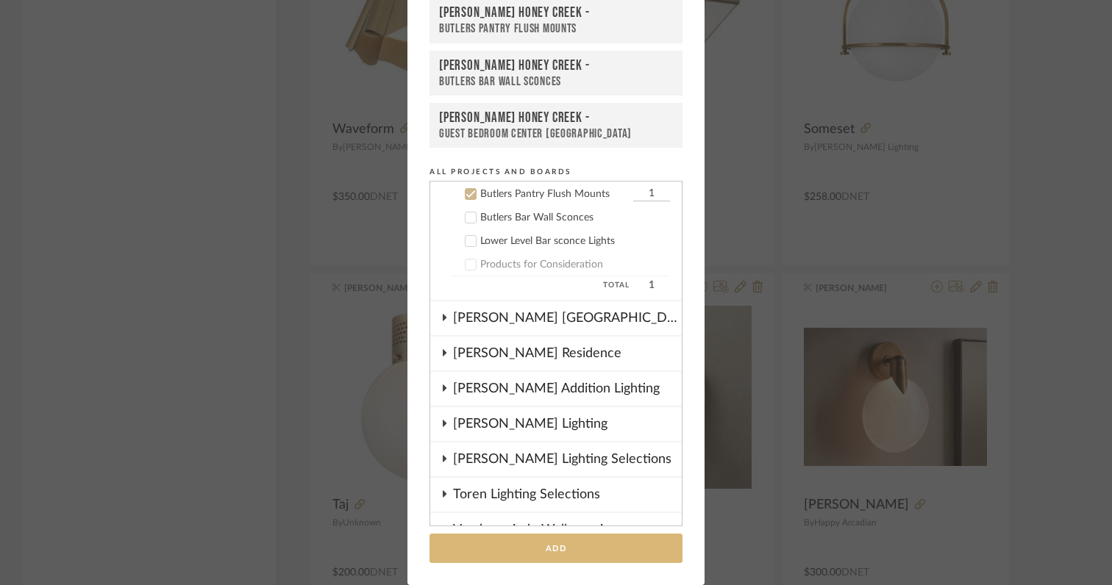
click at [593, 550] on button "Add" at bounding box center [555, 549] width 253 height 30
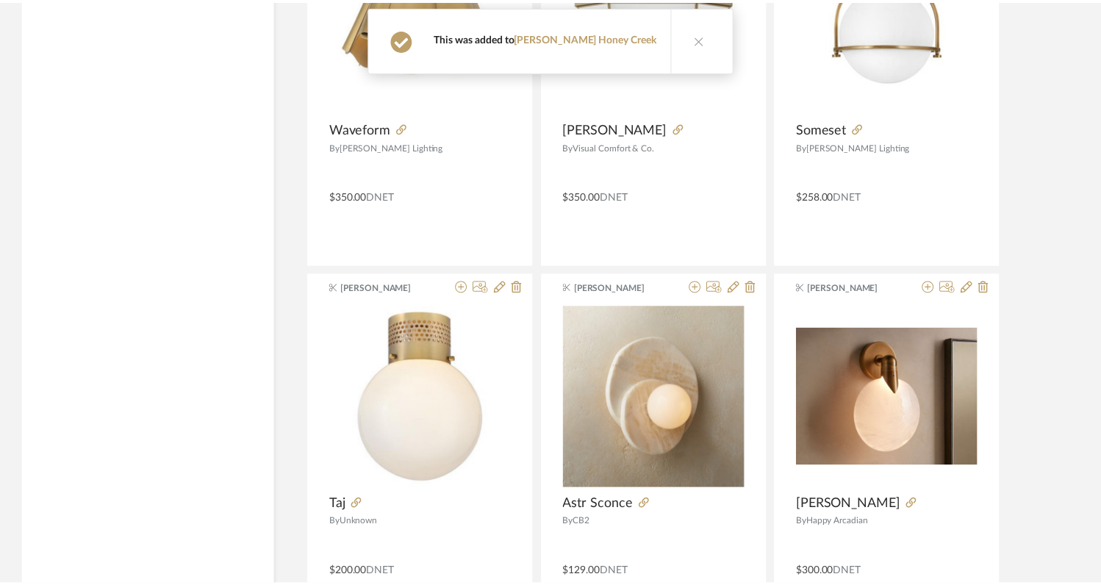
scroll to position [17767, 0]
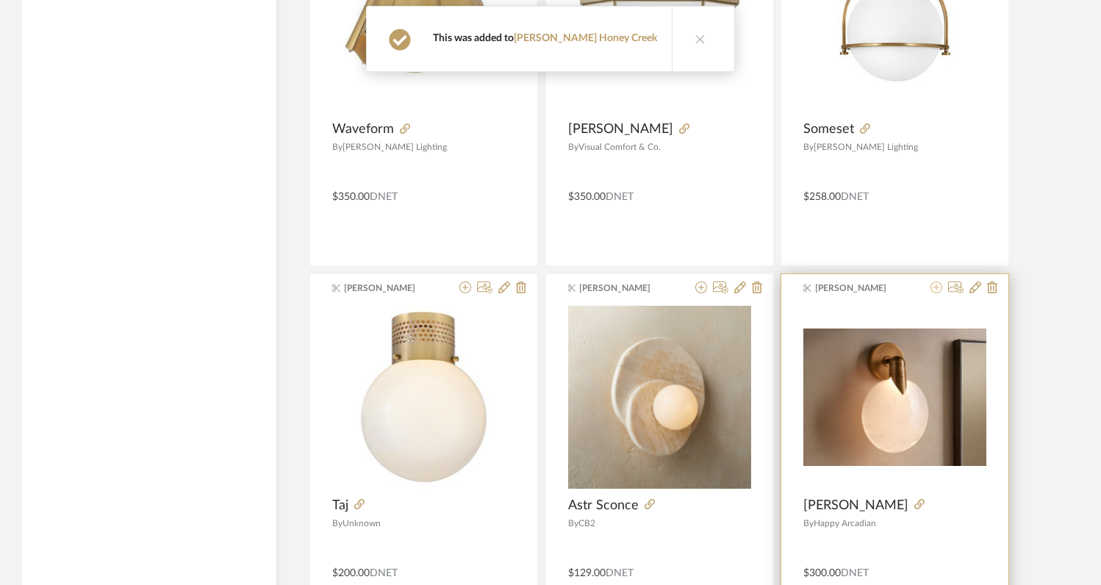
click at [939, 289] on icon at bounding box center [937, 288] width 12 height 12
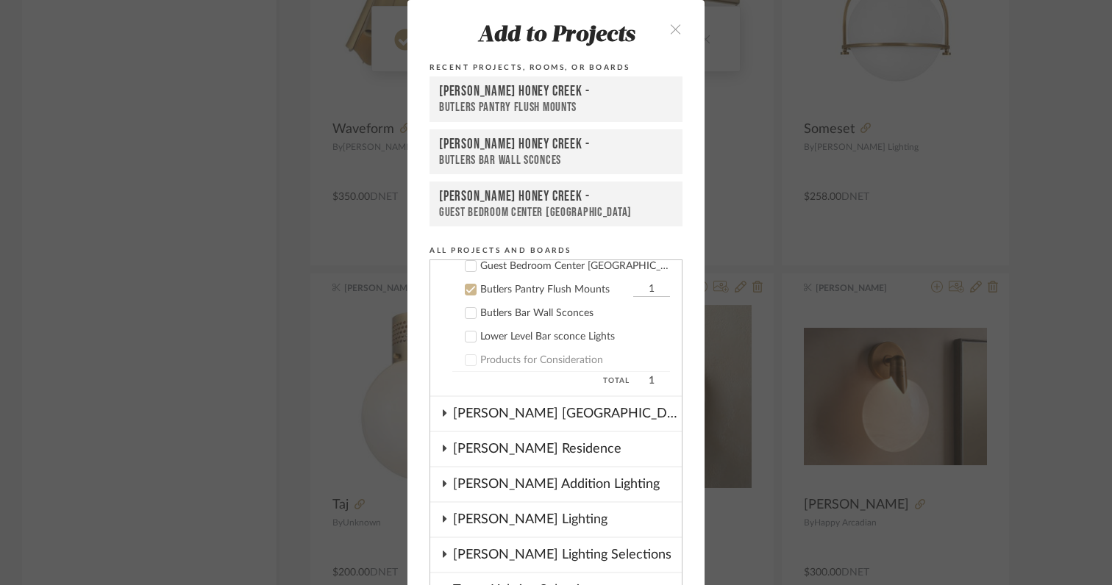
scroll to position [283, 0]
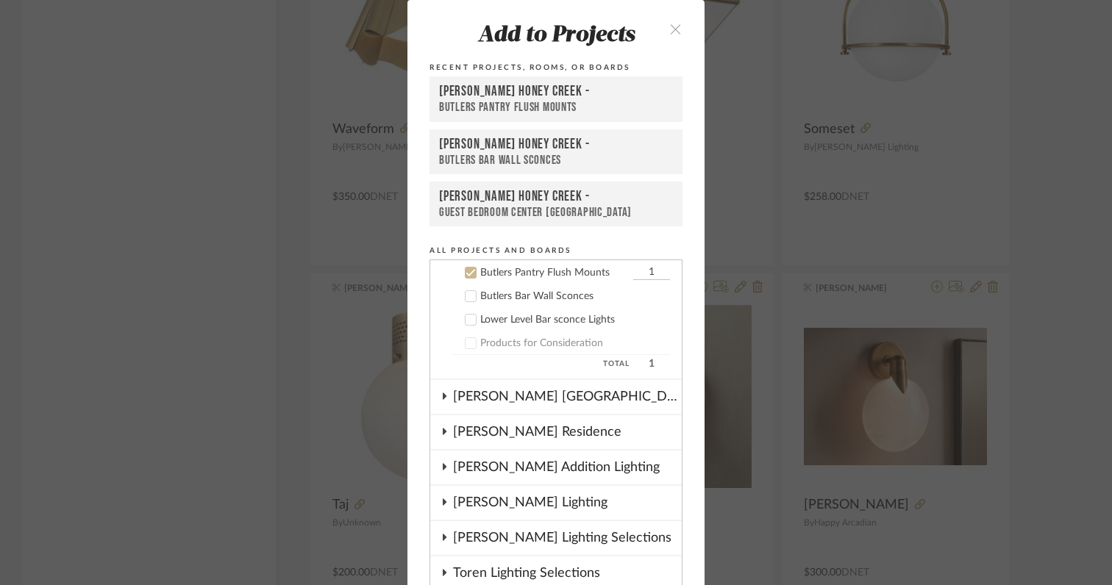
click at [466, 296] on icon at bounding box center [471, 296] width 10 height 7
click at [468, 273] on icon at bounding box center [470, 273] width 10 height 10
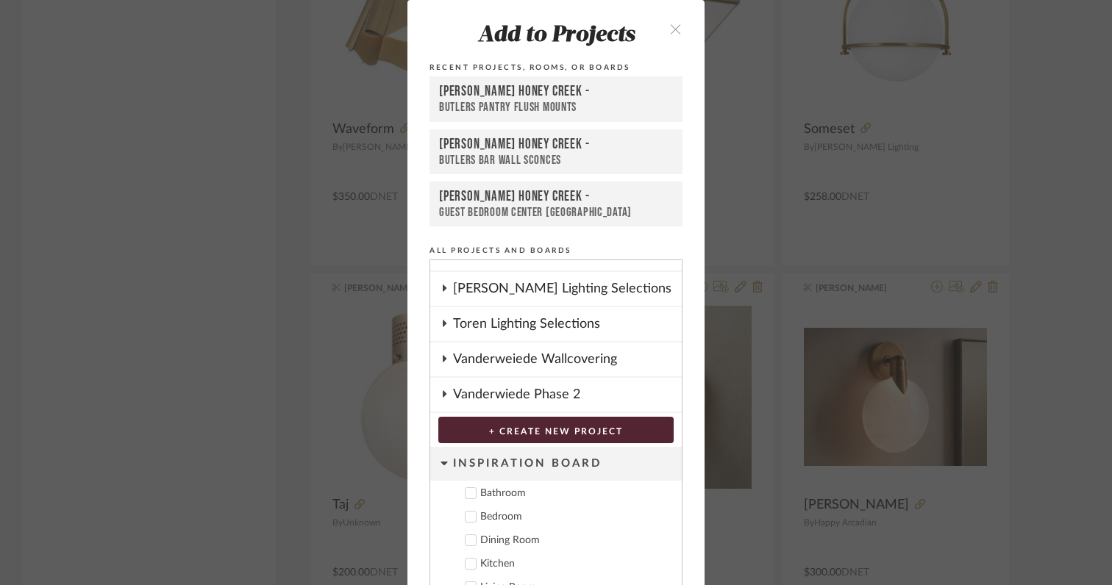
scroll to position [79, 0]
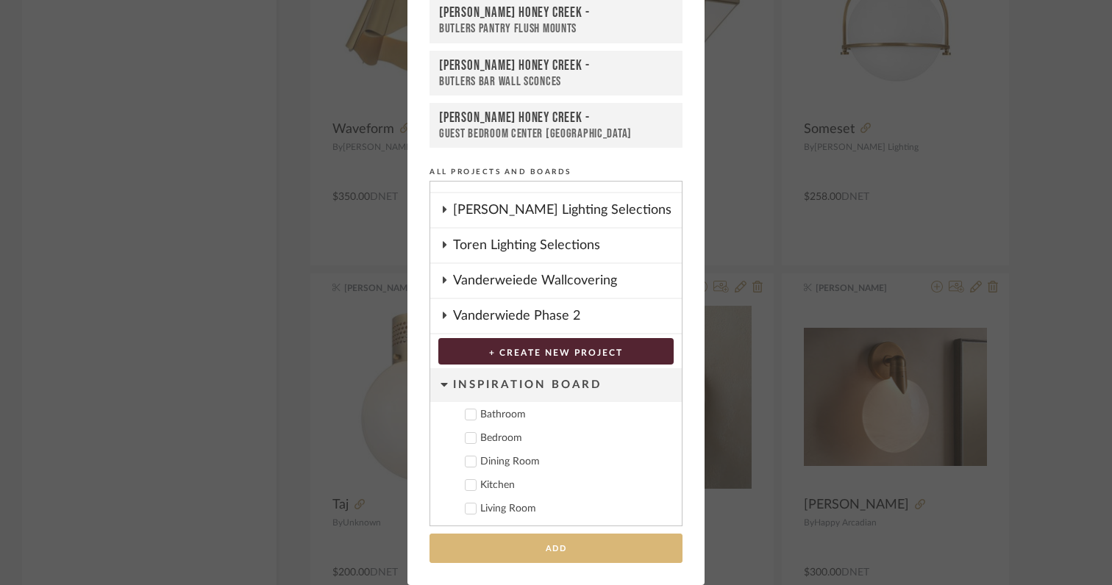
click at [607, 556] on button "Add" at bounding box center [555, 549] width 253 height 30
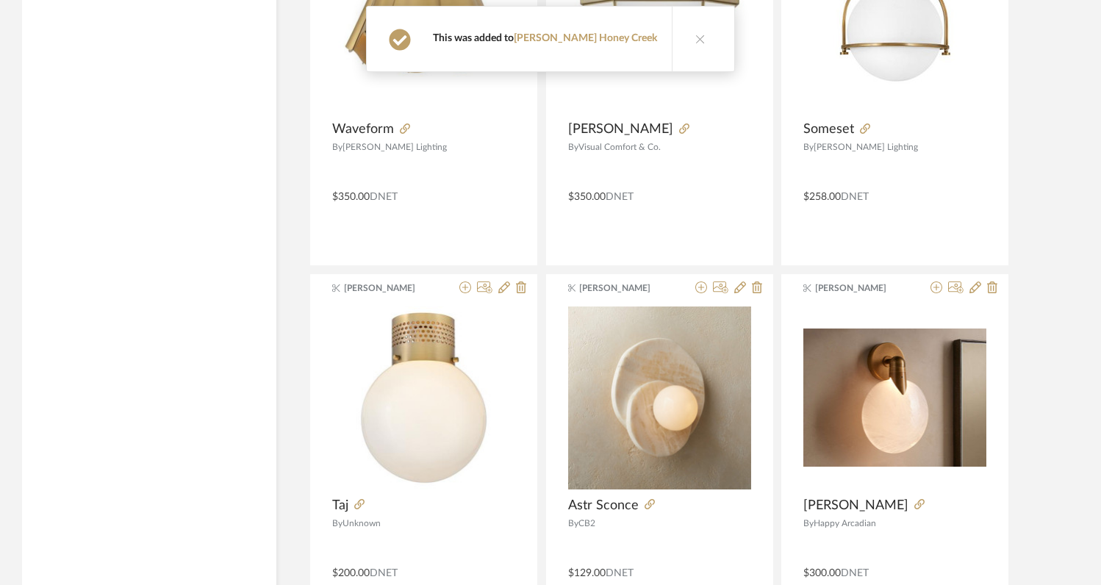
scroll to position [17980, 0]
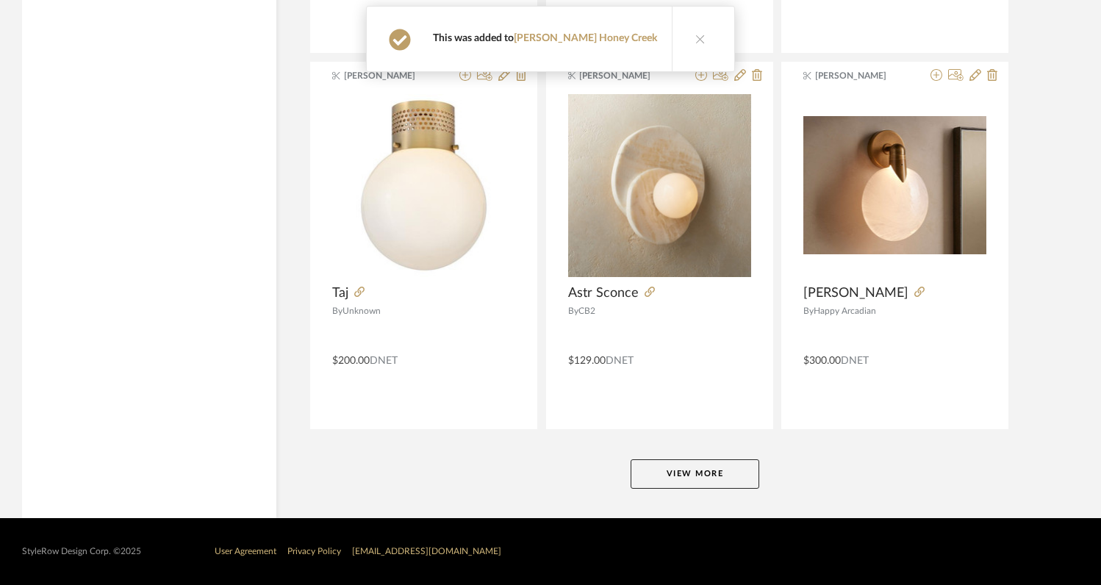
click at [672, 469] on button "View More" at bounding box center [695, 473] width 129 height 29
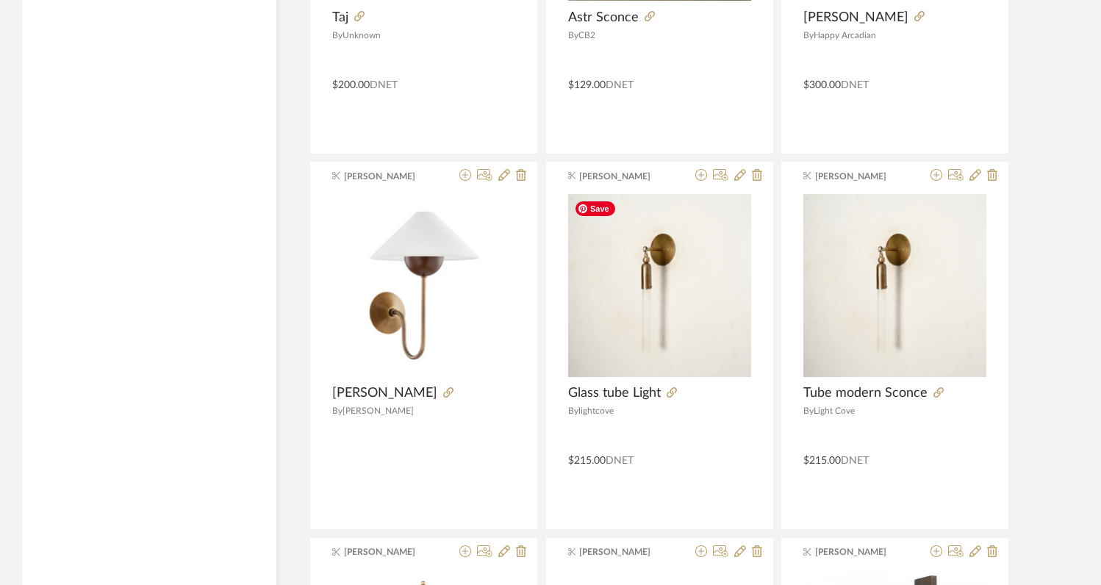
scroll to position [18252, 0]
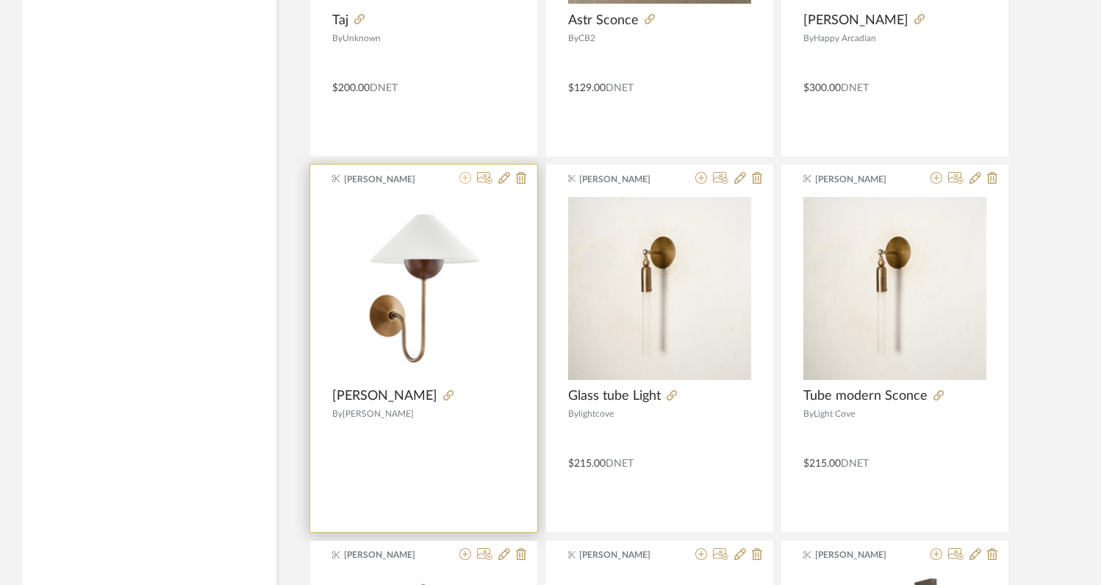
click at [467, 182] on icon at bounding box center [465, 178] width 12 height 12
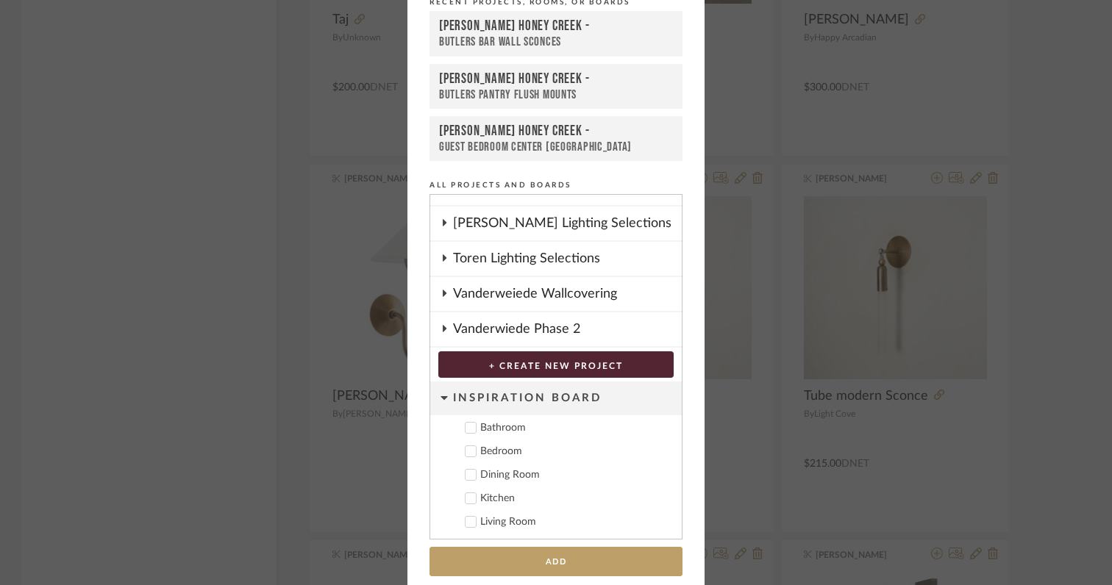
scroll to position [79, 0]
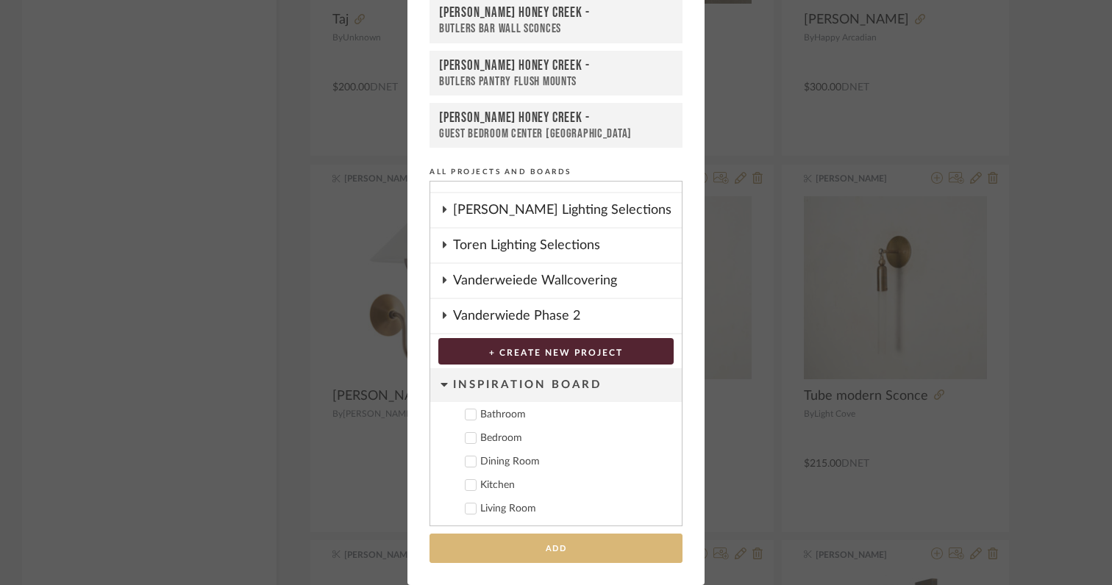
click at [539, 551] on button "Add" at bounding box center [555, 549] width 253 height 30
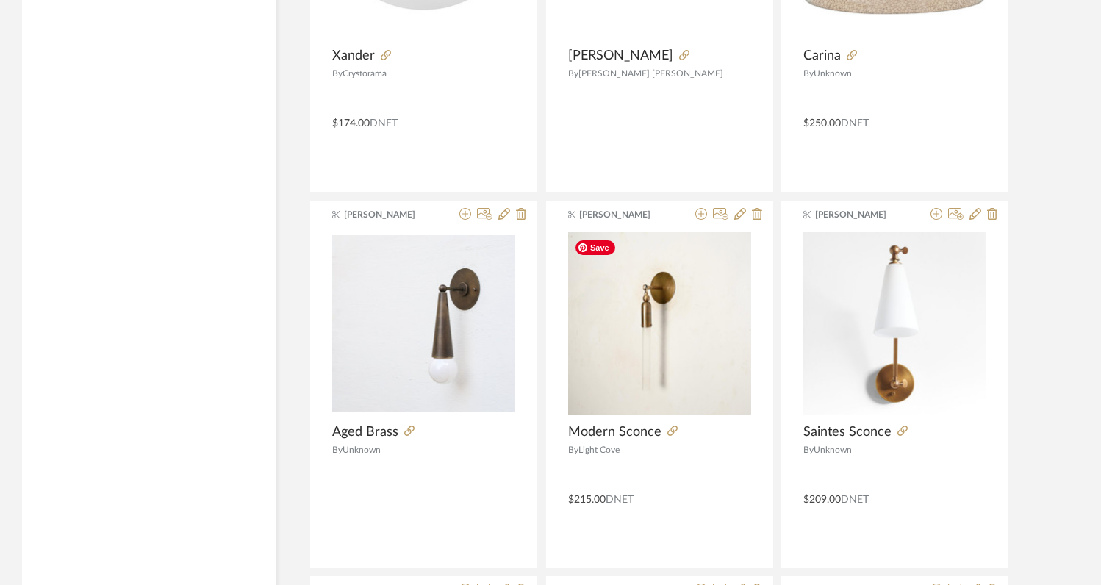
scroll to position [20106, 0]
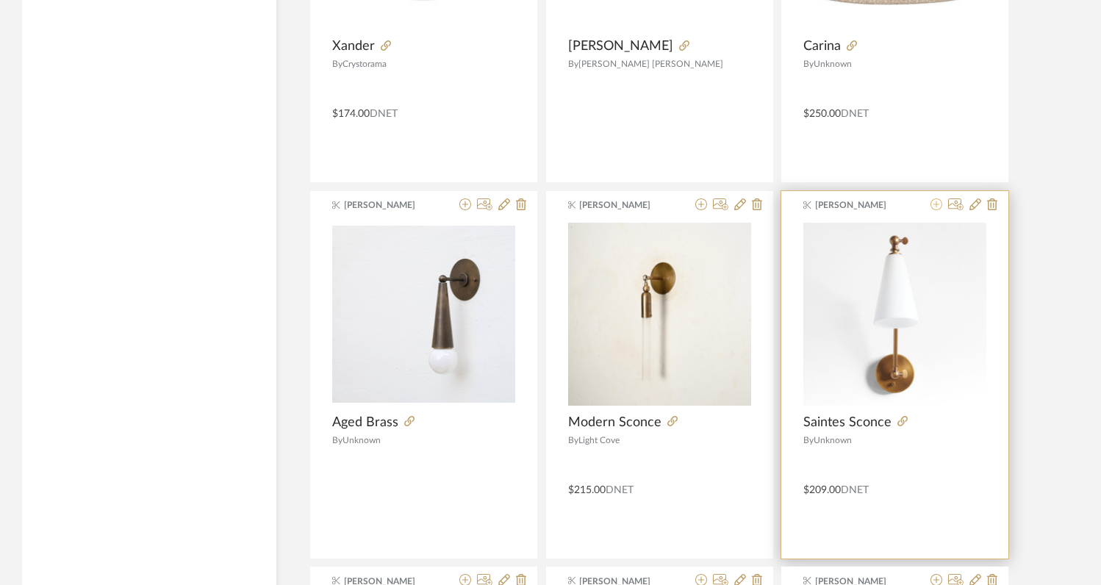
click at [935, 204] on icon at bounding box center [937, 204] width 12 height 12
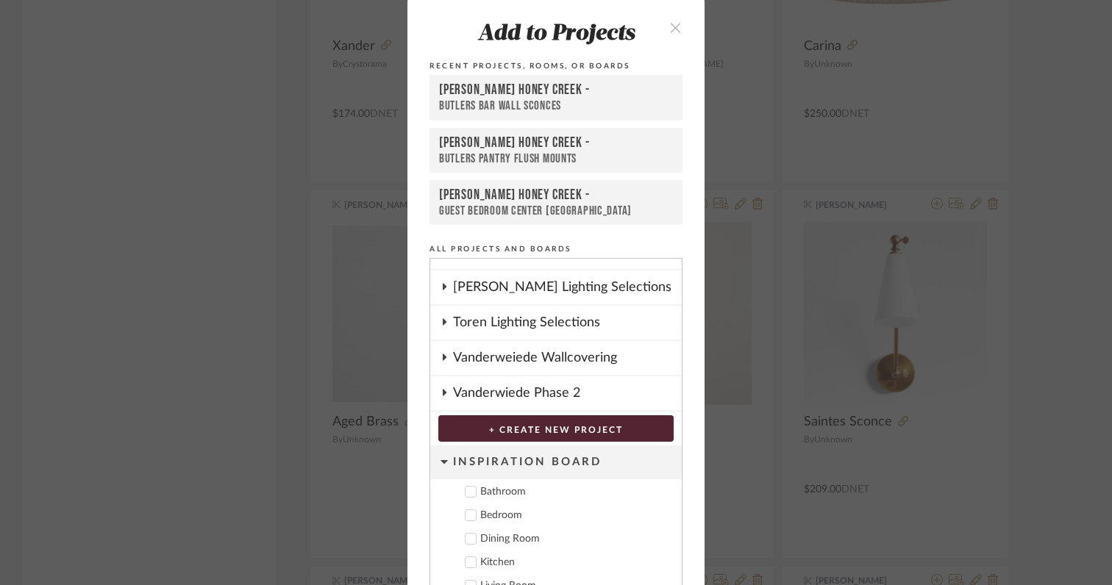
scroll to position [79, 0]
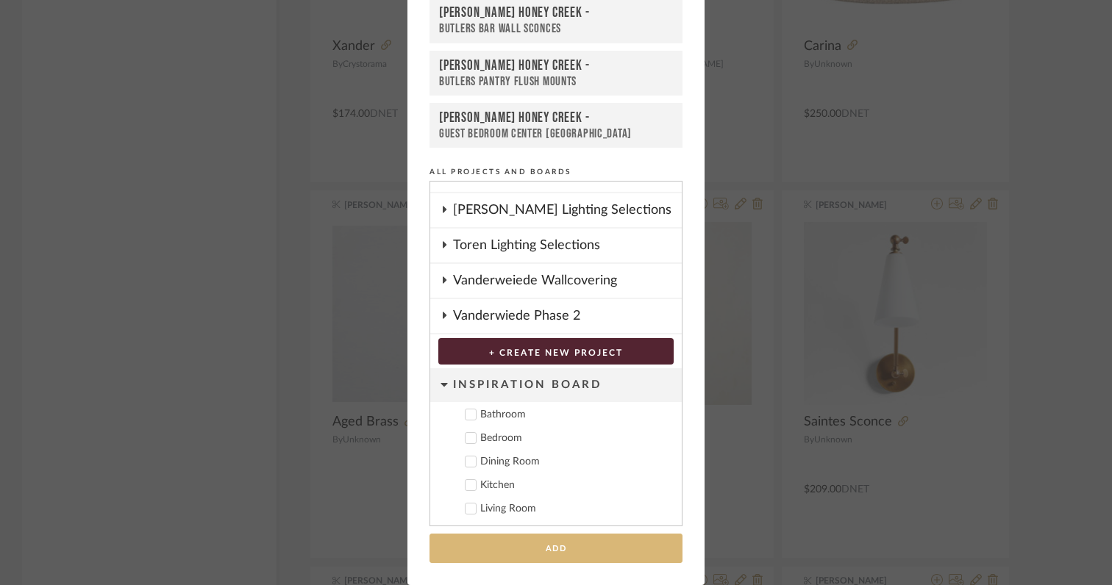
click at [614, 551] on button "Add" at bounding box center [555, 549] width 253 height 30
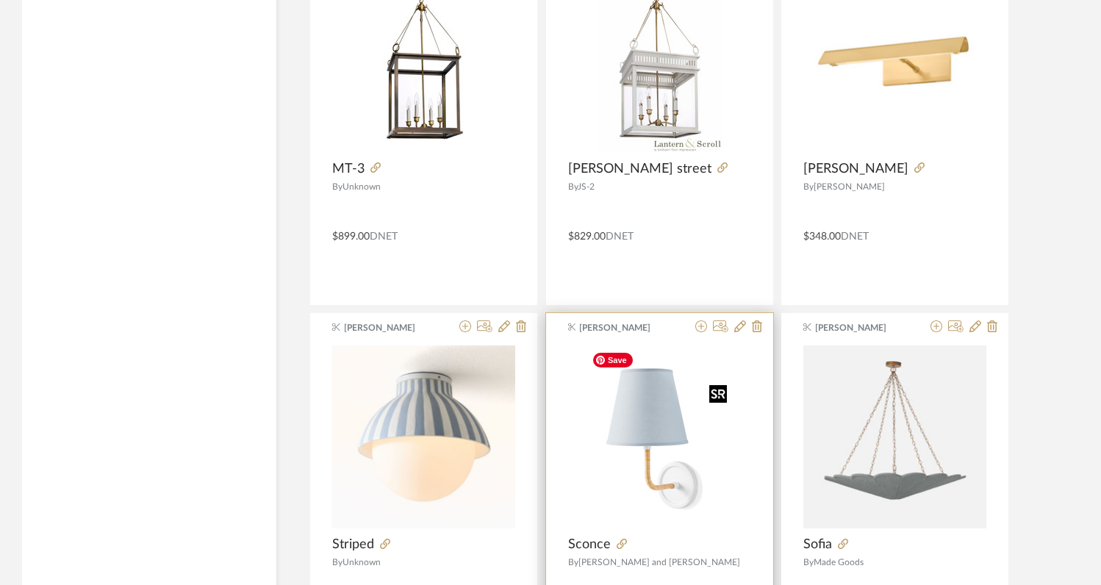
scroll to position [21151, 0]
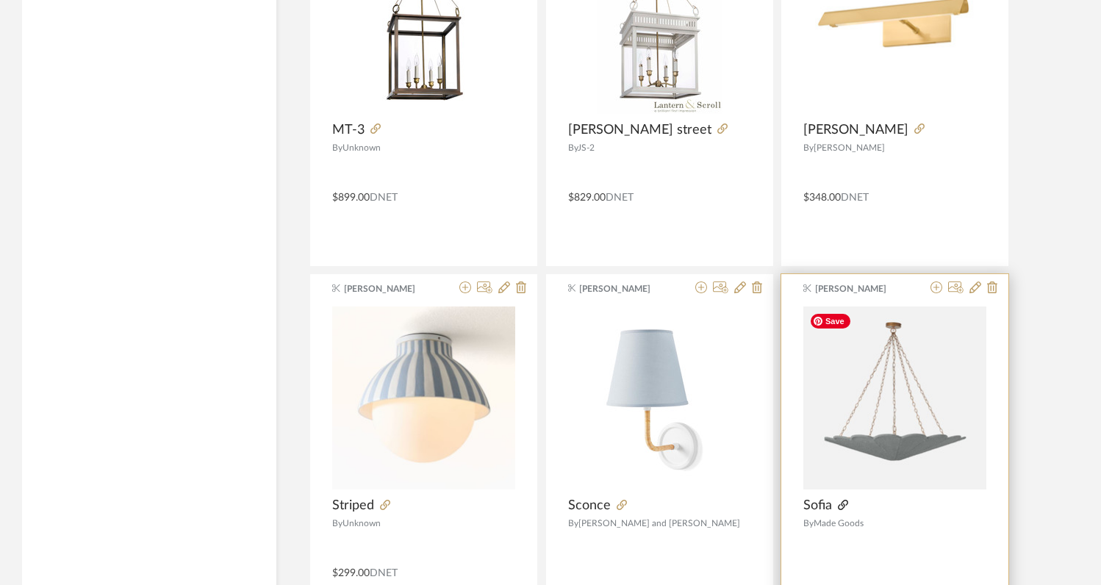
click at [842, 509] on icon at bounding box center [843, 505] width 10 height 10
click at [936, 292] on icon at bounding box center [937, 288] width 12 height 12
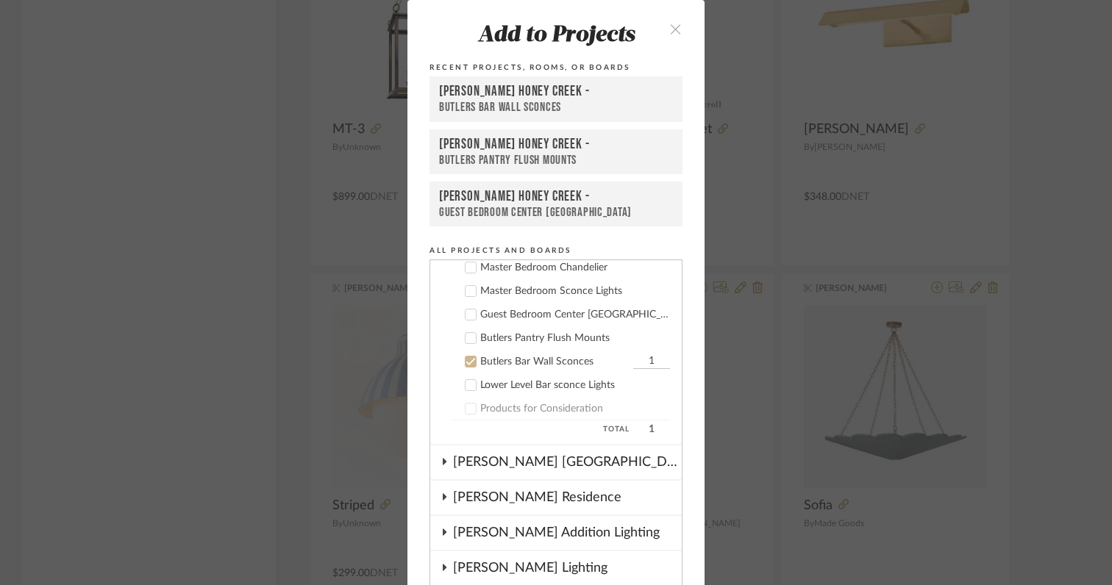
scroll to position [193, 0]
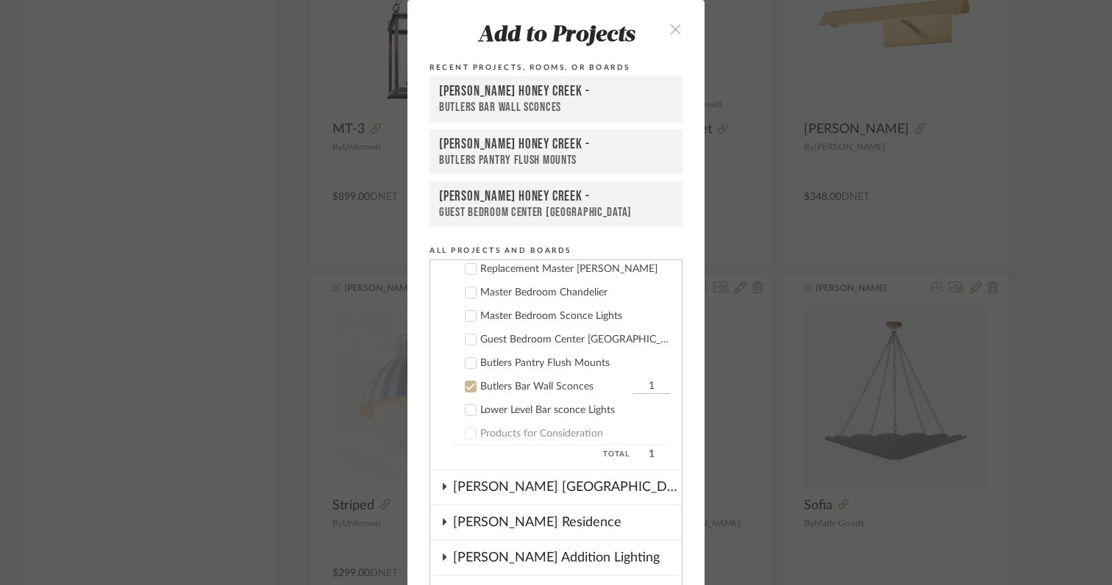
click at [465, 340] on icon at bounding box center [470, 339] width 10 height 10
click at [465, 387] on icon at bounding box center [470, 387] width 10 height 10
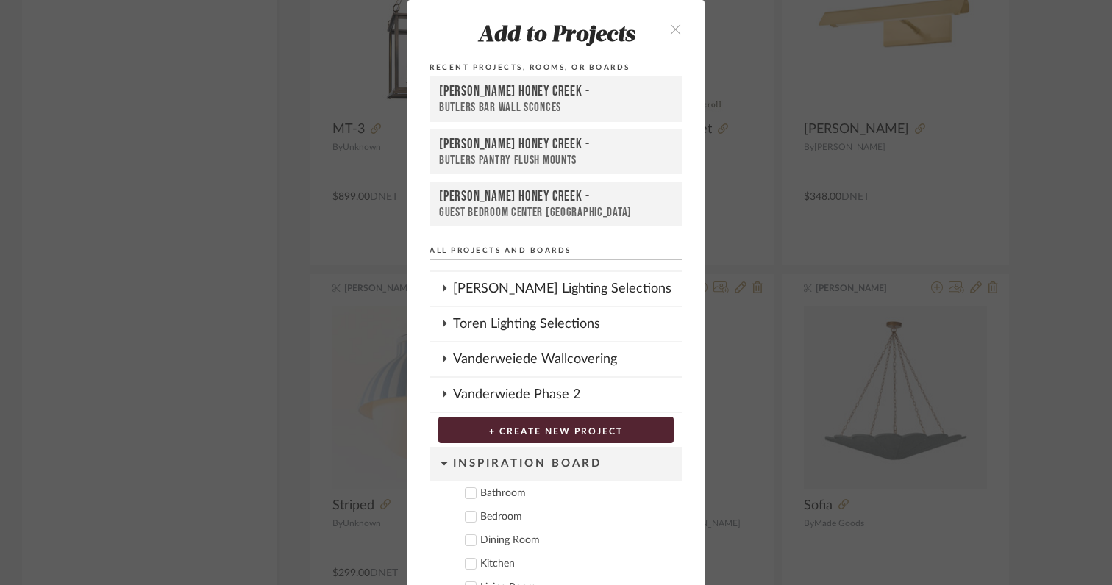
scroll to position [79, 0]
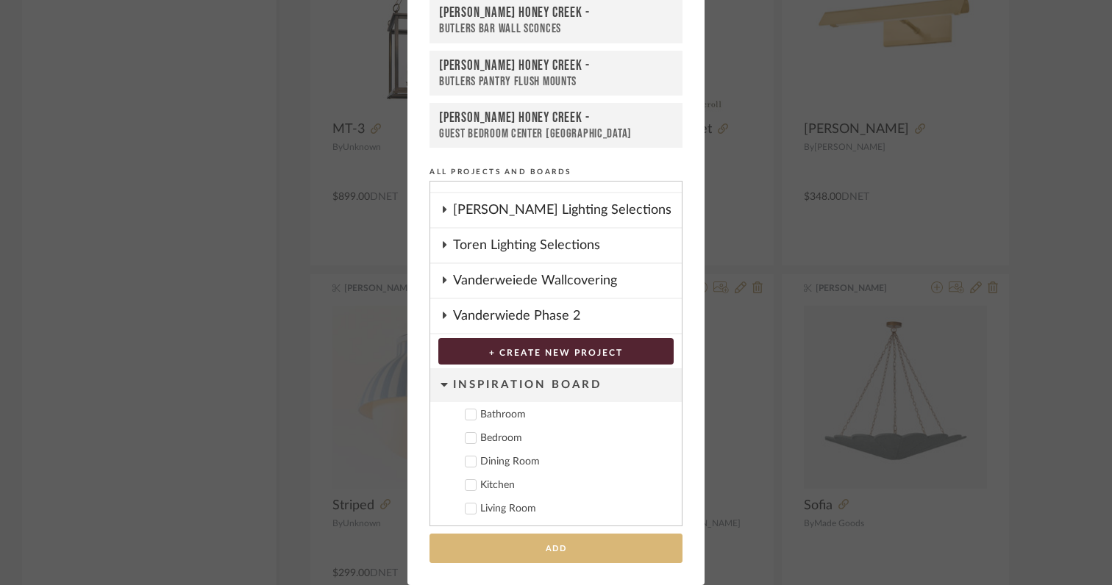
click at [568, 552] on button "Add" at bounding box center [555, 549] width 253 height 30
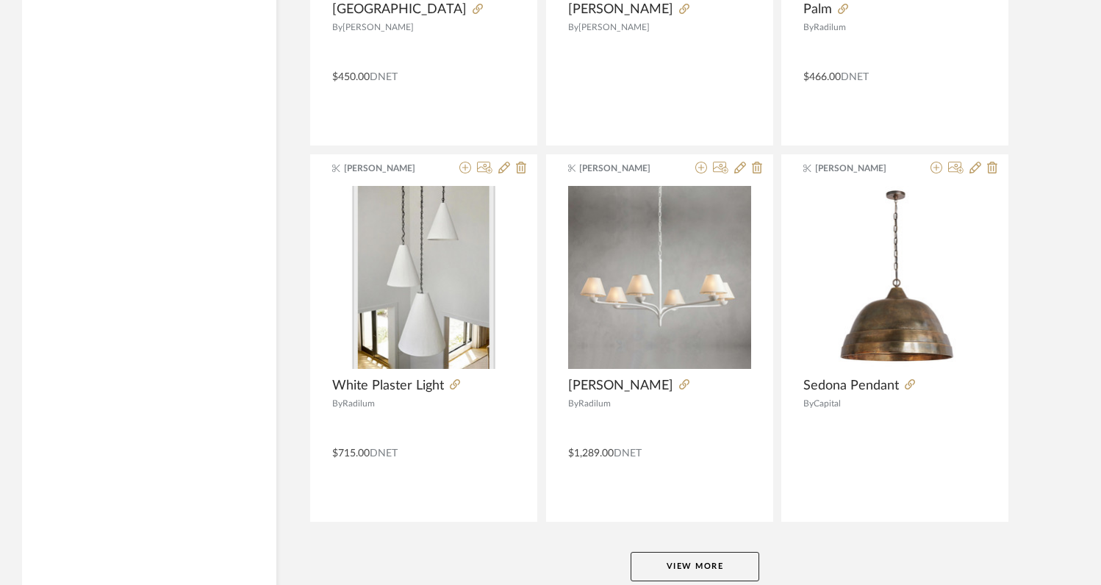
scroll to position [0, 0]
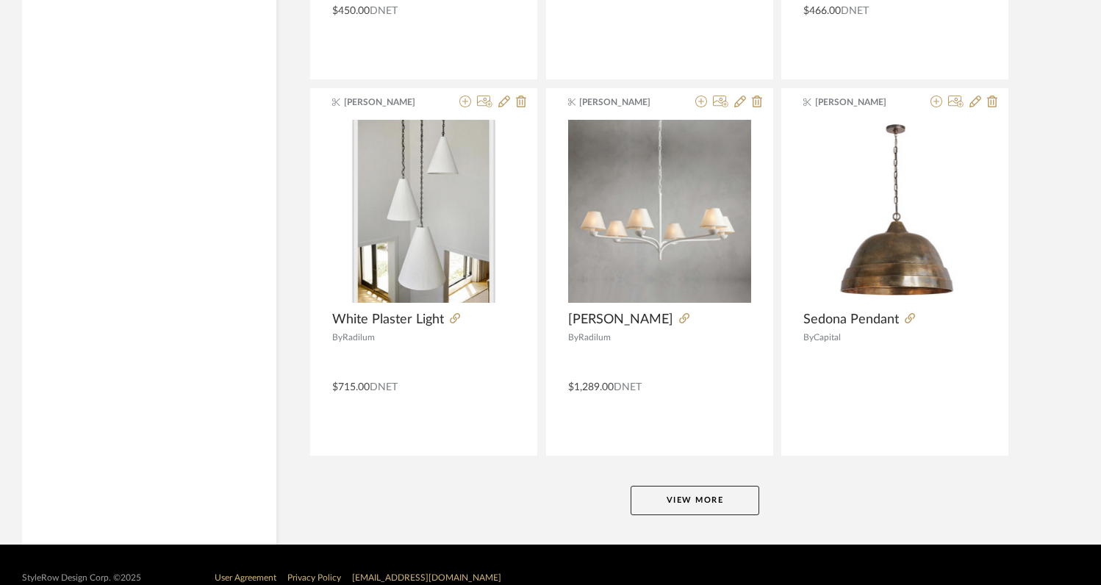
click at [667, 505] on button "View More" at bounding box center [695, 500] width 129 height 29
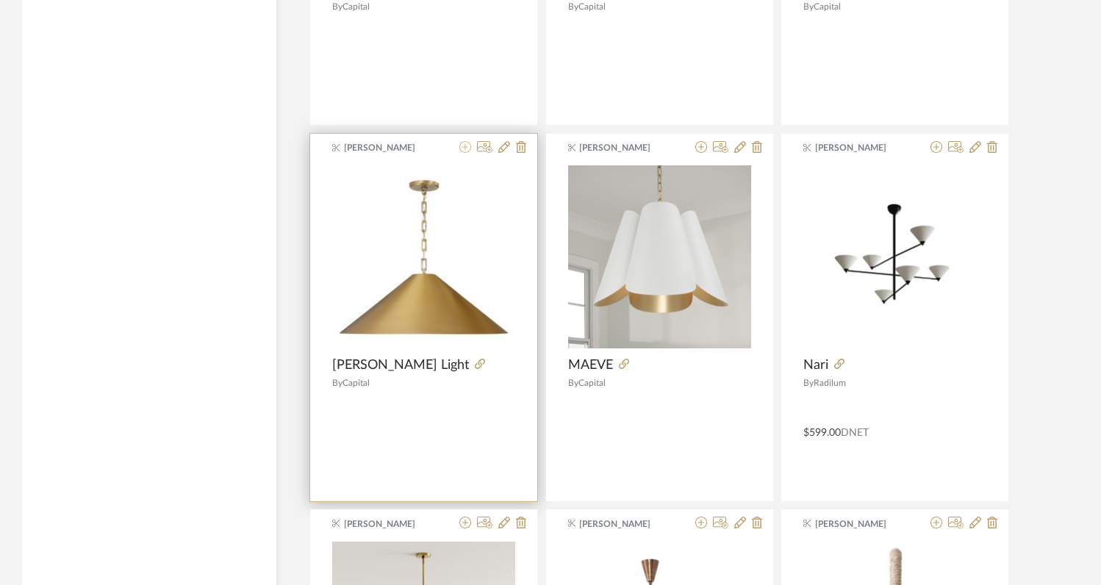
click at [466, 150] on icon at bounding box center [465, 147] width 12 height 12
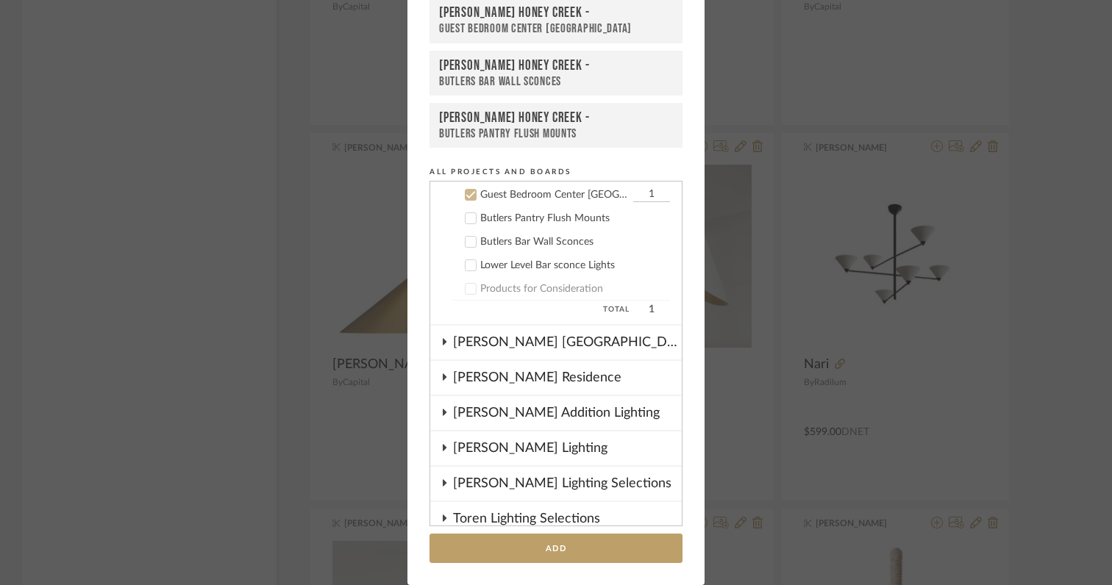
scroll to position [259, 0]
click at [465, 223] on div at bounding box center [471, 218] width 12 height 12
click at [468, 202] on cdk-nested-tree-node "Guest Bedroom Center Mount Fixture 1" at bounding box center [550, 194] width 240 height 24
click at [466, 196] on icon at bounding box center [471, 194] width 10 height 7
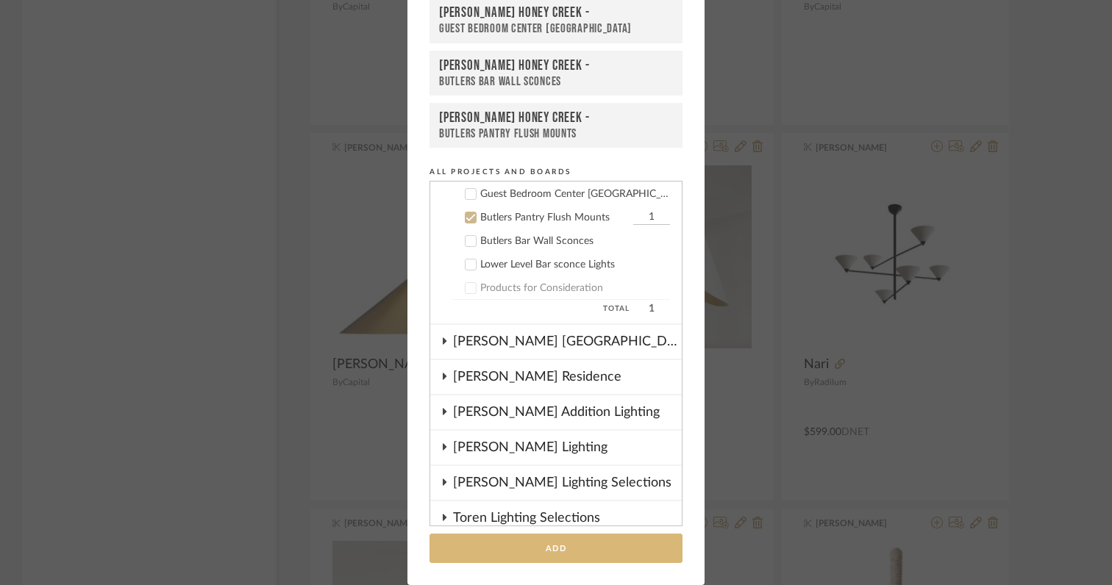
click at [537, 549] on button "Add" at bounding box center [555, 549] width 253 height 30
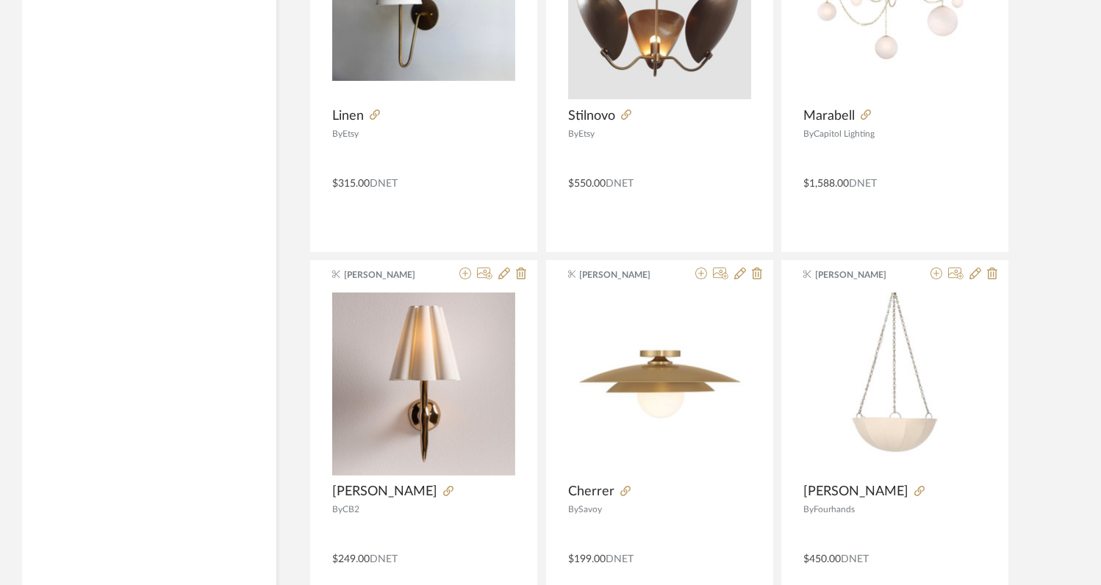
scroll to position [24930, 0]
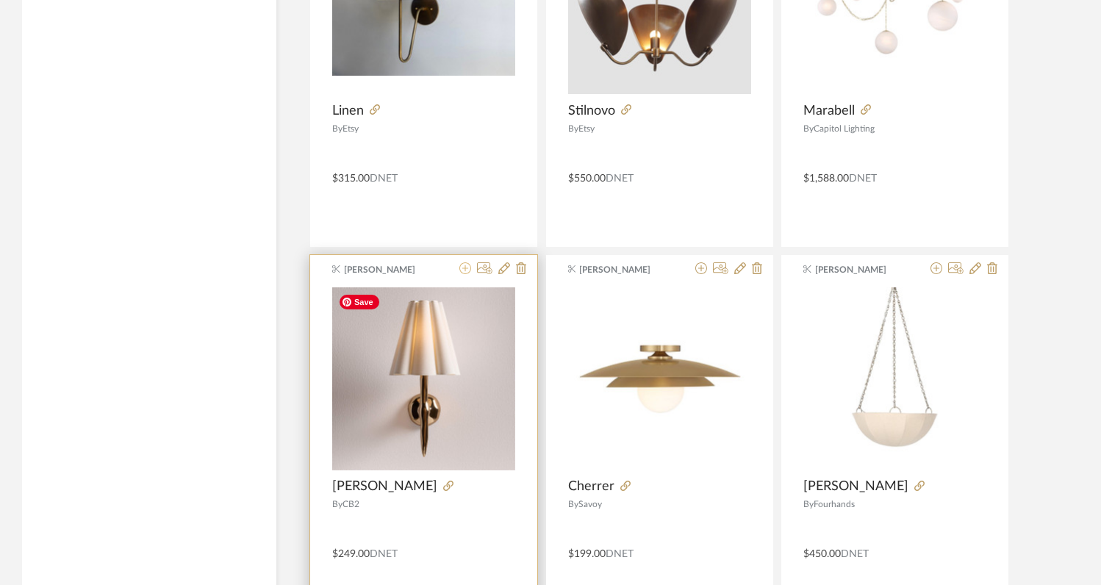
click at [465, 272] on icon at bounding box center [465, 268] width 12 height 12
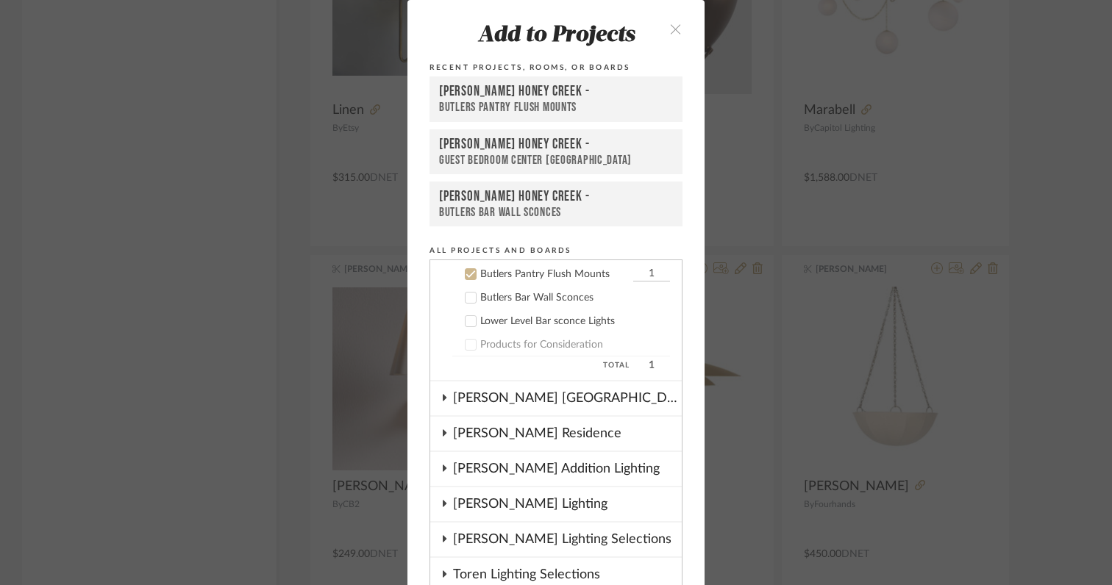
scroll to position [283, 0]
click at [466, 273] on icon at bounding box center [470, 273] width 10 height 10
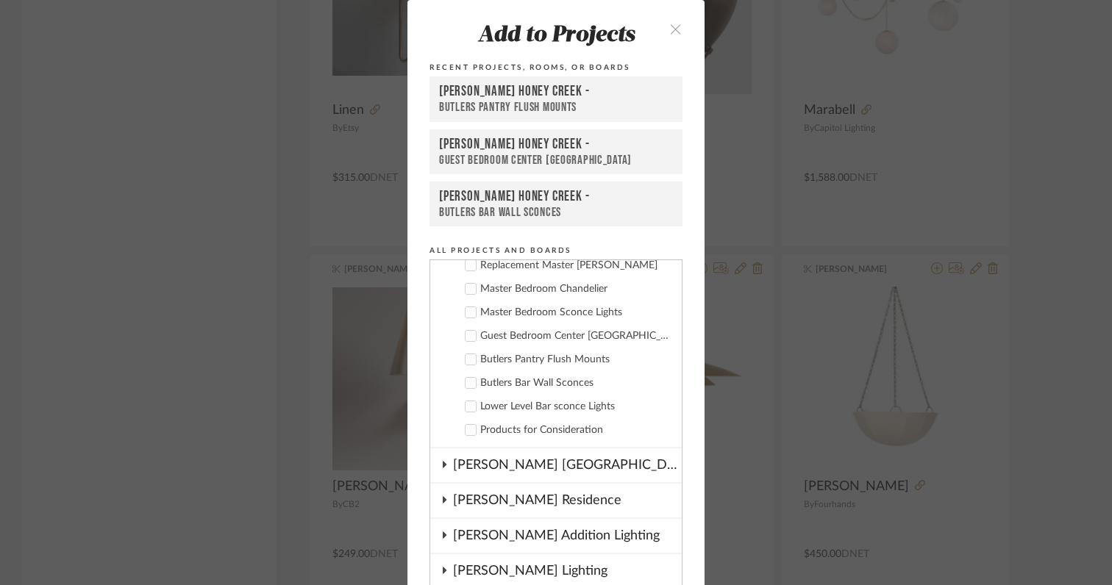
scroll to position [171, 0]
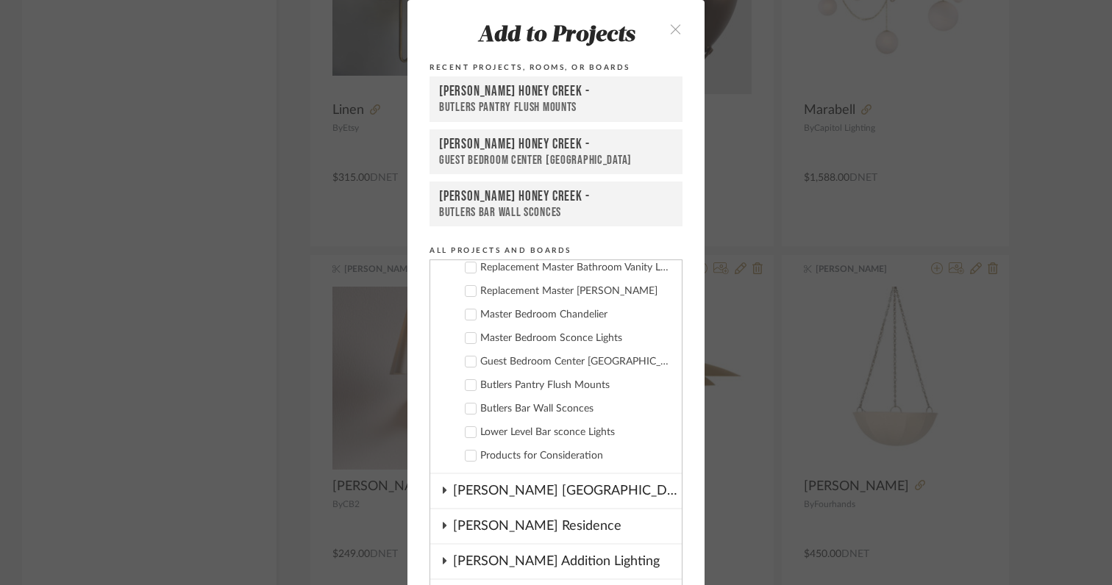
click at [468, 361] on icon at bounding box center [470, 362] width 10 height 10
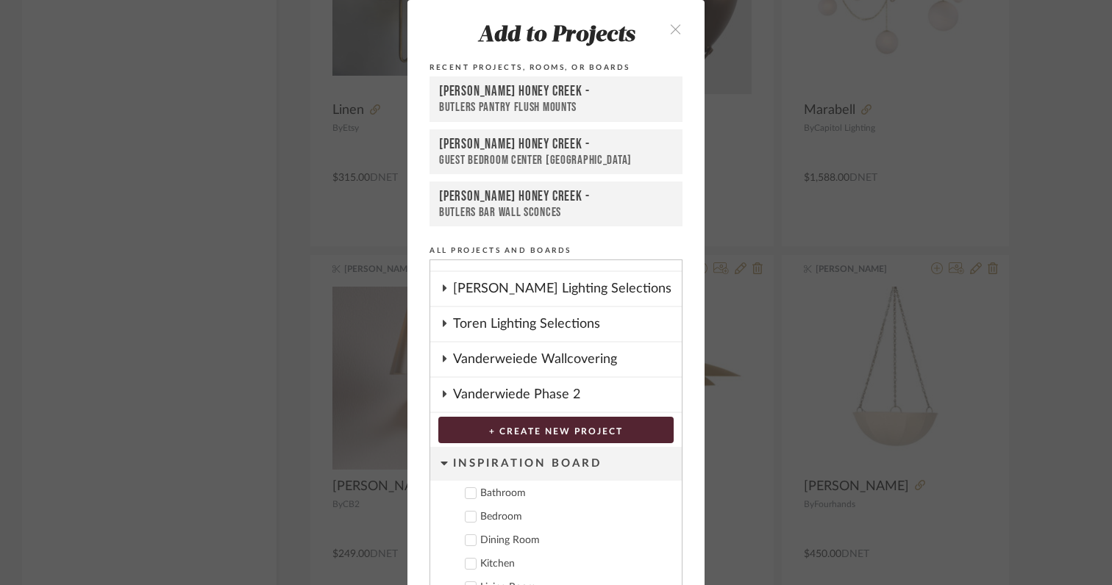
scroll to position [79, 0]
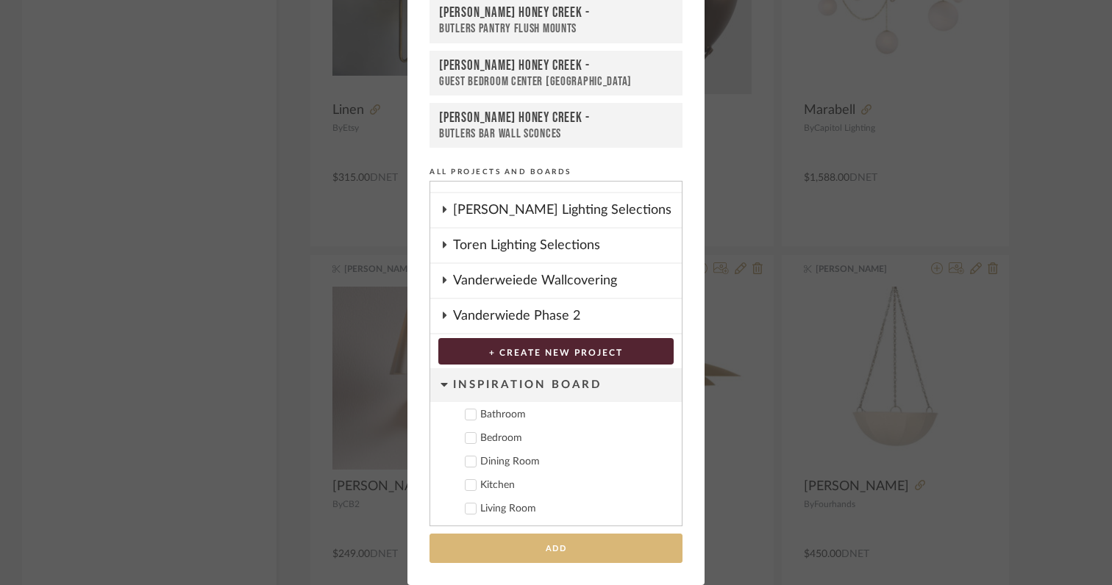
click at [550, 552] on button "Add" at bounding box center [555, 549] width 253 height 30
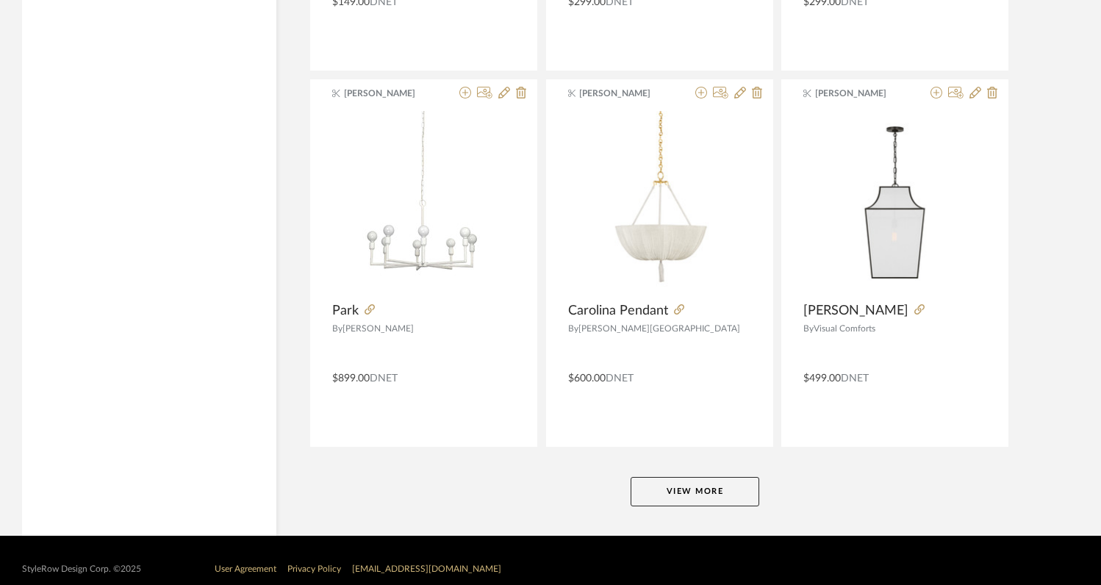
scroll to position [26985, 0]
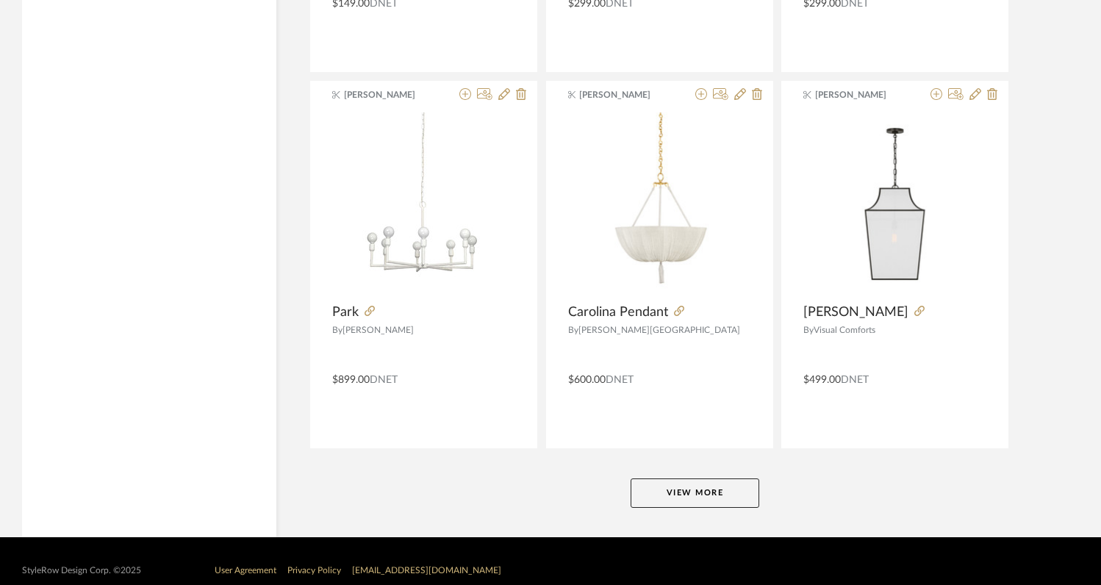
click at [676, 501] on button "View More" at bounding box center [695, 493] width 129 height 29
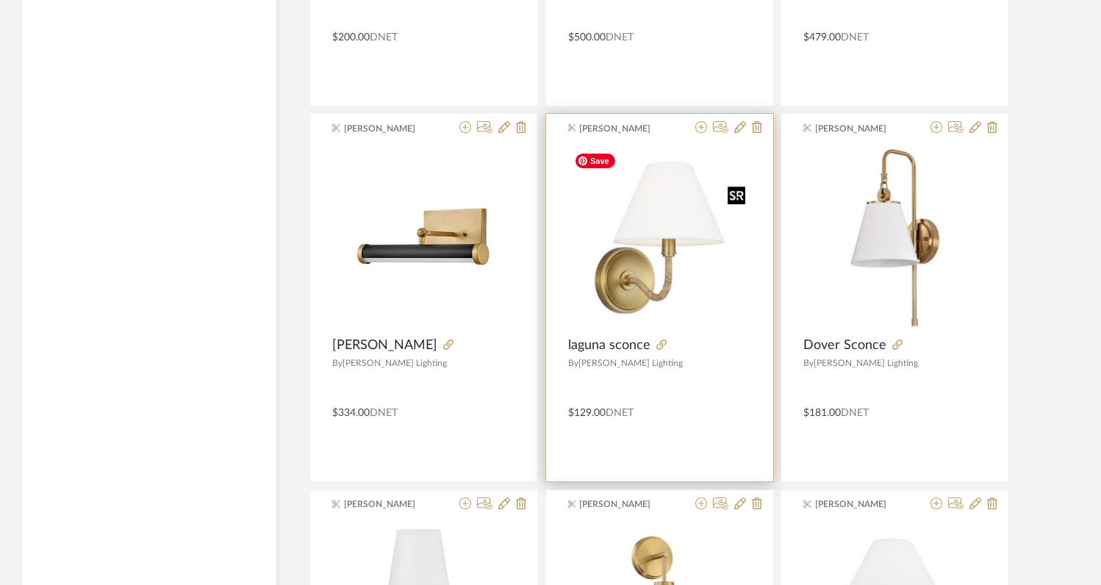
scroll to position [30330, 0]
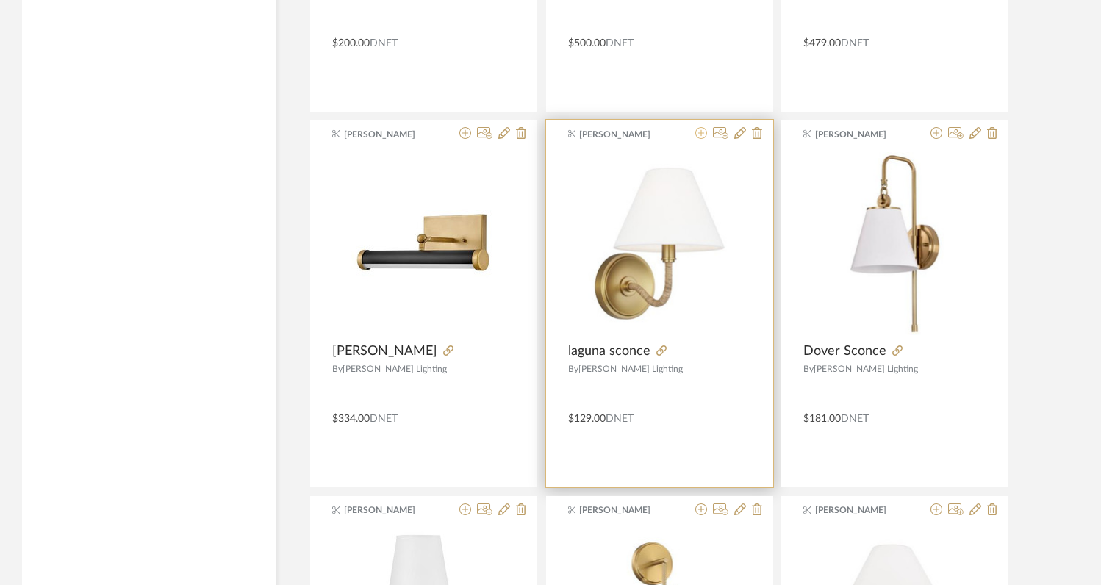
click at [702, 135] on icon at bounding box center [701, 133] width 12 height 12
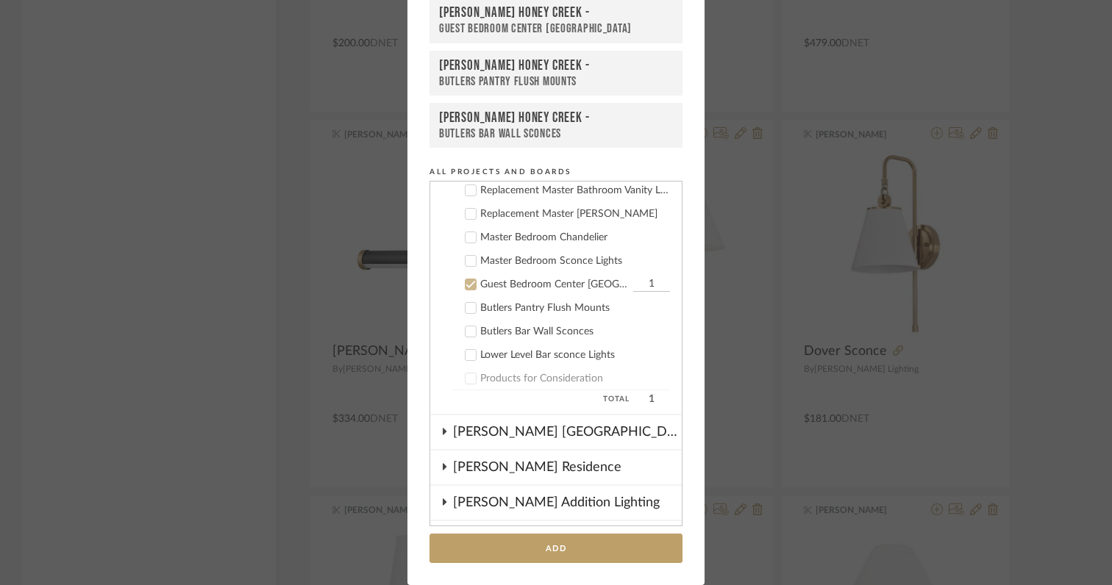
scroll to position [162, 0]
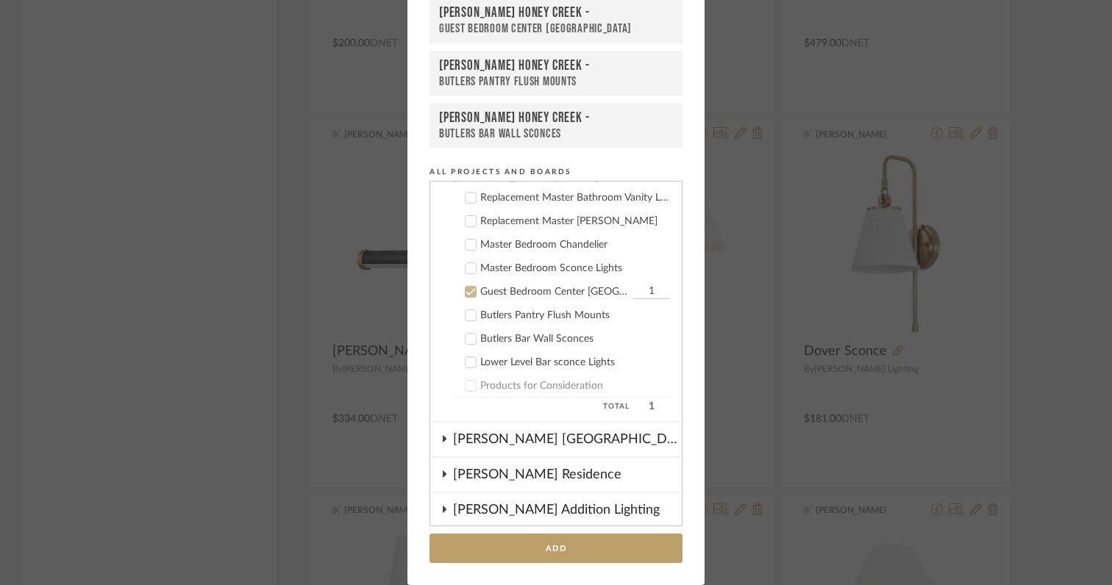
click at [466, 338] on icon at bounding box center [471, 339] width 10 height 7
click at [468, 288] on icon at bounding box center [470, 292] width 10 height 10
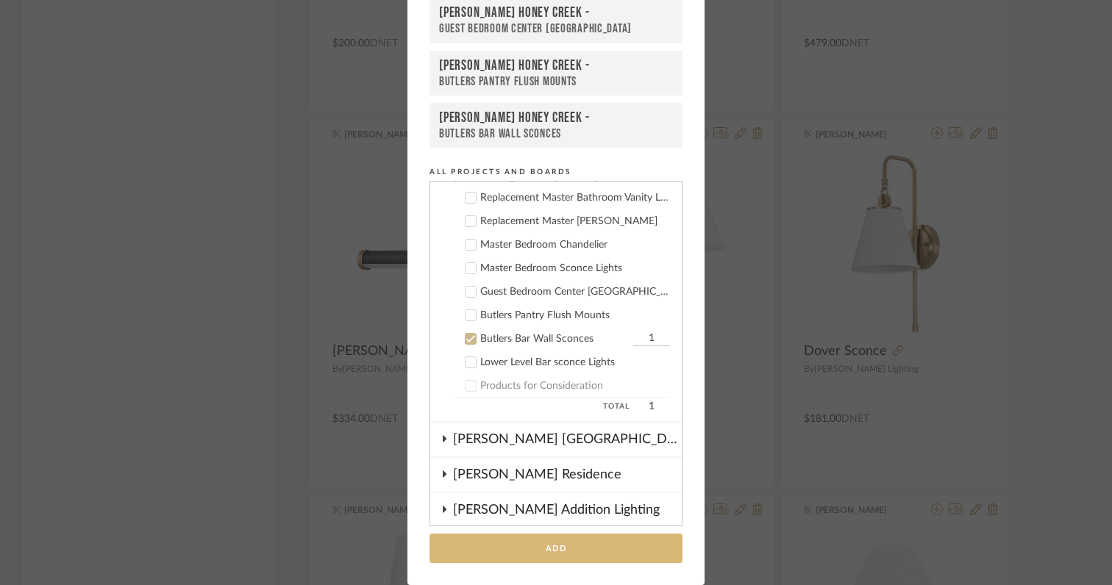
click at [571, 551] on button "Add" at bounding box center [555, 549] width 253 height 30
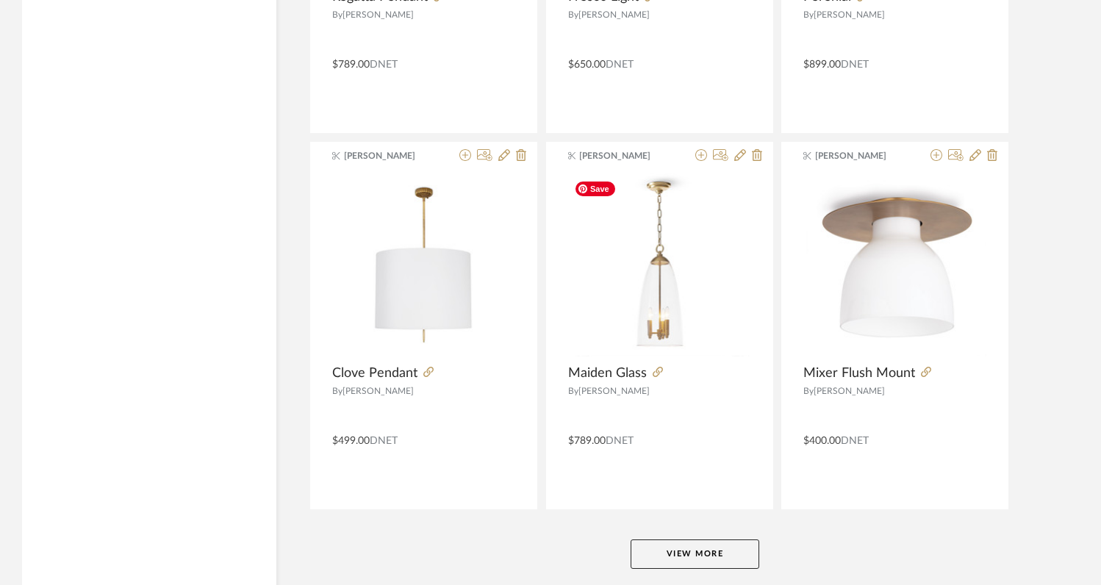
scroll to position [31437, 0]
click at [681, 551] on button "View More" at bounding box center [695, 553] width 129 height 29
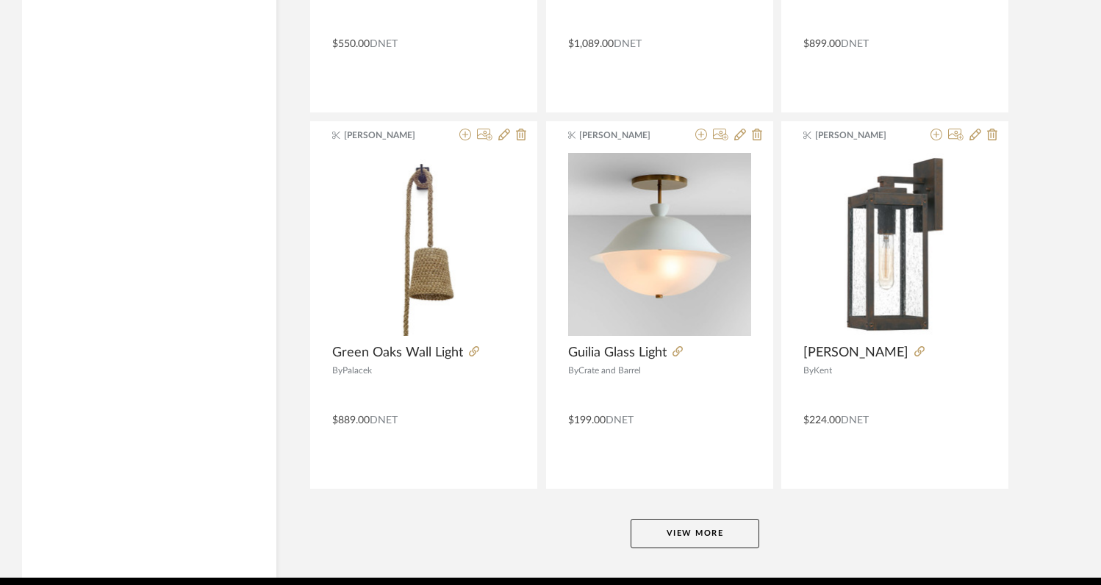
scroll to position [36028, 0]
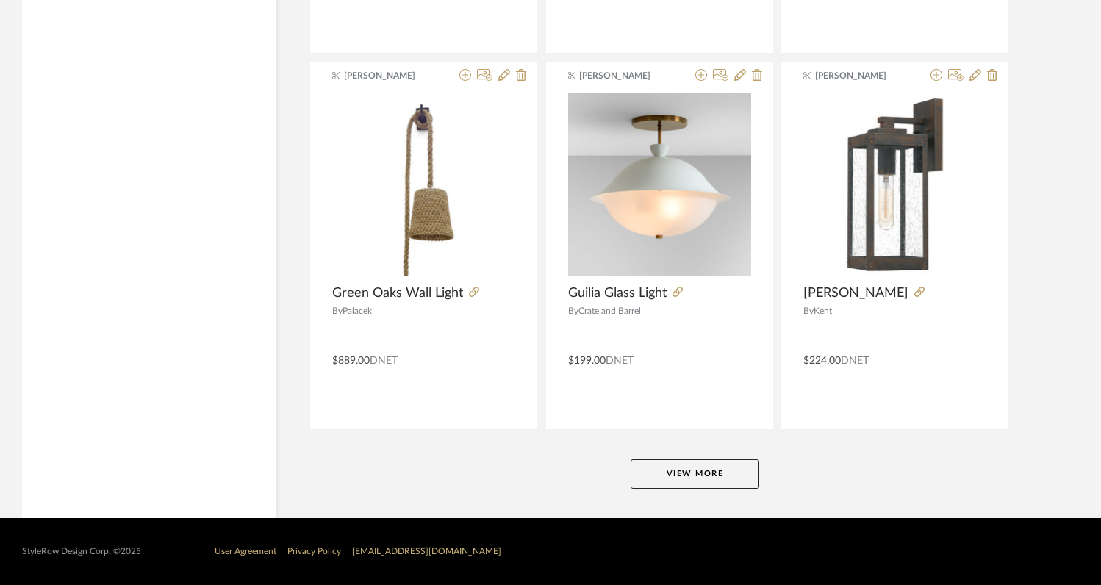
click at [704, 465] on button "View More" at bounding box center [695, 473] width 129 height 29
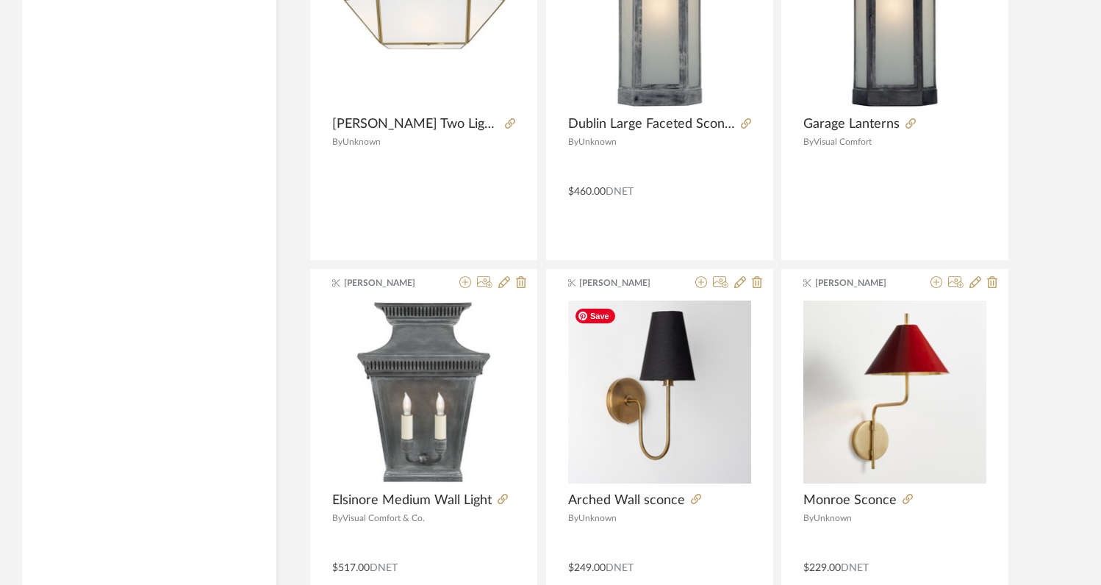
scroll to position [37431, 0]
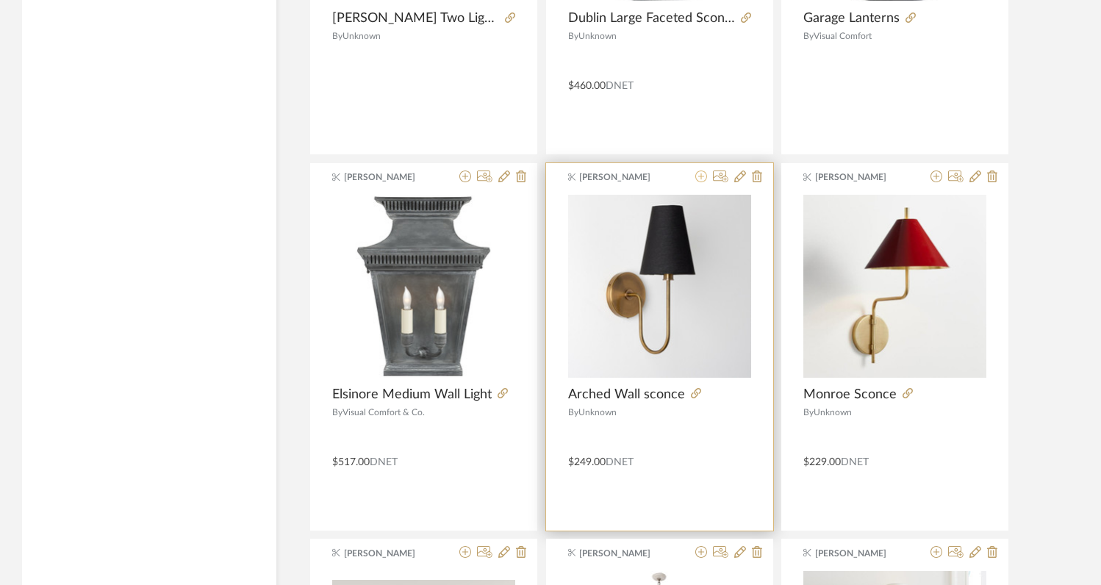
click at [700, 178] on icon at bounding box center [701, 177] width 12 height 12
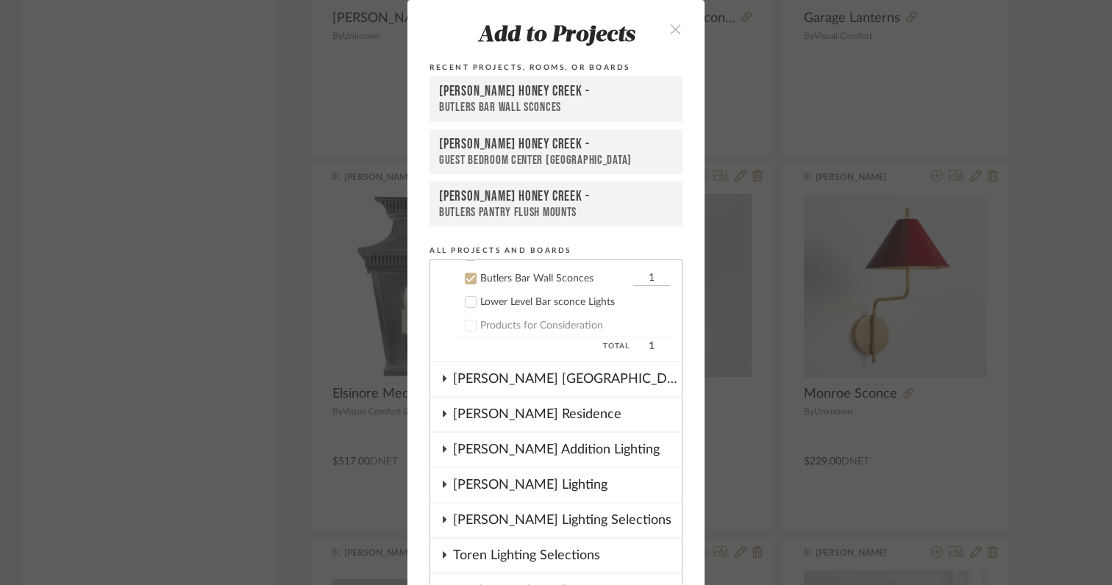
scroll to position [307, 0]
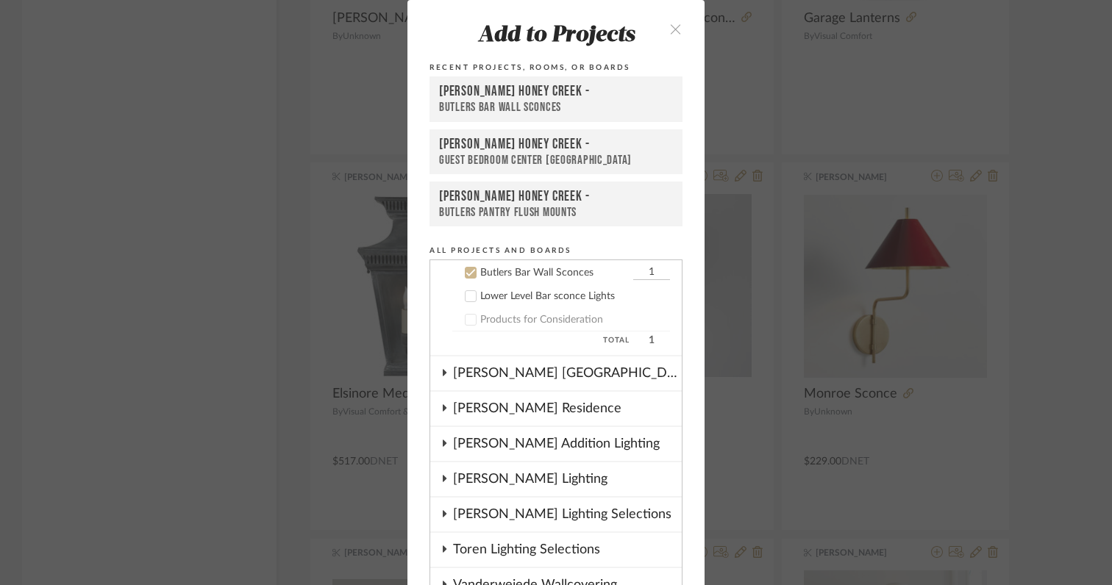
click at [468, 271] on icon at bounding box center [471, 273] width 10 height 7
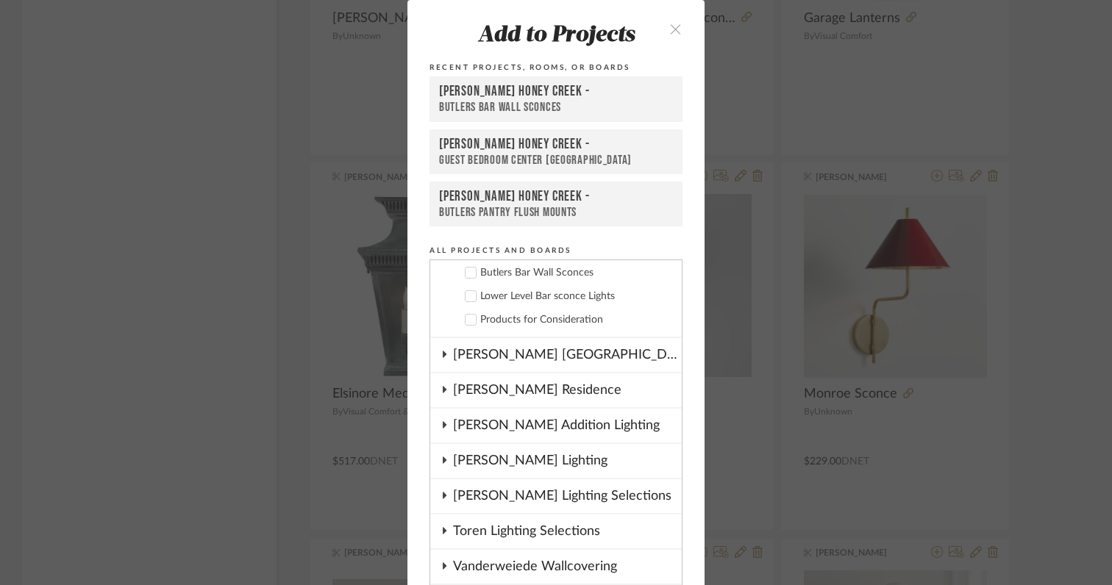
click at [461, 303] on label "Lower Level Bar sconce Lights" at bounding box center [561, 296] width 218 height 15
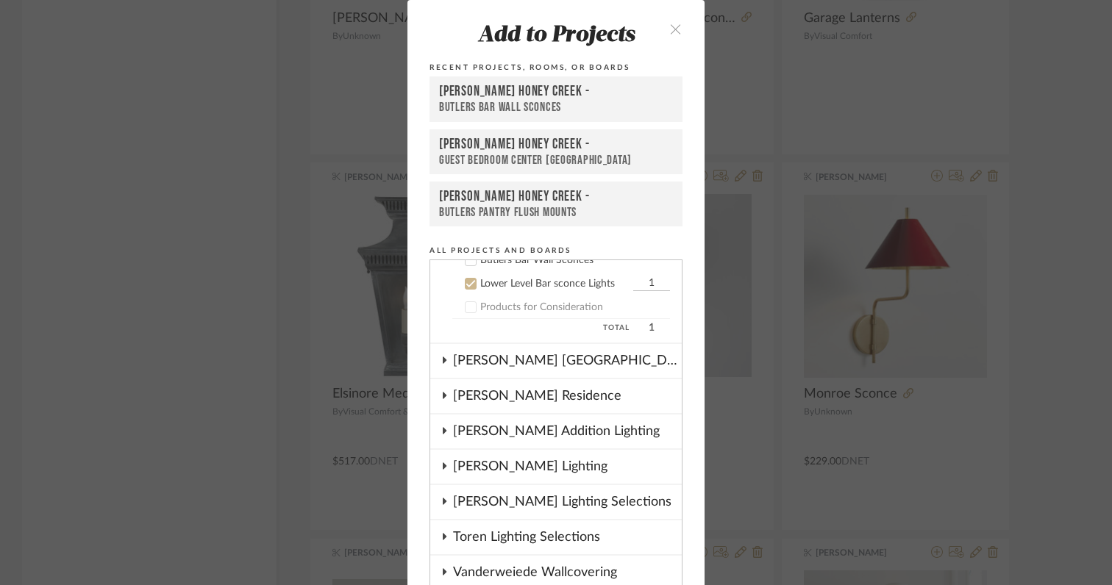
scroll to position [317, 0]
click at [670, 29] on icon "close" at bounding box center [675, 29] width 12 height 12
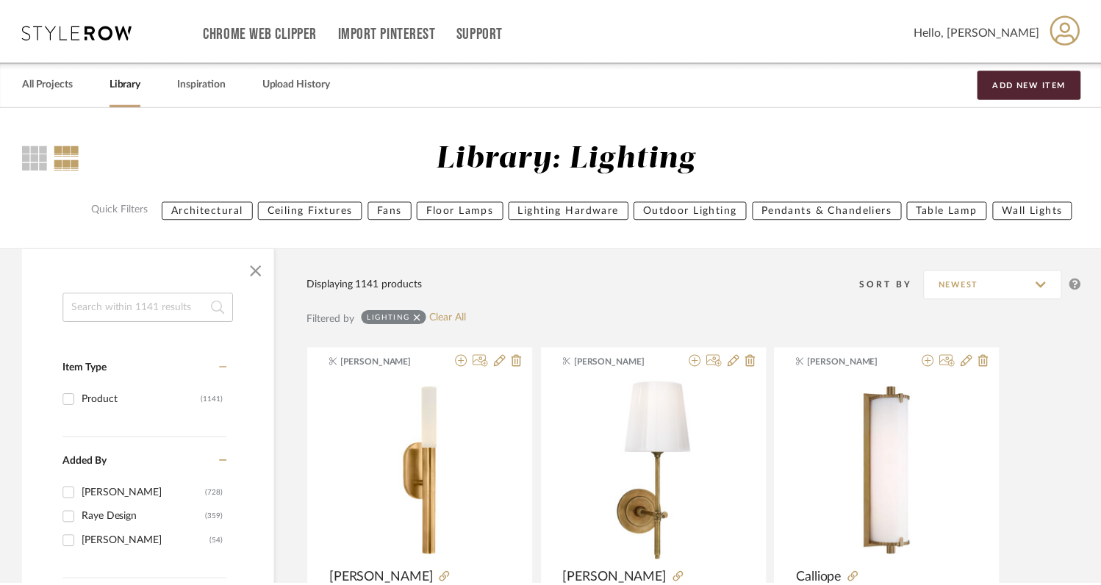
scroll to position [37431, 0]
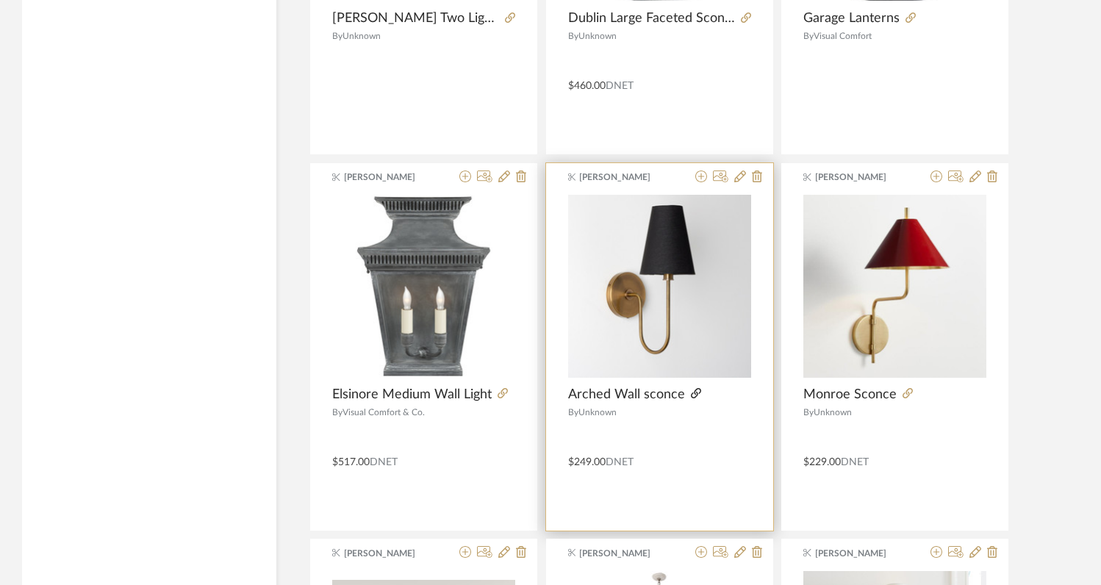
click at [691, 394] on icon at bounding box center [696, 393] width 10 height 10
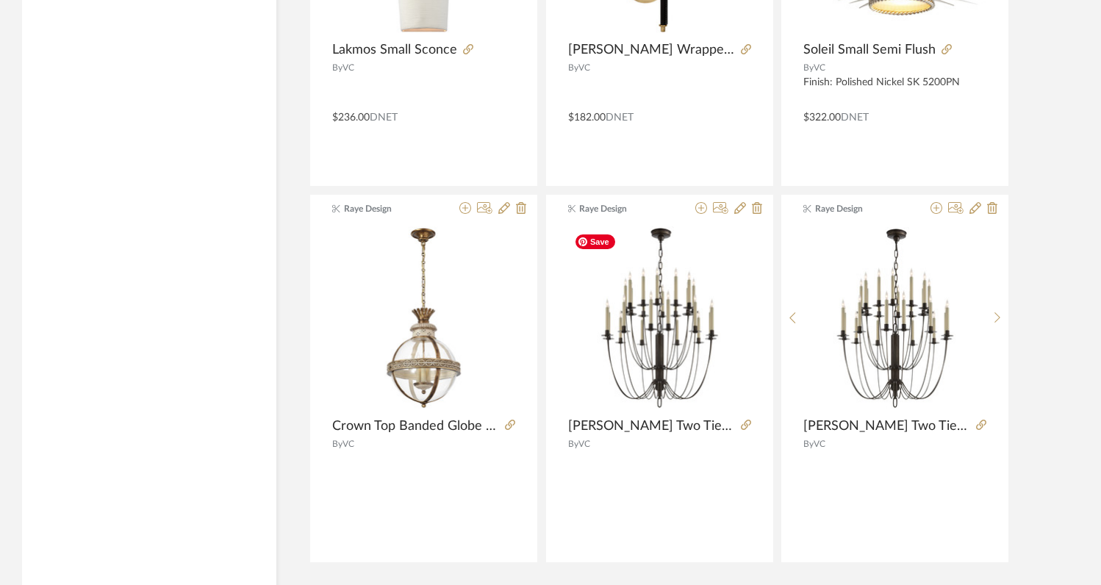
scroll to position [40541, 0]
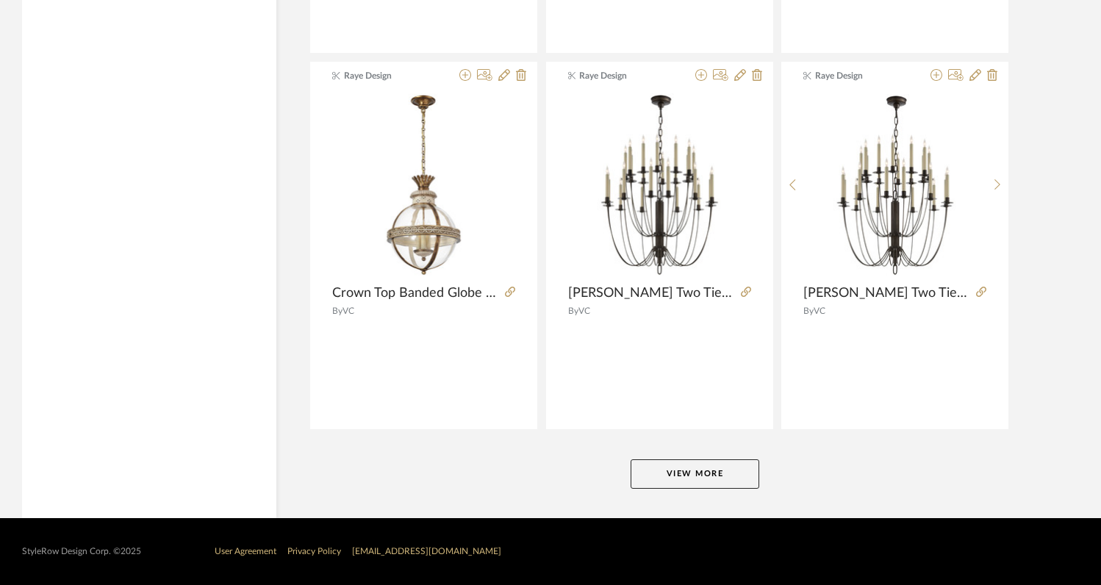
click at [706, 474] on button "View More" at bounding box center [695, 473] width 129 height 29
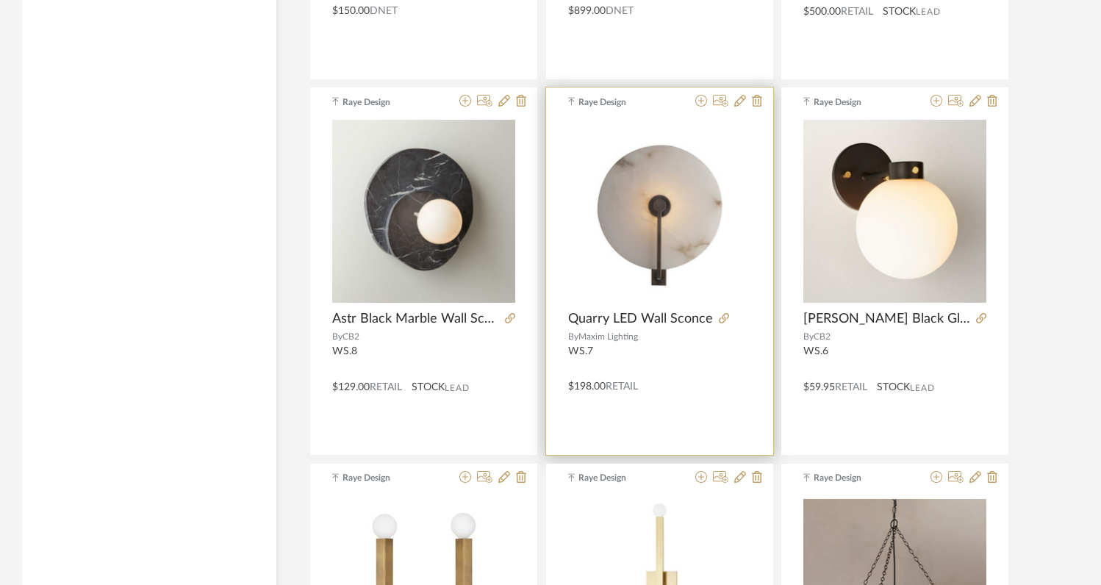
scroll to position [42353, 0]
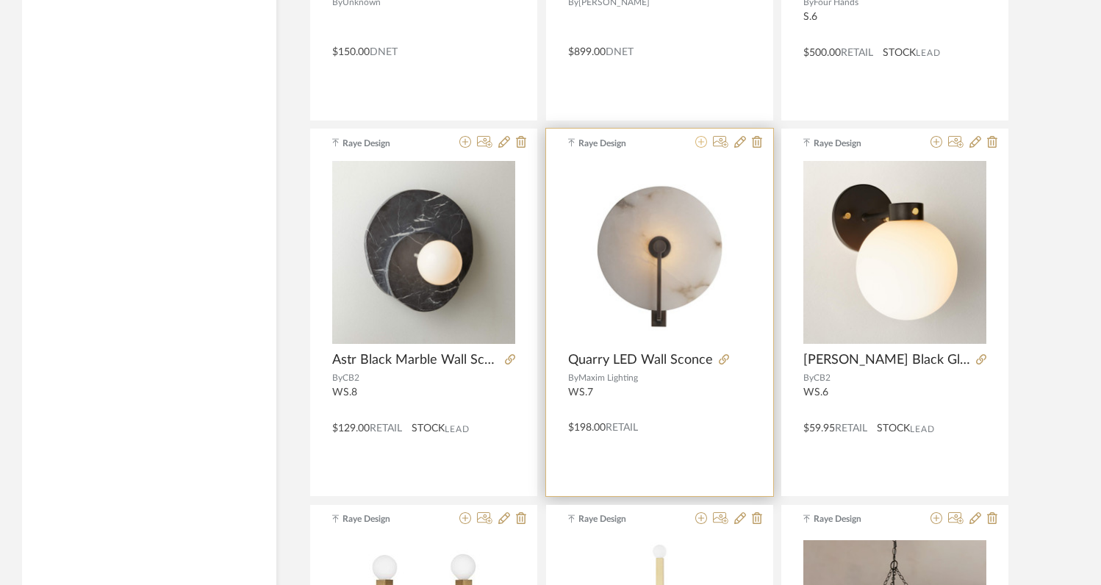
click at [700, 143] on icon at bounding box center [701, 142] width 12 height 12
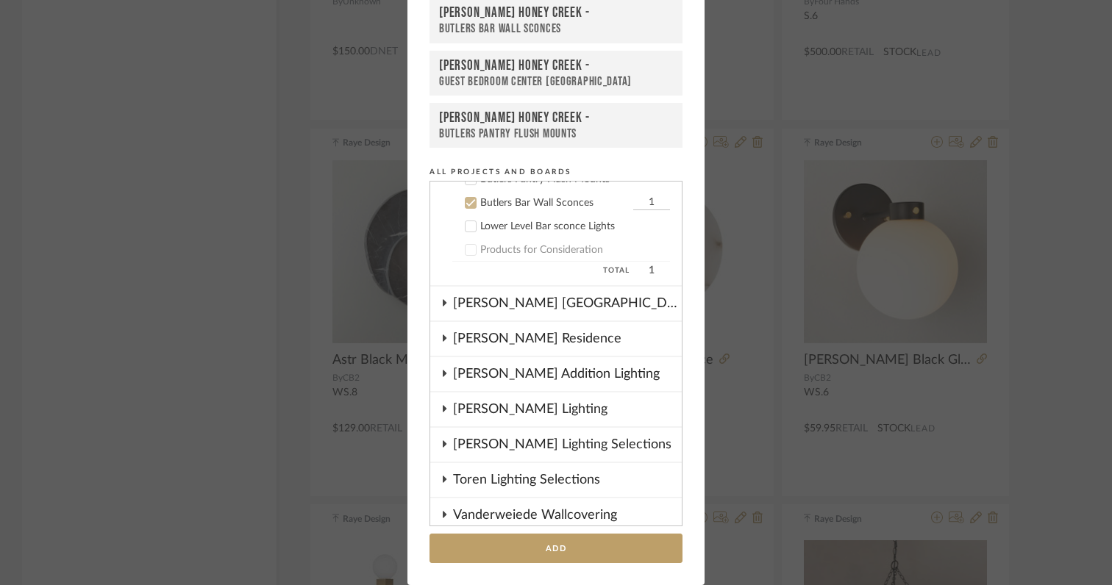
scroll to position [307, 0]
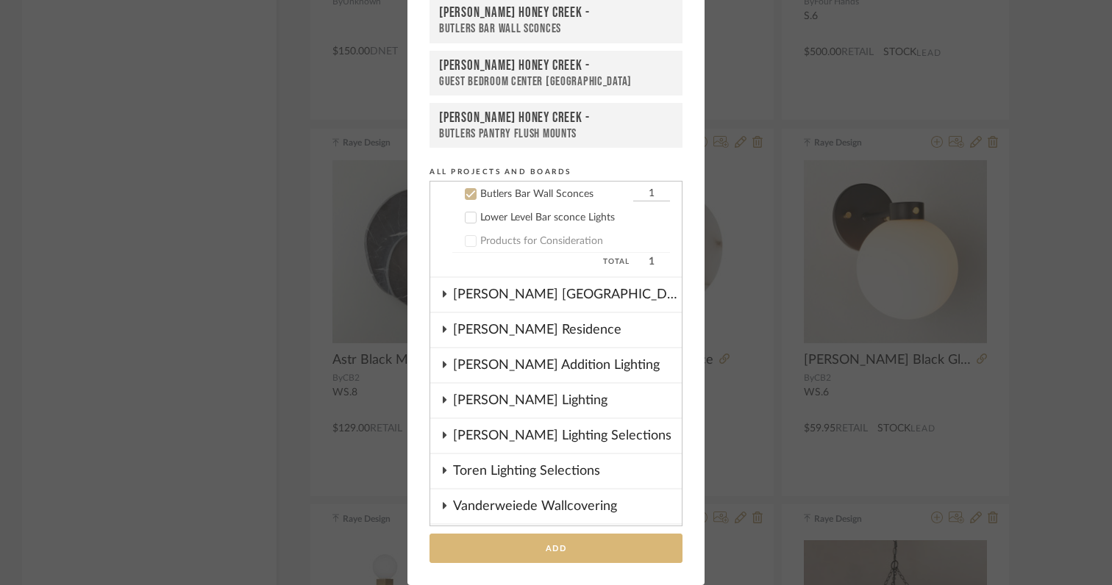
click at [586, 545] on button "Add" at bounding box center [555, 549] width 253 height 30
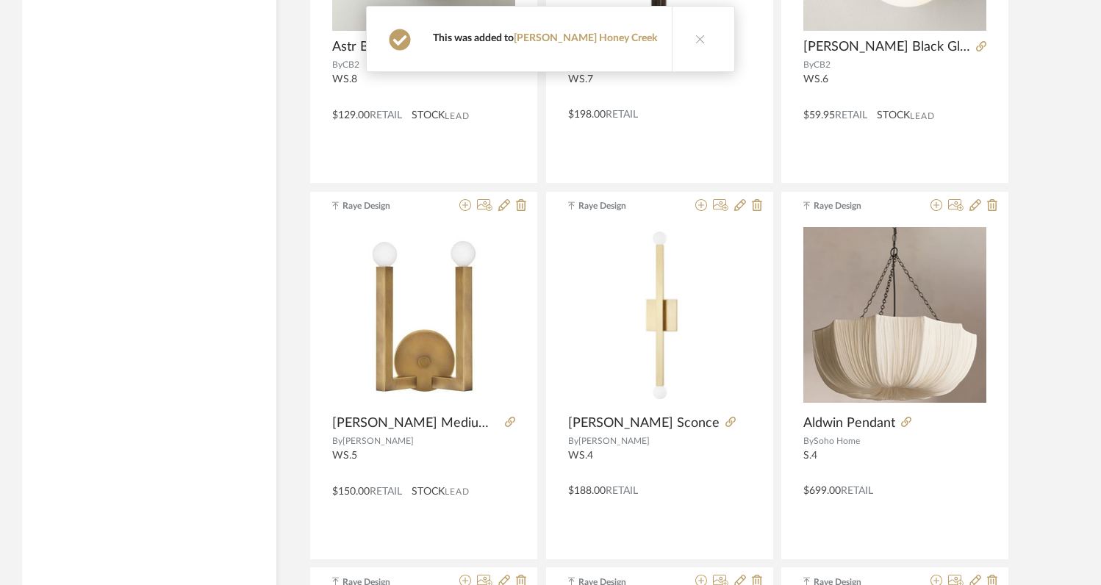
scroll to position [42662, 0]
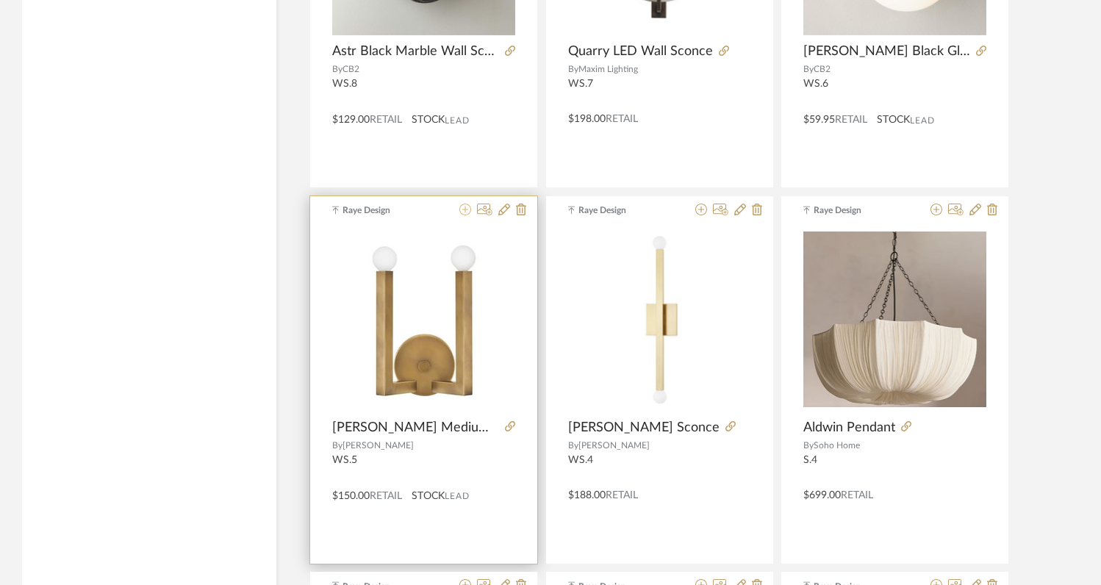
click at [466, 211] on icon at bounding box center [465, 210] width 12 height 12
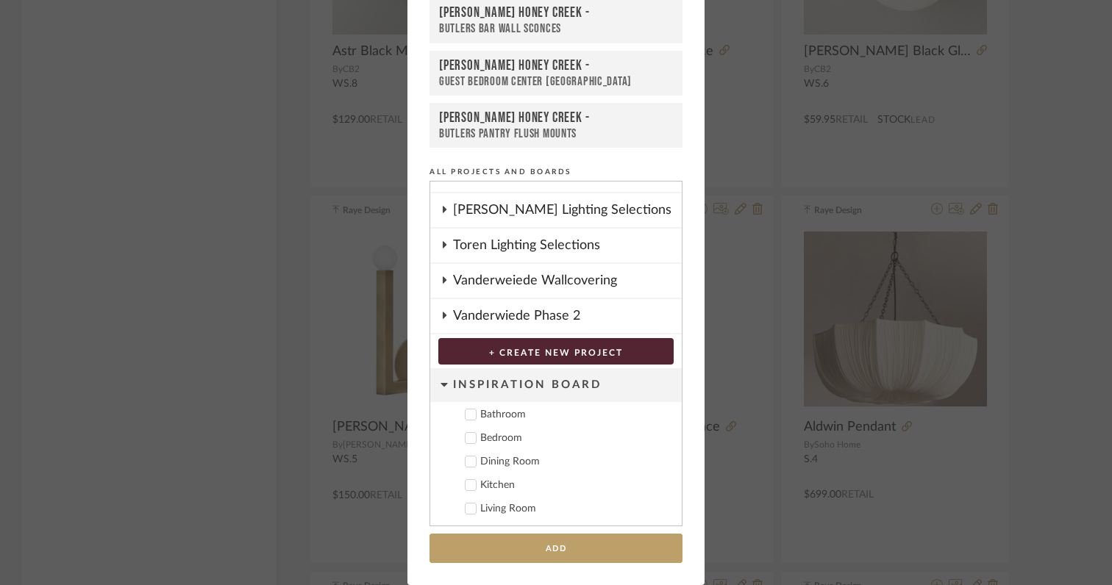
scroll to position [79, 0]
click at [559, 555] on button "Add" at bounding box center [555, 549] width 253 height 30
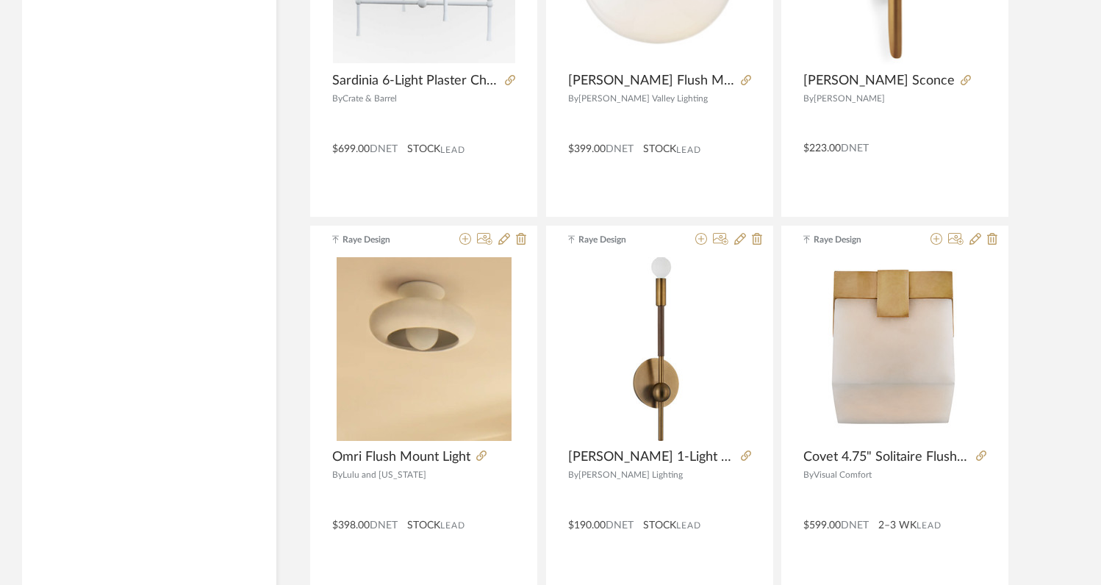
scroll to position [45053, 0]
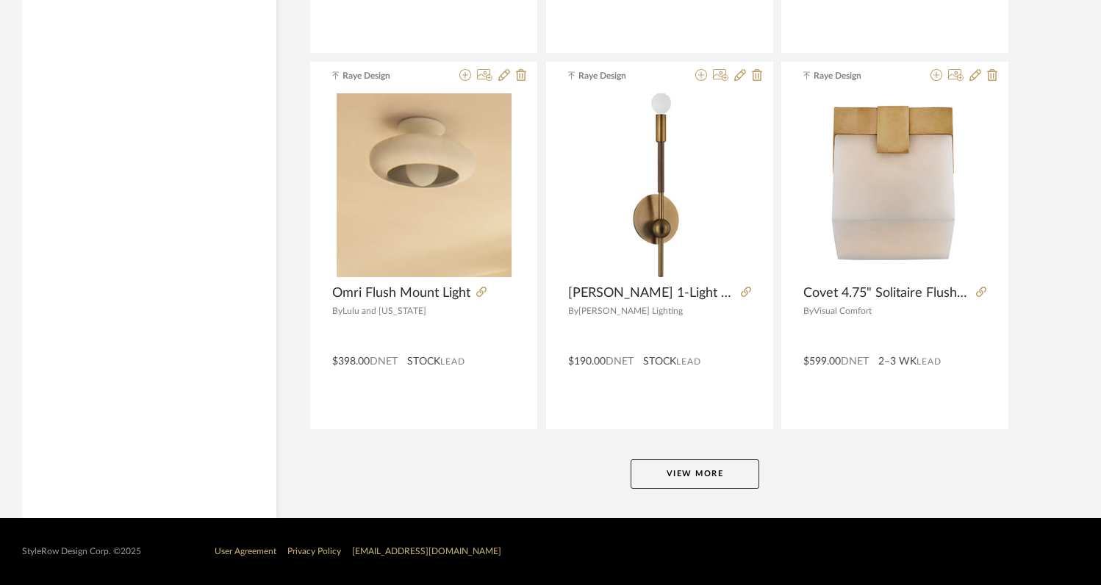
click at [686, 482] on button "View More" at bounding box center [695, 473] width 129 height 29
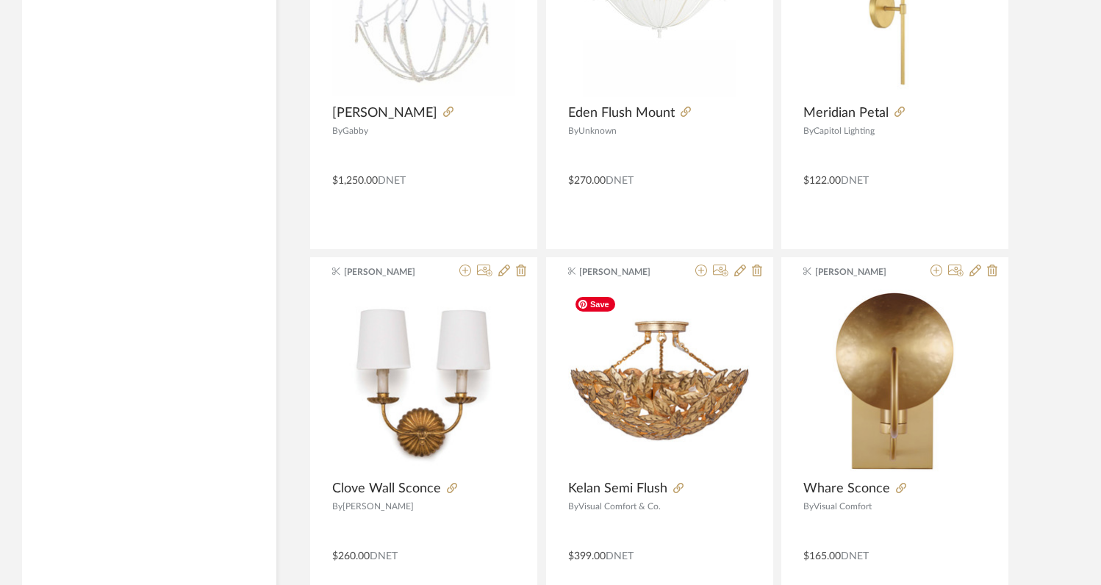
scroll to position [48995, 0]
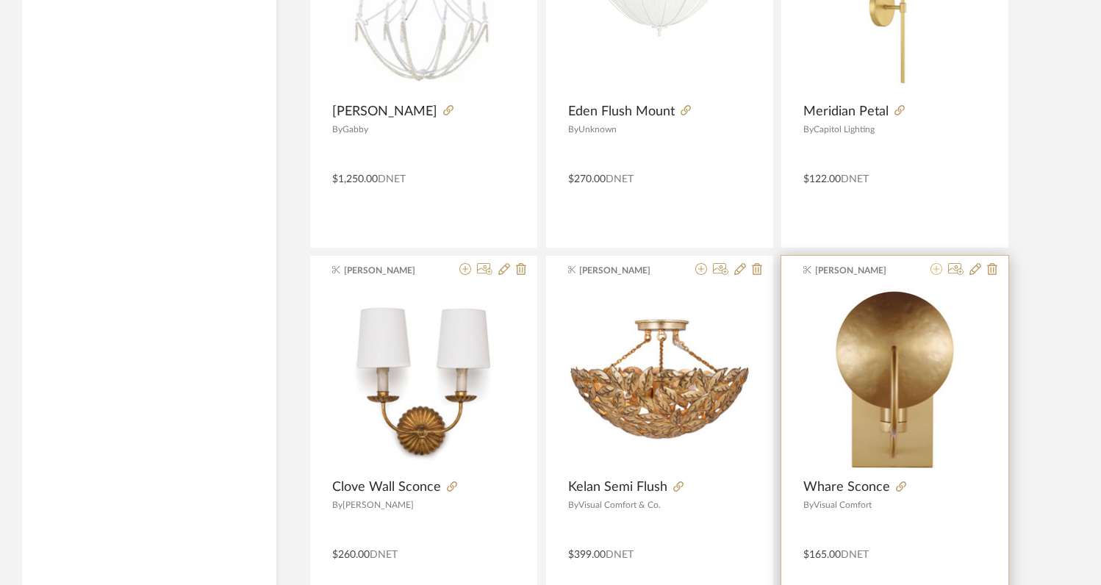
click at [937, 271] on icon at bounding box center [937, 269] width 12 height 12
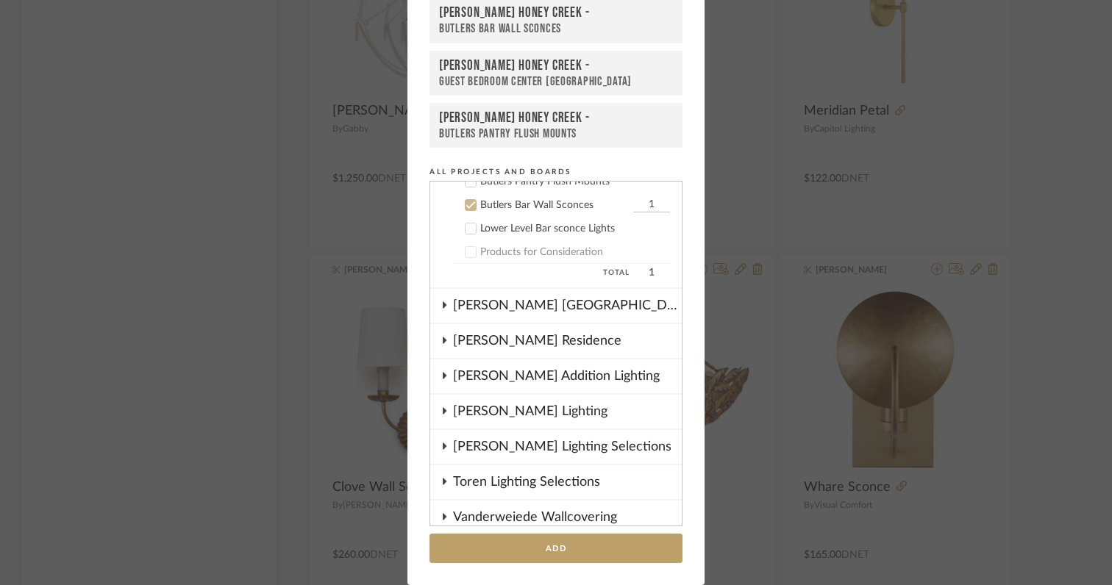
scroll to position [307, 0]
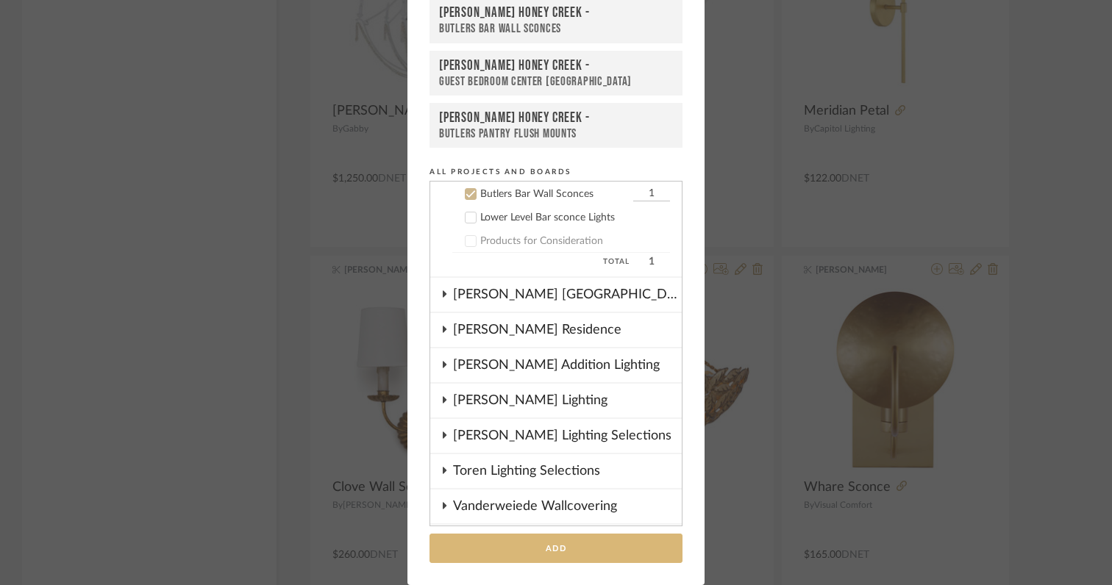
click at [593, 551] on button "Add" at bounding box center [555, 549] width 253 height 30
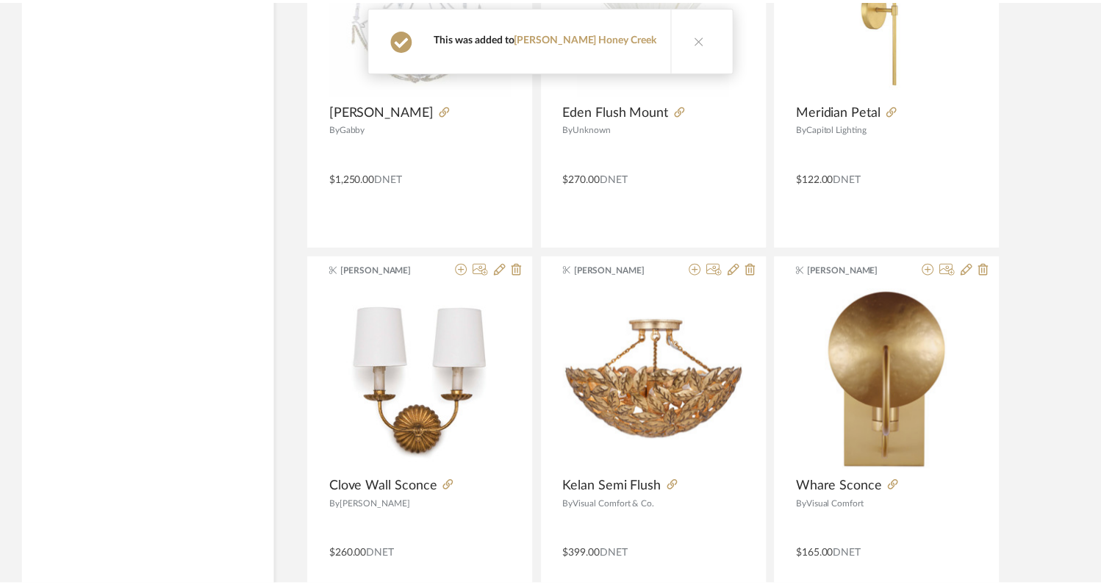
scroll to position [48995, 0]
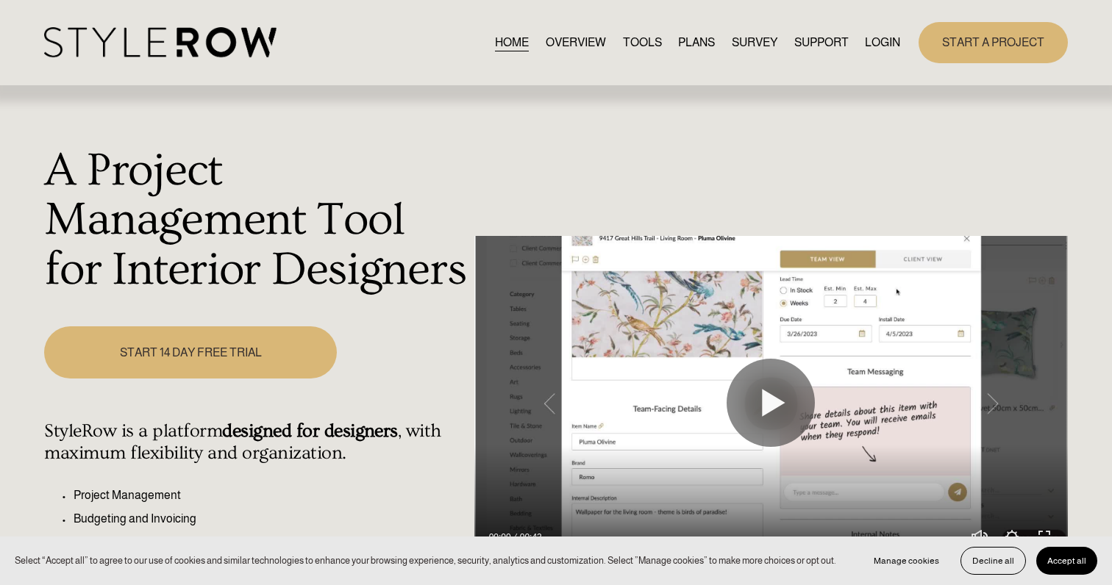
click at [872, 35] on link "LOGIN" at bounding box center [882, 42] width 35 height 20
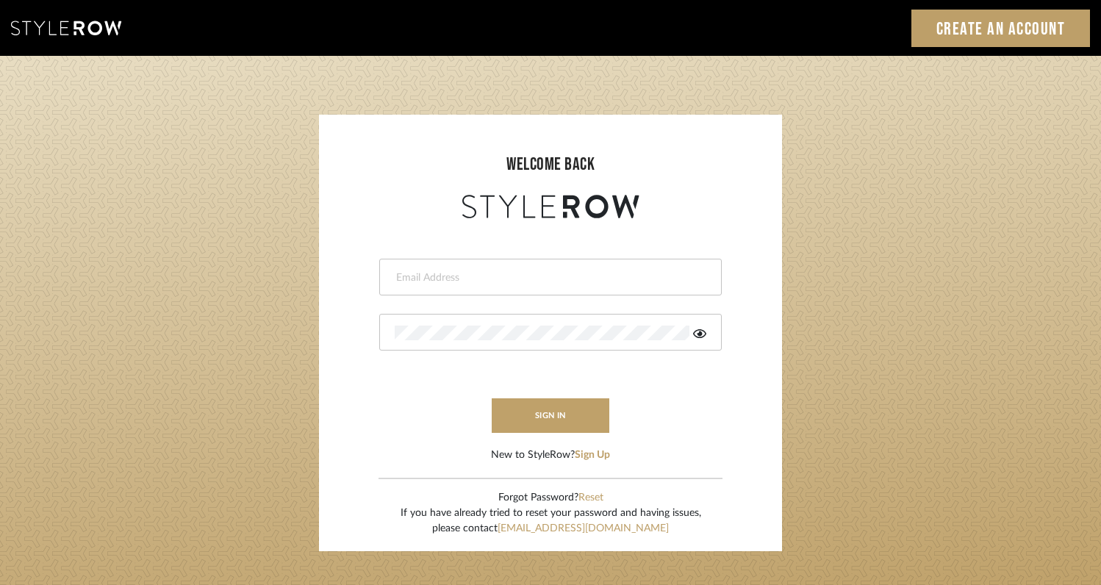
type input "[EMAIL_ADDRESS][DOMAIN_NAME]"
drag, startPoint x: 0, startPoint y: 0, endPoint x: 872, endPoint y: 35, distance: 872.6
click at [872, 35] on div "Sign In Create an Account" at bounding box center [550, 28] width 1101 height 56
click at [590, 418] on button "sign in" at bounding box center [551, 415] width 118 height 35
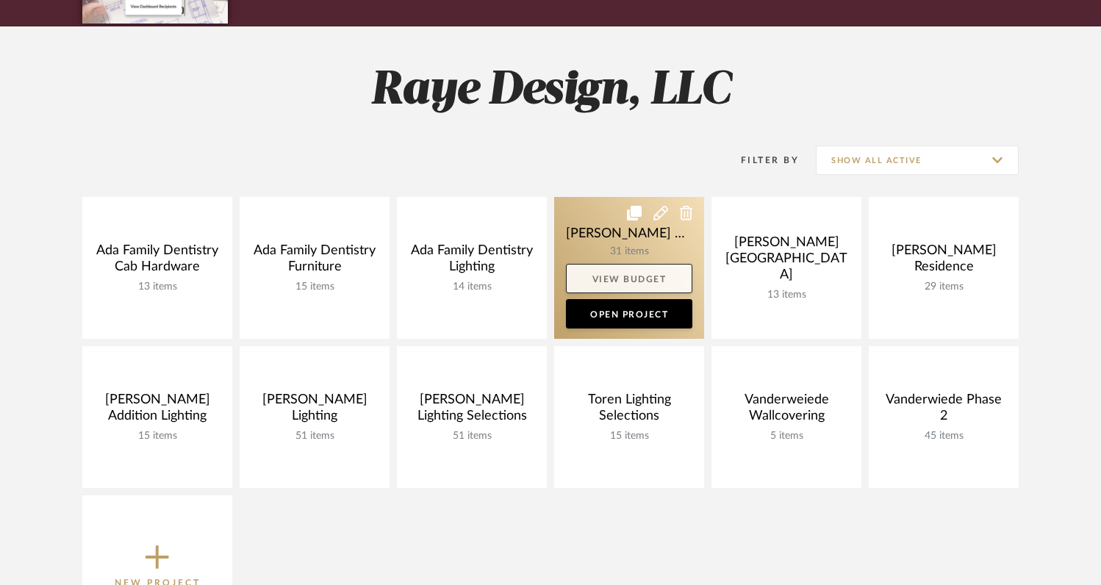
scroll to position [169, 0]
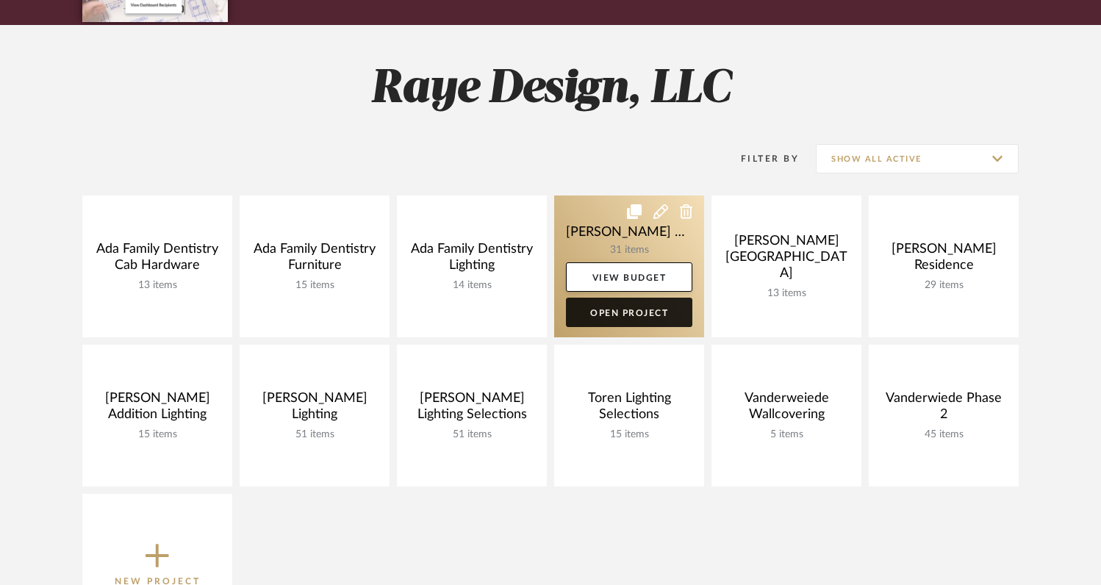
click at [625, 318] on link "Open Project" at bounding box center [629, 312] width 126 height 29
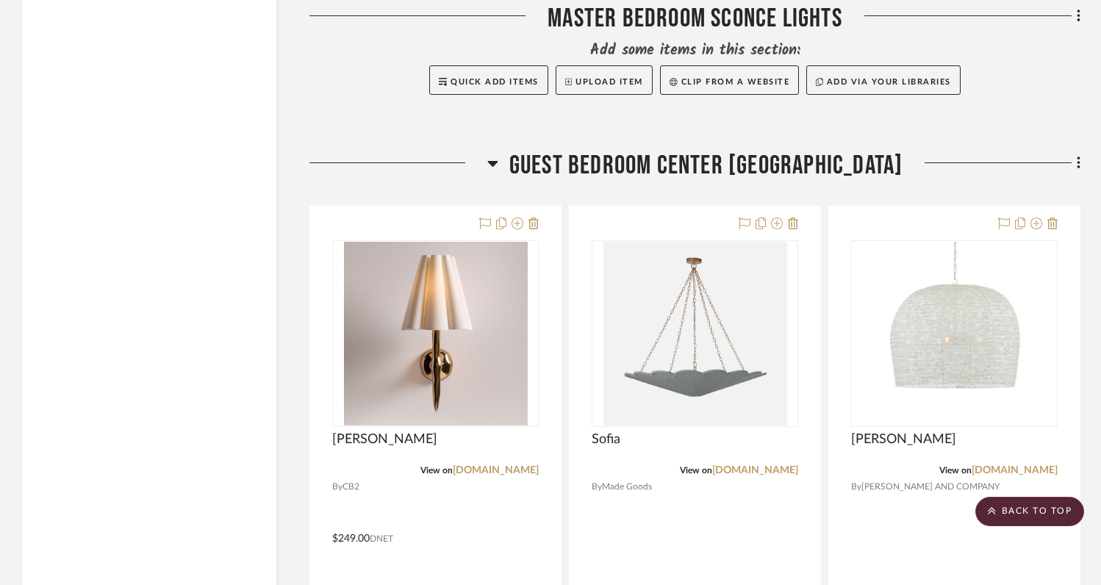
scroll to position [3831, 0]
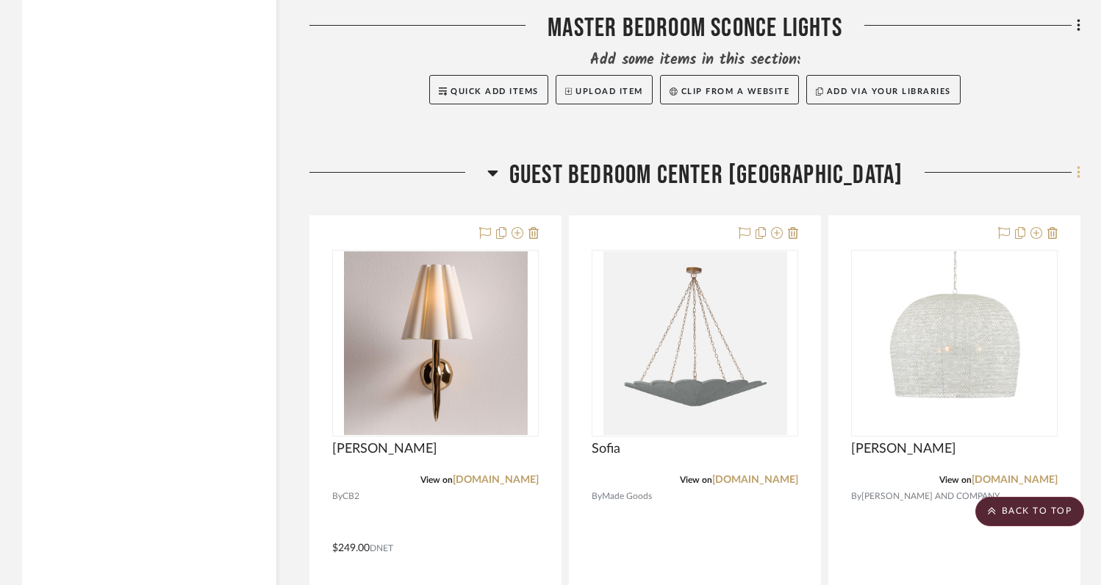
click at [1080, 173] on icon at bounding box center [1079, 173] width 4 height 16
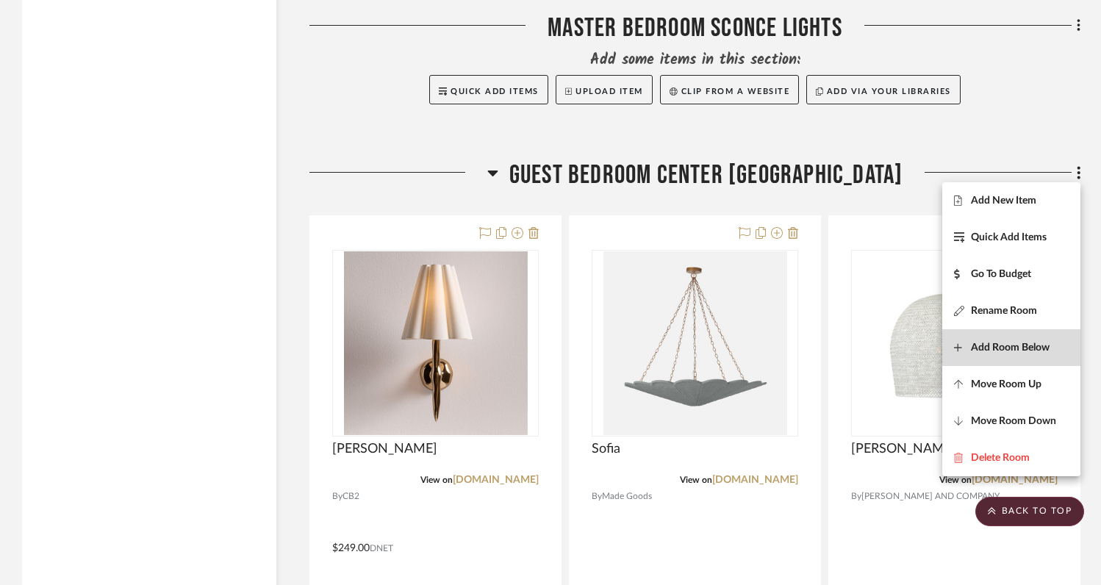
click at [1006, 345] on span "Add Room Below" at bounding box center [1010, 348] width 79 height 12
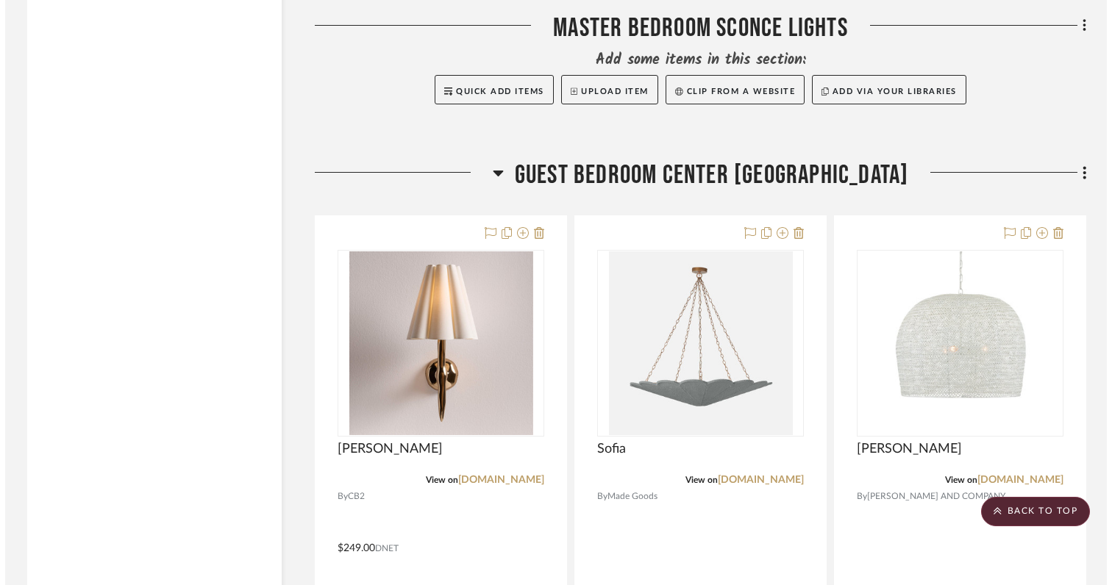
scroll to position [0, 0]
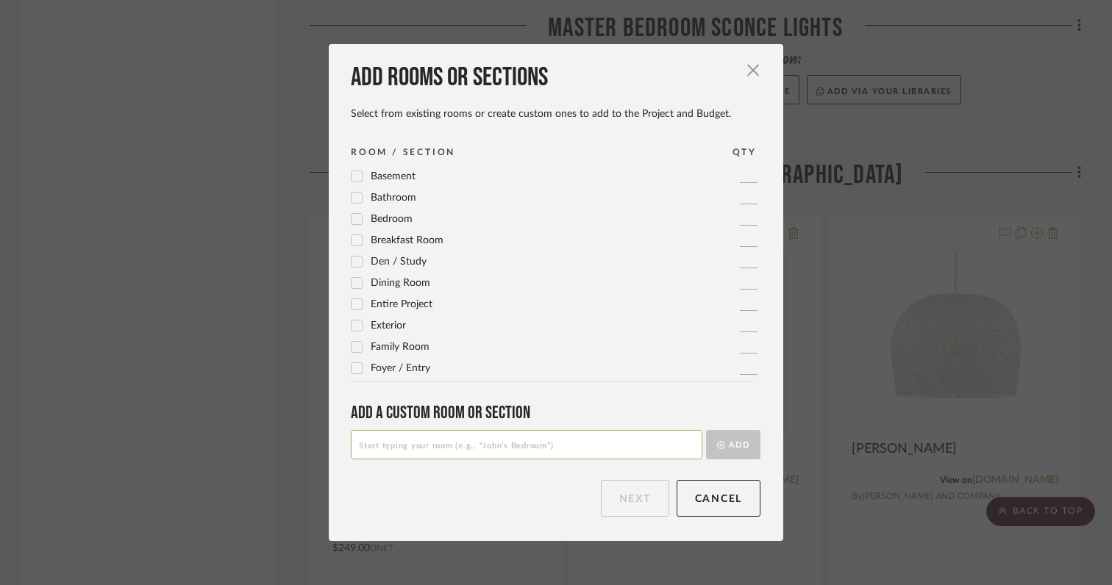
click at [631, 447] on input at bounding box center [526, 444] width 351 height 29
type input "Guest Bathroom Vanity Sconce"
click at [739, 438] on button "Add" at bounding box center [733, 444] width 54 height 29
click at [620, 501] on button "Next" at bounding box center [635, 498] width 68 height 37
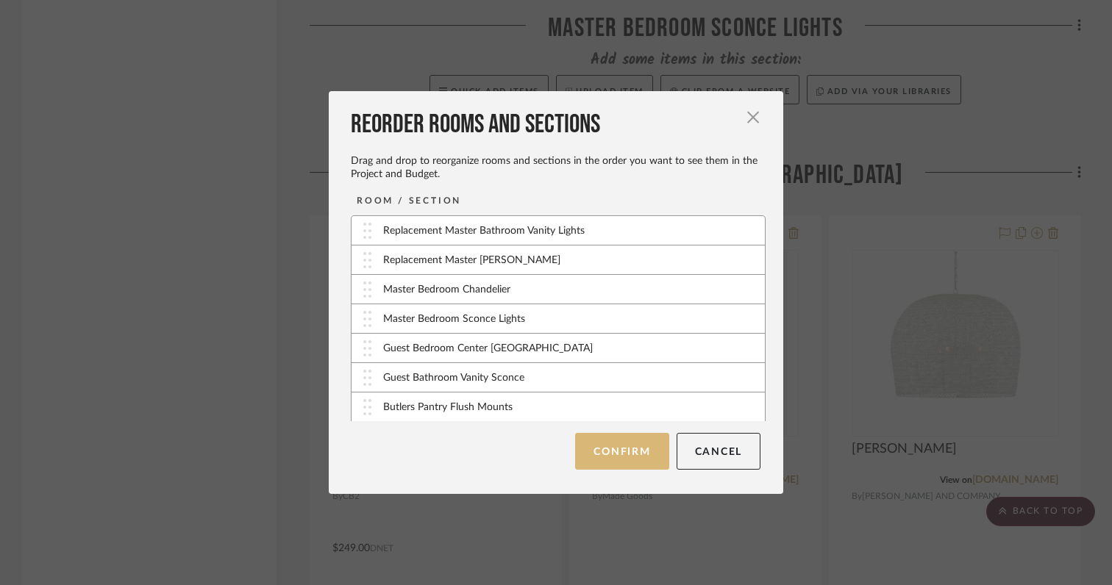
click at [612, 454] on button "Confirm" at bounding box center [621, 451] width 93 height 37
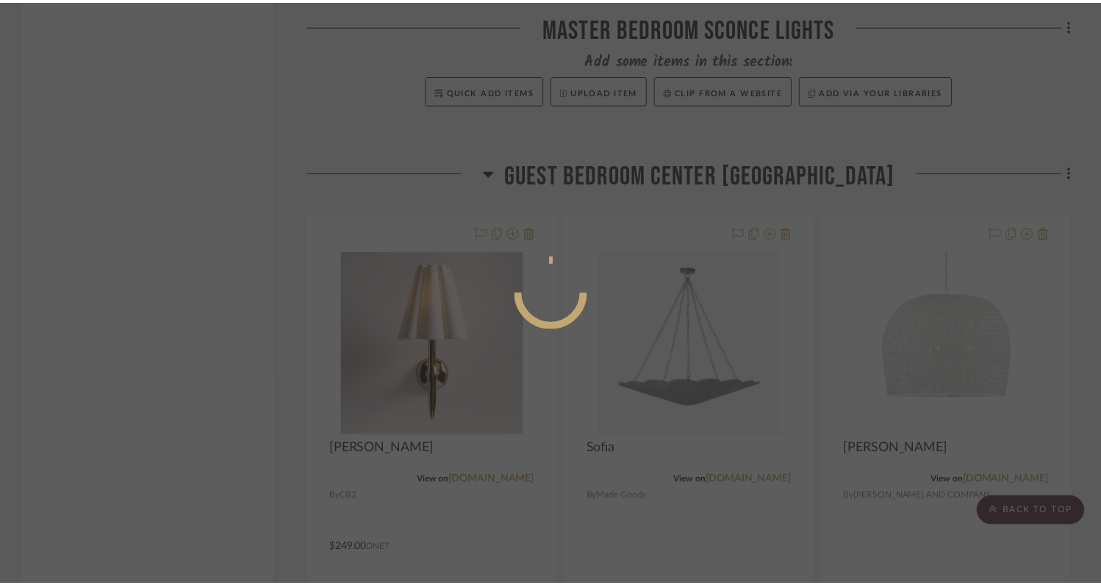
scroll to position [3831, 0]
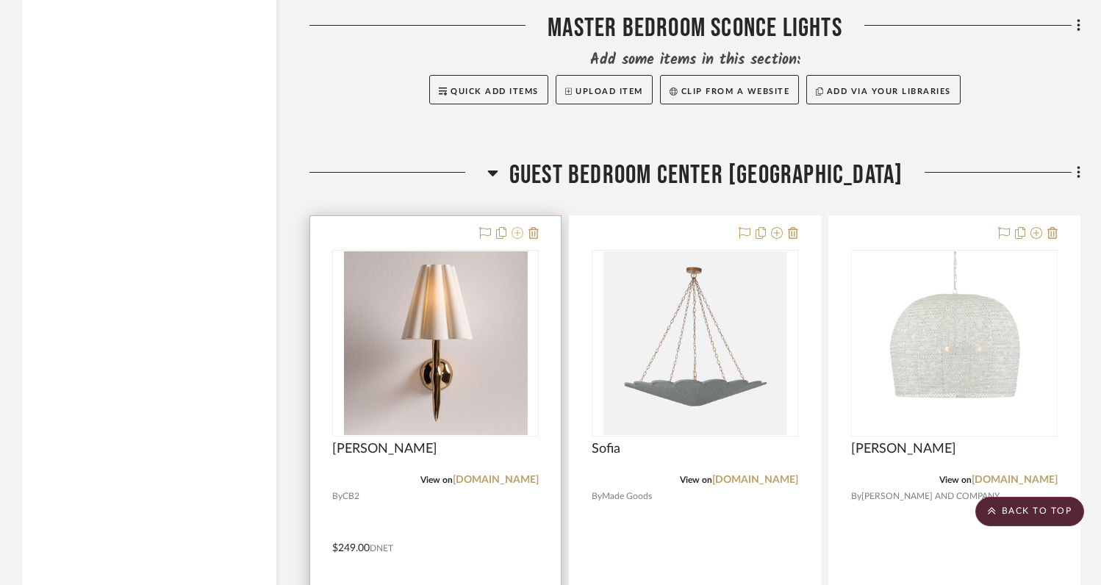
click at [517, 231] on icon at bounding box center [518, 233] width 12 height 12
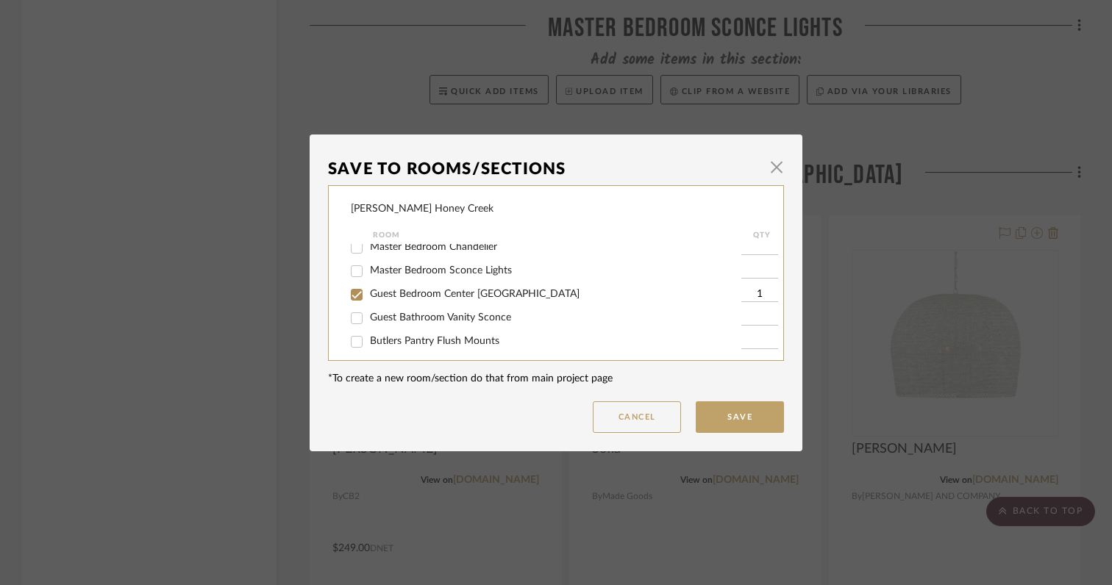
scroll to position [75, 0]
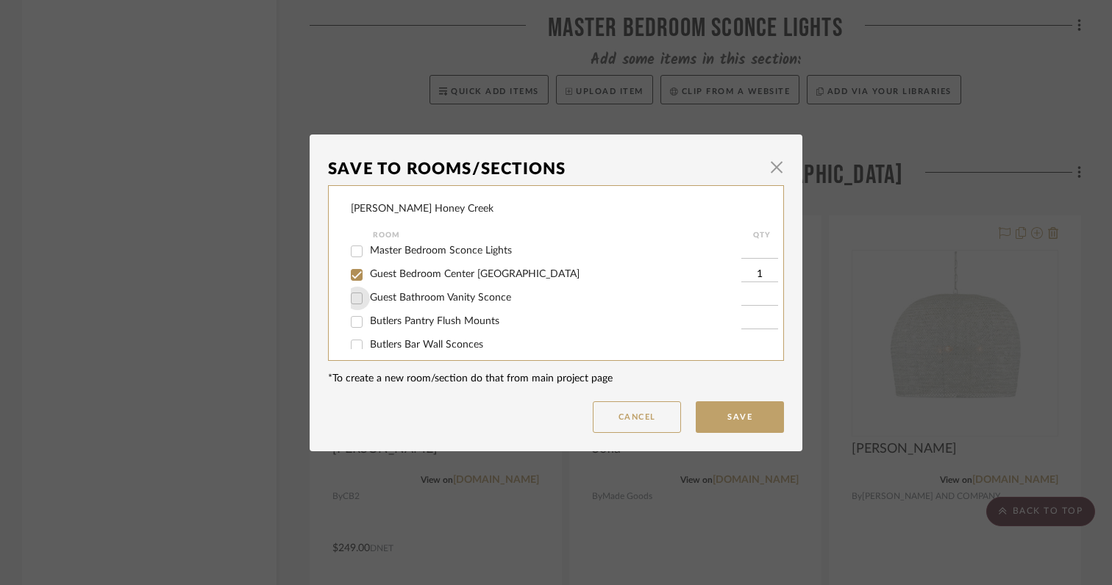
click at [360, 299] on input "Guest Bathroom Vanity Sconce" at bounding box center [357, 299] width 24 height 24
checkbox input "true"
type input "1"
click at [350, 277] on input "Guest Bedroom Center Mount Fixture" at bounding box center [357, 275] width 24 height 24
checkbox input "false"
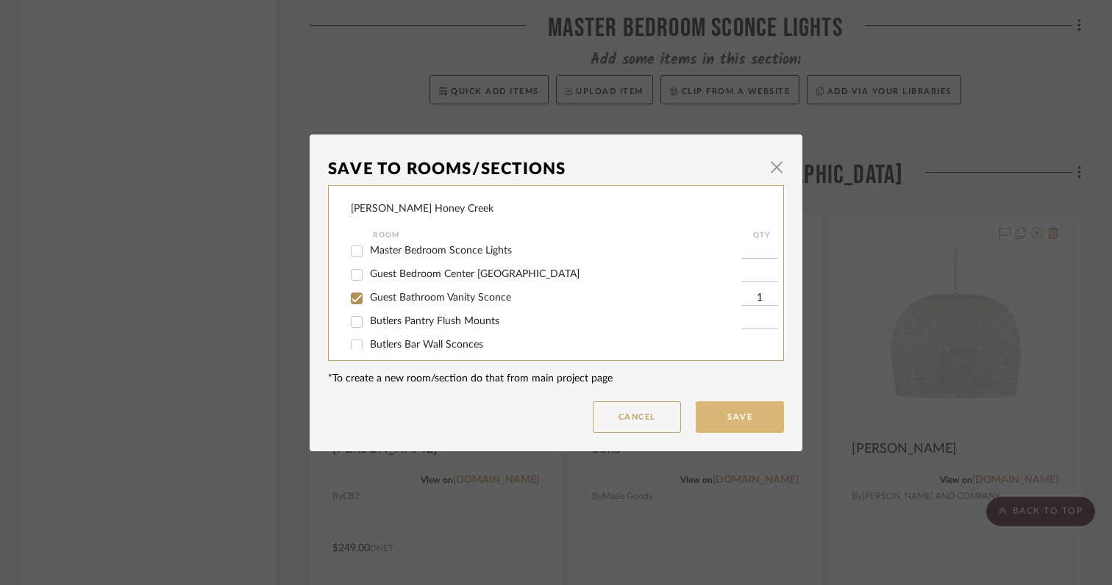
click at [716, 418] on button "Save" at bounding box center [739, 417] width 88 height 32
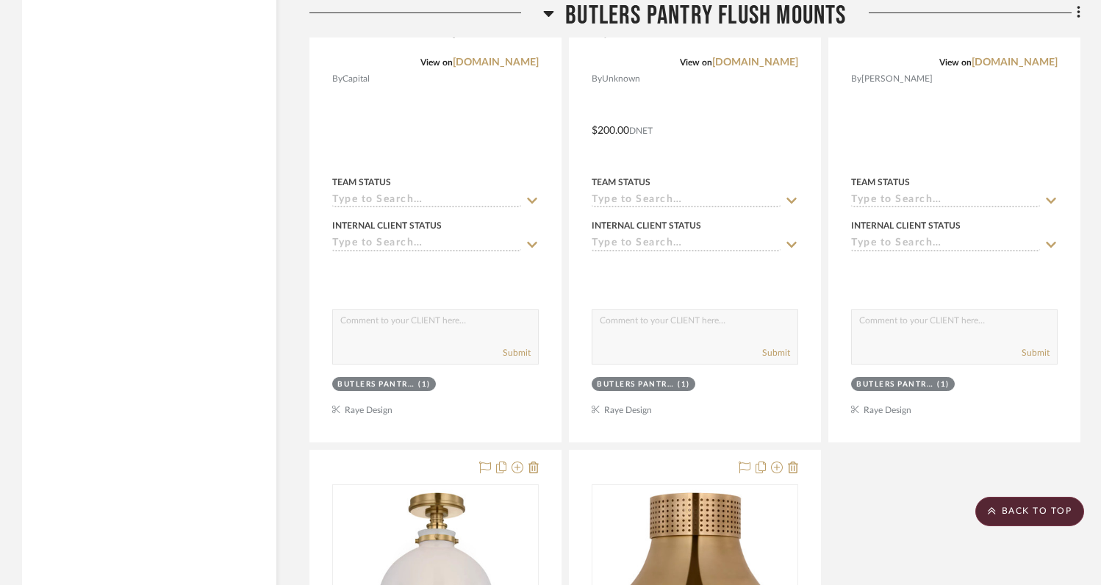
scroll to position [6350, 0]
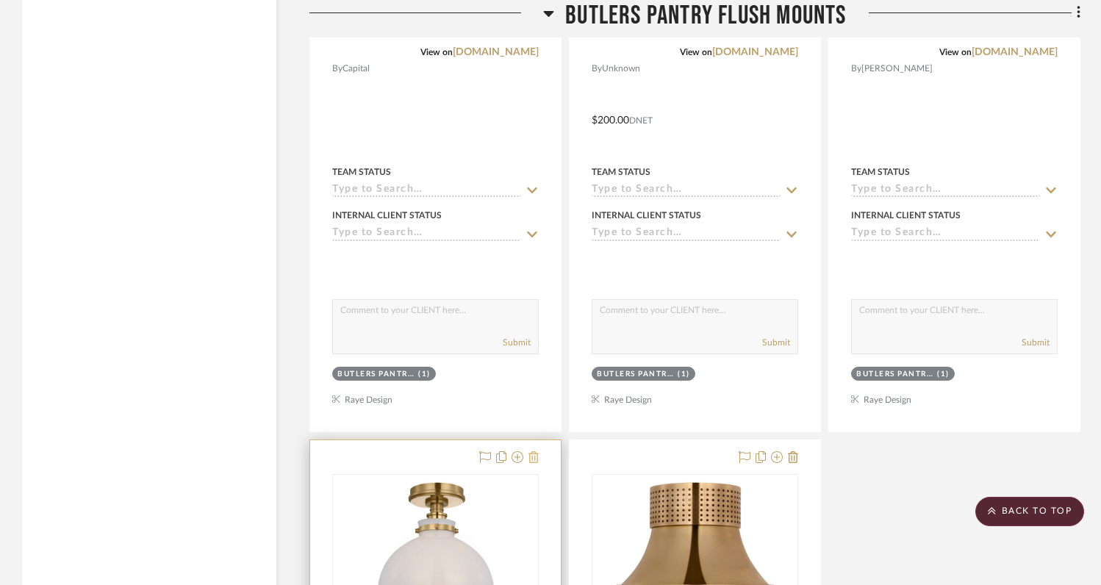
click at [535, 451] on icon at bounding box center [534, 457] width 10 height 12
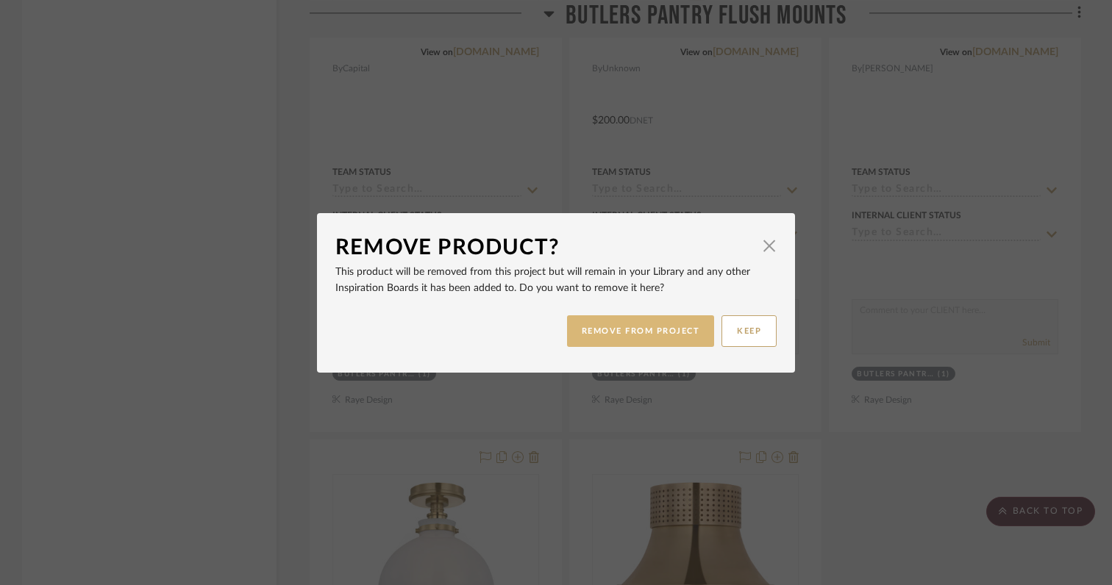
click at [601, 325] on button "REMOVE FROM PROJECT" at bounding box center [641, 331] width 148 height 32
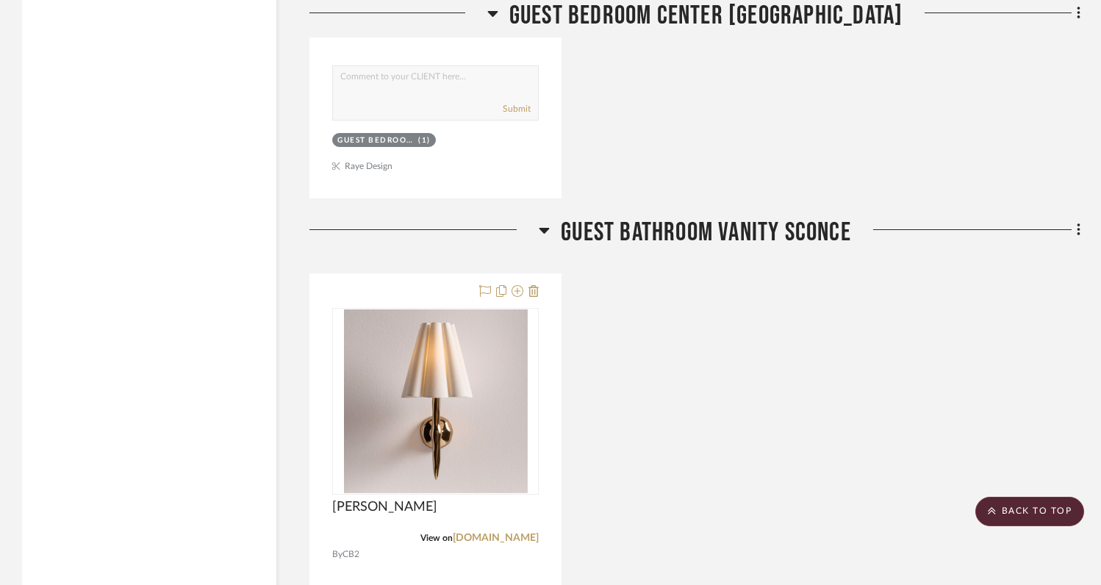
scroll to position [5139, 0]
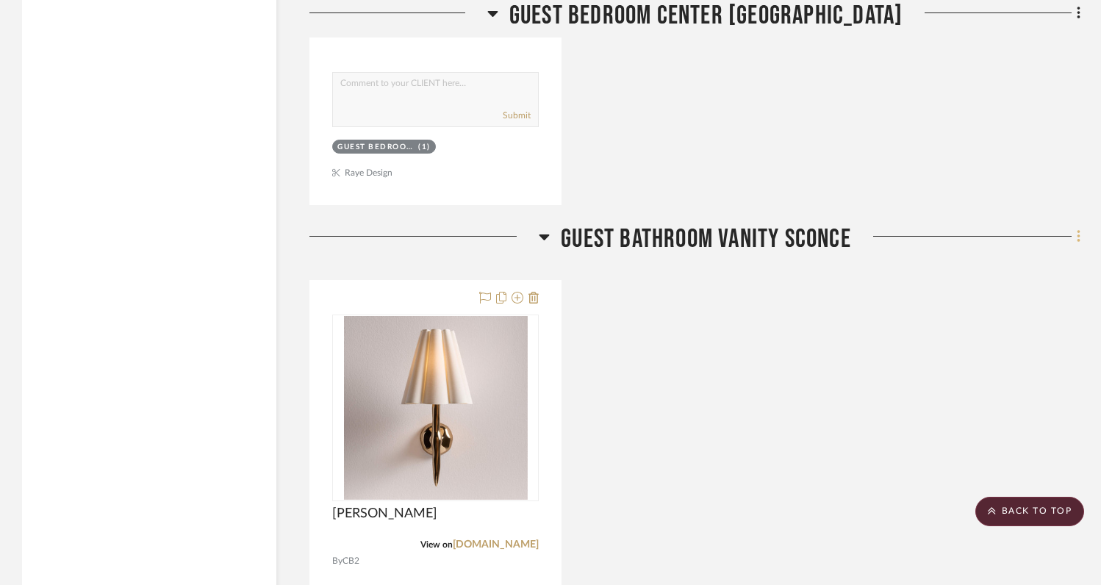
click at [1077, 236] on icon at bounding box center [1079, 237] width 4 height 16
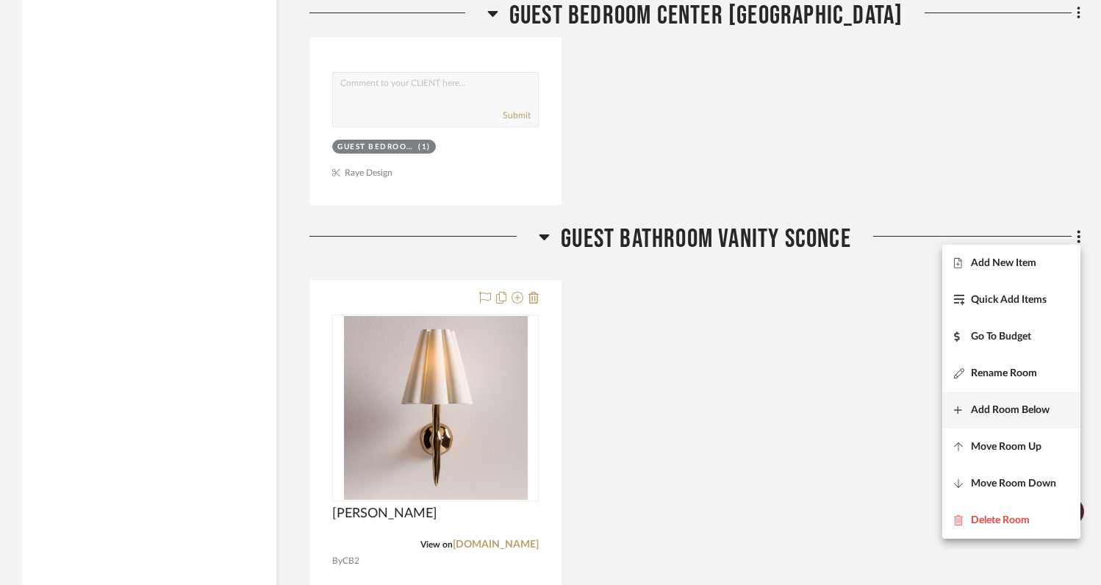
click at [992, 414] on span "Add Room Below" at bounding box center [1010, 410] width 79 height 12
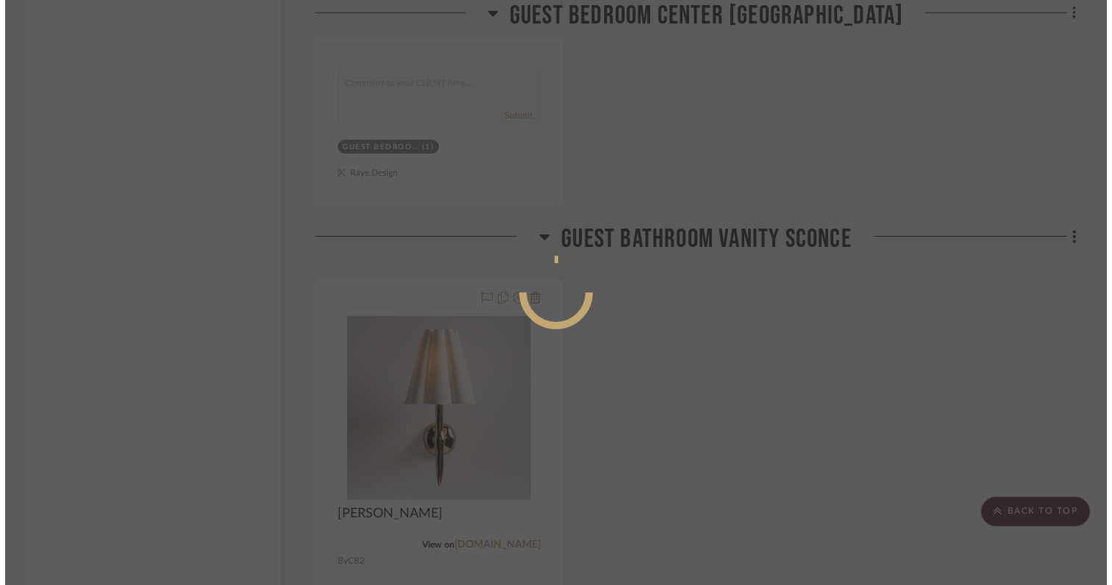
scroll to position [0, 0]
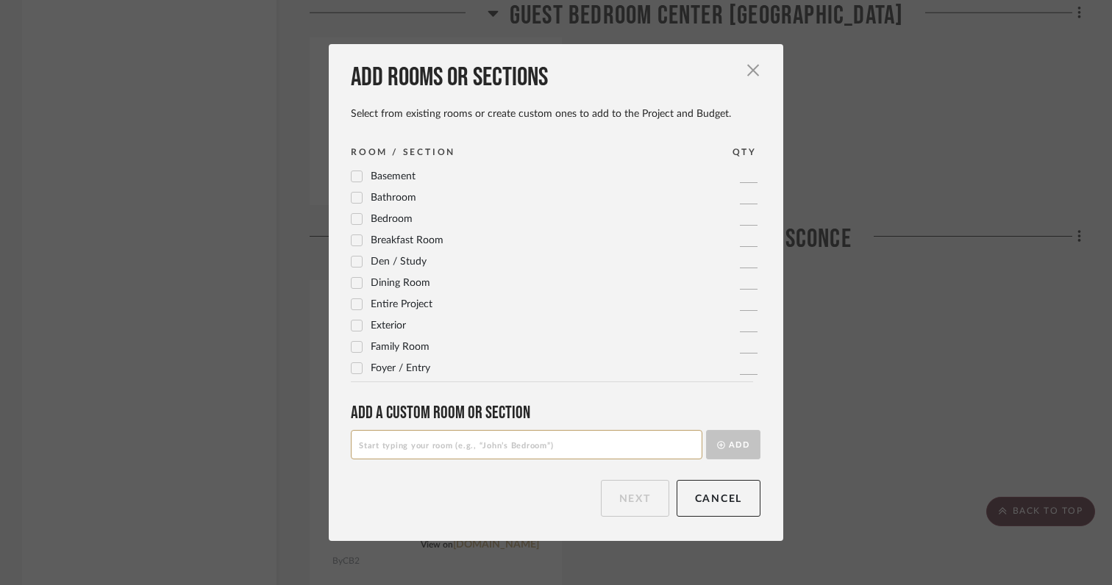
click at [590, 445] on input at bounding box center [526, 444] width 351 height 29
type input "Hallway Sconce Replacement"
click at [728, 451] on button "Add" at bounding box center [733, 444] width 54 height 29
click at [643, 500] on button "Next" at bounding box center [635, 498] width 68 height 37
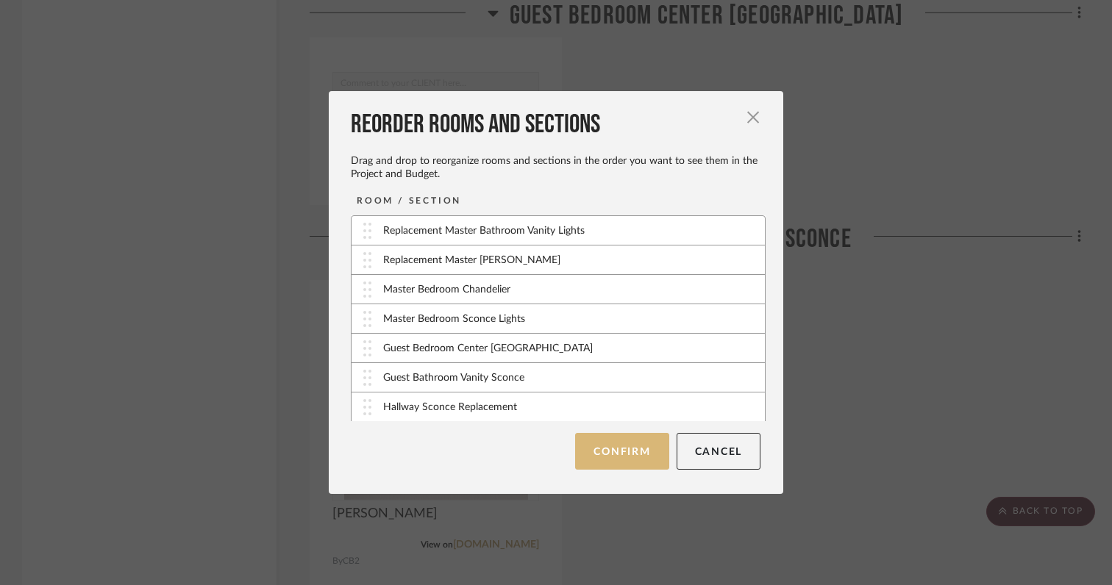
click at [633, 457] on button "Confirm" at bounding box center [621, 451] width 93 height 37
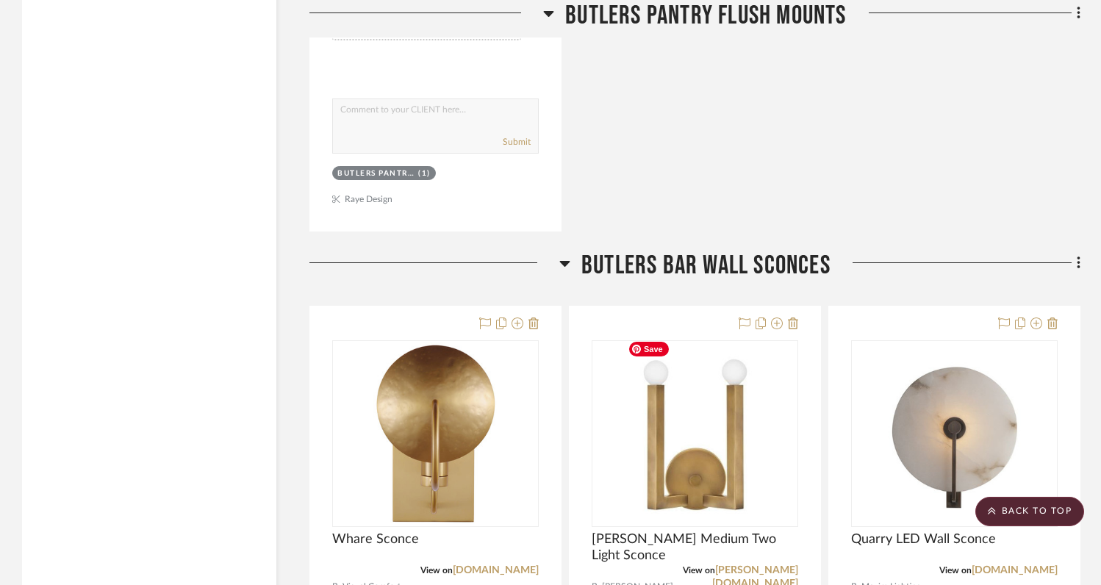
scroll to position [7354, 0]
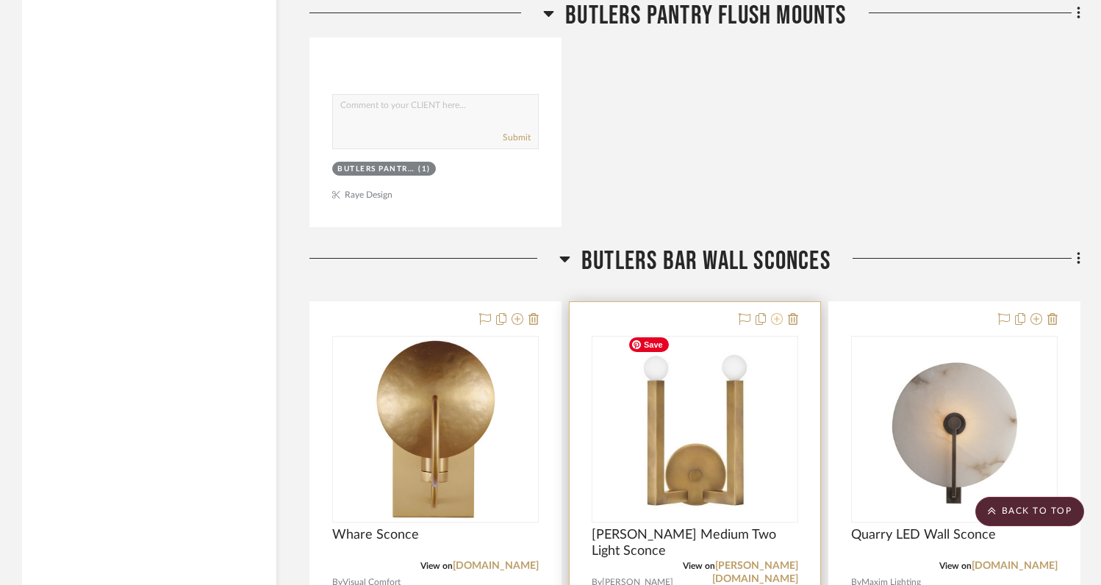
click at [776, 313] on icon at bounding box center [777, 319] width 12 height 12
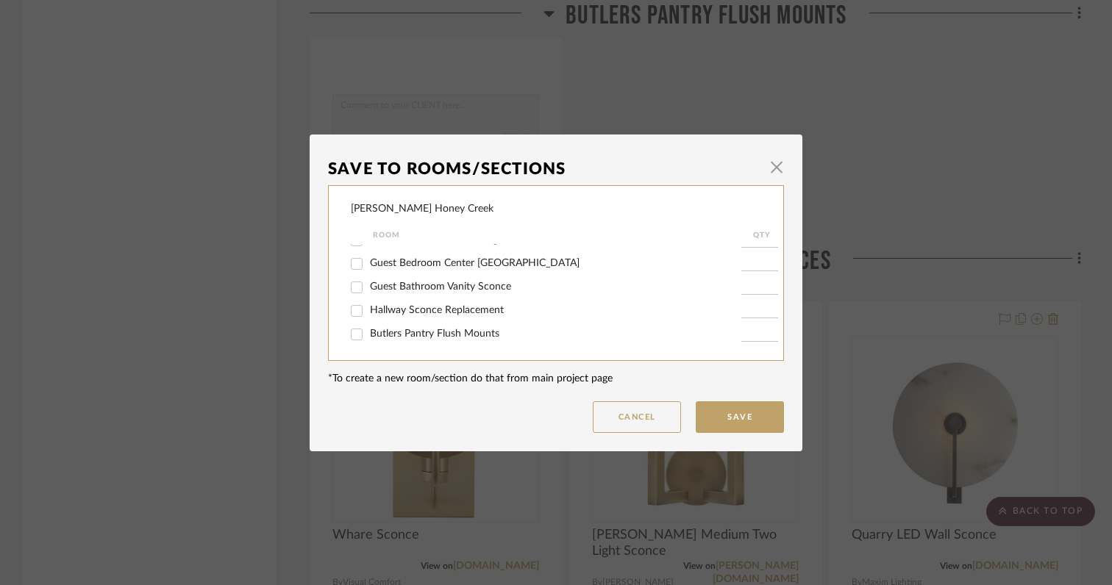
scroll to position [140, 0]
click at [356, 307] on input "Butlers Bar Wall Sconces" at bounding box center [357, 310] width 24 height 24
checkbox input "false"
click at [350, 259] on input "Hallway Sconce Replacement" at bounding box center [357, 263] width 24 height 24
checkbox input "true"
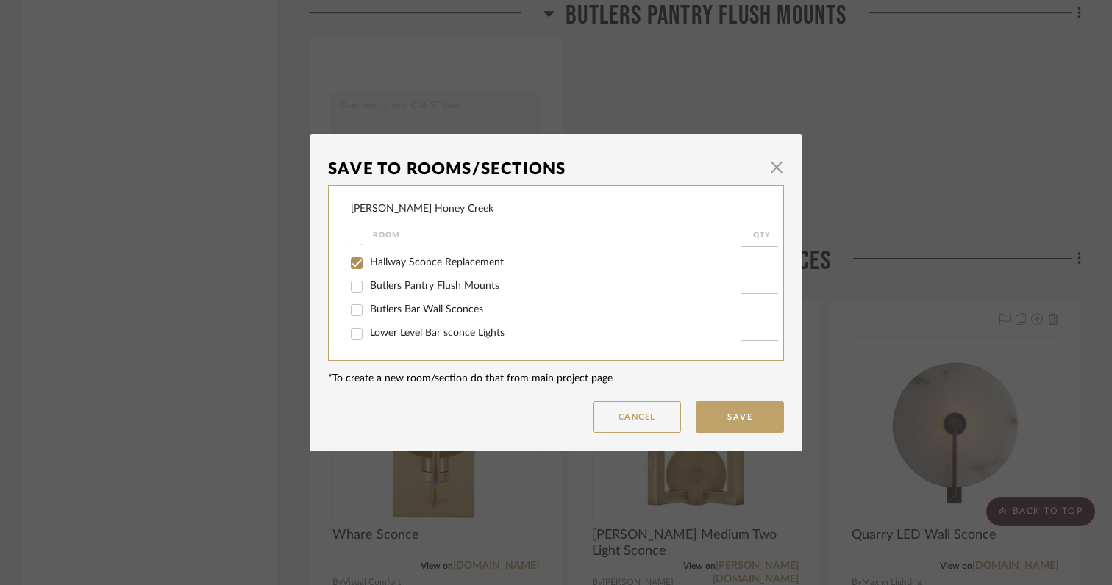
type input "1"
click at [742, 416] on button "Save" at bounding box center [739, 417] width 88 height 32
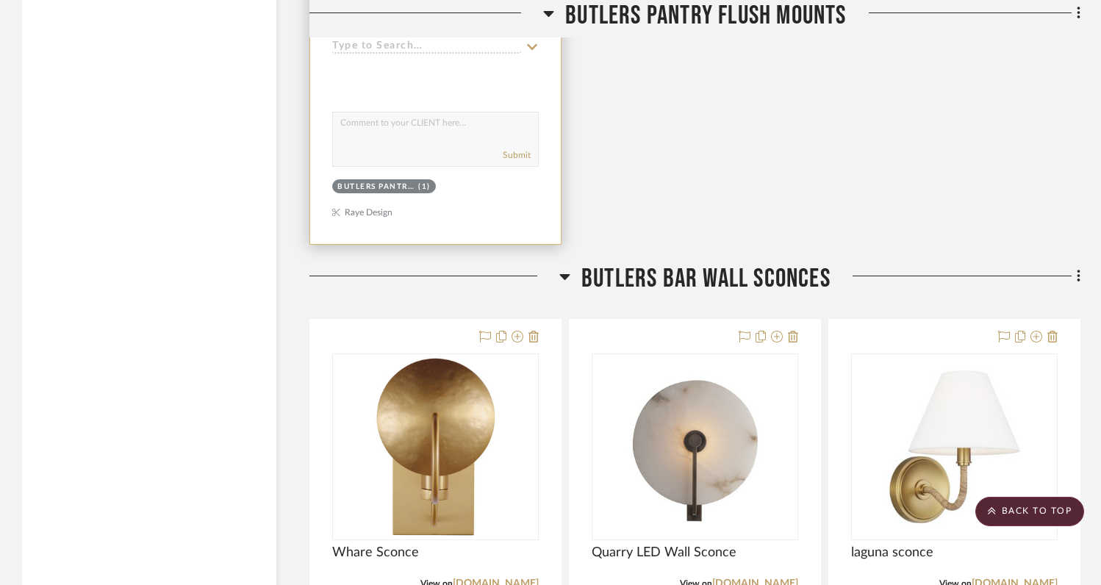
scroll to position [8018, 0]
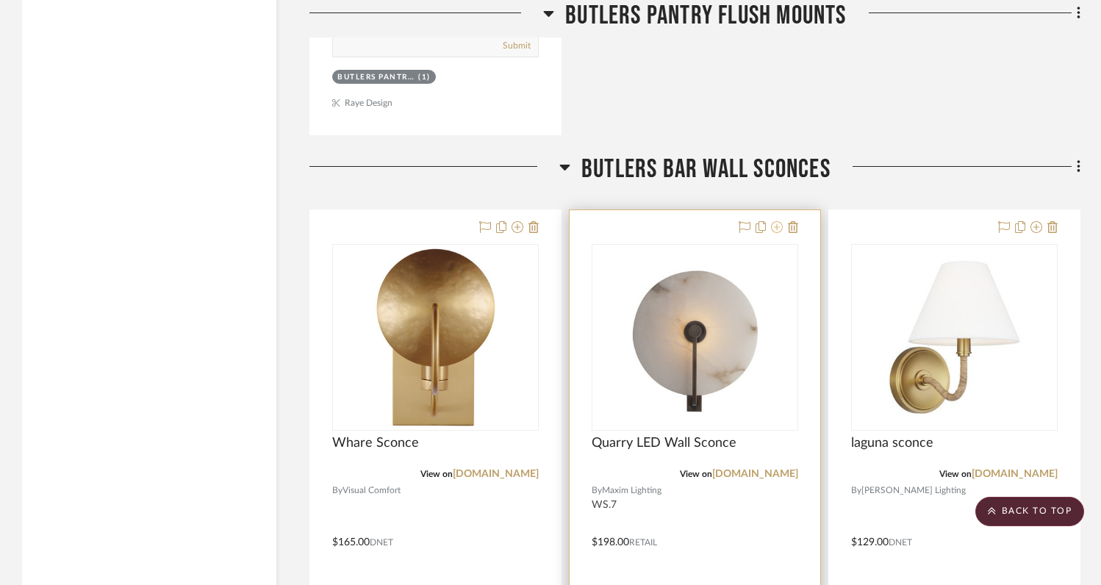
click at [777, 221] on icon at bounding box center [777, 227] width 12 height 12
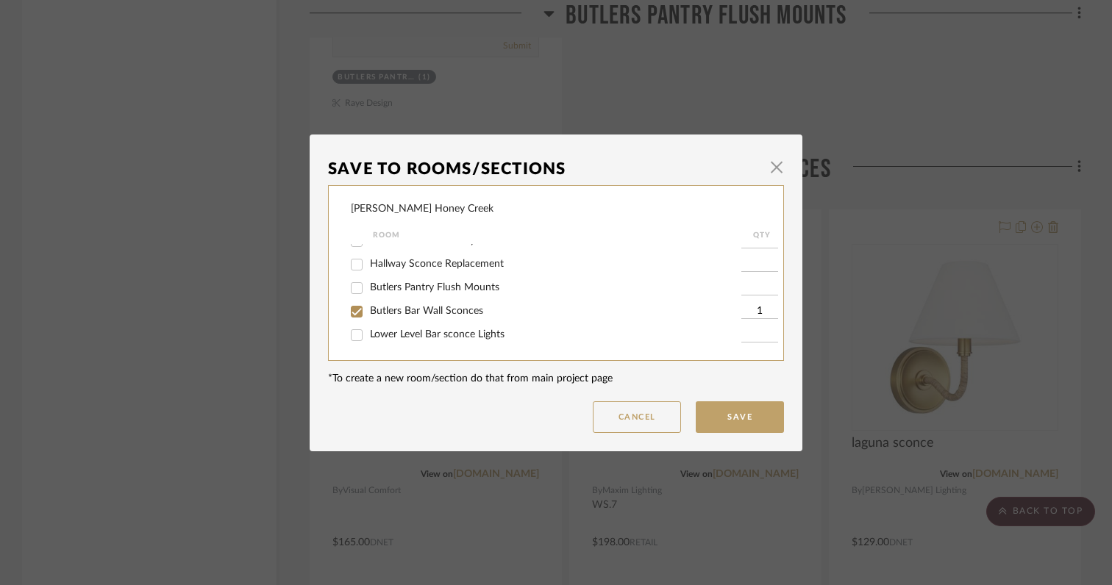
scroll to position [140, 0]
click at [353, 258] on input "Hallway Sconce Replacement" at bounding box center [357, 263] width 24 height 24
checkbox input "true"
type input "1"
click at [352, 309] on input "Butlers Bar Wall Sconces" at bounding box center [357, 310] width 24 height 24
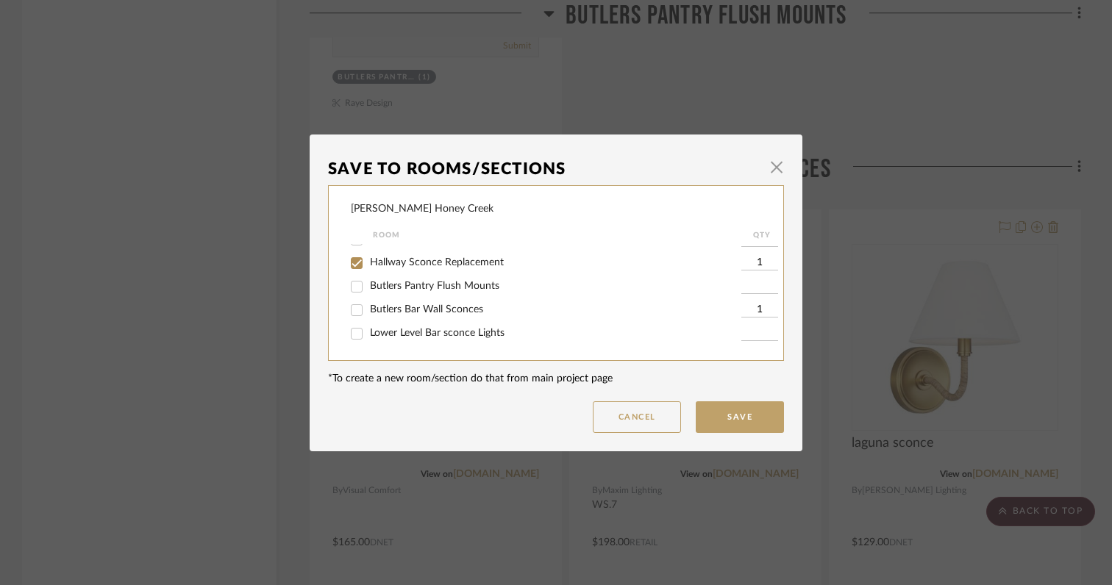
checkbox input "false"
click at [725, 422] on button "Save" at bounding box center [739, 417] width 88 height 32
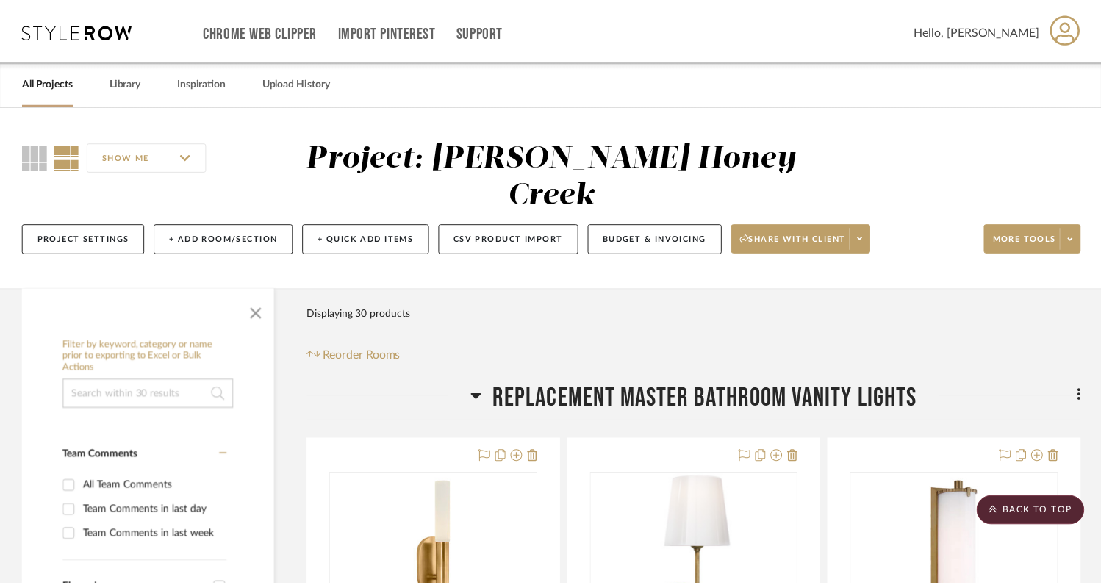
scroll to position [8018, 0]
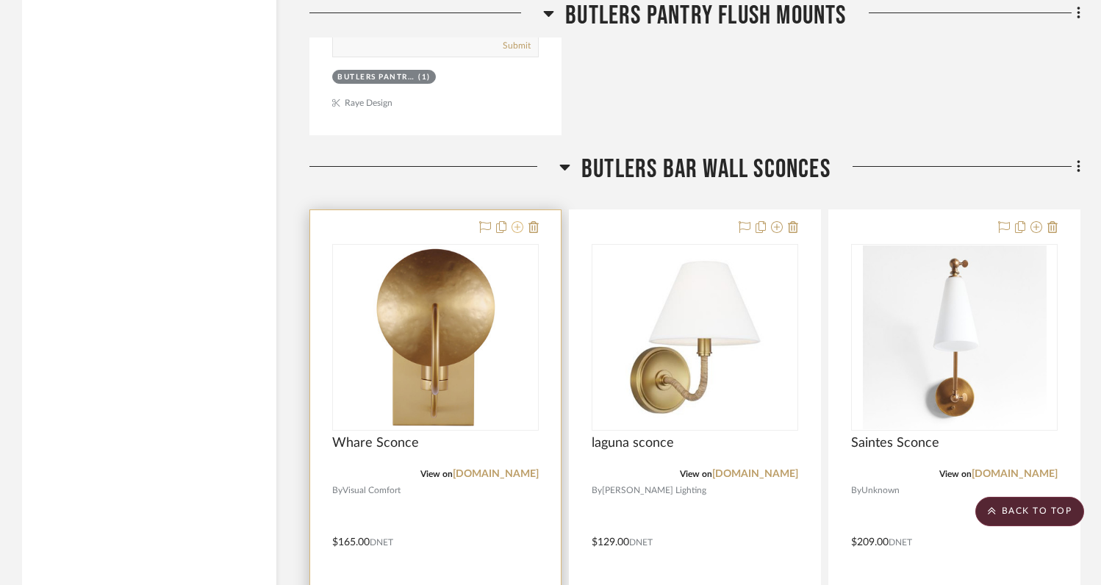
click at [518, 221] on icon at bounding box center [518, 227] width 12 height 12
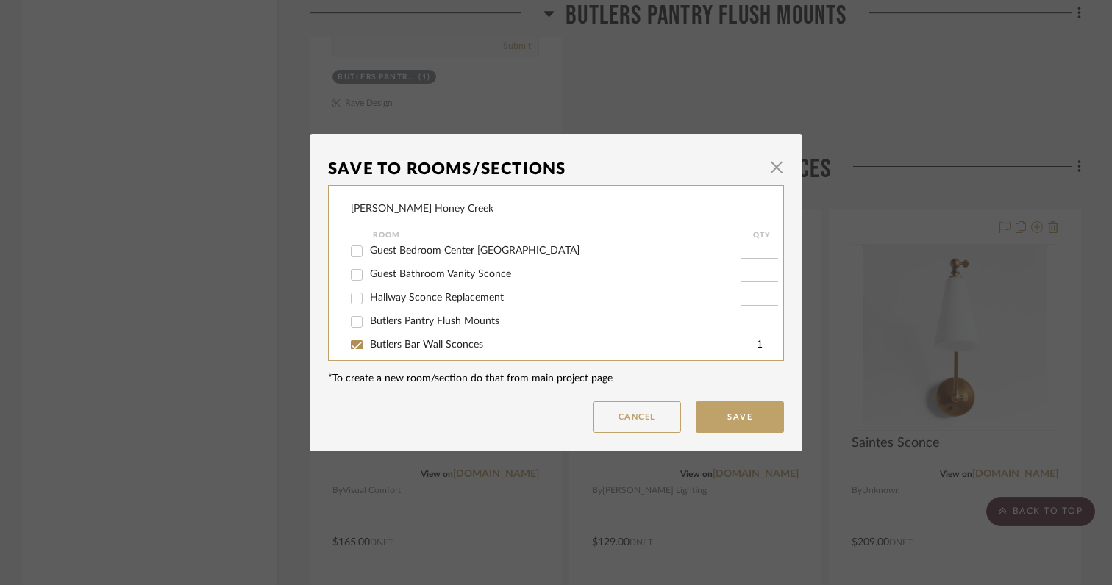
scroll to position [118, 0]
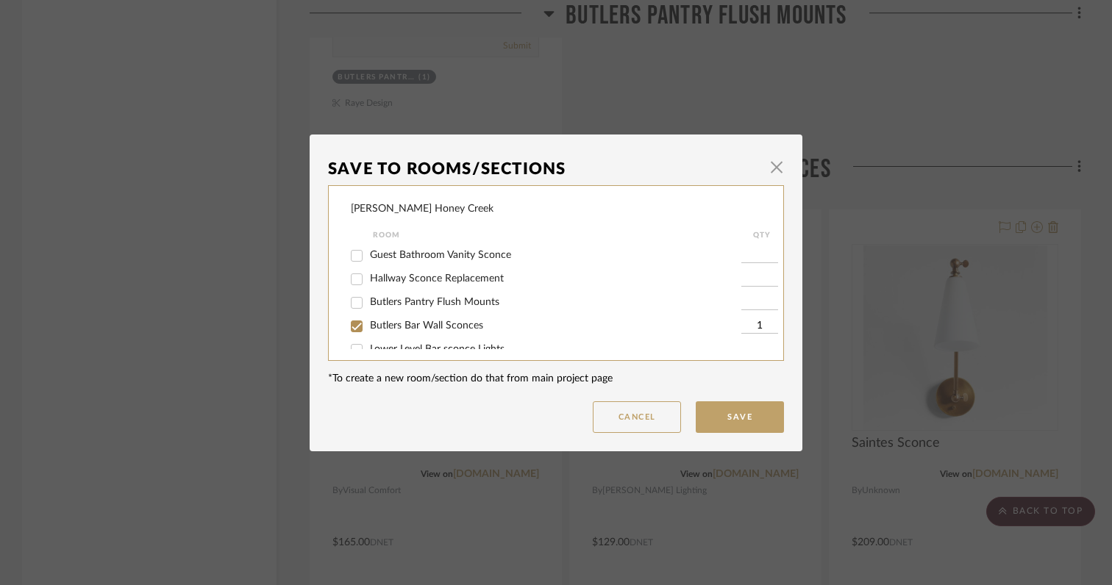
click at [352, 283] on input "Hallway Sconce Replacement" at bounding box center [357, 280] width 24 height 24
checkbox input "true"
type input "1"
click at [357, 332] on input "Butlers Bar Wall Sconces" at bounding box center [357, 327] width 24 height 24
checkbox input "false"
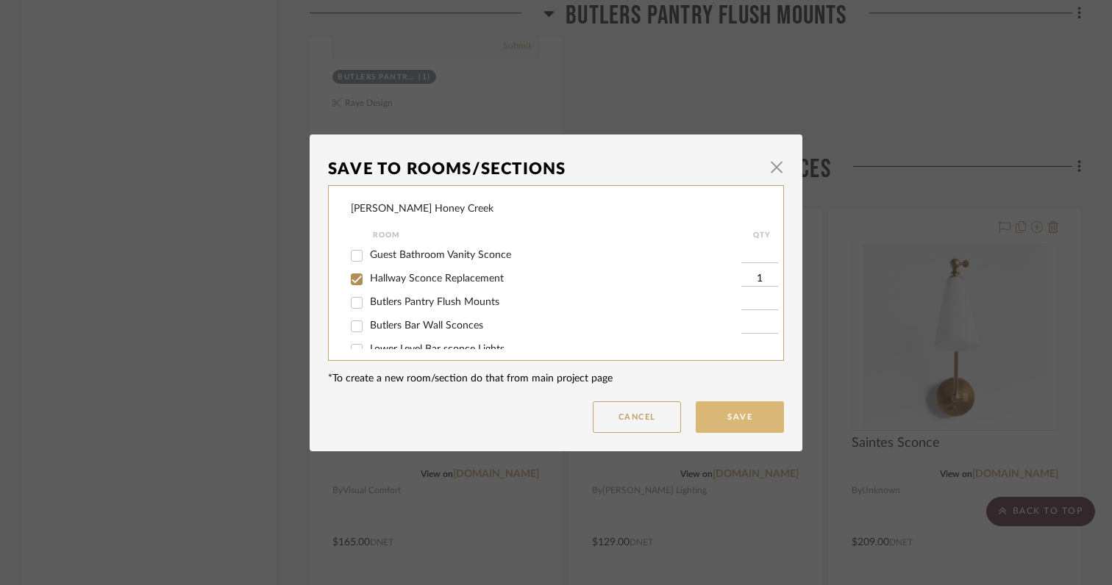
click at [713, 422] on button "Save" at bounding box center [739, 417] width 88 height 32
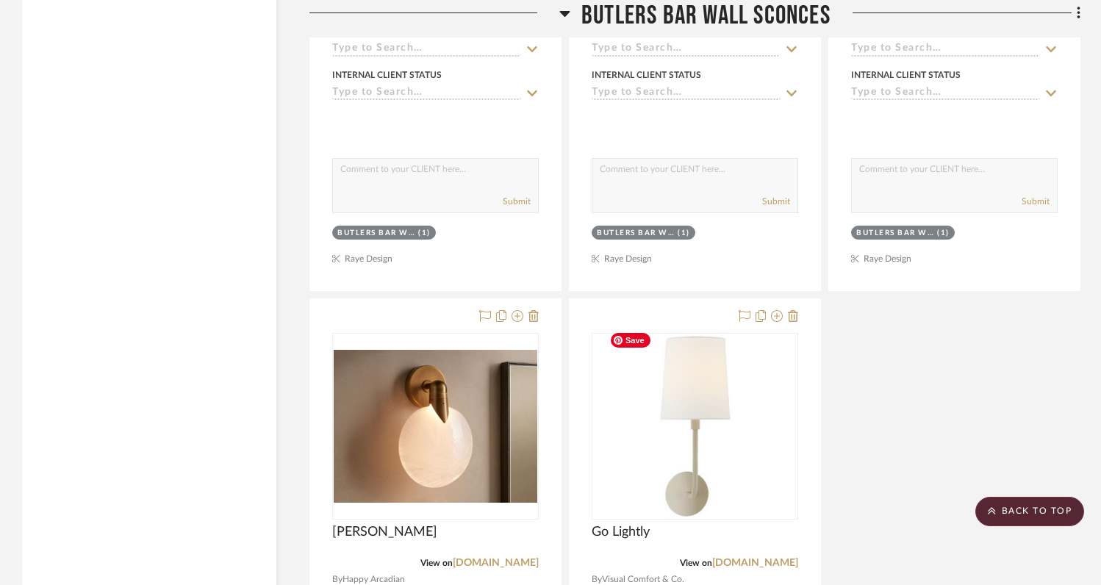
scroll to position [8575, 0]
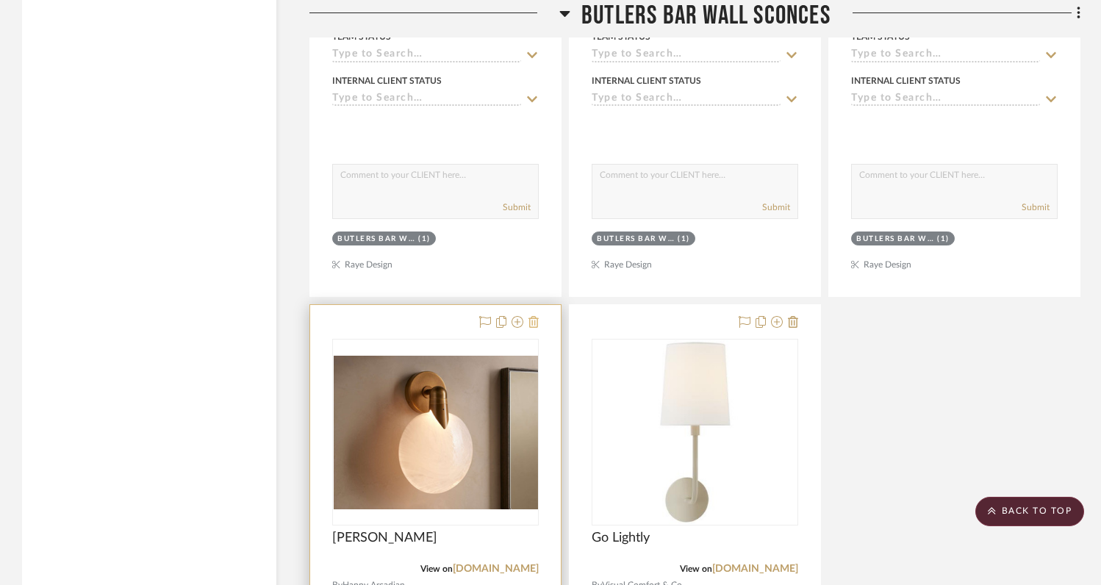
click at [536, 316] on icon at bounding box center [534, 322] width 10 height 12
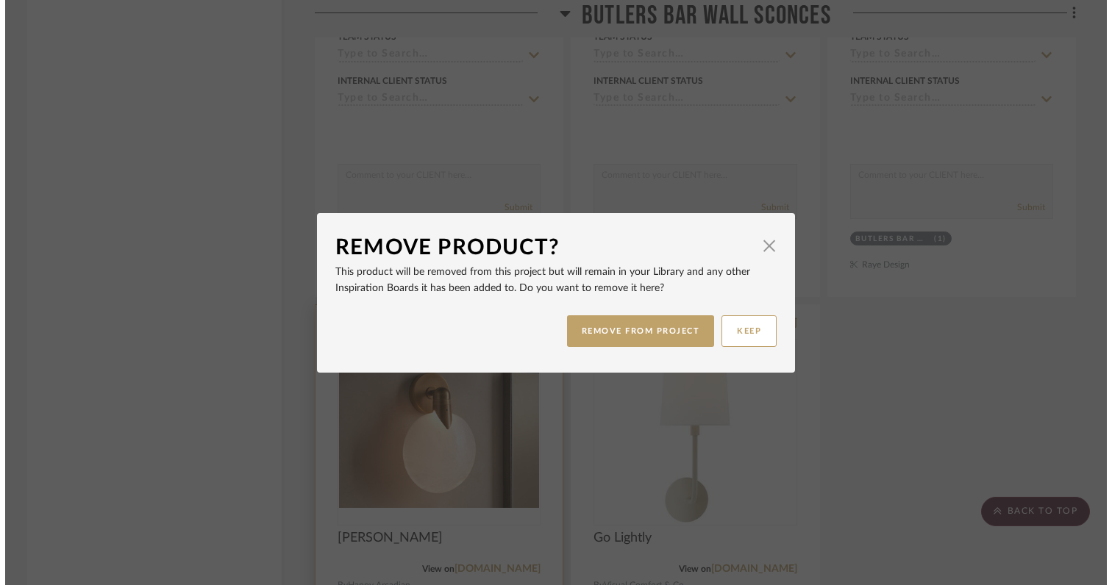
scroll to position [0, 0]
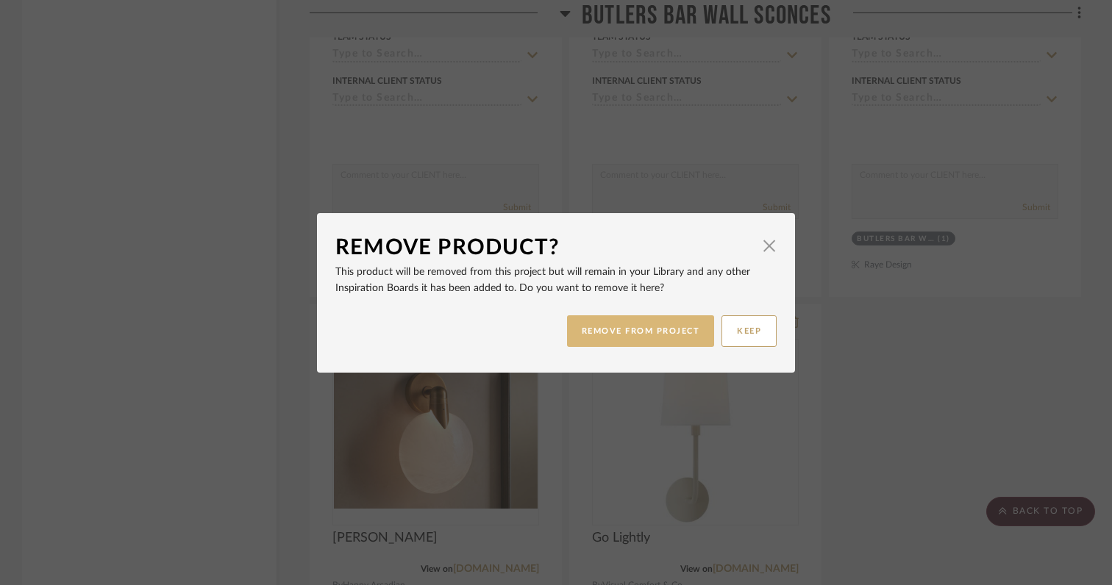
click at [582, 327] on button "REMOVE FROM PROJECT" at bounding box center [641, 331] width 148 height 32
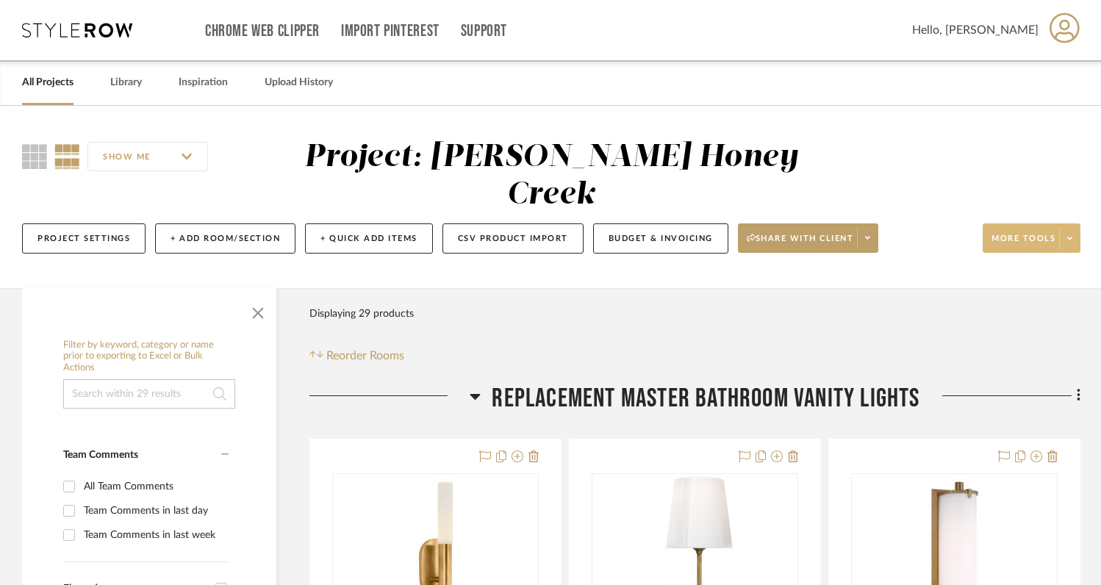
click at [1065, 247] on span at bounding box center [1069, 238] width 21 height 22
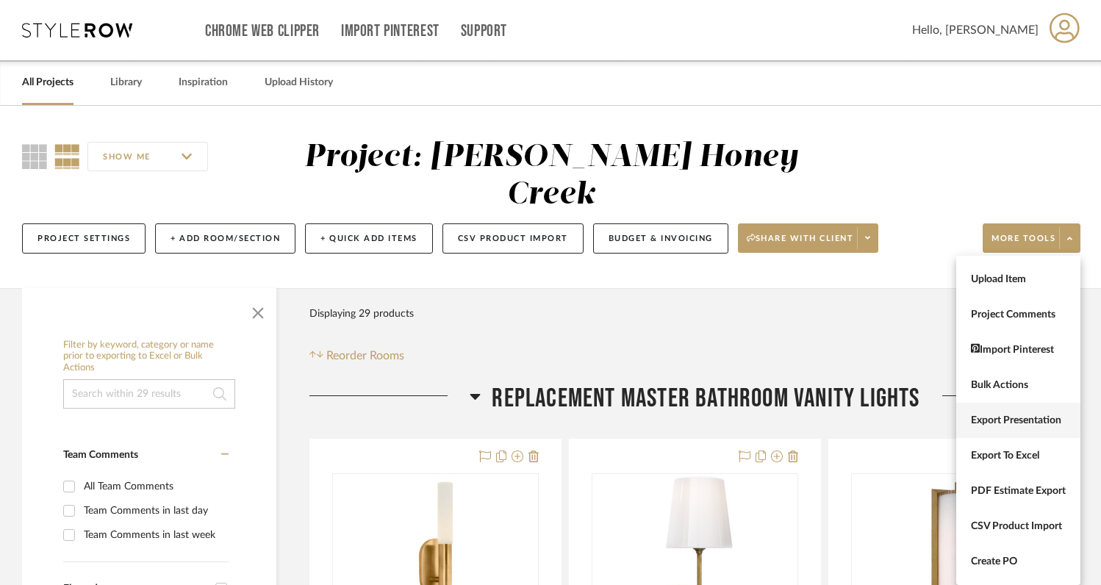
click at [1001, 419] on span "Export Presentation" at bounding box center [1018, 421] width 95 height 12
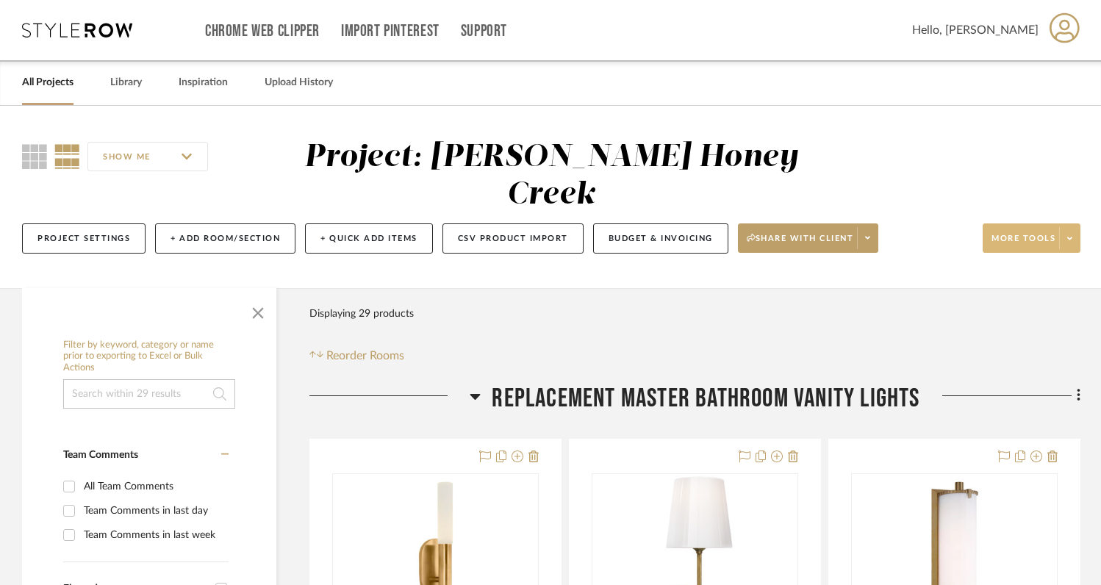
click at [1073, 243] on span at bounding box center [1069, 238] width 21 height 22
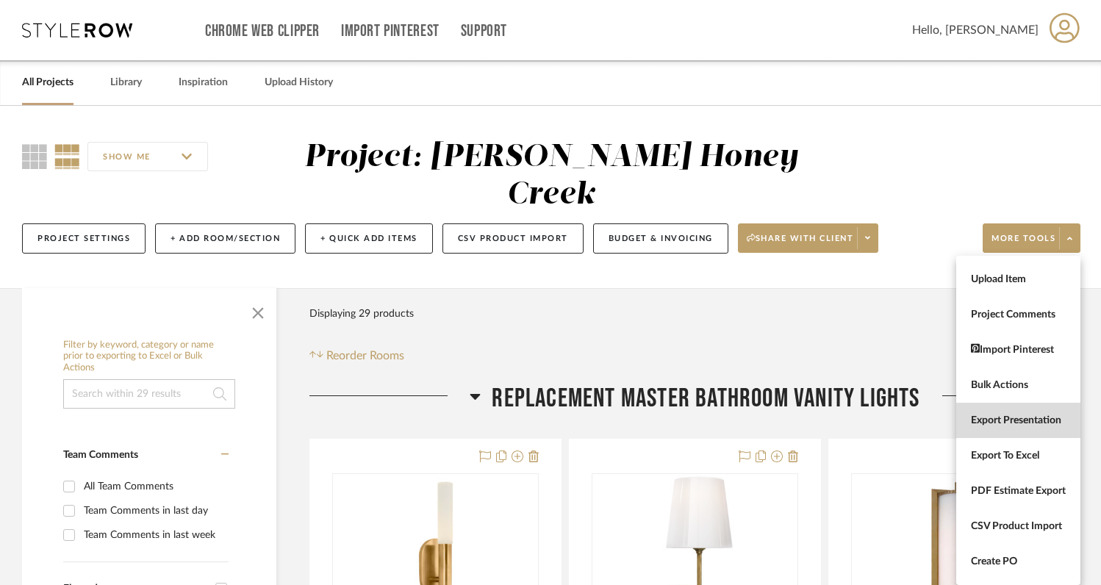
click at [992, 420] on span "Export Presentation" at bounding box center [1018, 421] width 95 height 12
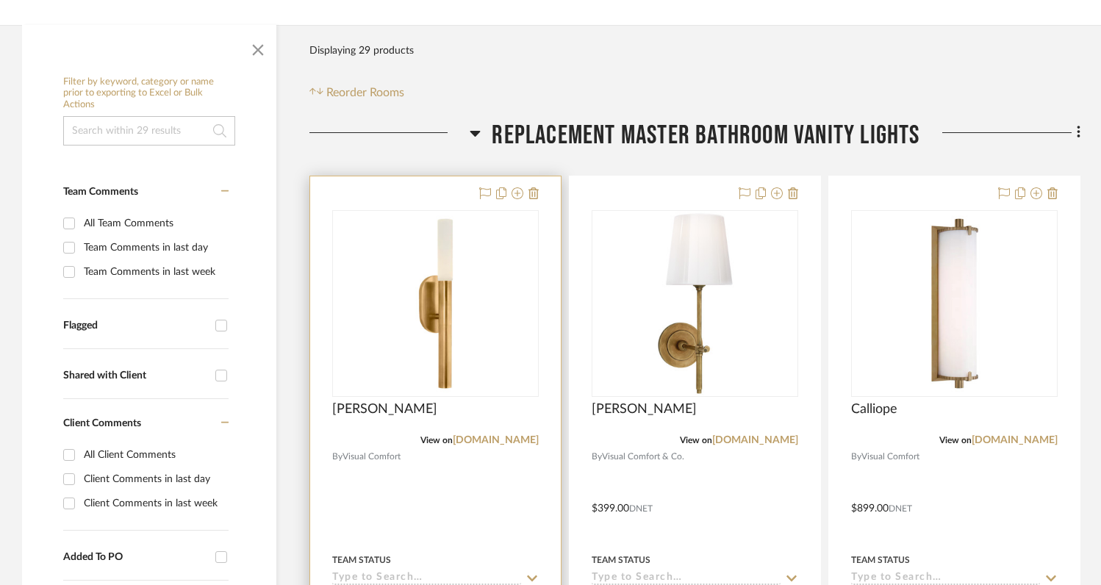
scroll to position [265, 0]
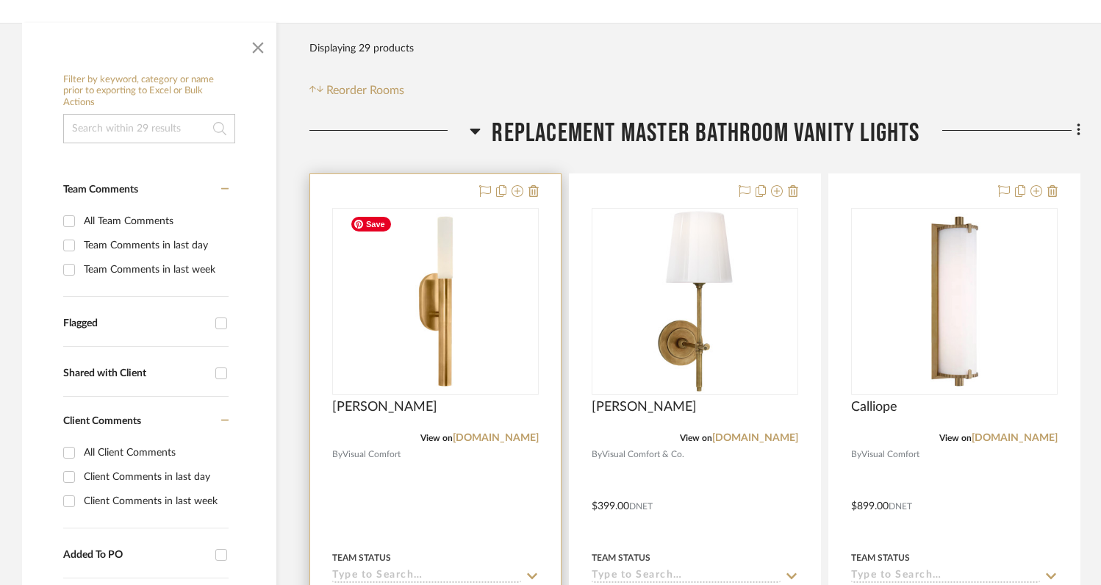
click at [445, 341] on img "0" at bounding box center [436, 302] width 184 height 184
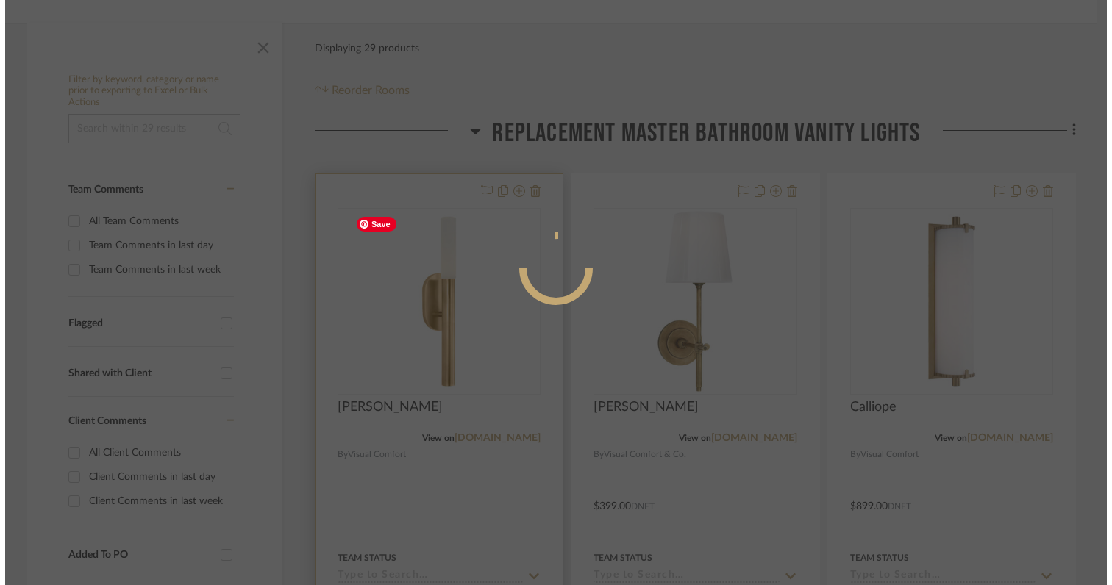
scroll to position [0, 0]
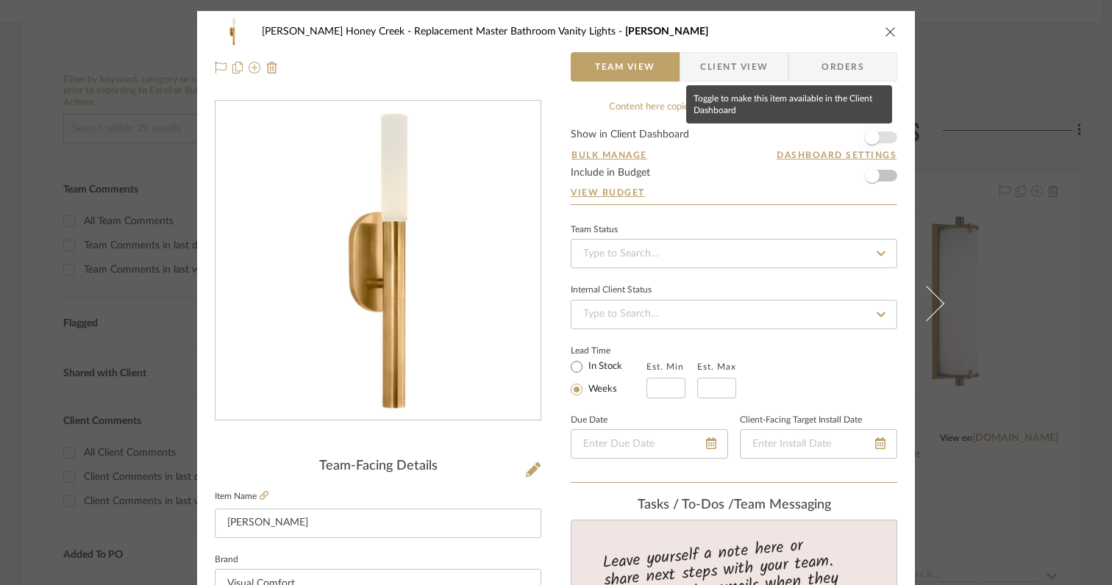
click at [867, 140] on span "button" at bounding box center [872, 137] width 15 height 15
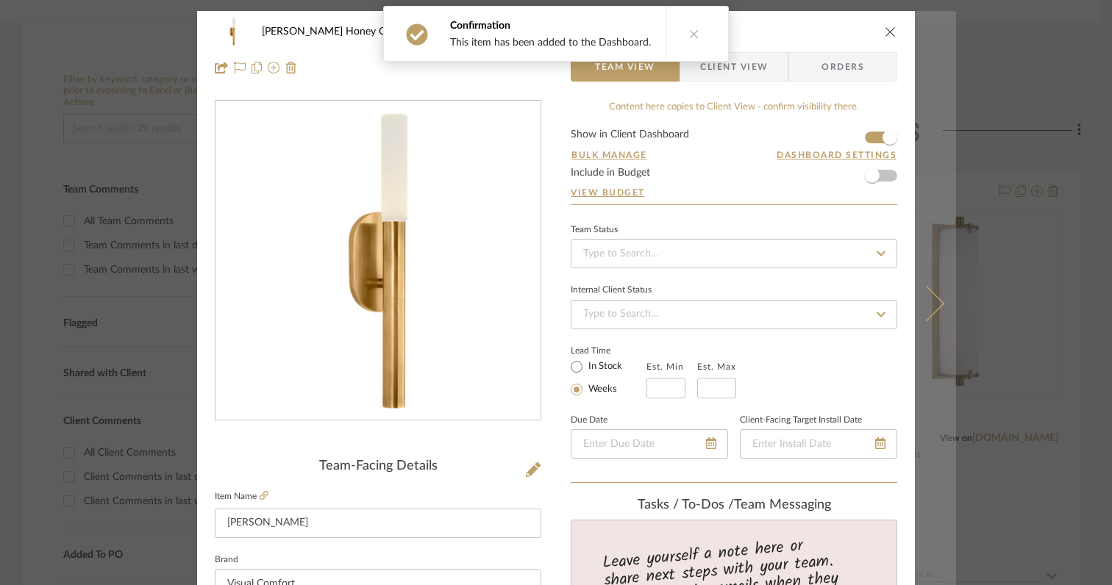
click at [928, 298] on icon at bounding box center [926, 303] width 35 height 35
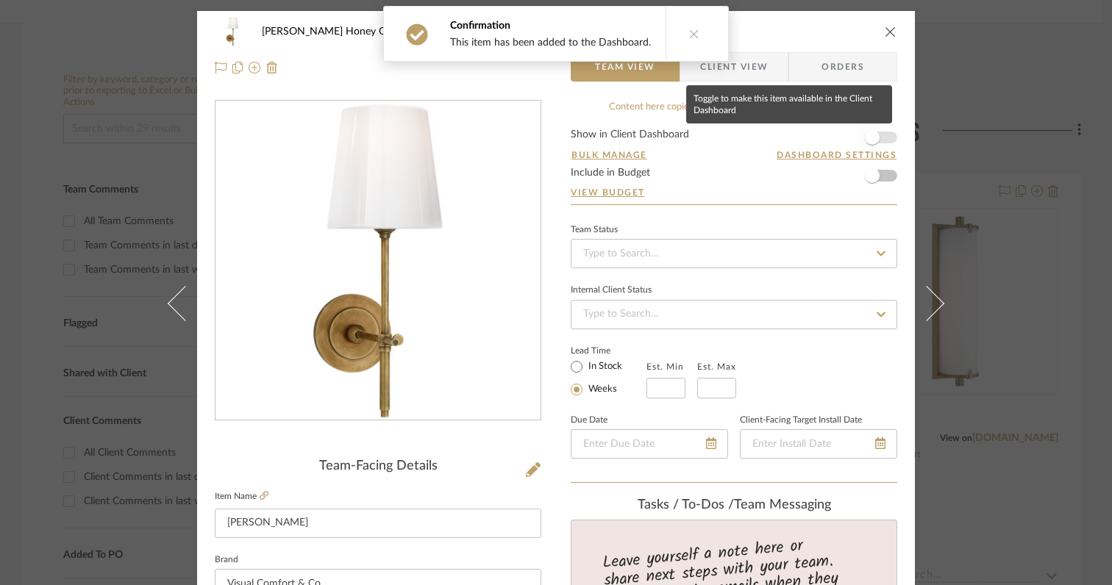
click at [870, 137] on span "button" at bounding box center [872, 137] width 15 height 15
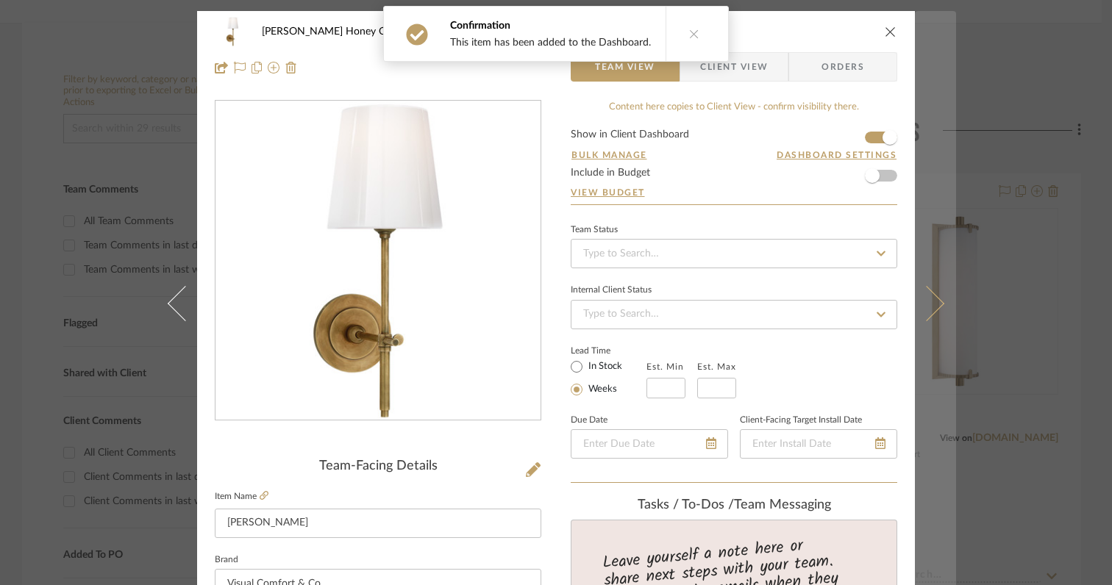
click at [920, 310] on icon at bounding box center [926, 303] width 35 height 35
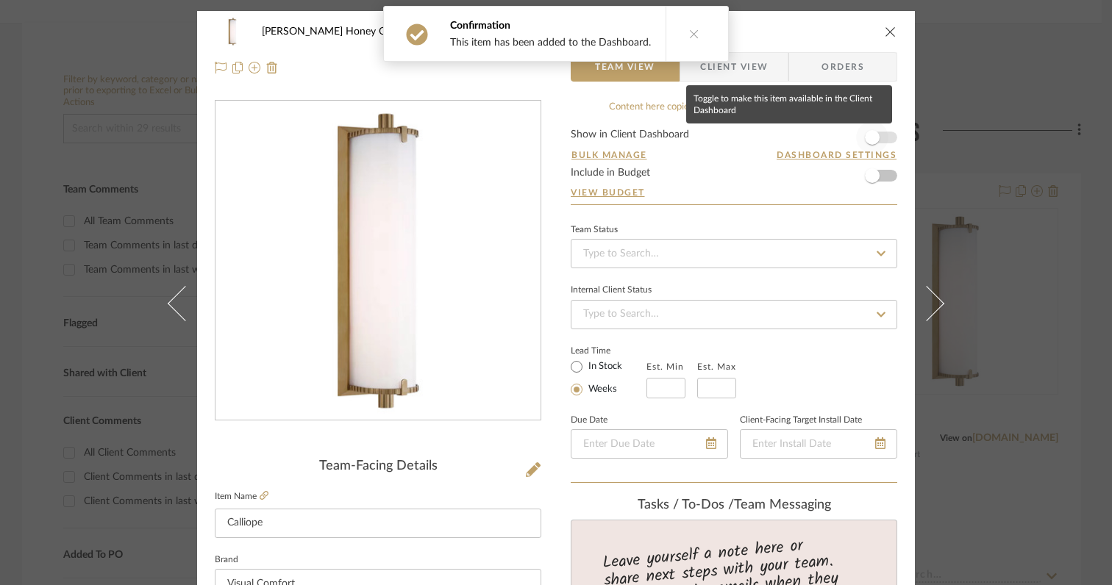
click at [872, 139] on span "button" at bounding box center [872, 137] width 15 height 15
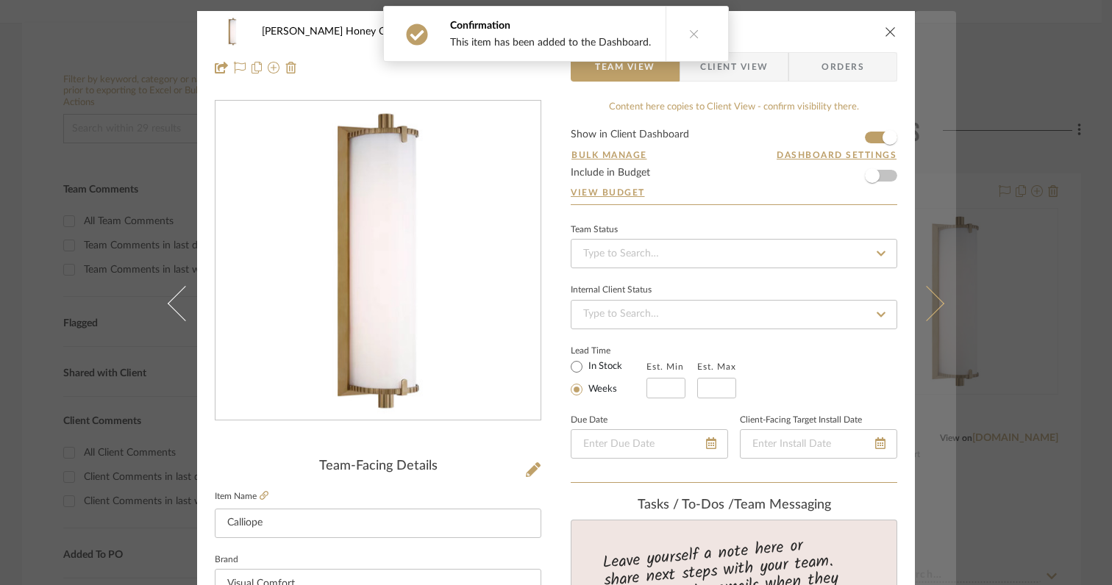
click at [923, 297] on icon at bounding box center [926, 303] width 35 height 35
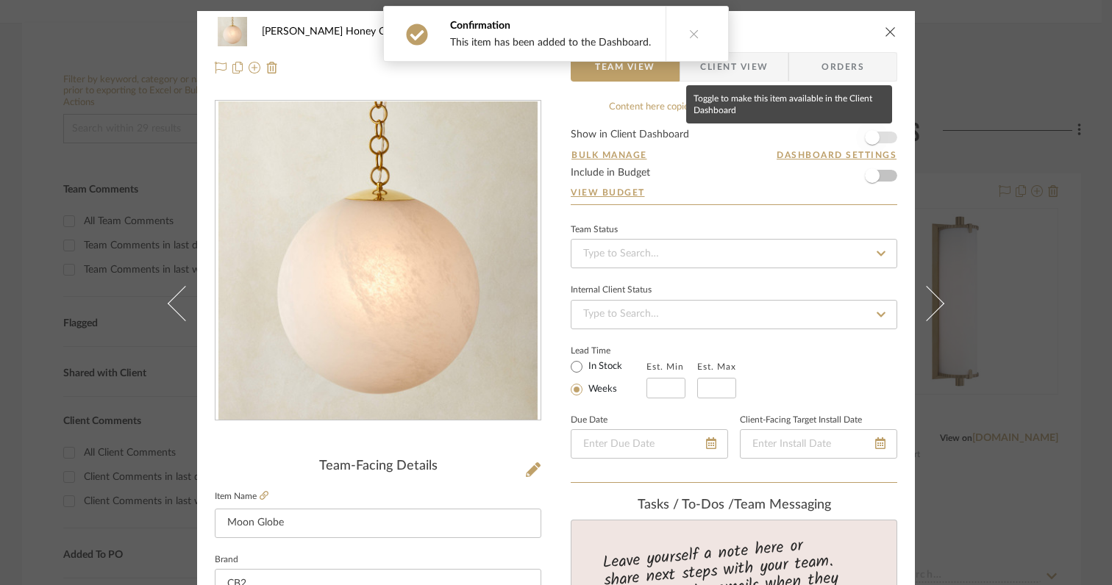
click at [871, 139] on span "button" at bounding box center [872, 137] width 15 height 15
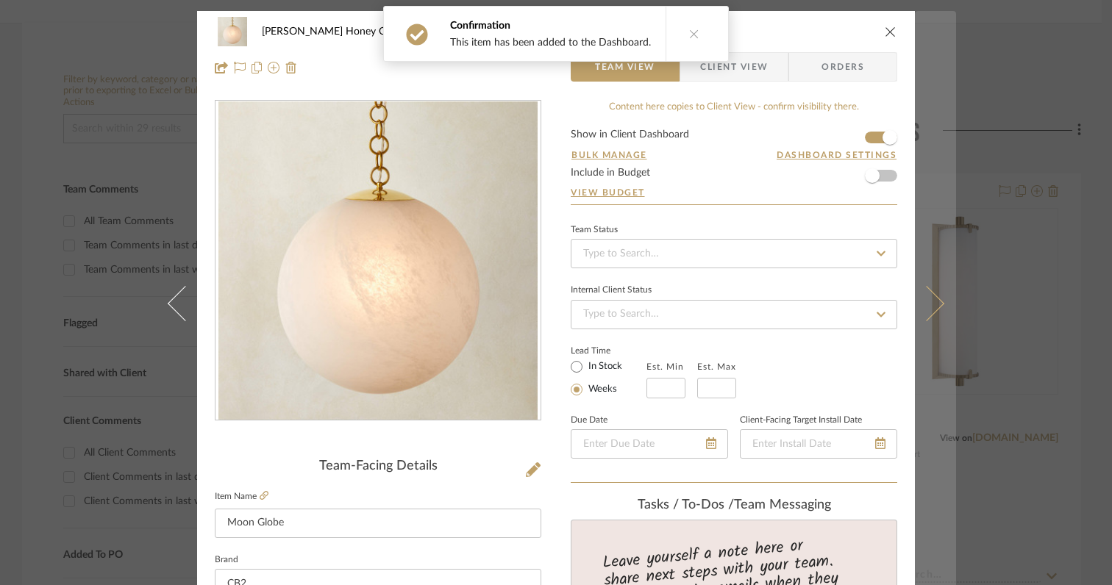
click at [937, 306] on button at bounding box center [934, 303] width 41 height 585
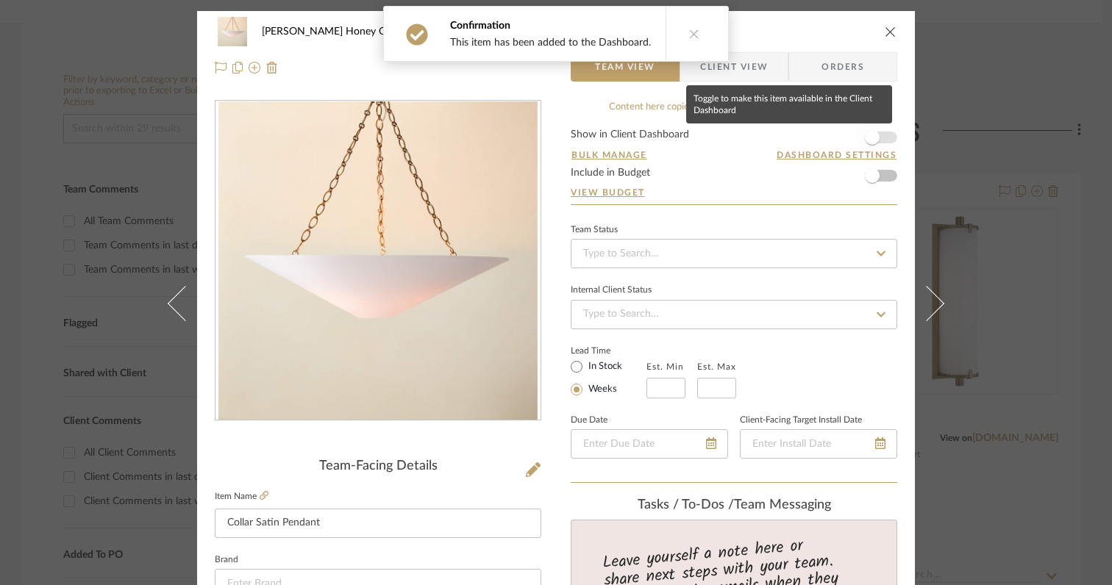
click at [871, 137] on span "button" at bounding box center [872, 137] width 15 height 15
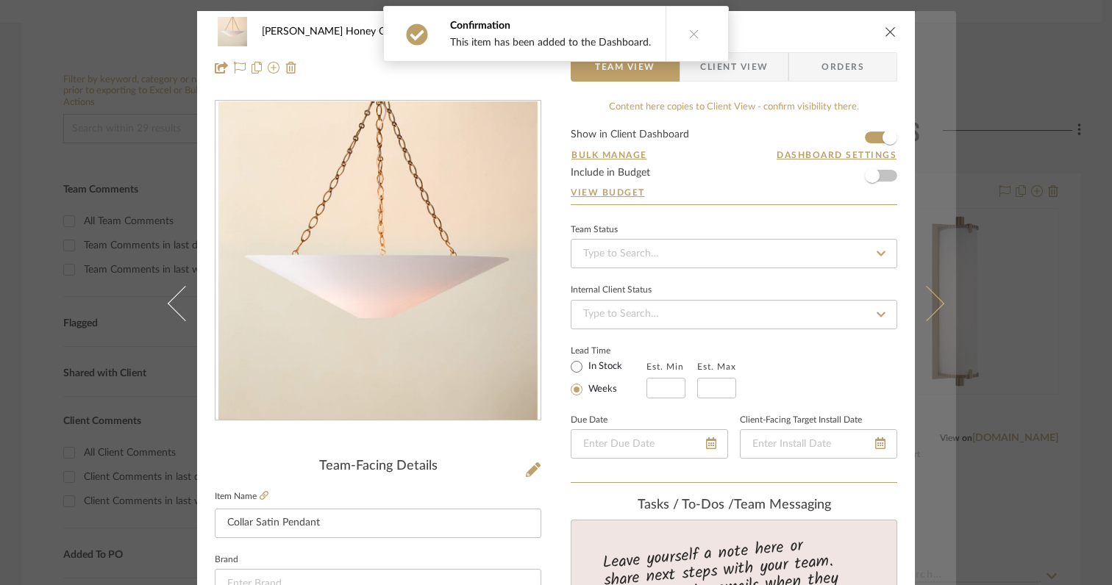
click at [930, 309] on icon at bounding box center [926, 303] width 35 height 35
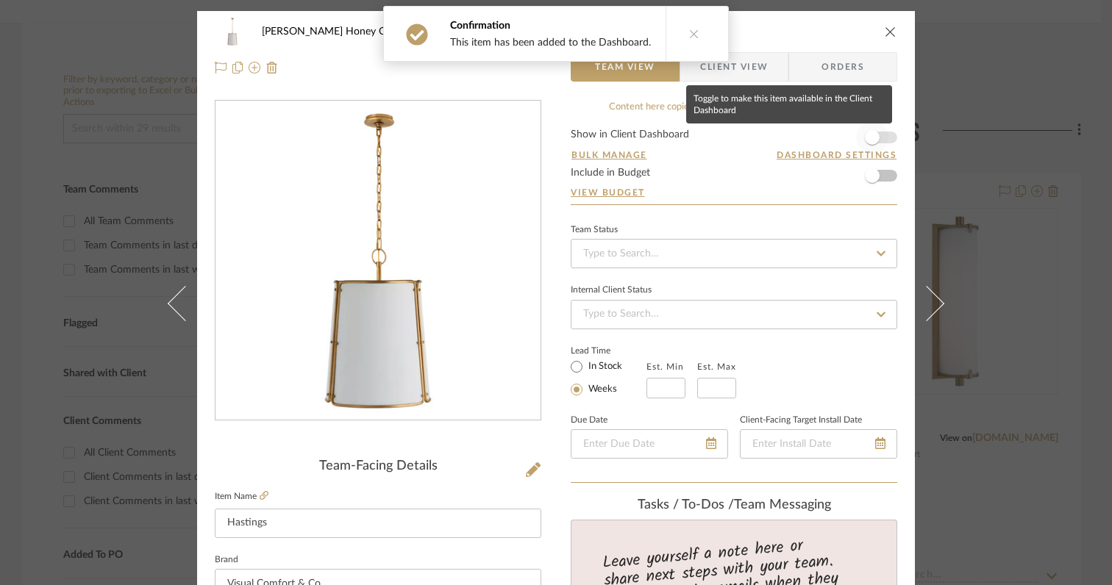
click at [870, 137] on span "button" at bounding box center [872, 137] width 15 height 15
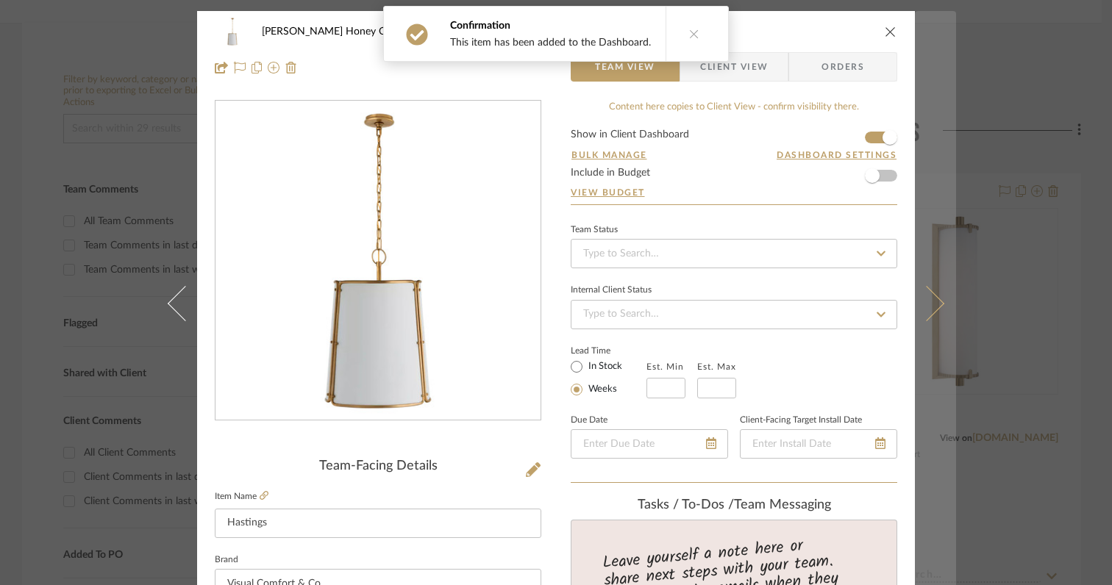
click at [928, 309] on icon at bounding box center [926, 303] width 35 height 35
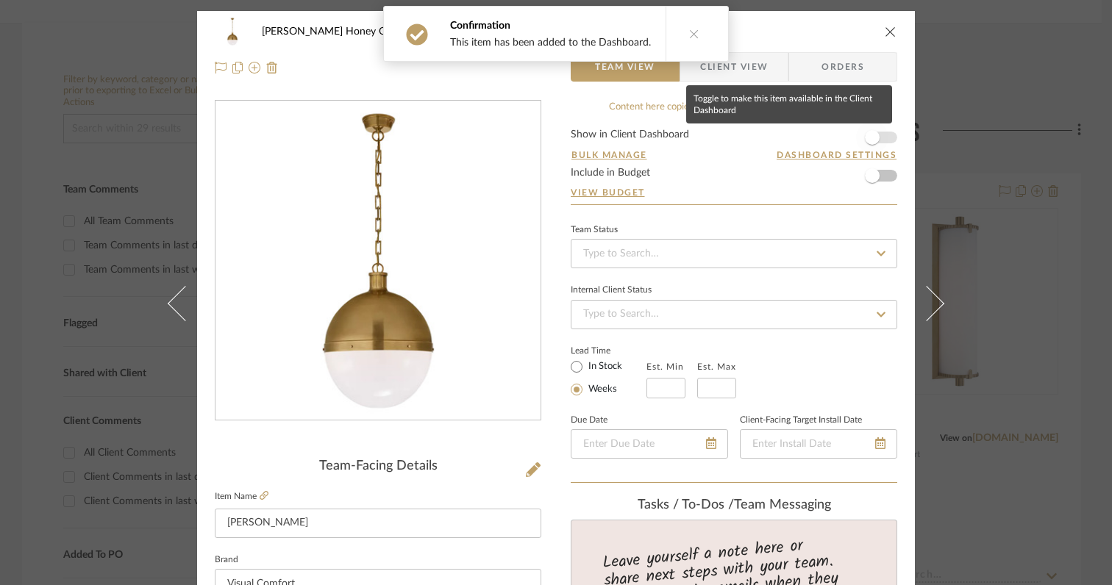
click at [867, 141] on span "button" at bounding box center [872, 137] width 15 height 15
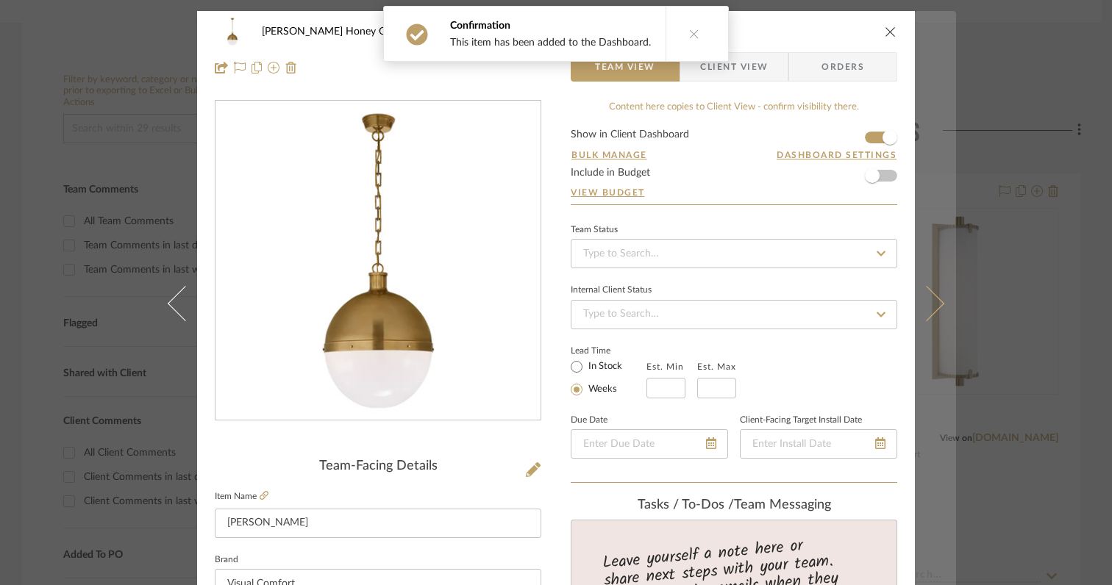
click at [926, 309] on icon at bounding box center [926, 303] width 35 height 35
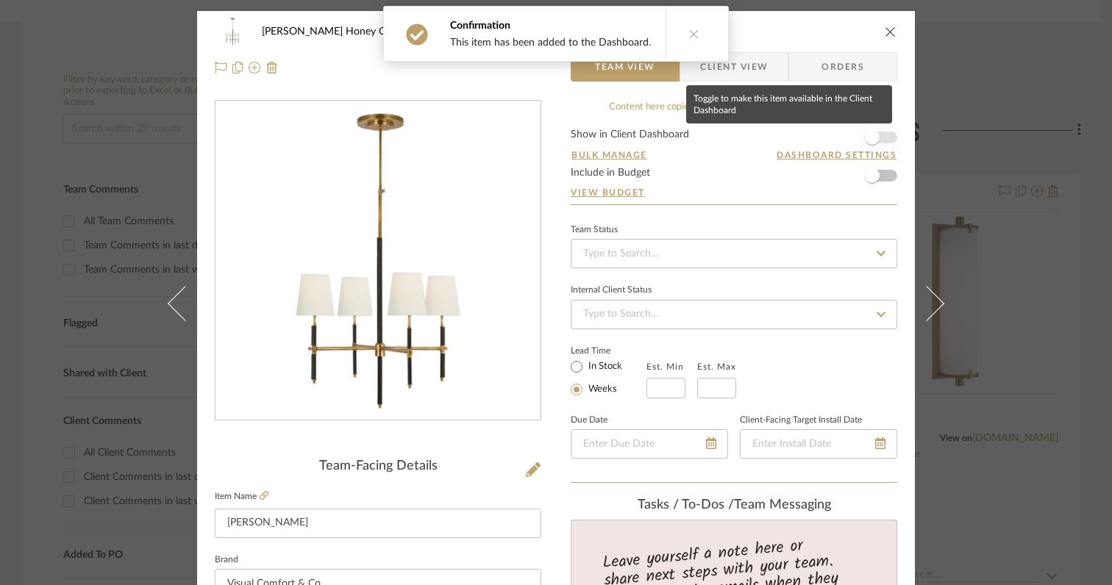
click at [872, 140] on span "button" at bounding box center [872, 137] width 15 height 15
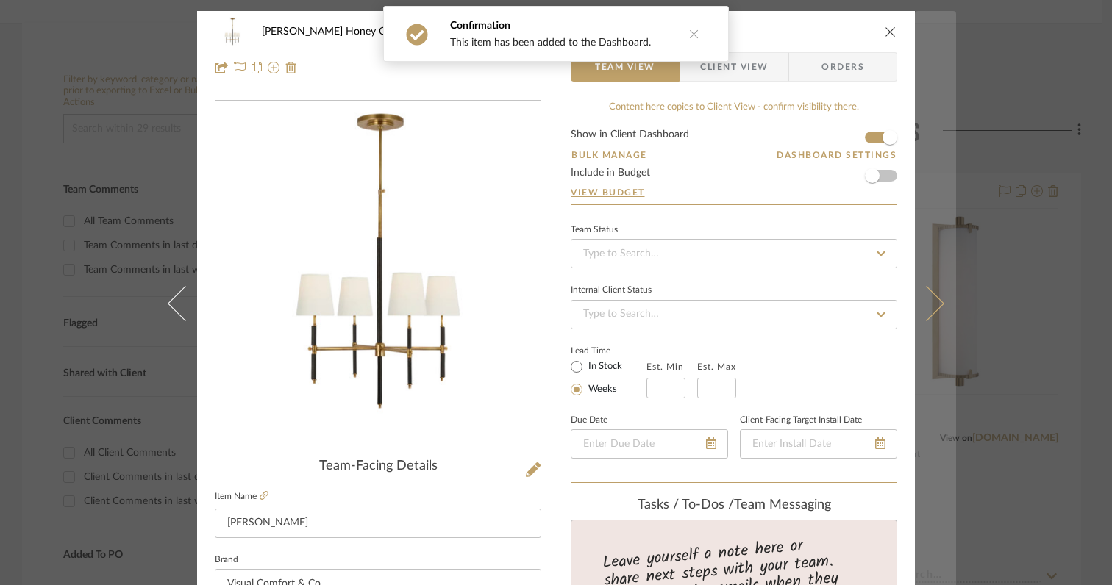
click at [931, 309] on icon at bounding box center [926, 303] width 35 height 35
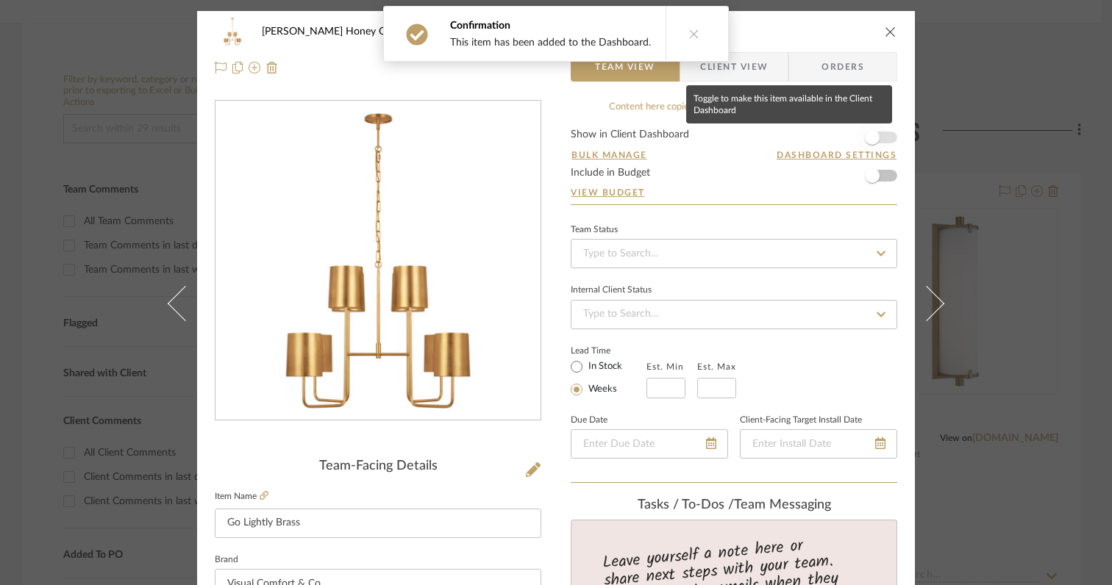
click at [866, 137] on span "button" at bounding box center [872, 137] width 15 height 15
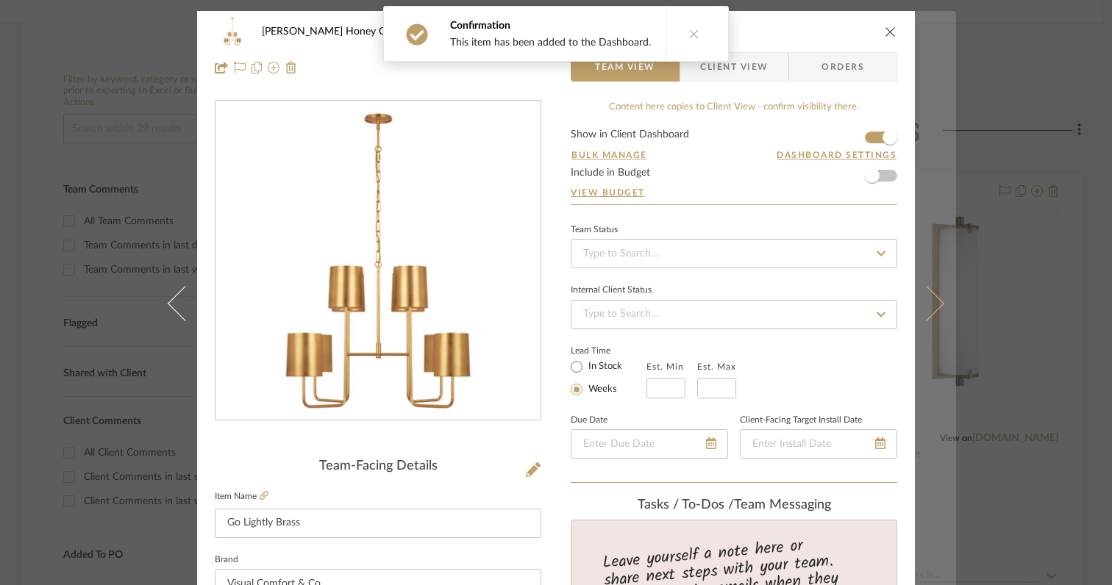
click at [927, 310] on icon at bounding box center [926, 303] width 35 height 35
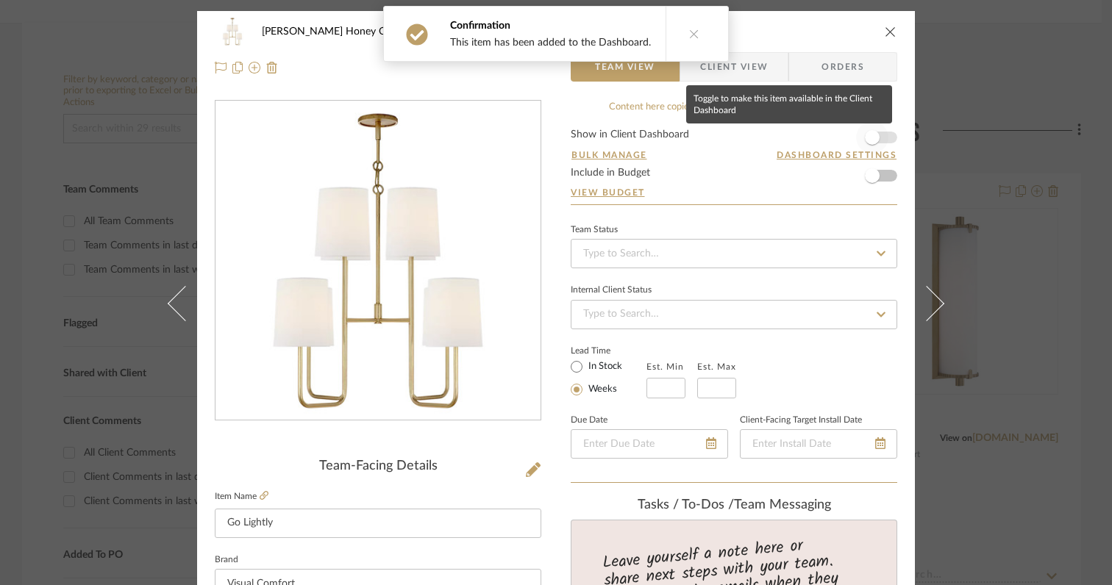
click at [874, 140] on span "button" at bounding box center [872, 137] width 32 height 32
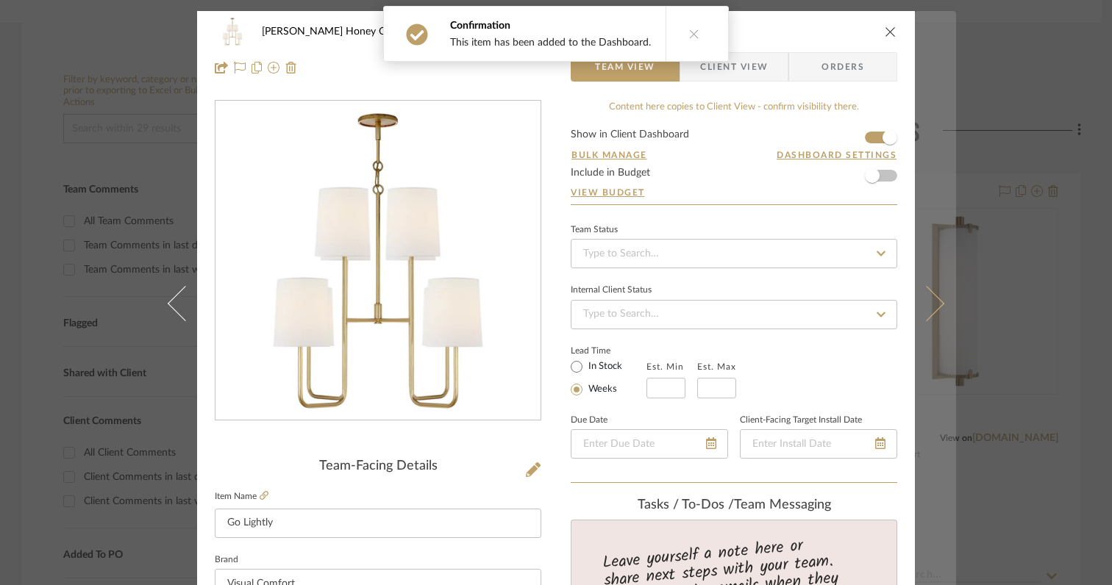
click at [932, 303] on icon at bounding box center [926, 303] width 35 height 35
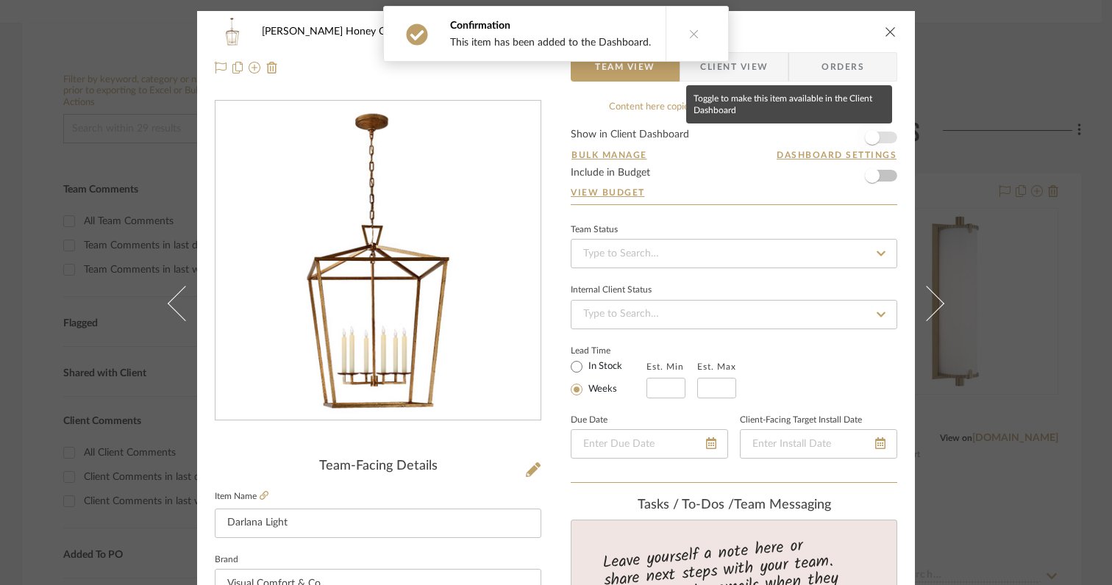
click at [869, 137] on span "button" at bounding box center [872, 137] width 15 height 15
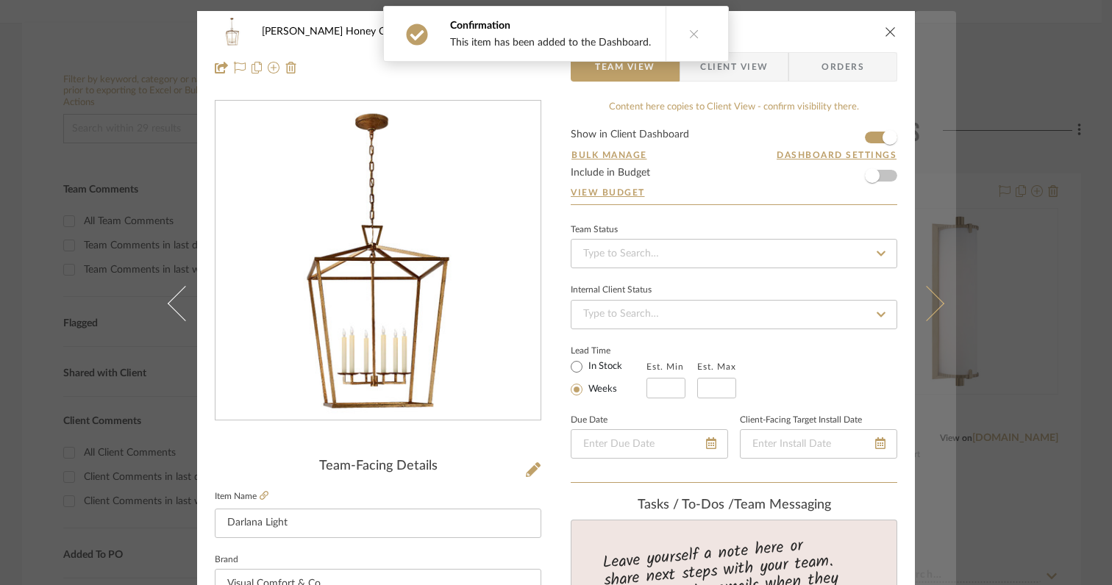
click at [932, 306] on icon at bounding box center [926, 303] width 35 height 35
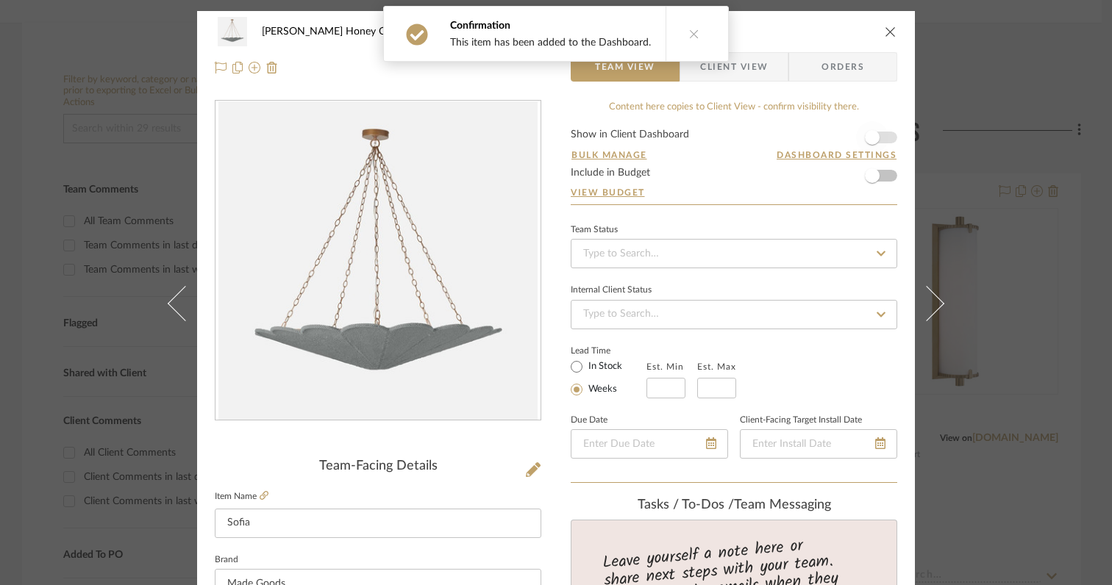
click at [879, 138] on span "button" at bounding box center [872, 137] width 32 height 32
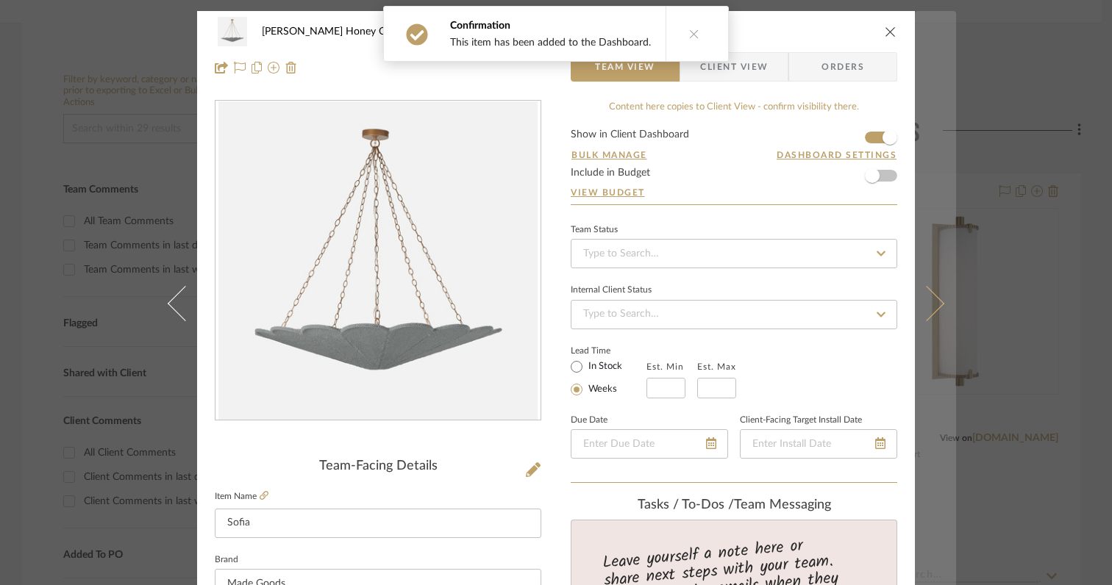
click at [926, 309] on icon at bounding box center [926, 303] width 35 height 35
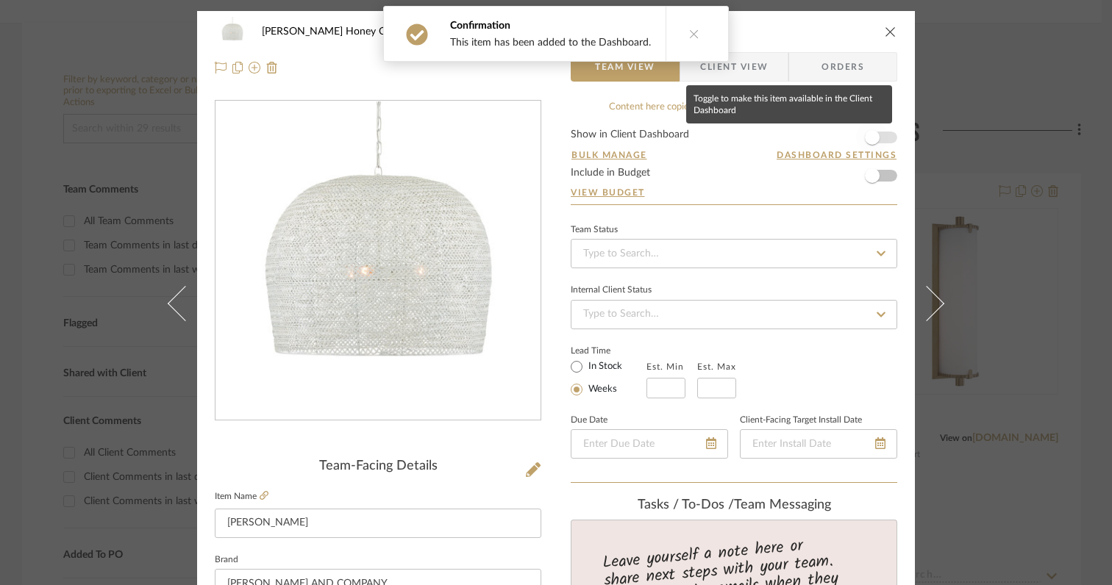
click at [877, 139] on span "button" at bounding box center [872, 137] width 32 height 32
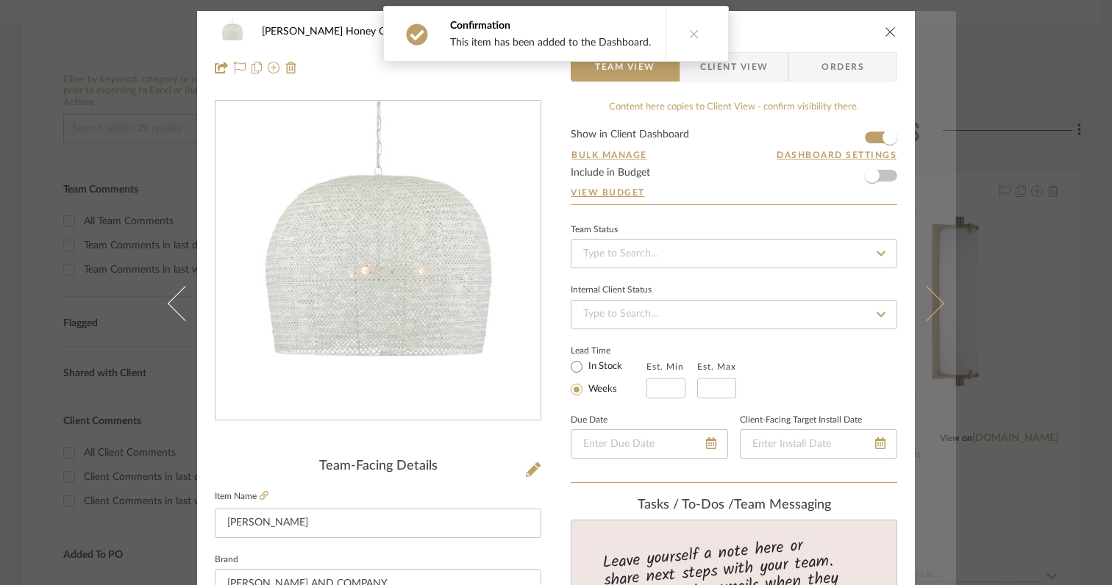
click at [926, 309] on icon at bounding box center [926, 303] width 35 height 35
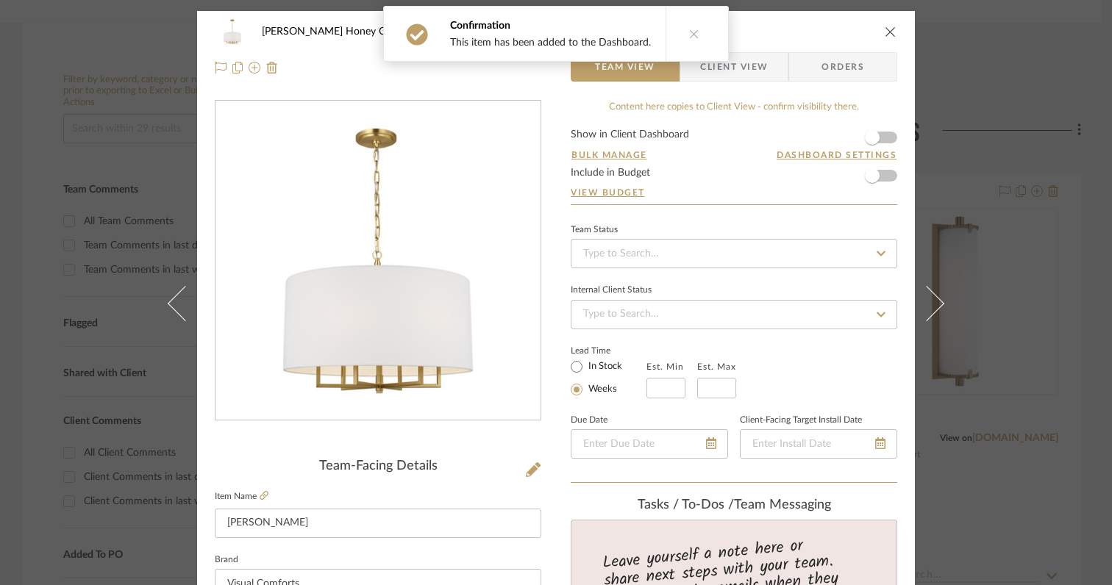
click at [888, 139] on form "Show in Client Dashboard Bulk Manage Dashboard Settings Include in Budget View …" at bounding box center [733, 166] width 326 height 75
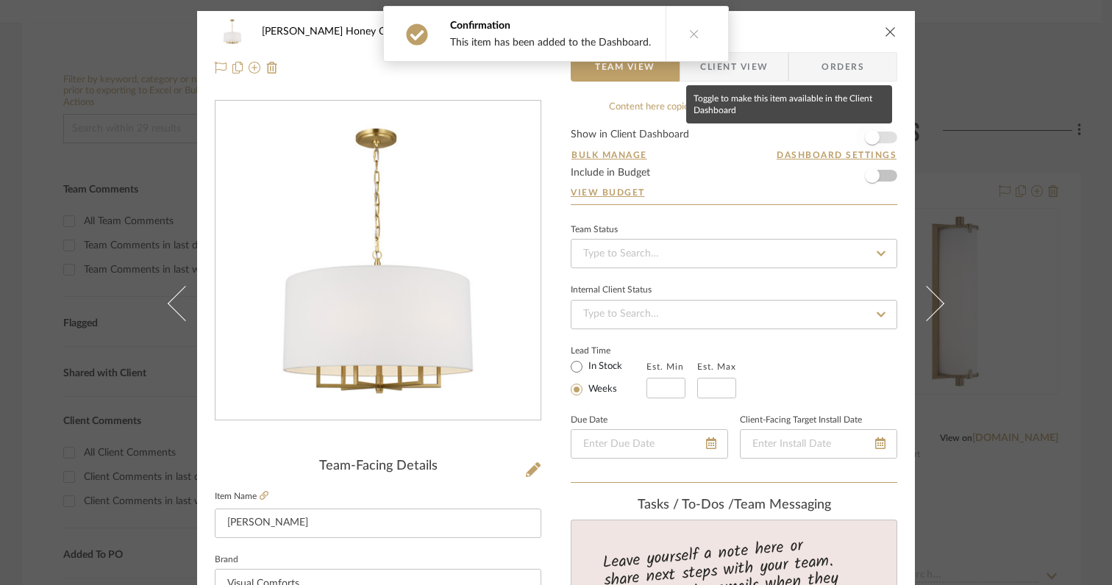
click at [875, 139] on span "button" at bounding box center [872, 137] width 32 height 32
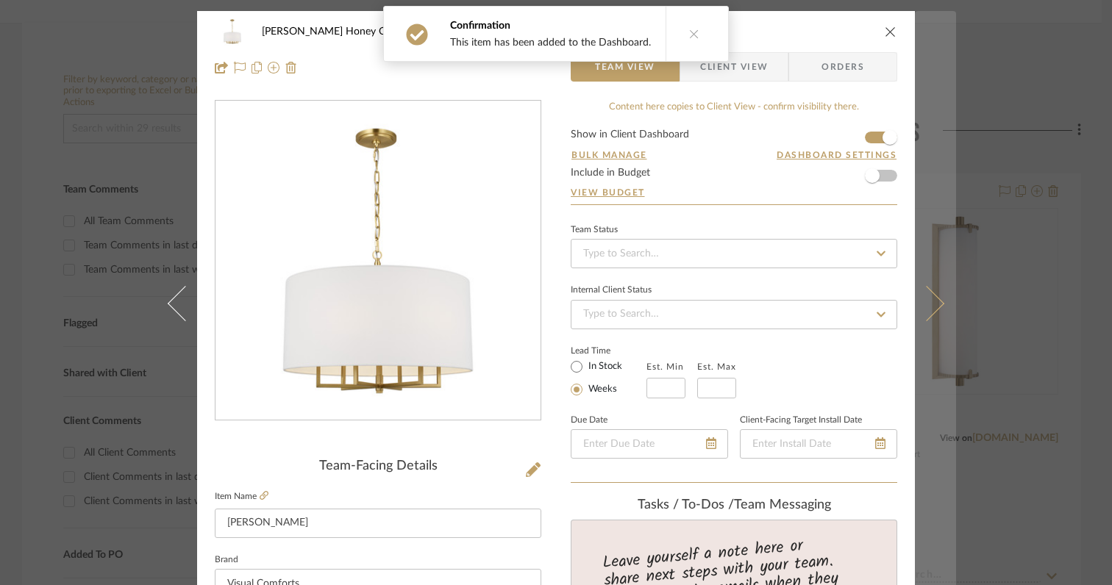
click at [931, 310] on icon at bounding box center [926, 303] width 35 height 35
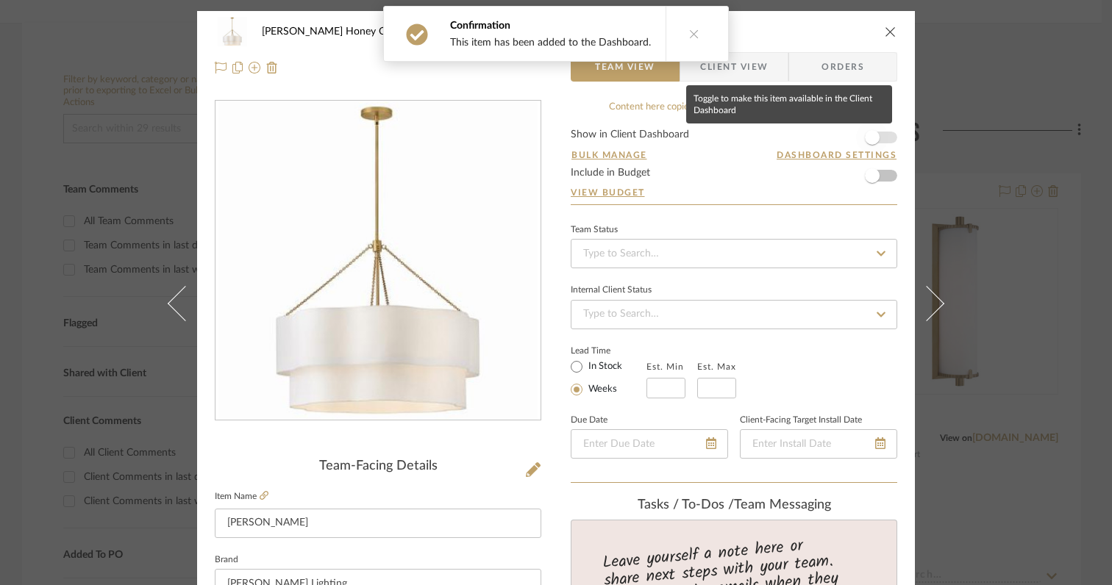
click at [873, 139] on span "button" at bounding box center [872, 137] width 15 height 15
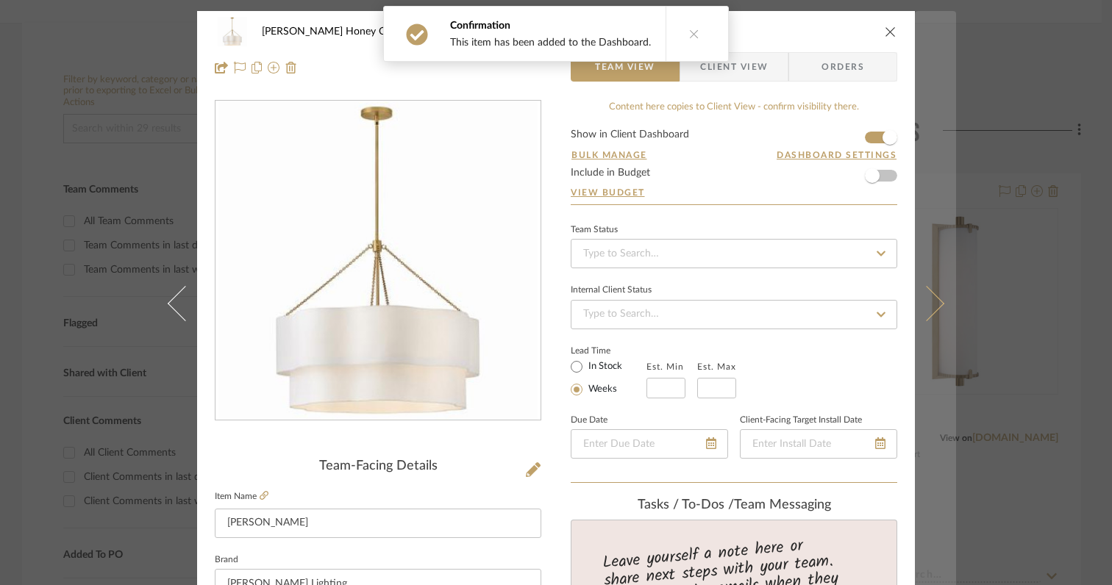
click at [930, 307] on icon at bounding box center [926, 303] width 35 height 35
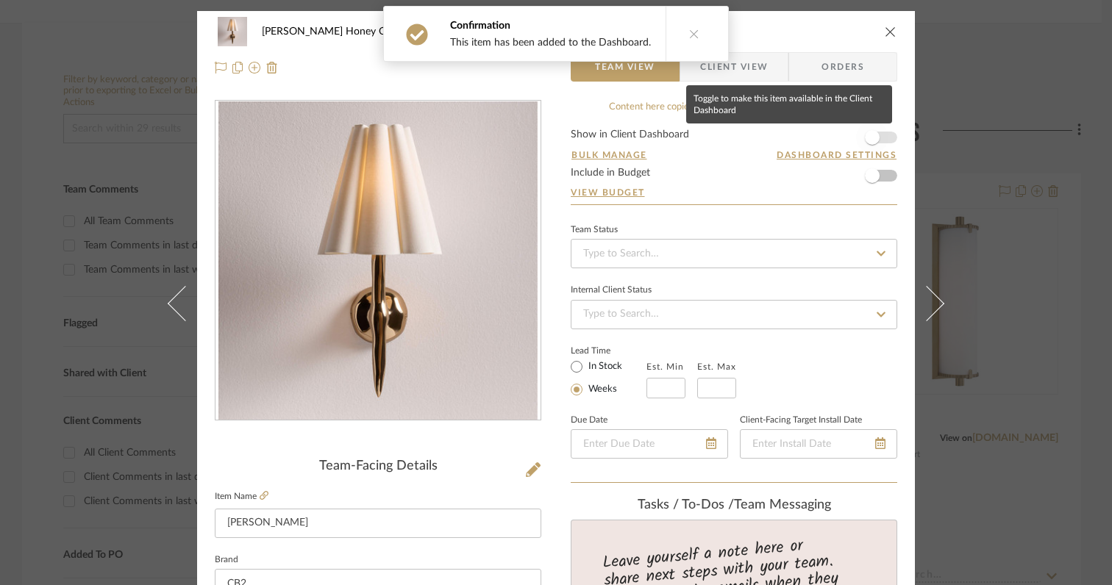
click at [870, 137] on span "button" at bounding box center [872, 137] width 15 height 15
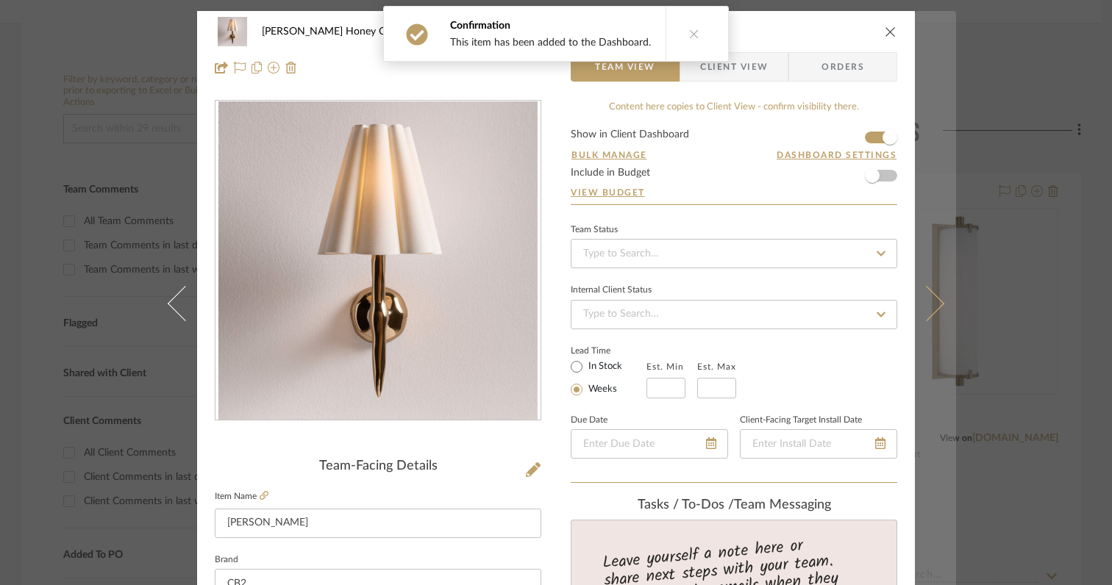
click at [926, 315] on icon at bounding box center [926, 303] width 35 height 35
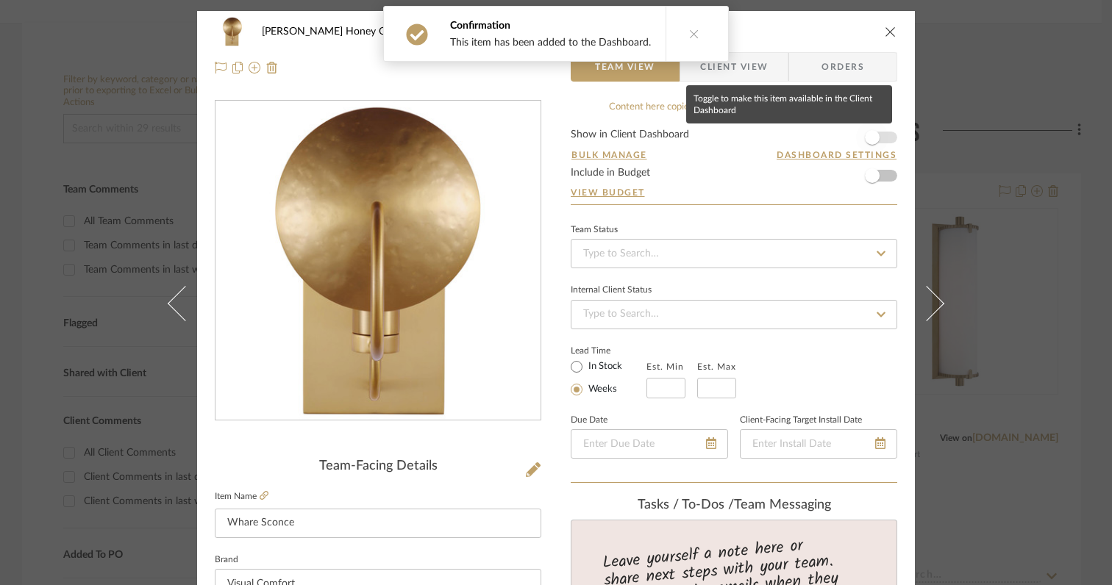
click at [871, 137] on span "button" at bounding box center [872, 137] width 15 height 15
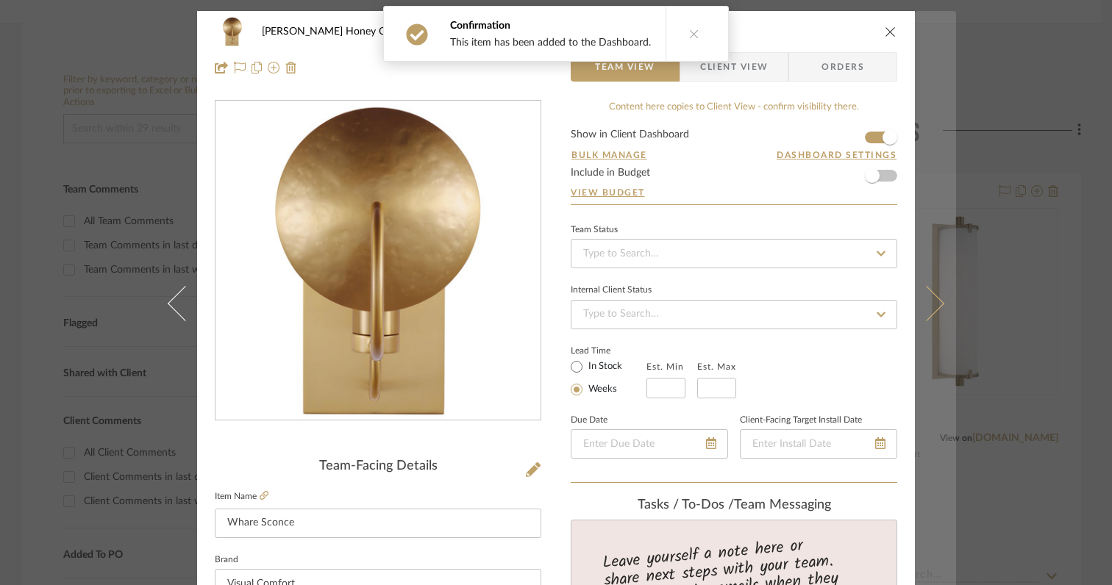
click at [930, 308] on icon at bounding box center [926, 303] width 35 height 35
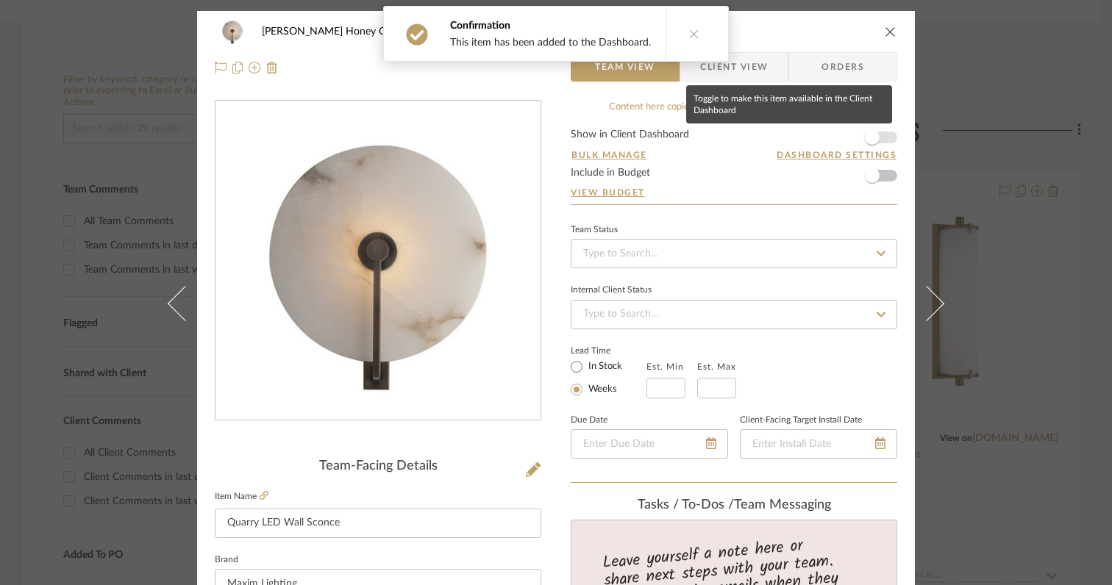
click at [866, 137] on span "button" at bounding box center [872, 137] width 15 height 15
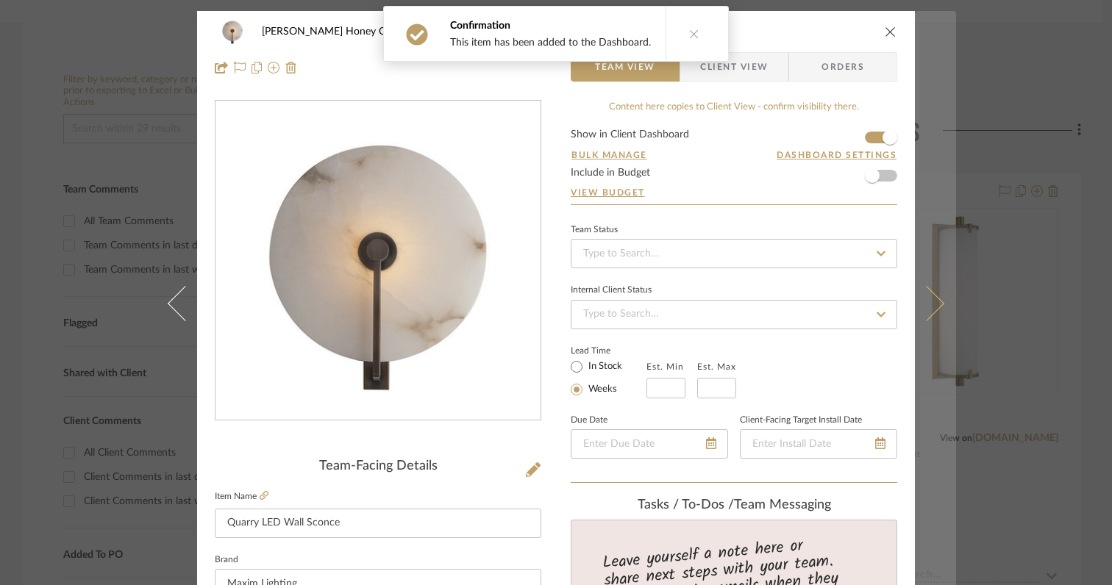
click at [931, 313] on button at bounding box center [934, 303] width 41 height 585
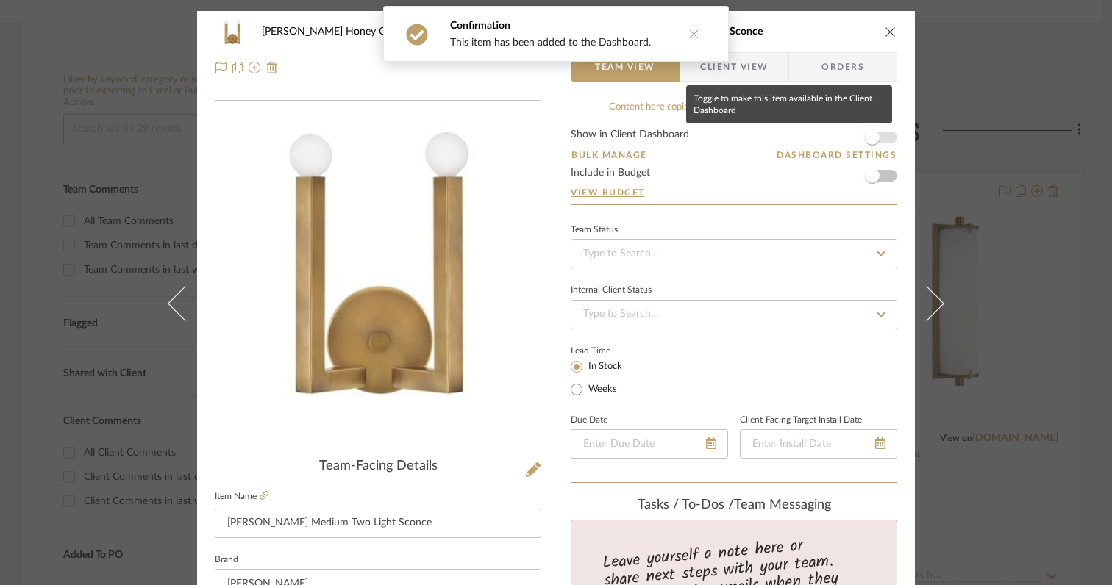
click at [874, 139] on span "button" at bounding box center [872, 137] width 32 height 32
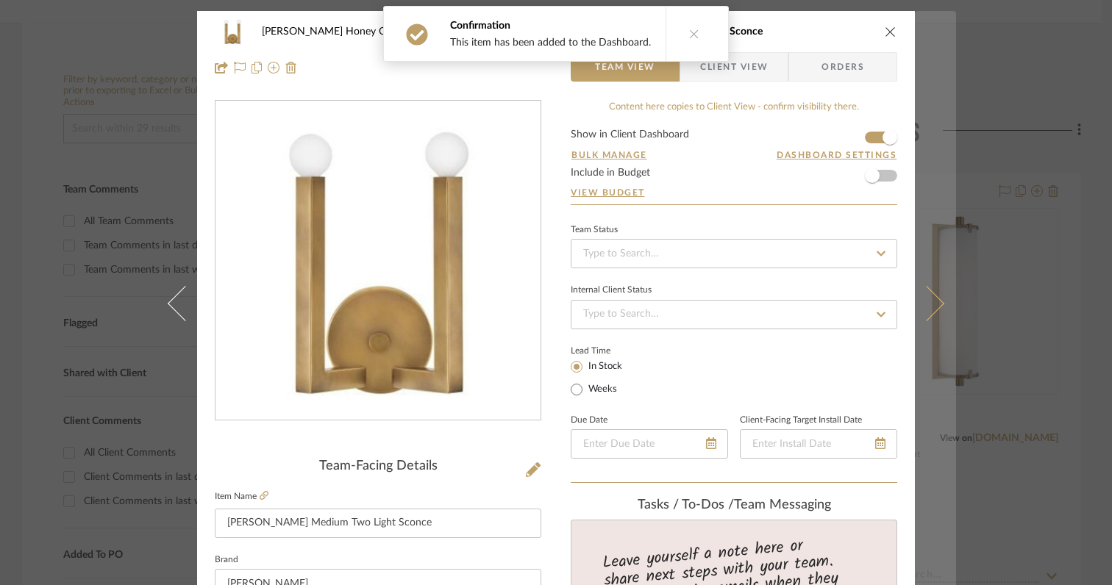
click at [931, 305] on icon at bounding box center [926, 303] width 35 height 35
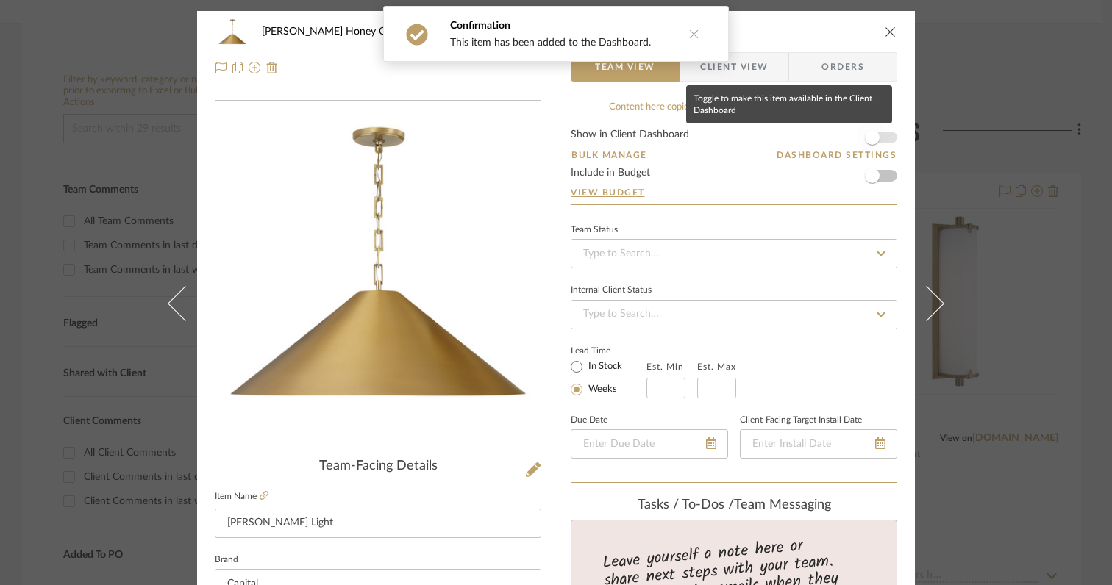
click at [871, 127] on span "button" at bounding box center [872, 137] width 32 height 32
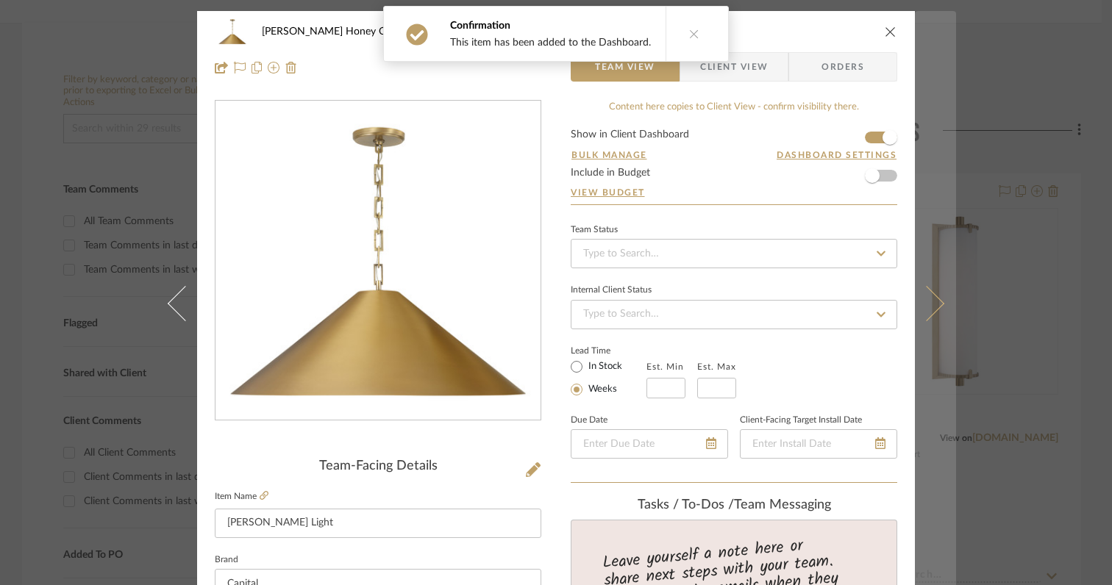
click at [925, 310] on icon at bounding box center [926, 303] width 35 height 35
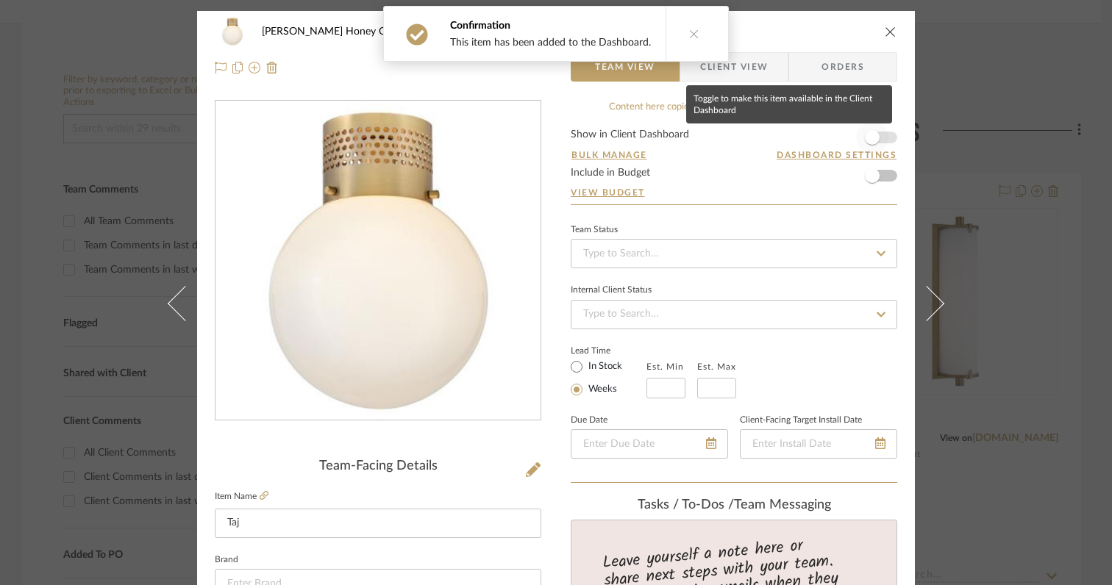
click at [874, 141] on span "button" at bounding box center [872, 137] width 32 height 32
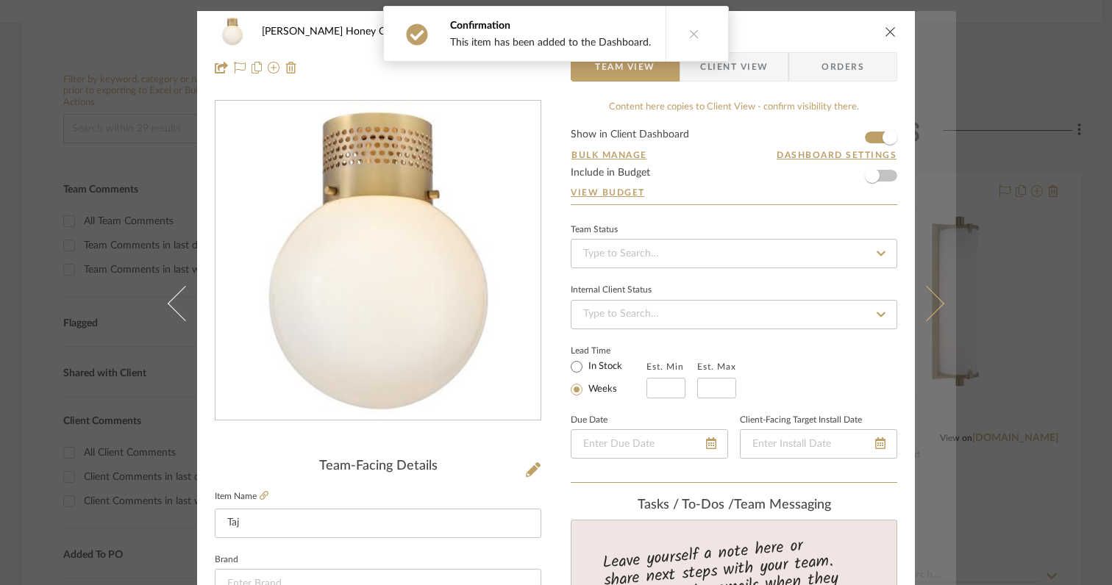
click at [928, 309] on icon at bounding box center [926, 303] width 35 height 35
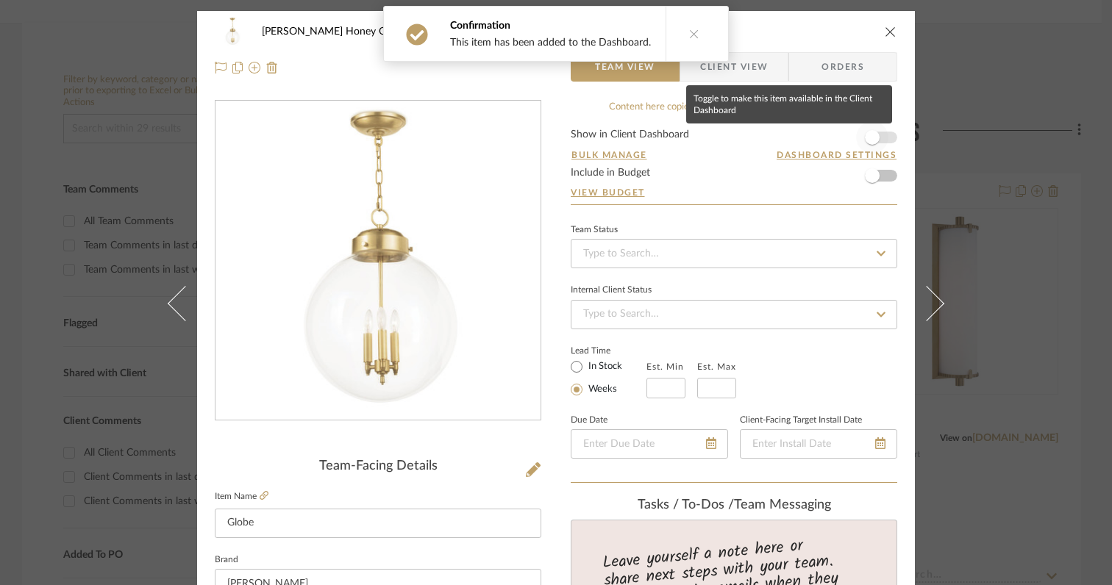
click at [873, 137] on span "button" at bounding box center [872, 137] width 15 height 15
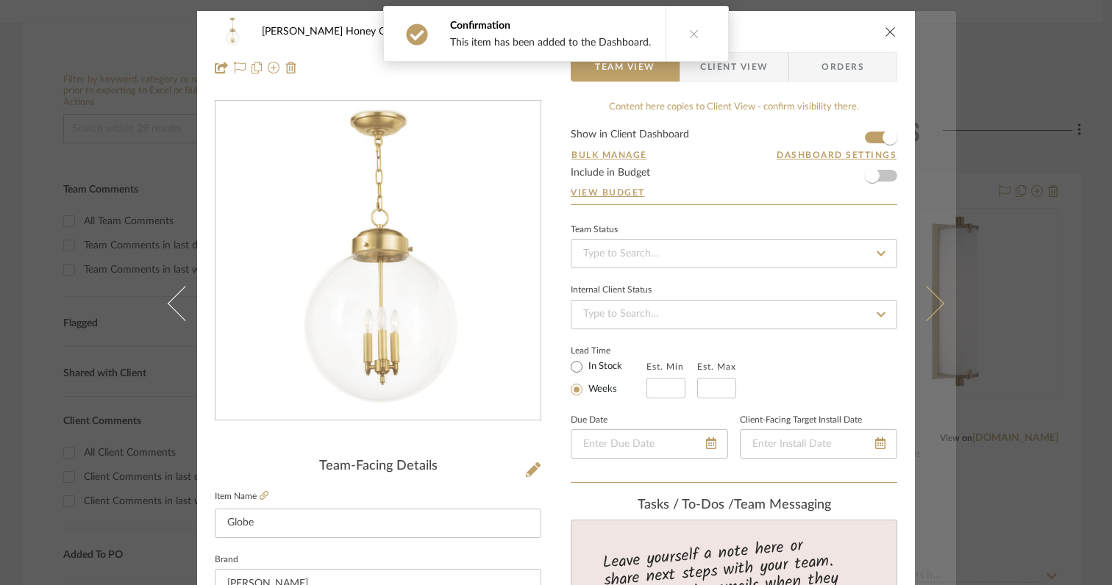
click at [928, 312] on icon at bounding box center [926, 303] width 35 height 35
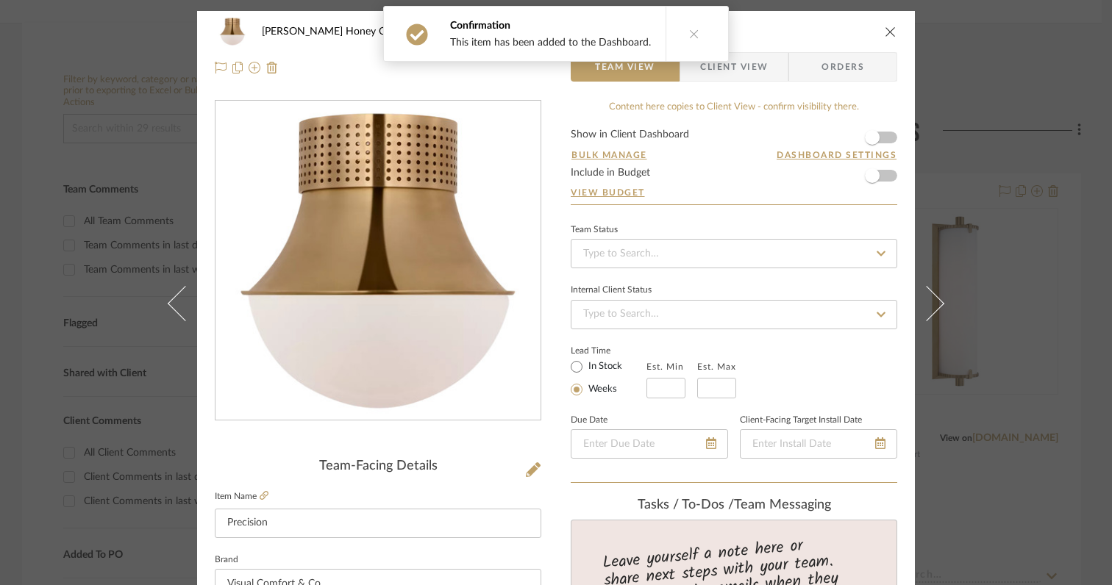
click at [883, 138] on form "Show in Client Dashboard Bulk Manage Dashboard Settings Include in Budget View …" at bounding box center [733, 166] width 326 height 75
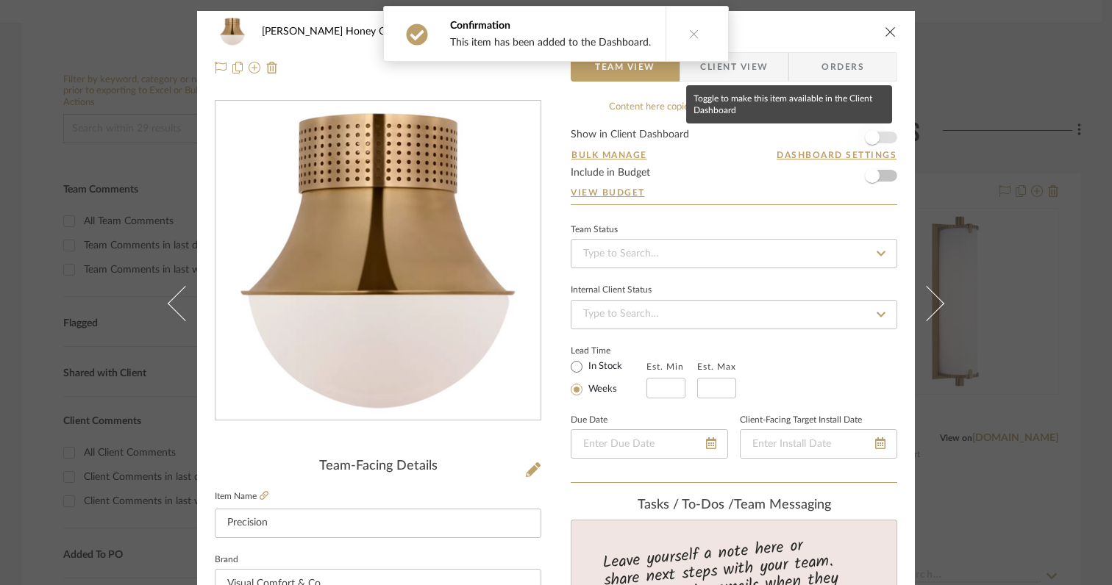
click at [872, 143] on span "button" at bounding box center [872, 137] width 32 height 32
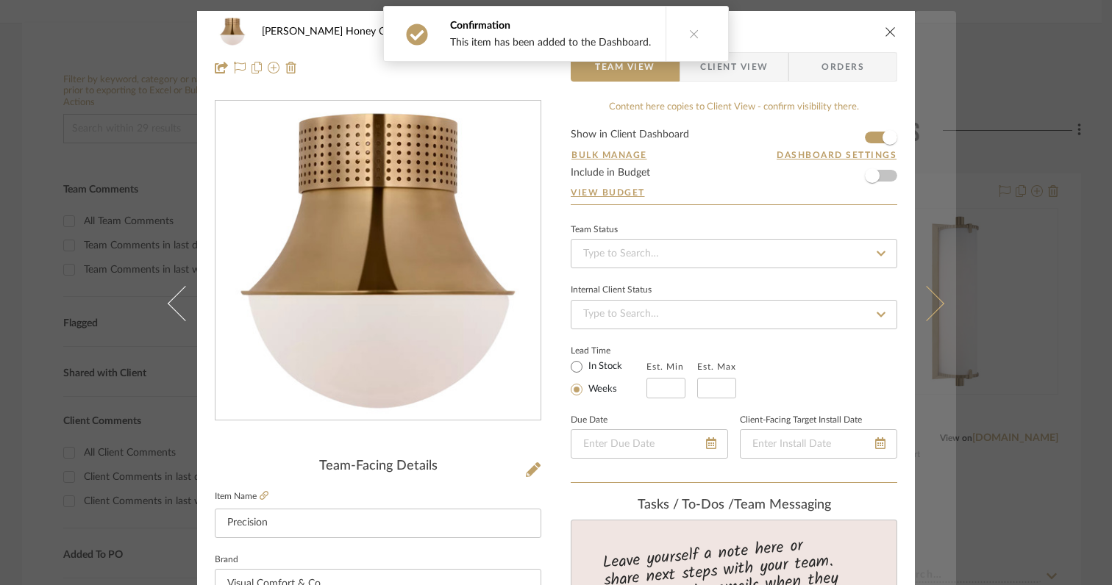
click at [932, 312] on button at bounding box center [934, 303] width 41 height 585
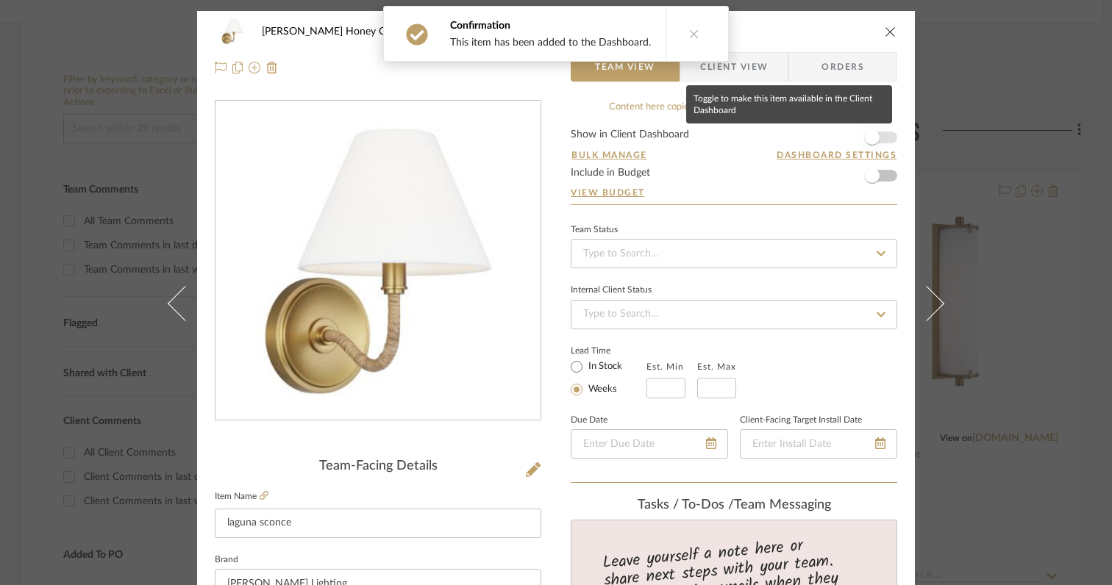
click at [877, 138] on span "button" at bounding box center [872, 137] width 32 height 32
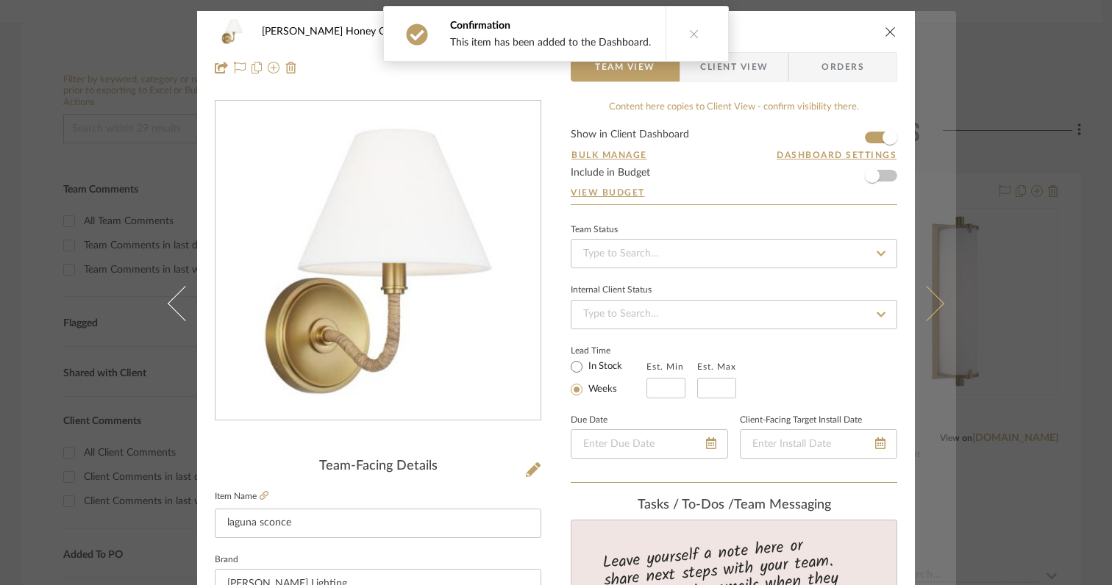
click at [927, 305] on icon at bounding box center [926, 303] width 35 height 35
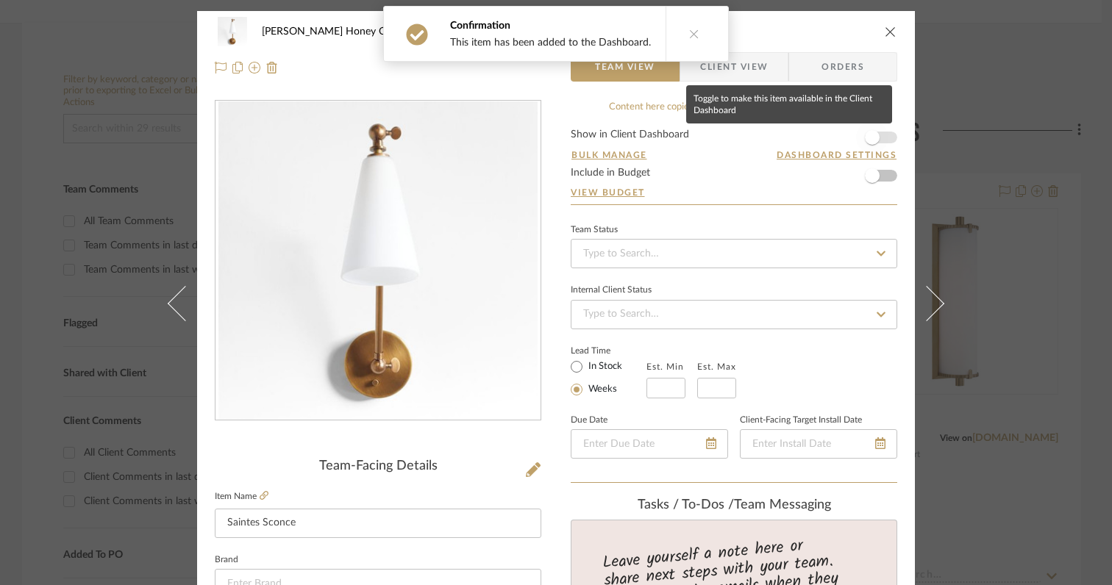
click at [872, 140] on span "button" at bounding box center [872, 137] width 15 height 15
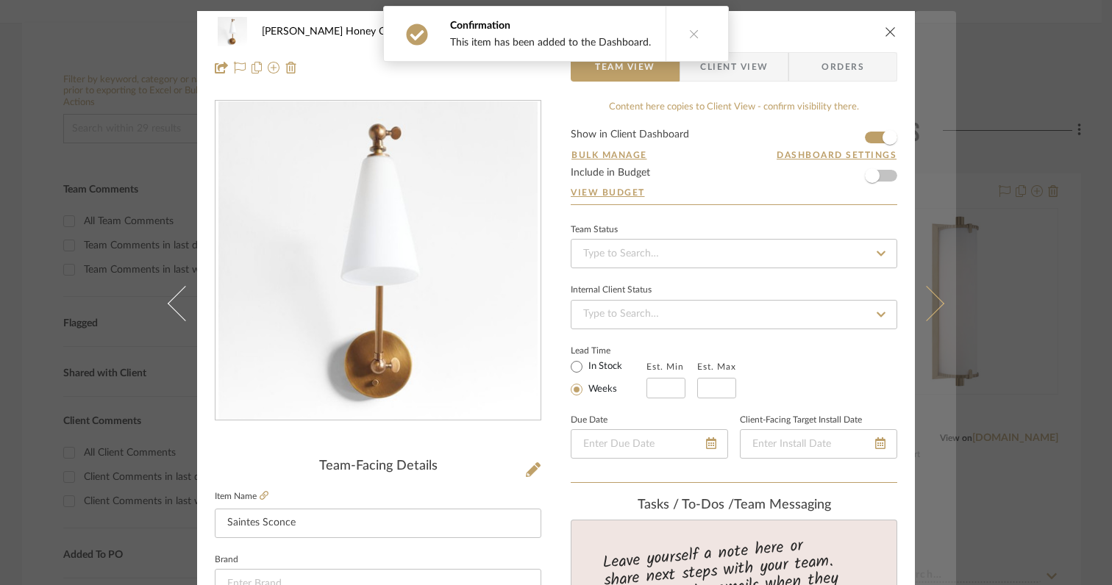
click at [927, 307] on icon at bounding box center [926, 303] width 35 height 35
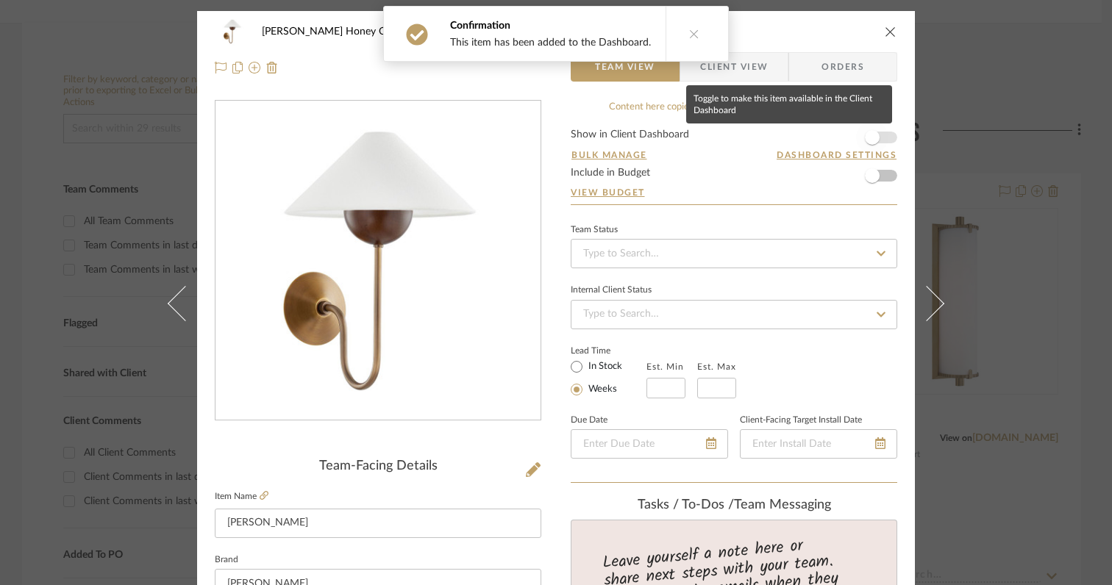
click at [873, 138] on span "button" at bounding box center [872, 137] width 15 height 15
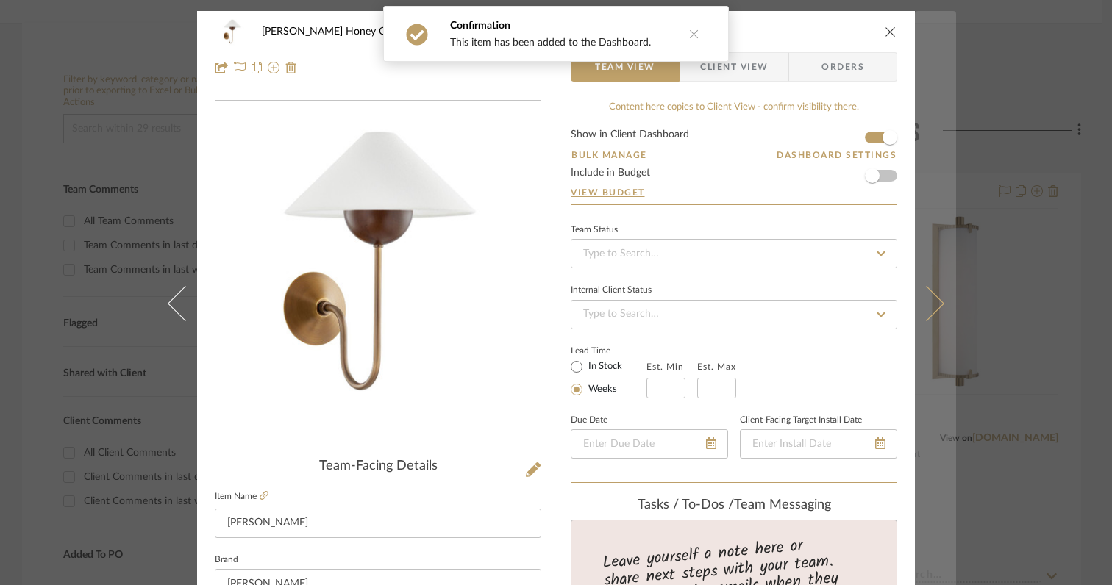
click at [925, 309] on icon at bounding box center [926, 303] width 35 height 35
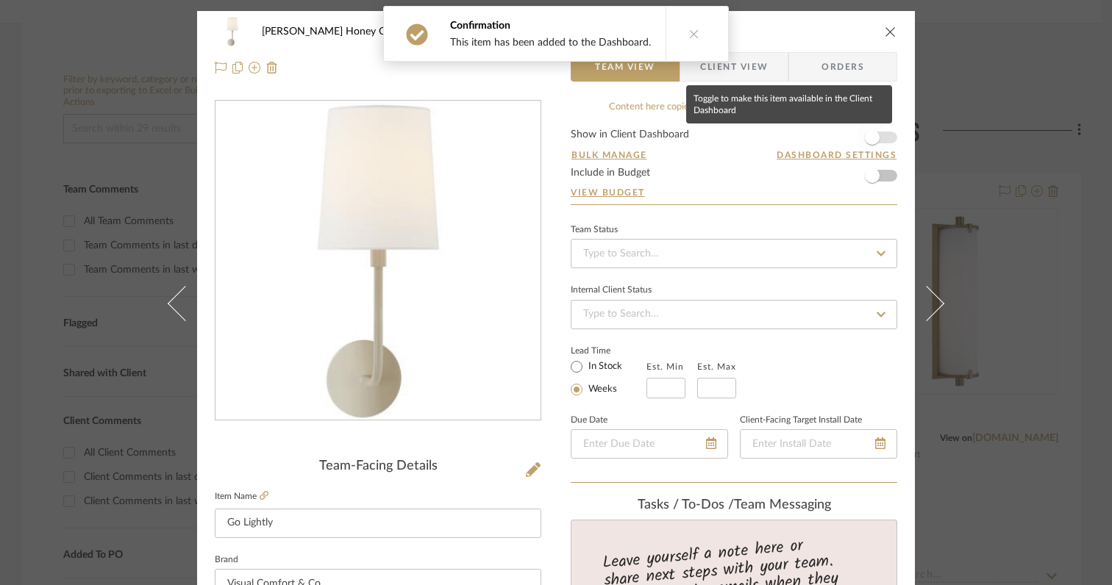
click at [865, 138] on span "button" at bounding box center [872, 137] width 15 height 15
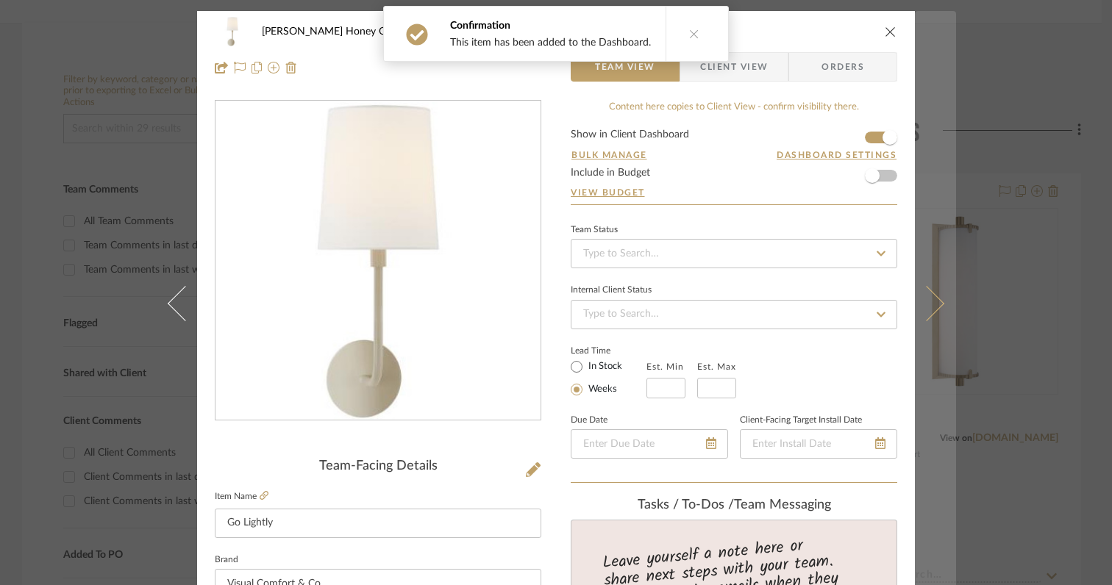
click at [932, 312] on button at bounding box center [934, 303] width 41 height 585
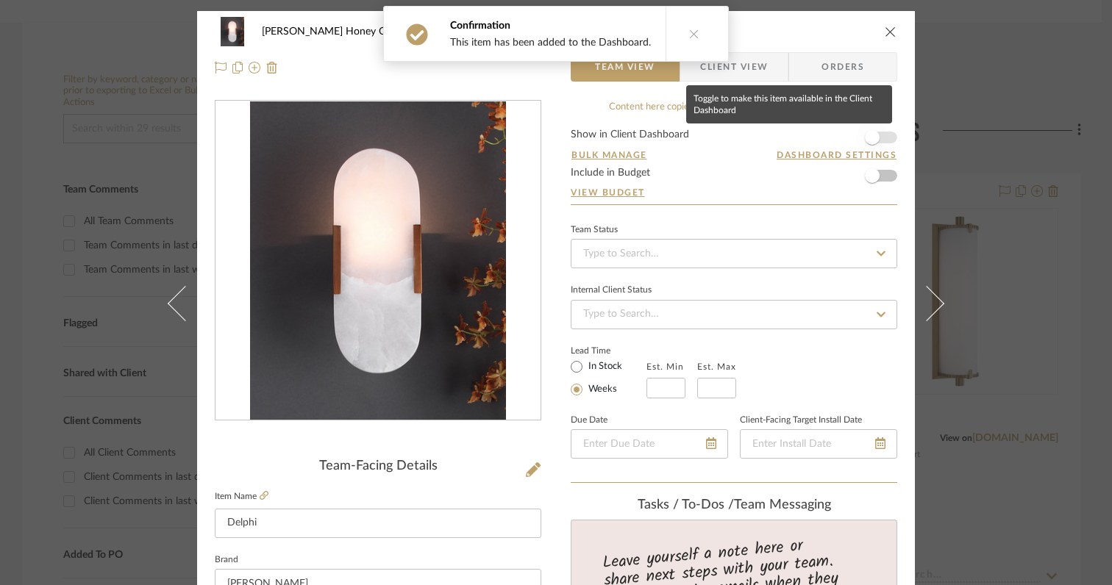
click at [876, 137] on span "button" at bounding box center [872, 137] width 32 height 32
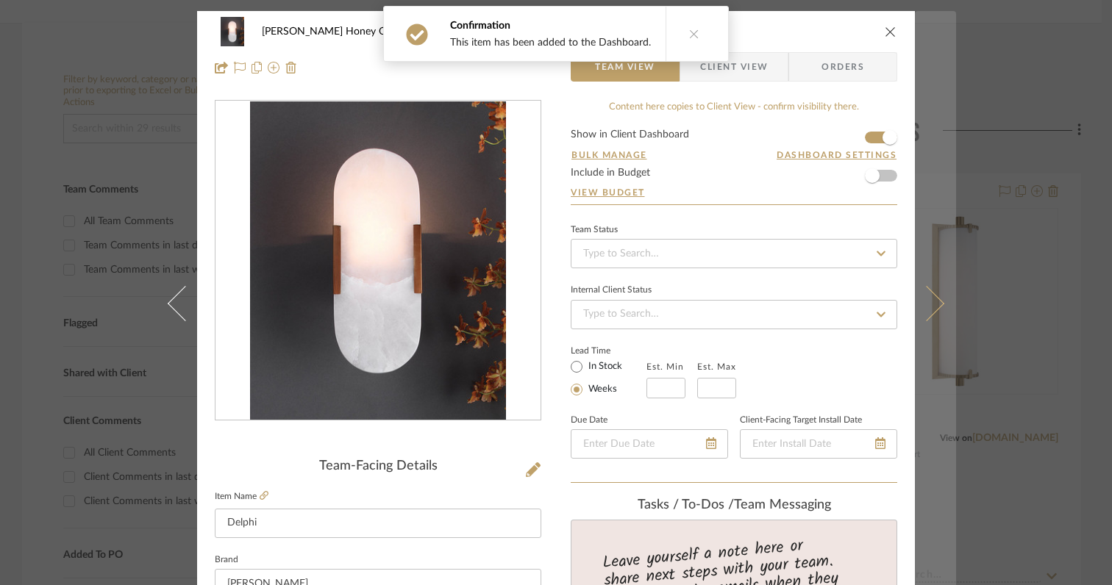
click at [925, 303] on icon at bounding box center [926, 303] width 35 height 35
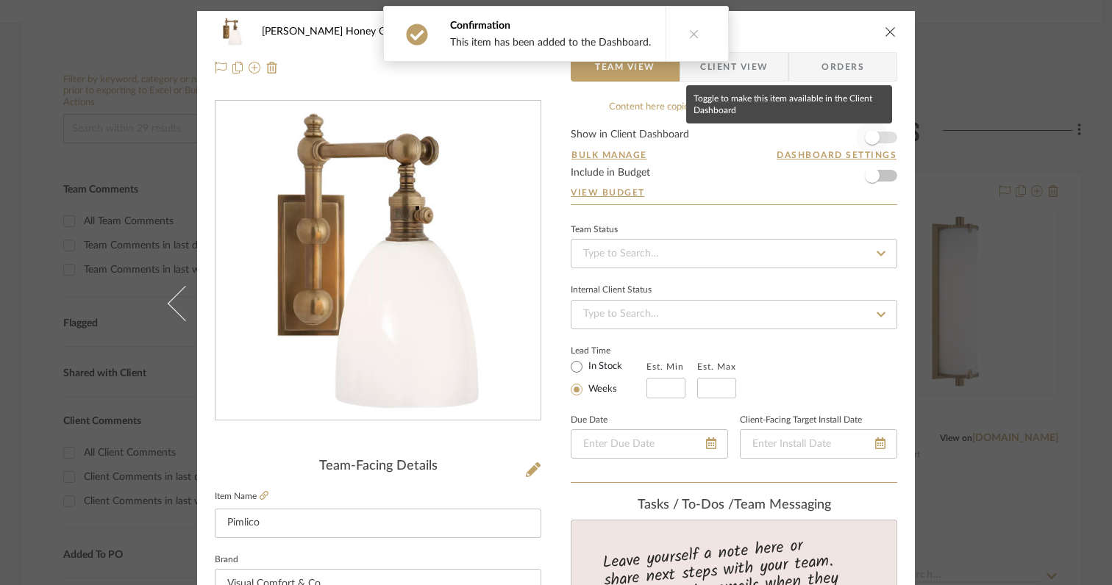
click at [873, 137] on span "button" at bounding box center [872, 137] width 15 height 15
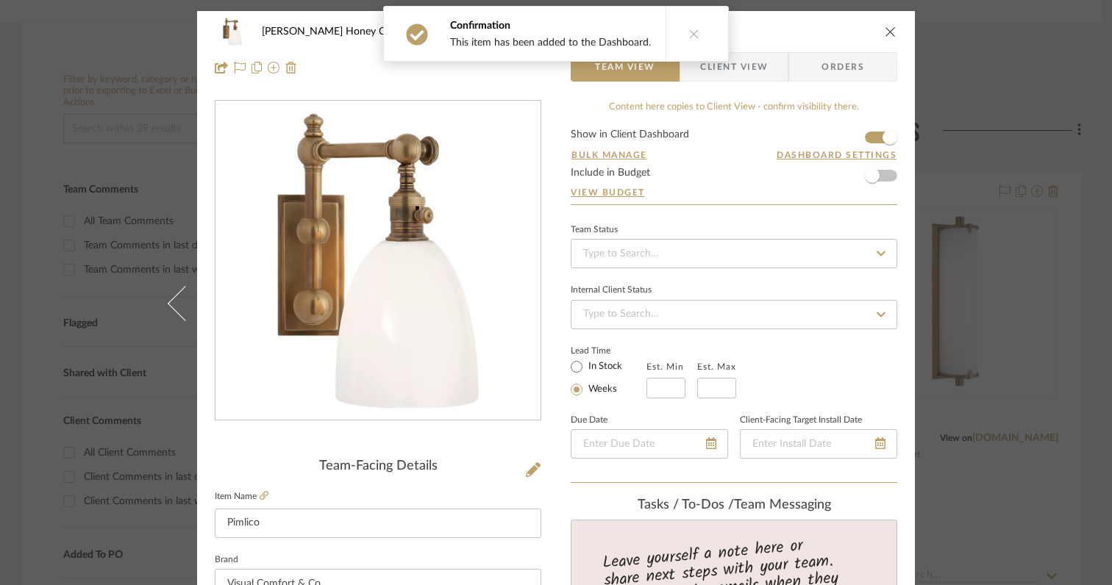
click at [884, 29] on icon "close" at bounding box center [890, 32] width 12 height 12
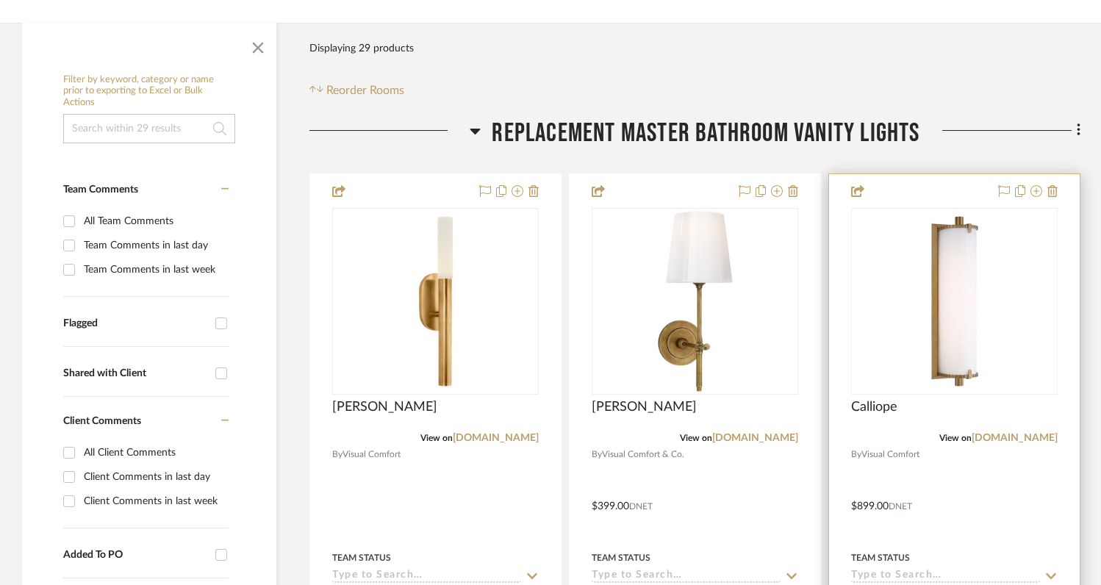
scroll to position [184, 0]
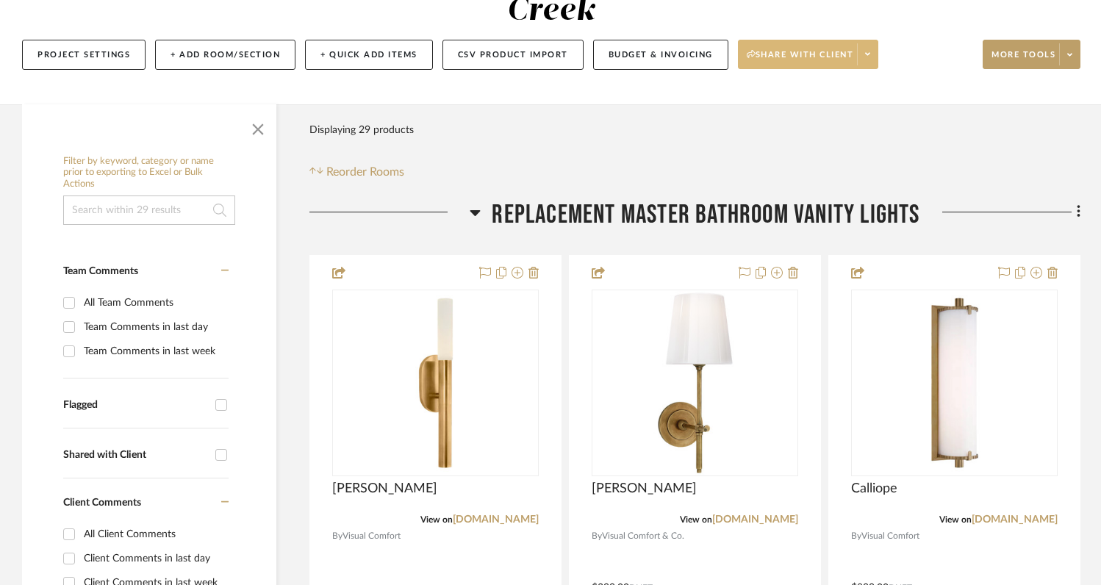
click at [873, 57] on span at bounding box center [867, 54] width 21 height 22
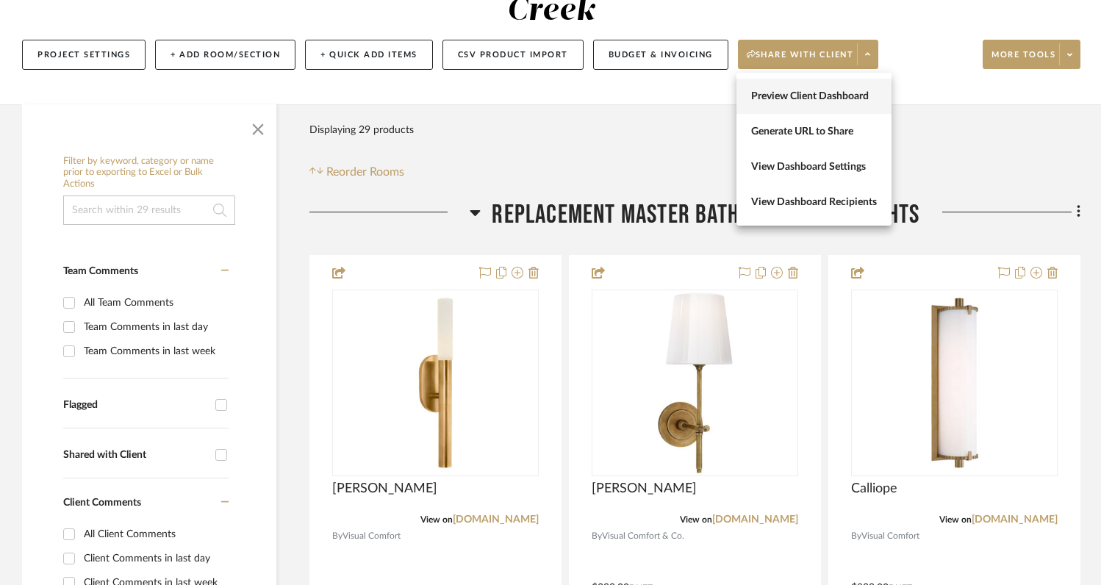
click at [852, 93] on span "Preview Client Dashboard" at bounding box center [814, 96] width 126 height 12
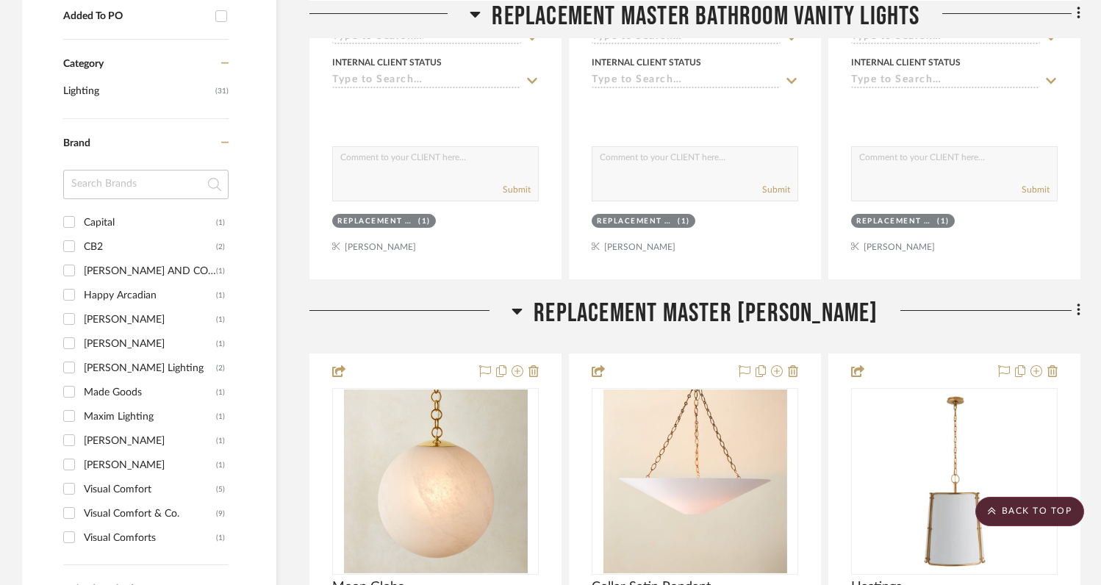
scroll to position [0, 0]
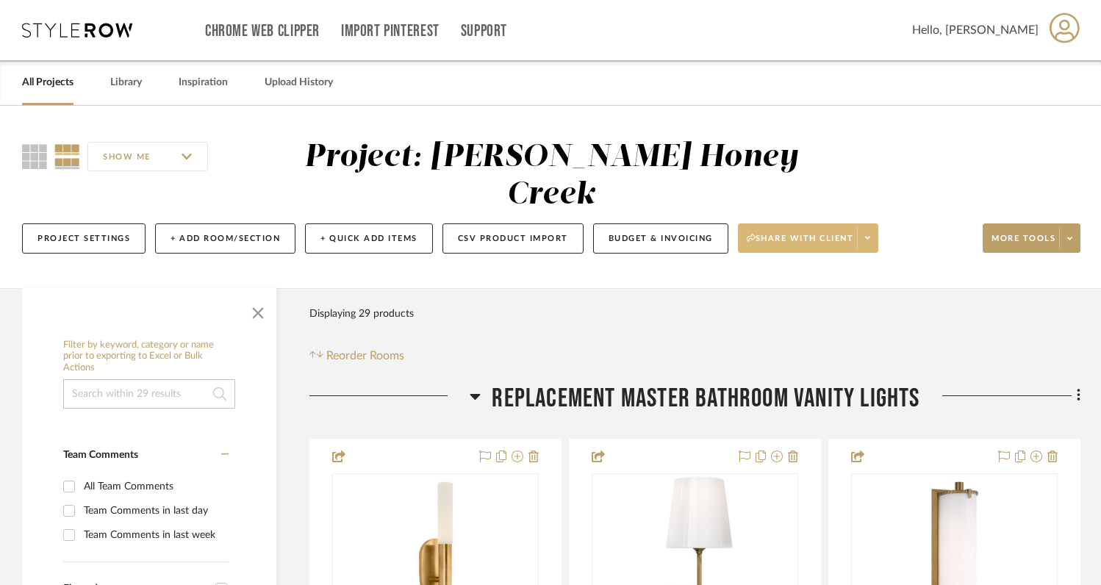
click at [870, 240] on icon at bounding box center [867, 238] width 5 height 8
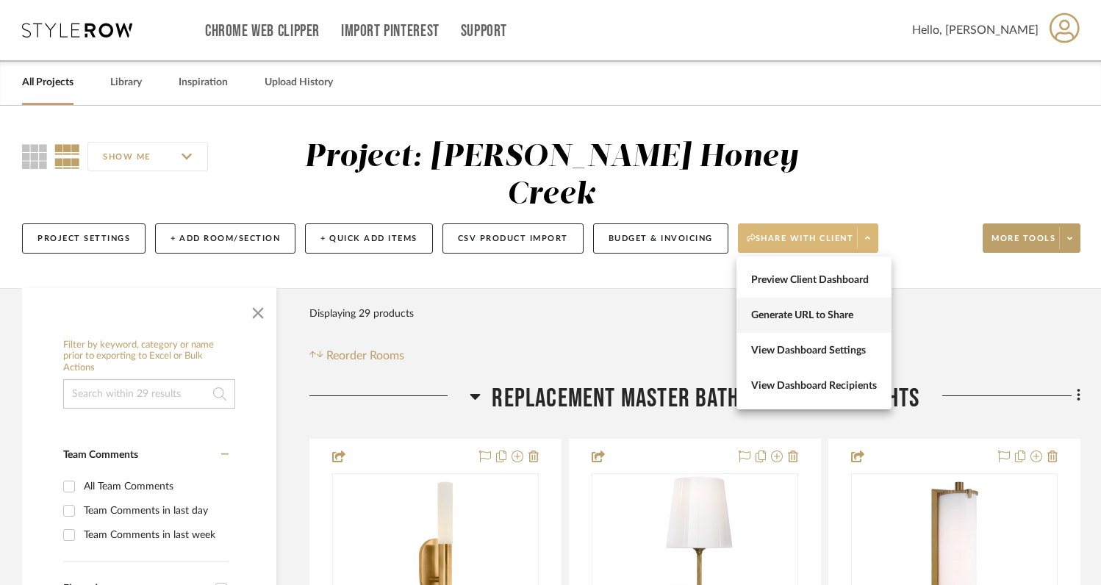
click at [808, 318] on span "Generate URL to Share" at bounding box center [814, 315] width 126 height 12
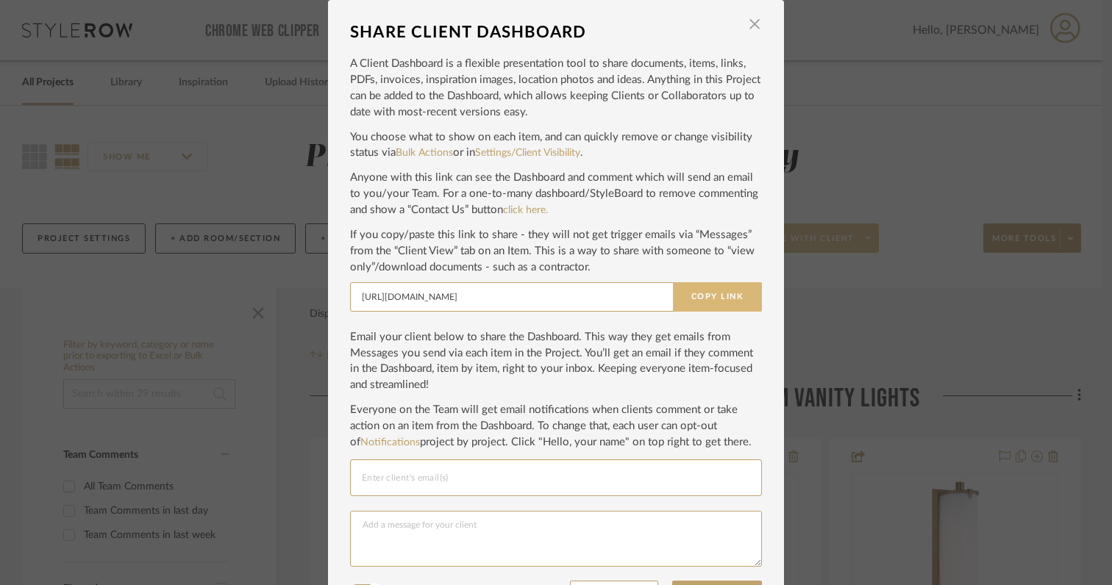
click at [709, 293] on button "Copy Link" at bounding box center [717, 296] width 89 height 29
click at [748, 27] on span "button" at bounding box center [754, 24] width 29 height 29
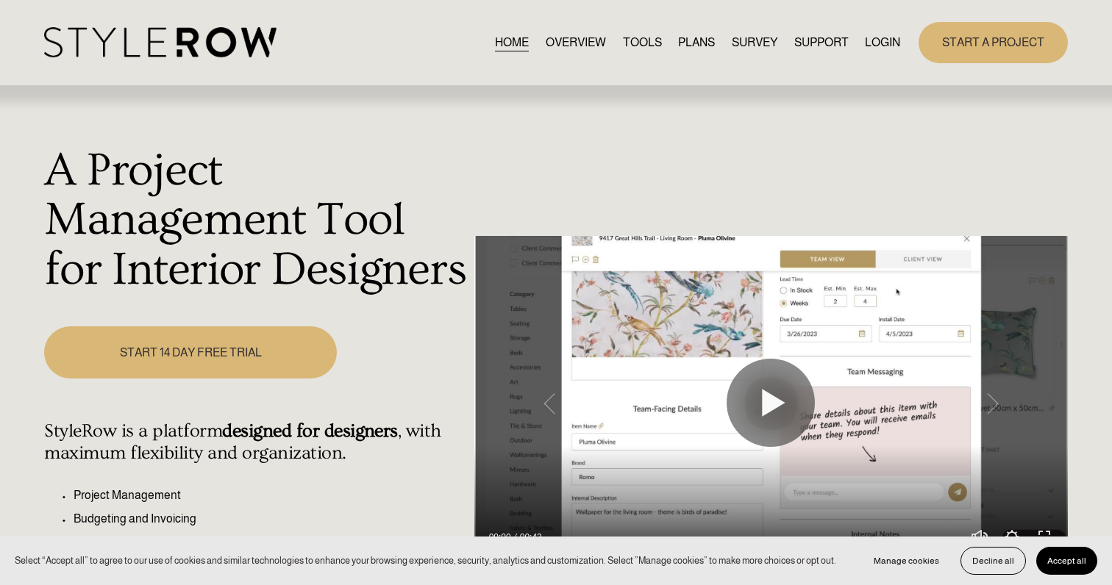
click at [881, 39] on link "LOGIN" at bounding box center [882, 42] width 35 height 20
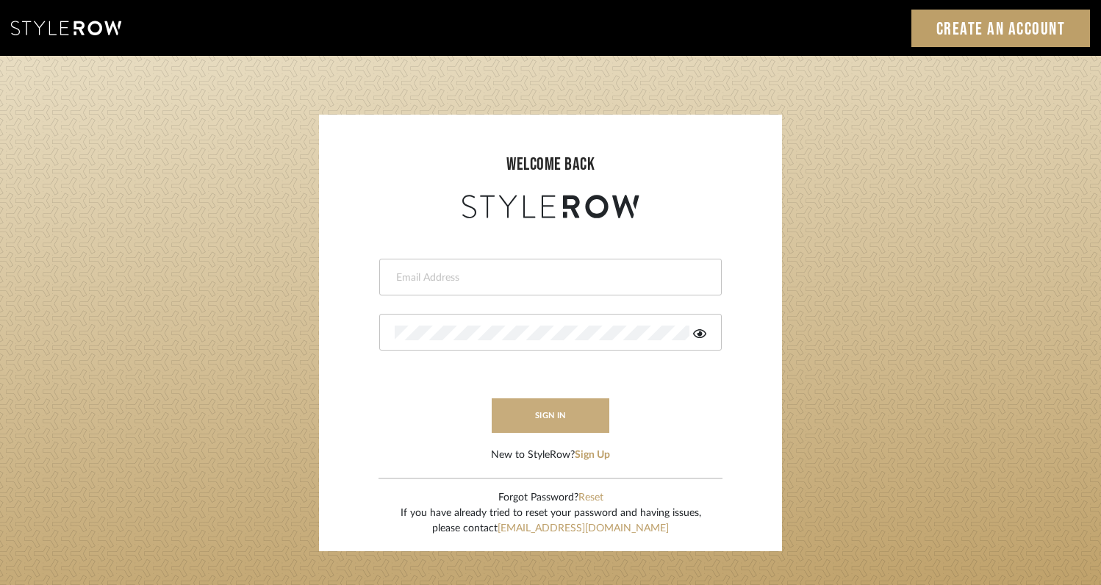
type input "[EMAIL_ADDRESS][DOMAIN_NAME]"
click at [545, 414] on button "sign in" at bounding box center [551, 415] width 118 height 35
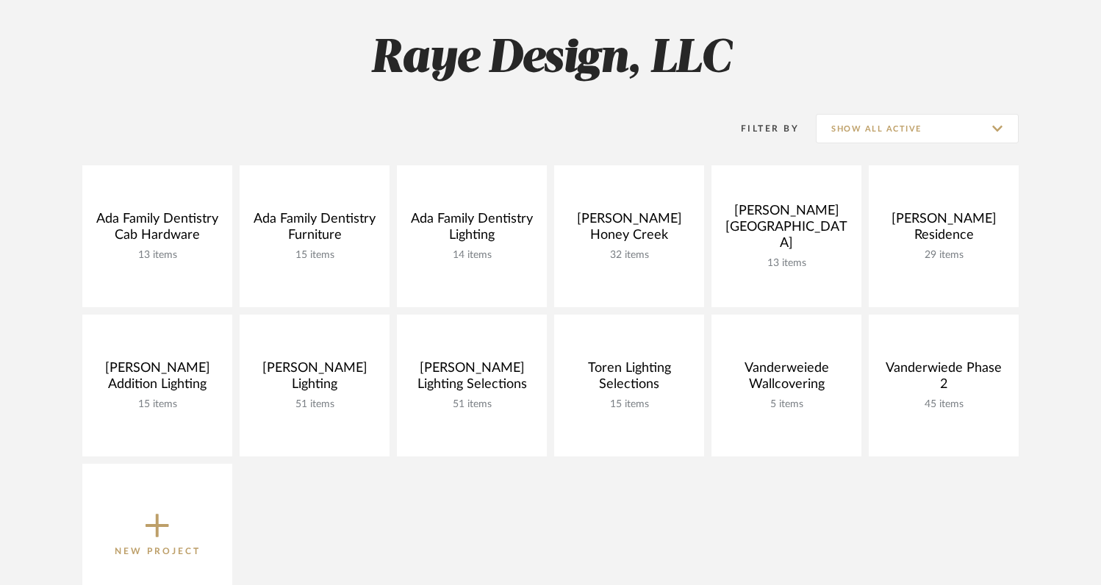
scroll to position [232, 0]
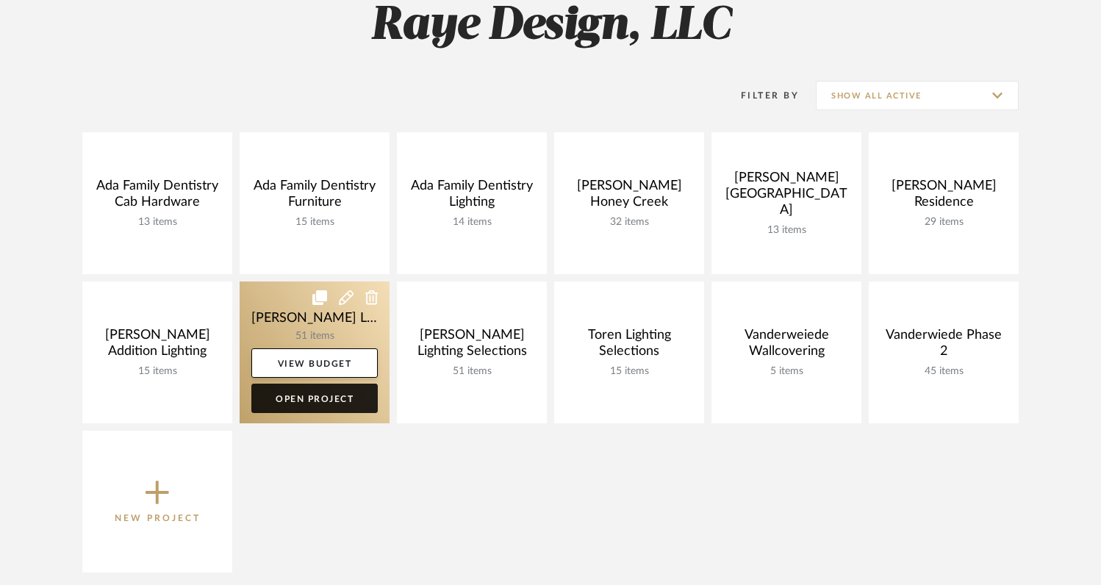
click at [323, 396] on link "Open Project" at bounding box center [314, 398] width 126 height 29
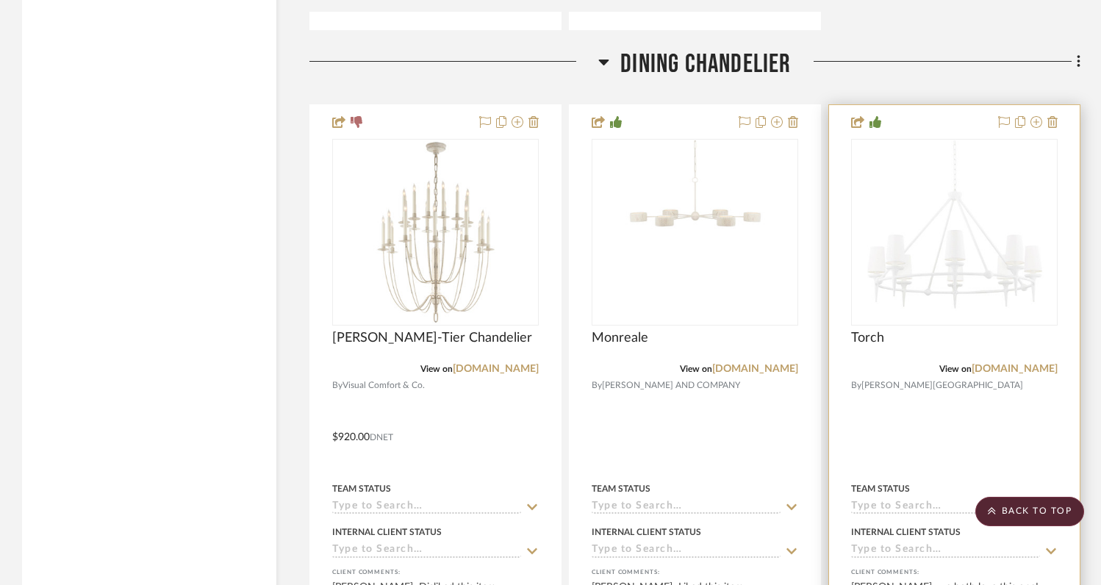
scroll to position [10255, 0]
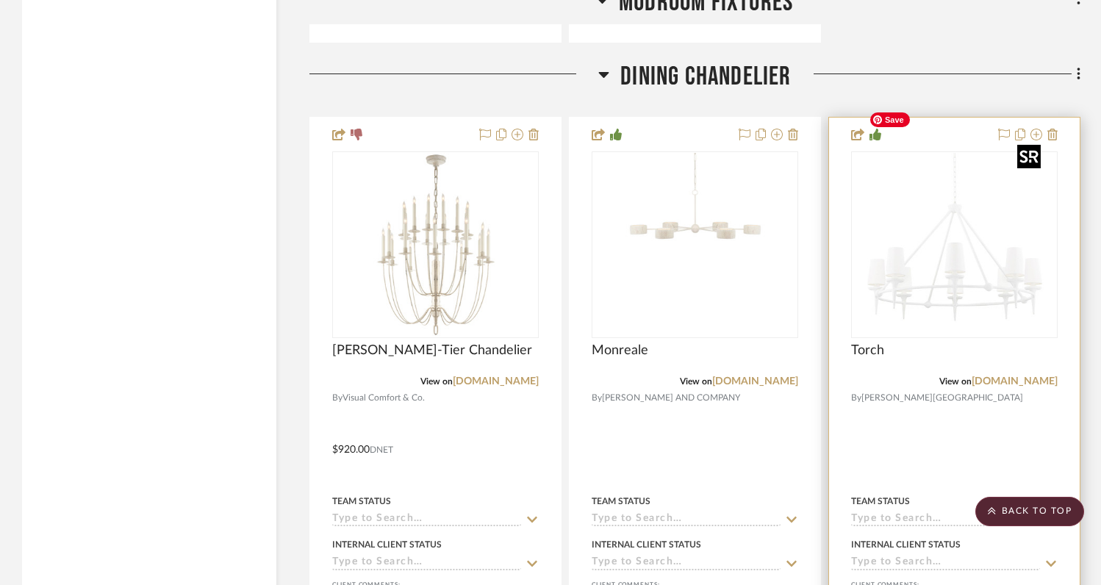
click at [0, 0] on img at bounding box center [0, 0] width 0 height 0
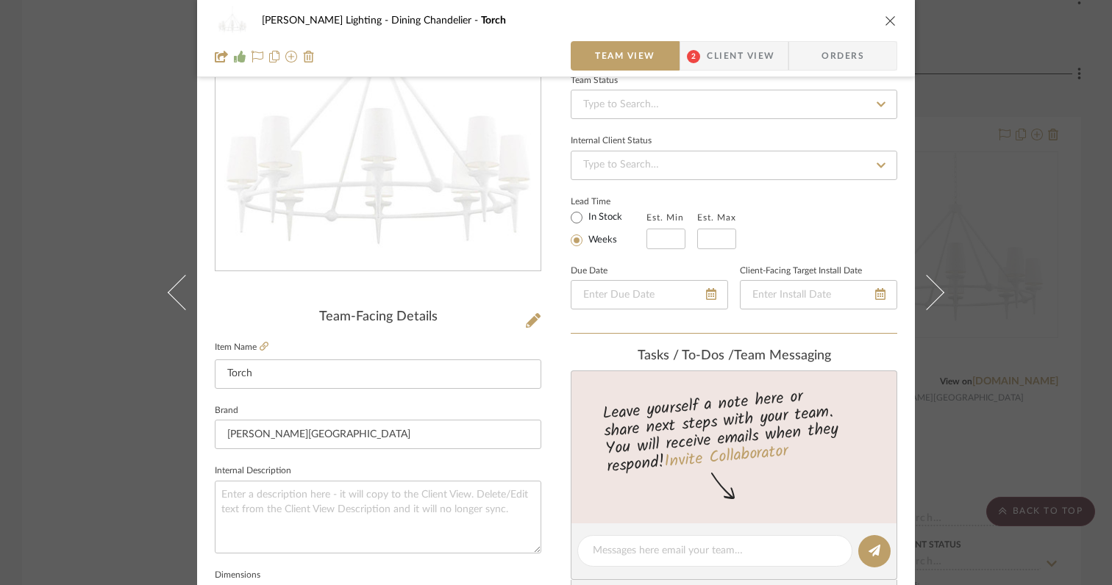
scroll to position [0, 0]
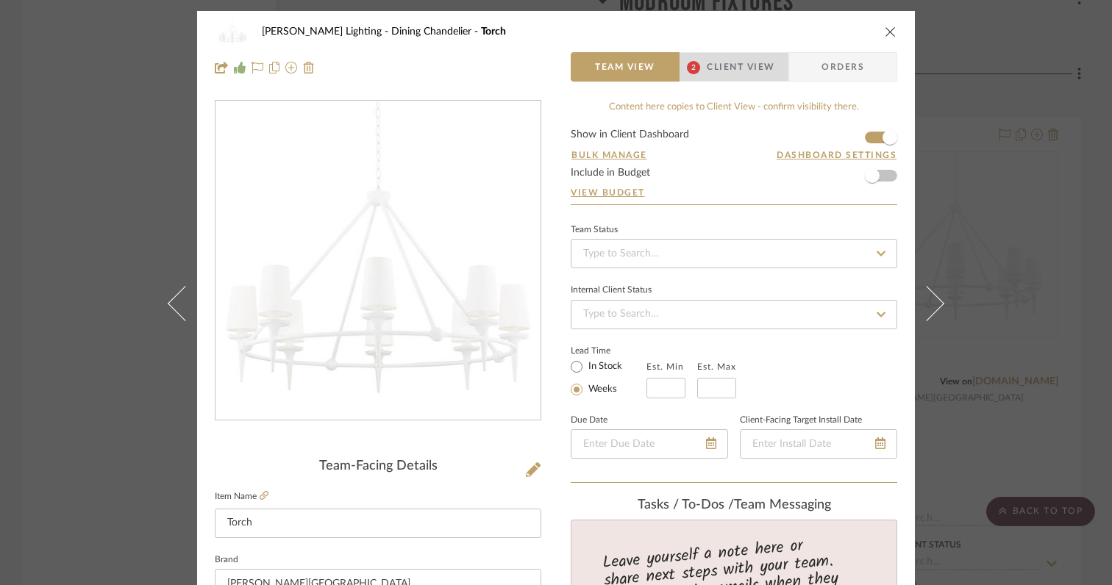
click at [730, 71] on span "Client View" at bounding box center [740, 66] width 68 height 29
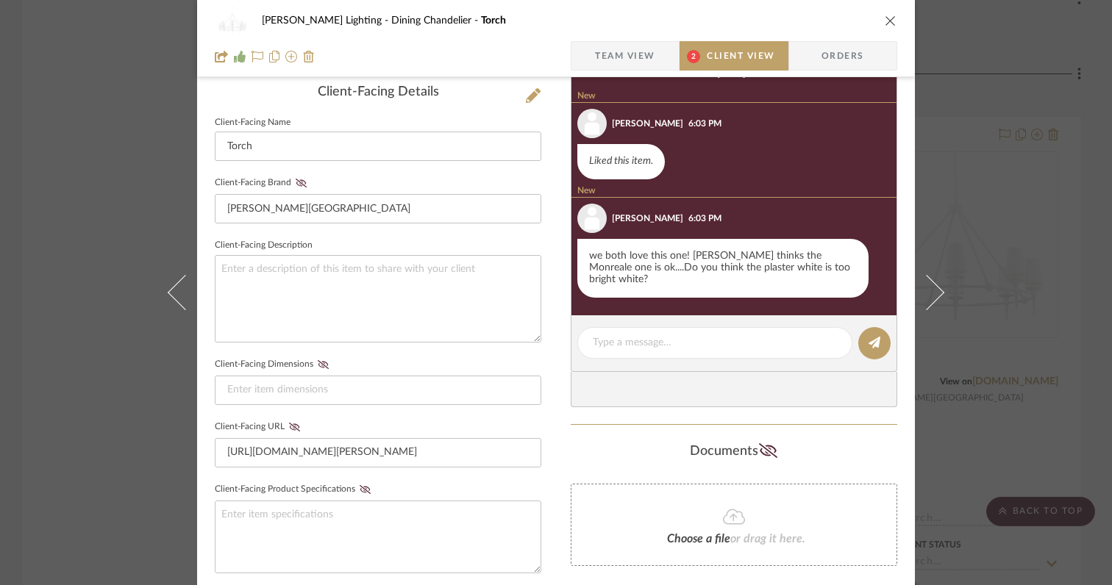
scroll to position [372, 0]
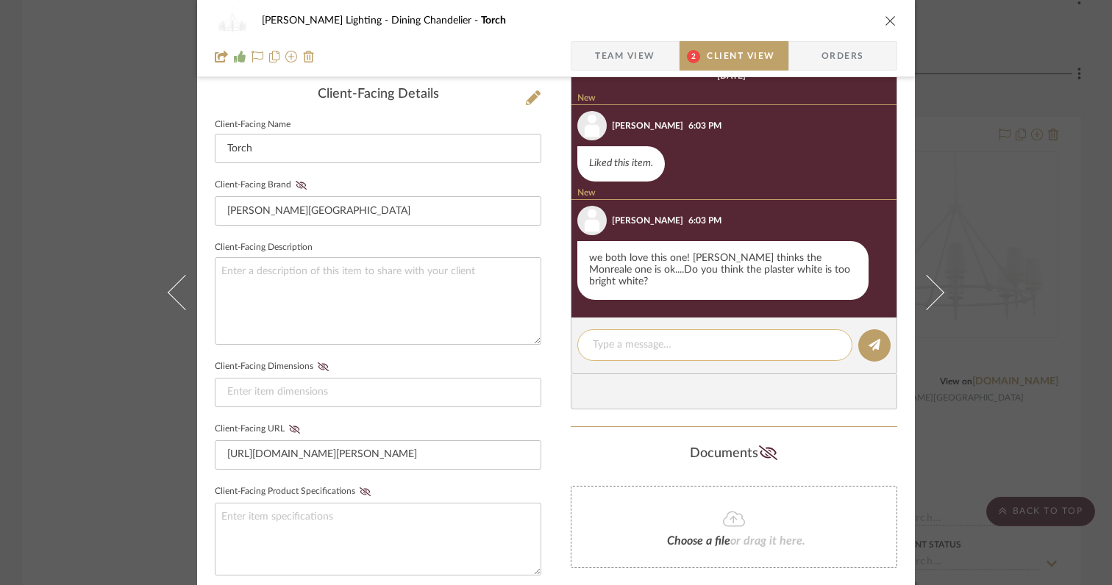
click at [661, 338] on textarea at bounding box center [715, 344] width 244 height 15
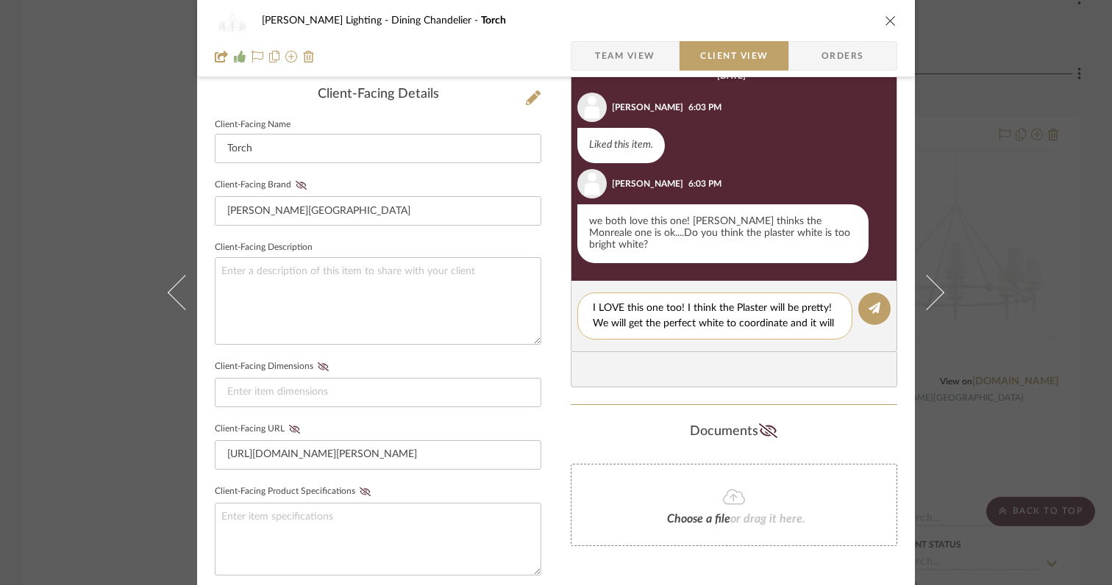
scroll to position [0, 0]
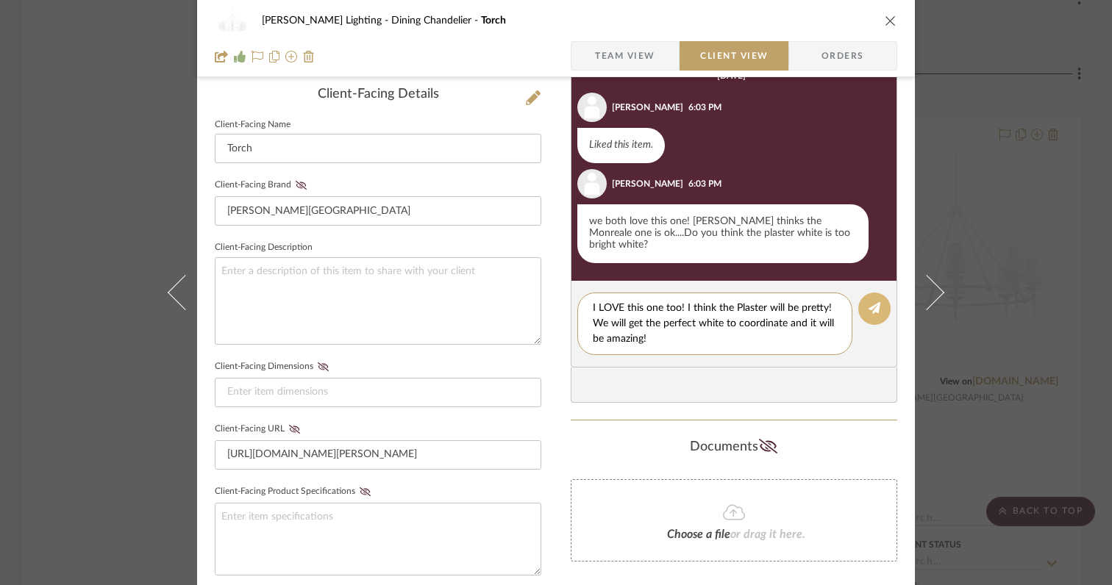
type textarea "I LOVE this one too! I think the Plaster will be pretty! We will get the perfec…"
click at [868, 302] on icon at bounding box center [874, 308] width 12 height 12
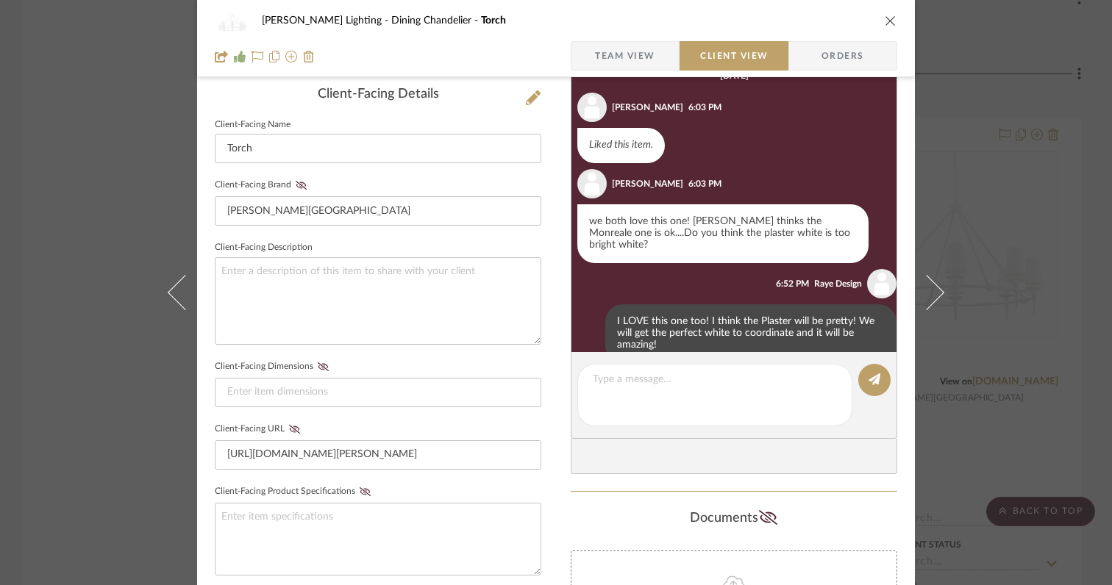
click at [884, 19] on icon "close" at bounding box center [890, 21] width 12 height 12
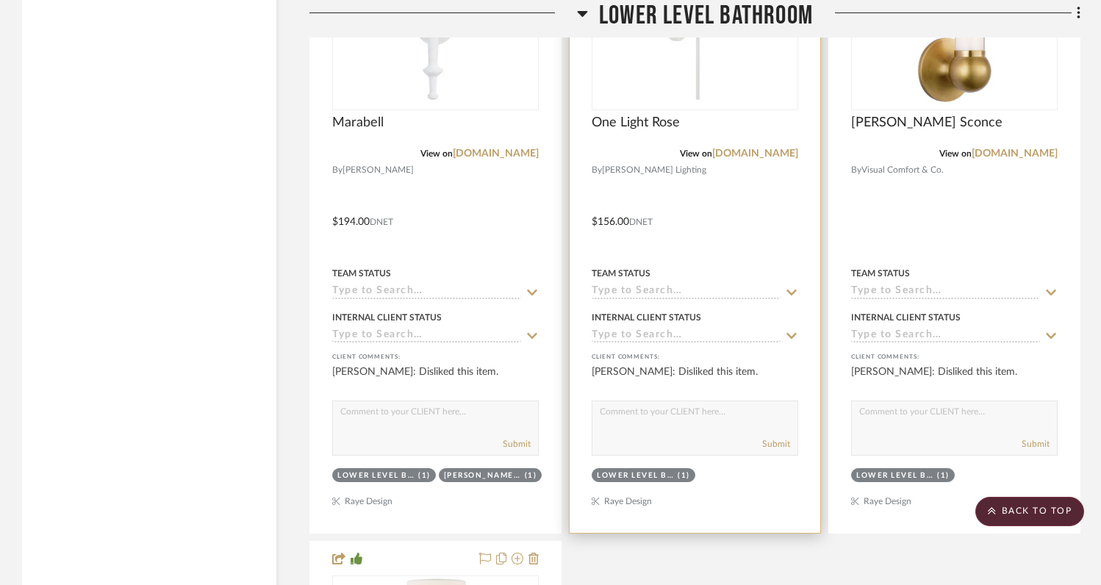
scroll to position [21111, 0]
